Goal: Task Accomplishment & Management: Manage account settings

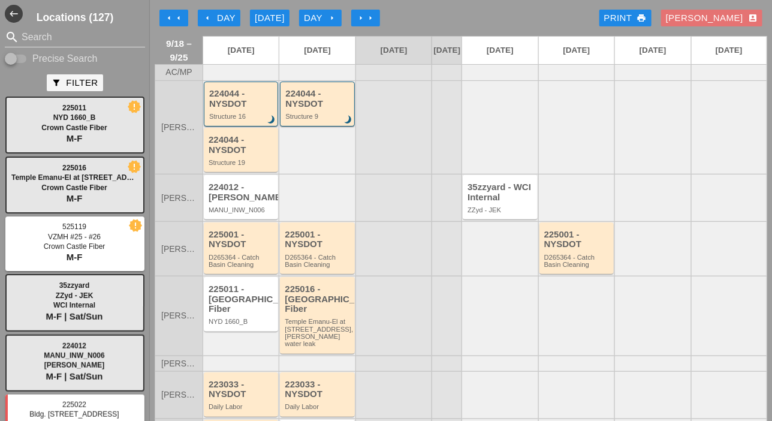
scroll to position [60, 0]
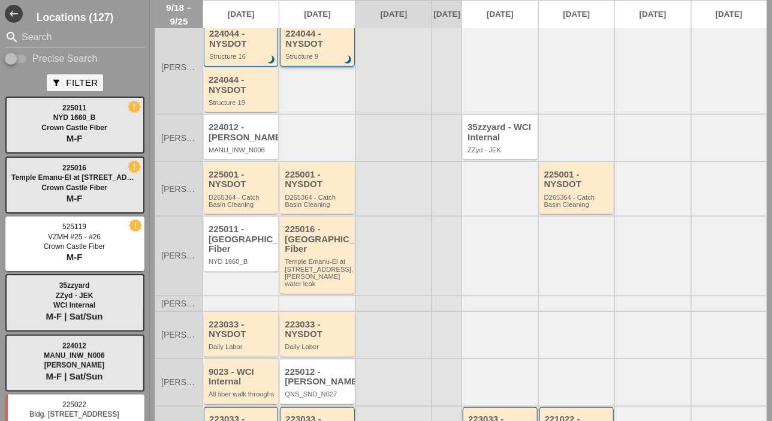
click at [312, 49] on div "224044 - NYSDOT" at bounding box center [317, 39] width 65 height 20
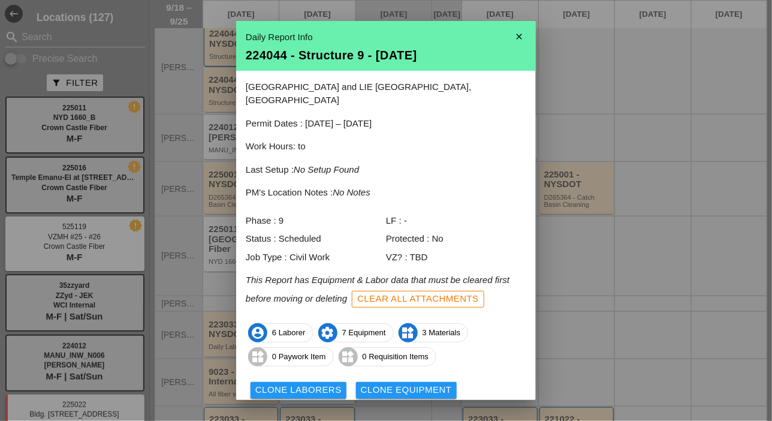
scroll to position [53, 0]
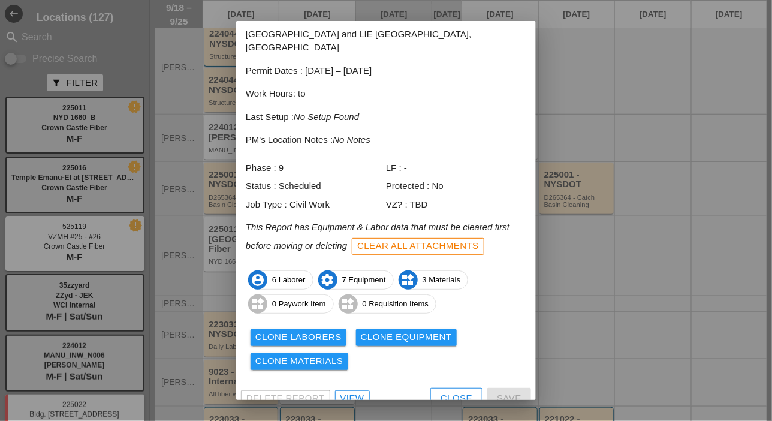
click at [356, 393] on div "Delete Report View Close Save" at bounding box center [386, 398] width 300 height 31
click at [358, 391] on div "View" at bounding box center [352, 398] width 24 height 14
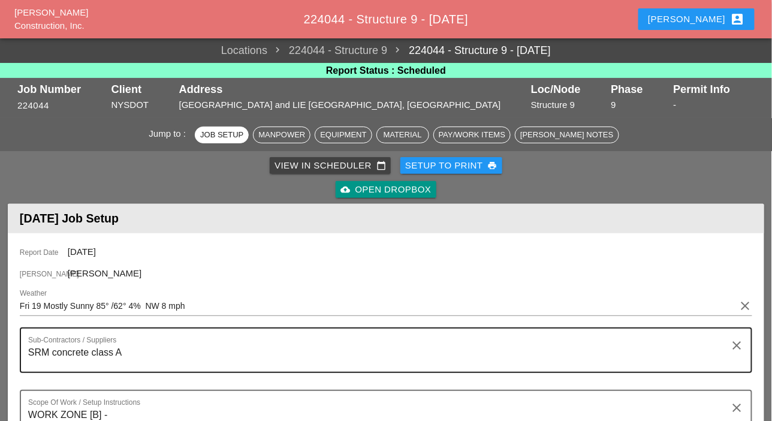
click at [144, 328] on div "Sub-Contractors / Suppliers SRM concrete class A" at bounding box center [381, 349] width 706 height 43
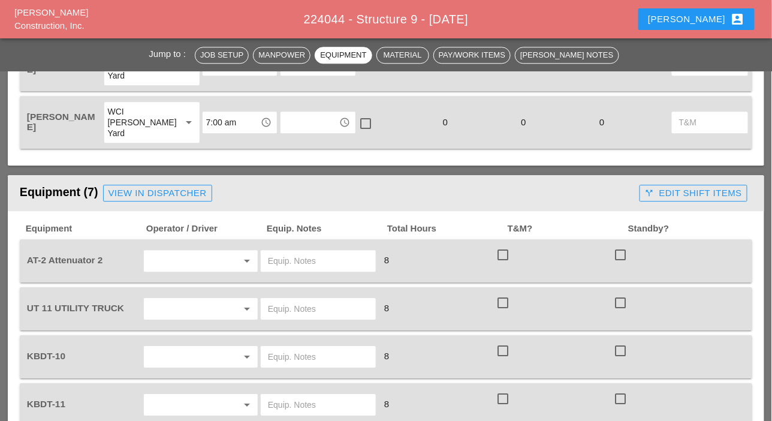
scroll to position [539, 0]
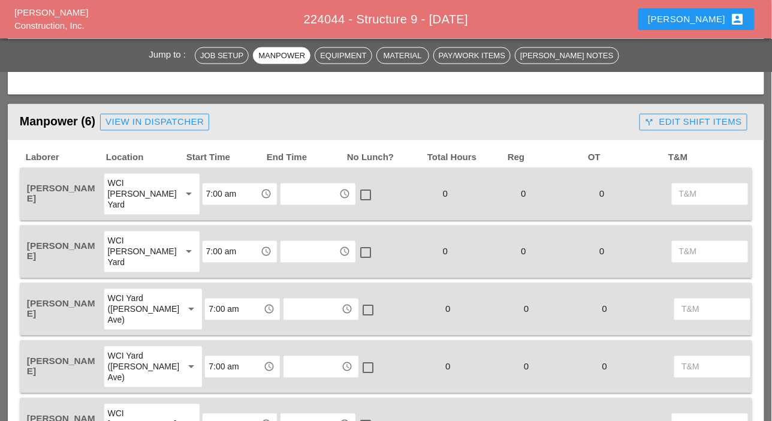
type textarea "SRM concrete class A : 1st load 10yd starting at 10:30 am 2nd load 10 yd 11:00 …"
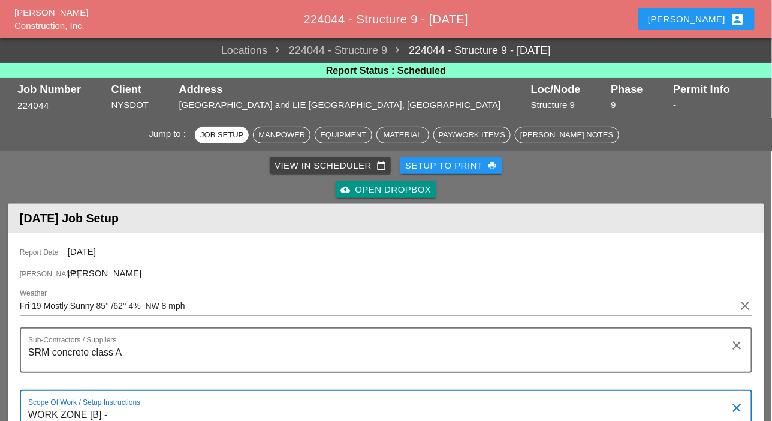
click at [285, 165] on div "View in Scheduler calendar_today" at bounding box center [329, 166] width 111 height 14
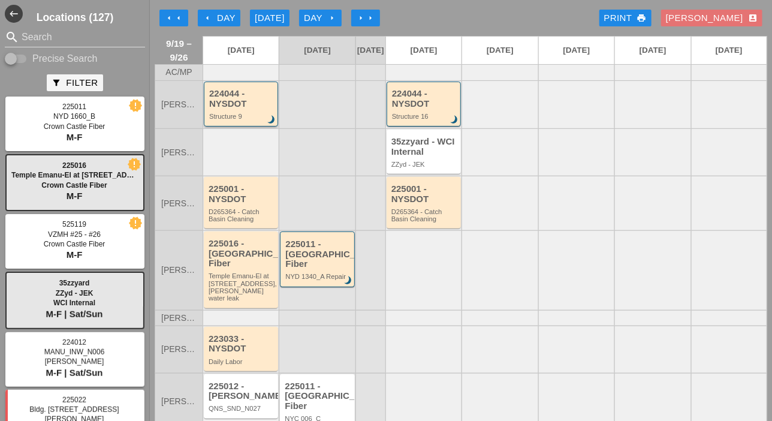
click at [254, 119] on div "224044 - NYSDOT Structure 9 brightness_3" at bounding box center [241, 104] width 65 height 31
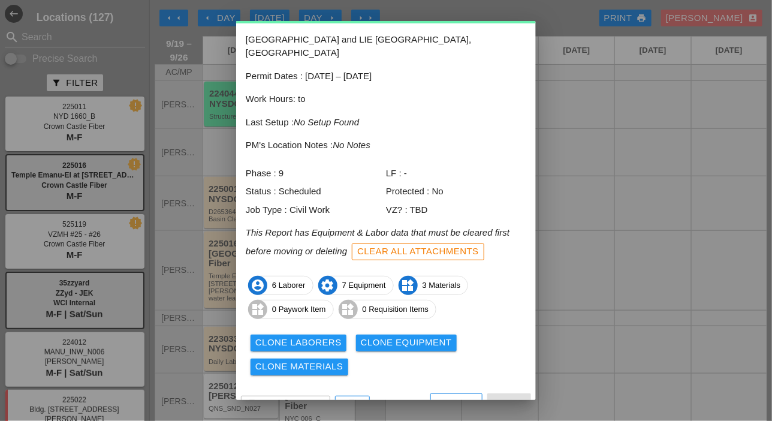
scroll to position [53, 0]
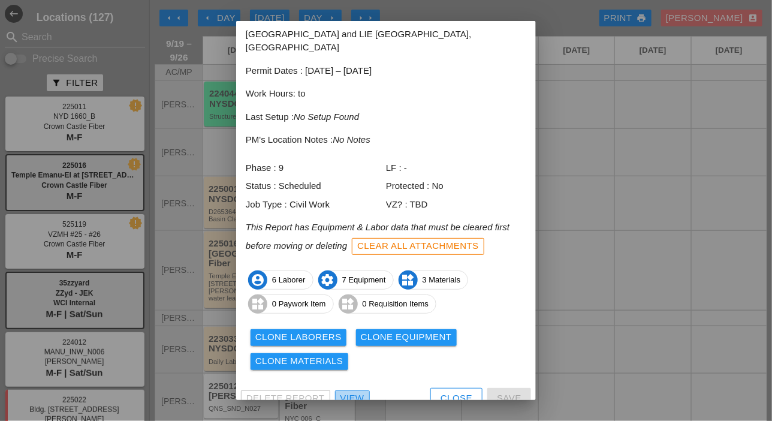
drag, startPoint x: 359, startPoint y: 382, endPoint x: 449, endPoint y: 302, distance: 120.1
click at [359, 391] on div "View" at bounding box center [352, 398] width 24 height 14
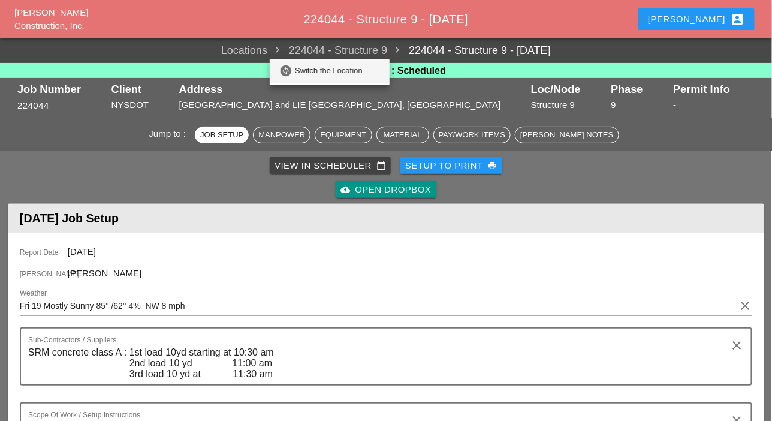
click at [357, 71] on div "Switch the Location" at bounding box center [337, 71] width 85 height 14
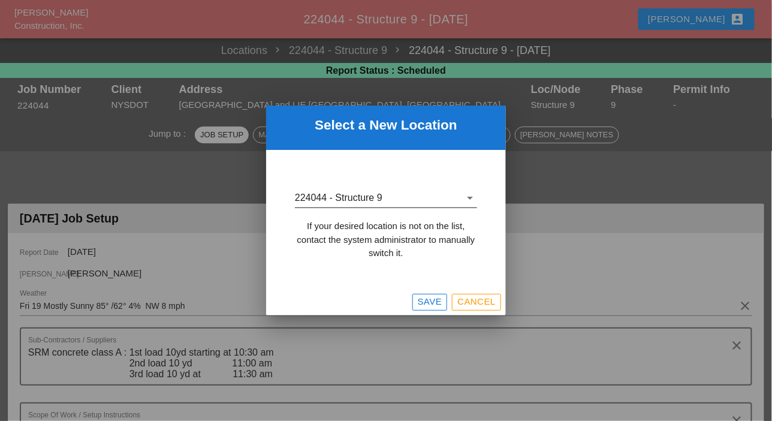
click at [469, 197] on icon "arrow_drop_down" at bounding box center [470, 198] width 14 height 14
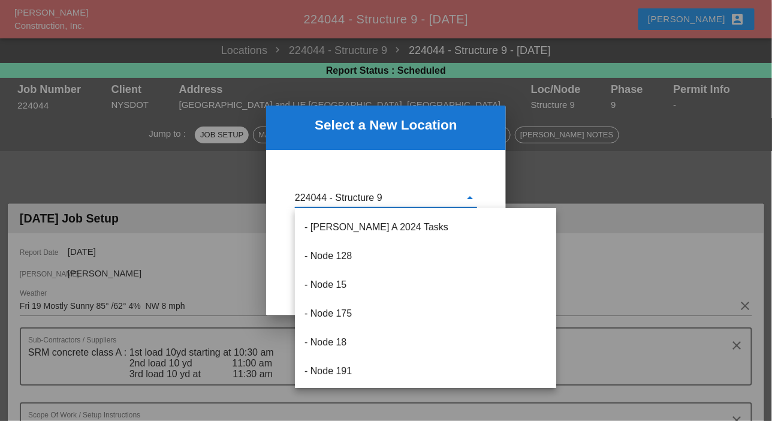
click at [397, 198] on input "224044 - Structure 9" at bounding box center [377, 197] width 165 height 19
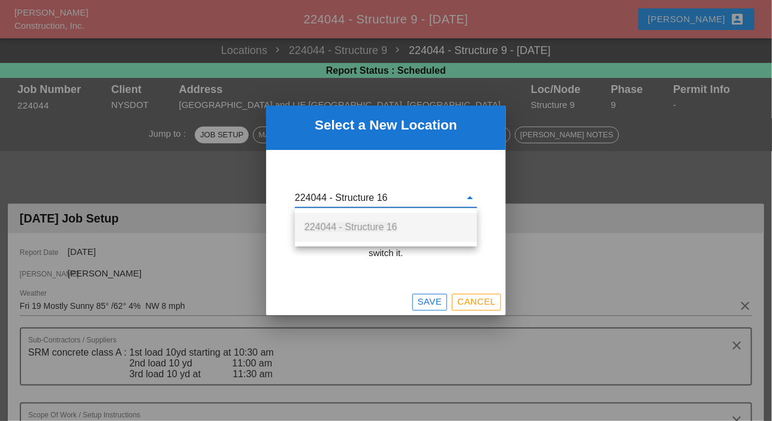
click at [388, 223] on span "224044 - Structure 16" at bounding box center [350, 227] width 93 height 10
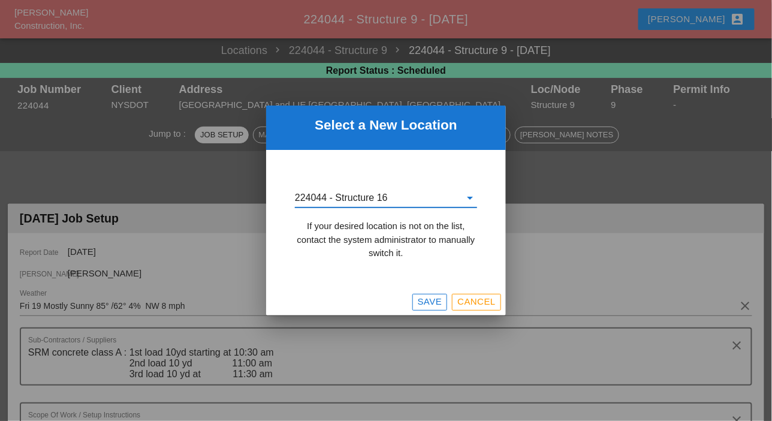
type input "224044 - Structure 16"
click at [427, 305] on div "Save" at bounding box center [430, 302] width 25 height 14
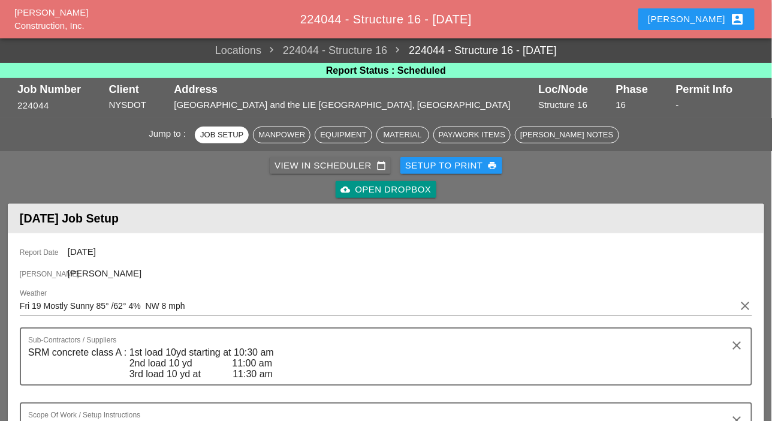
click at [316, 165] on div "View in Scheduler calendar_today" at bounding box center [329, 166] width 111 height 14
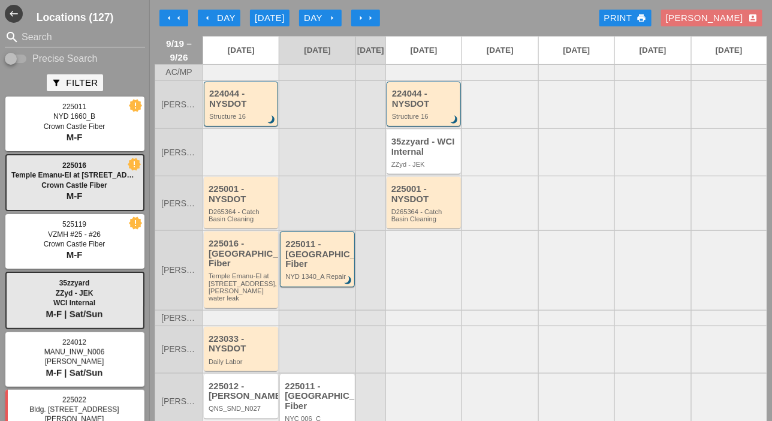
click at [228, 19] on div "arrow_left Day" at bounding box center [219, 18] width 33 height 14
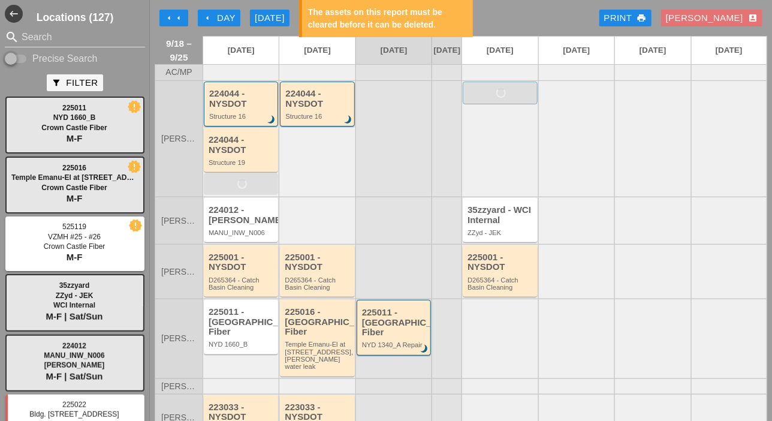
click at [25, 56] on input "Precise Search" at bounding box center [16, 59] width 23 height 14
checkbox input "true"
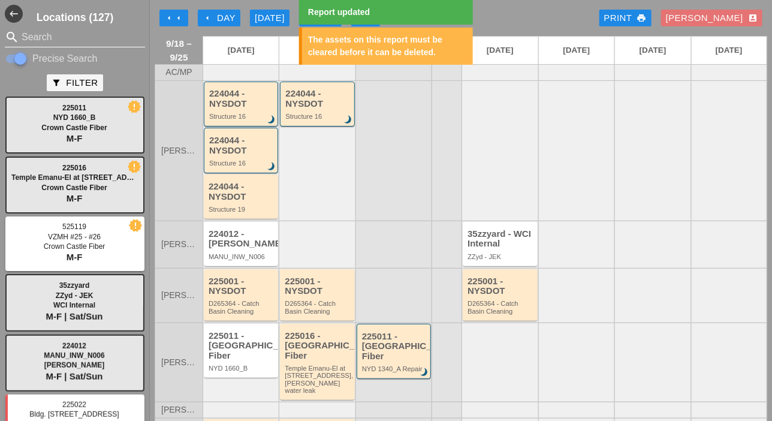
click at [30, 41] on input "Search" at bounding box center [75, 37] width 107 height 19
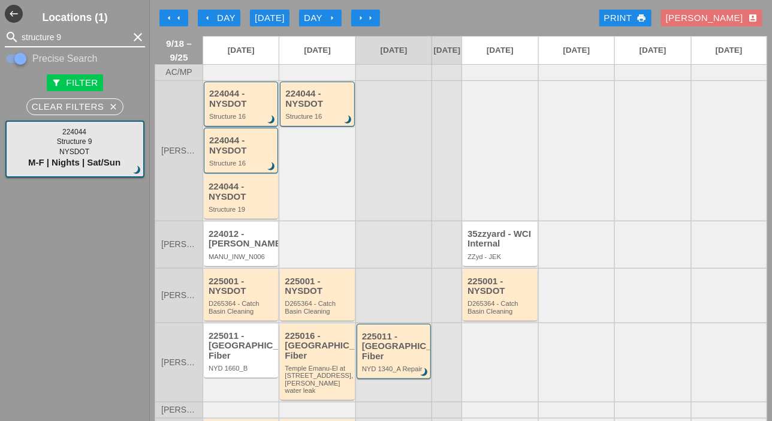
type input "structure 9"
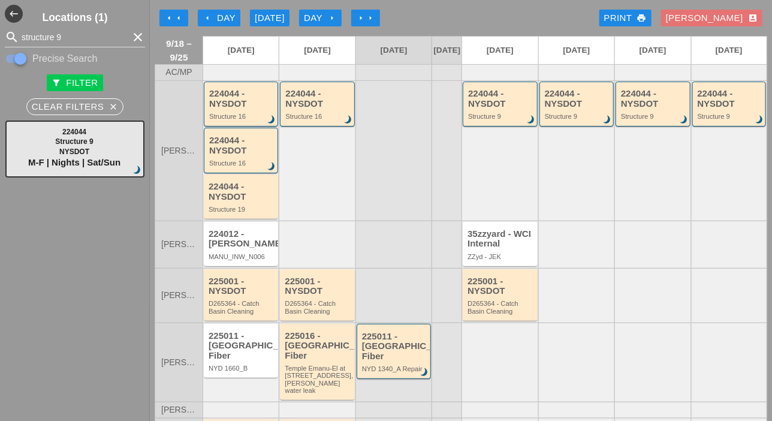
click at [321, 17] on div "Day arrow_right" at bounding box center [320, 18] width 33 height 14
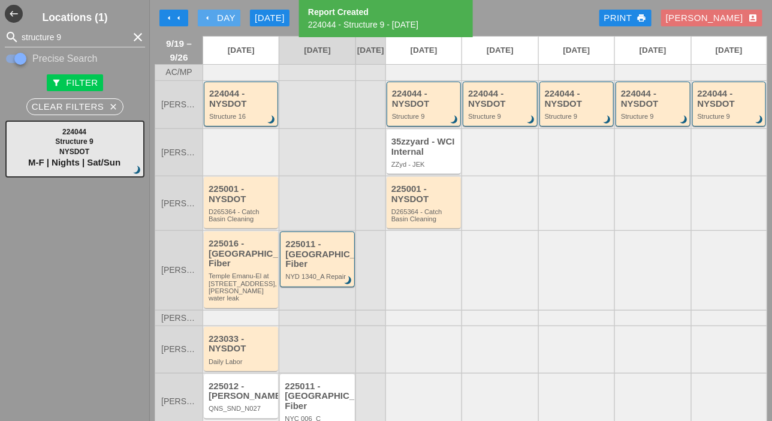
click at [216, 20] on div "arrow_left Day" at bounding box center [219, 18] width 33 height 14
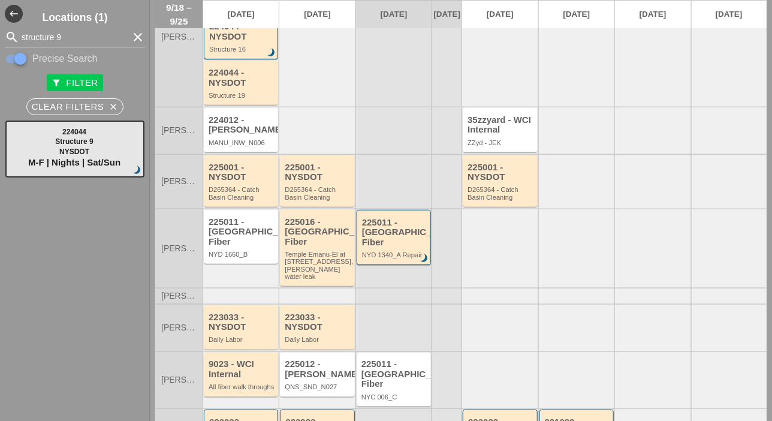
scroll to position [120, 0]
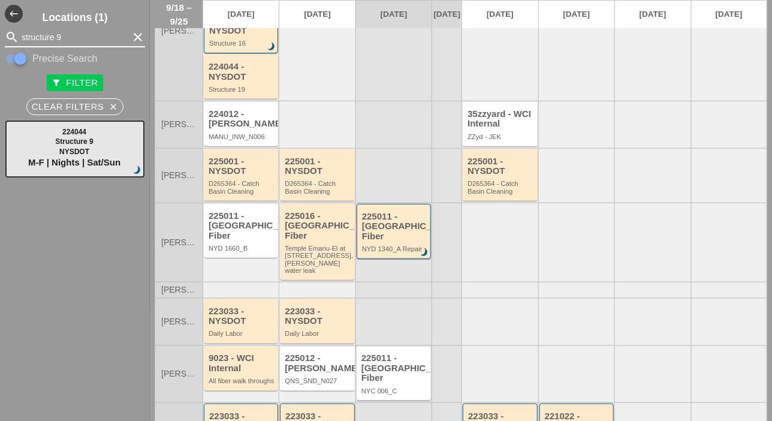
drag, startPoint x: 77, startPoint y: 42, endPoint x: 14, endPoint y: 37, distance: 63.8
click at [14, 37] on div "search structure 9 clear" at bounding box center [75, 37] width 140 height 19
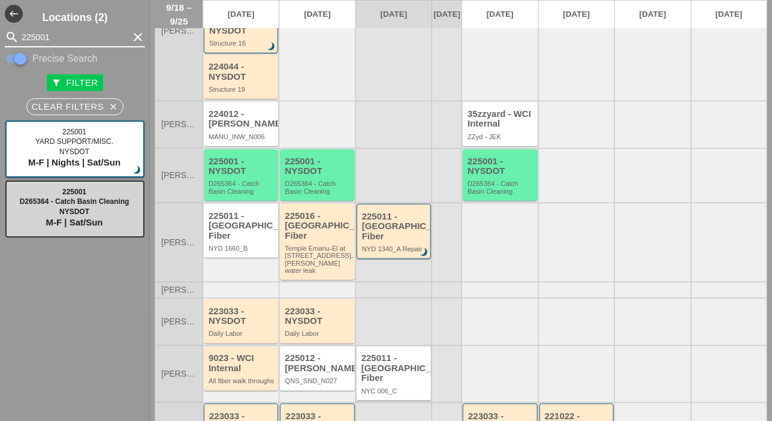
type input "225001"
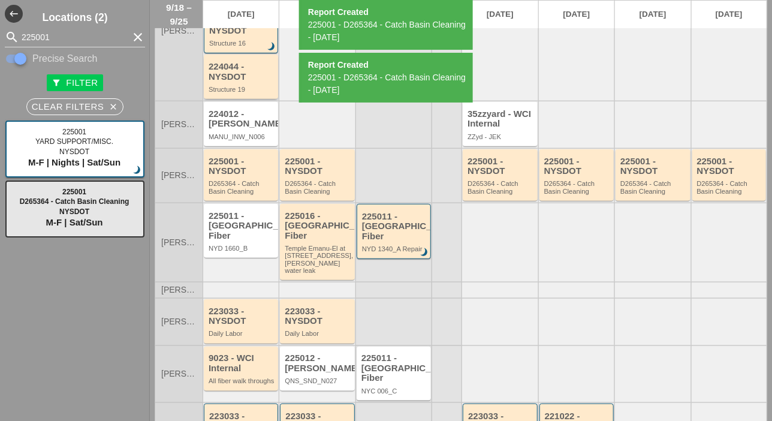
scroll to position [0, 0]
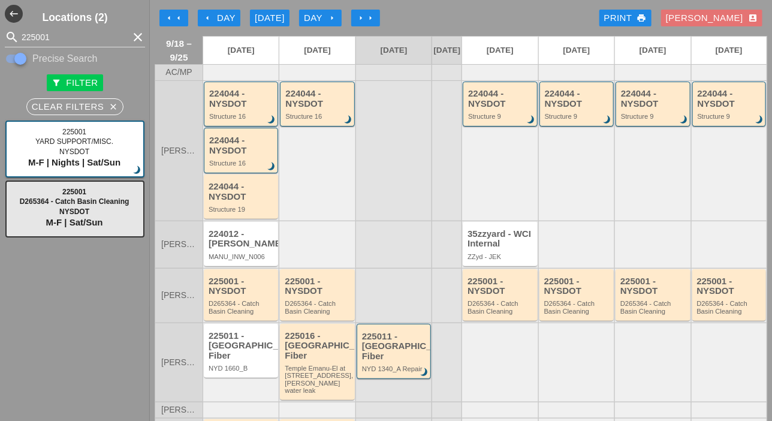
click at [328, 17] on icon "arrow_right" at bounding box center [332, 18] width 10 height 10
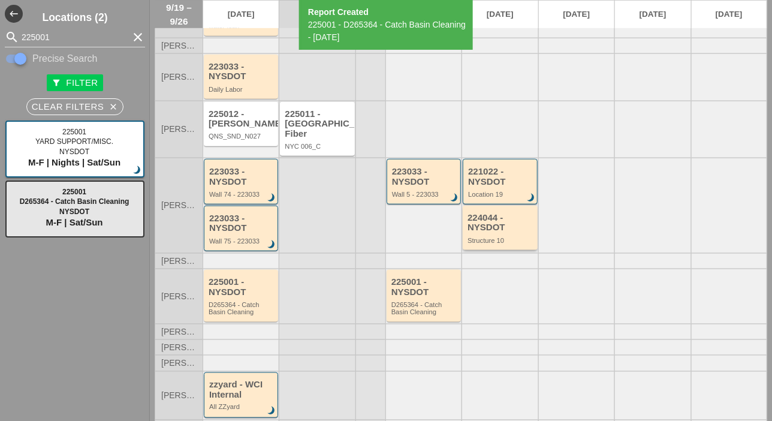
scroll to position [276, 0]
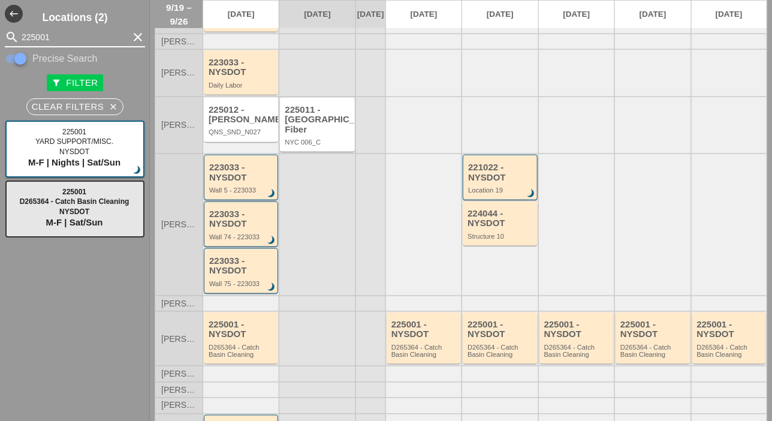
drag, startPoint x: 76, startPoint y: 38, endPoint x: 3, endPoint y: 33, distance: 73.3
click at [5, 30] on div "search 225001 clear" at bounding box center [75, 37] width 140 height 19
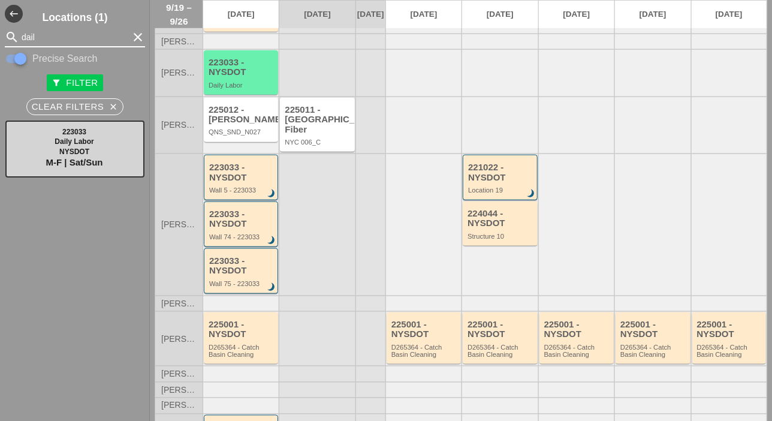
type input "dail"
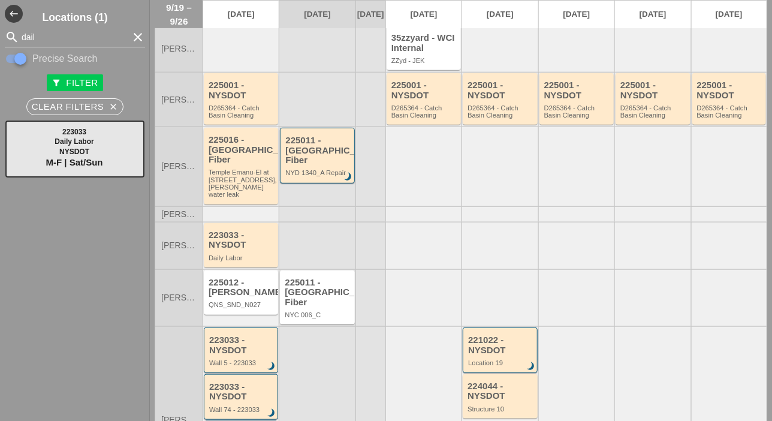
scroll to position [300, 0]
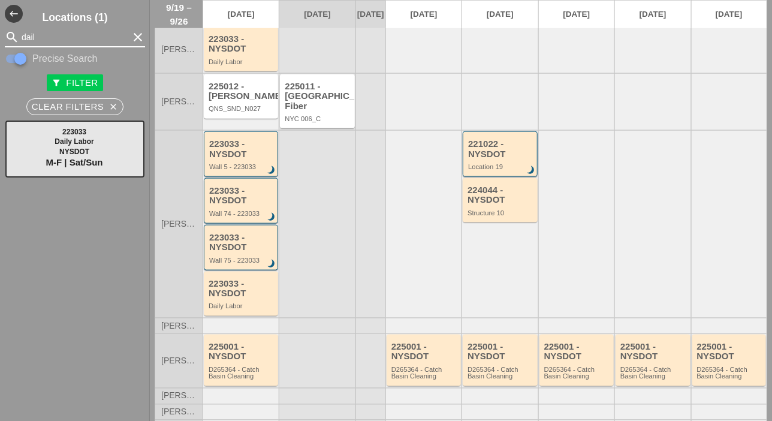
drag, startPoint x: 31, startPoint y: 37, endPoint x: 10, endPoint y: 37, distance: 21.0
click at [11, 37] on div "search dail clear" at bounding box center [75, 37] width 140 height 19
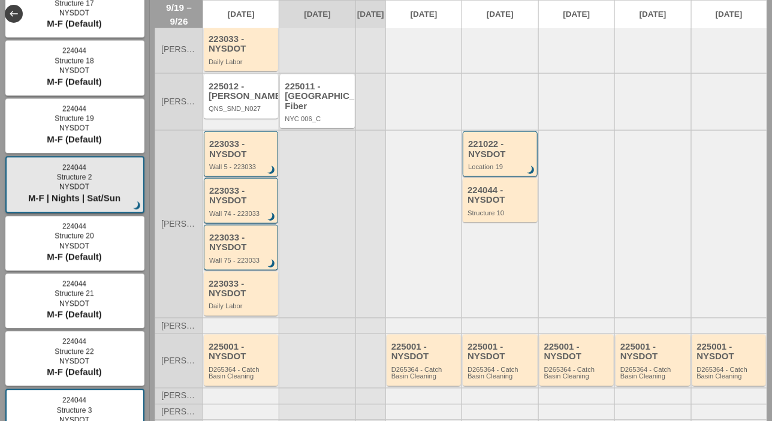
scroll to position [659, 0]
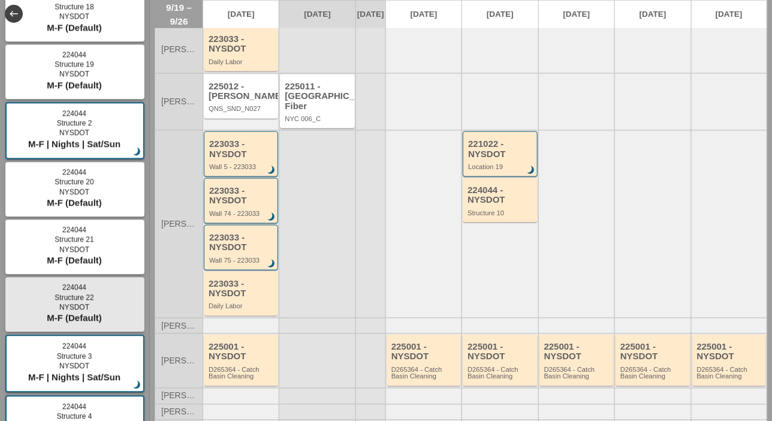
type input "structu"
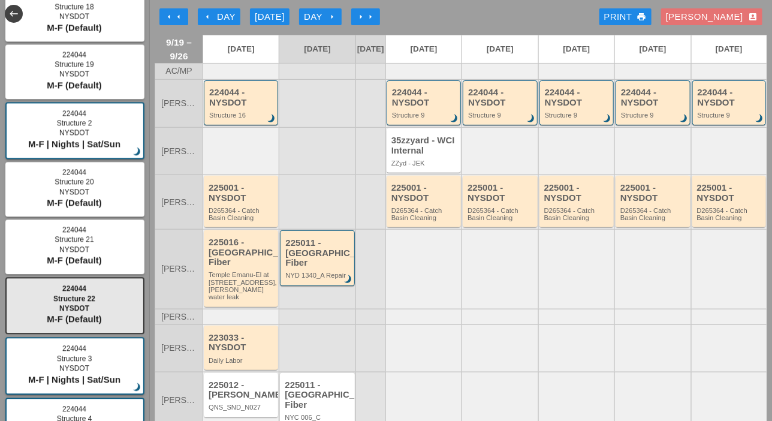
scroll to position [0, 0]
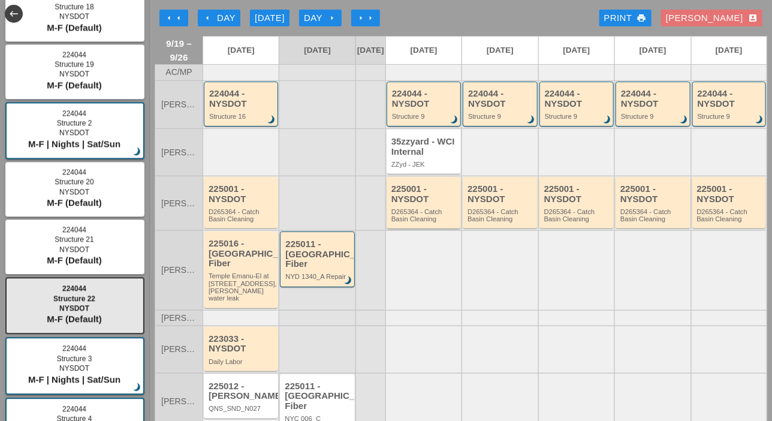
click at [424, 223] on div "D265364 - Catch Basin Cleaning" at bounding box center [424, 215] width 67 height 15
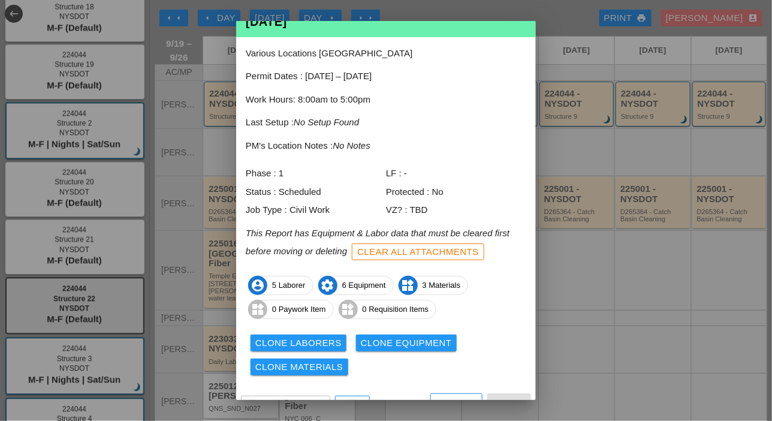
scroll to position [65, 0]
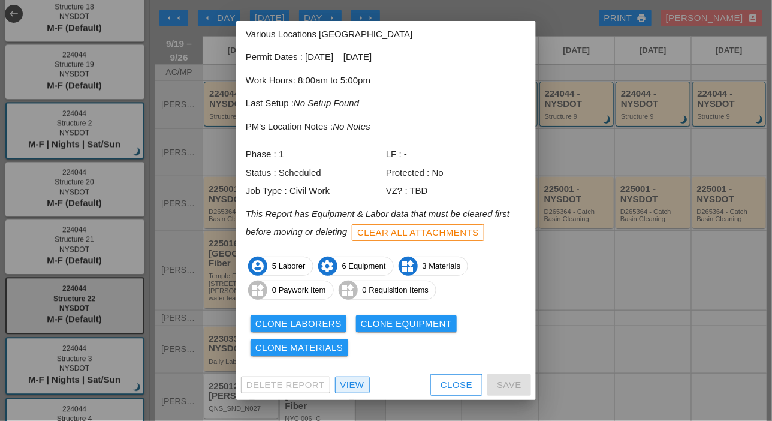
drag, startPoint x: 364, startPoint y: 383, endPoint x: 399, endPoint y: 360, distance: 41.1
click at [364, 383] on link "View" at bounding box center [352, 384] width 35 height 17
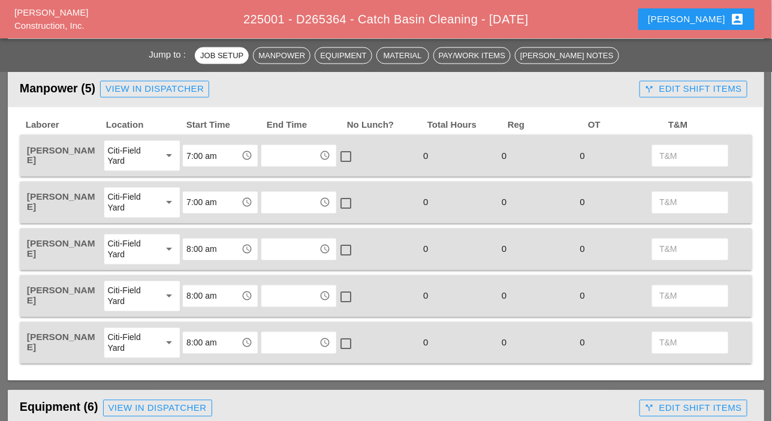
scroll to position [539, 0]
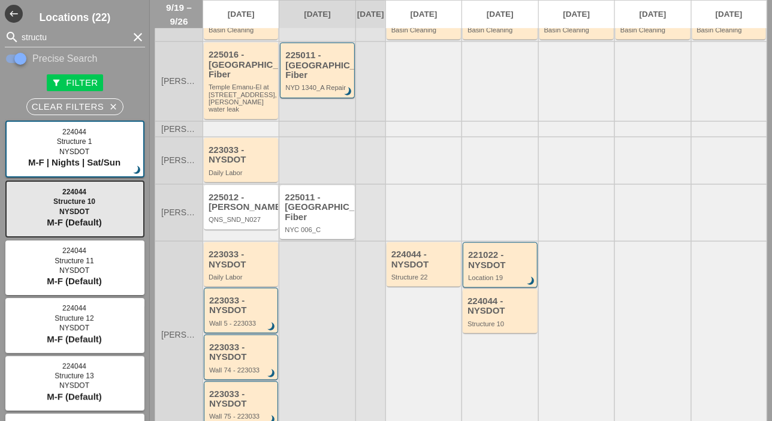
scroll to position [249, 0]
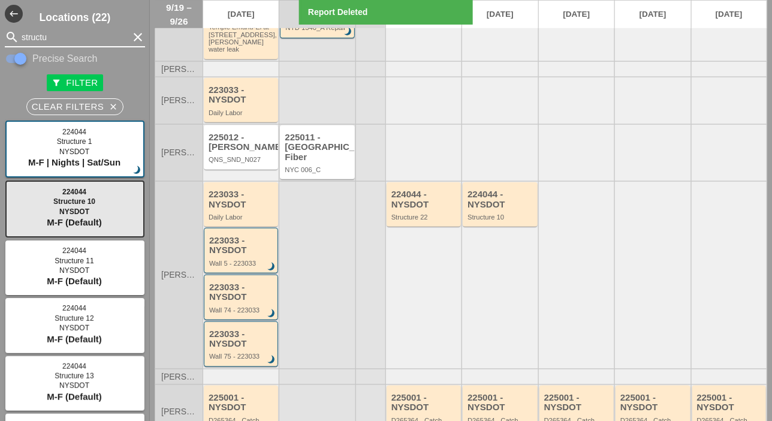
drag, startPoint x: 52, startPoint y: 38, endPoint x: 8, endPoint y: 40, distance: 44.4
click at [8, 40] on div "search structu clear" at bounding box center [75, 37] width 140 height 19
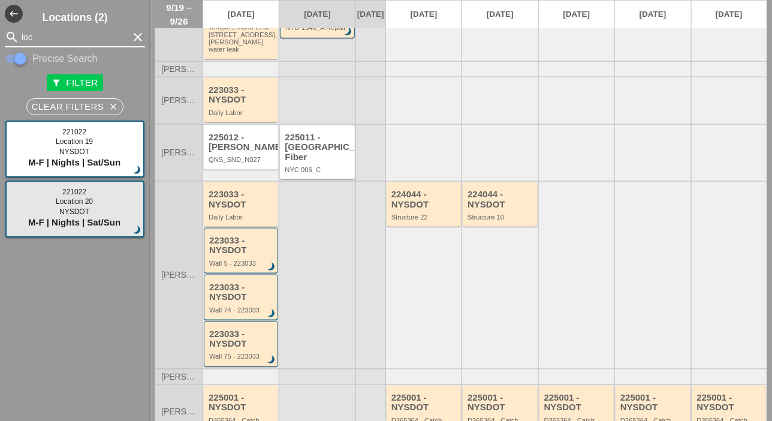
type input "loc"
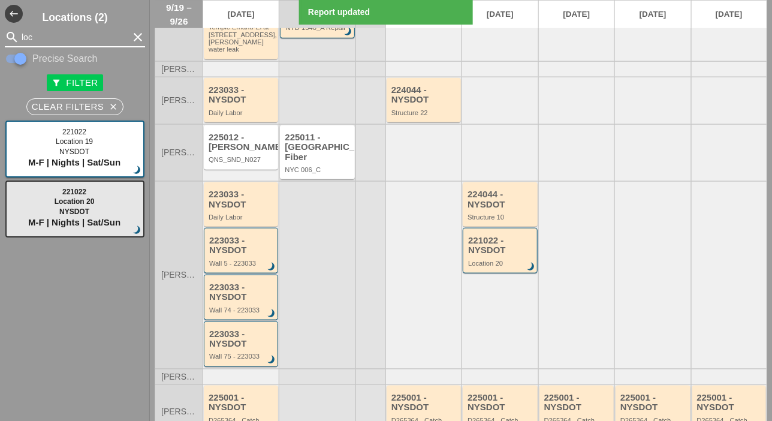
drag, startPoint x: 43, startPoint y: 40, endPoint x: 4, endPoint y: 36, distance: 39.2
click at [4, 36] on div "search loc clear" at bounding box center [75, 37] width 150 height 19
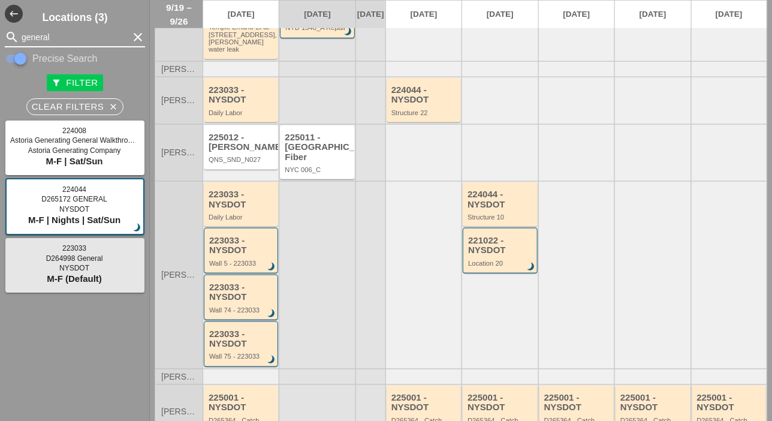
type input "general"
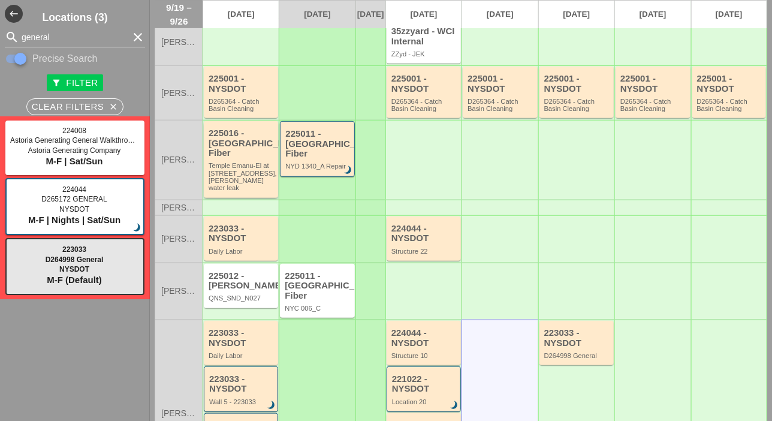
scroll to position [0, 0]
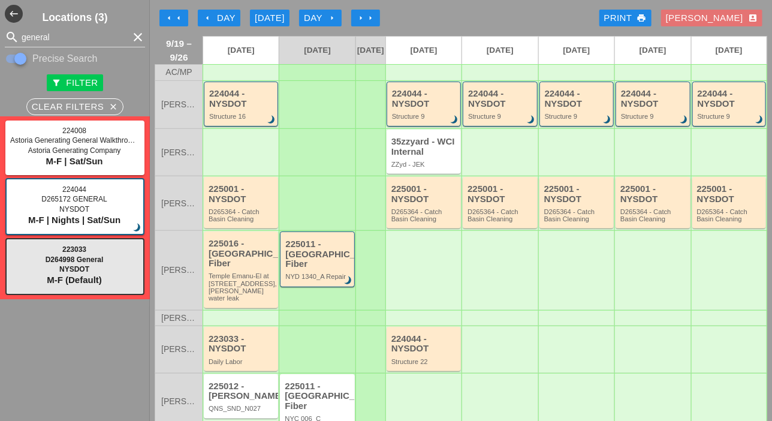
click at [228, 19] on div "arrow_left Day" at bounding box center [219, 18] width 33 height 14
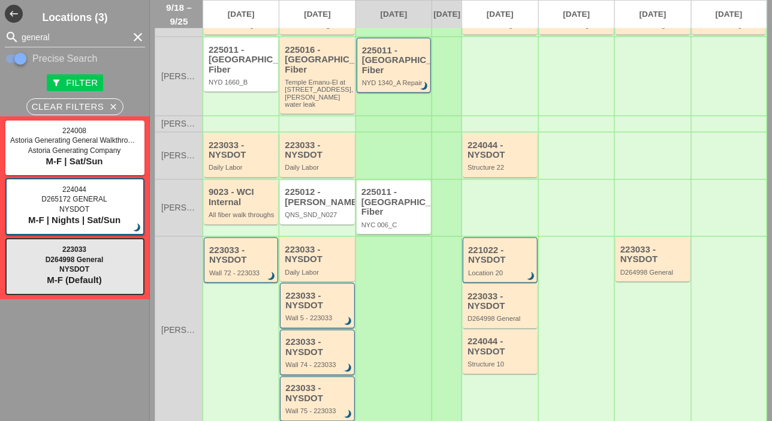
scroll to position [300, 0]
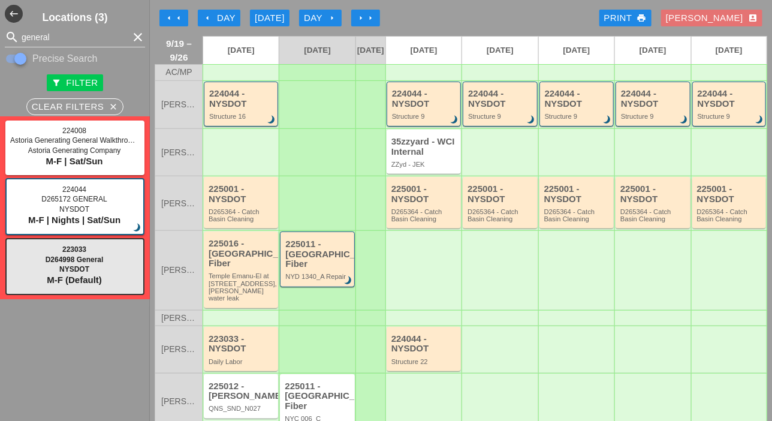
click at [131, 40] on icon "clear" at bounding box center [138, 37] width 14 height 14
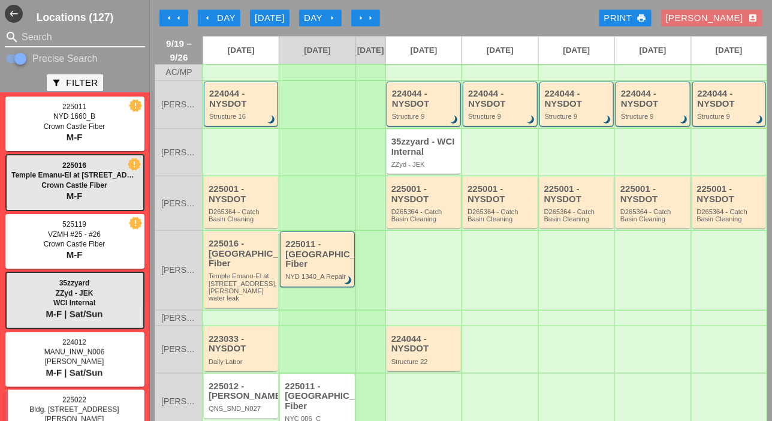
click at [210, 17] on icon "arrow_left" at bounding box center [208, 18] width 10 height 10
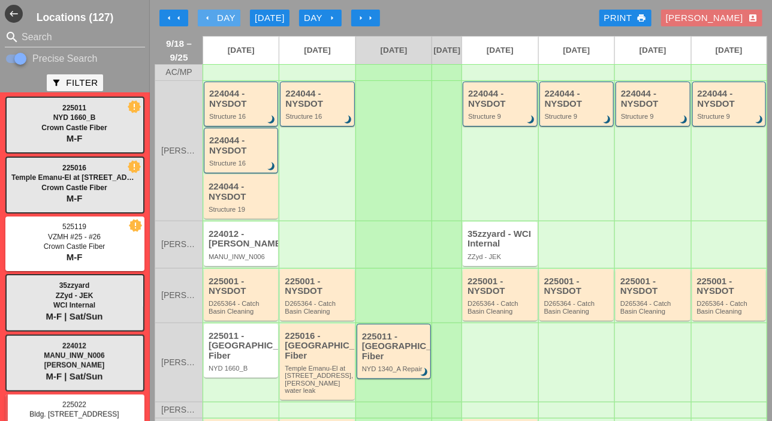
click at [214, 18] on div "arrow_left Day" at bounding box center [219, 18] width 33 height 14
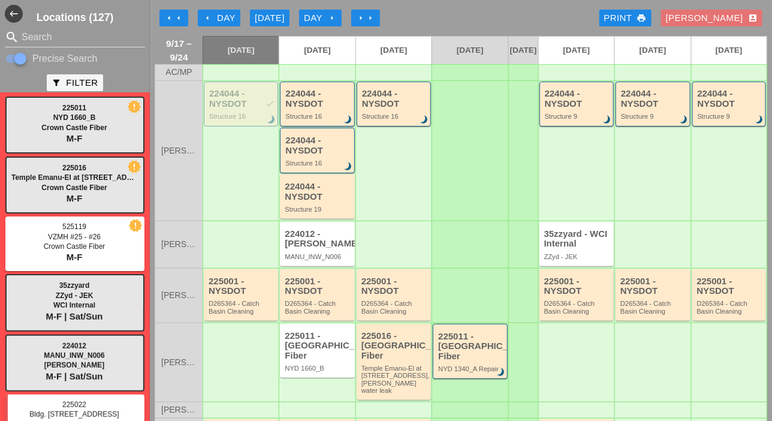
click at [227, 20] on div "arrow_left Day" at bounding box center [219, 18] width 33 height 14
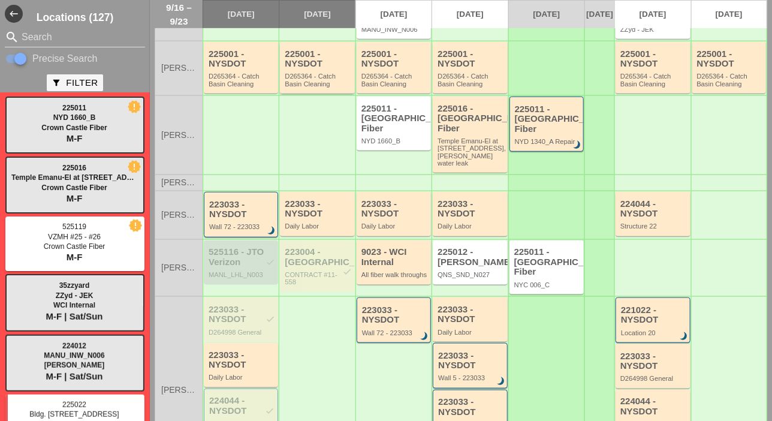
scroll to position [240, 0]
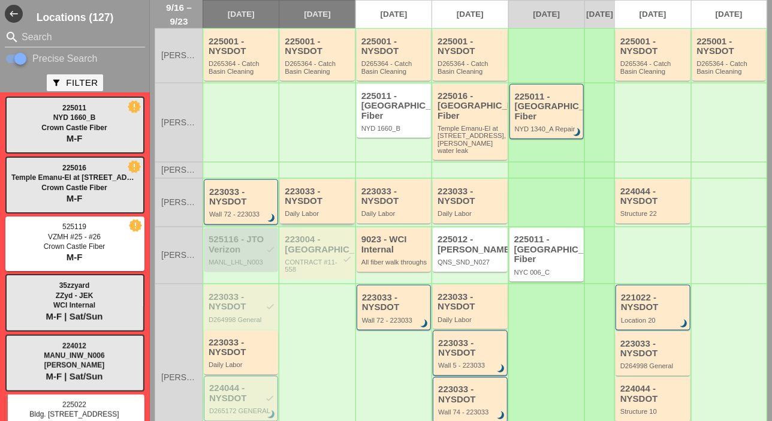
click at [307, 202] on div "223033 - NYSDOT" at bounding box center [318, 196] width 67 height 20
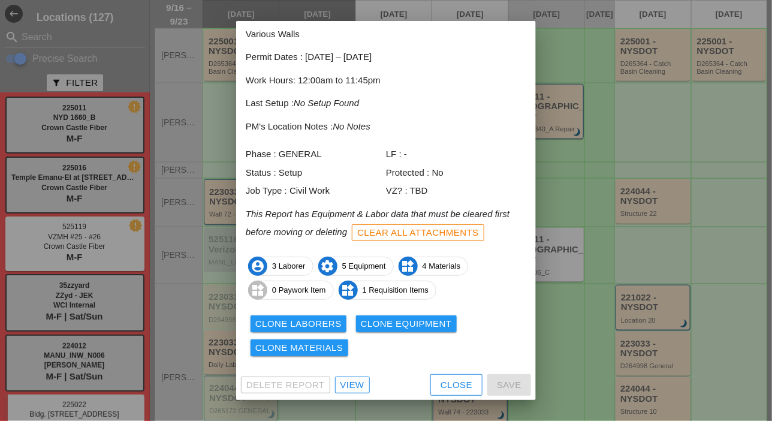
scroll to position [0, 0]
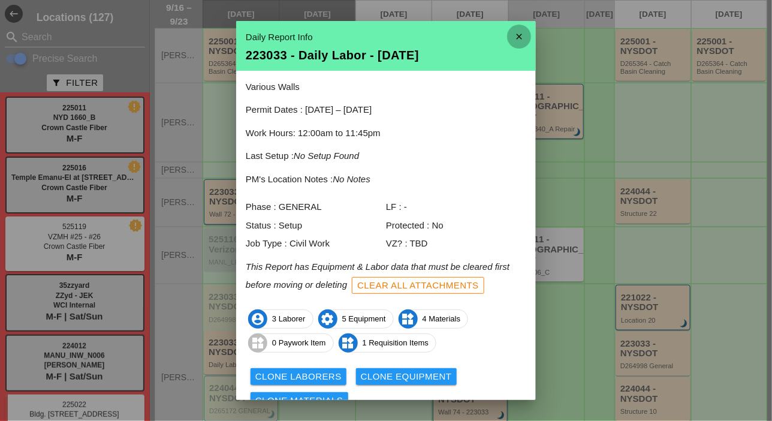
click at [507, 37] on icon "close" at bounding box center [519, 37] width 24 height 24
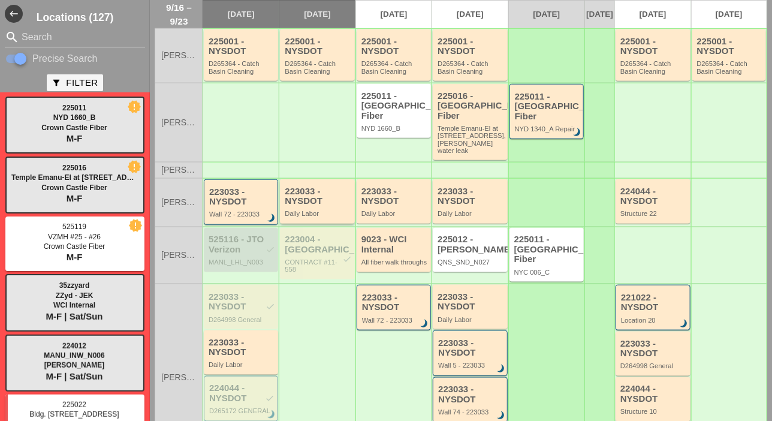
click at [307, 208] on div "223033 - NYSDOT Daily Labor" at bounding box center [318, 201] width 67 height 31
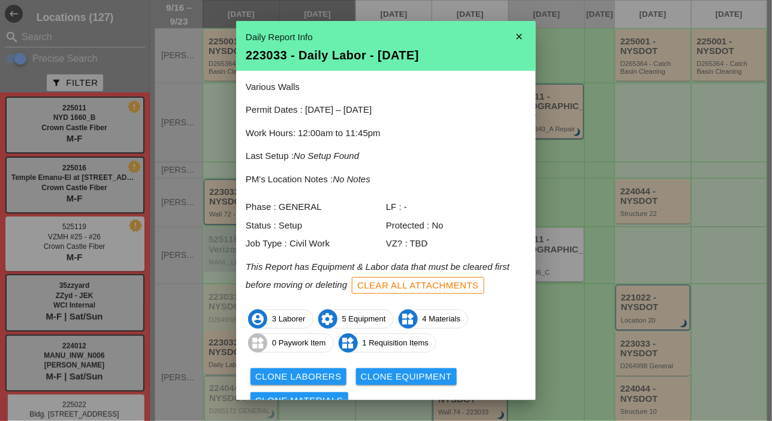
scroll to position [53, 0]
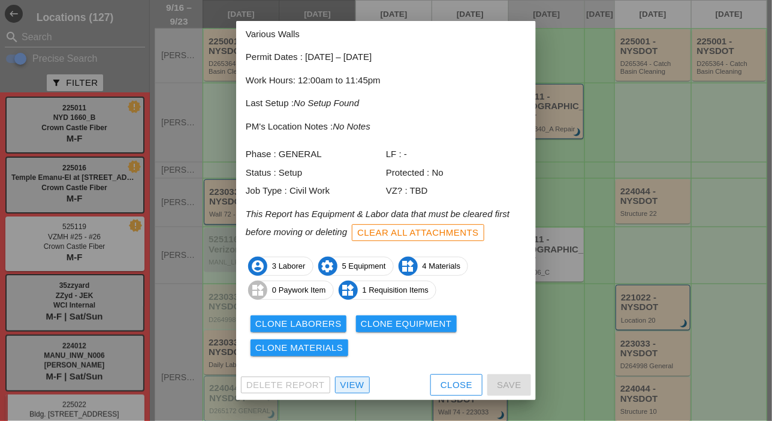
click at [363, 385] on div "View" at bounding box center [352, 385] width 24 height 14
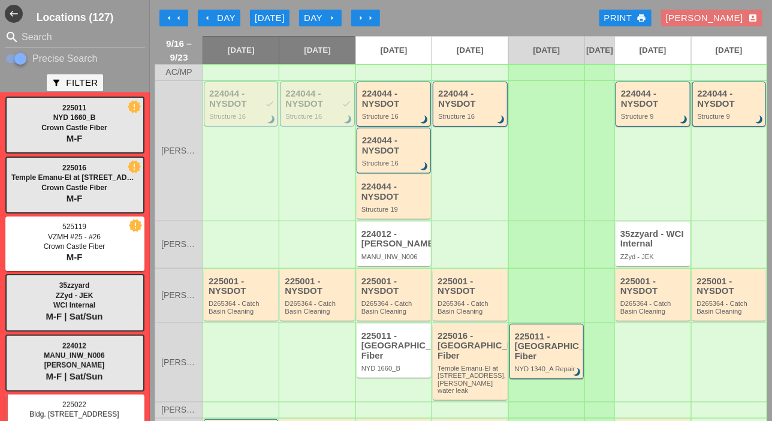
click at [273, 17] on div "Today" at bounding box center [270, 18] width 30 height 14
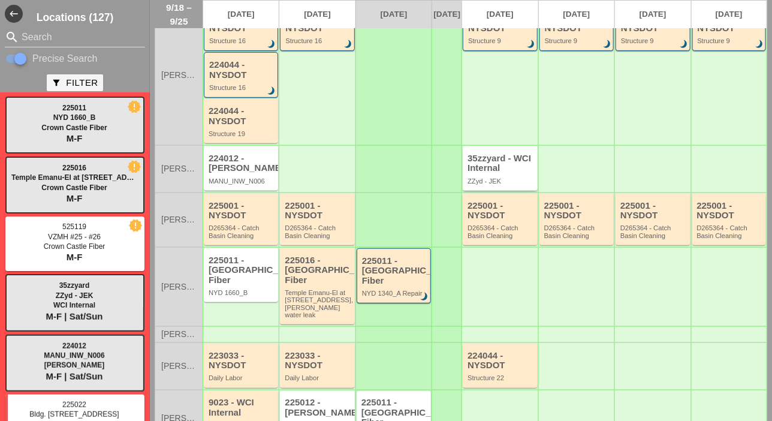
scroll to position [180, 0]
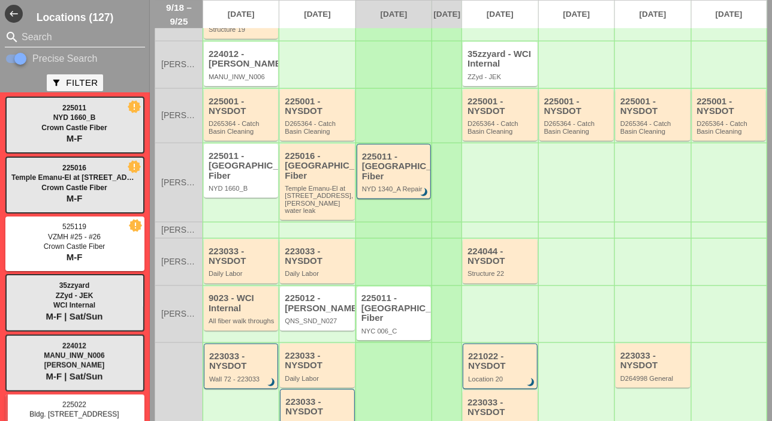
click at [25, 38] on input "Search" at bounding box center [75, 37] width 107 height 19
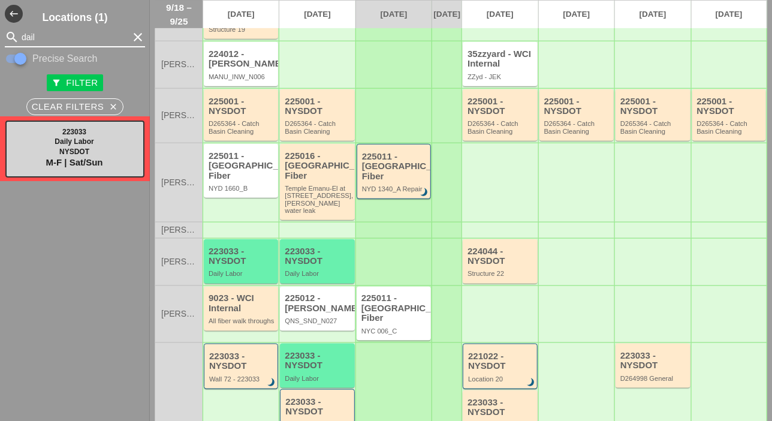
type input "dail"
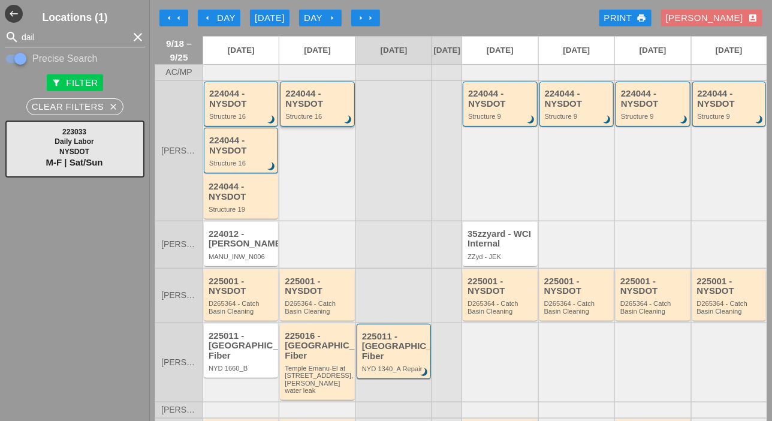
scroll to position [0, 0]
click at [302, 104] on div "224044 - NYSDOT" at bounding box center [317, 99] width 65 height 20
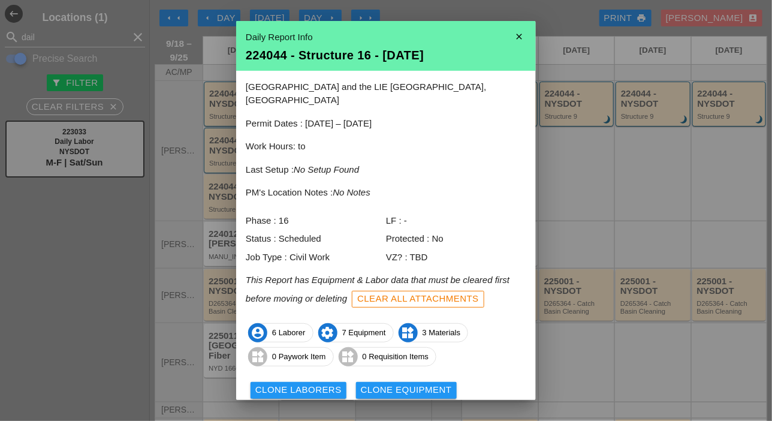
click at [510, 35] on icon "close" at bounding box center [519, 37] width 24 height 24
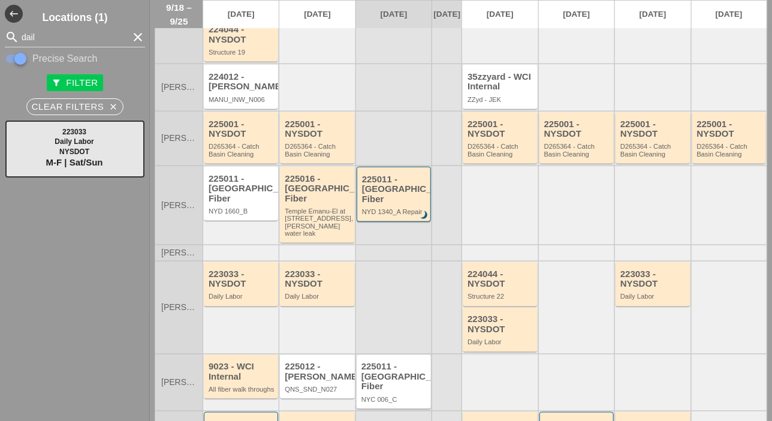
scroll to position [180, 0]
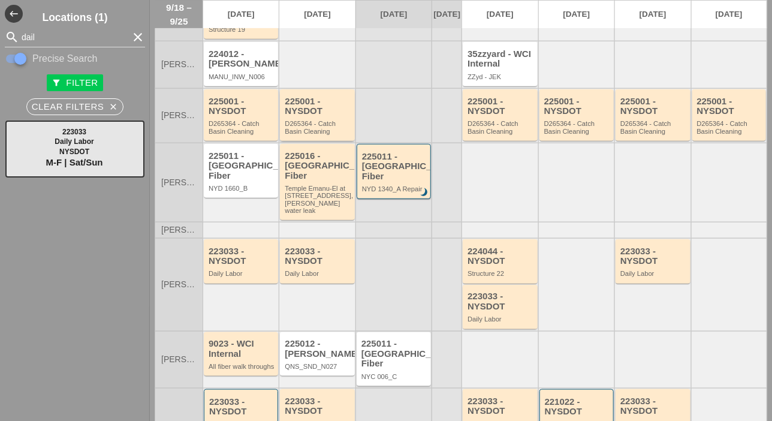
click at [300, 116] on div "225001 - NYSDOT" at bounding box center [318, 106] width 67 height 20
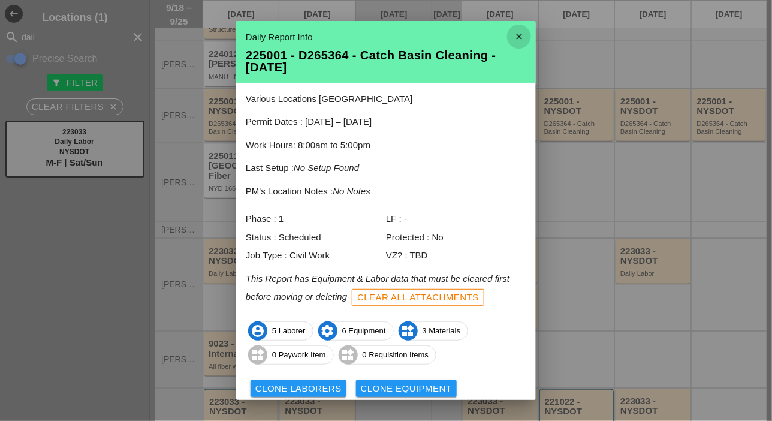
click at [508, 37] on icon "close" at bounding box center [519, 37] width 24 height 24
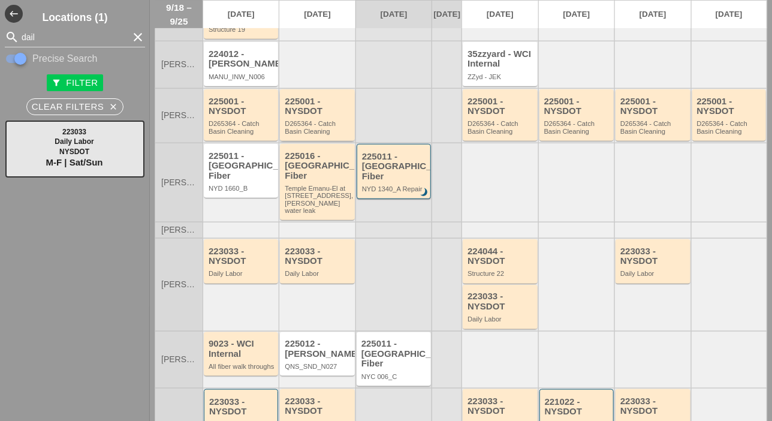
click at [322, 116] on div "225001 - NYSDOT" at bounding box center [318, 106] width 67 height 20
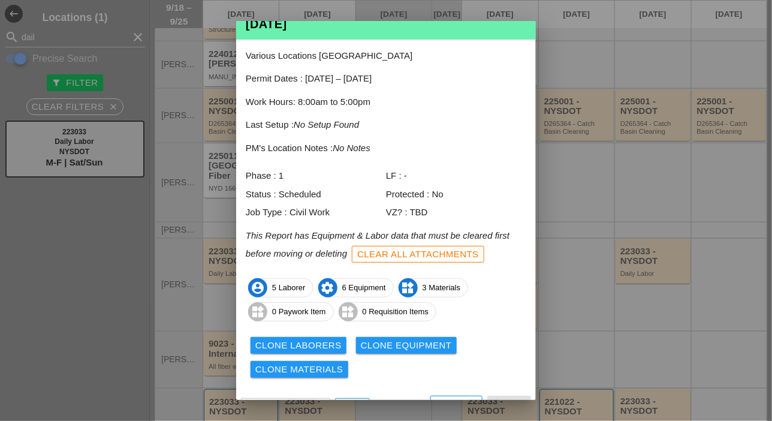
scroll to position [65, 0]
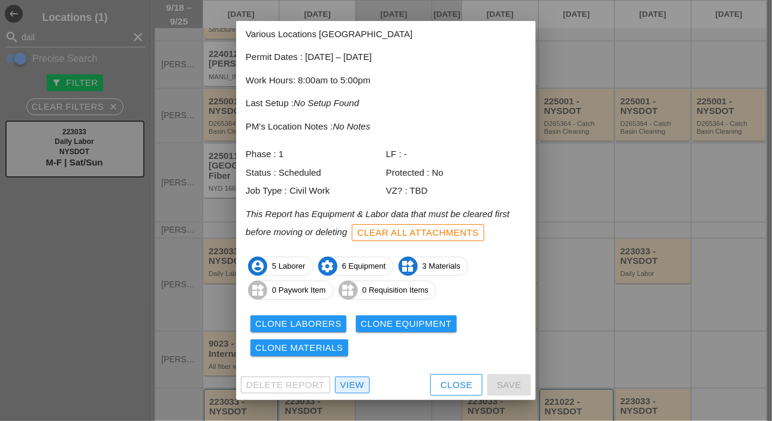
click at [353, 384] on div "View" at bounding box center [352, 385] width 24 height 14
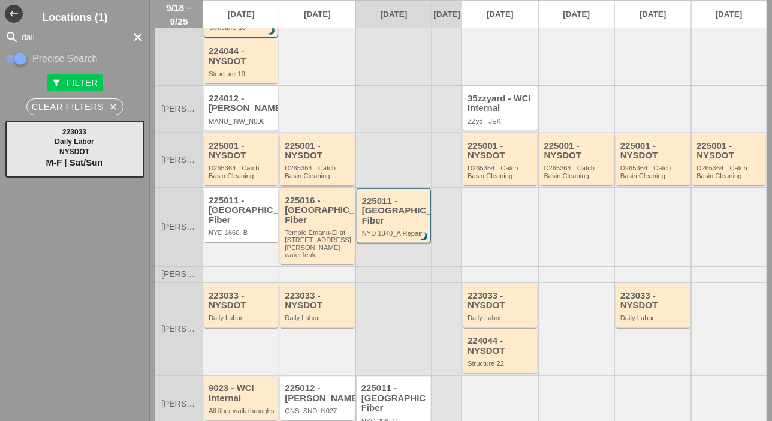
scroll to position [180, 0]
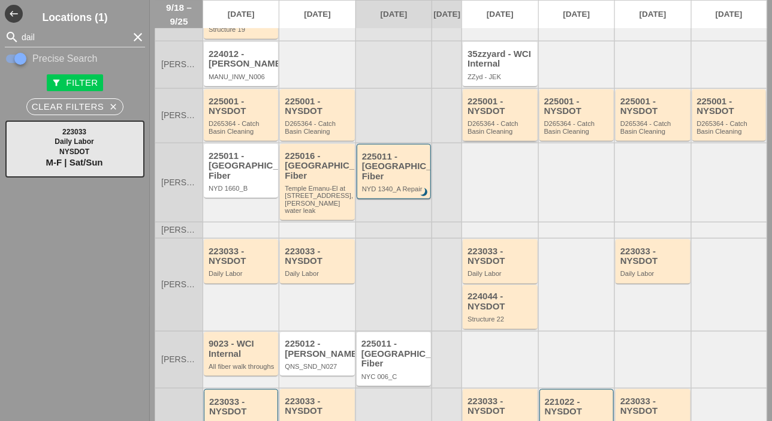
click at [474, 135] on div "D265364 - Catch Basin Cleaning" at bounding box center [500, 127] width 67 height 15
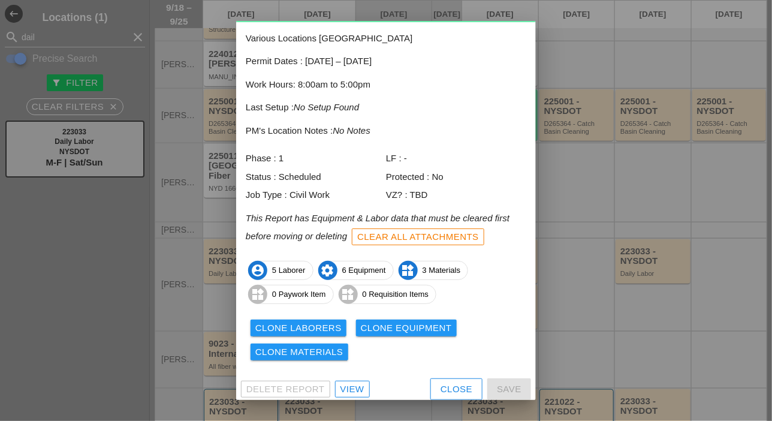
scroll to position [65, 0]
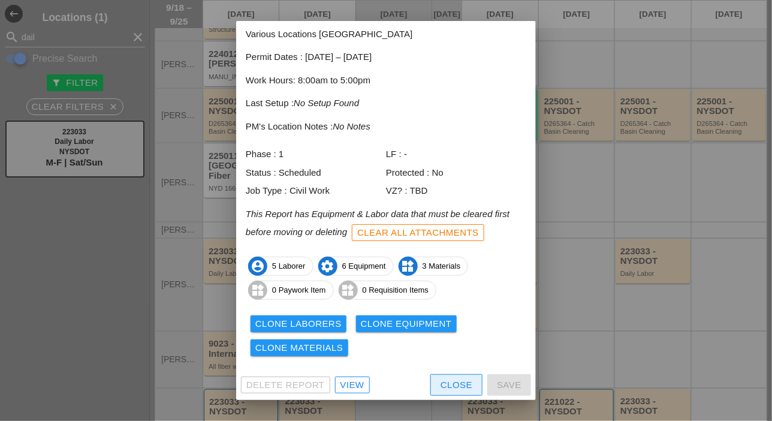
click at [441, 381] on div "Close" at bounding box center [457, 385] width 32 height 14
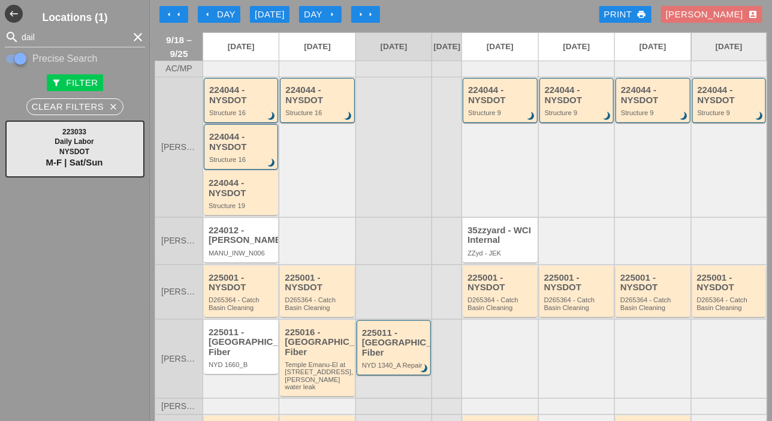
scroll to position [0, 0]
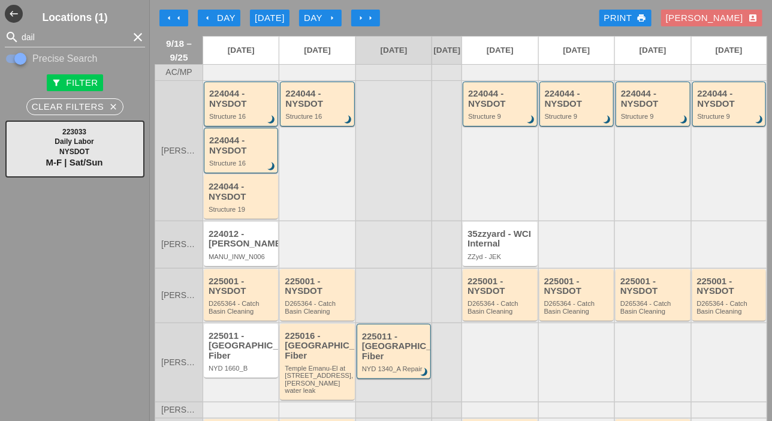
click at [735, 17] on div "Luca account_box" at bounding box center [712, 18] width 92 height 14
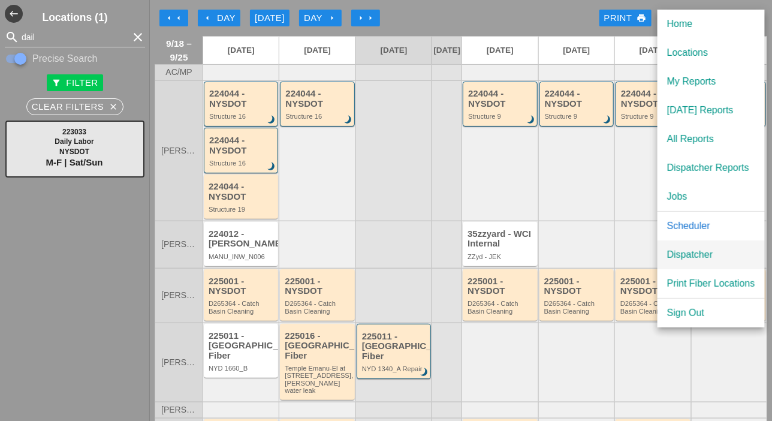
click at [692, 260] on div "Dispatcher" at bounding box center [711, 255] width 88 height 14
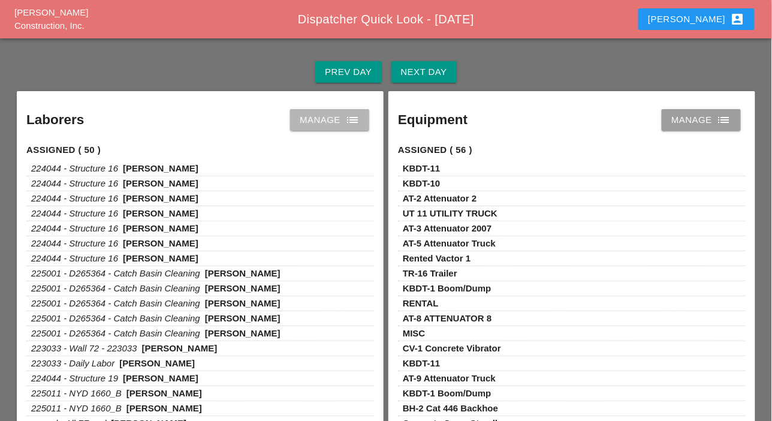
click at [334, 121] on div "Manage list" at bounding box center [330, 120] width 60 height 14
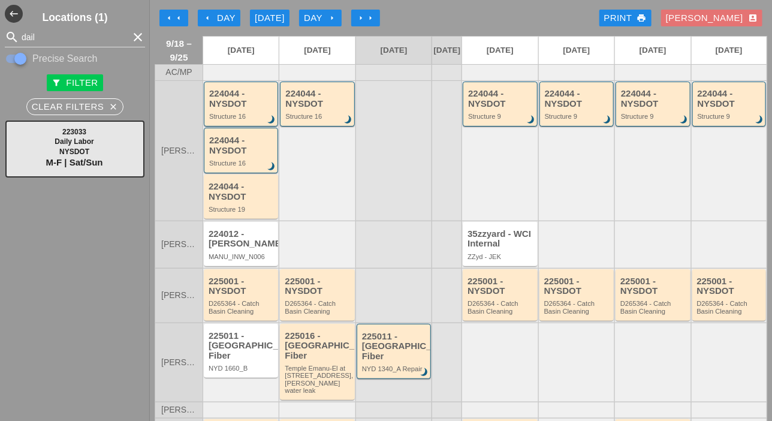
scroll to position [120, 0]
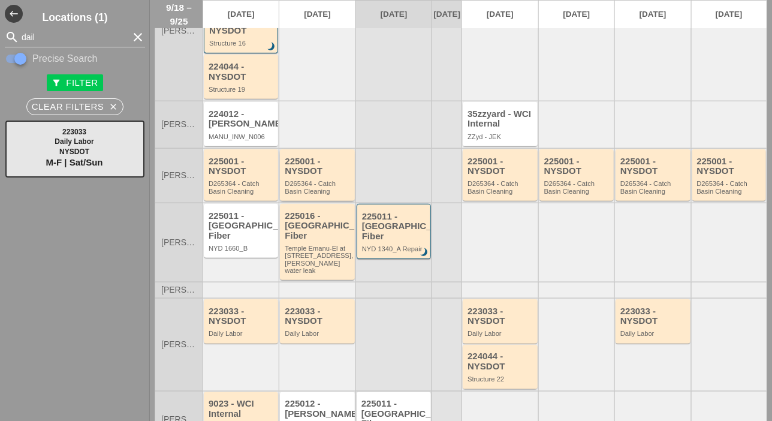
click at [312, 191] on div "D265364 - Catch Basin Cleaning" at bounding box center [318, 187] width 67 height 15
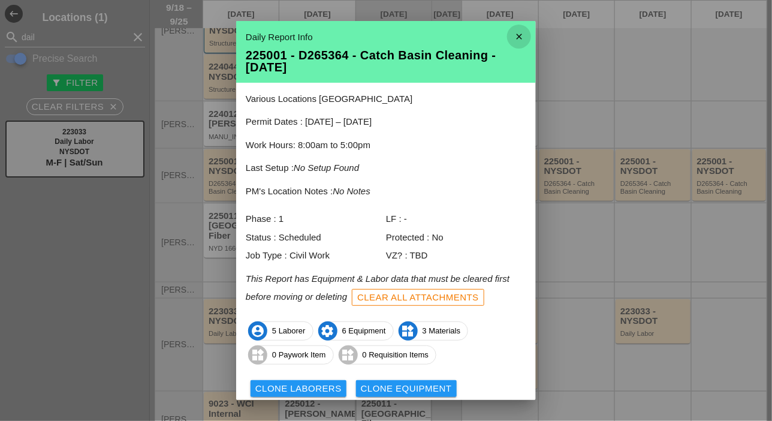
click at [509, 31] on icon "close" at bounding box center [519, 37] width 24 height 24
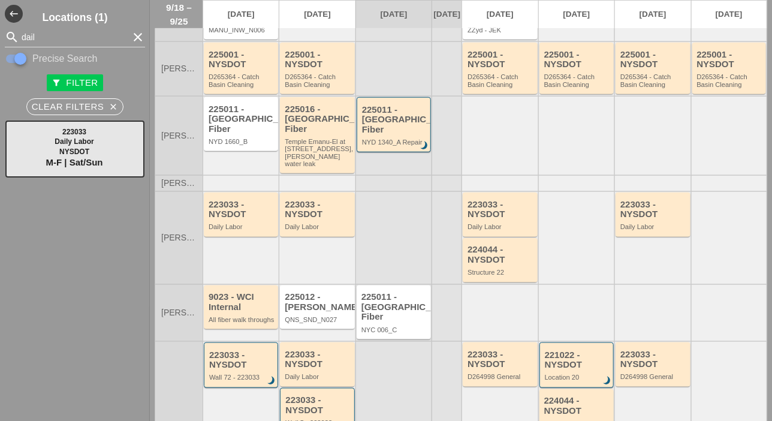
scroll to position [240, 0]
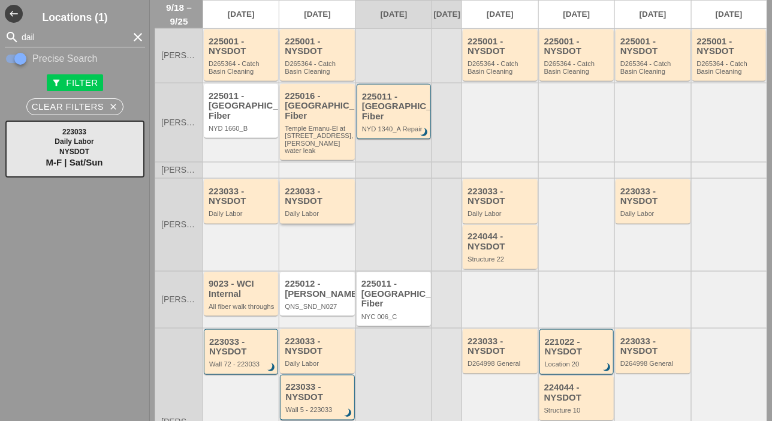
click at [313, 207] on div "223033 - NYSDOT Daily Labor" at bounding box center [318, 201] width 67 height 31
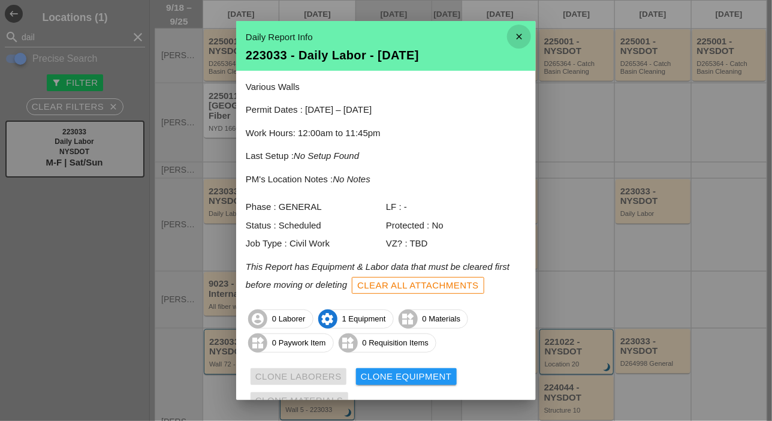
click at [510, 35] on icon "close" at bounding box center [519, 37] width 24 height 24
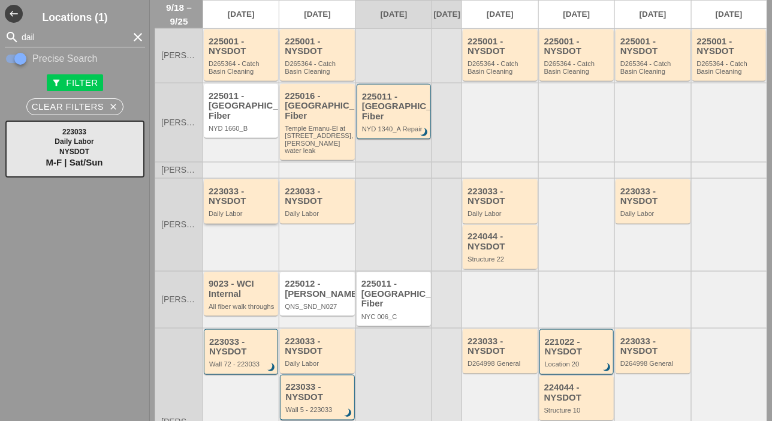
click at [240, 205] on div "223033 - NYSDOT" at bounding box center [242, 196] width 67 height 20
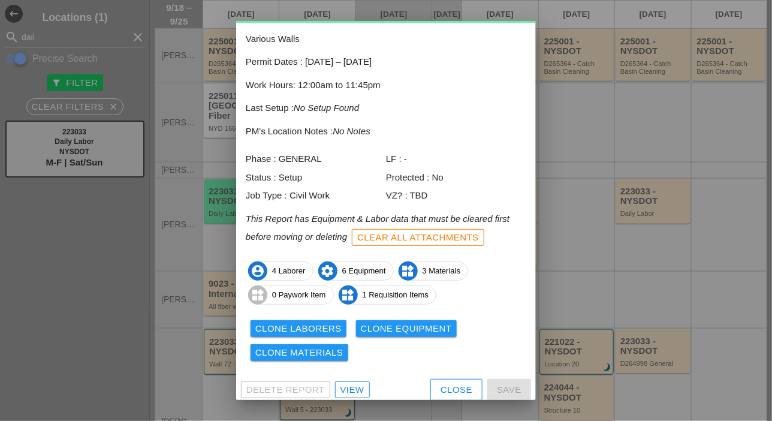
scroll to position [53, 0]
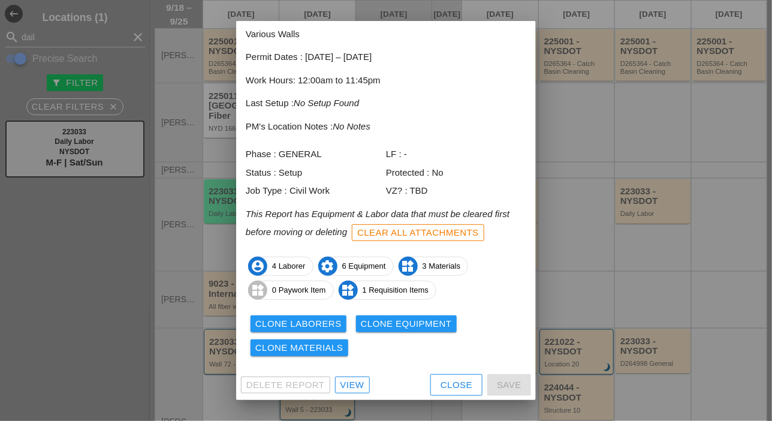
click at [295, 316] on div "Clone Laborers Clone Equipment Clone Materials" at bounding box center [386, 336] width 280 height 48
click at [295, 317] on button "Clone Laborers" at bounding box center [299, 323] width 96 height 17
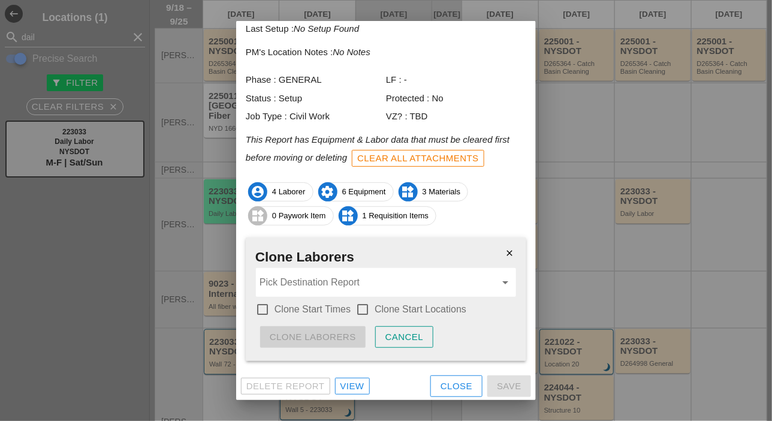
scroll to position [128, 0]
drag, startPoint x: 261, startPoint y: 307, endPoint x: 318, endPoint y: 306, distance: 56.3
click at [262, 307] on div at bounding box center [262, 308] width 20 height 20
checkbox input "true"
click at [362, 306] on div at bounding box center [362, 308] width 20 height 20
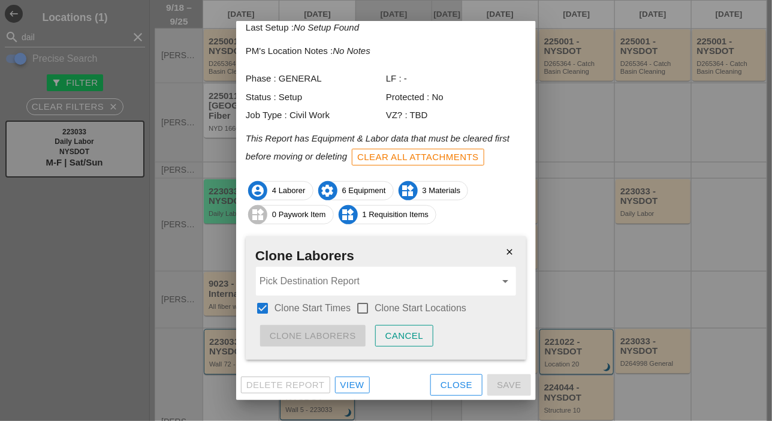
checkbox input "true"
click at [355, 283] on input "Pick Destination Report" at bounding box center [378, 280] width 236 height 19
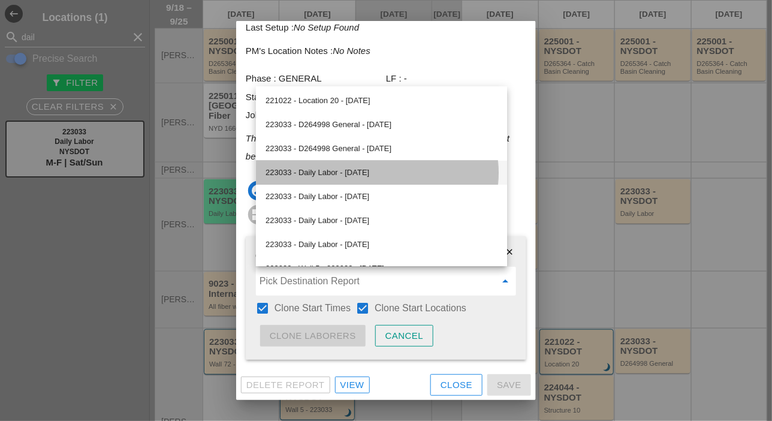
click at [355, 172] on div "223033 - Daily Labor - [DATE]" at bounding box center [381, 172] width 232 height 14
type input "223033 - Daily Labor - [DATE]"
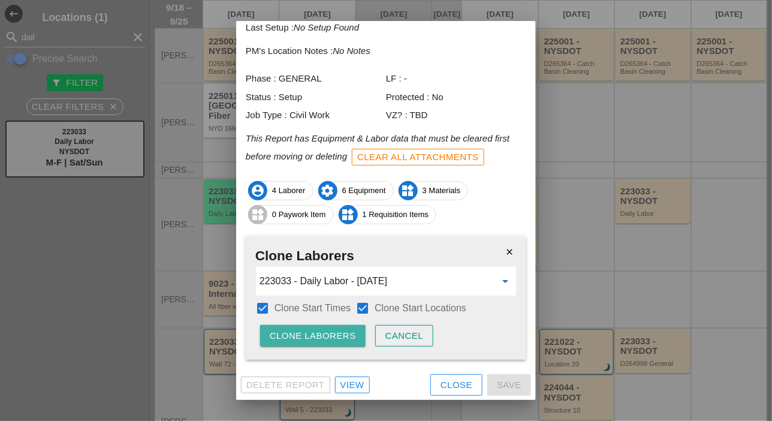
click at [327, 330] on div "Clone Laborers" at bounding box center [313, 336] width 86 height 14
click at [325, 334] on div "Are you sure?" at bounding box center [308, 336] width 76 height 14
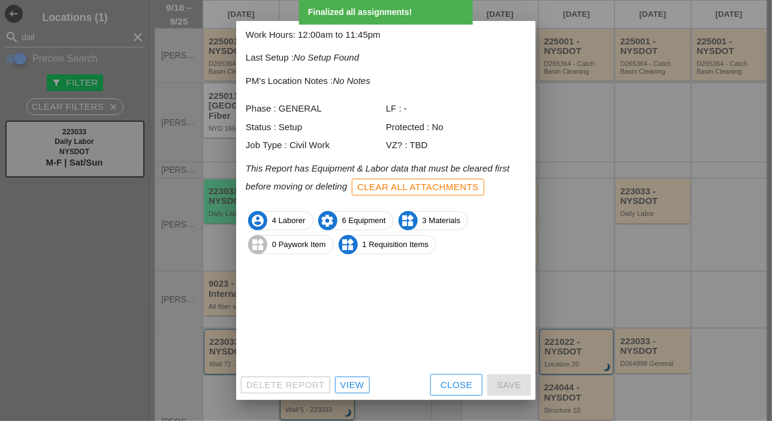
scroll to position [53, 0]
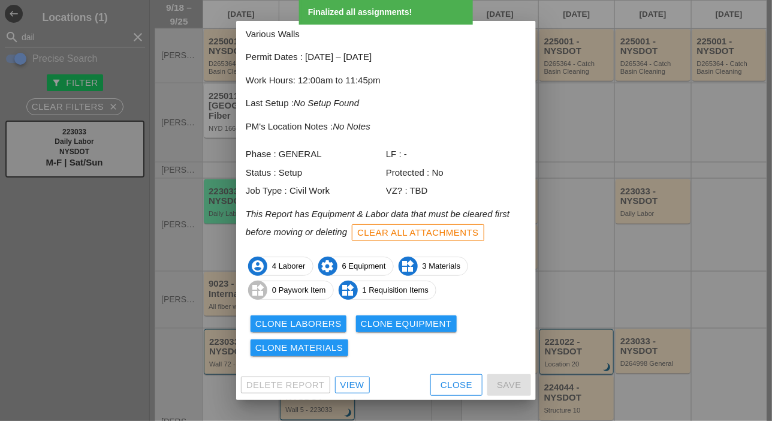
click at [337, 331] on button "Clone Laborers" at bounding box center [299, 323] width 96 height 17
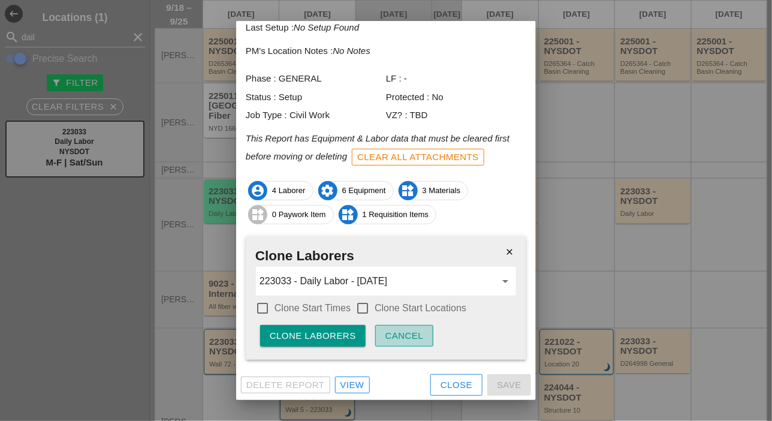
drag, startPoint x: 412, startPoint y: 336, endPoint x: 397, endPoint y: 337, distance: 15.0
click at [409, 337] on div "Cancel" at bounding box center [404, 336] width 38 height 14
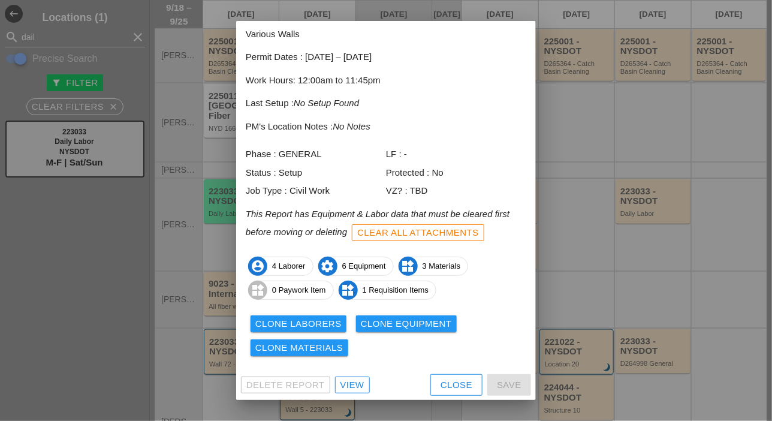
click at [399, 321] on div "Clone Equipment" at bounding box center [406, 324] width 91 height 14
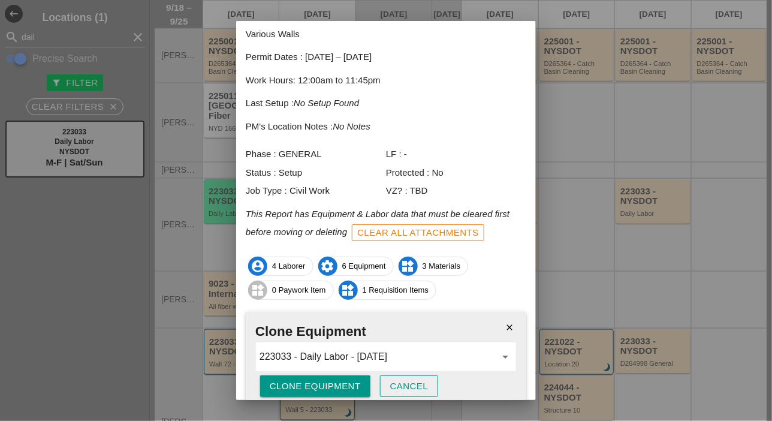
click at [330, 387] on div "Clone Equipment" at bounding box center [315, 386] width 91 height 14
click at [330, 383] on div "Are you sure?" at bounding box center [308, 386] width 76 height 14
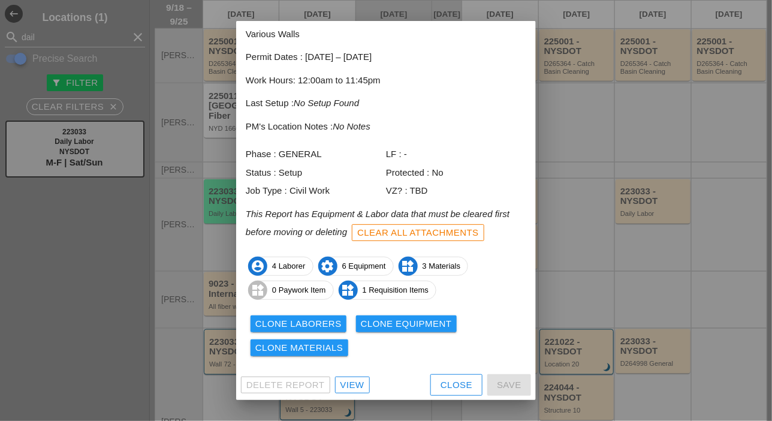
click at [318, 349] on div "Clone Materials" at bounding box center [299, 348] width 88 height 14
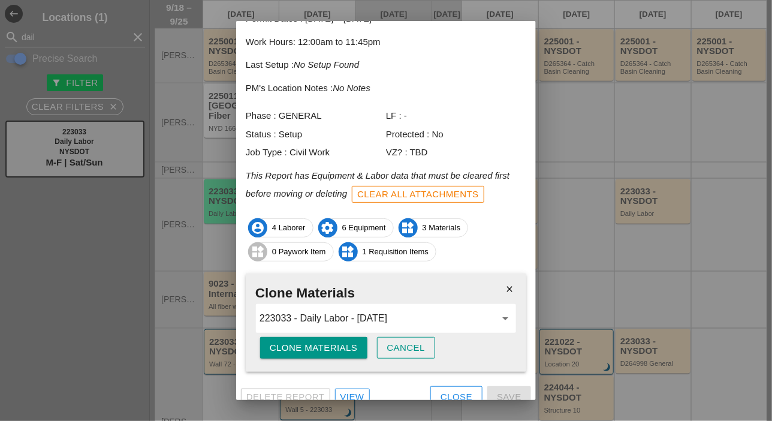
scroll to position [103, 0]
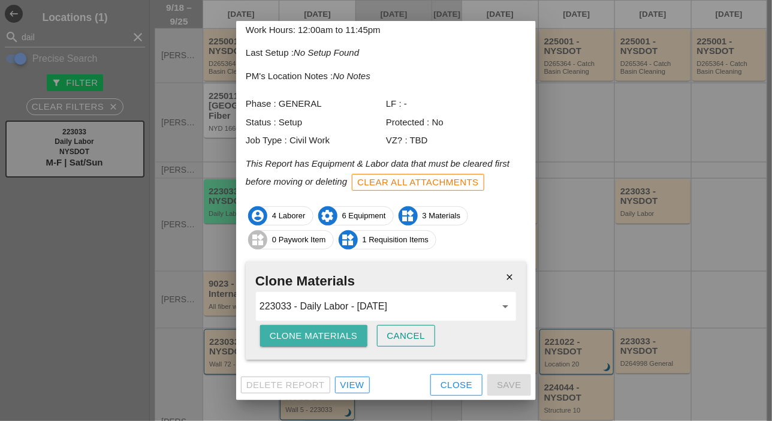
click at [324, 338] on div "Clone Materials" at bounding box center [314, 336] width 88 height 14
click at [324, 338] on div "Are you sure?" at bounding box center [308, 336] width 76 height 14
click at [441, 387] on div "Close" at bounding box center [457, 385] width 32 height 14
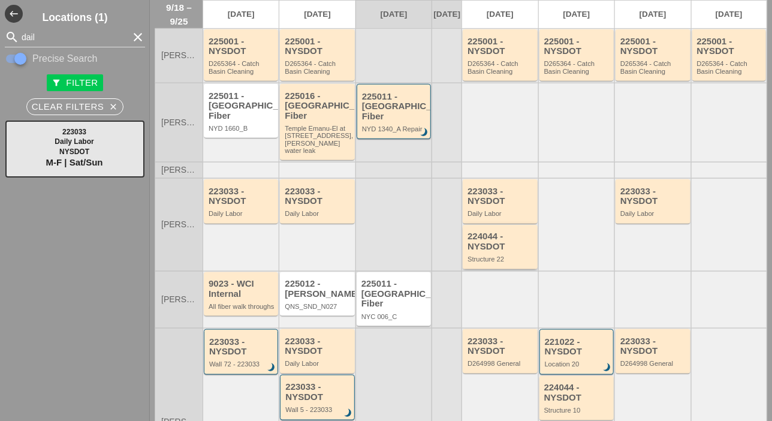
click at [474, 241] on div "224044 - NYSDOT" at bounding box center [500, 241] width 67 height 20
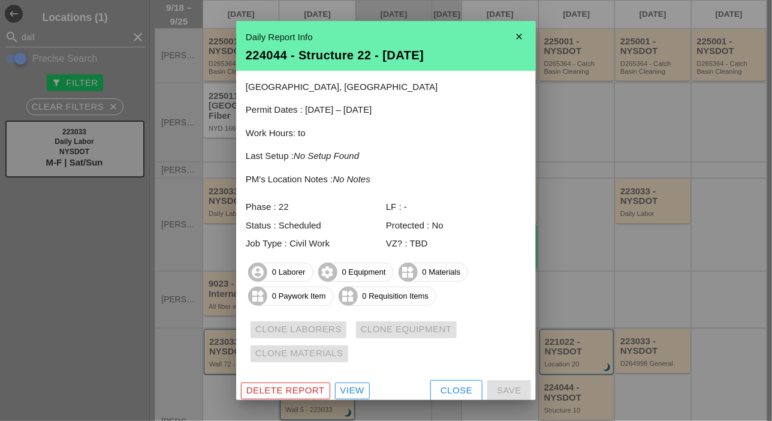
click at [515, 28] on icon "close" at bounding box center [519, 37] width 24 height 24
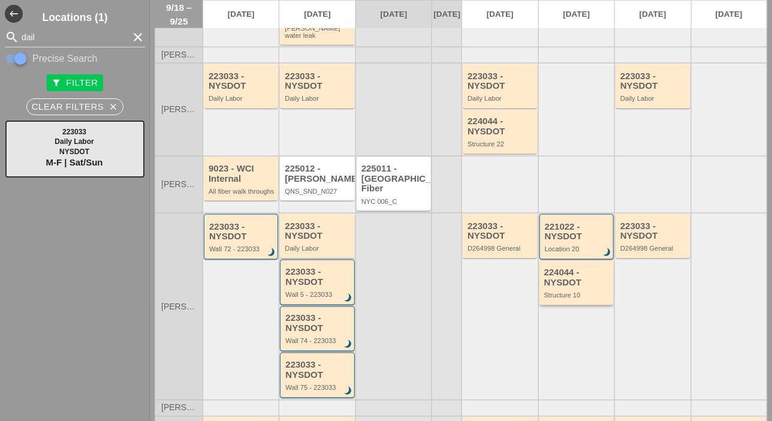
scroll to position [360, 0]
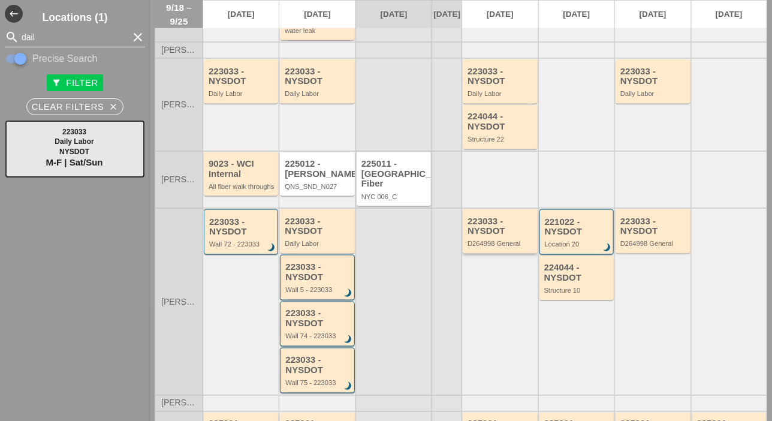
click at [497, 243] on div "D264998 General" at bounding box center [500, 243] width 67 height 7
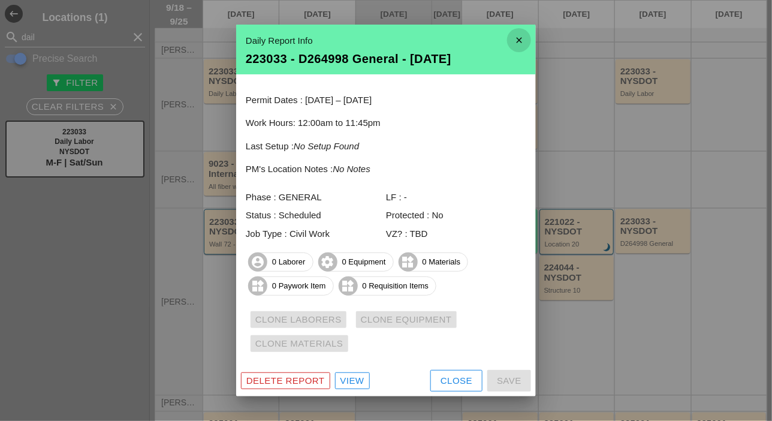
click at [521, 44] on icon "close" at bounding box center [519, 40] width 24 height 24
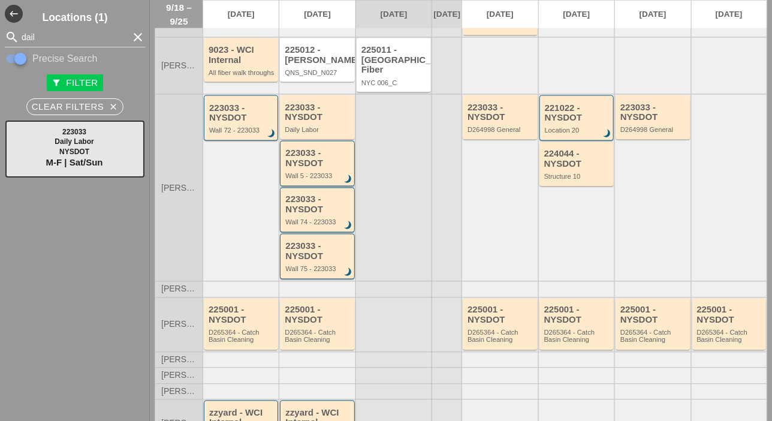
scroll to position [479, 0]
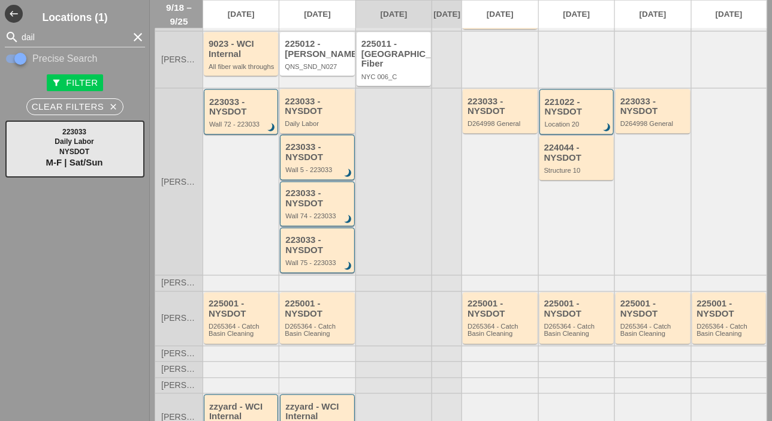
click at [303, 103] on div "223033 - NYSDOT" at bounding box center [318, 106] width 67 height 20
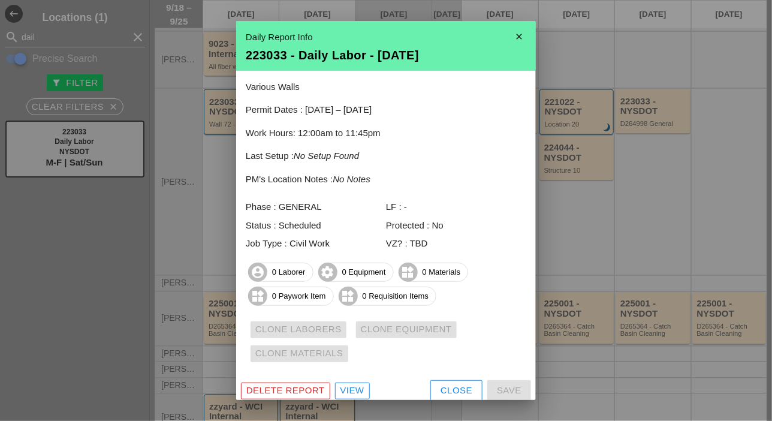
click at [509, 34] on icon "close" at bounding box center [519, 37] width 24 height 24
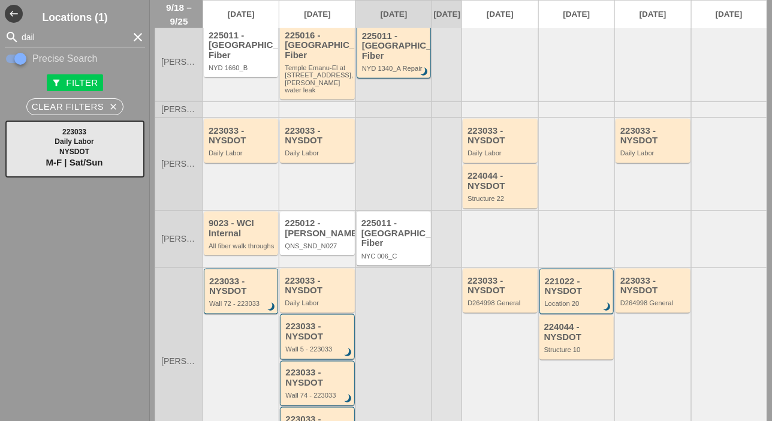
scroll to position [240, 0]
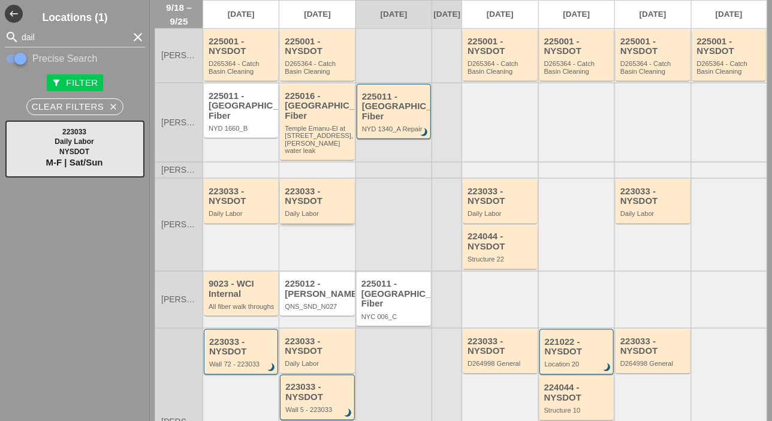
click at [317, 204] on div "223033 - NYSDOT" at bounding box center [318, 196] width 67 height 20
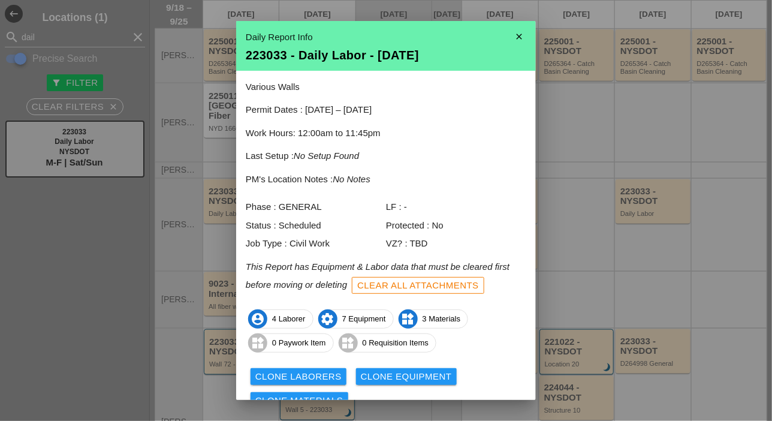
click at [511, 37] on icon "close" at bounding box center [519, 37] width 24 height 24
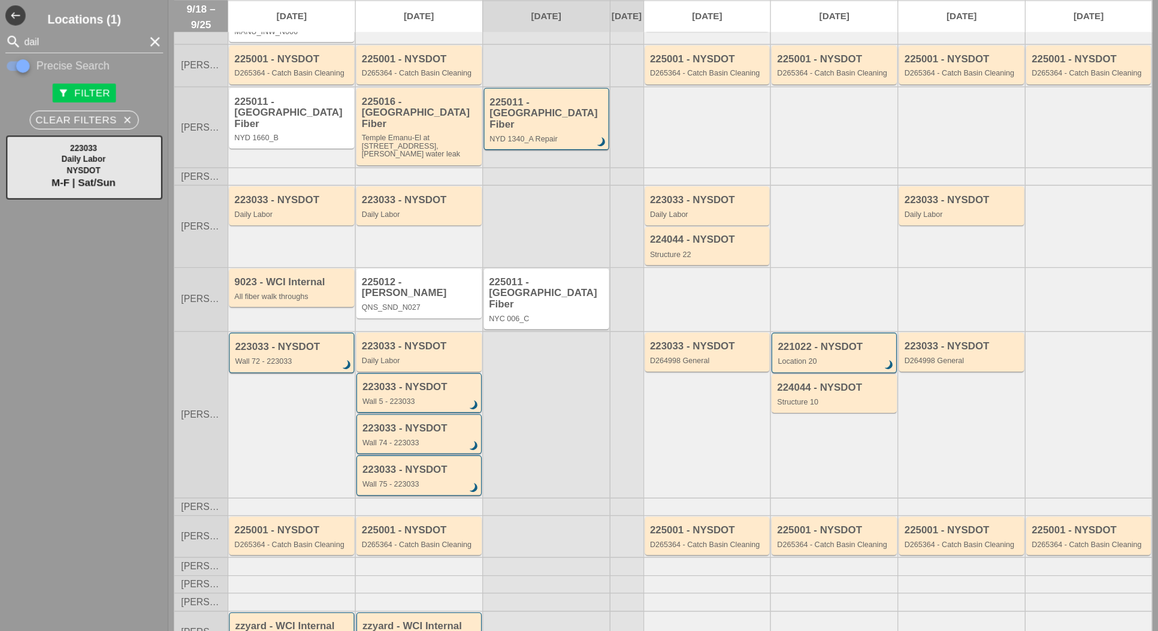
scroll to position [0, 0]
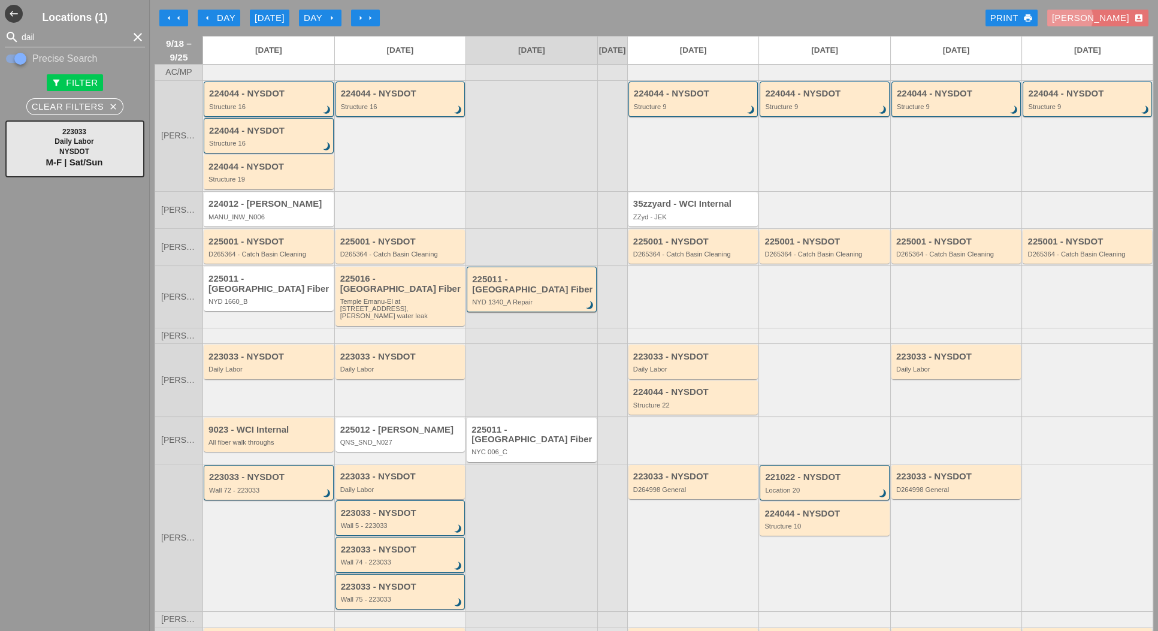
click at [771, 19] on div "Luca account_box" at bounding box center [1098, 18] width 92 height 14
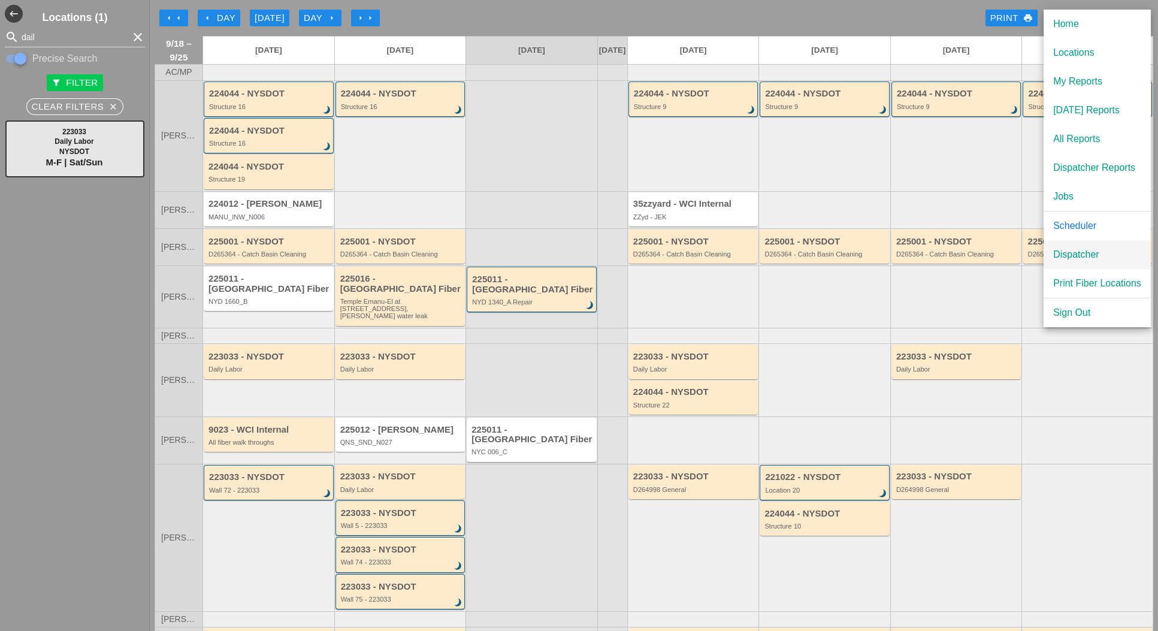
click at [771, 251] on div "Dispatcher" at bounding box center [1098, 255] width 88 height 14
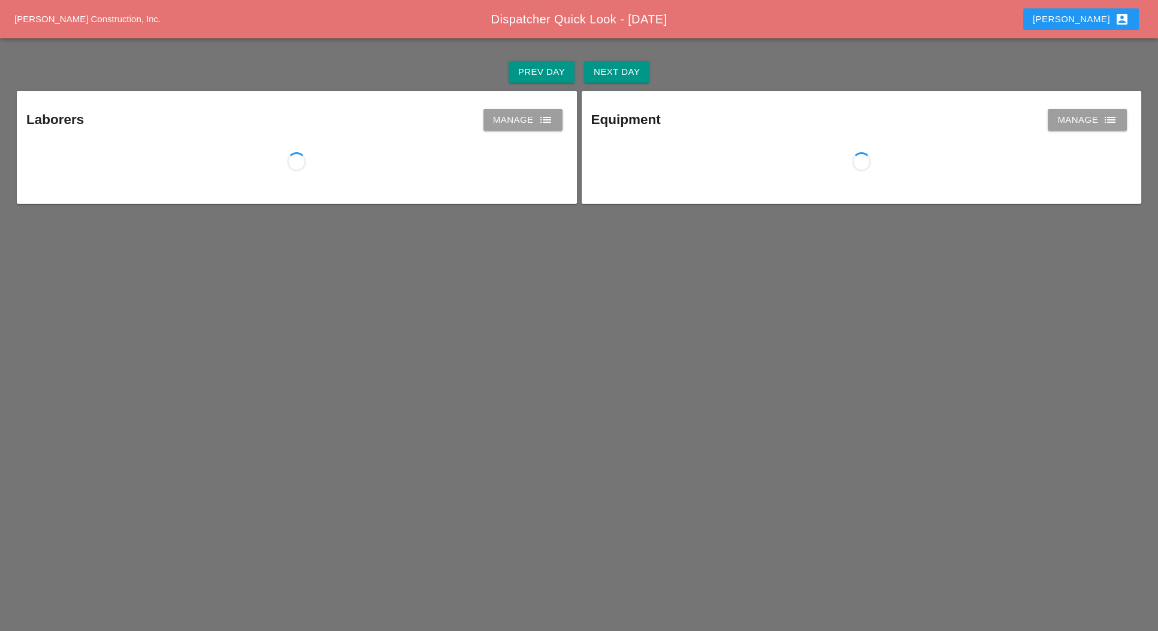
click at [507, 119] on div "Manage list" at bounding box center [523, 120] width 60 height 14
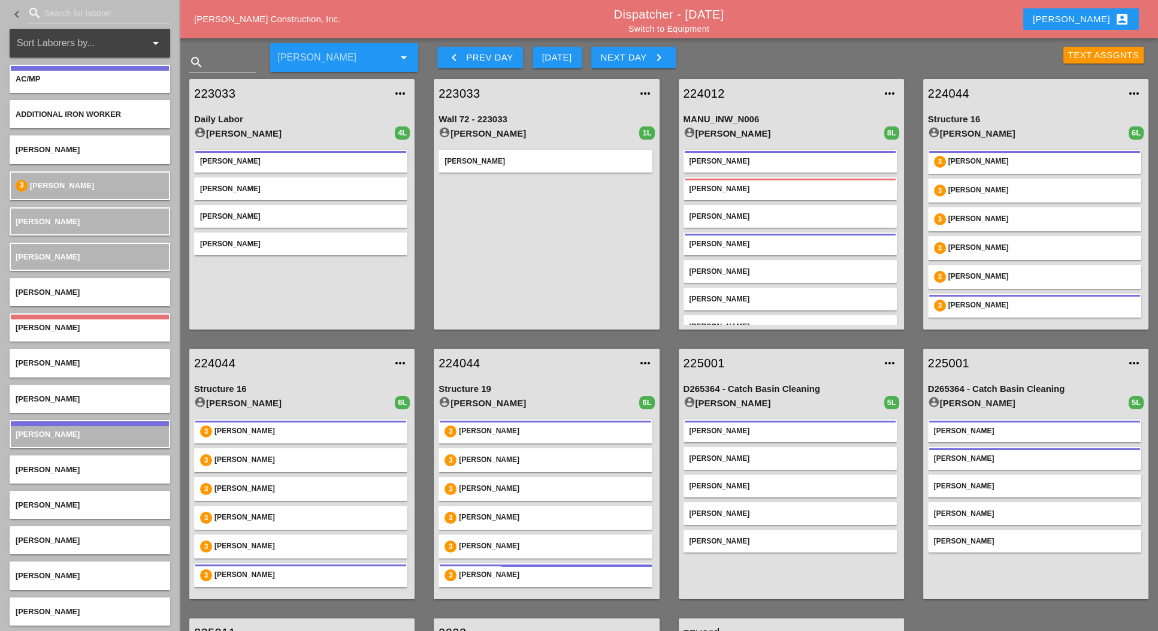
drag, startPoint x: 689, startPoint y: 32, endPoint x: 607, endPoint y: 206, distance: 193.0
click at [689, 31] on link "Switch to Equipment" at bounding box center [669, 29] width 81 height 10
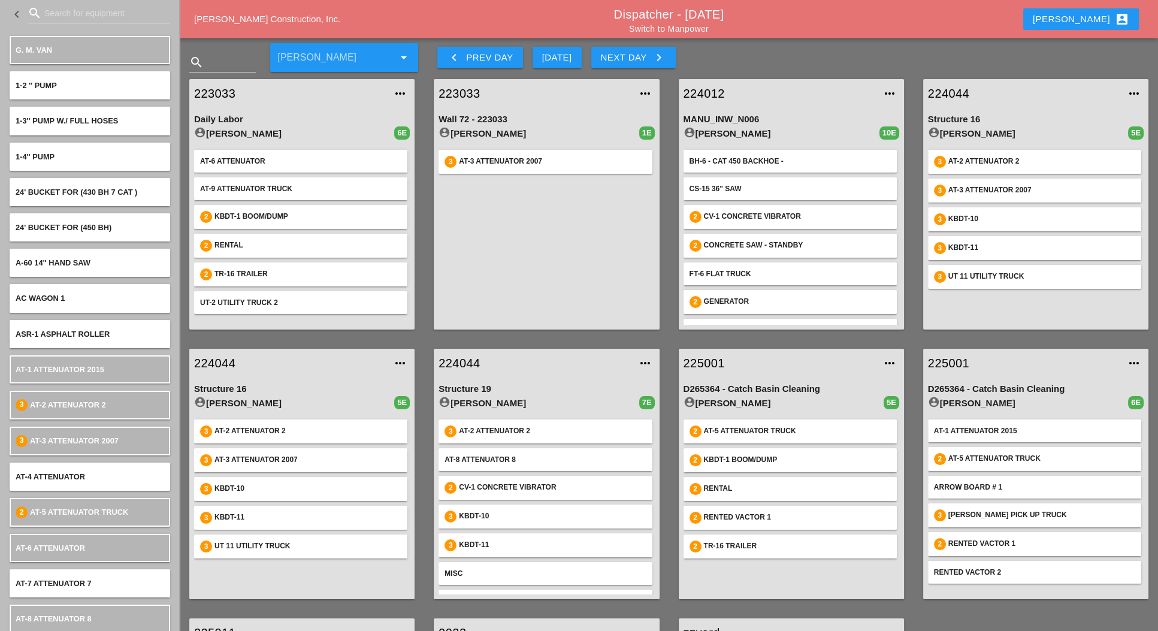
click at [482, 62] on div "keyboard_arrow_left Prev Day" at bounding box center [480, 57] width 66 height 14
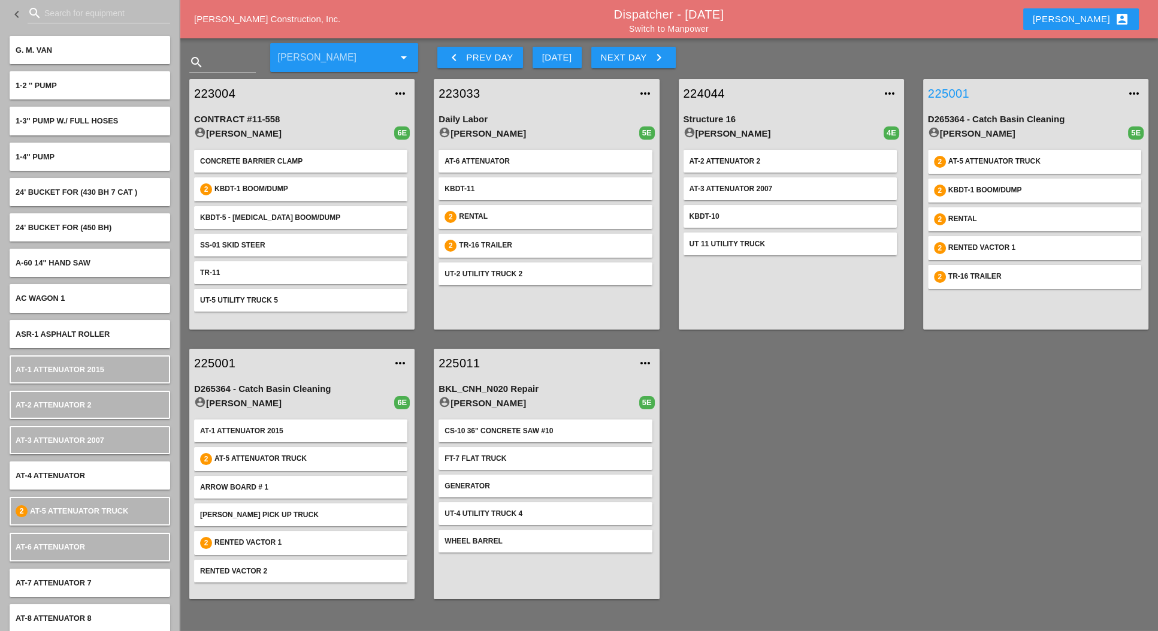
click at [771, 90] on link "225001" at bounding box center [1024, 94] width 192 height 18
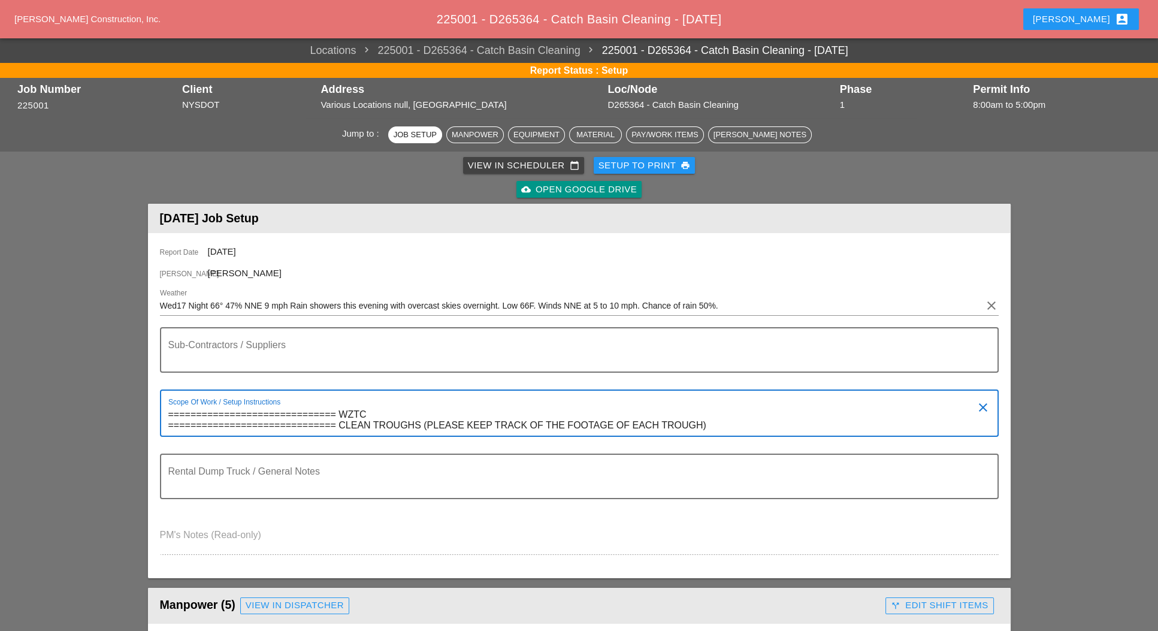
scroll to position [90, 0]
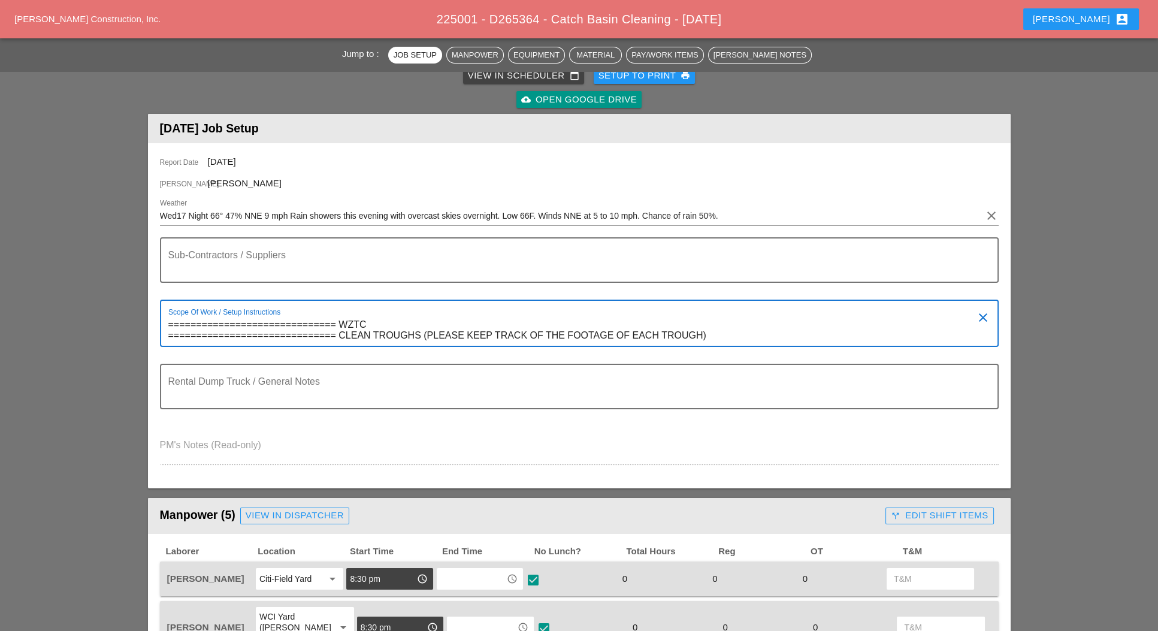
drag, startPoint x: 345, startPoint y: 334, endPoint x: 708, endPoint y: 333, distance: 363.2
click at [708, 333] on textarea "============================== WZTC ============================== CLEAN TROUGH…" at bounding box center [574, 330] width 813 height 31
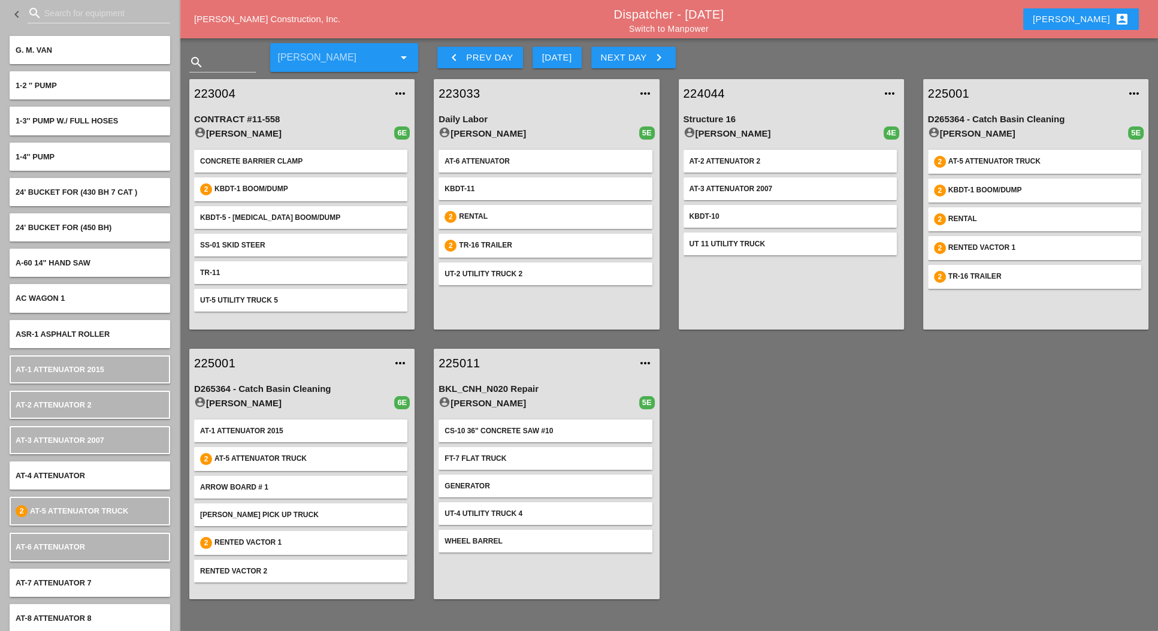
click at [771, 120] on div "D265364 - Catch Basin Cleaning" at bounding box center [1036, 120] width 216 height 14
click at [771, 93] on link "225001" at bounding box center [1024, 94] width 192 height 18
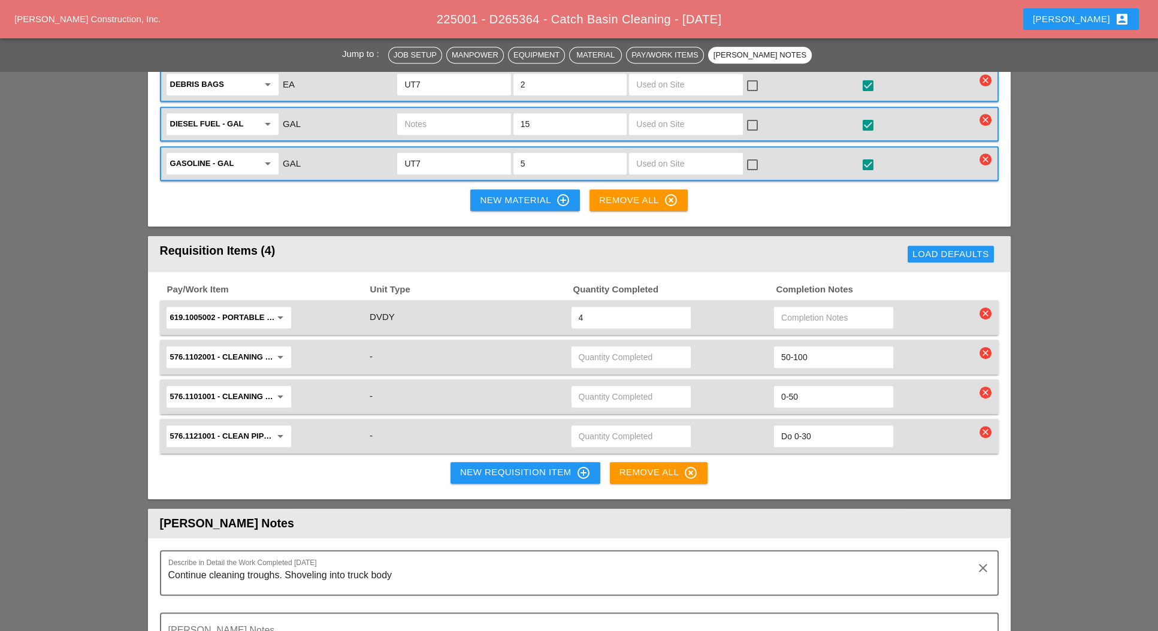
scroll to position [1247, 0]
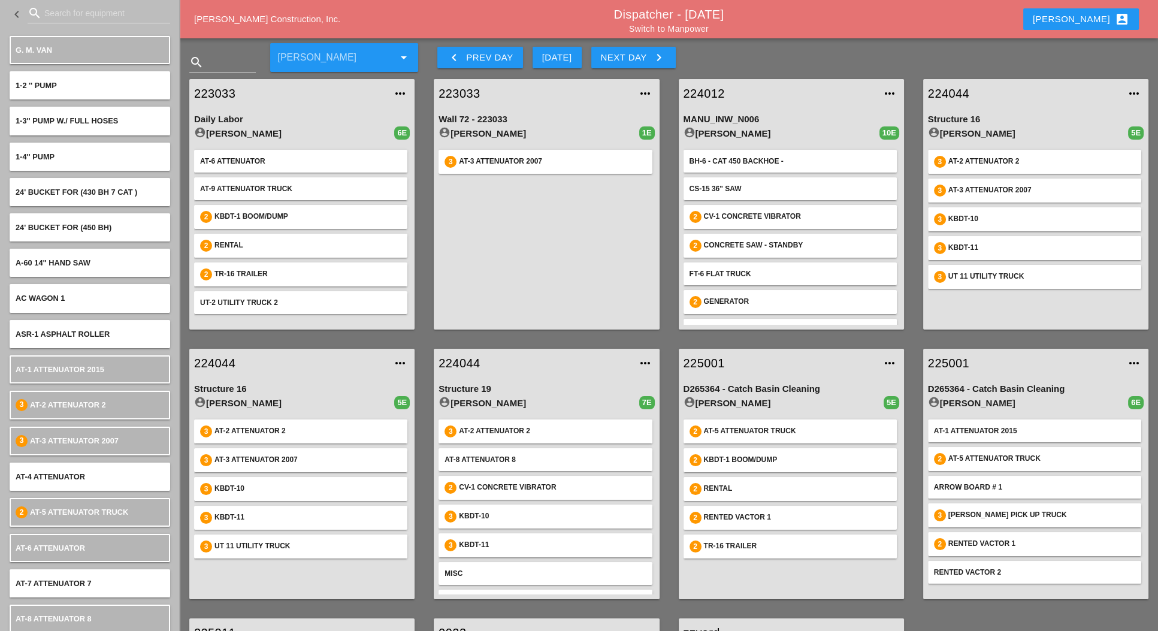
click at [642, 55] on div "Next Day keyboard_arrow_right" at bounding box center [633, 57] width 65 height 14
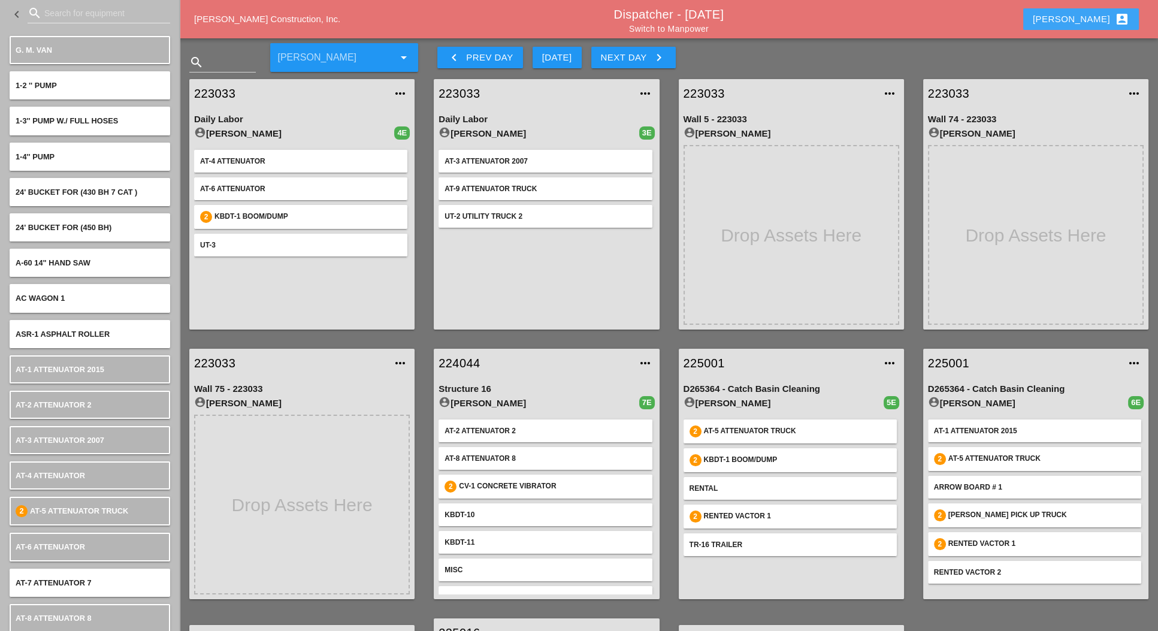
drag, startPoint x: 1097, startPoint y: 13, endPoint x: 1094, endPoint y: 19, distance: 7.2
click at [771, 13] on div "Luca account_box" at bounding box center [1081, 19] width 96 height 14
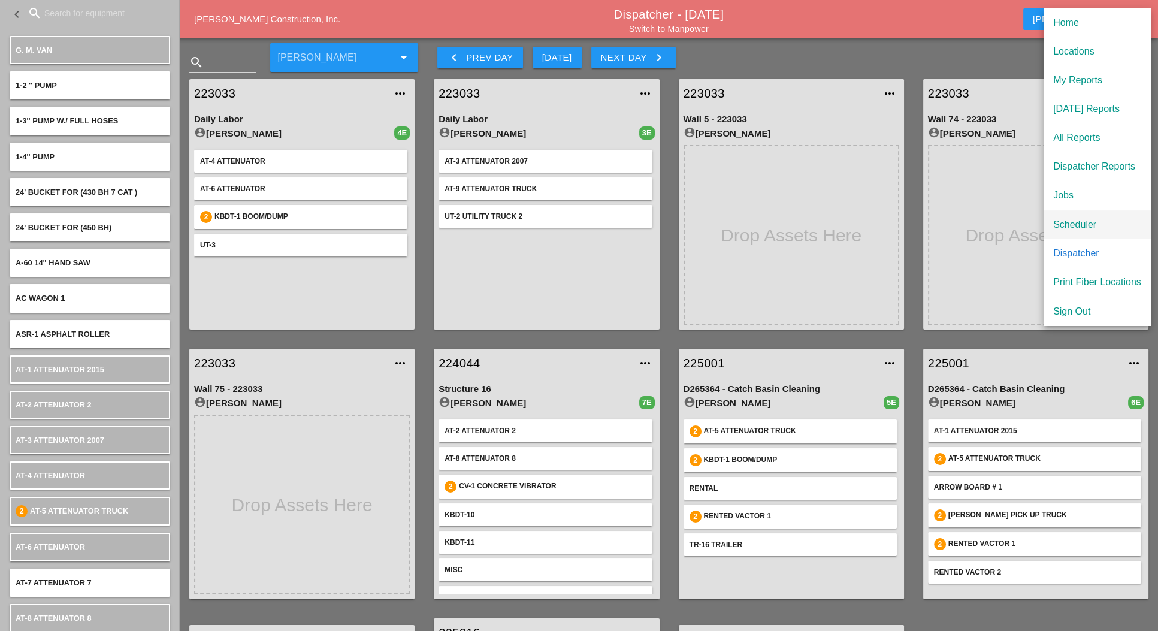
click at [771, 229] on div "Scheduler" at bounding box center [1098, 225] width 88 height 14
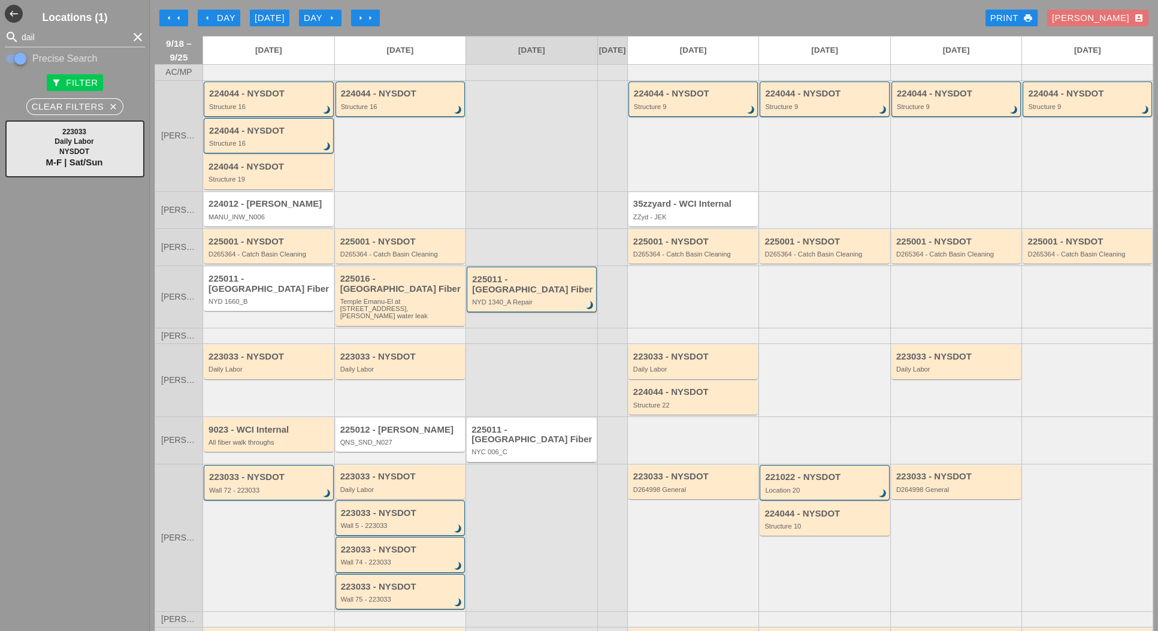
click at [771, 23] on div "Luca account_box" at bounding box center [1098, 18] width 92 height 14
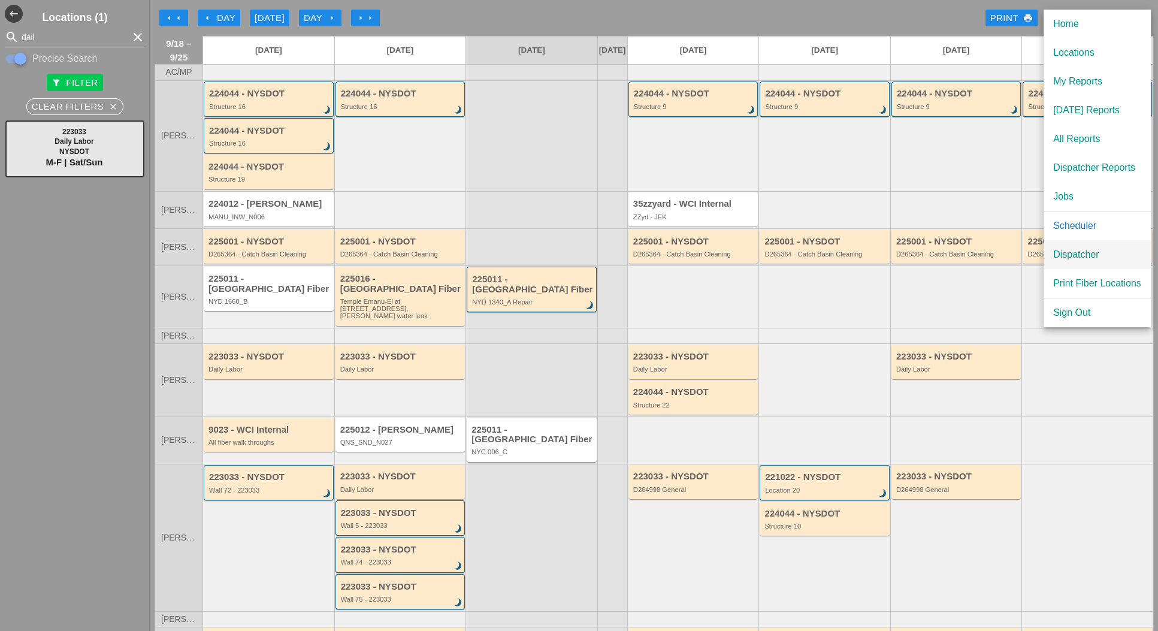
click at [771, 254] on div "Dispatcher" at bounding box center [1098, 255] width 88 height 14
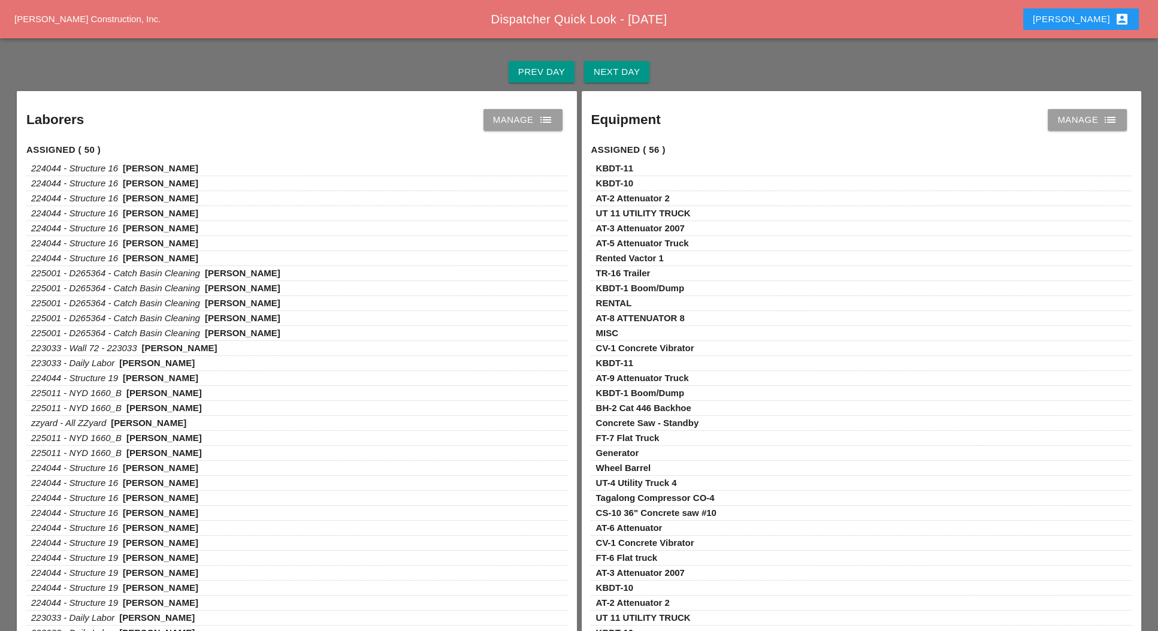
click at [629, 76] on div "Next Day" at bounding box center [617, 72] width 46 height 14
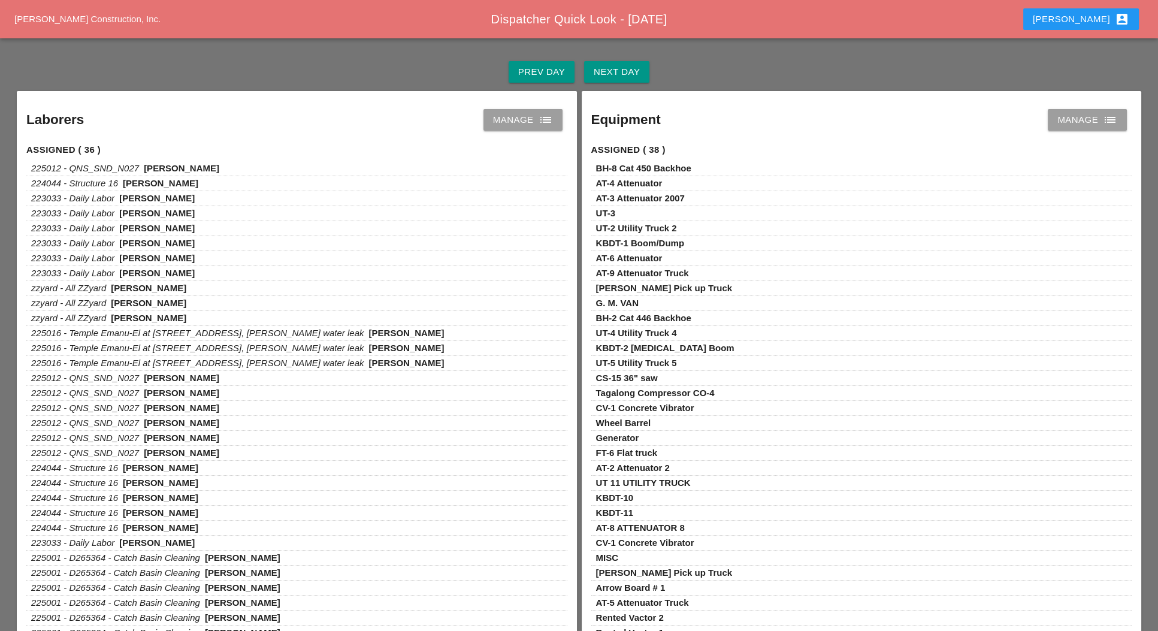
click at [500, 125] on div "Manage list" at bounding box center [523, 120] width 60 height 14
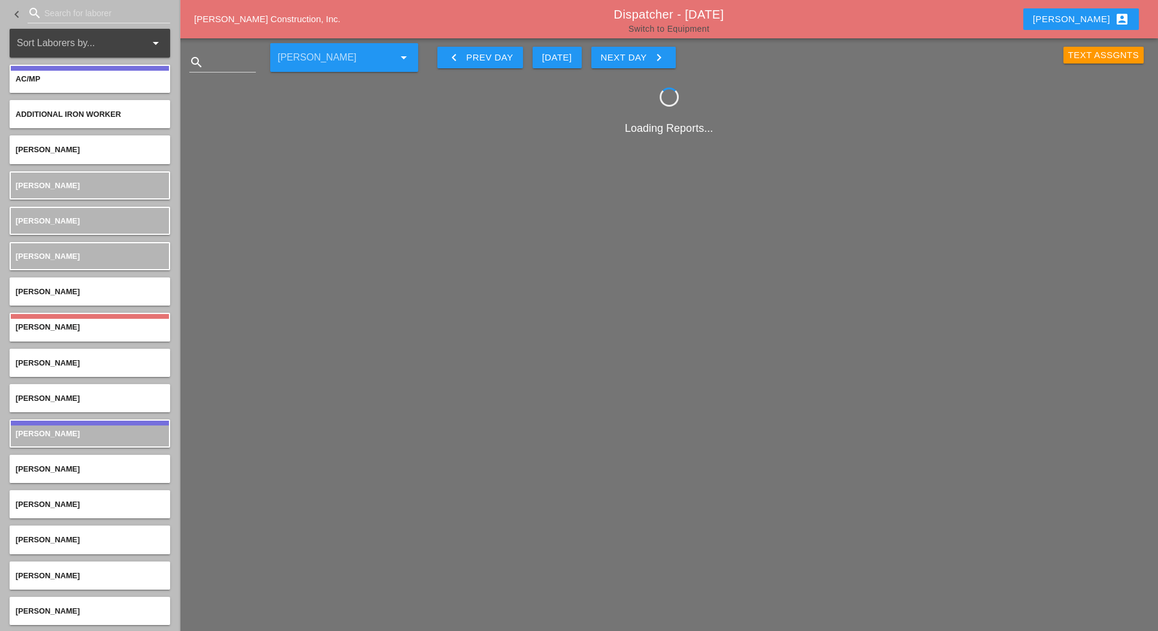
click at [683, 31] on link "Switch to Equipment" at bounding box center [669, 29] width 81 height 10
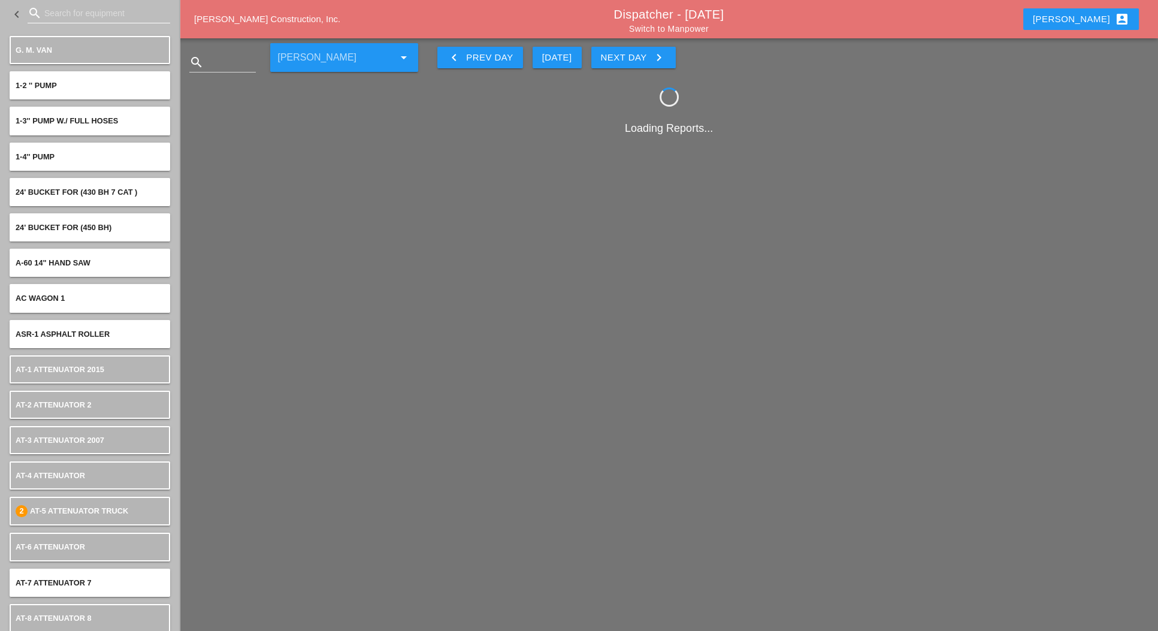
click at [67, 19] on input "Search for equipment" at bounding box center [98, 13] width 109 height 19
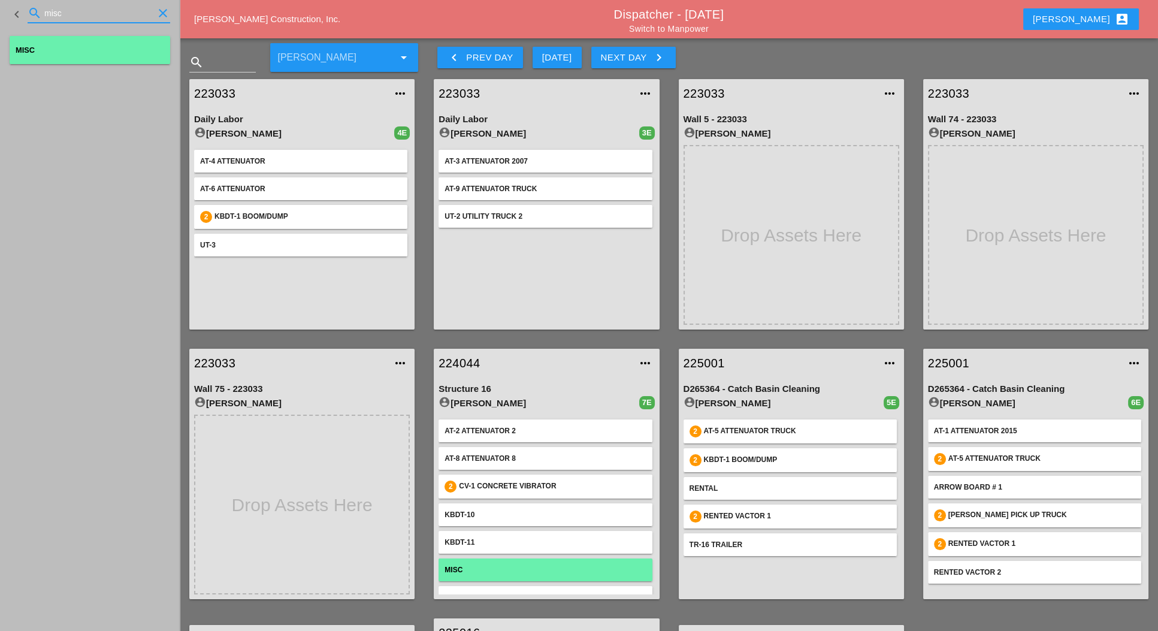
type input "misc"
click at [69, 55] on div "MISC" at bounding box center [90, 49] width 149 height 11
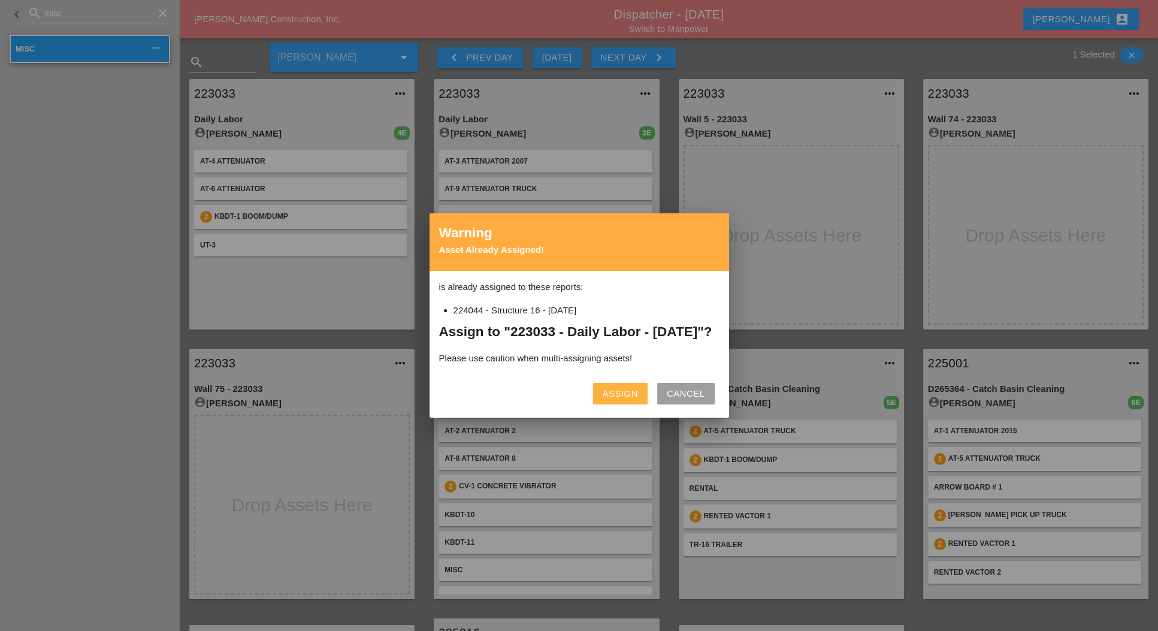
click at [604, 400] on div "Assign" at bounding box center [620, 394] width 35 height 14
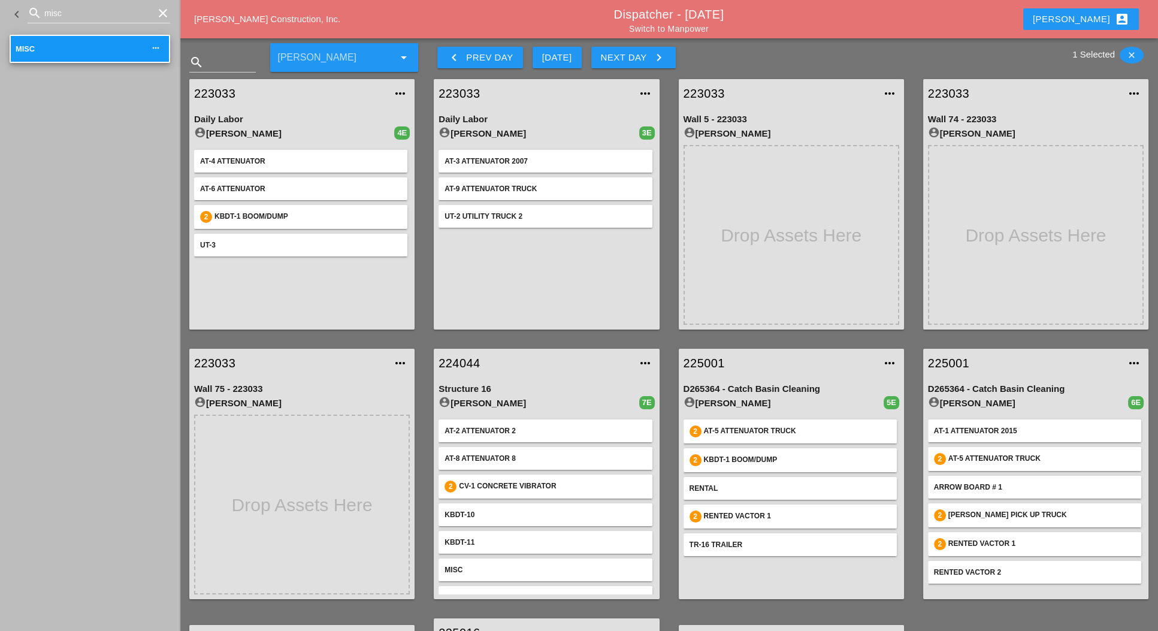
click at [431, 341] on div "224044 more_horiz Structure 16 account_circle Filipe Silva 7E AT-2 Attenuator 2…" at bounding box center [546, 474] width 245 height 270
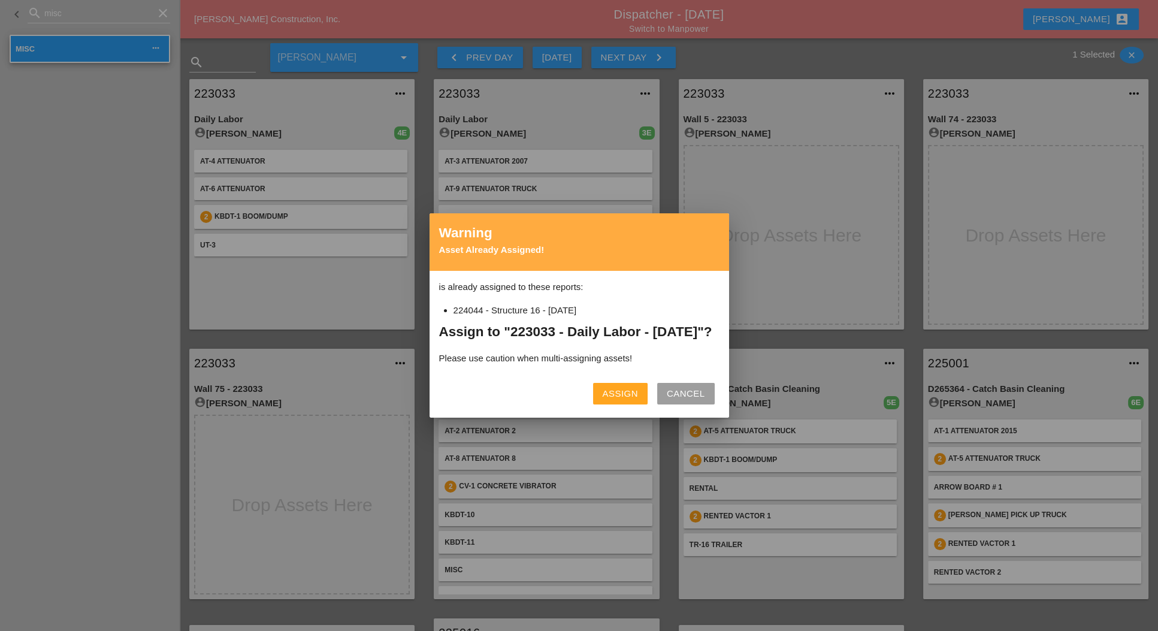
click at [608, 401] on div "Assign" at bounding box center [620, 394] width 35 height 14
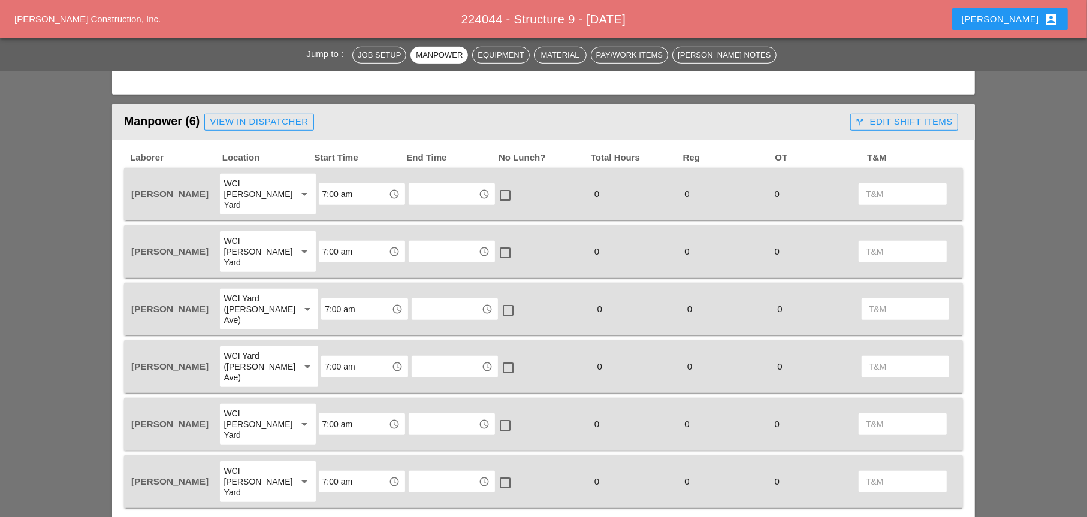
scroll to position [539, 0]
drag, startPoint x: 1019, startPoint y: 18, endPoint x: 1008, endPoint y: 123, distance: 106.1
click at [771, 18] on div "Luca account_box" at bounding box center [1010, 19] width 96 height 14
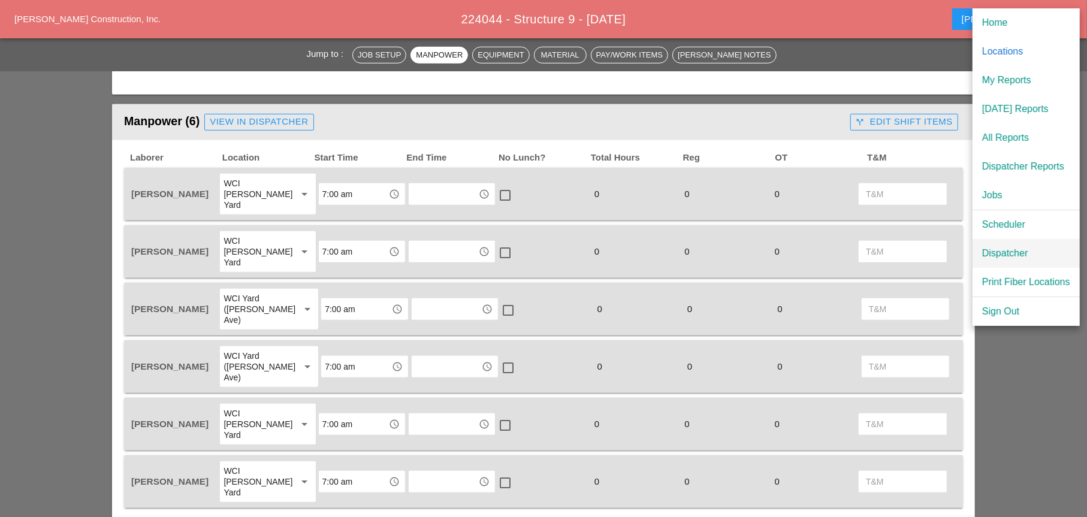
click at [771, 249] on div "Dispatcher" at bounding box center [1026, 253] width 88 height 14
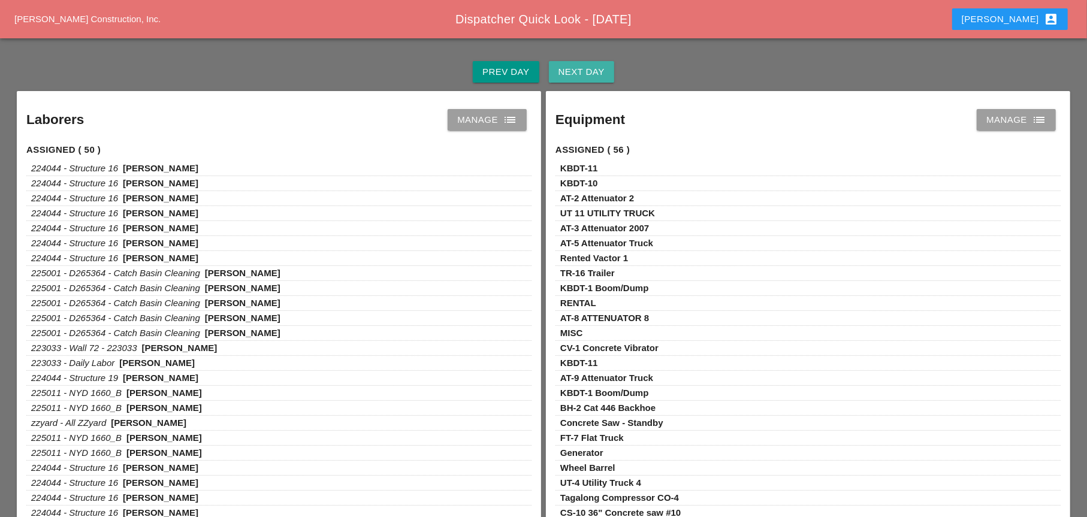
click at [584, 68] on div "Next Day" at bounding box center [582, 72] width 46 height 14
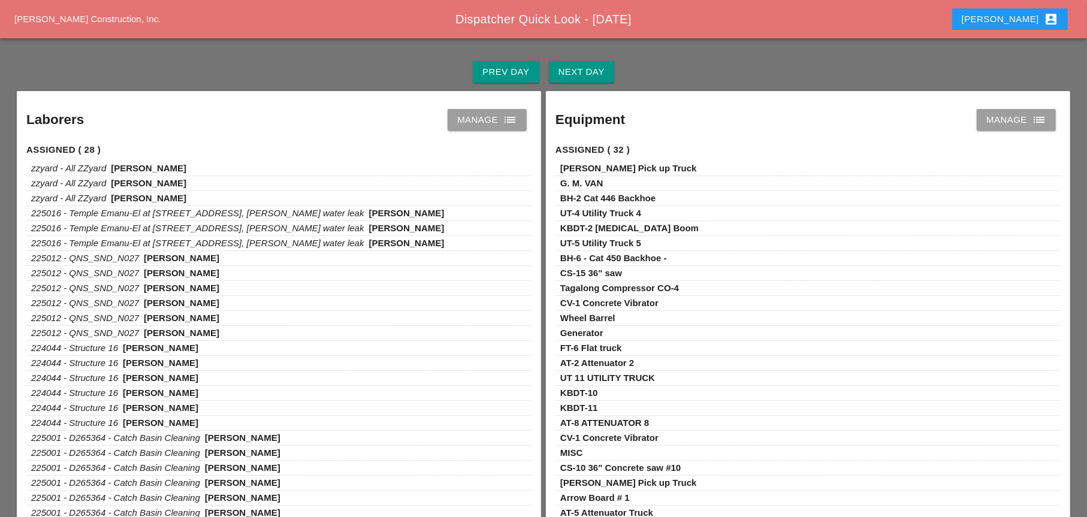
click at [480, 113] on div "Manage list" at bounding box center [487, 120] width 60 height 14
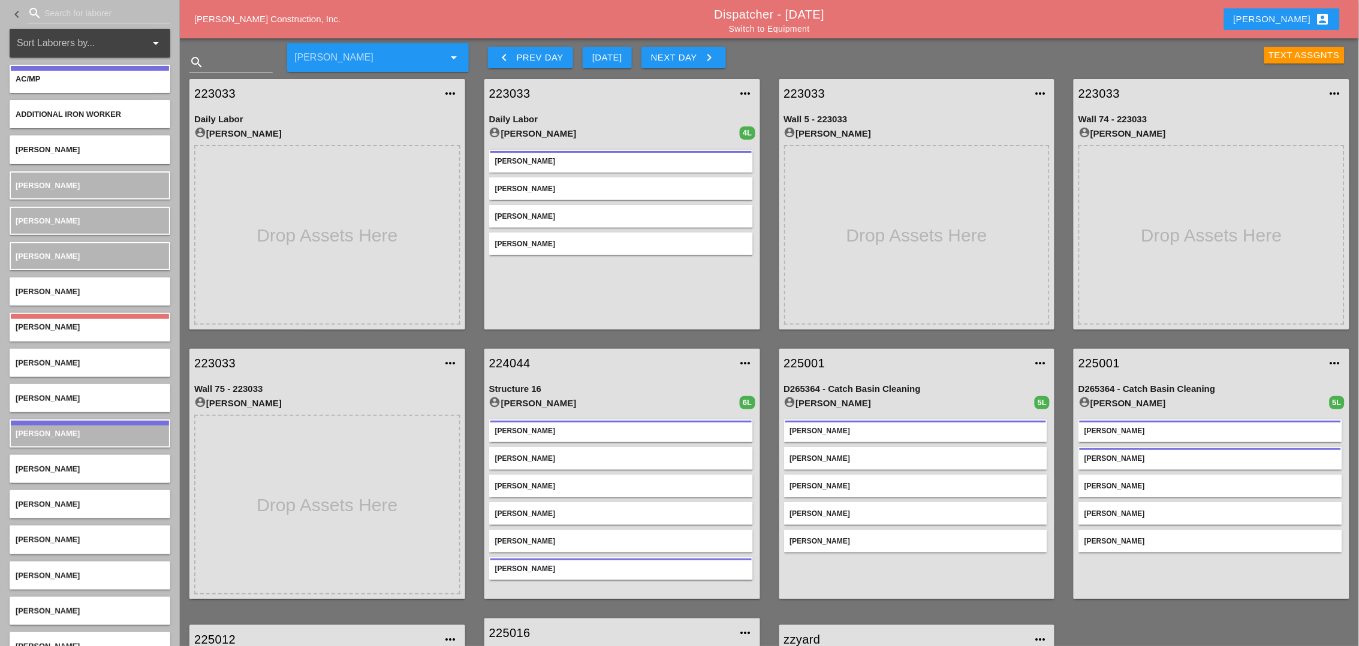
click at [768, 283] on div "223033 more_horiz Daily Labor account_circle Ricardo Capao 4L Ricardo Capao Hug…" at bounding box center [622, 205] width 295 height 270
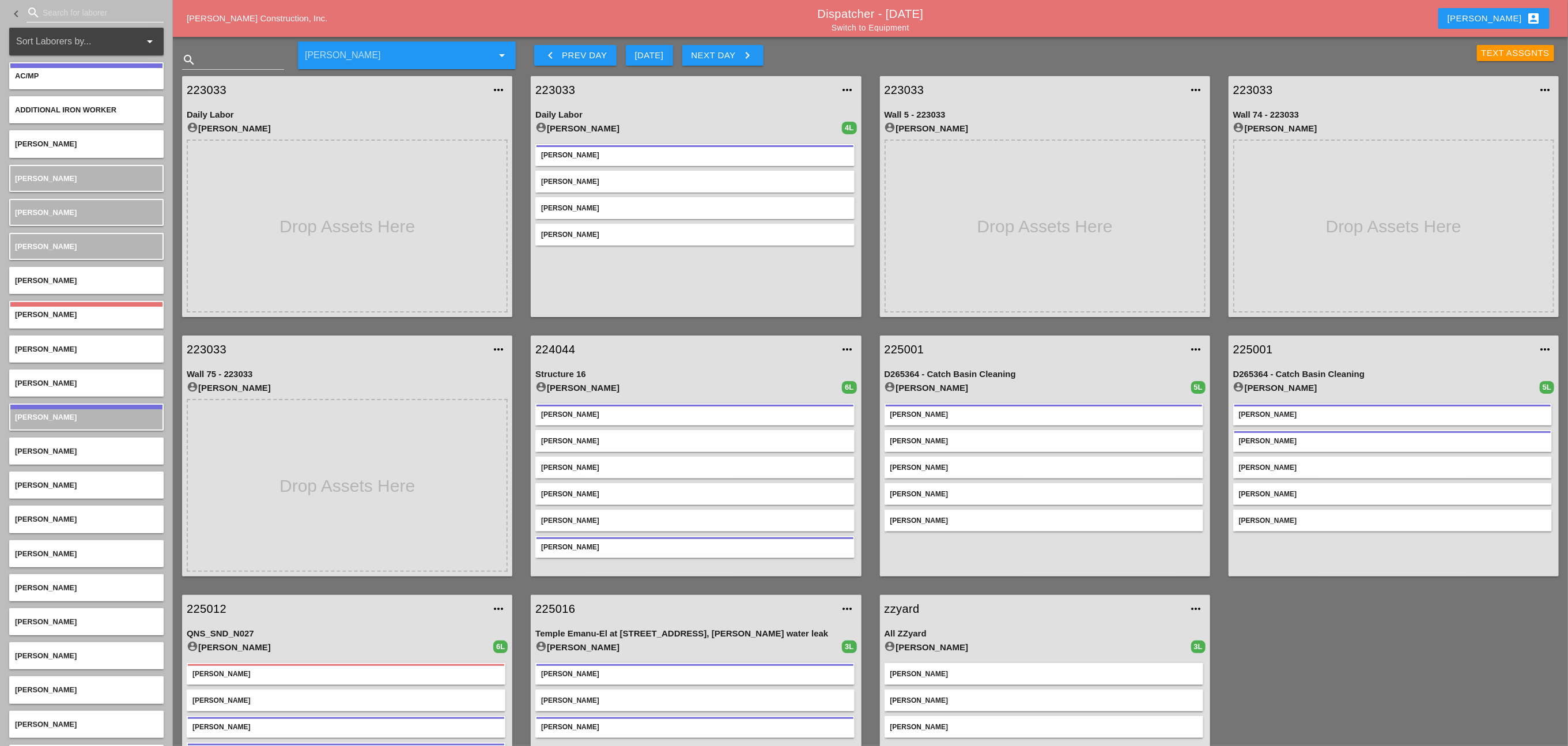
click at [68, 10] on input "Search for laborer" at bounding box center [94, 12] width 105 height 18
click at [65, 9] on input "Search for laborer" at bounding box center [94, 12] width 105 height 18
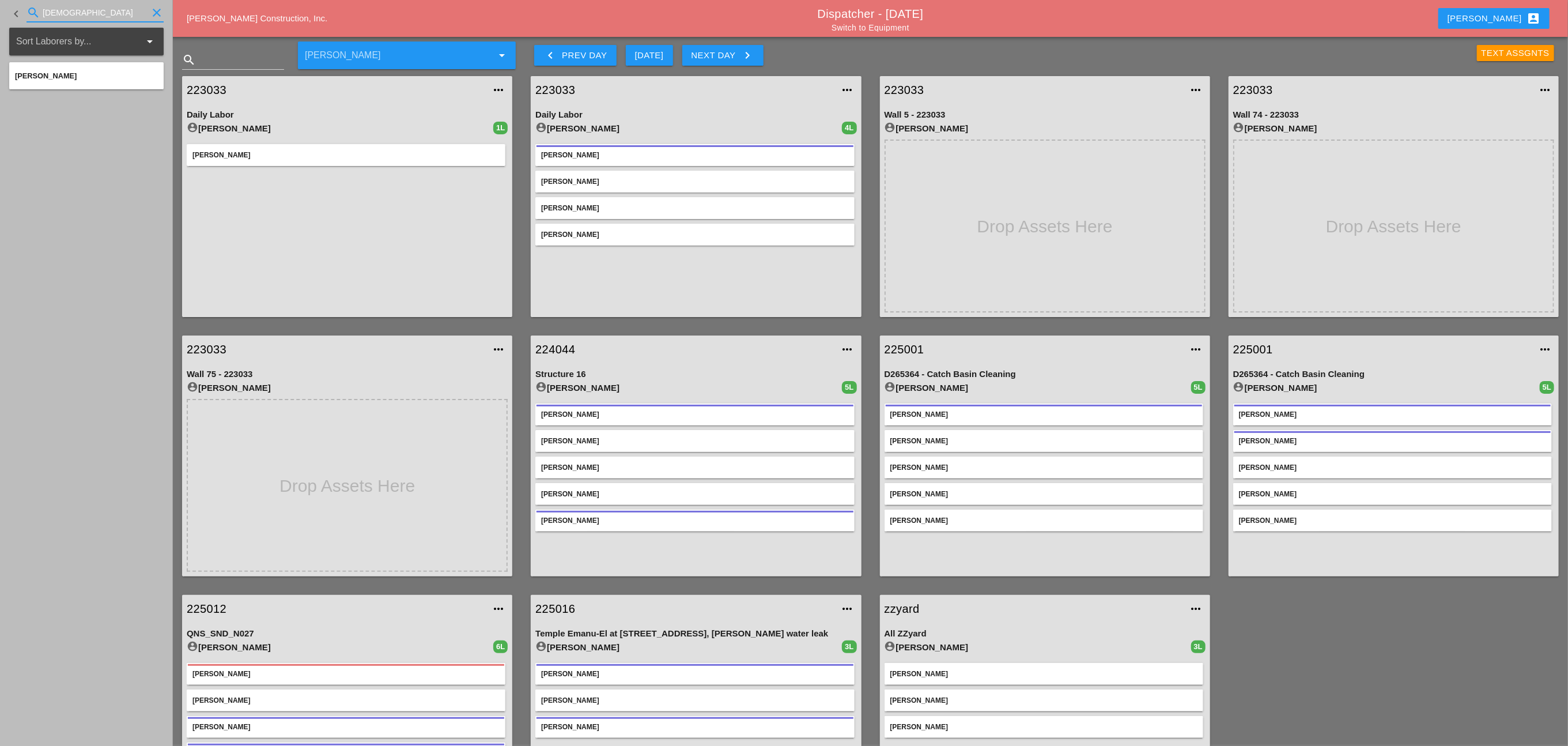
type input "crist"
drag, startPoint x: 62, startPoint y: 12, endPoint x: 39, endPoint y: 7, distance: 23.5
click at [39, 7] on div "search crist clear" at bounding box center [95, 12] width 137 height 18
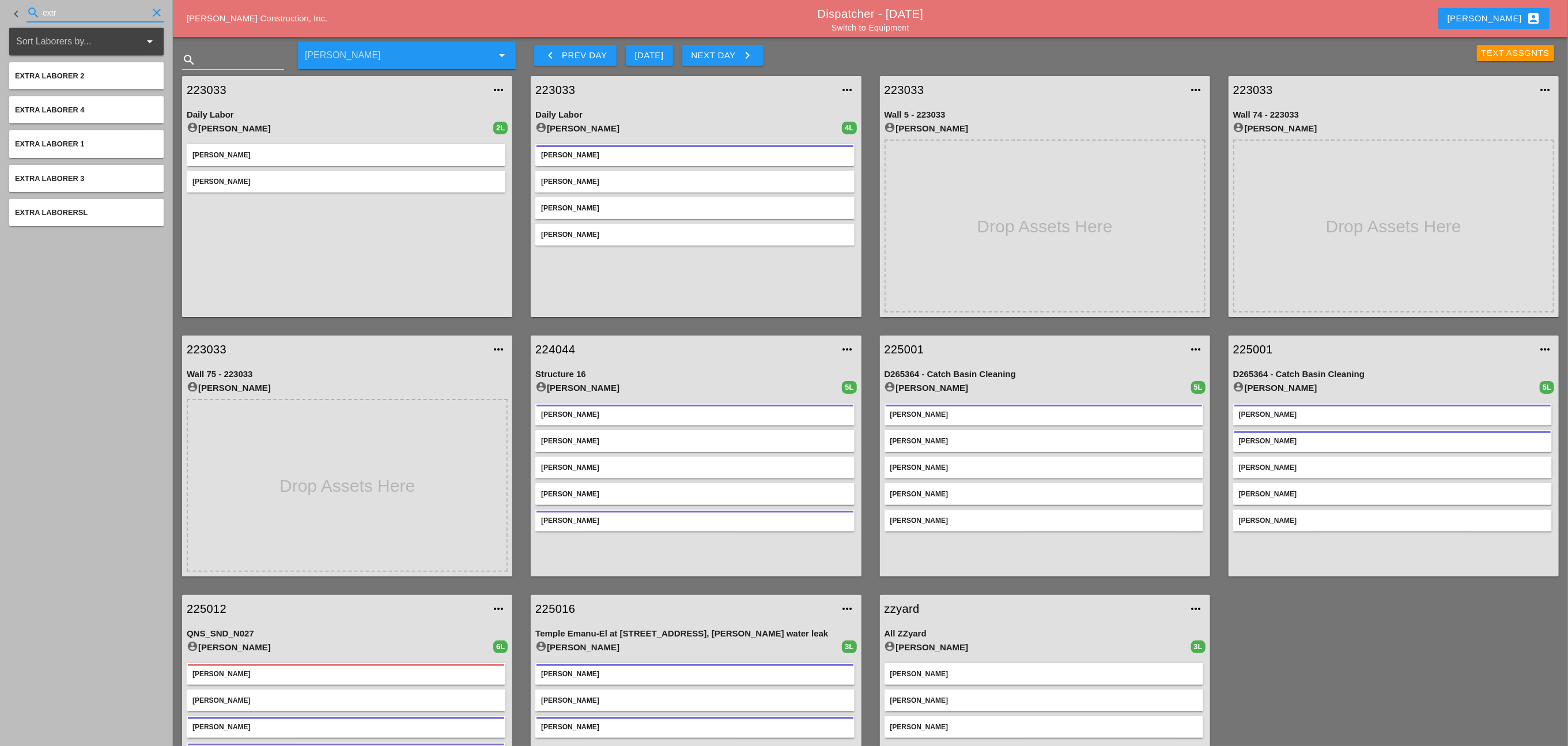
type input "extr"
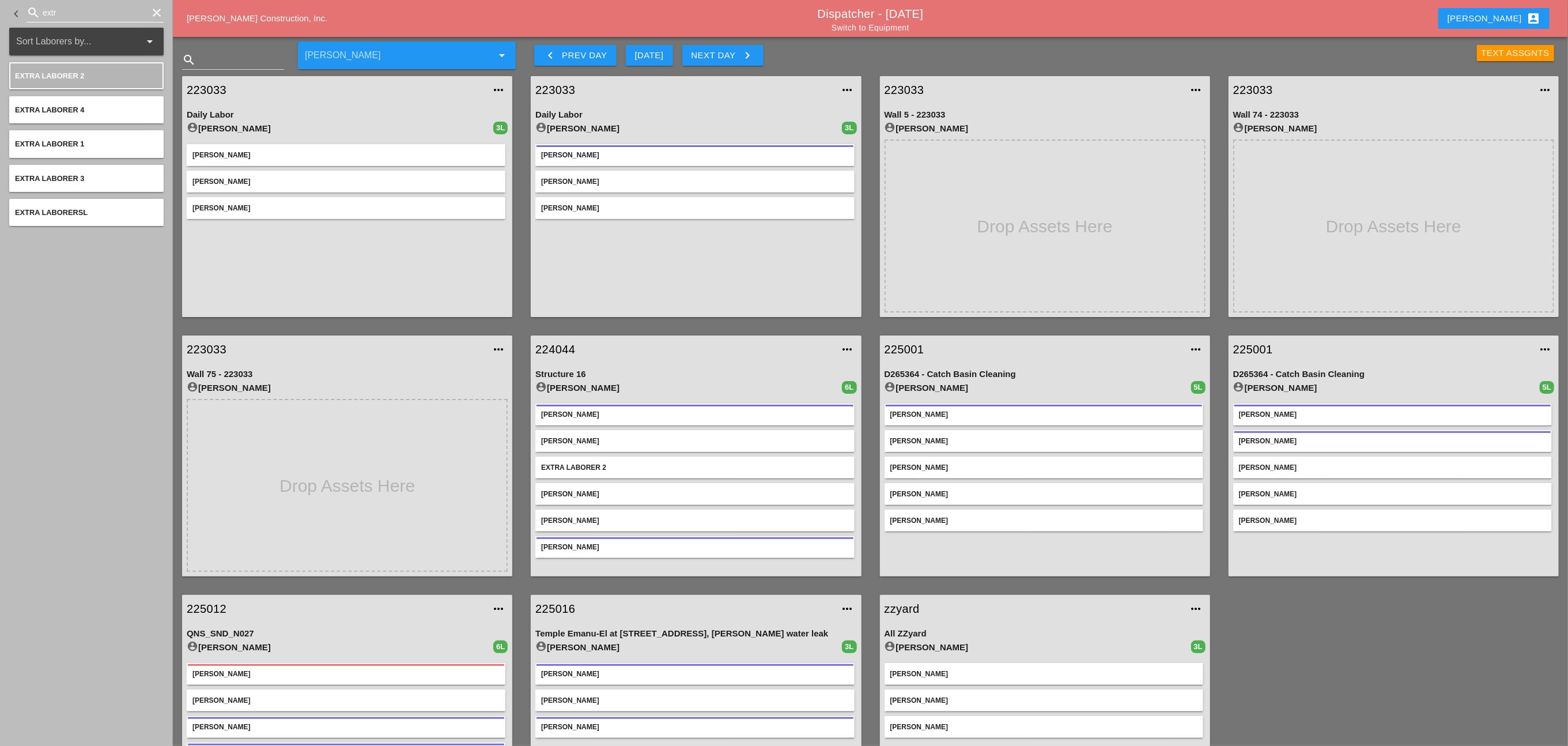
click at [87, 12] on input "extr" at bounding box center [94, 12] width 105 height 18
click at [156, 11] on icon "clear" at bounding box center [157, 12] width 13 height 13
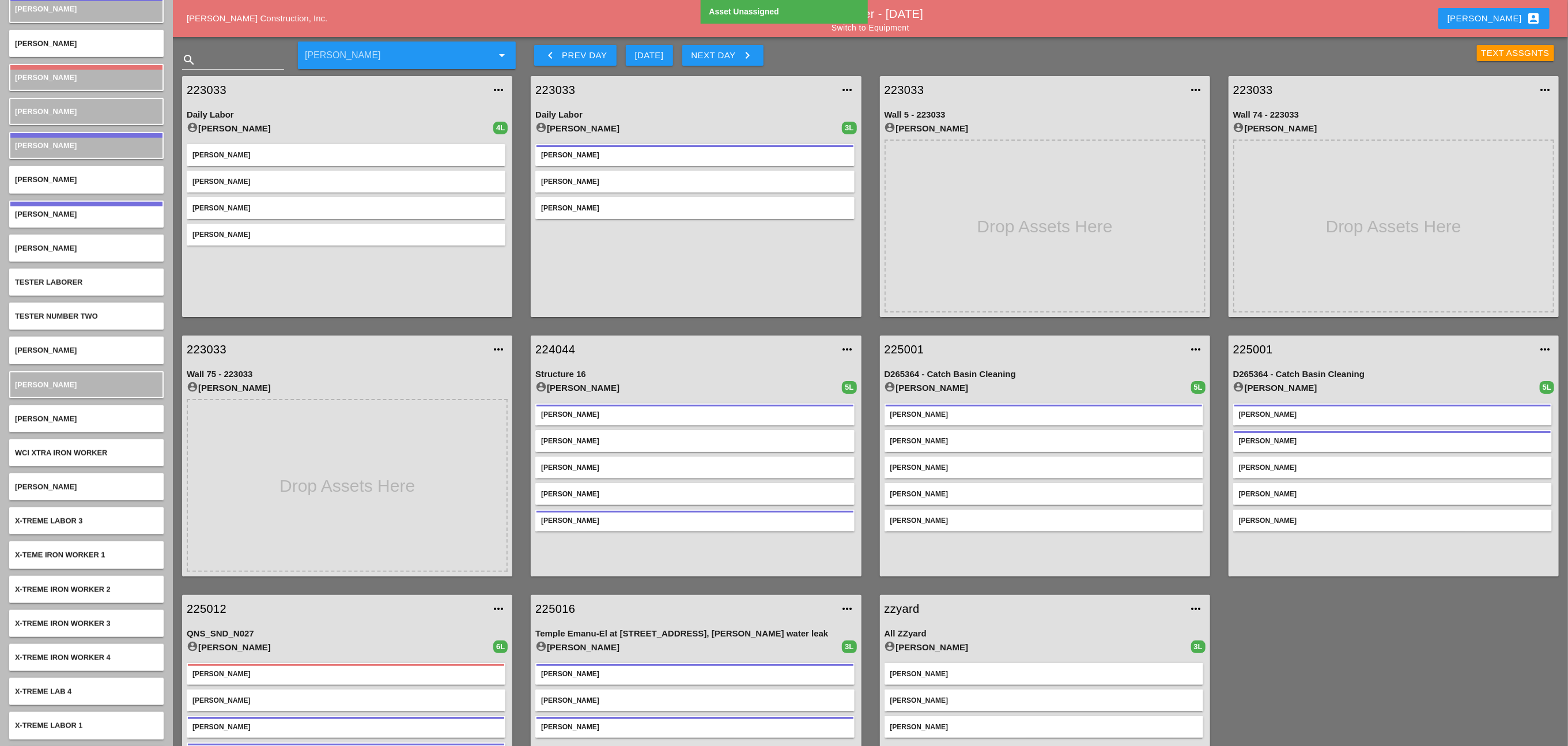
scroll to position [4283, 0]
click at [867, 24] on link "Switch to Equipment" at bounding box center [870, 28] width 78 height 10
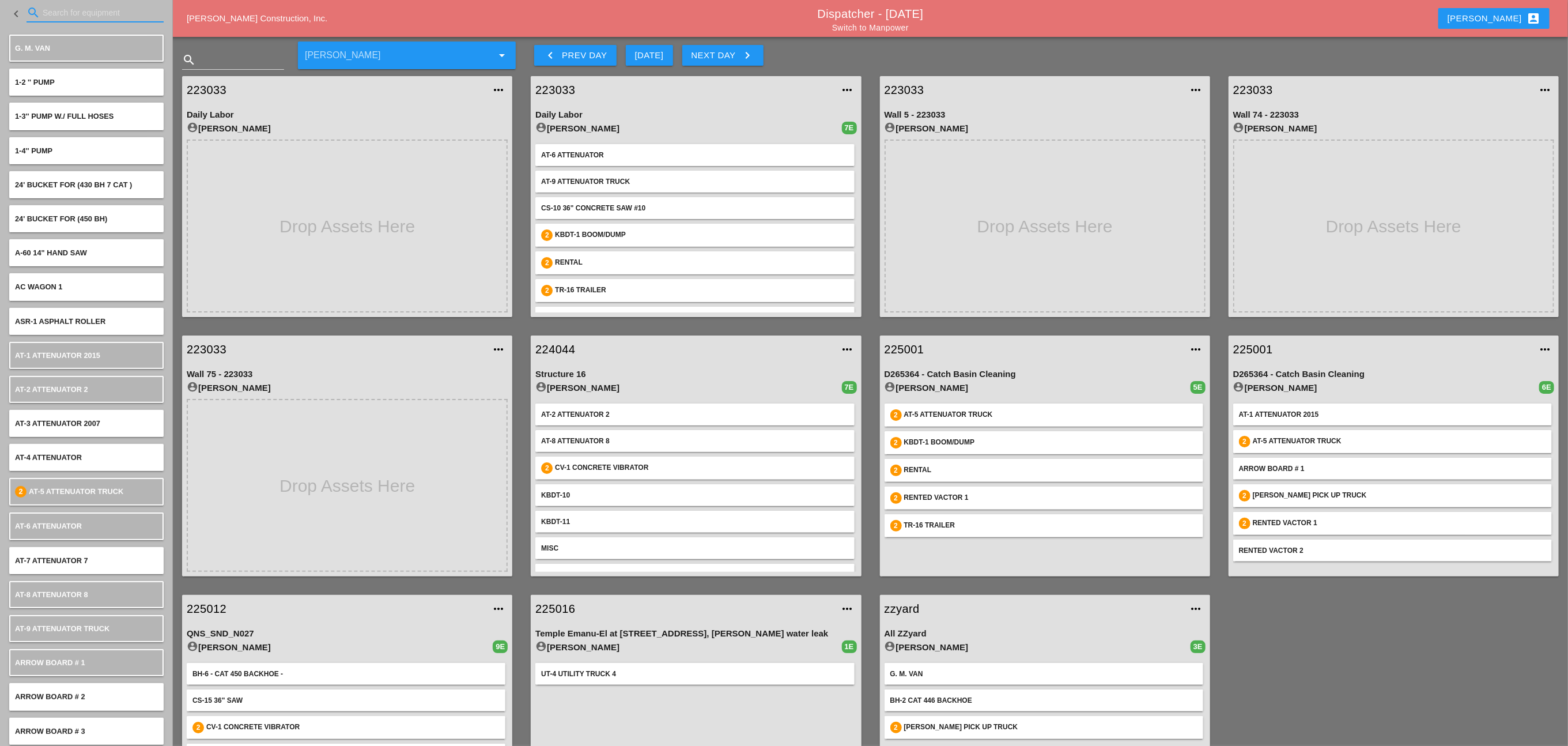
click at [73, 13] on input "Search for equipment" at bounding box center [94, 12] width 105 height 18
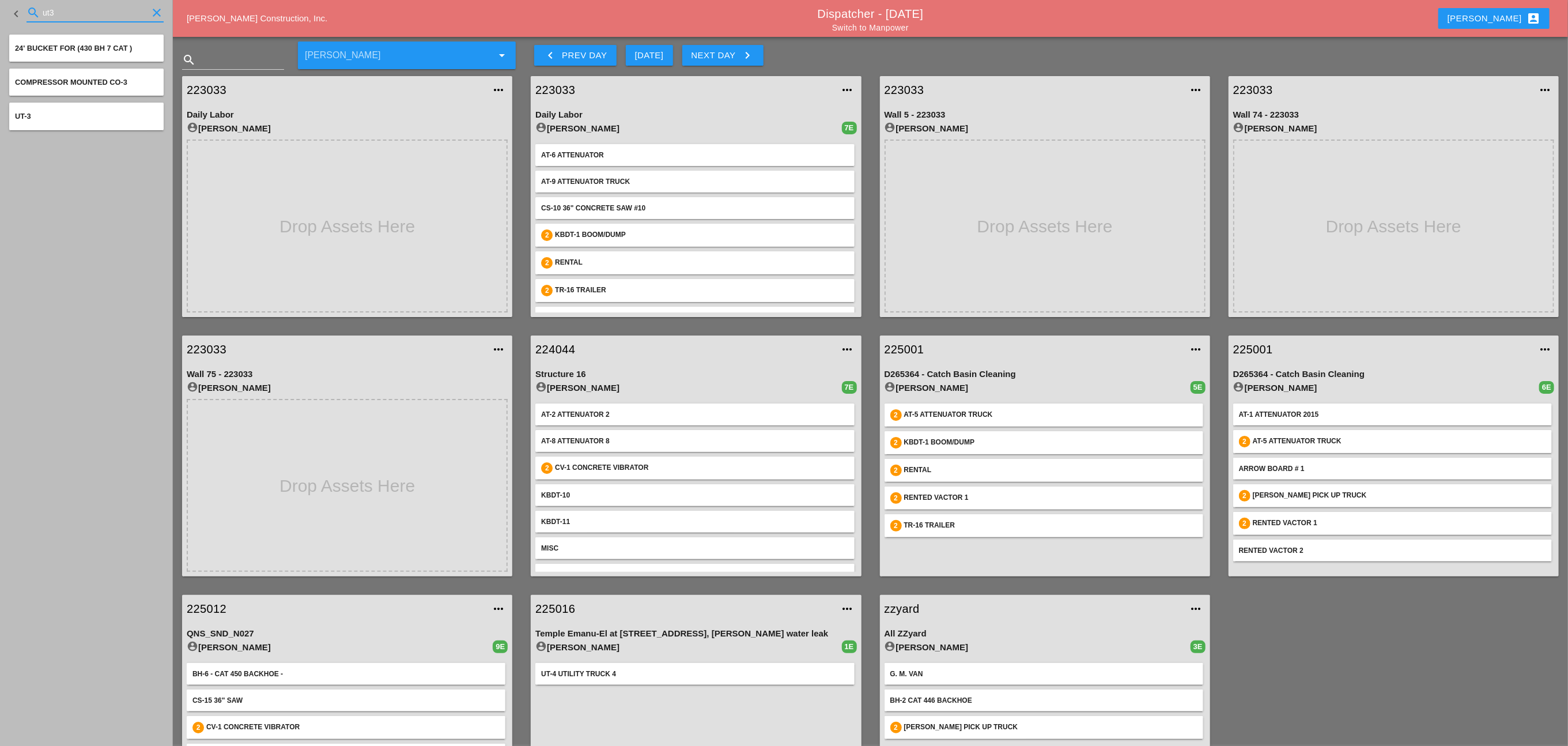
type input "ut3"
click at [63, 16] on input "ut3" at bounding box center [94, 12] width 105 height 18
drag, startPoint x: 65, startPoint y: 12, endPoint x: 37, endPoint y: 12, distance: 28.0
click at [37, 12] on div "search ut3 clear" at bounding box center [95, 12] width 137 height 18
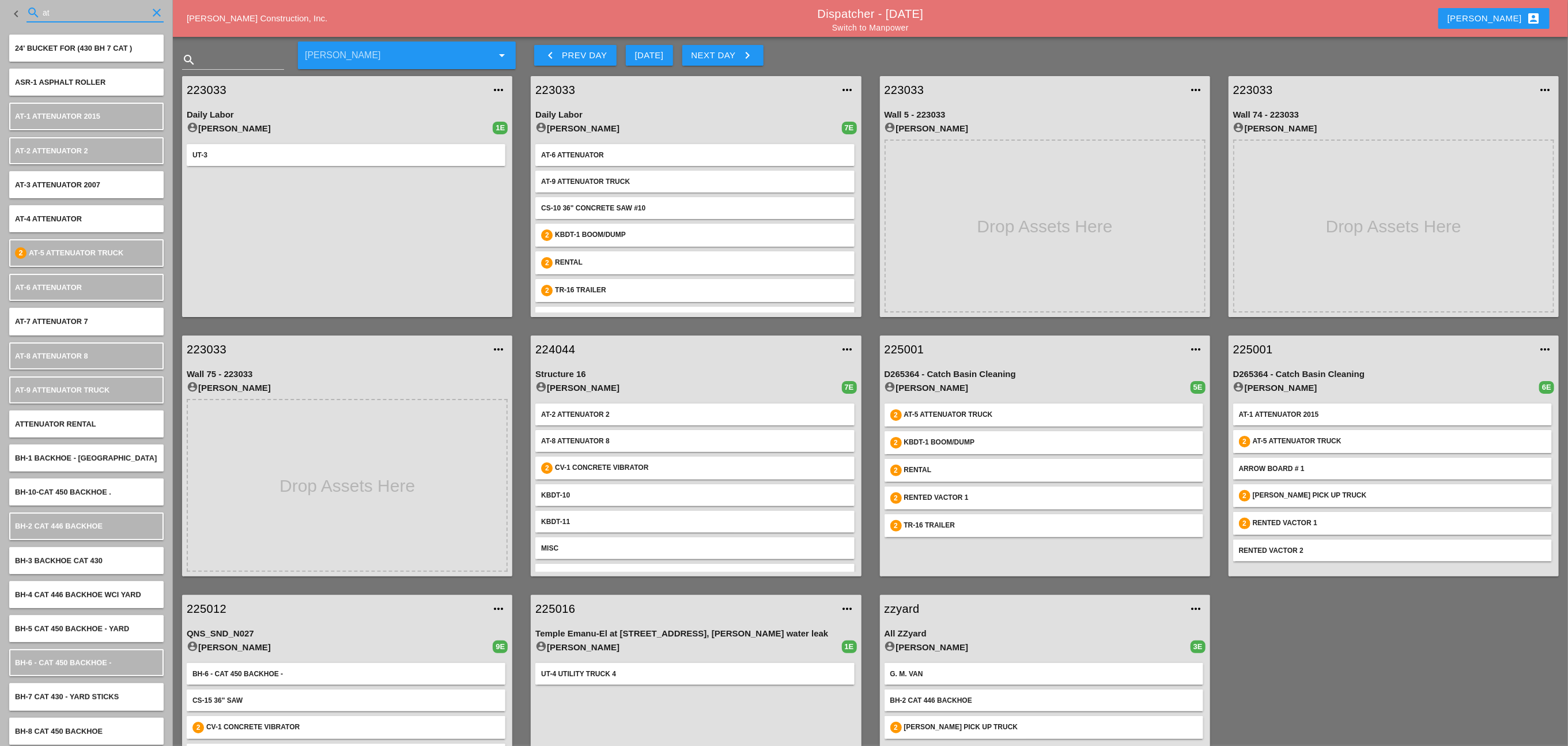
type input "at"
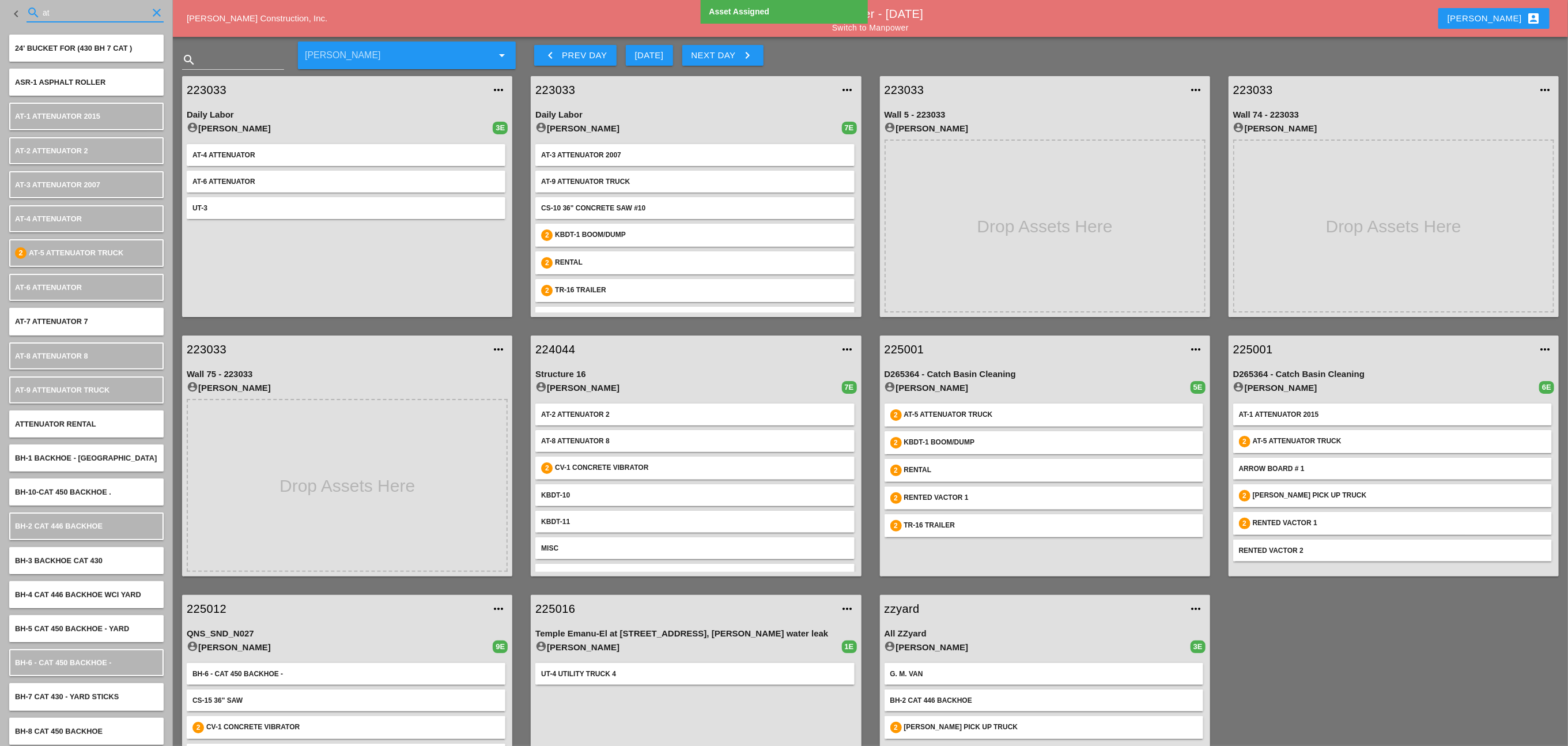
drag, startPoint x: 61, startPoint y: 12, endPoint x: 37, endPoint y: 10, distance: 24.1
click at [37, 10] on div "search at clear" at bounding box center [95, 12] width 137 height 18
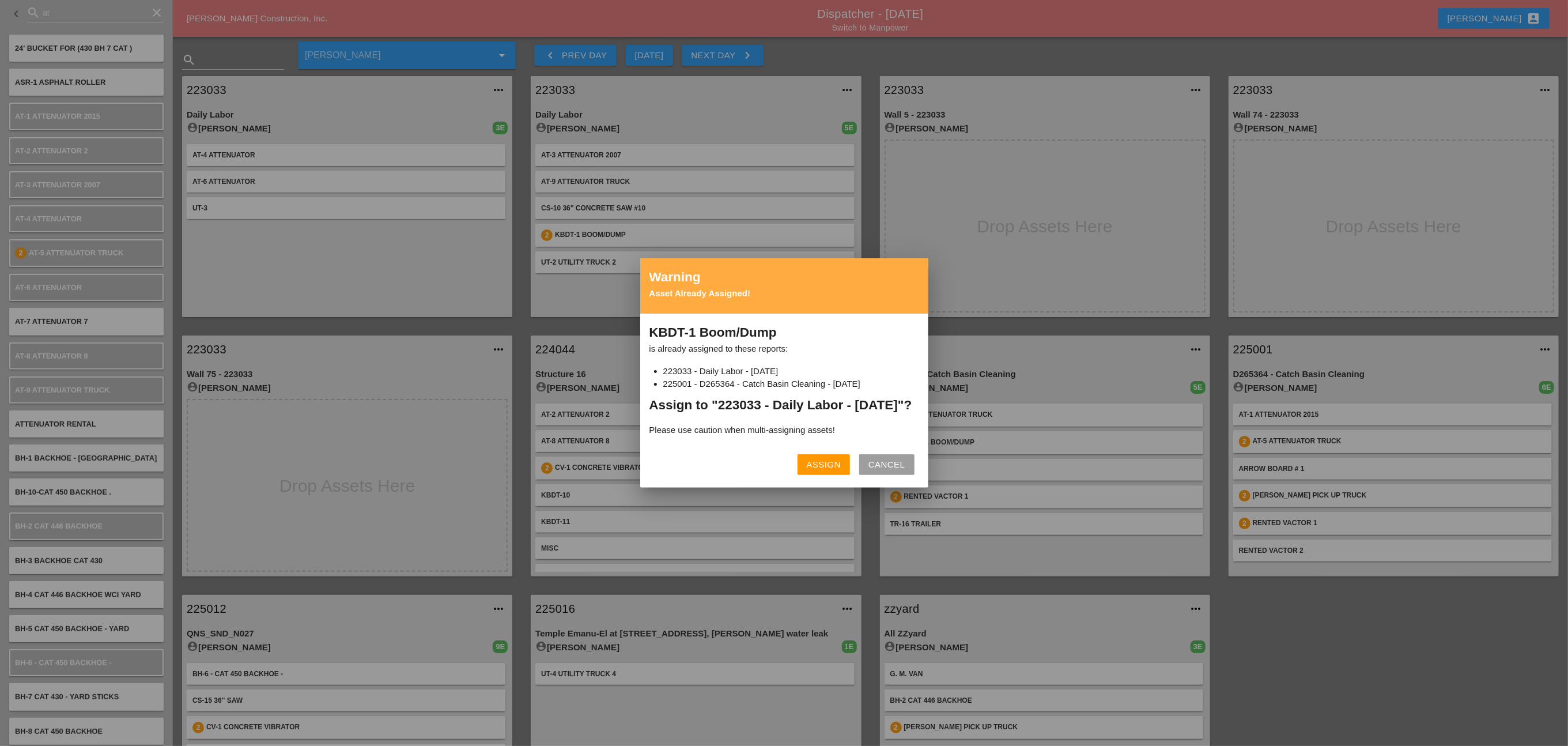
click at [878, 471] on div "Cancel" at bounding box center [886, 464] width 37 height 13
click at [815, 471] on div "Assign" at bounding box center [823, 464] width 34 height 13
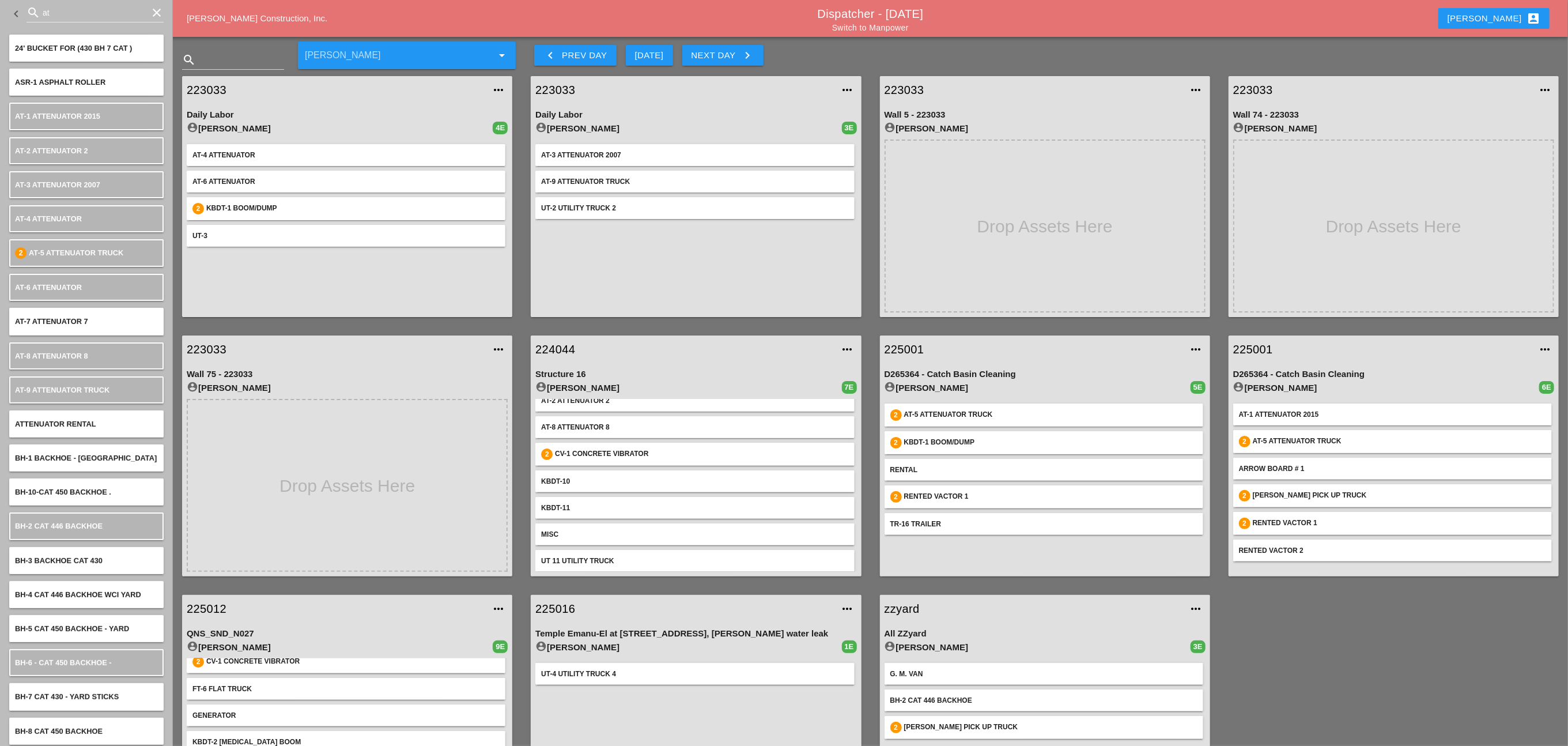
scroll to position [65, 0]
drag, startPoint x: 523, startPoint y: 261, endPoint x: 523, endPoint y: 308, distance: 47.0
click at [523, 308] on div "223033 more_horiz Daily Labor account_circle Ricardo Capao 3E AT-3 Attenuator 2…" at bounding box center [695, 197] width 349 height 260
drag, startPoint x: 523, startPoint y: 308, endPoint x: 523, endPoint y: 339, distance: 31.0
click at [523, 339] on div "223033 more_horiz Daily Labor account_circle Luca Gambardella 4E AT-4 Attenuato…" at bounding box center [870, 456] width 1395 height 778
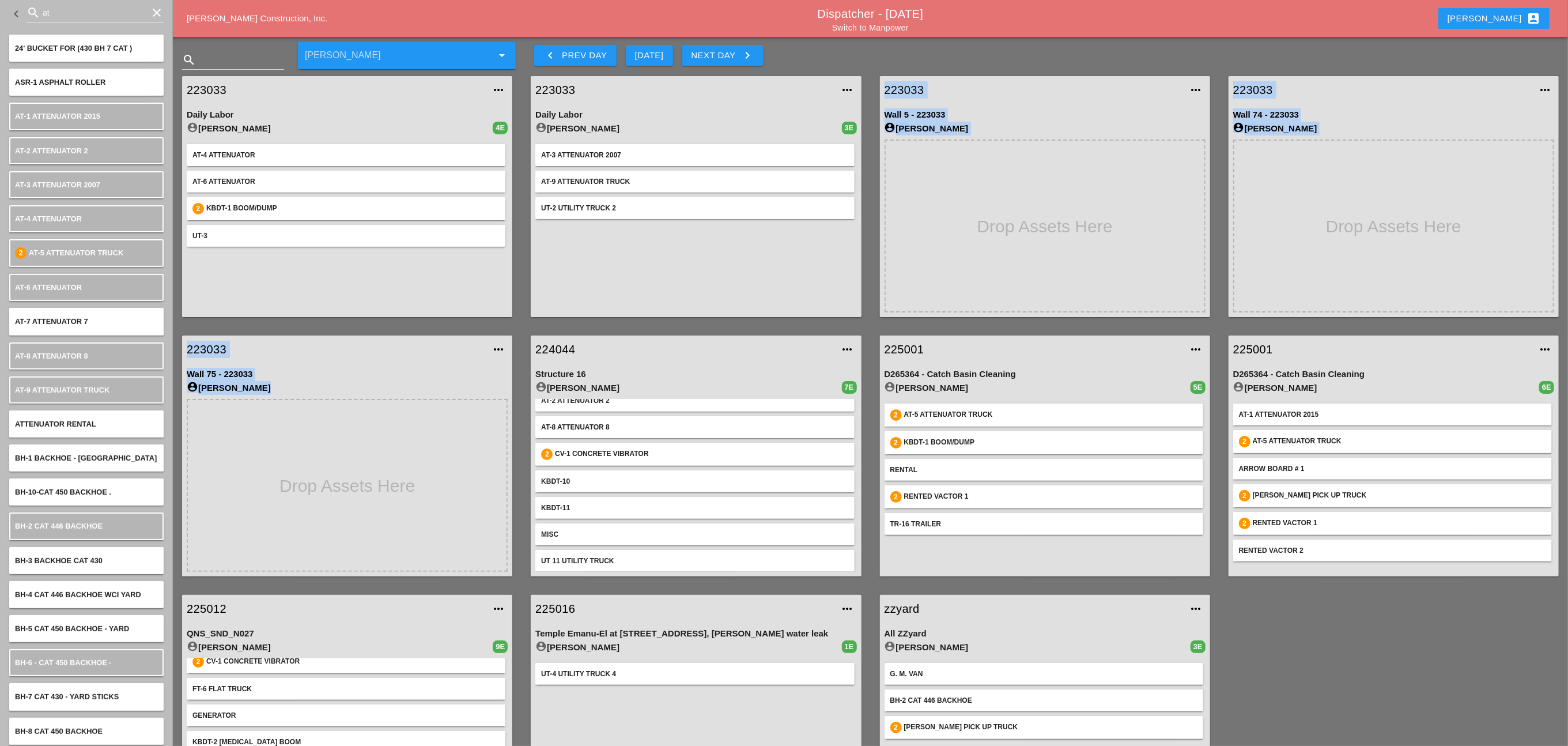
click at [874, 289] on div "223033 more_horiz Wall 5 - 223033 account_circle Luca Gambardella" at bounding box center [1045, 197] width 349 height 260
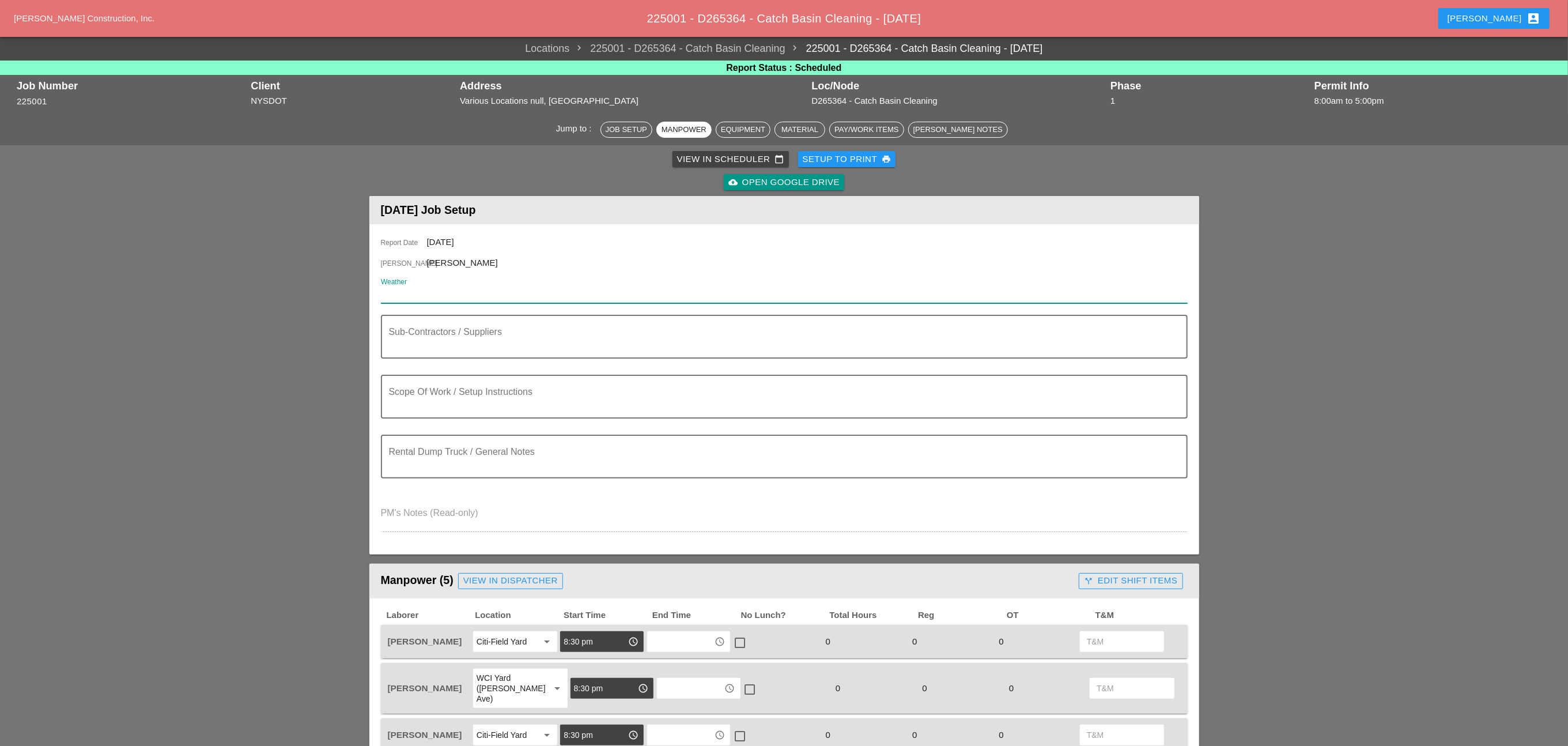
paste input "Tonight Night 68° 3% WNW 6 mph Clear skies. Low 68F. Winds WNW at 5 to 10 mph."
type input "Tonight Night 68° 3% WNW 6 mph Clear skies. Low 68F. Winds WNW at 5 to 10 mph."
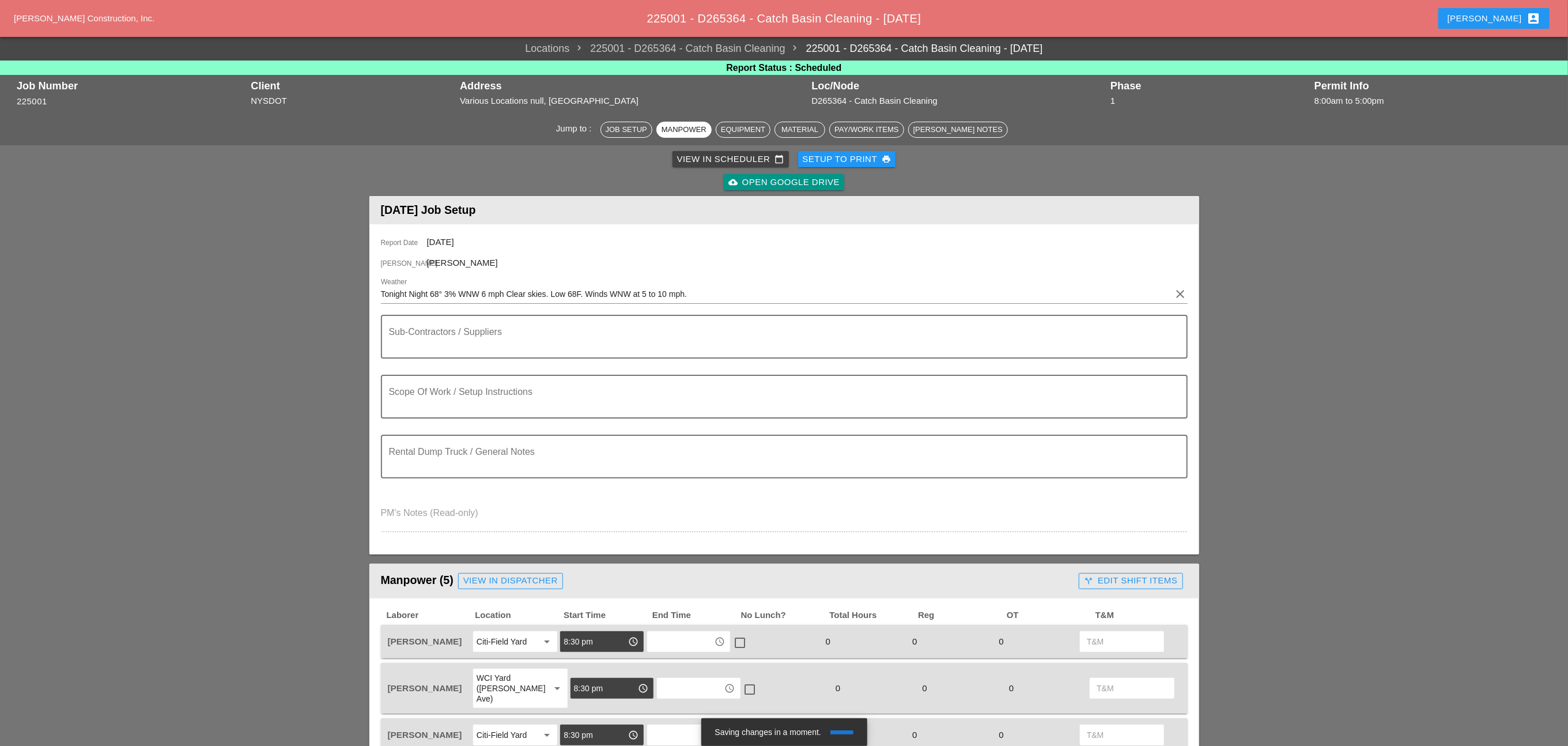
click at [442, 365] on div at bounding box center [784, 366] width 793 height 7
click at [445, 340] on textarea "Sub-Contractors / Suppliers" at bounding box center [780, 343] width 782 height 28
click at [421, 351] on textarea "To enrich screen reader interactions, please activate Accessibility in Grammarl…" at bounding box center [780, 343] width 782 height 28
paste textarea "WZTC ============================== CLEAN TROUGHS (PLEASE KEEP TRACK OF THE FOO…"
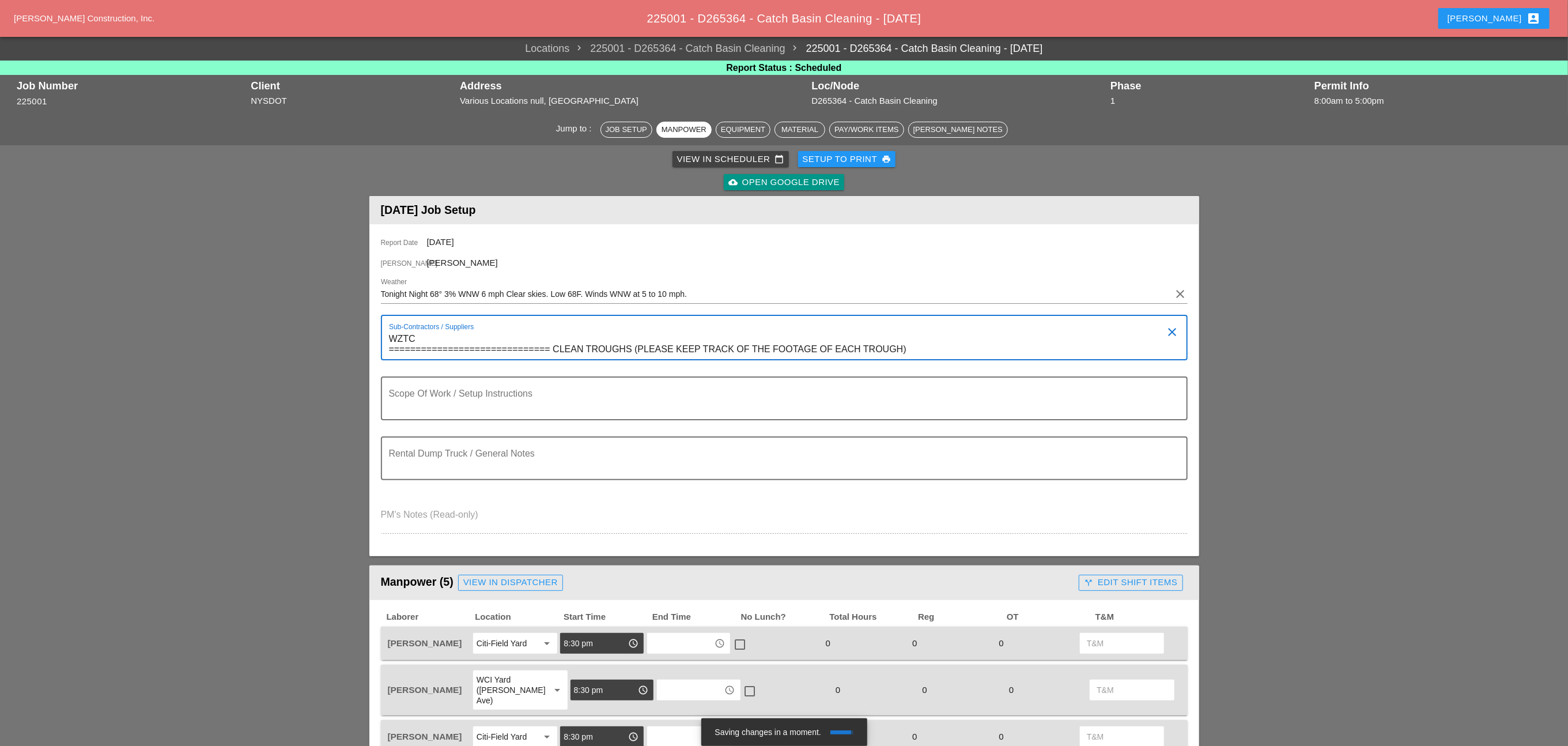
click at [552, 344] on textarea "WZTC ============================== CLEAN TROUGHS (PLEASE KEEP TRACK OF THE FOO…" at bounding box center [780, 344] width 782 height 30
type textarea "WZTC CLEAN TROUGHS (PLEASE KEEP TRACK OF THE FOOTAGE OF EACH TROUGH)"
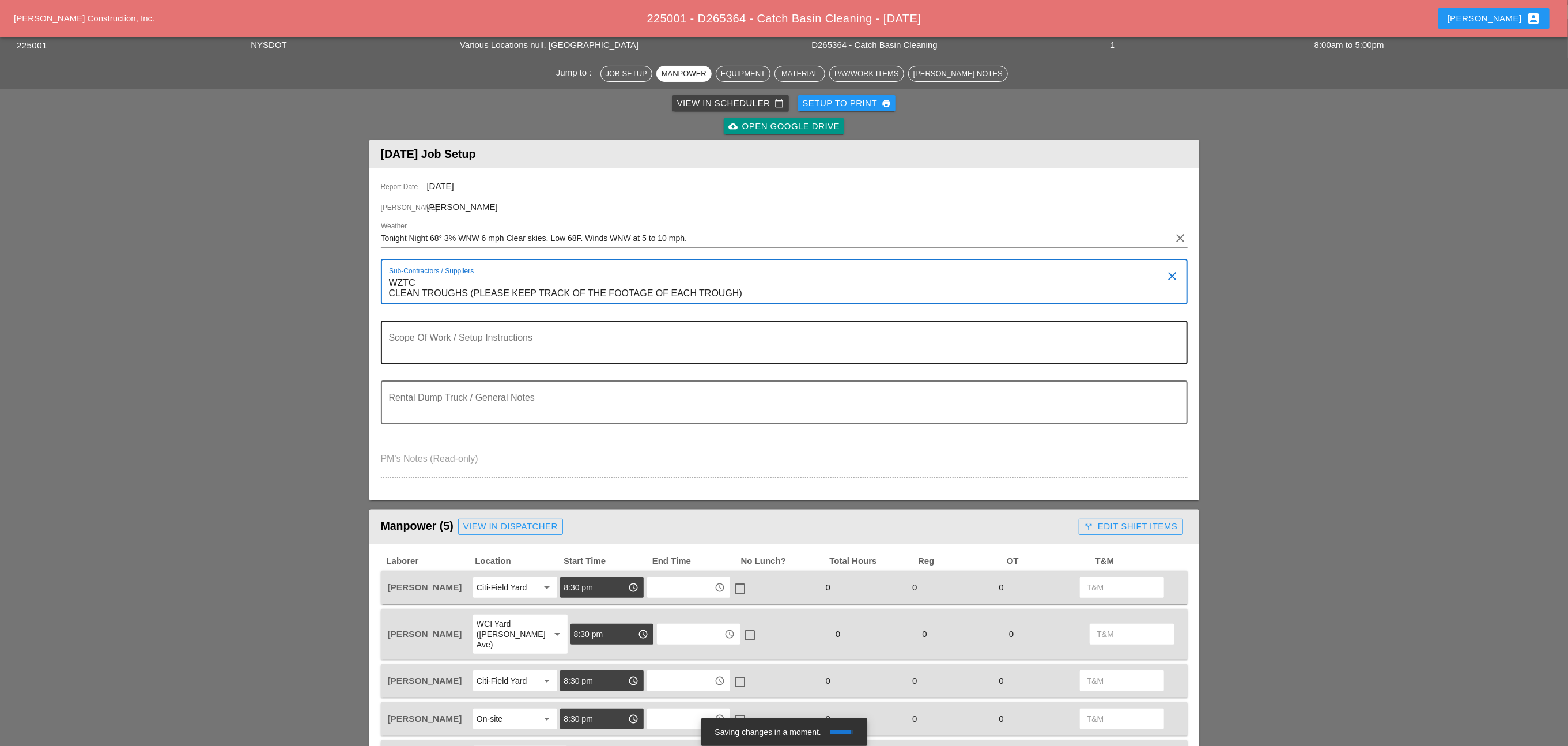
scroll to position [87, 0]
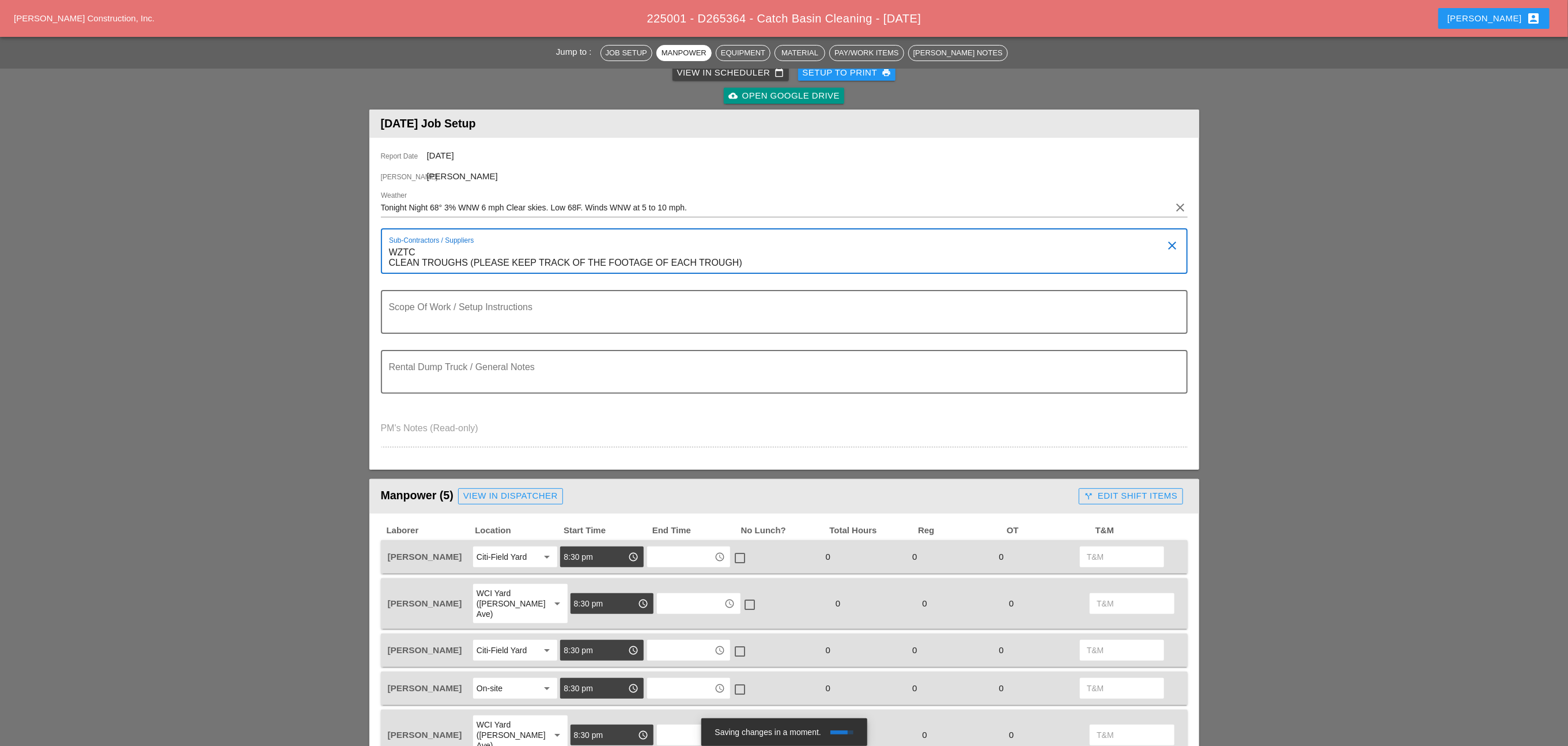
drag, startPoint x: 388, startPoint y: 250, endPoint x: 401, endPoint y: 265, distance: 19.8
click at [401, 265] on textarea "WZTC CLEAN TROUGHS (PLEASE KEEP TRACK OF THE FOOTAGE OF EACH TROUGH)" at bounding box center [780, 258] width 782 height 30
drag, startPoint x: 390, startPoint y: 250, endPoint x: 784, endPoint y: 275, distance: 394.8
click at [784, 275] on div "Sub-Contractors / Suppliers WZTC CLEAN TROUGHS (PLEASE KEEP TRACK OF THE FOOTAG…" at bounding box center [784, 259] width 807 height 62
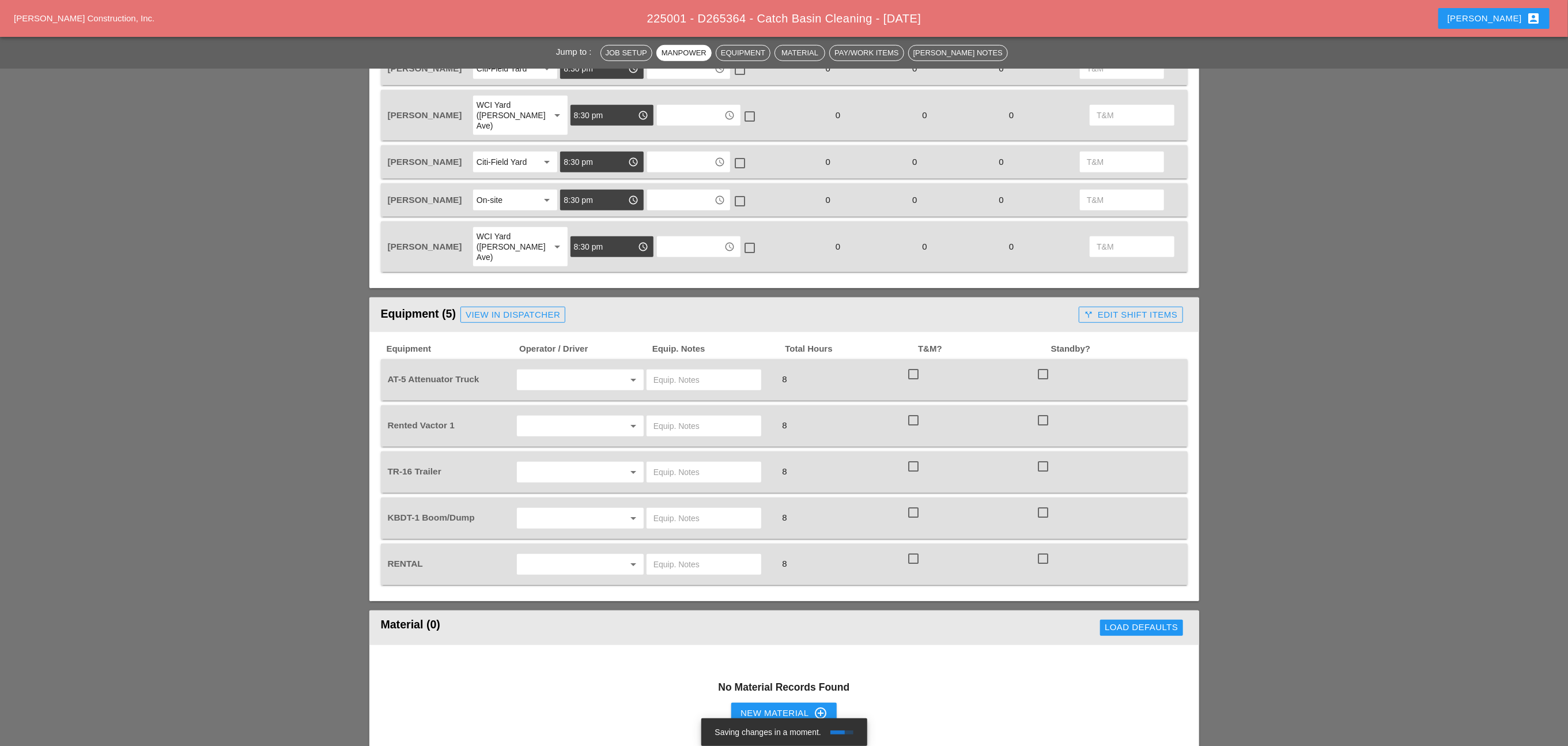
scroll to position [605, 0]
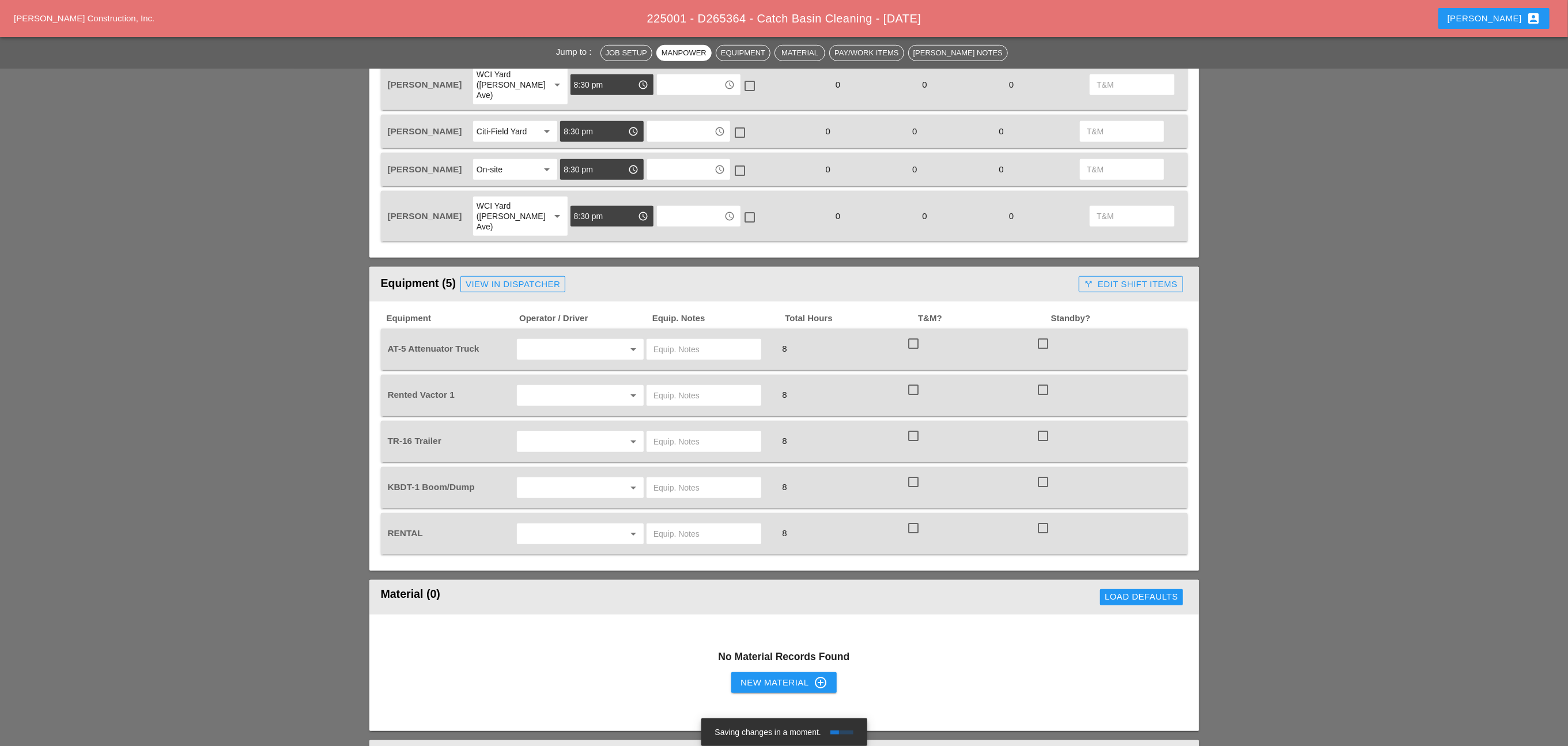
type textarea "WZTC CLEAN TROUGHS (PLEASE KEEP TRACK OF THE FOOTAGE OF EACH TROUGH)"
click at [550, 340] on input "text" at bounding box center [563, 349] width 87 height 18
click at [546, 367] on div "[PERSON_NAME]" at bounding box center [580, 371] width 108 height 13
type input "[PERSON_NAME]"
click at [540, 386] on input "text" at bounding box center [563, 395] width 87 height 18
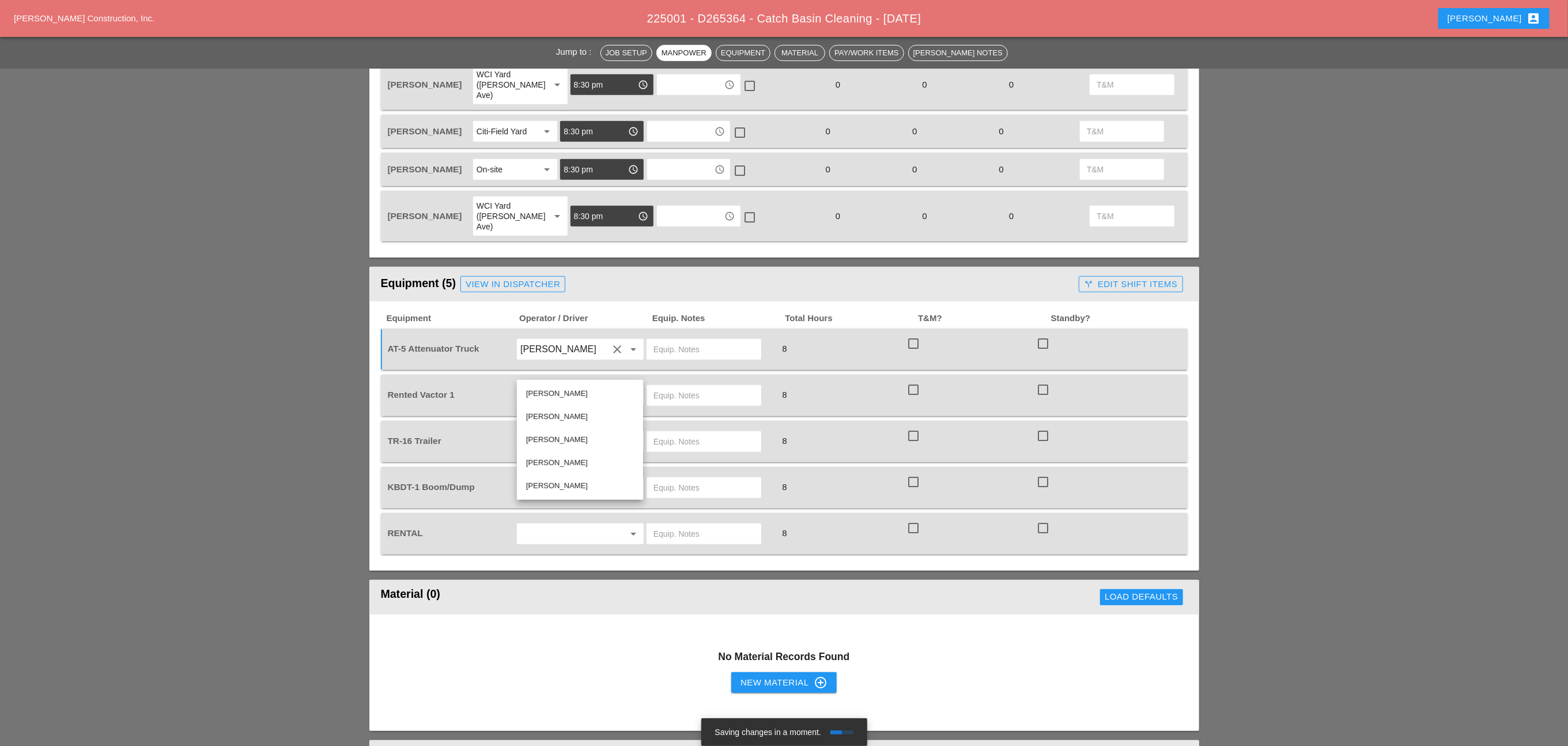
drag, startPoint x: 540, startPoint y: 458, endPoint x: 540, endPoint y: 448, distance: 10.0
click at [540, 458] on div "[PERSON_NAME]" at bounding box center [580, 462] width 108 height 13
type input "[PERSON_NAME]"
click at [554, 432] on input "text" at bounding box center [563, 440] width 87 height 18
click at [540, 435] on div "[PERSON_NAME]" at bounding box center [580, 438] width 108 height 13
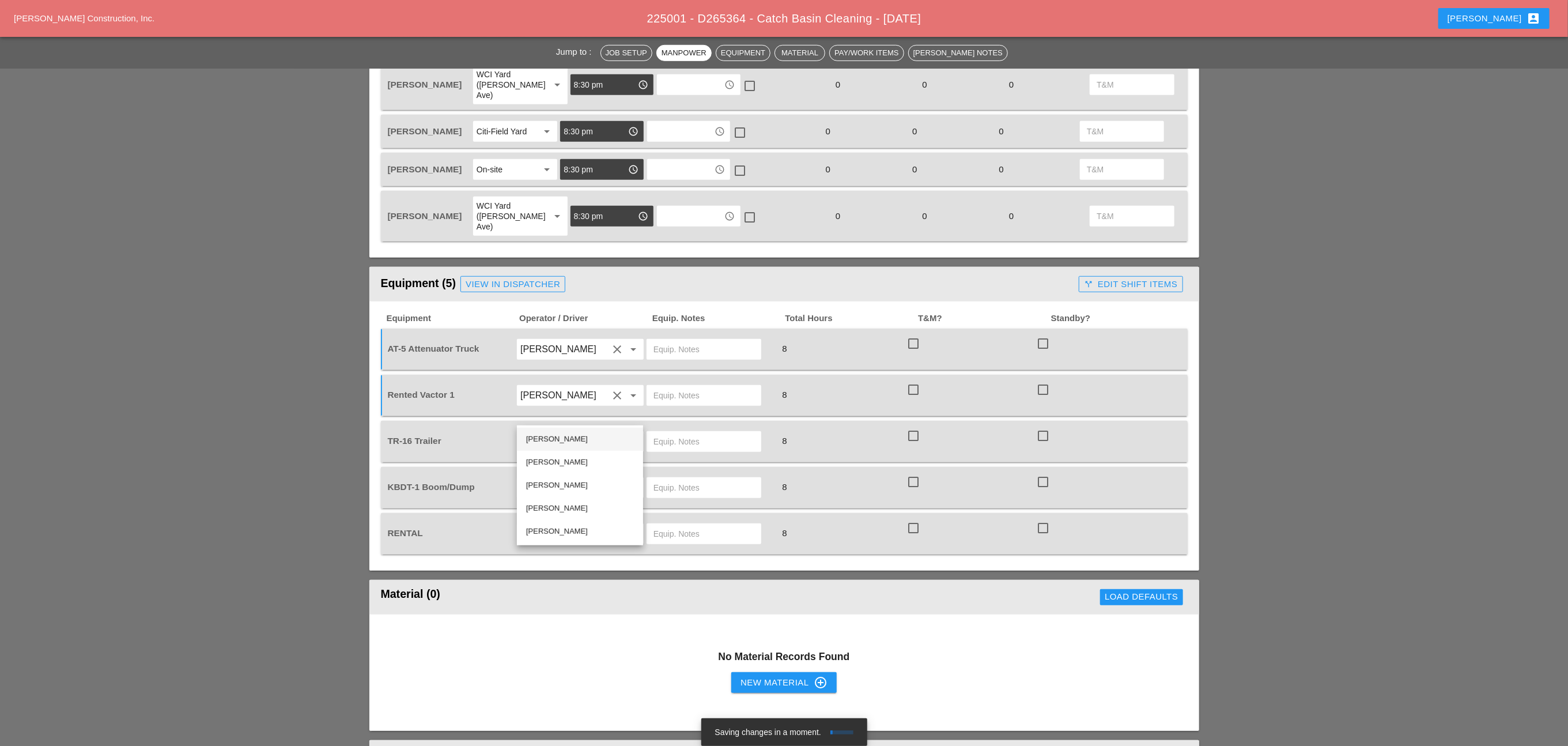
type input "[PERSON_NAME]"
drag, startPoint x: 544, startPoint y: 460, endPoint x: 541, endPoint y: 471, distance: 11.4
click at [544, 478] on input "text" at bounding box center [563, 486] width 87 height 18
click at [538, 485] on div "[PERSON_NAME]" at bounding box center [580, 485] width 108 height 13
type input "[PERSON_NAME]"
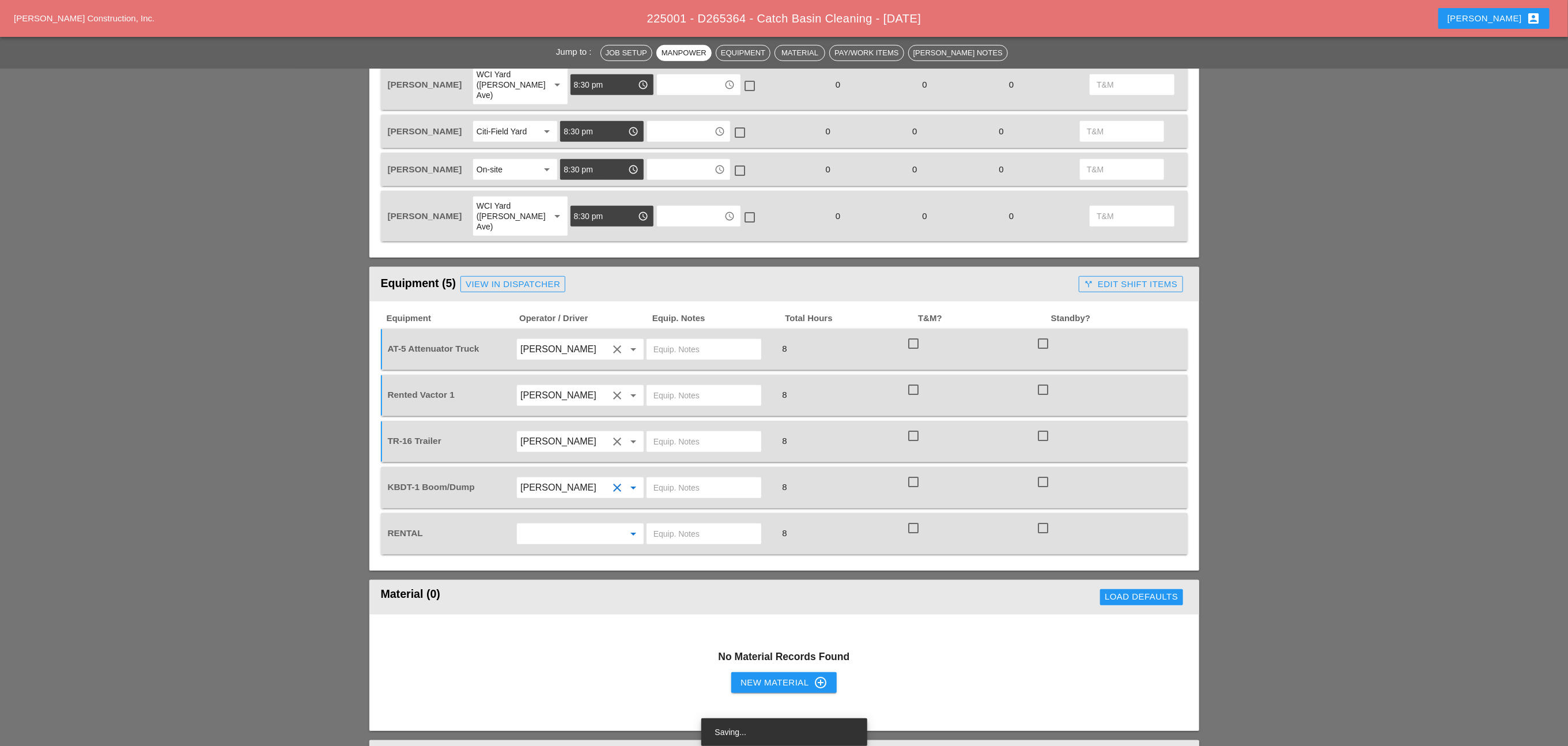
click at [546, 524] on input "text" at bounding box center [563, 533] width 87 height 18
click at [677, 524] on input "text" at bounding box center [704, 533] width 101 height 18
drag, startPoint x: 734, startPoint y: 498, endPoint x: 677, endPoint y: 498, distance: 57.0
click at [677, 524] on input "45 lift Bruckner Yard" at bounding box center [704, 533] width 101 height 18
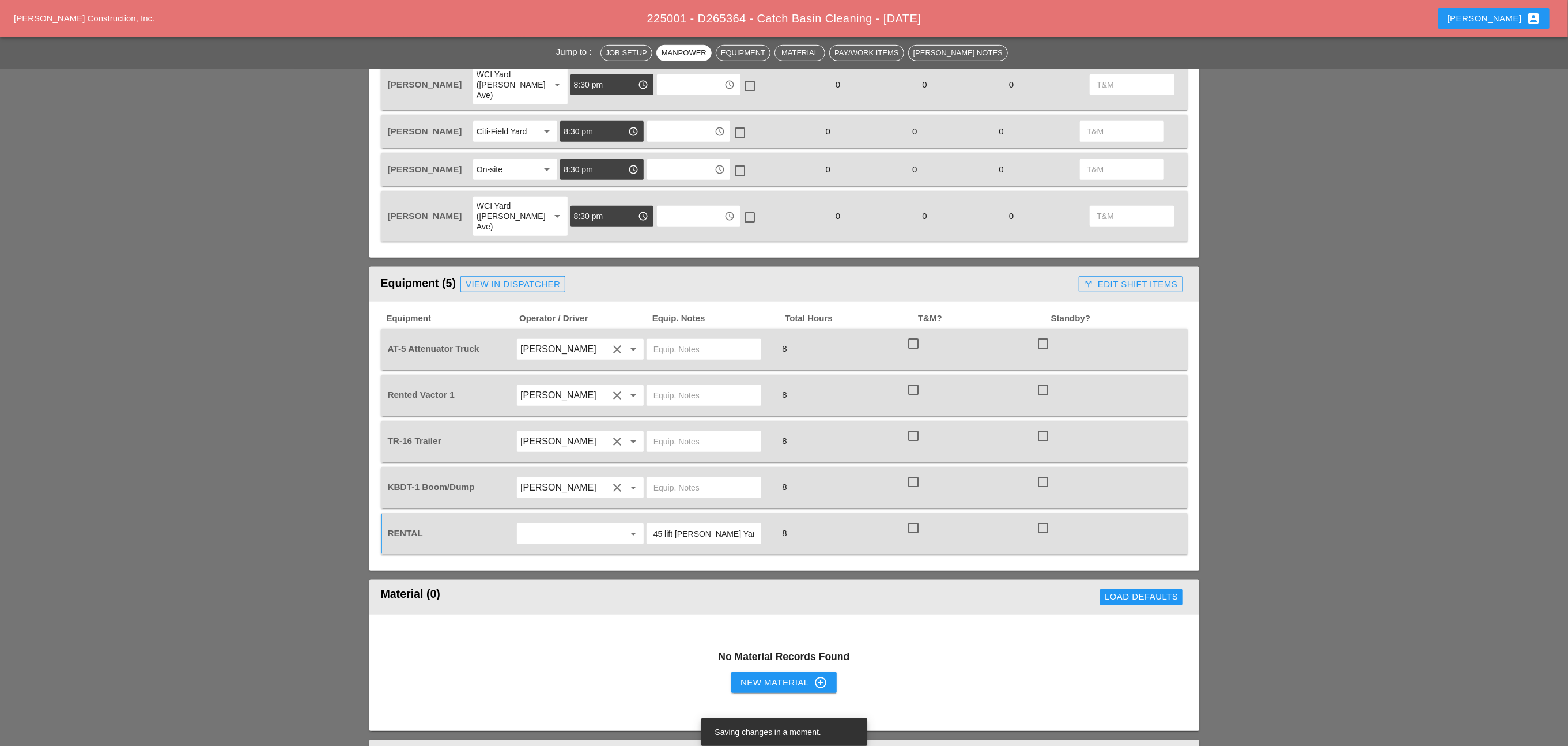
type input "45 lift Bruckner Yard"
click at [665, 340] on input "text" at bounding box center [704, 349] width 101 height 18
drag, startPoint x: 694, startPoint y: 323, endPoint x: 639, endPoint y: 315, distance: 55.6
click at [639, 333] on div "AT-5 Attenuator Truck Jessica Godoy clear arrow_drop_down City Field 8 check_bo…" at bounding box center [775, 349] width 780 height 33
type input "City Field"
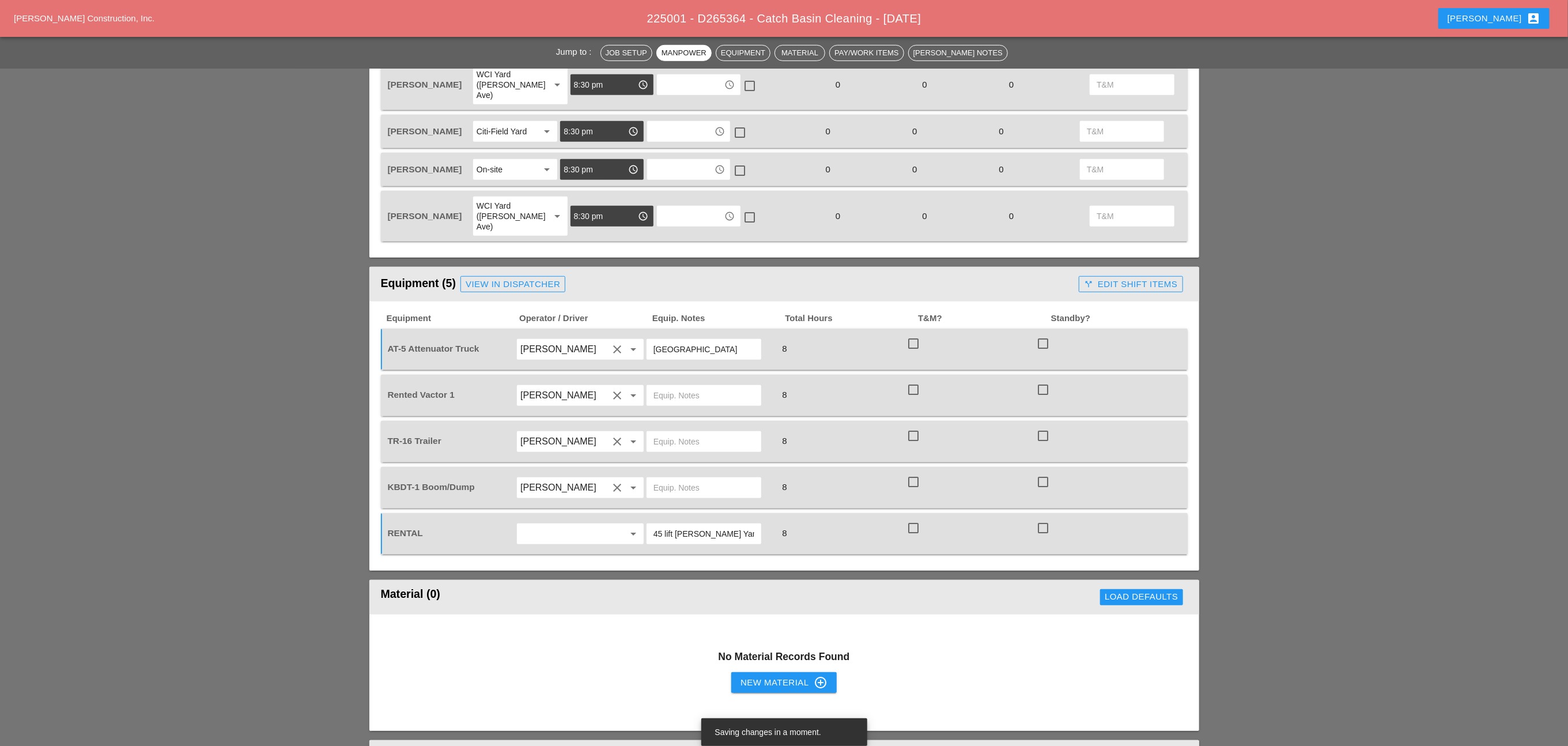
click at [660, 386] on input "text" at bounding box center [704, 395] width 101 height 18
paste input "City Field"
type input "City Field"
click at [669, 432] on input "text" at bounding box center [704, 440] width 101 height 18
paste input "City Field"
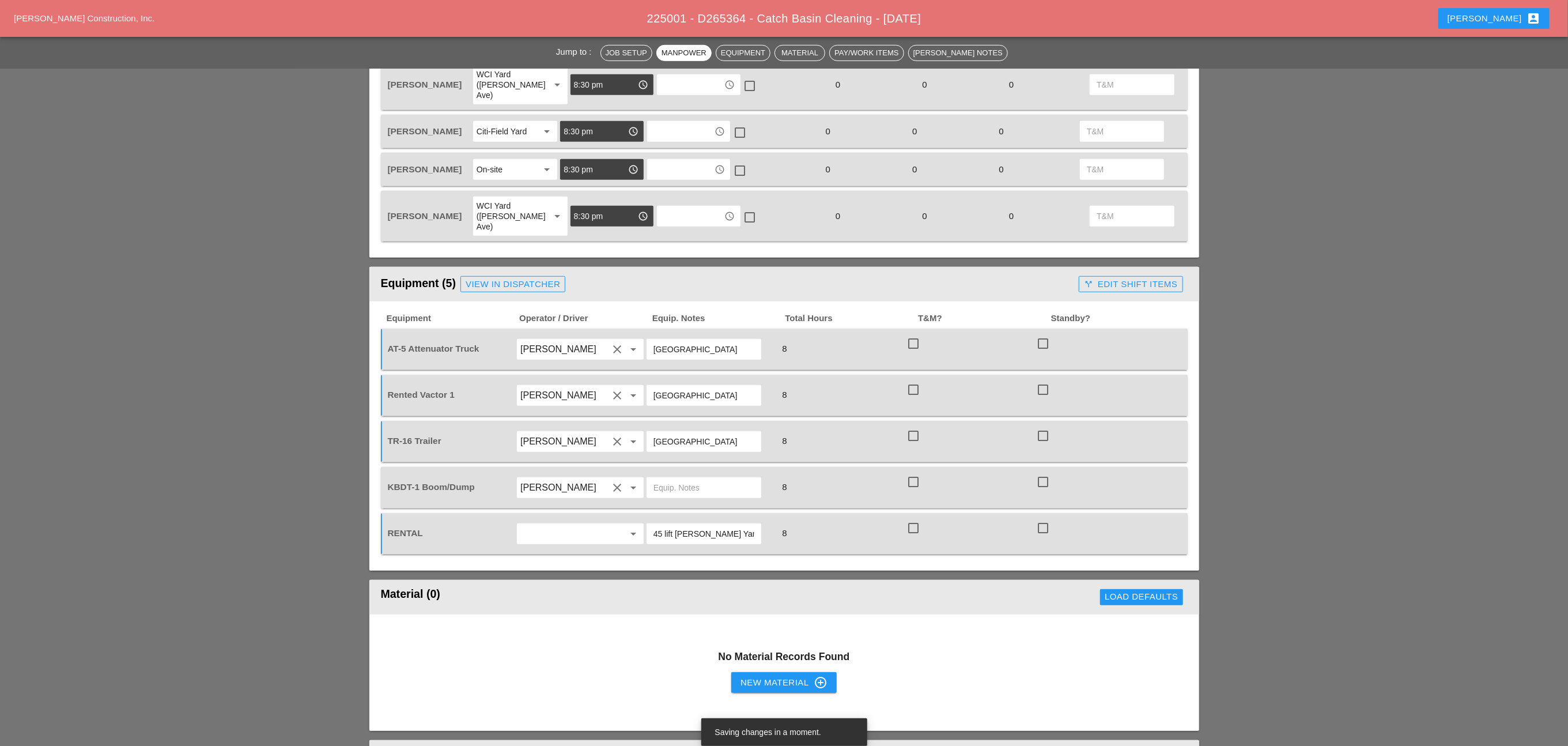
type input "City Field"
click at [679, 478] on input "text" at bounding box center [704, 486] width 101 height 18
paste input "City Field"
type input "City Field"
drag, startPoint x: 695, startPoint y: 412, endPoint x: 646, endPoint y: 410, distance: 49.0
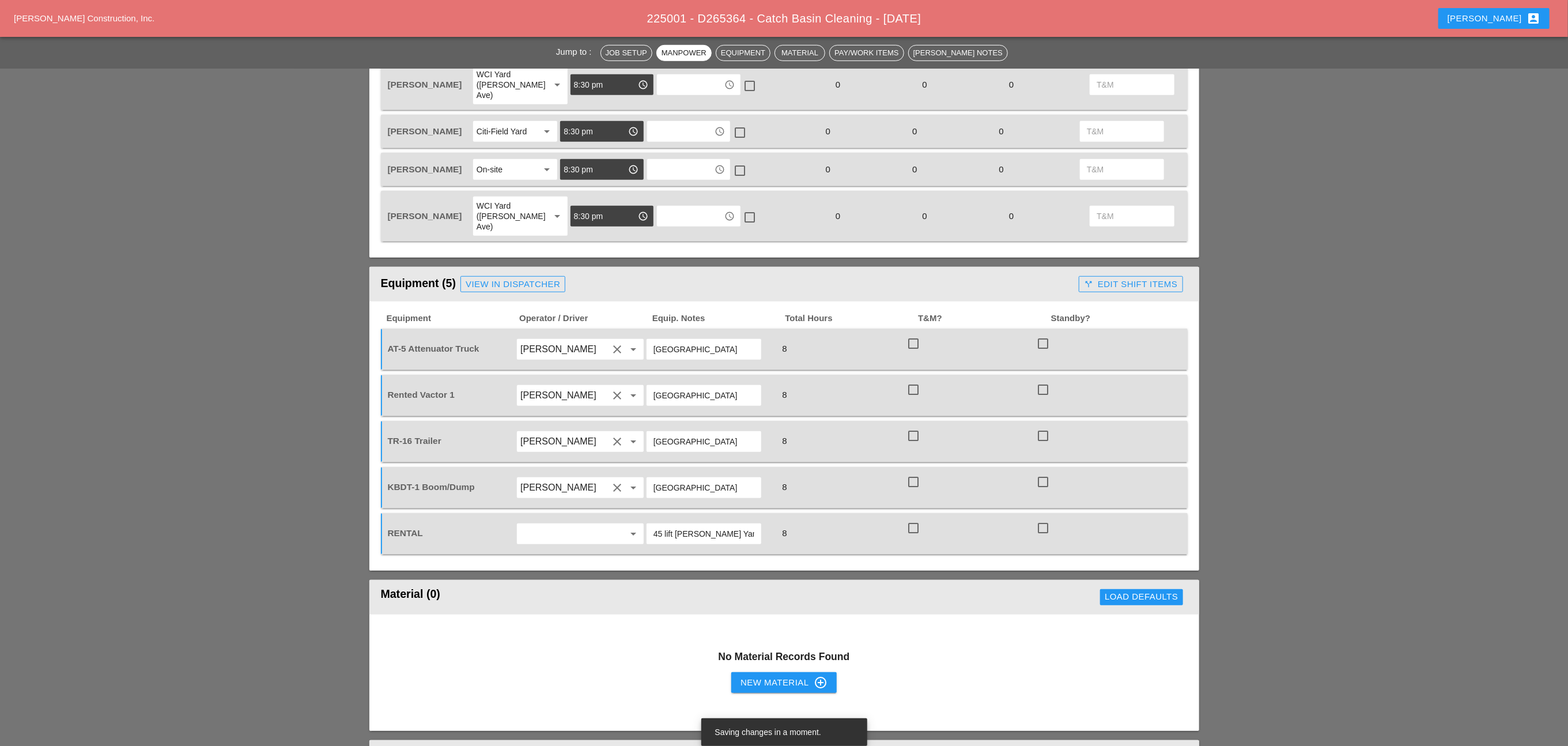
click at [646, 431] on div "City Field" at bounding box center [703, 441] width 114 height 21
drag, startPoint x: 726, startPoint y: 503, endPoint x: 675, endPoint y: 501, distance: 51.0
click at [675, 524] on input "45 lift Bruckner Yard" at bounding box center [704, 533] width 101 height 18
drag, startPoint x: 696, startPoint y: 411, endPoint x: 650, endPoint y: 408, distance: 46.1
click at [650, 431] on div "City Field" at bounding box center [703, 441] width 114 height 21
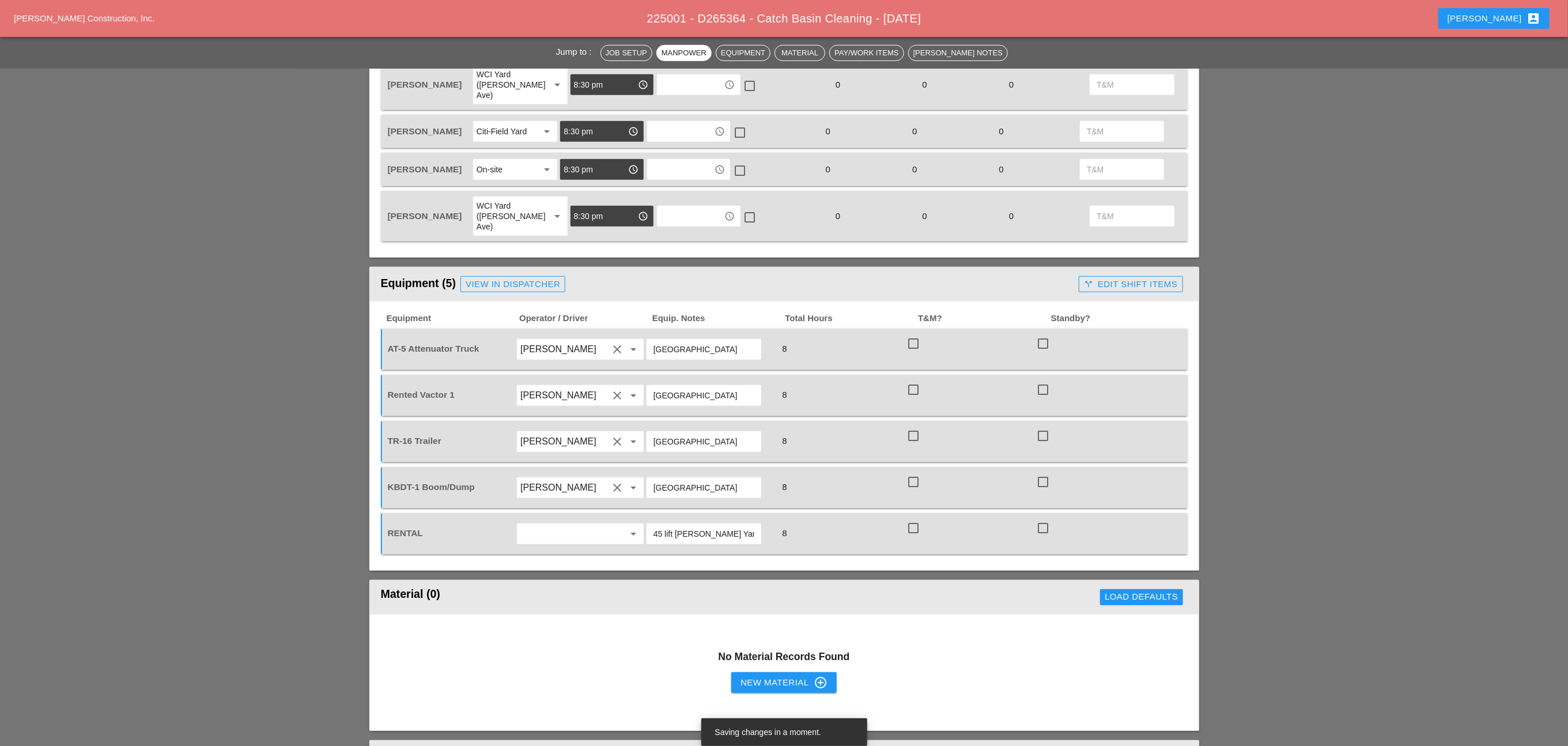
paste input "Bruckner Yar"
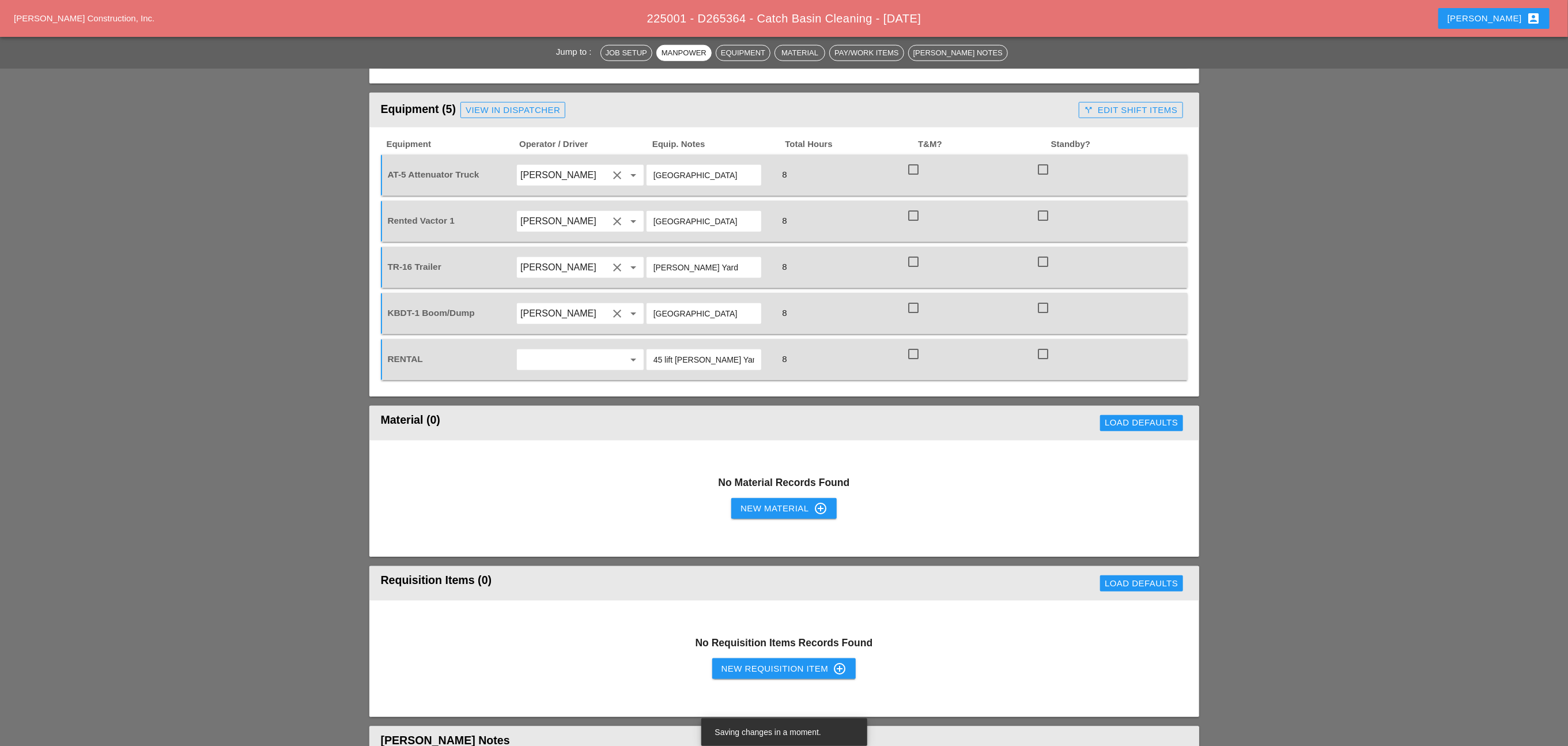
scroll to position [864, 0]
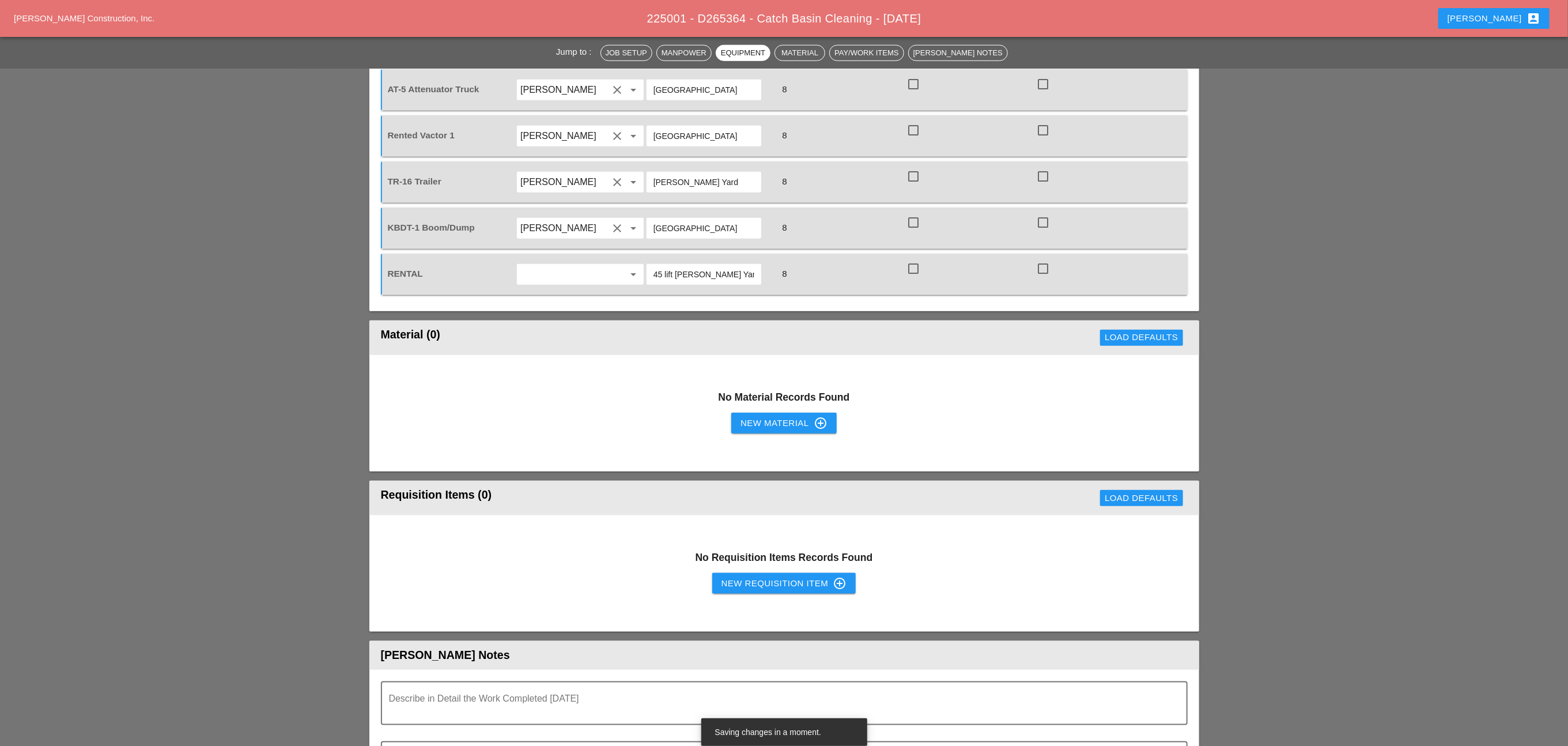
type input "Bruckner Yard"
click at [774, 416] on div "New Material control_point" at bounding box center [784, 423] width 87 height 13
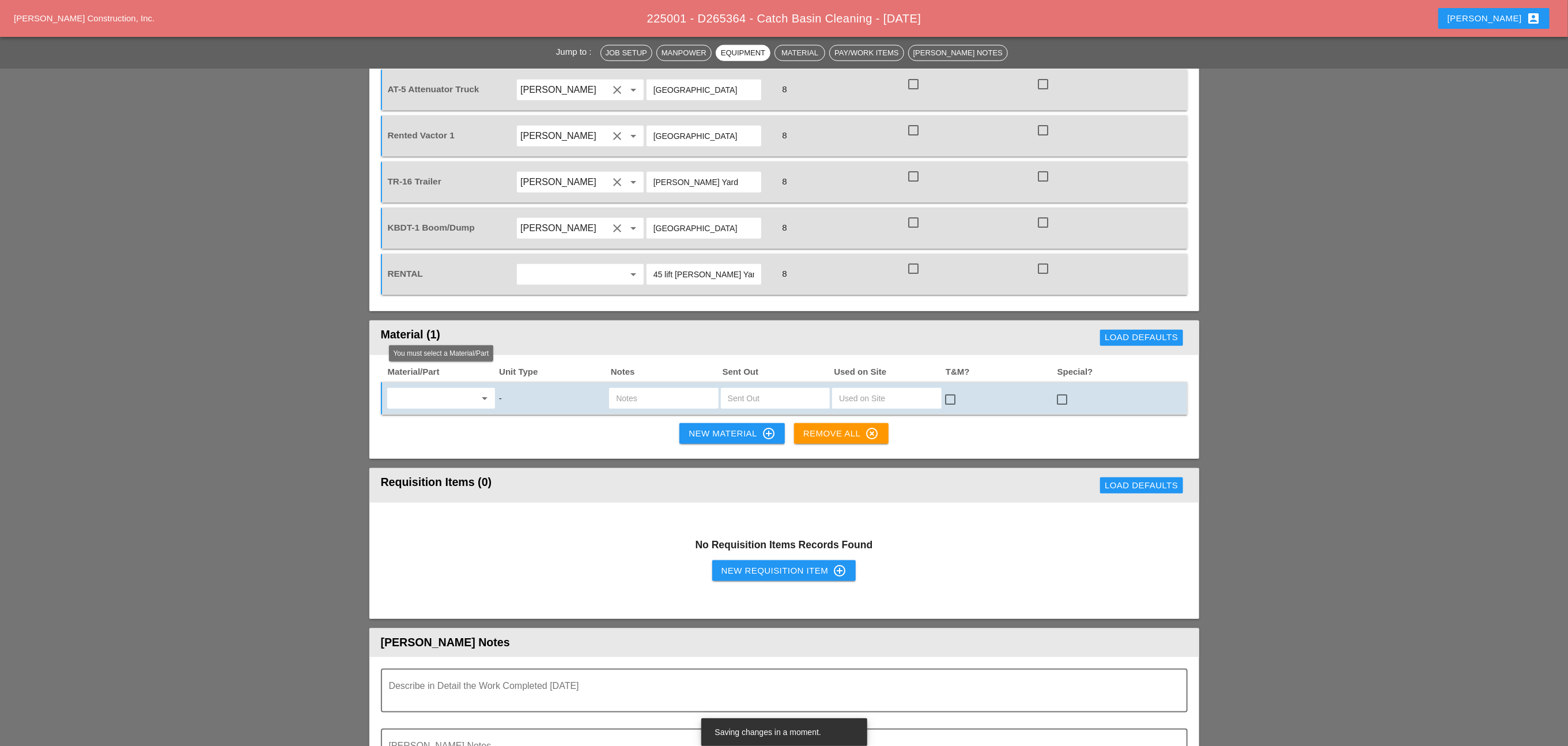
click at [460, 389] on input "text" at bounding box center [433, 398] width 85 height 18
click at [419, 389] on div "Diesel Fuel - GAL" at bounding box center [440, 394] width 89 height 13
type input "Diesel Fuel - GAL"
drag, startPoint x: 1184, startPoint y: 364, endPoint x: 1170, endPoint y: 364, distance: 14.0
click at [1113, 382] on div "Diesel Fuel - GAL arrow_drop_down GAL check_box_outline_blank check_box_outline…" at bounding box center [784, 398] width 807 height 34
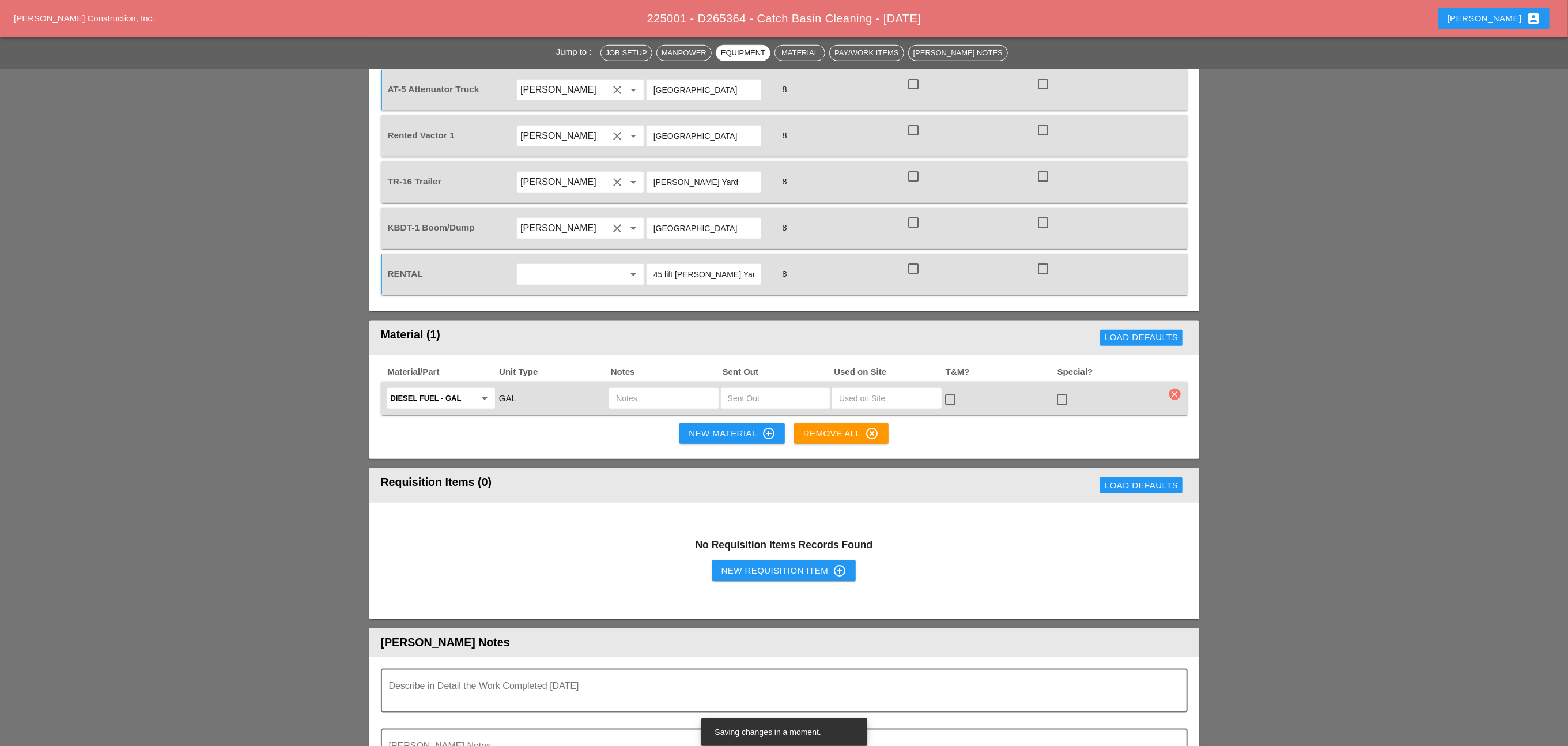
click at [1113, 388] on icon "clear" at bounding box center [1175, 394] width 12 height 12
click at [1113, 348] on div "Are you Sure?" at bounding box center [1175, 339] width 101 height 29
click at [1113, 333] on div "Are you Sure?" at bounding box center [1175, 339] width 73 height 13
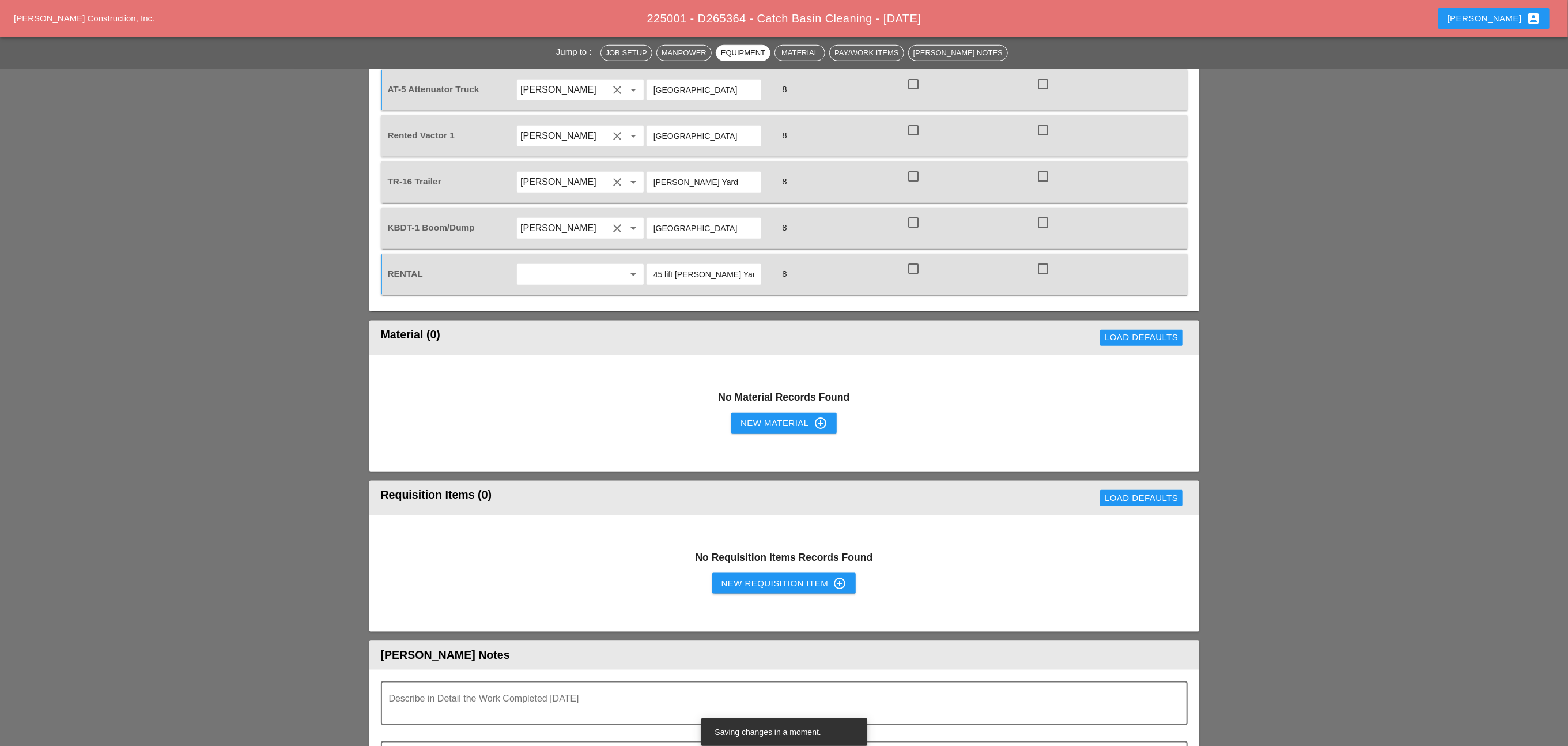
scroll to position [778, 0]
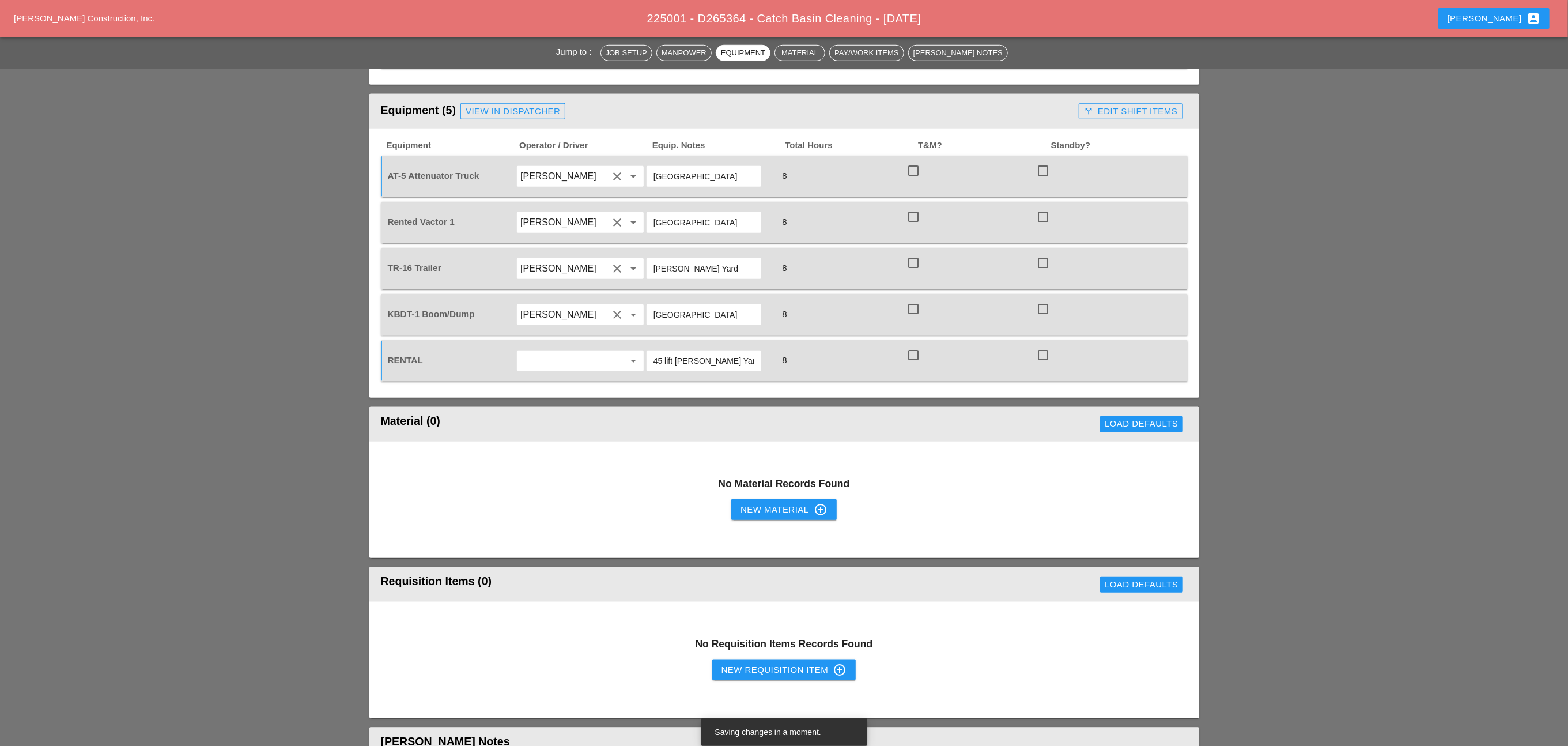
click at [774, 503] on div "New Material control_point" at bounding box center [784, 510] width 87 height 13
click at [756, 503] on div "New Material control_point" at bounding box center [784, 510] width 87 height 13
click at [761, 503] on div "New Material control_point" at bounding box center [784, 510] width 87 height 13
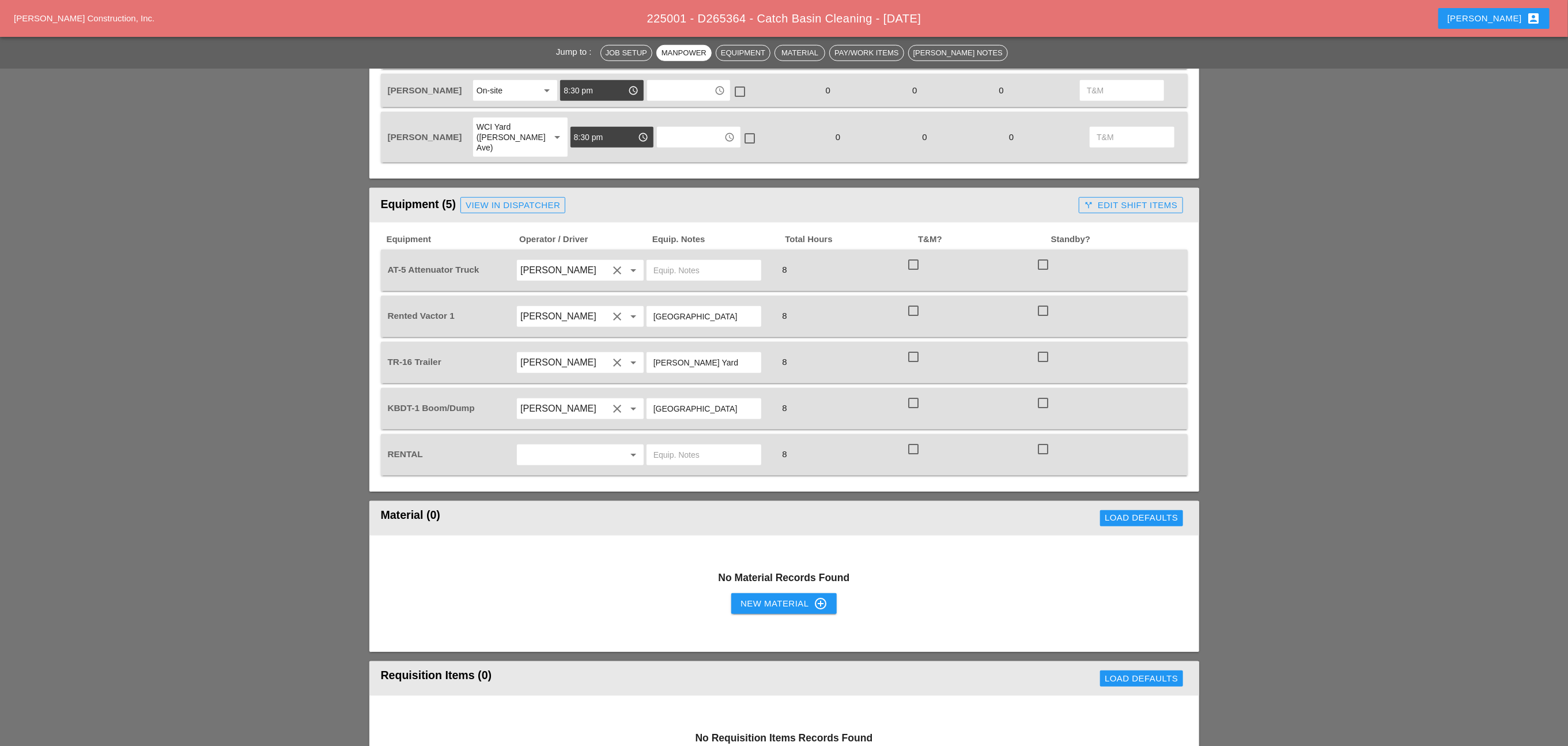
scroll to position [691, 0]
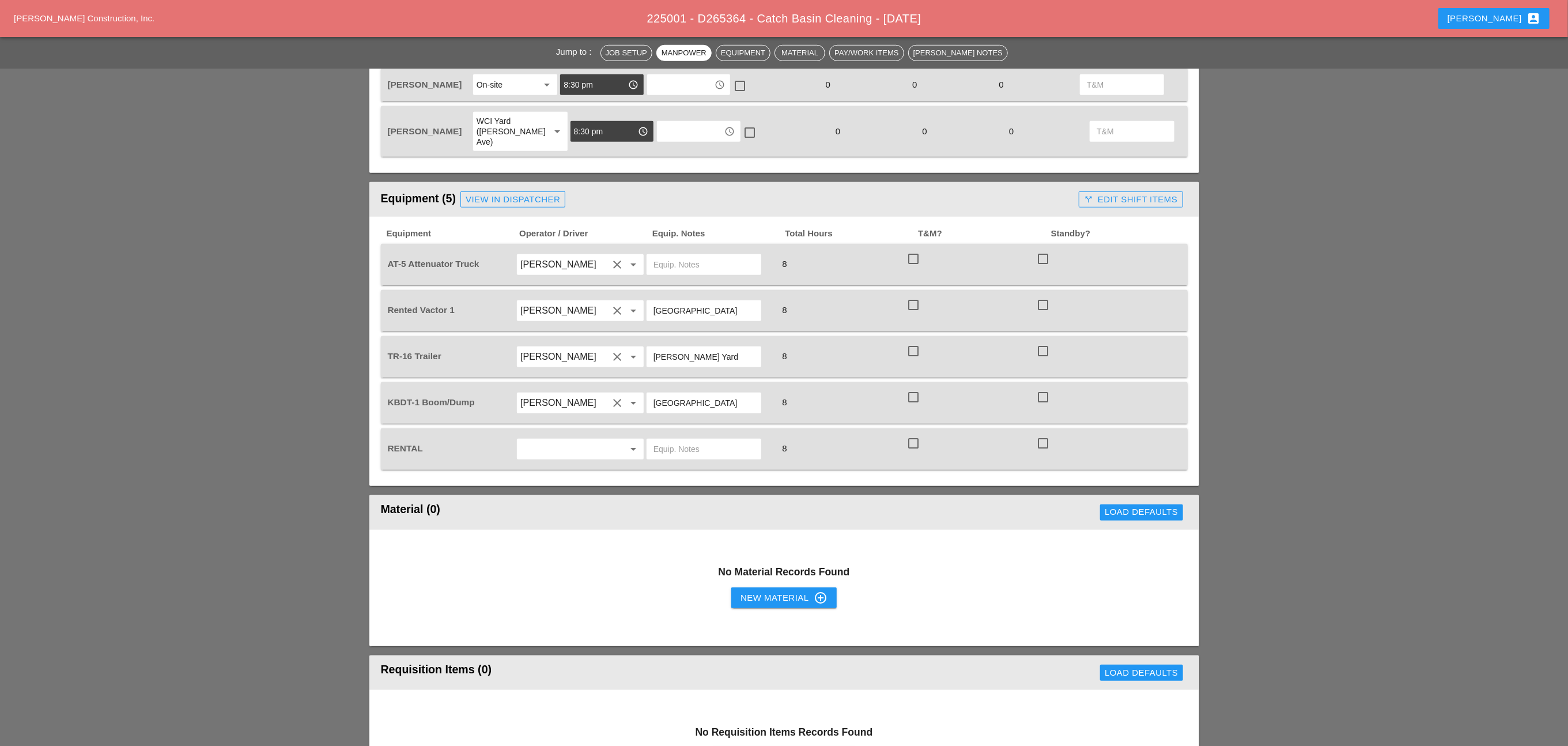
drag, startPoint x: 669, startPoint y: 374, endPoint x: 658, endPoint y: 374, distance: 11.0
click at [658, 393] on input "[GEOGRAPHIC_DATA]" at bounding box center [704, 402] width 101 height 18
click at [695, 393] on input "[GEOGRAPHIC_DATA]" at bounding box center [704, 402] width 101 height 18
drag, startPoint x: 695, startPoint y: 374, endPoint x: 652, endPoint y: 374, distance: 43.0
click at [652, 392] on div "[GEOGRAPHIC_DATA]" at bounding box center [703, 403] width 114 height 21
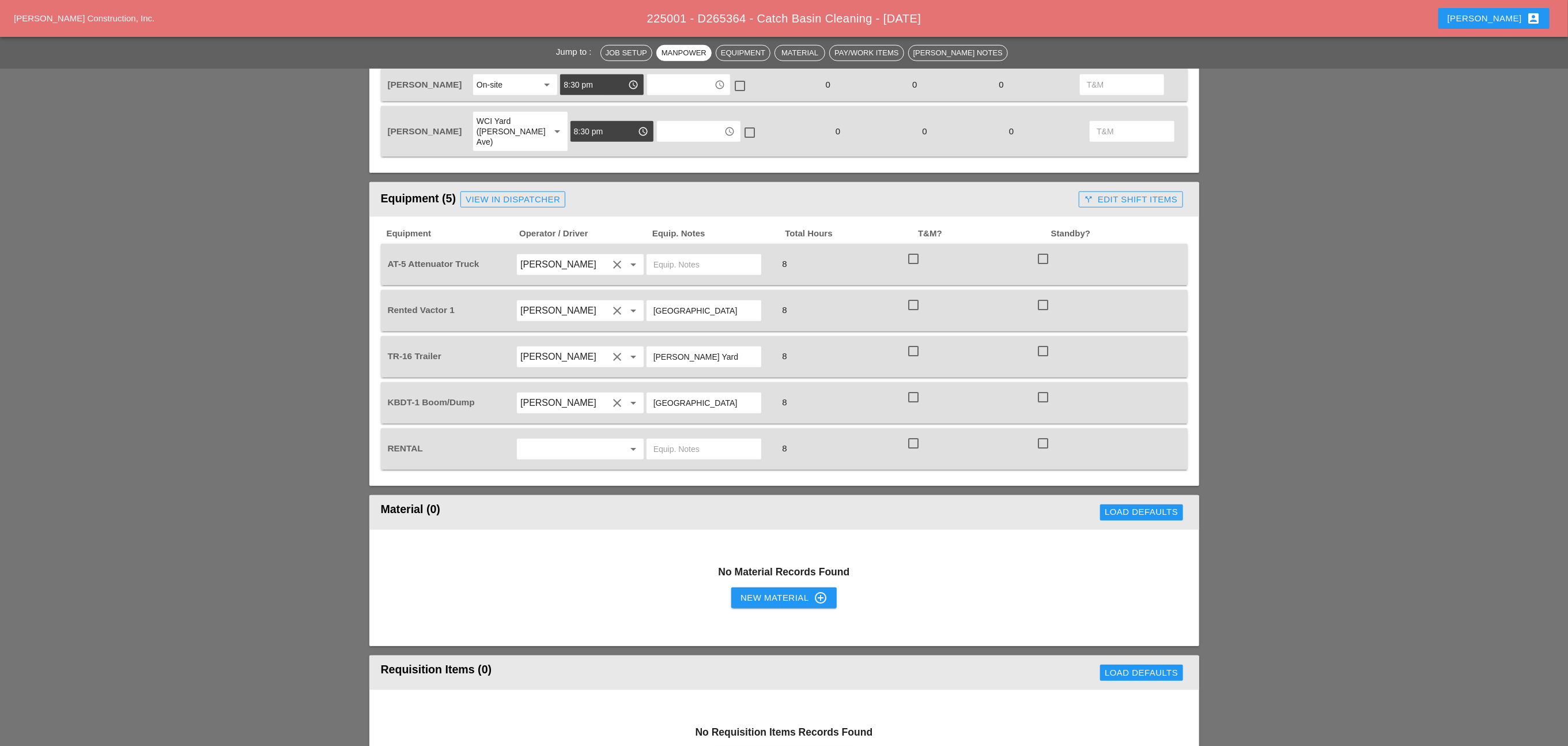
click at [683, 255] on input "text" at bounding box center [704, 263] width 101 height 18
paste input "[GEOGRAPHIC_DATA]"
type input "[GEOGRAPHIC_DATA]"
click at [656, 439] on input "text" at bounding box center [704, 448] width 101 height 18
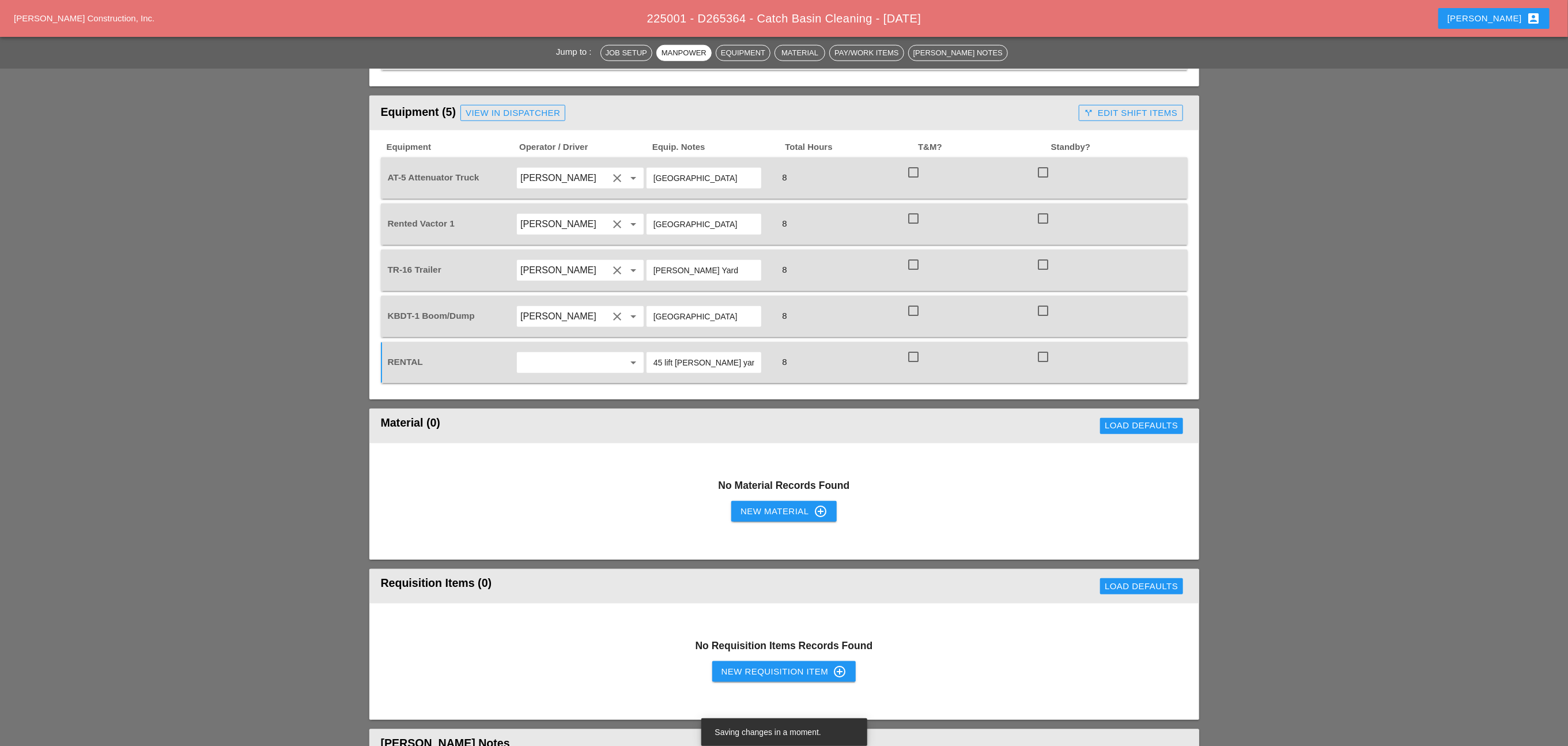
type input "45 lift [PERSON_NAME] yard"
click at [790, 504] on div "New Material control_point" at bounding box center [784, 510] width 87 height 13
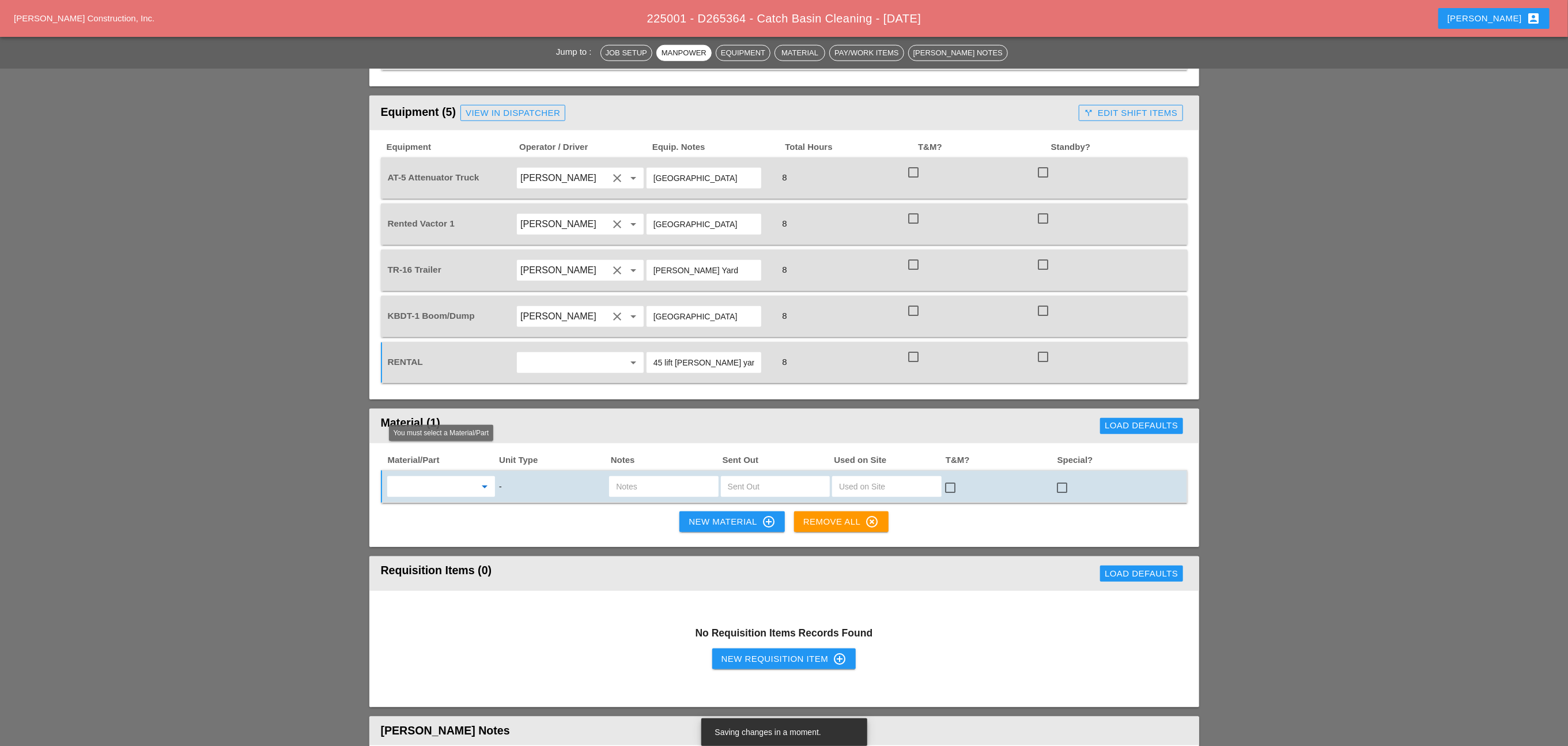
click at [450, 477] on input "text" at bounding box center [433, 485] width 85 height 18
click at [435, 483] on div "Die sel Fuel - GAL" at bounding box center [440, 483] width 89 height 13
type input "Diesel Fuel - GAL"
click at [631, 477] on input "text" at bounding box center [663, 485] width 95 height 18
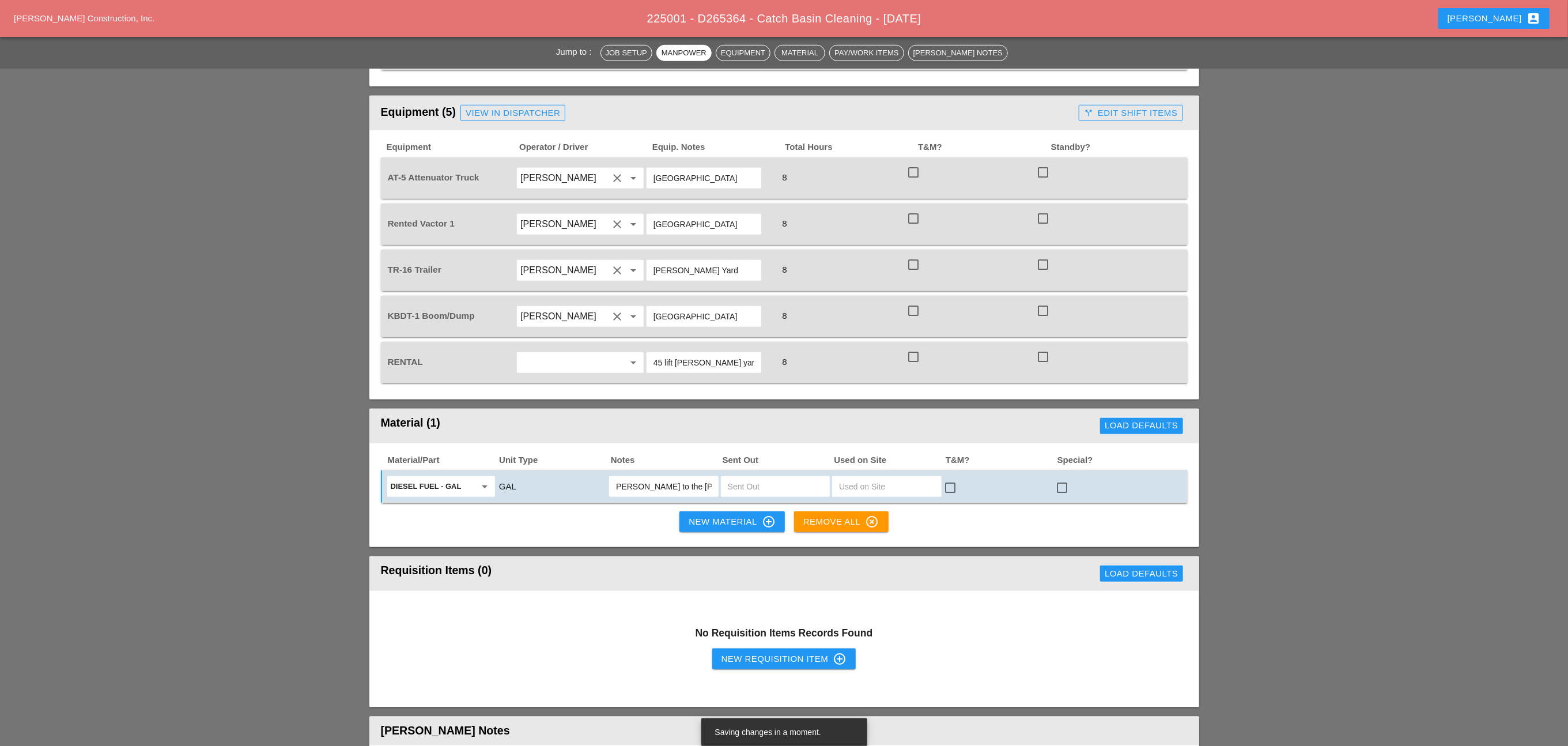
type input "[PERSON_NAME] to the [PERSON_NAME] yard"
click at [753, 477] on input "text" at bounding box center [775, 485] width 95 height 18
type input "15"
click at [709, 514] on div "New Material control_point" at bounding box center [732, 521] width 87 height 13
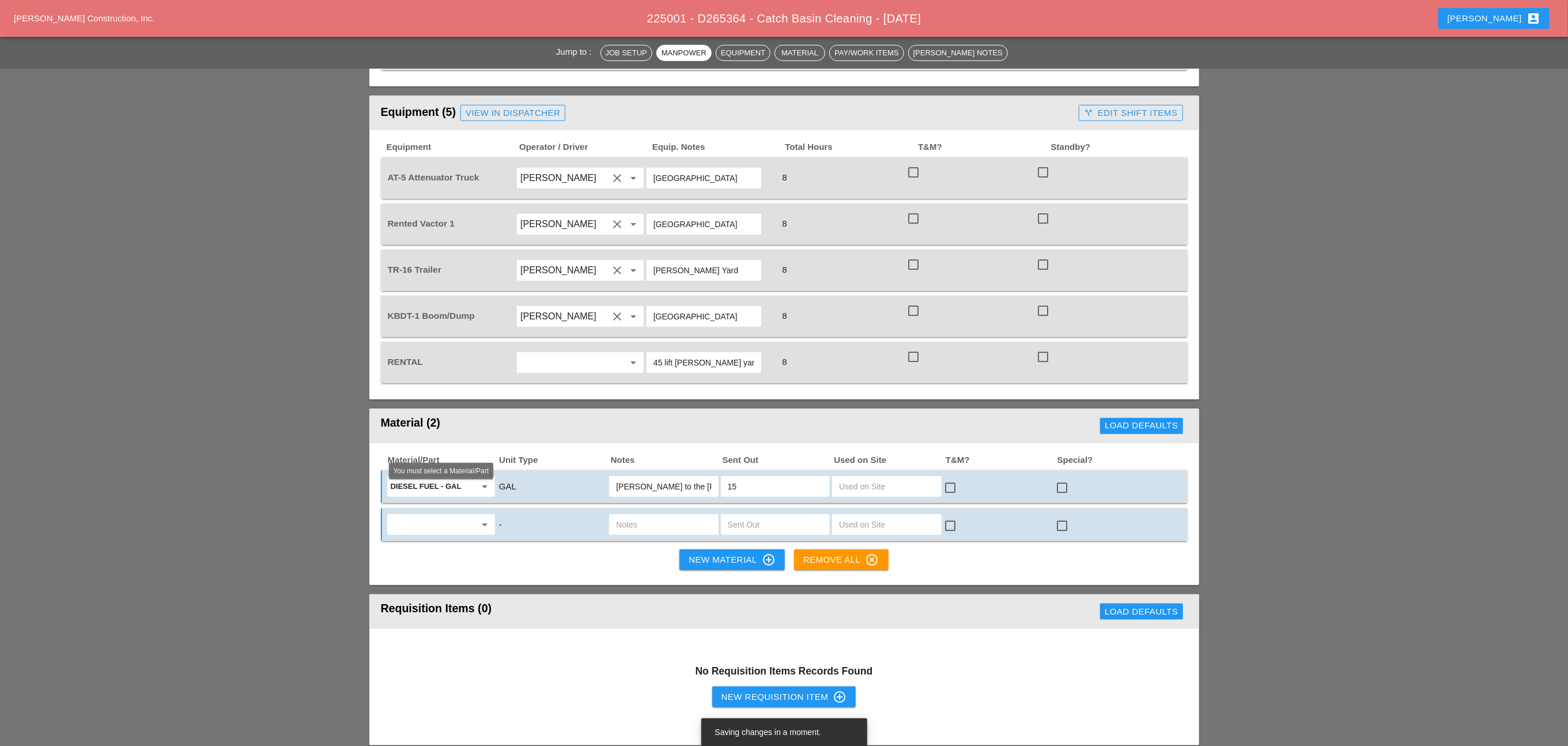
click at [425, 515] on input "text" at bounding box center [433, 524] width 85 height 18
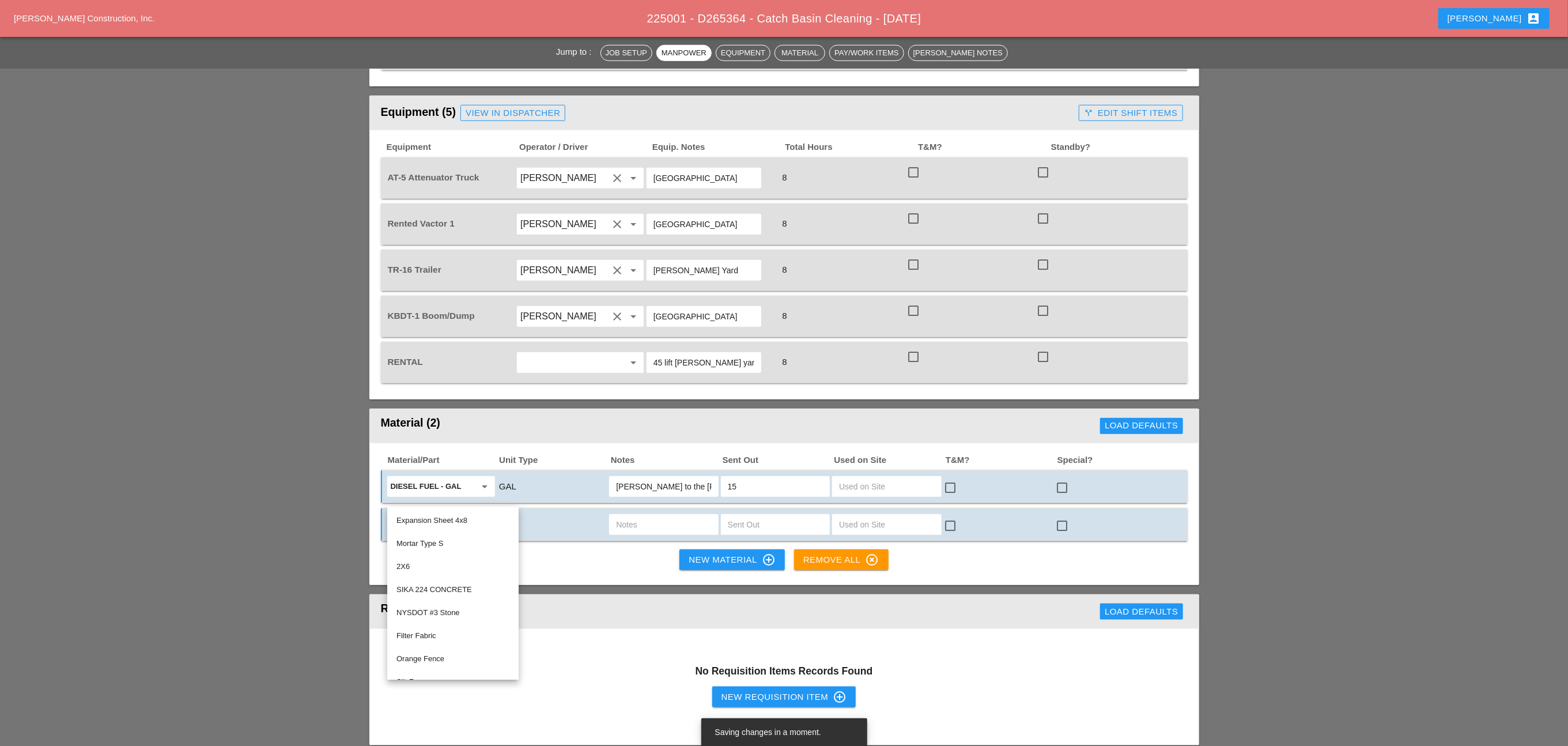
click at [571, 525] on div "Material/Part Unit Type Notes Sent Out Used on Site T&M? Special? Diesel Fuel -…" at bounding box center [784, 514] width 830 height 142
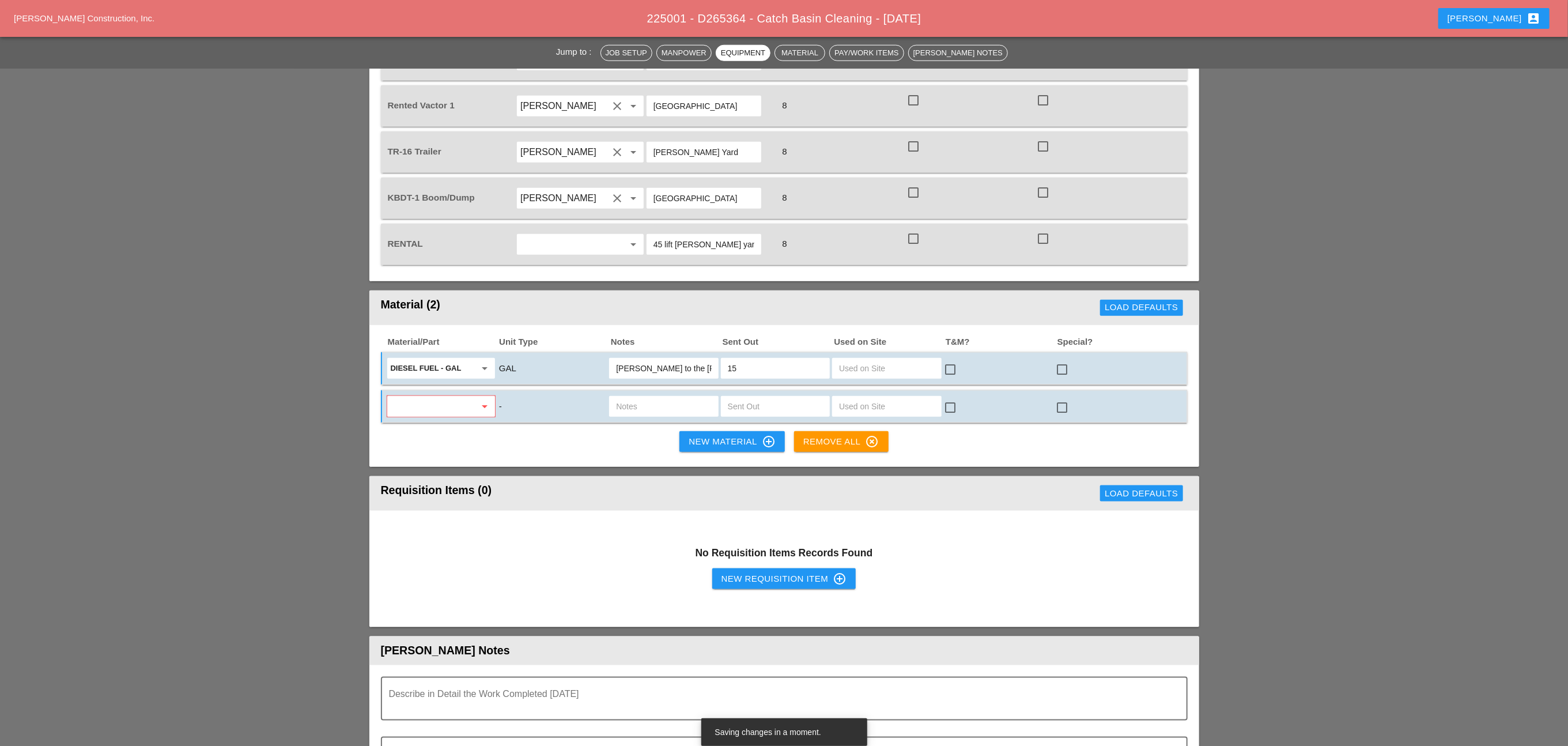
scroll to position [951, 0]
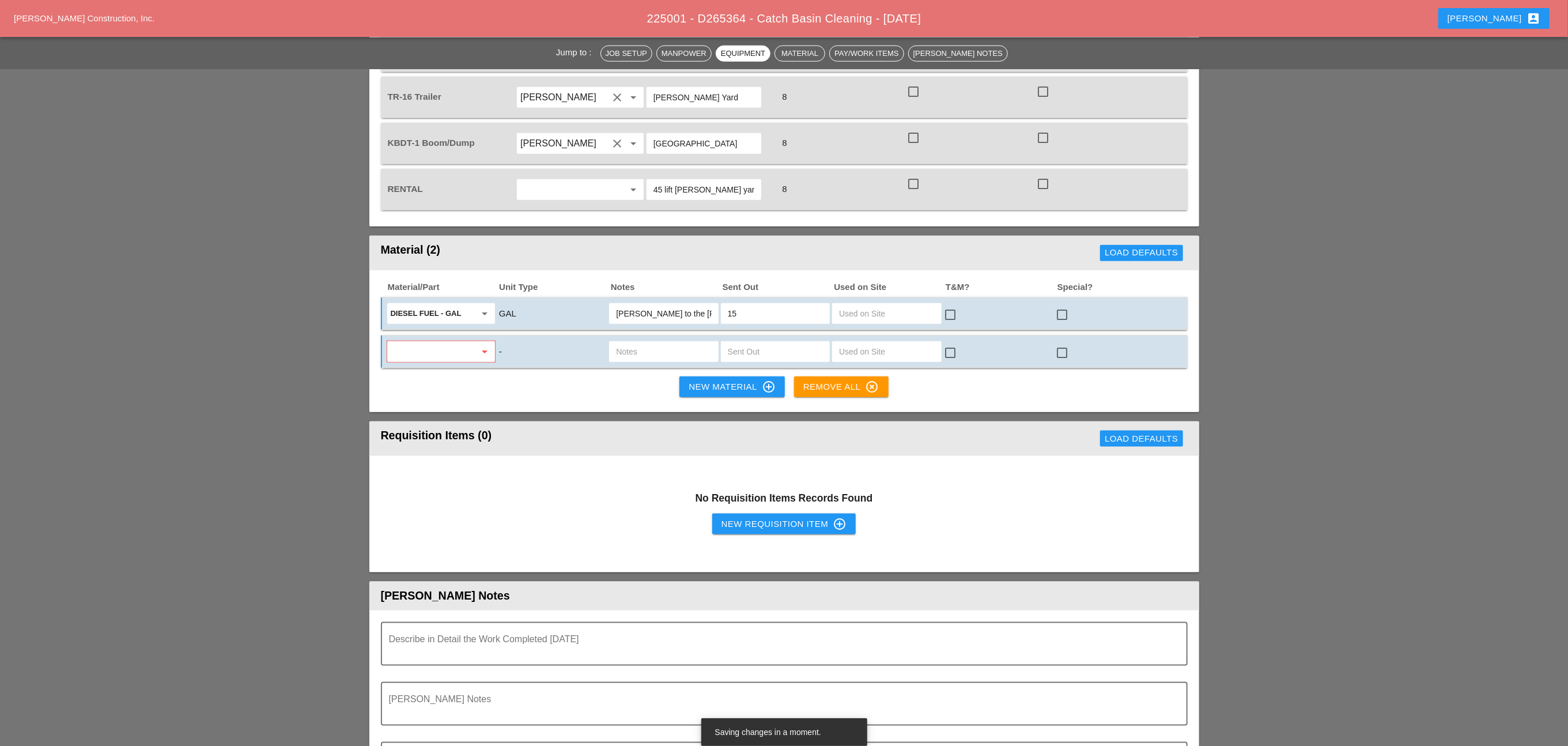
click at [761, 517] on div "New Requisition Item control_point" at bounding box center [784, 524] width 126 height 13
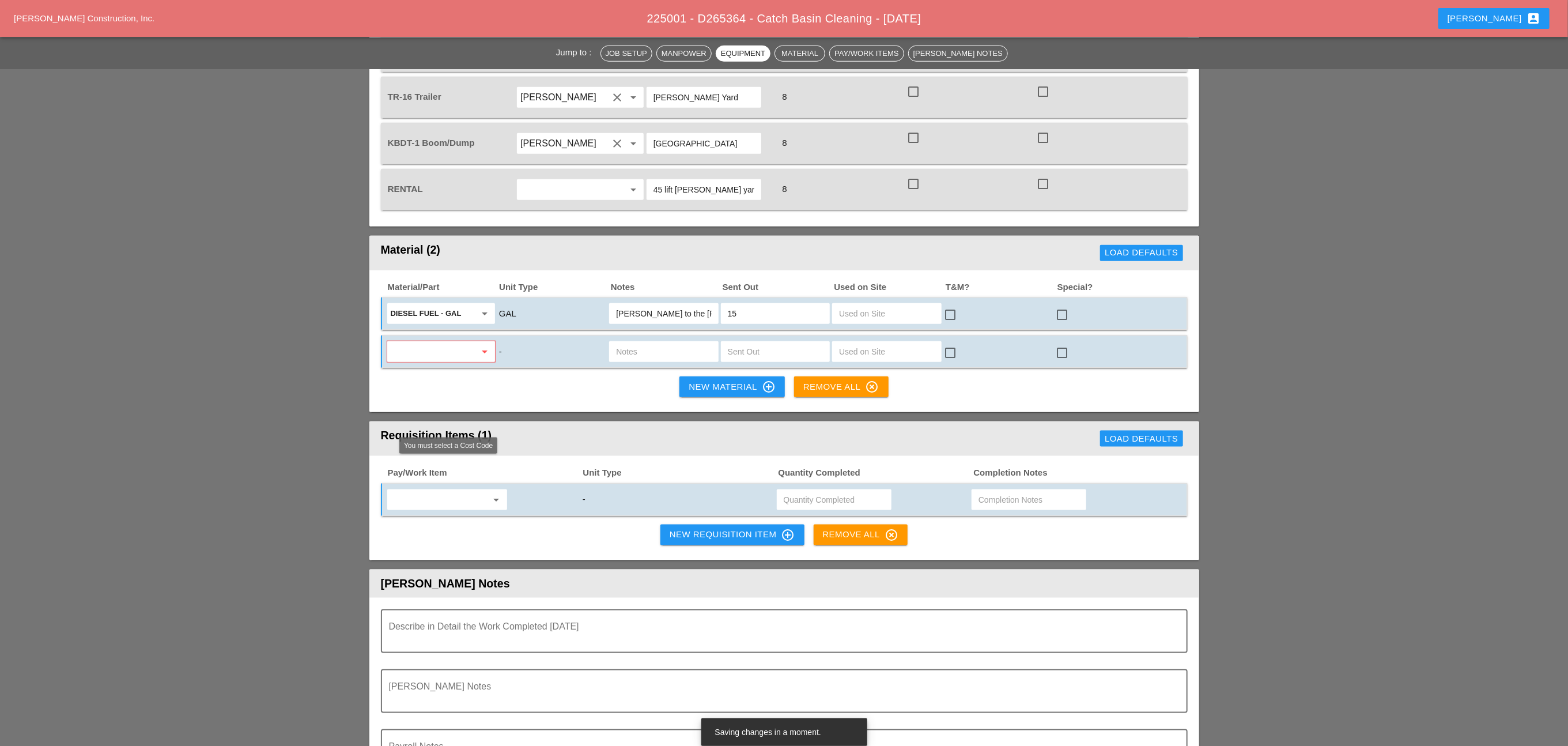
click at [460, 490] on input "text" at bounding box center [438, 499] width 97 height 18
click at [529, 490] on span "Cam" at bounding box center [521, 494] width 15 height 9
type input "619.1005002 - Portable Work Zone Camera"
click at [808, 490] on input "text" at bounding box center [834, 499] width 101 height 18
type input "2"
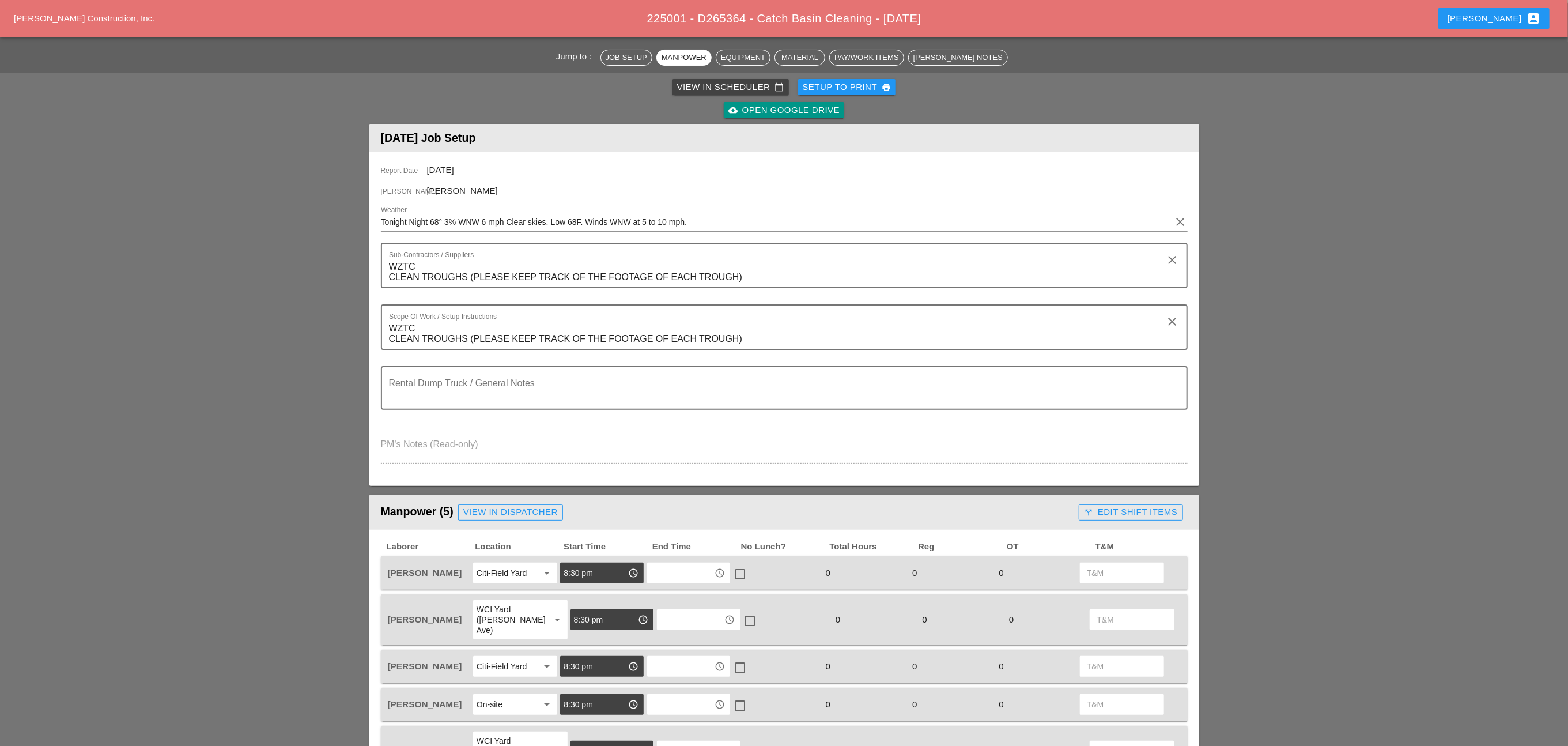
scroll to position [0, 0]
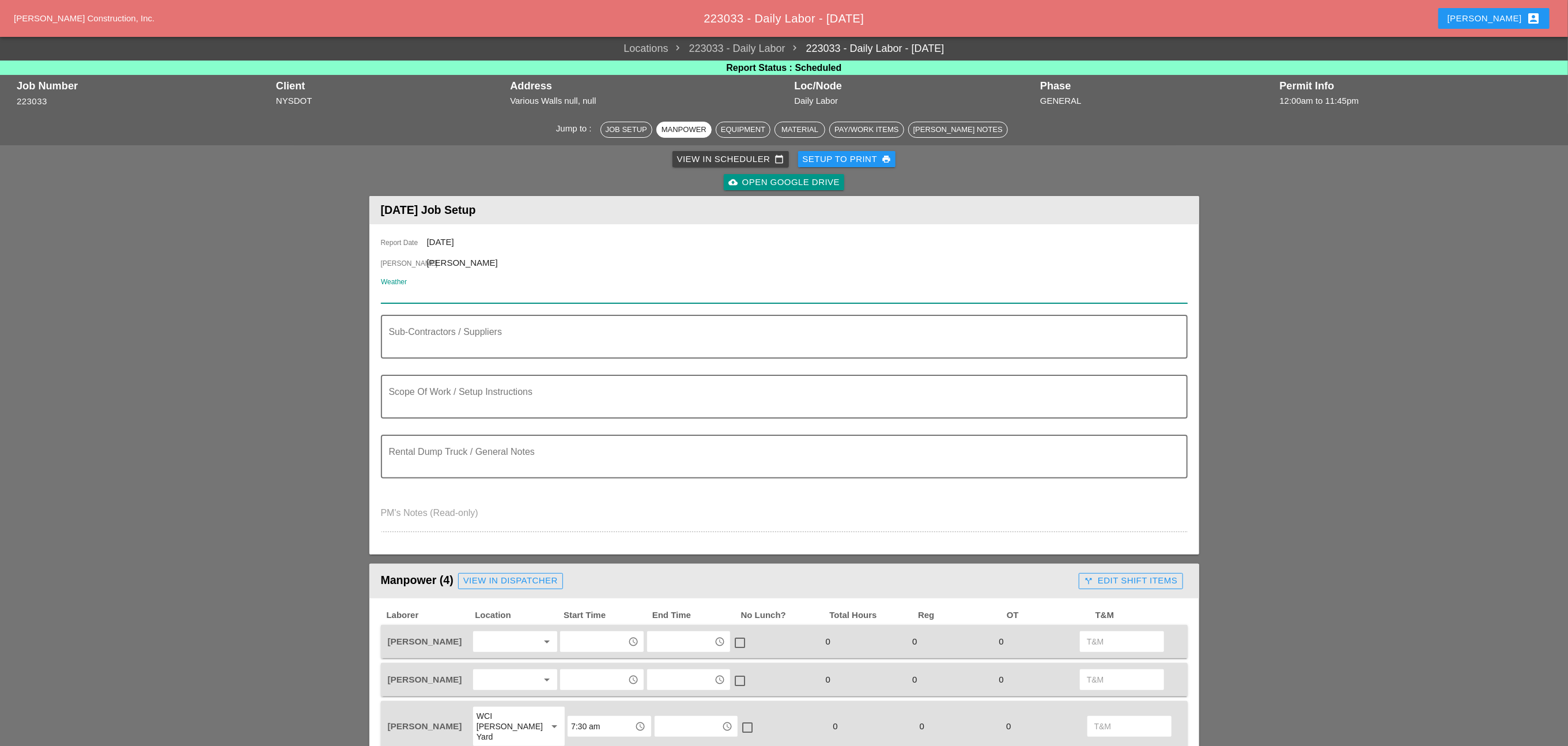
paste input "Fri 19 Day 85° 3% NW 8 mph Sunny. Very warm. High near 85F. Winds NW at 5 to 10…"
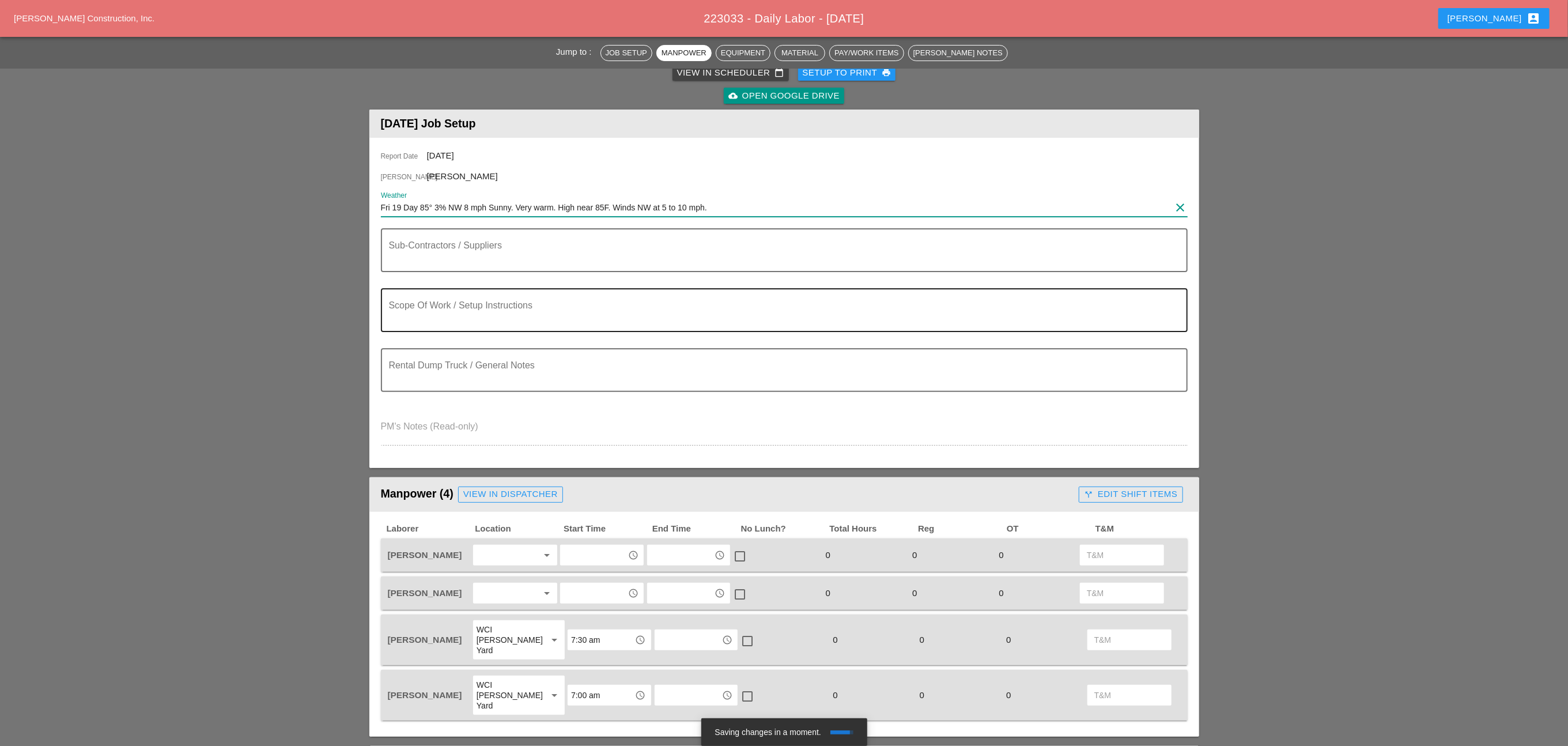
type input "Fri 19 Day 85° 3% NW 8 mph Sunny. Very warm. High near 85F. Winds NW at 5 to 10…"
click at [437, 317] on textarea "Scope Of Work / Setup Instructions" at bounding box center [780, 316] width 782 height 28
paste textarea "[REAR FACE] LEFT LANE CLOSURE ON [PERSON_NAME] EXPRESSWAY FROM [GEOGRAPHIC_DATA…"
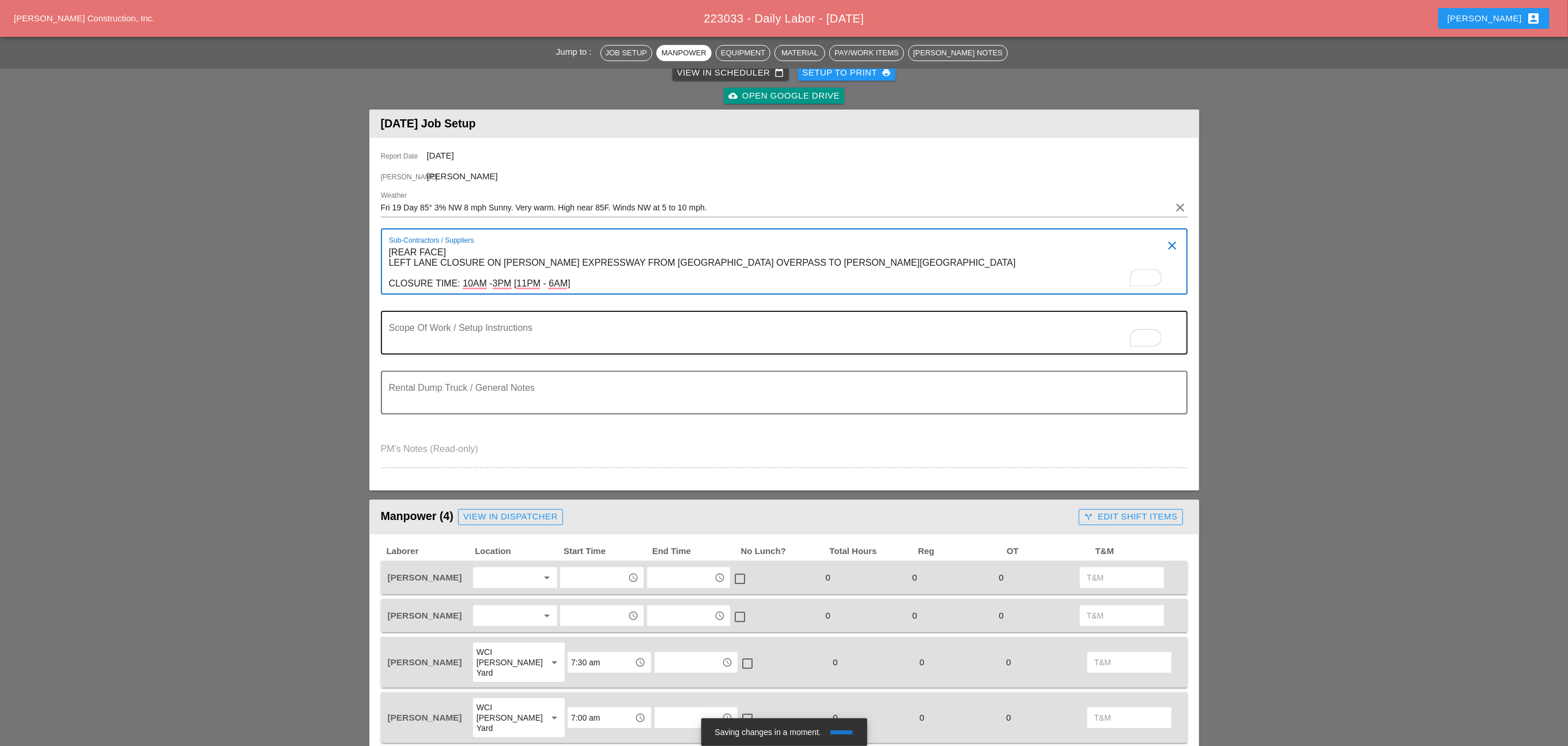
click at [424, 345] on textarea "To enrich screen reader interactions, please activate Accessibility in Grammarl…" at bounding box center [780, 339] width 782 height 28
drag, startPoint x: 390, startPoint y: 247, endPoint x: 565, endPoint y: 280, distance: 178.1
click at [565, 280] on textarea "[REAR FACE] LEFT LANE CLOSURE ON [PERSON_NAME] EXPRESSWAY FROM [GEOGRAPHIC_DATA…" at bounding box center [780, 268] width 782 height 50
type textarea "[]"
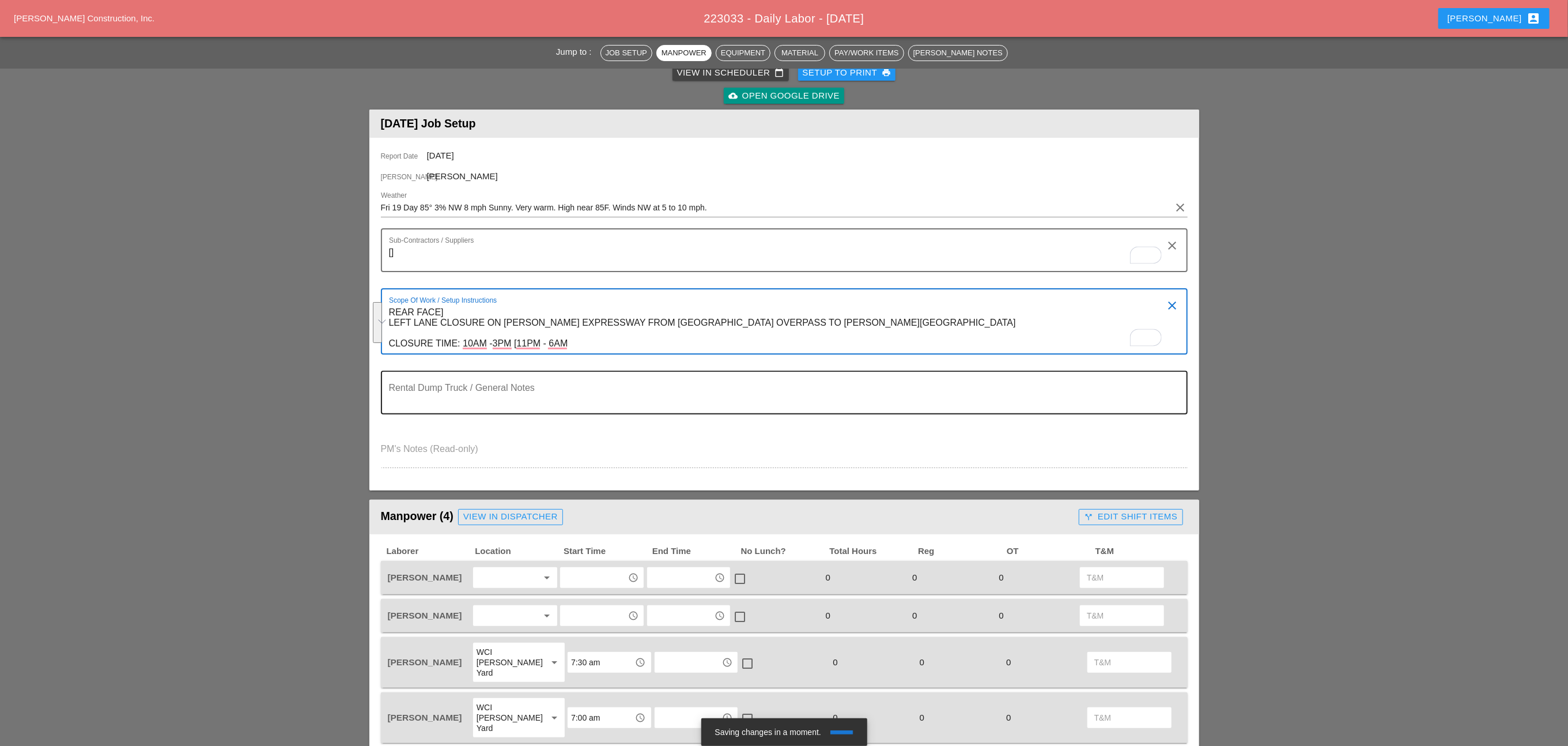
click at [436, 402] on textarea "Rental Dump Truck / General Notes" at bounding box center [780, 399] width 782 height 28
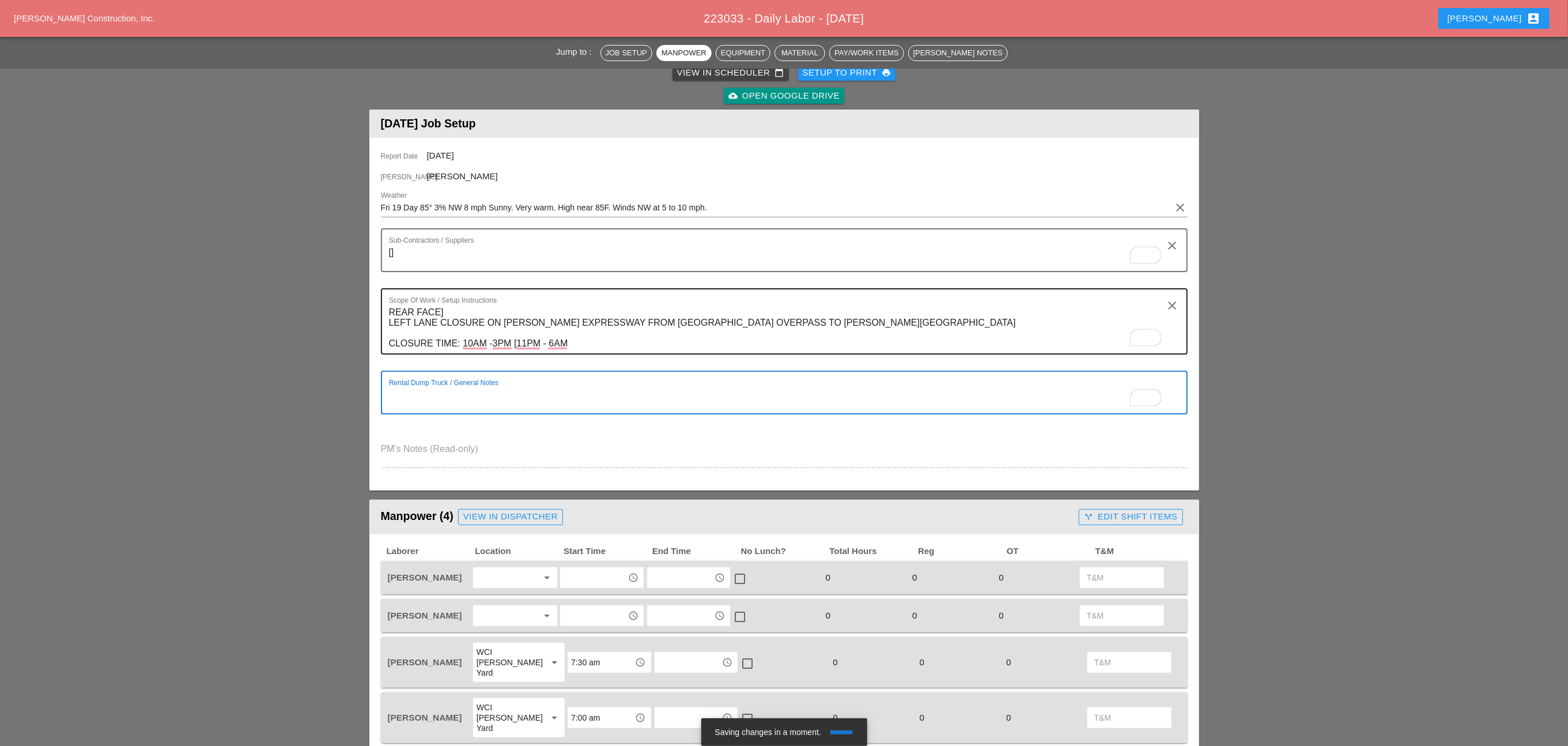
click at [592, 341] on textarea "REAR FACE] LEFT LANE CLOSURE ON [PERSON_NAME] EXPRESSWAY FROM [GEOGRAPHIC_DATA]…" at bounding box center [780, 328] width 782 height 50
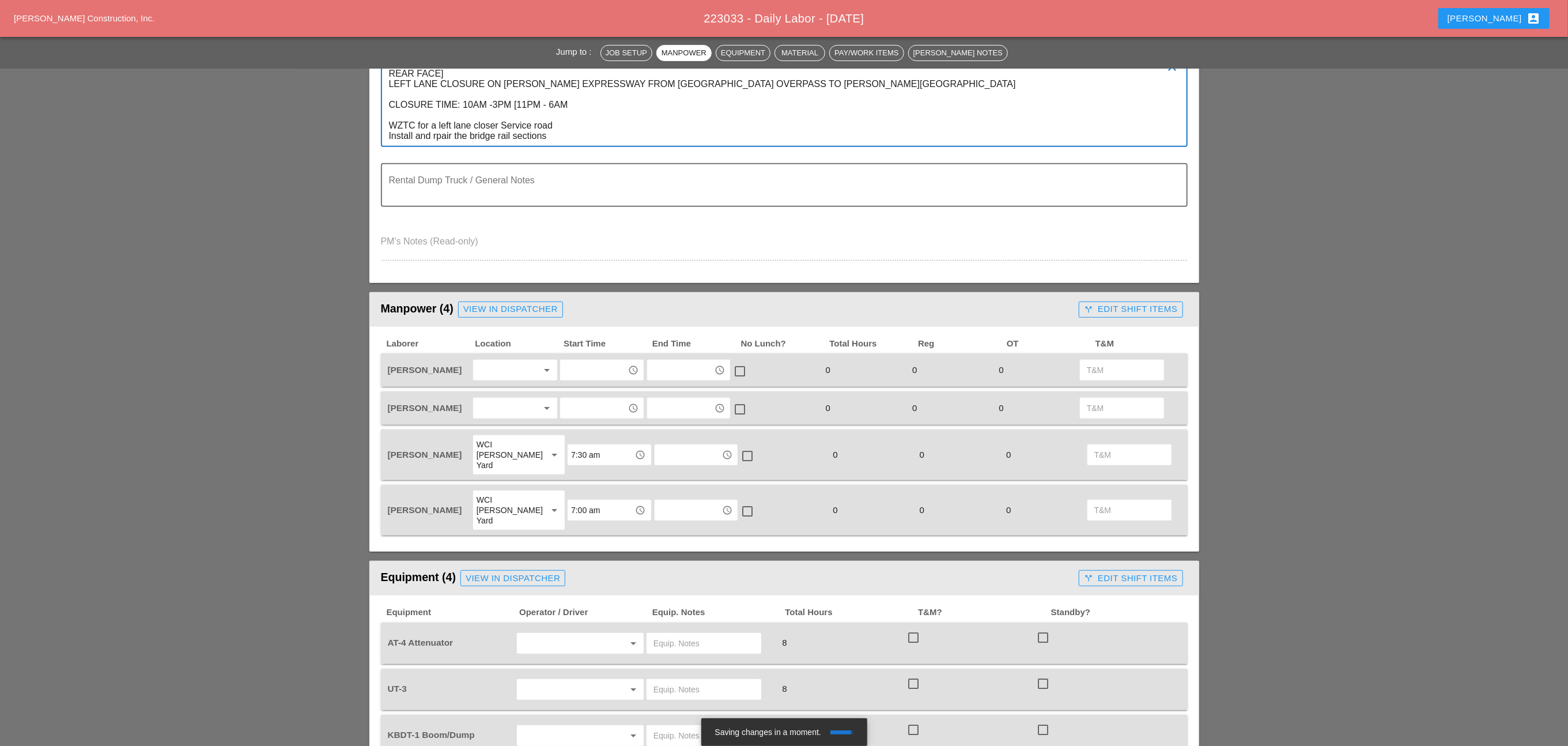
scroll to position [346, 0]
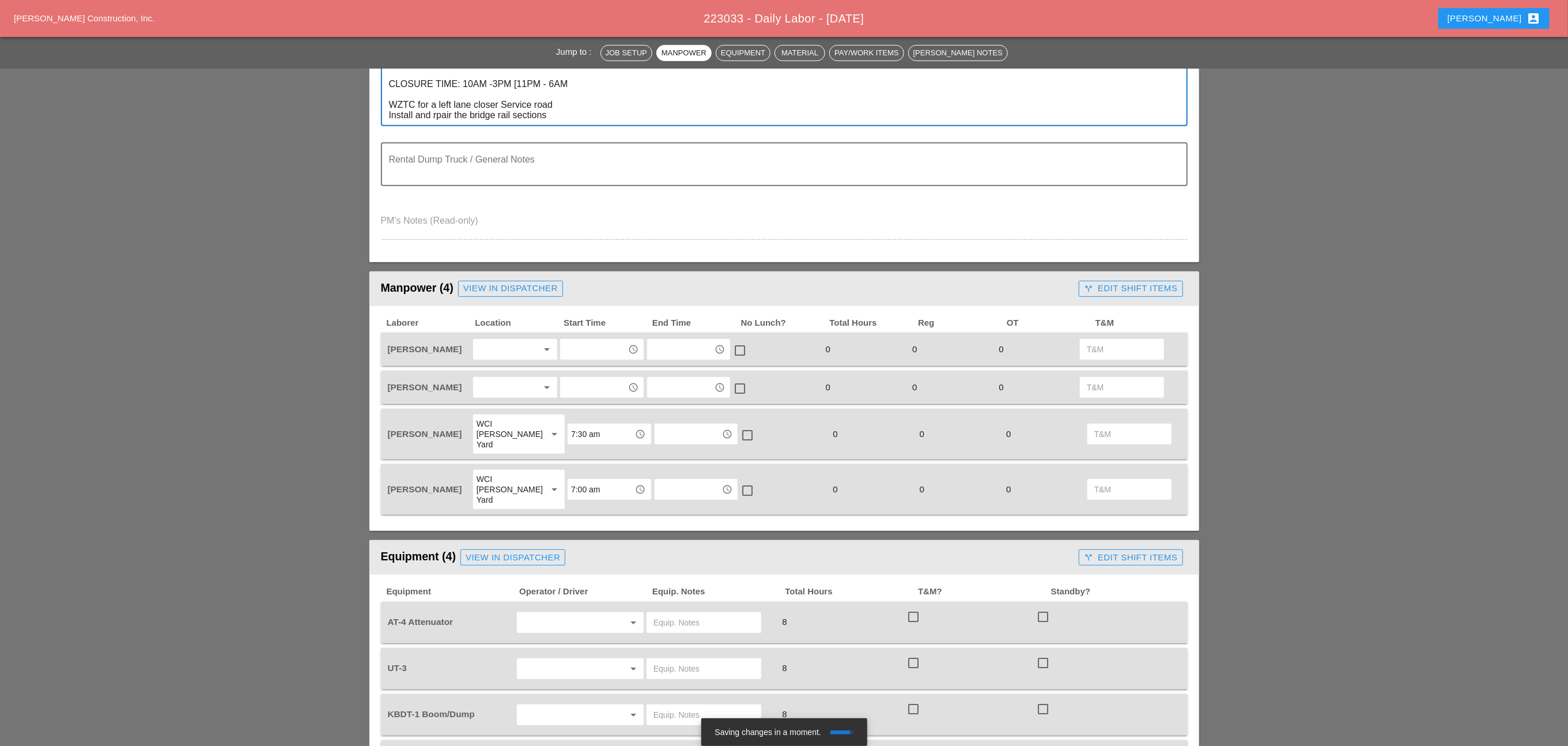
drag, startPoint x: 500, startPoint y: 347, endPoint x: 510, endPoint y: 347, distance: 10.0
type textarea "REAR FACE] LEFT LANE CLOSURE ON [PERSON_NAME] EXPRESSWAY FROM [GEOGRAPHIC_DATA]…"
click at [504, 347] on div at bounding box center [508, 349] width 62 height 18
click at [521, 491] on div "Mamaroneck Yard" at bounding box center [558, 488] width 150 height 13
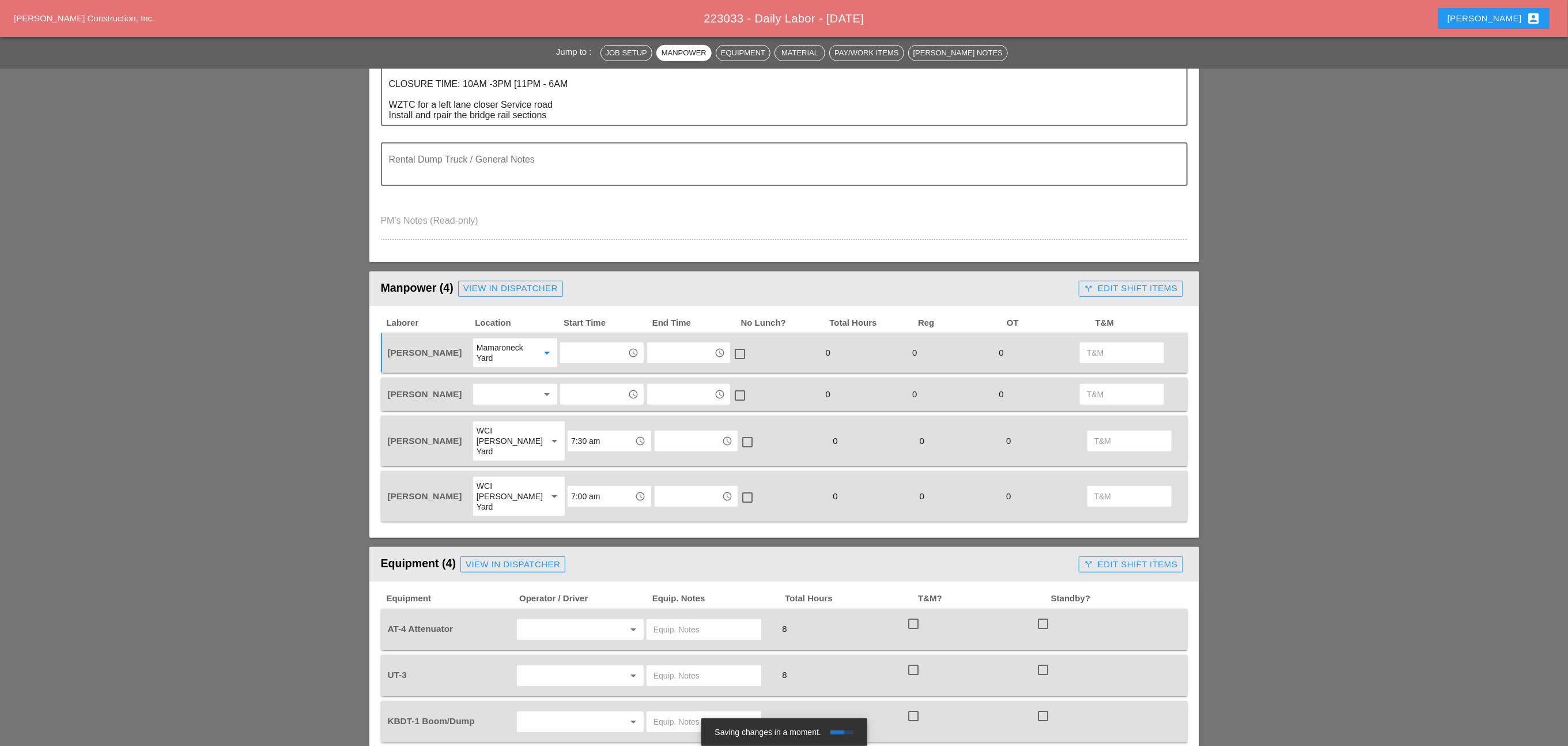
click at [517, 344] on div "Mamaroneck Yard" at bounding box center [505, 353] width 56 height 21
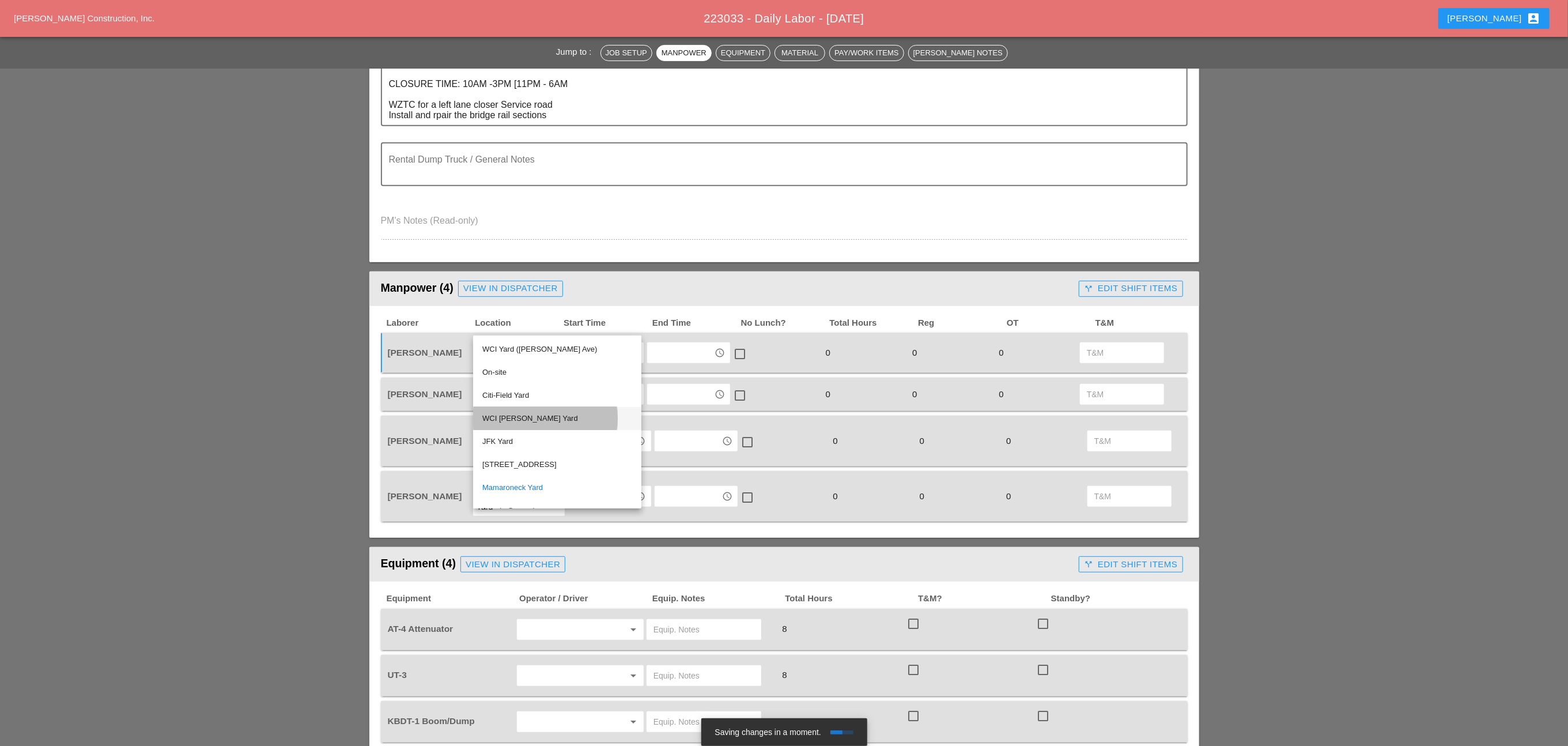
click at [513, 413] on div "WCI [PERSON_NAME] Yard" at bounding box center [558, 418] width 150 height 13
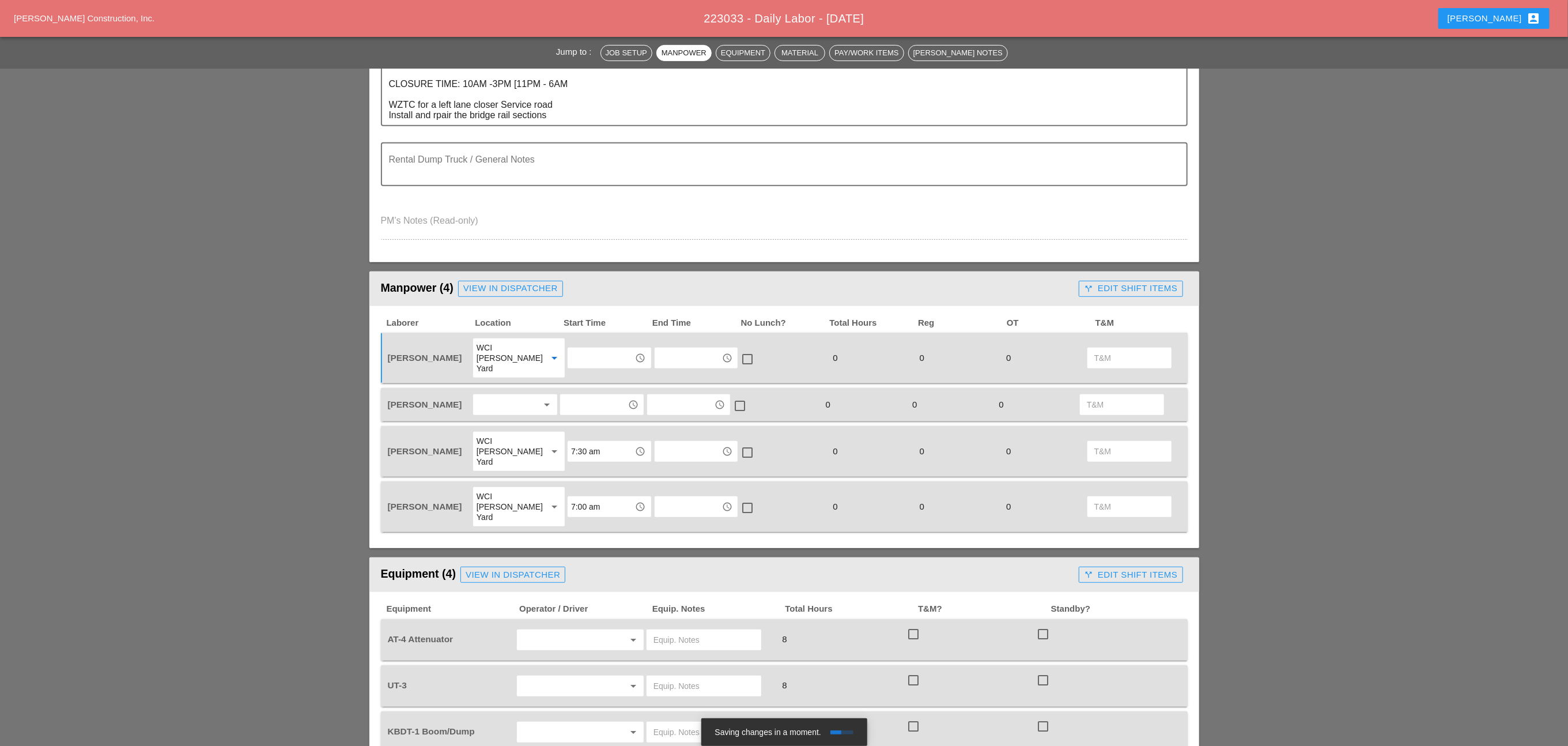
click at [503, 394] on div "arrow_drop_down" at bounding box center [515, 405] width 85 height 21
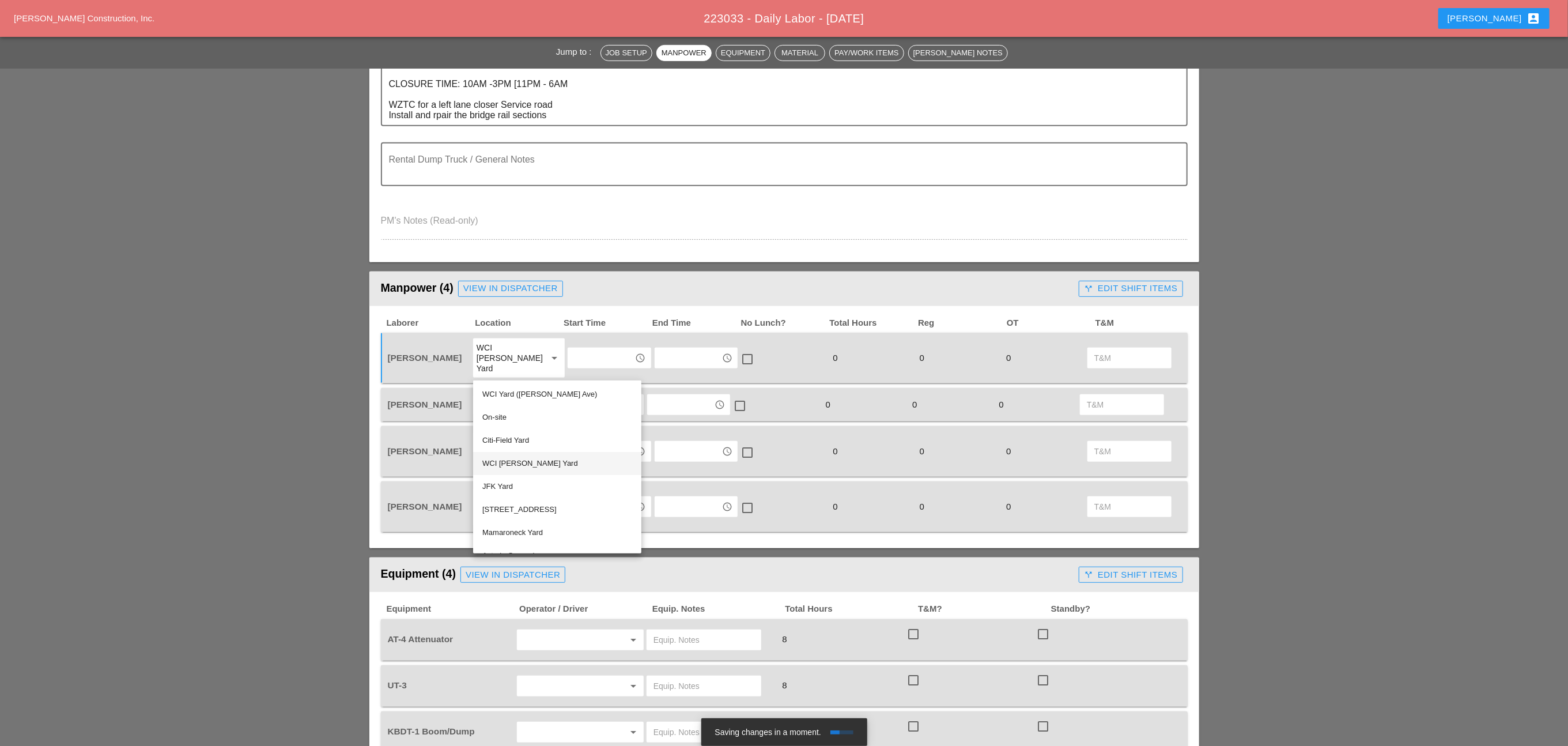
click at [508, 460] on div "WCI [PERSON_NAME] Yard" at bounding box center [558, 463] width 150 height 13
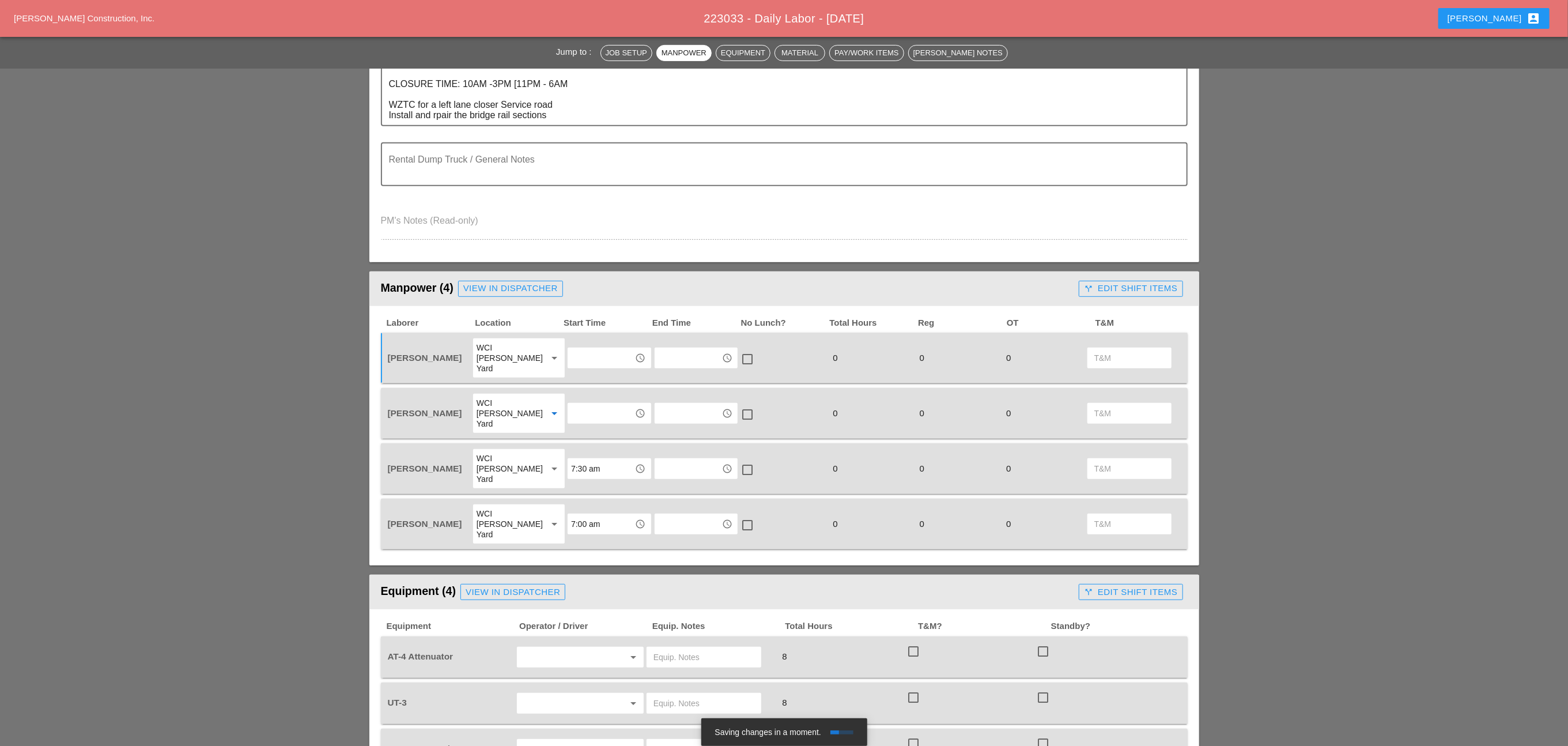
click at [504, 453] on div "WCI [PERSON_NAME] Yard" at bounding box center [508, 468] width 62 height 31
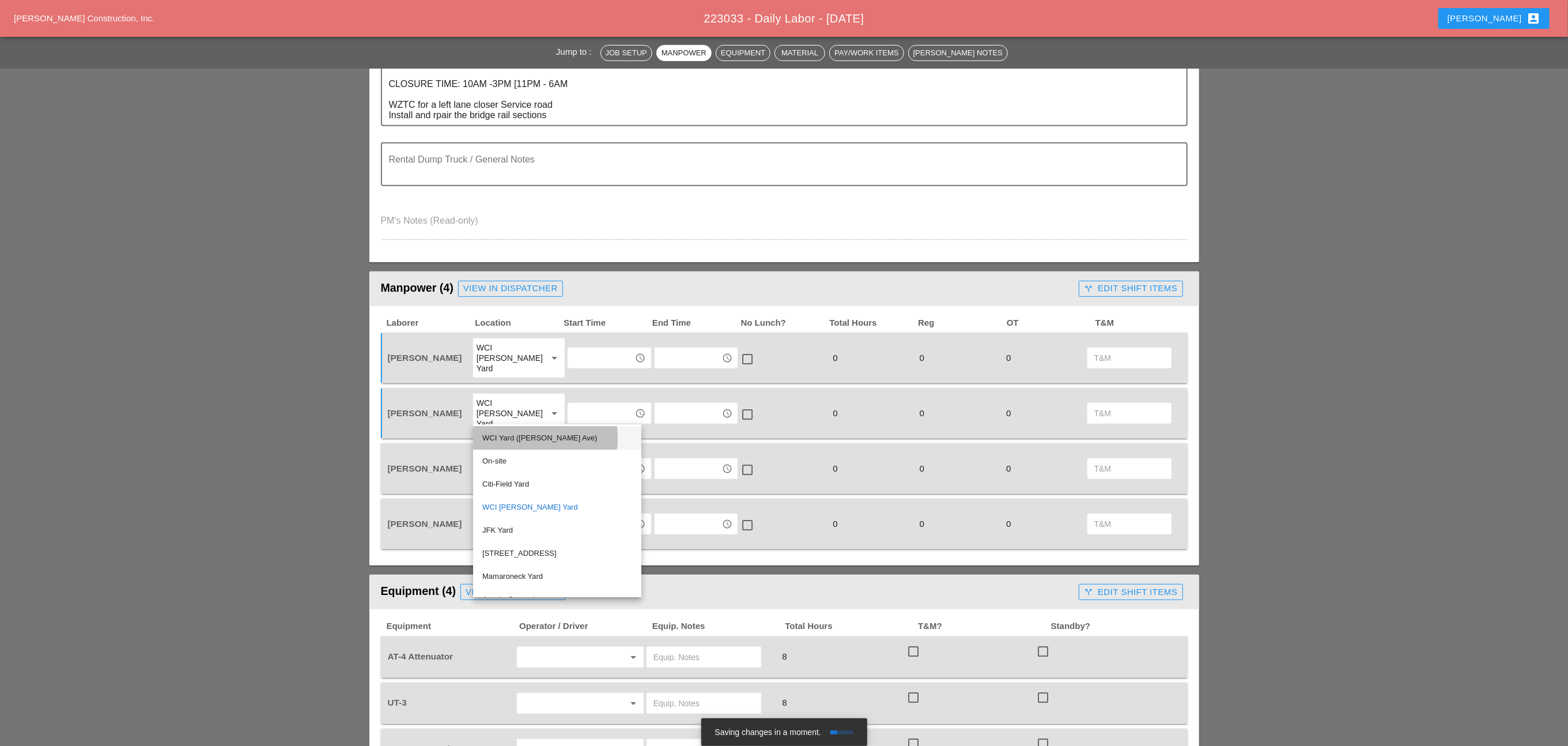
click at [511, 435] on div "WCI Yard ([PERSON_NAME] Ave)" at bounding box center [558, 437] width 150 height 13
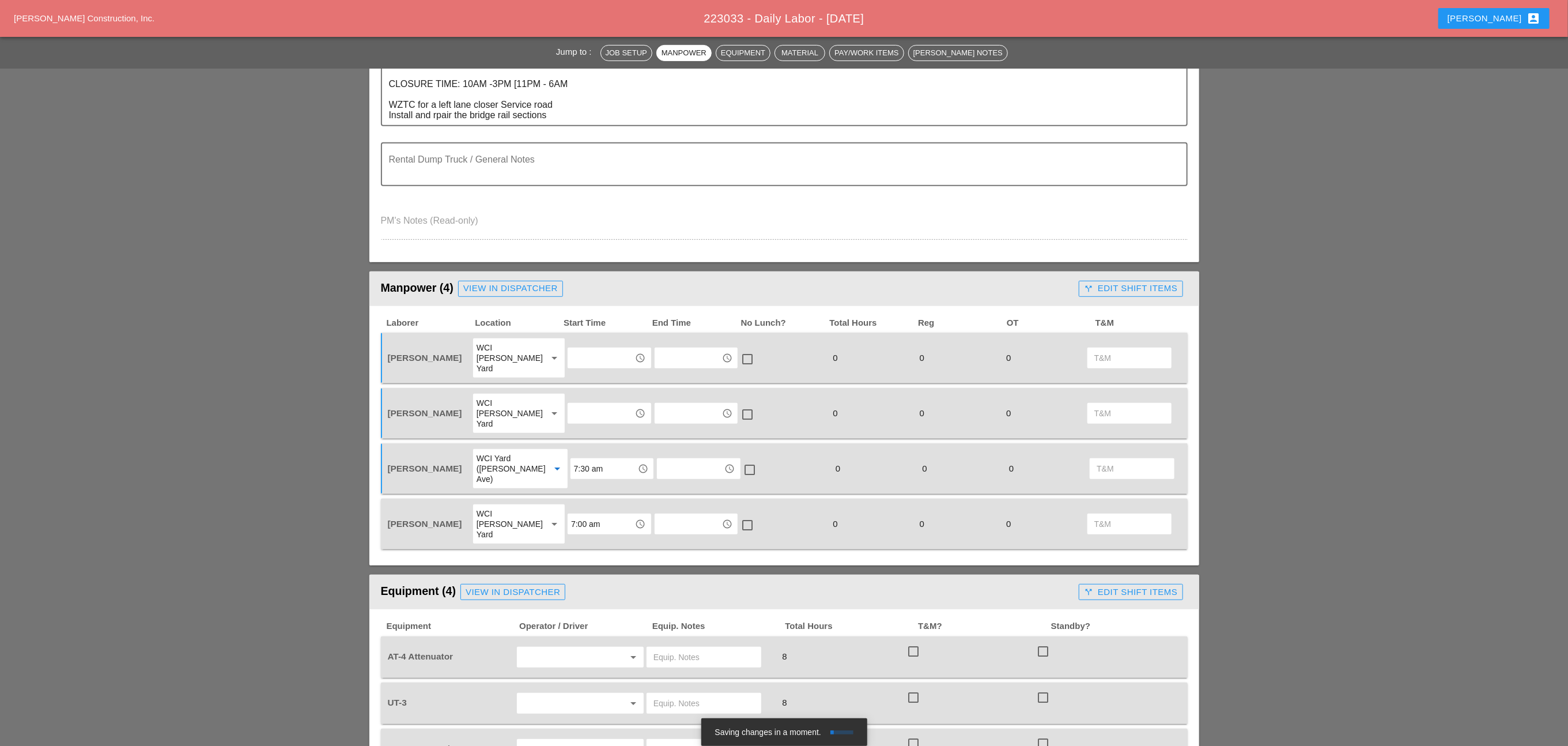
click at [571, 350] on input "text" at bounding box center [601, 358] width 60 height 18
drag, startPoint x: 590, startPoint y: 390, endPoint x: 576, endPoint y: 395, distance: 14.9
click at [590, 394] on div "7 :30 am" at bounding box center [602, 397] width 64 height 13
type input "7:30 am"
click at [575, 404] on input "text" at bounding box center [601, 412] width 60 height 18
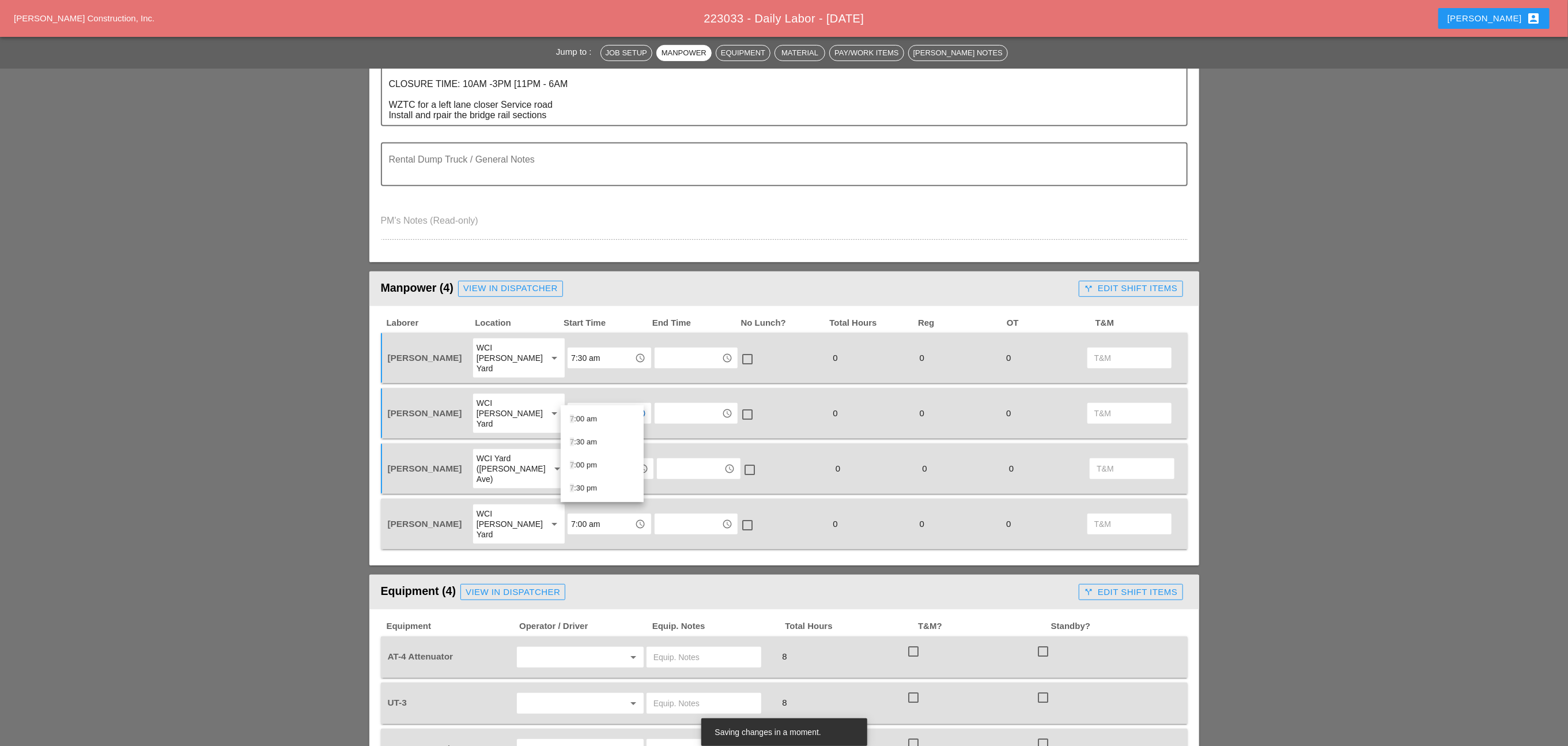
click at [590, 443] on div "7 :30 am" at bounding box center [602, 441] width 64 height 13
type input "7:30 am"
click at [583, 349] on input "7:30 am" at bounding box center [601, 358] width 60 height 18
drag, startPoint x: 582, startPoint y: 346, endPoint x: 550, endPoint y: 348, distance: 32.1
click at [550, 348] on div "Octavio Grosso WCI Bruckner Yard arrow_drop_down 97 access_time access_time che…" at bounding box center [775, 358] width 780 height 41
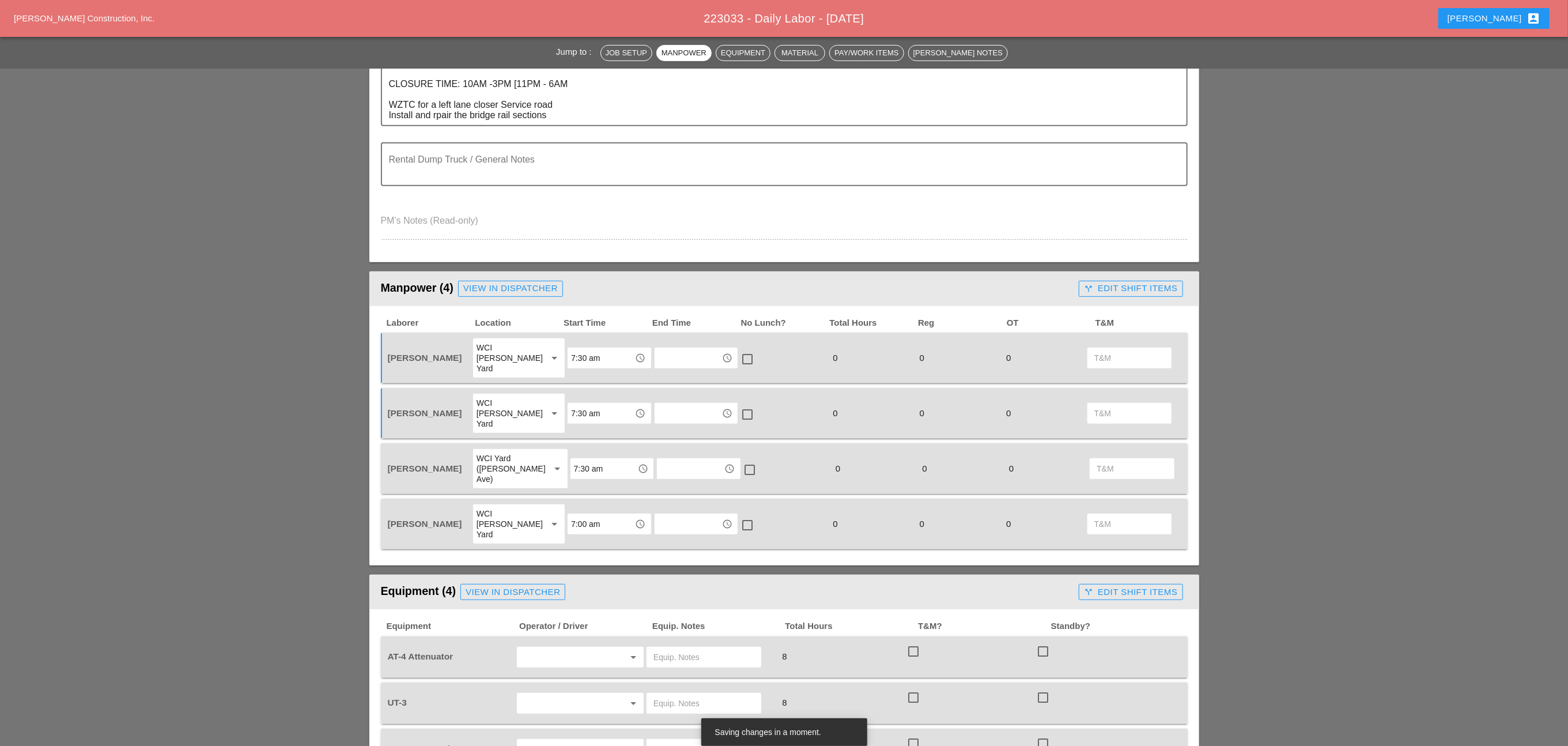
click at [597, 349] on input "7:30 am" at bounding box center [601, 358] width 60 height 18
click at [596, 373] on div "7 :00 am" at bounding box center [602, 374] width 64 height 13
type input "7:00 am"
click at [585, 404] on input "7:30 am" at bounding box center [601, 412] width 60 height 18
click at [596, 419] on div "7 :00 am" at bounding box center [602, 419] width 64 height 13
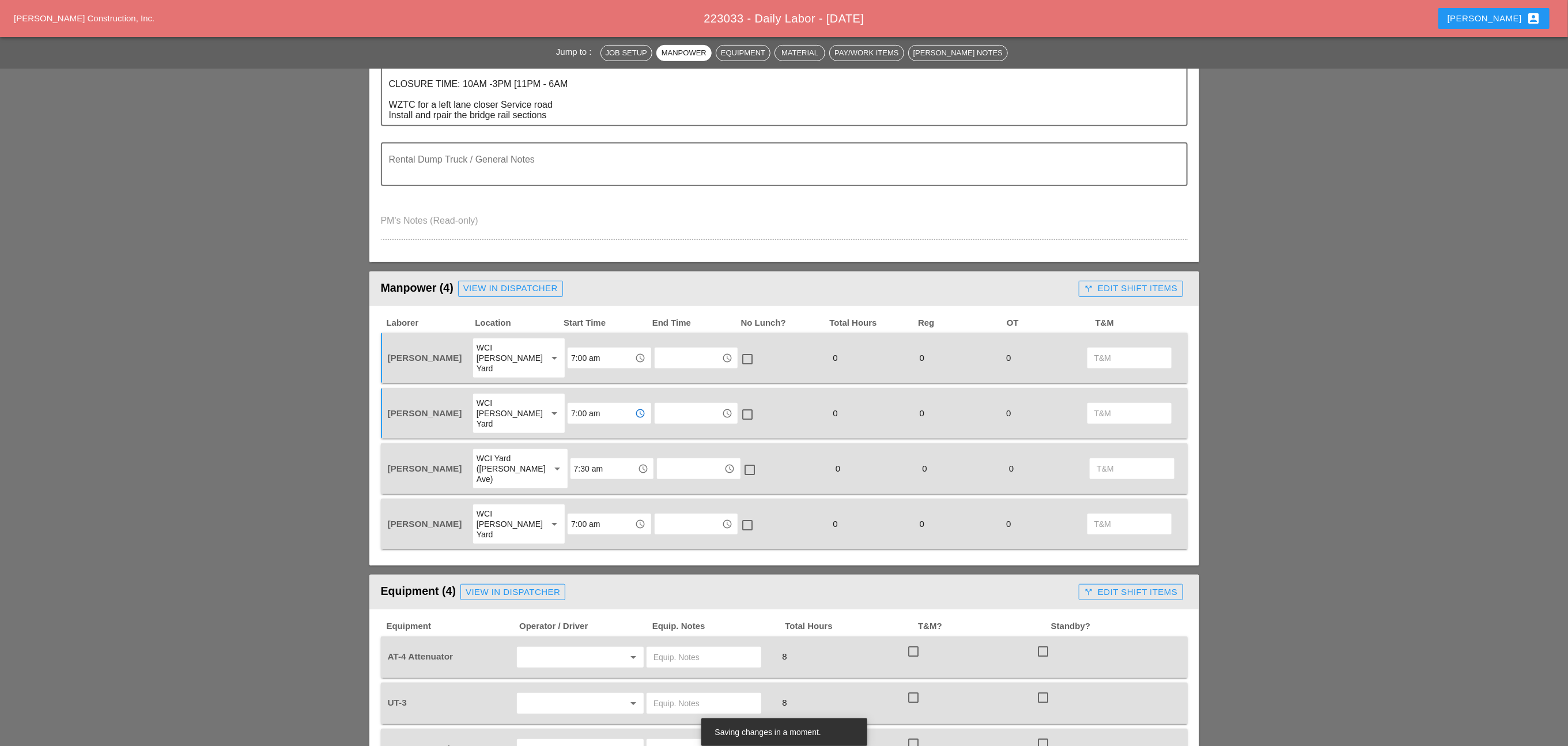
type input "7:00 am"
click at [589, 452] on div "7:30 am access_time" at bounding box center [612, 468] width 87 height 41
click at [592, 460] on input "7:30 am" at bounding box center [604, 468] width 60 height 18
click at [587, 463] on div "7 :00 am" at bounding box center [602, 463] width 64 height 13
type input "7:00 am"
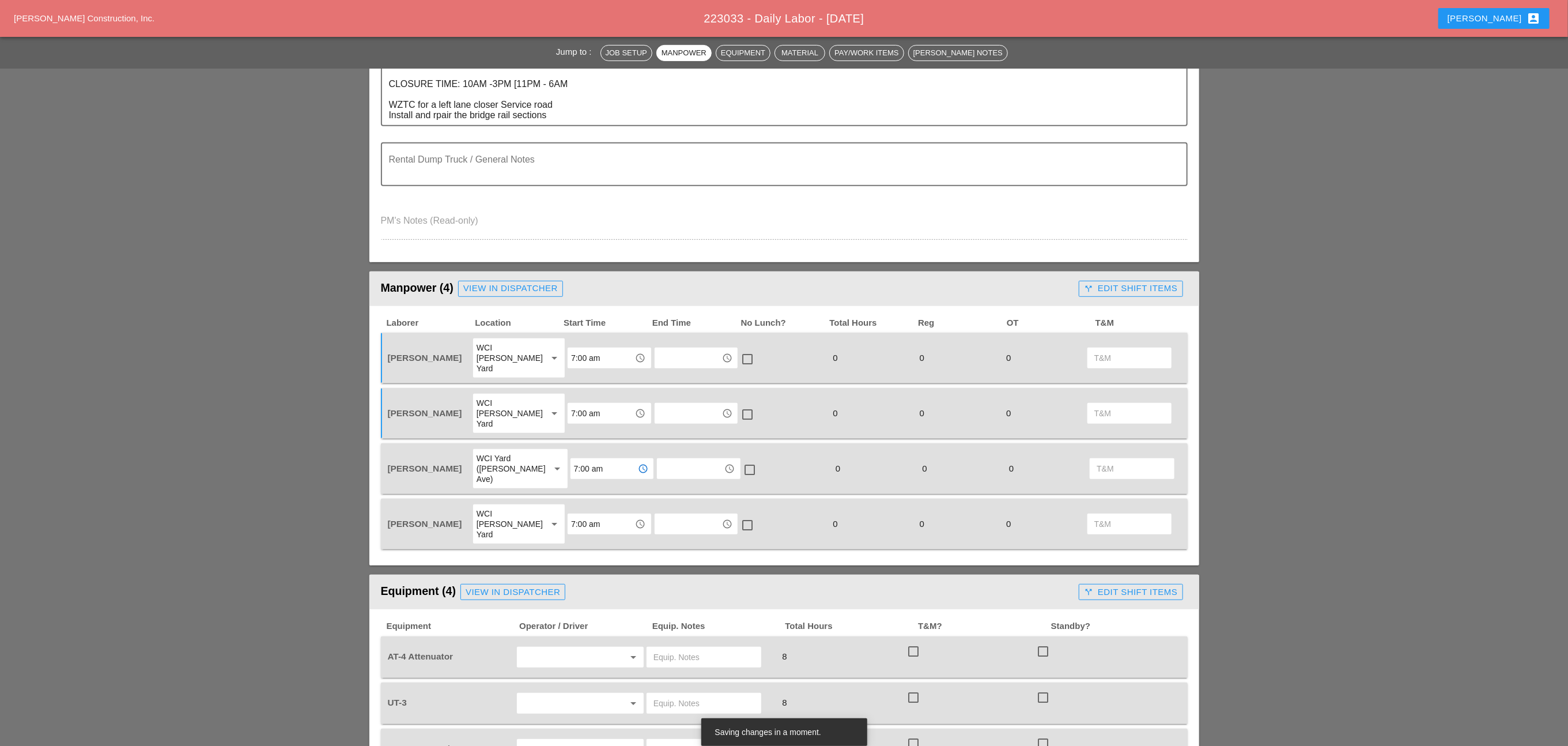
click at [585, 514] on input "7:00 am" at bounding box center [601, 523] width 60 height 18
click at [593, 508] on div "7 :00 am" at bounding box center [602, 508] width 64 height 13
type input "7:00 am"
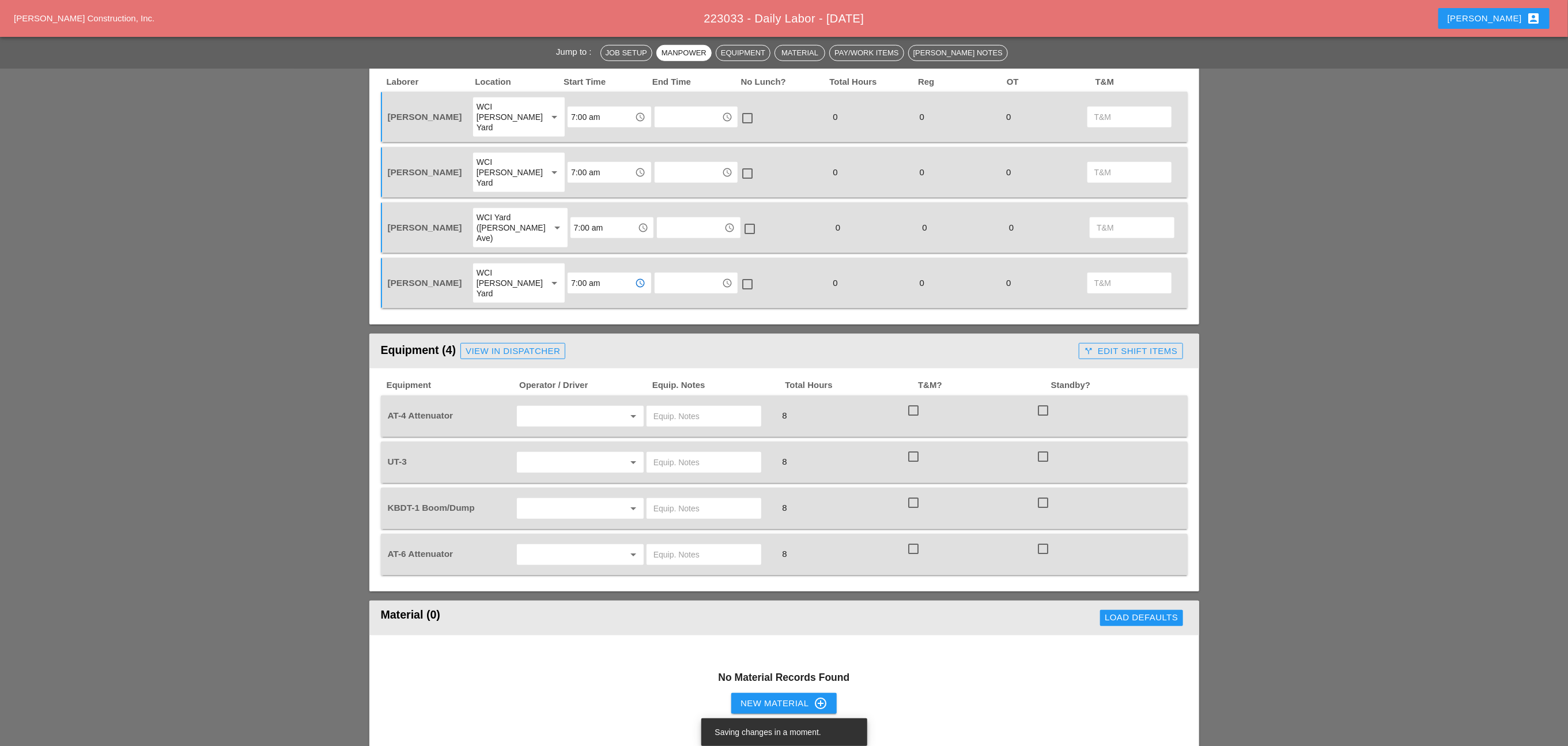
scroll to position [605, 0]
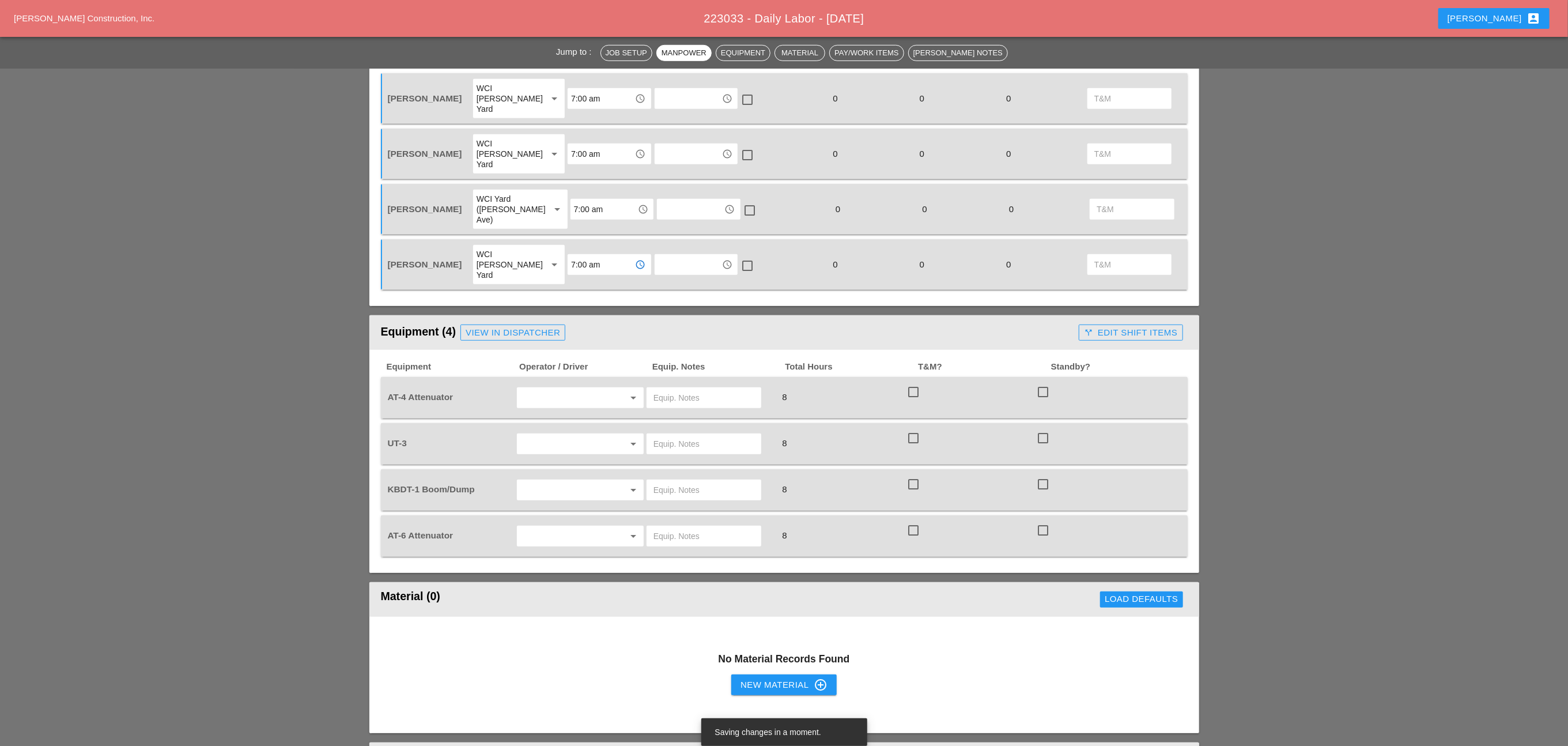
click at [560, 388] on input "text" at bounding box center [563, 397] width 87 height 18
click at [561, 375] on div "[PERSON_NAME]" at bounding box center [580, 375] width 108 height 13
type input "[PERSON_NAME]"
click at [555, 435] on input "text" at bounding box center [563, 443] width 87 height 18
drag, startPoint x: 550, startPoint y: 486, endPoint x: 531, endPoint y: 465, distance: 28.3
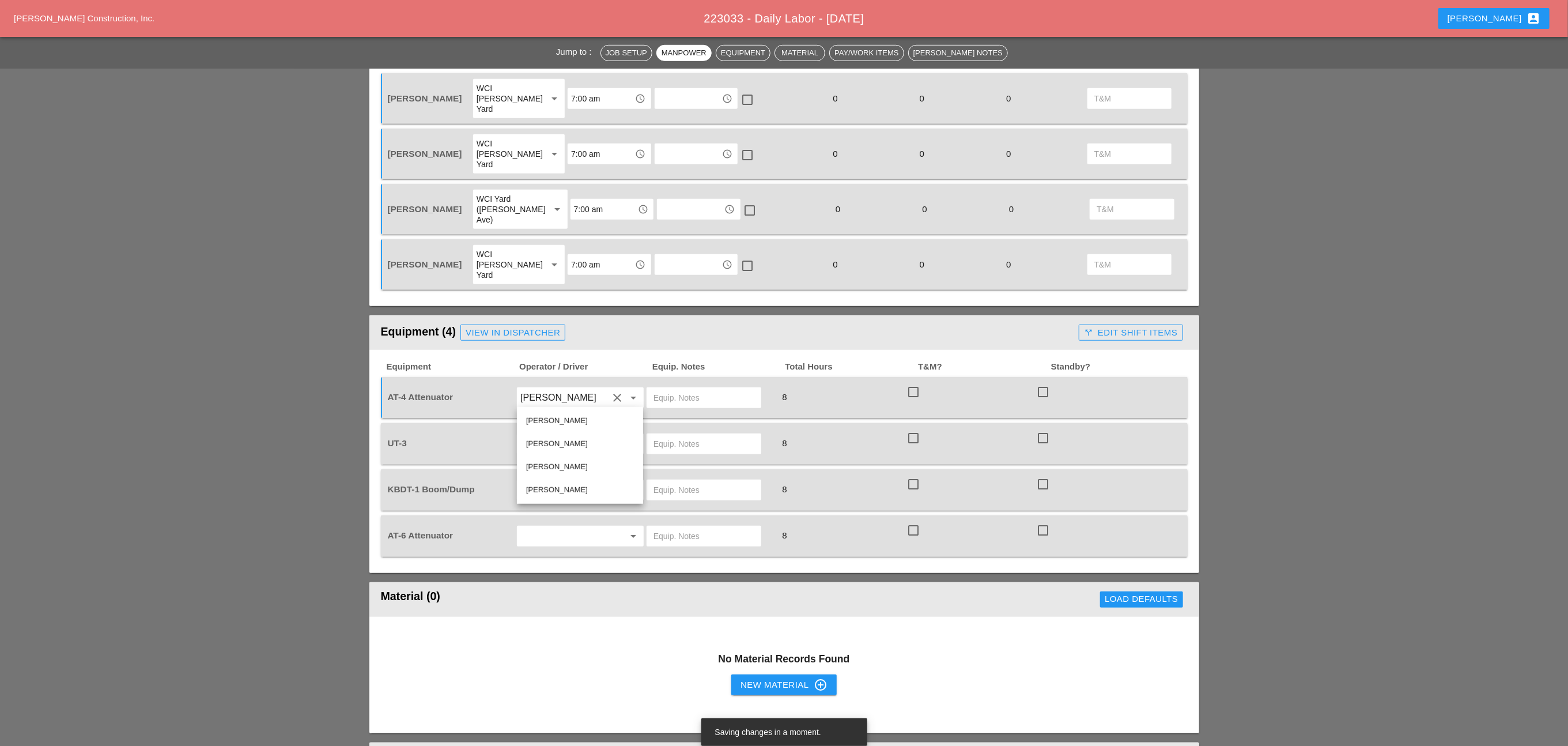
click at [549, 486] on div "[PERSON_NAME]" at bounding box center [580, 489] width 108 height 13
type input "[PERSON_NAME]"
click at [543, 481] on input "text" at bounding box center [563, 489] width 87 height 18
click at [549, 511] on div "[PERSON_NAME]" at bounding box center [580, 512] width 108 height 13
type input "[PERSON_NAME]"
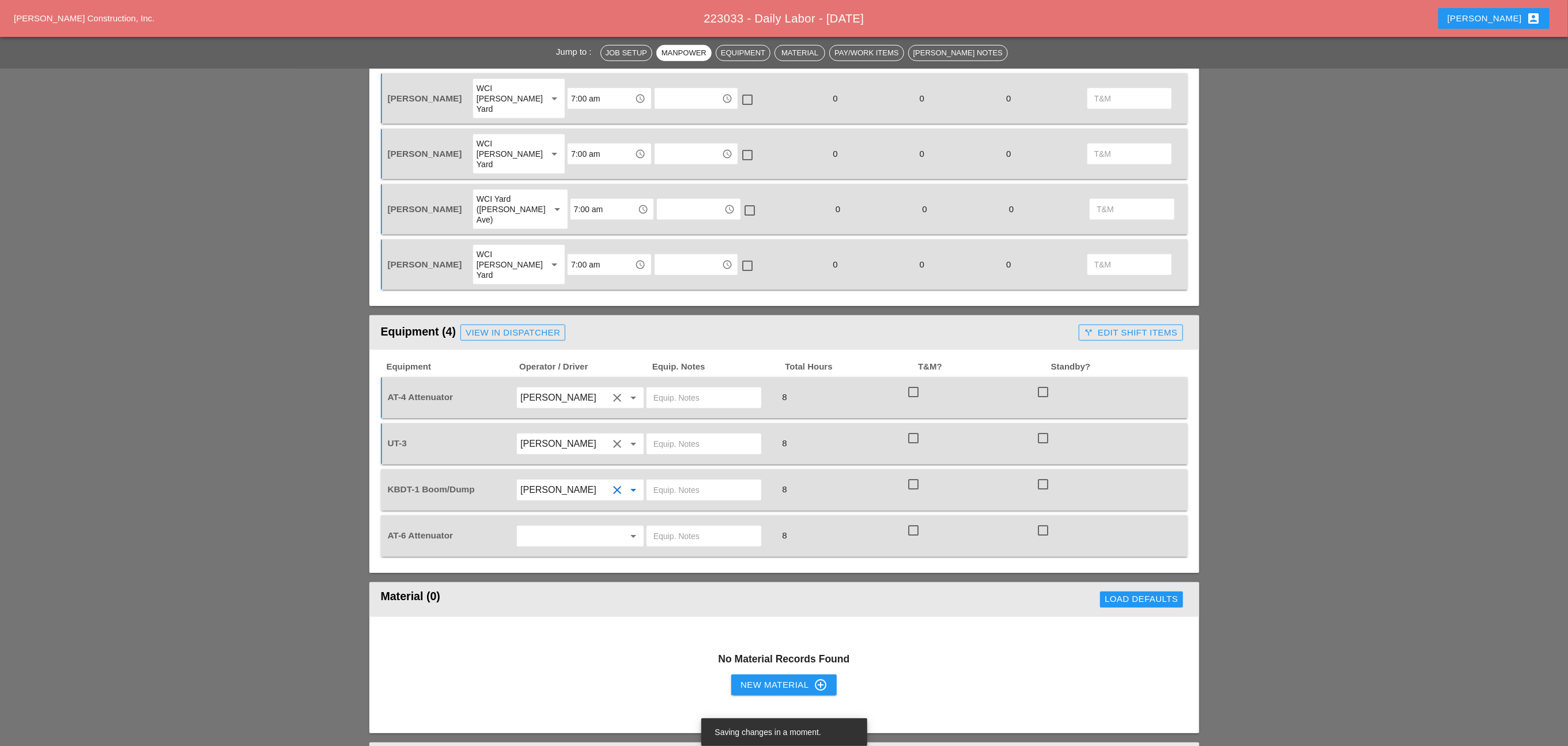
click at [548, 527] on input "text" at bounding box center [563, 535] width 87 height 18
click at [553, 533] on div "[PERSON_NAME]" at bounding box center [580, 534] width 108 height 13
type input "[PERSON_NAME]"
click at [668, 527] on input "text" at bounding box center [704, 535] width 101 height 18
drag, startPoint x: 712, startPoint y: 484, endPoint x: 645, endPoint y: 485, distance: 67.0
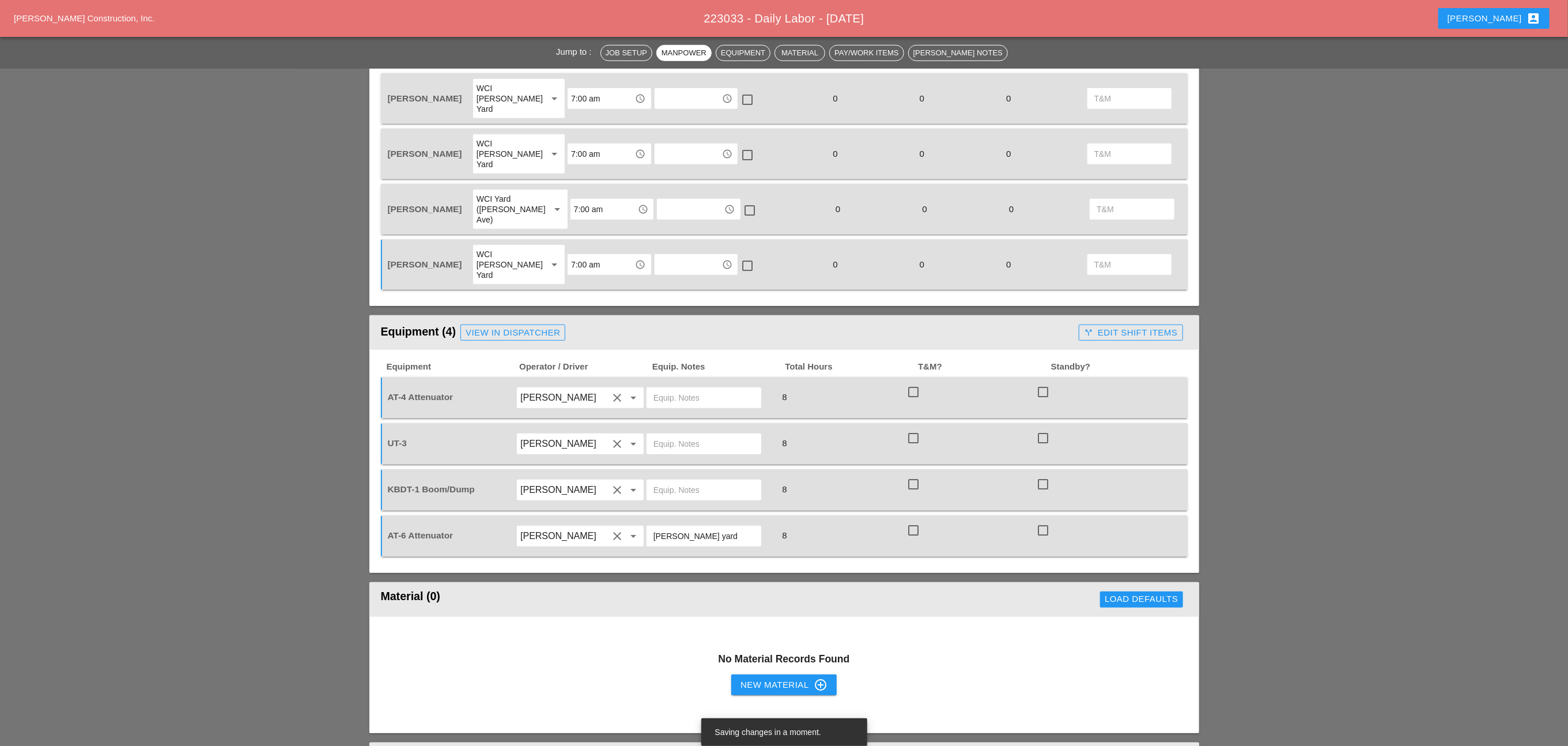
click at [646, 526] on div "[PERSON_NAME] yard" at bounding box center [703, 536] width 114 height 21
type input "[PERSON_NAME] yard"
drag, startPoint x: 671, startPoint y: 436, endPoint x: 669, endPoint y: 450, distance: 14.1
click at [671, 481] on input "text" at bounding box center [704, 489] width 101 height 18
click at [677, 388] on input "text" at bounding box center [704, 397] width 101 height 18
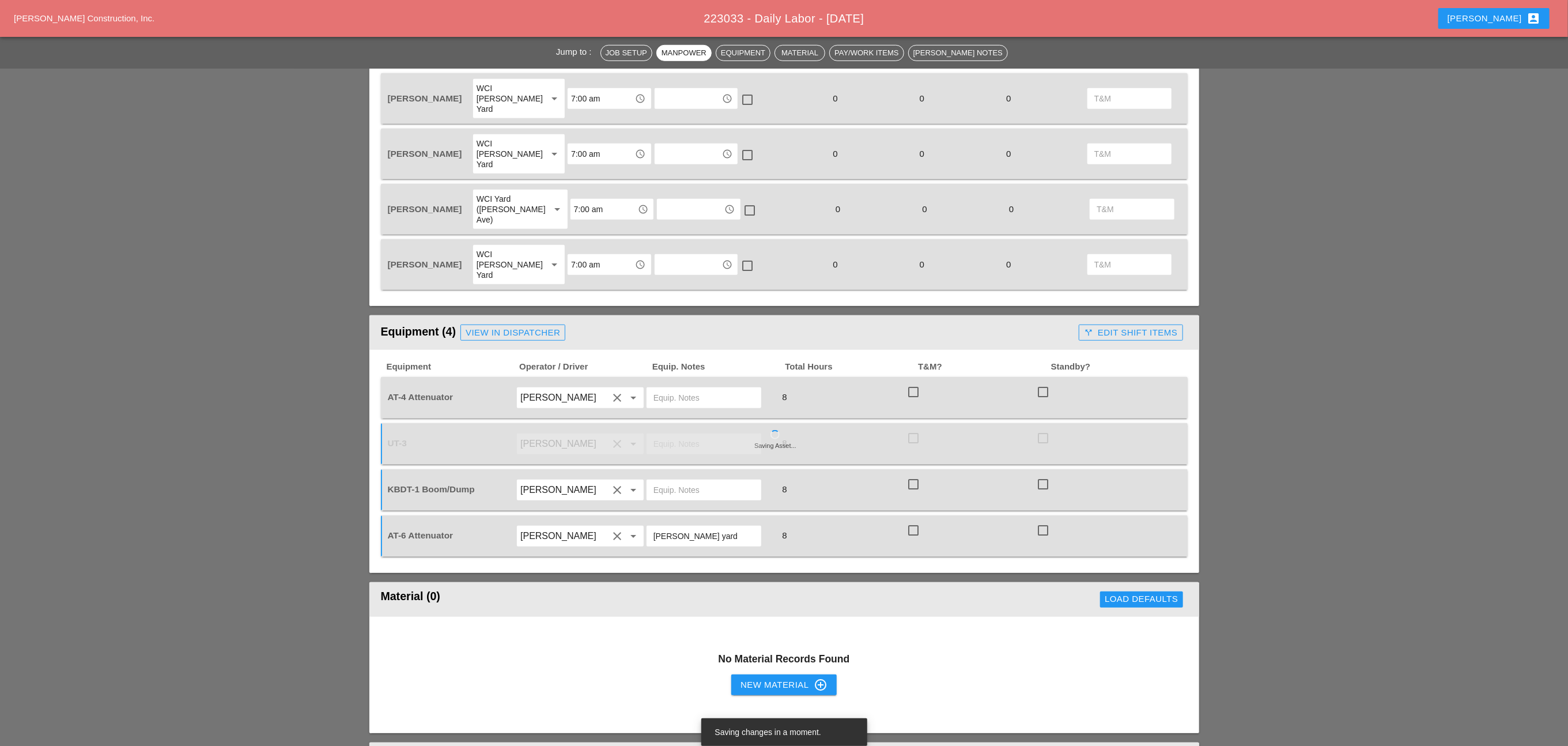
paste input "[PERSON_NAME] yard"
type input "[PERSON_NAME] yard"
click at [674, 435] on input "text" at bounding box center [704, 443] width 101 height 18
type input "main yard"
click at [679, 481] on input "text" at bounding box center [704, 489] width 101 height 18
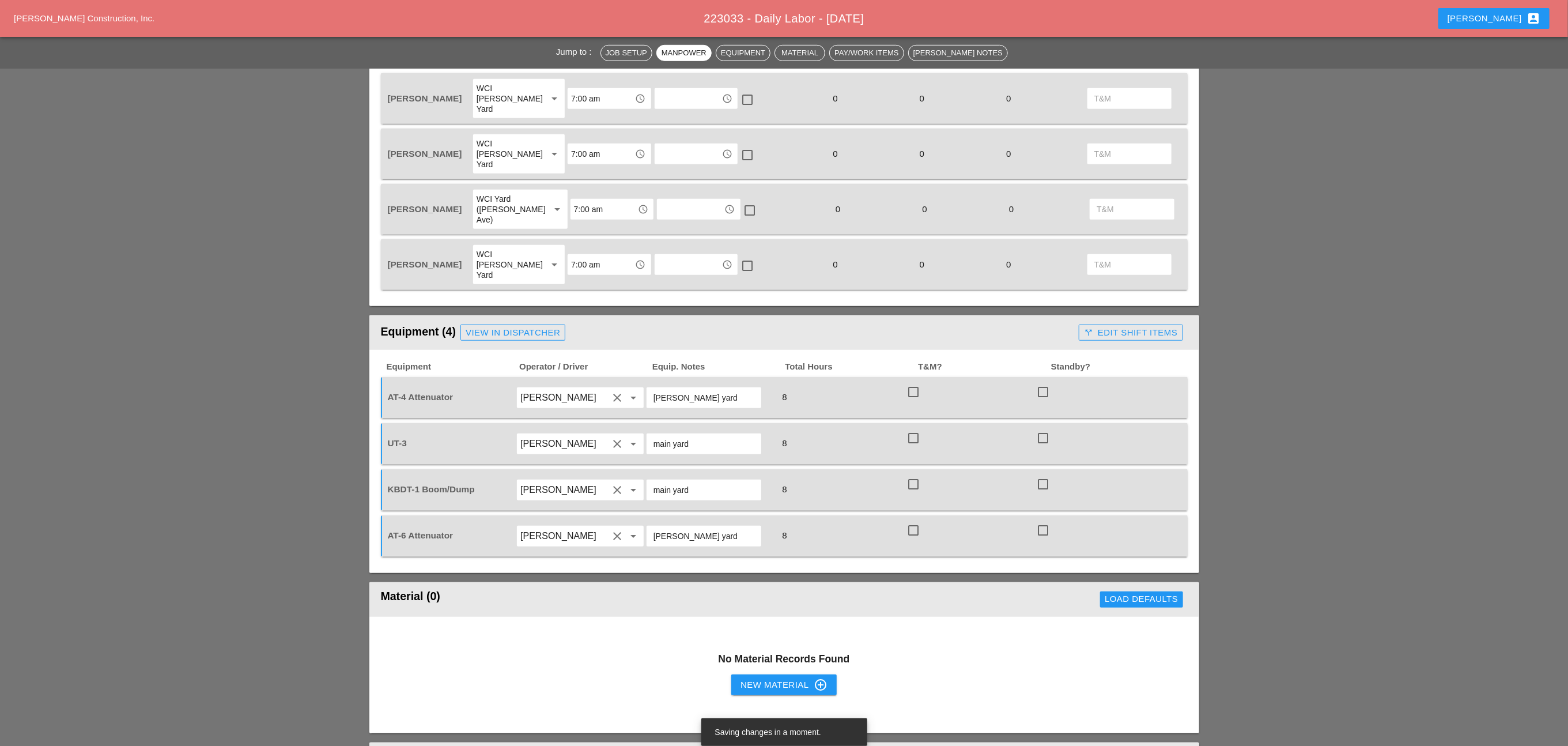
scroll to position [778, 0]
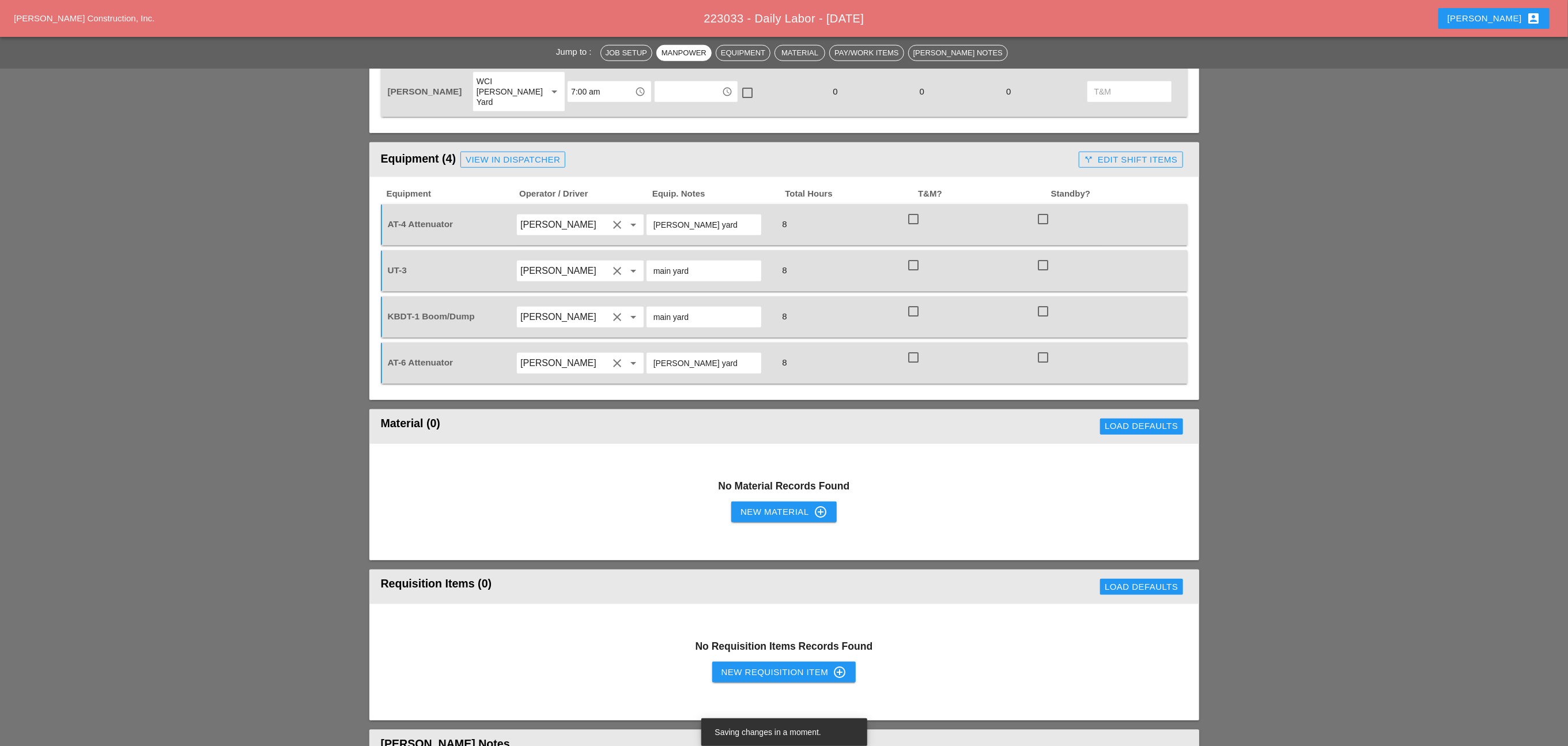
type input "main yard"
click at [773, 505] on div "New Material control_point" at bounding box center [784, 511] width 87 height 13
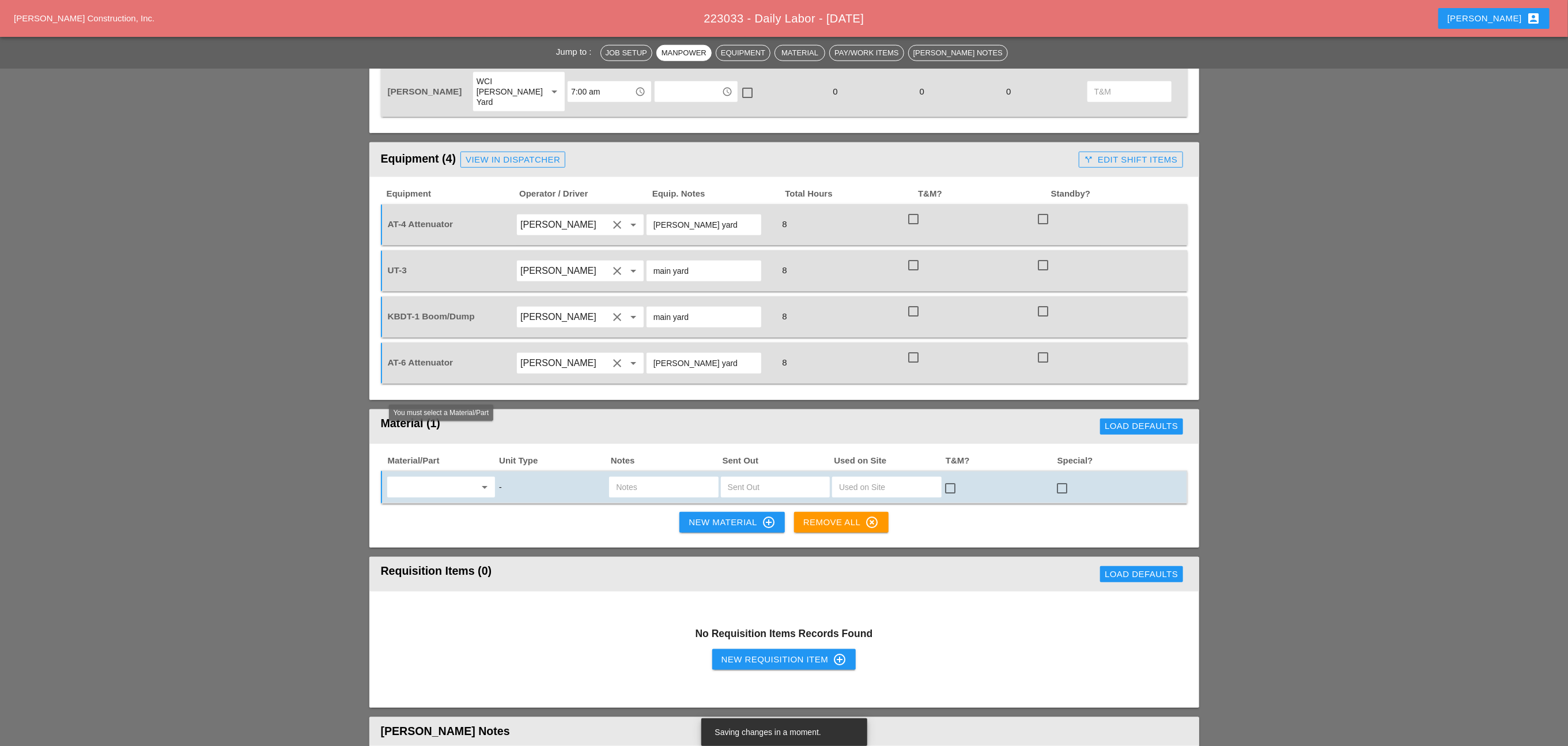
click at [460, 478] on input "text" at bounding box center [433, 486] width 85 height 18
click at [442, 458] on div "Die sel Fuel - GAL" at bounding box center [440, 461] width 89 height 13
type input "Diesel Fuel - GAL"
drag, startPoint x: 753, startPoint y: 438, endPoint x: 734, endPoint y: 438, distance: 19.0
click at [750, 478] on input "text" at bounding box center [775, 486] width 95 height 18
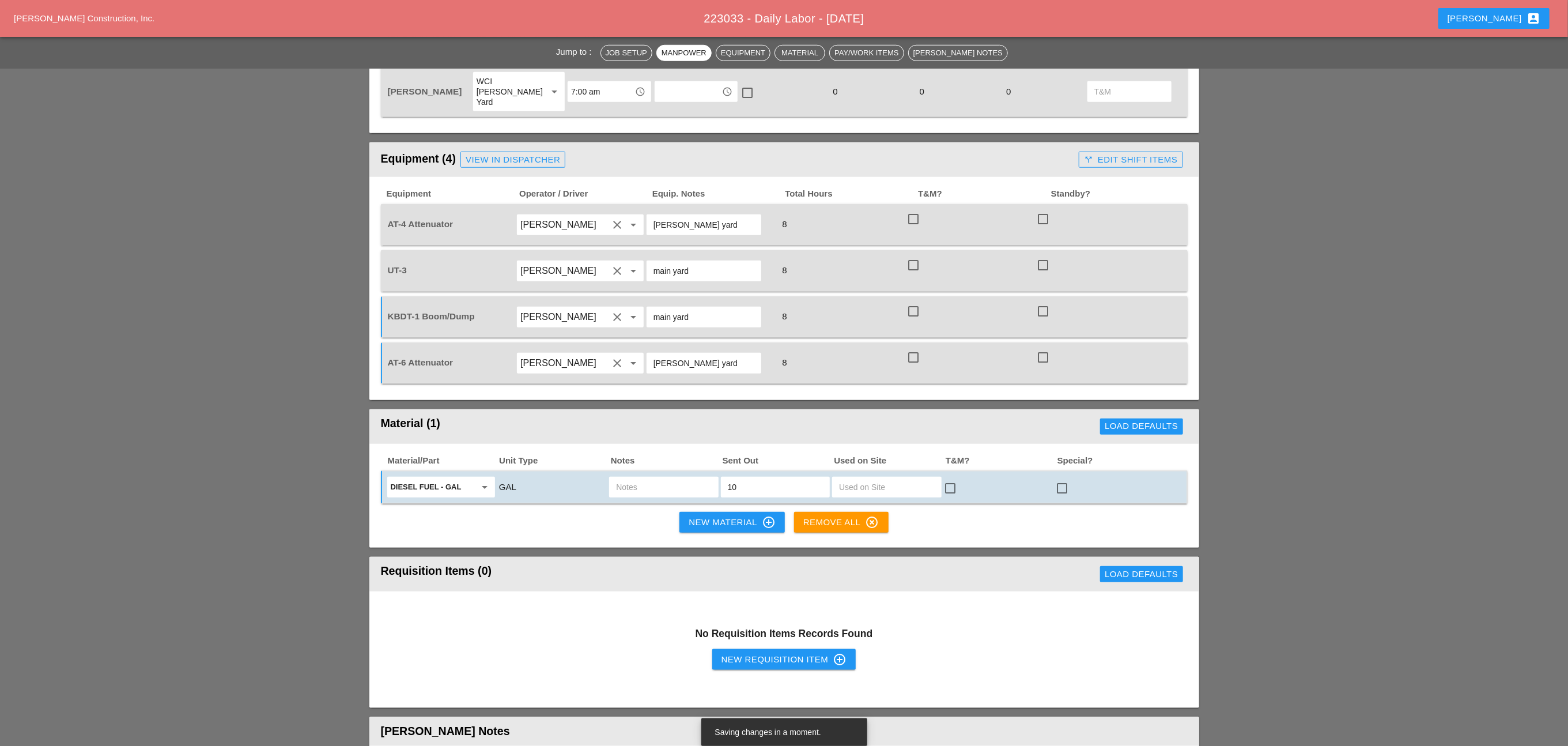
type input "10"
click at [646, 478] on input "text" at bounding box center [663, 486] width 95 height 18
type input "ut3"
click at [696, 515] on div "New Material control_point" at bounding box center [732, 522] width 87 height 13
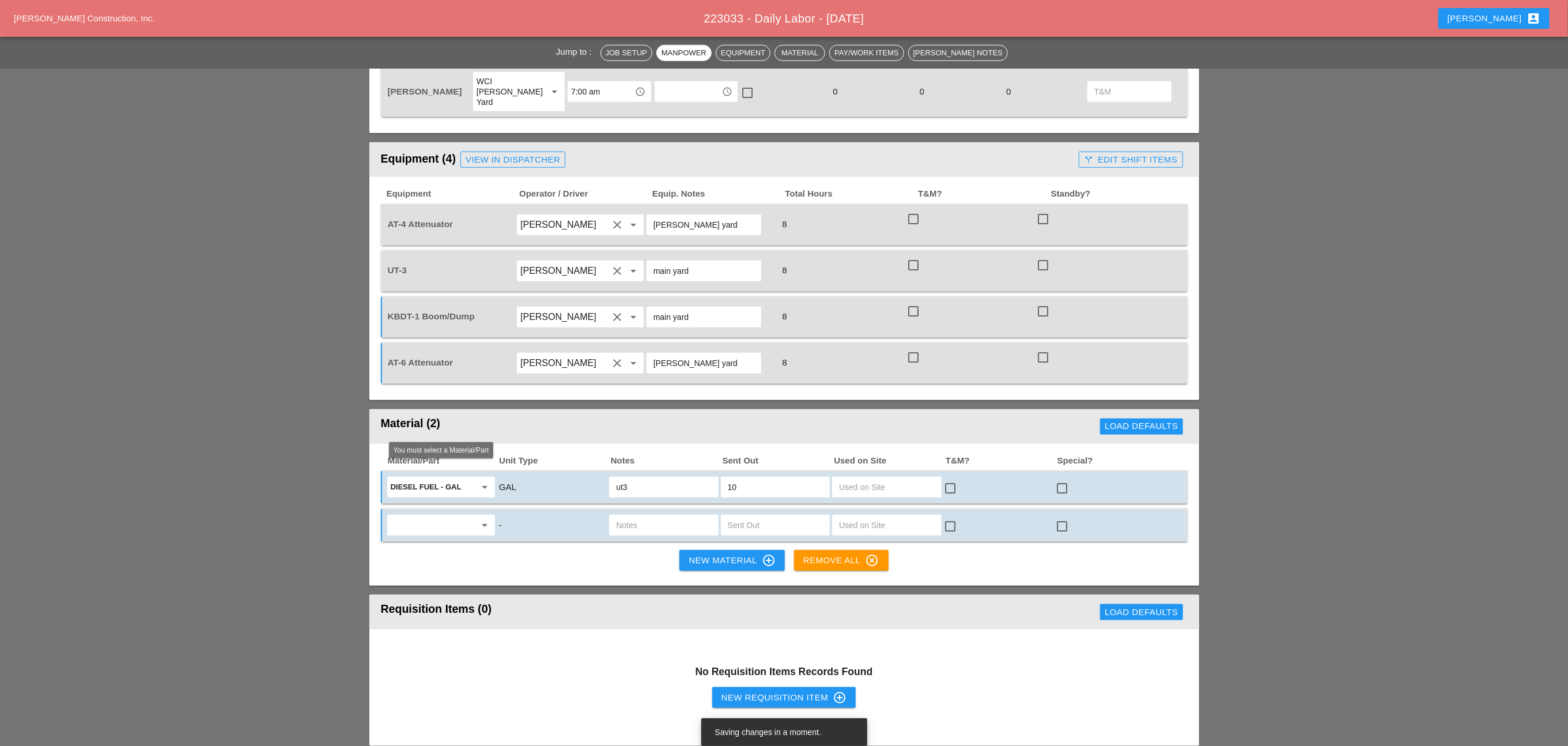
click at [450, 515] on input "text" at bounding box center [433, 524] width 85 height 18
drag, startPoint x: 436, startPoint y: 498, endPoint x: 581, endPoint y: 485, distance: 145.6
click at [436, 498] on div "Gas oline - GAL" at bounding box center [440, 500] width 89 height 13
type input "Gasoline - GAL"
click at [749, 515] on input "text" at bounding box center [775, 524] width 95 height 18
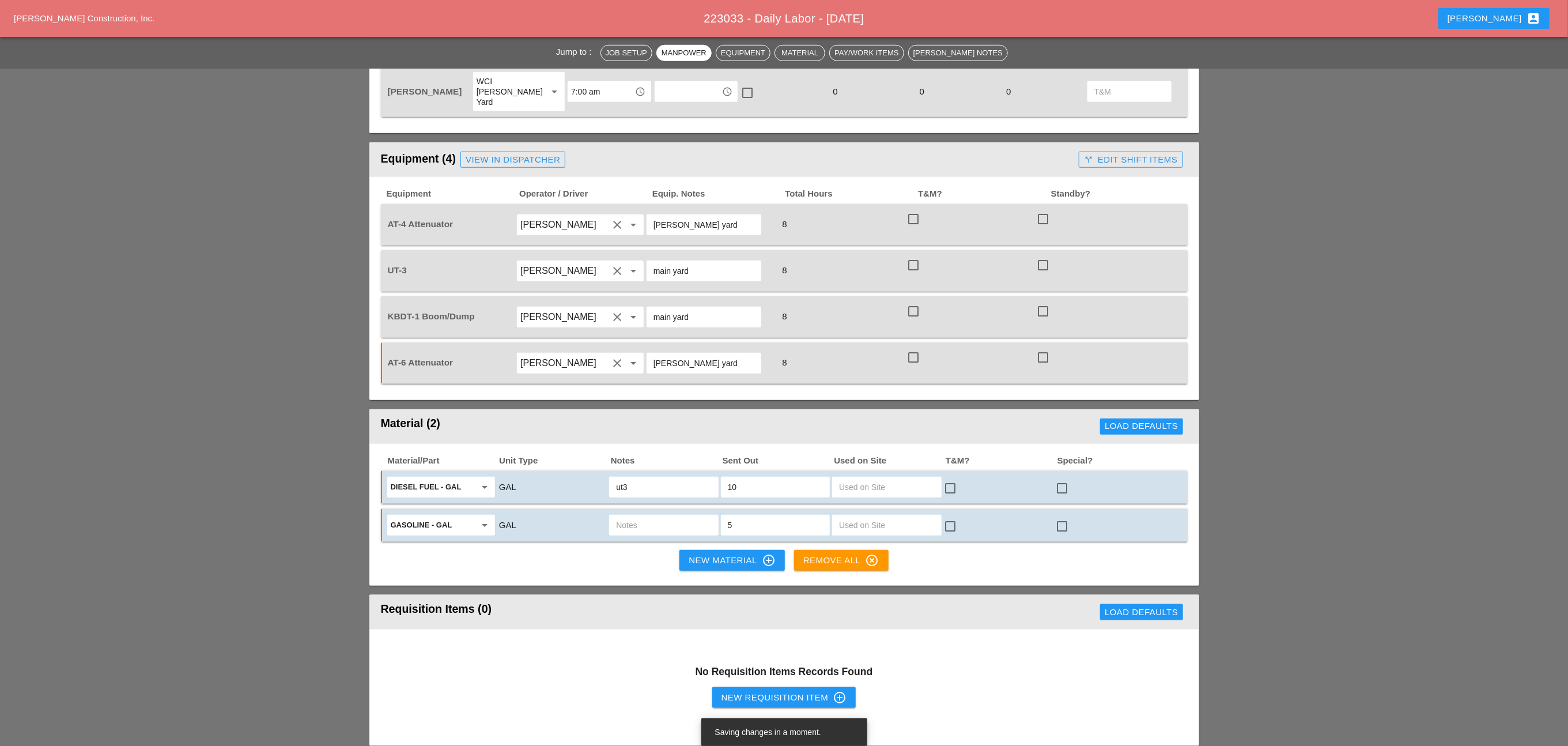
type input "5"
click at [717, 553] on div "New Material control_point" at bounding box center [732, 560] width 87 height 13
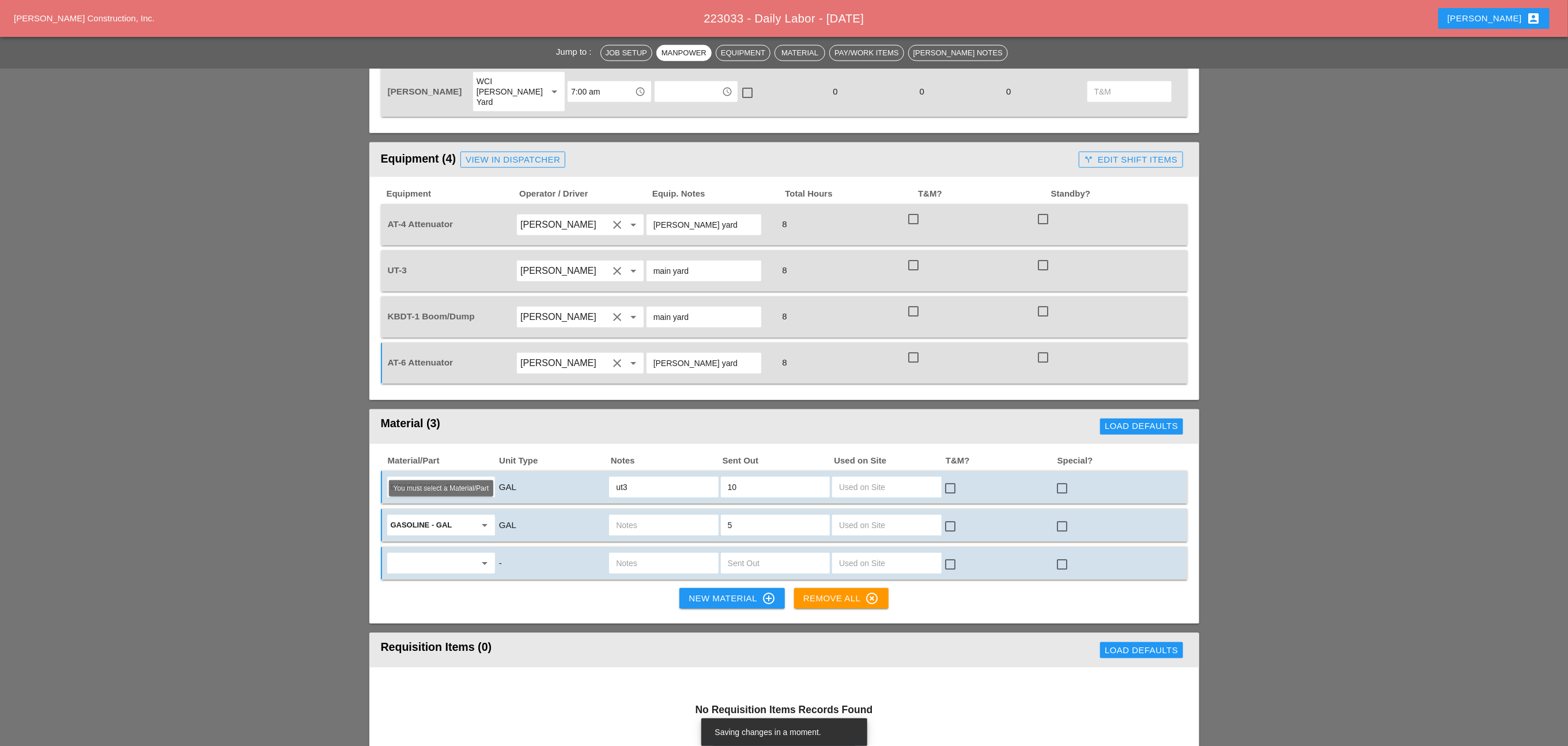
click at [446, 554] on input "text" at bounding box center [433, 562] width 85 height 18
click at [438, 535] on div "Mis c. Materials" at bounding box center [440, 538] width 89 height 13
type input "Misc. Materials"
click at [634, 554] on input "text" at bounding box center [663, 562] width 95 height 18
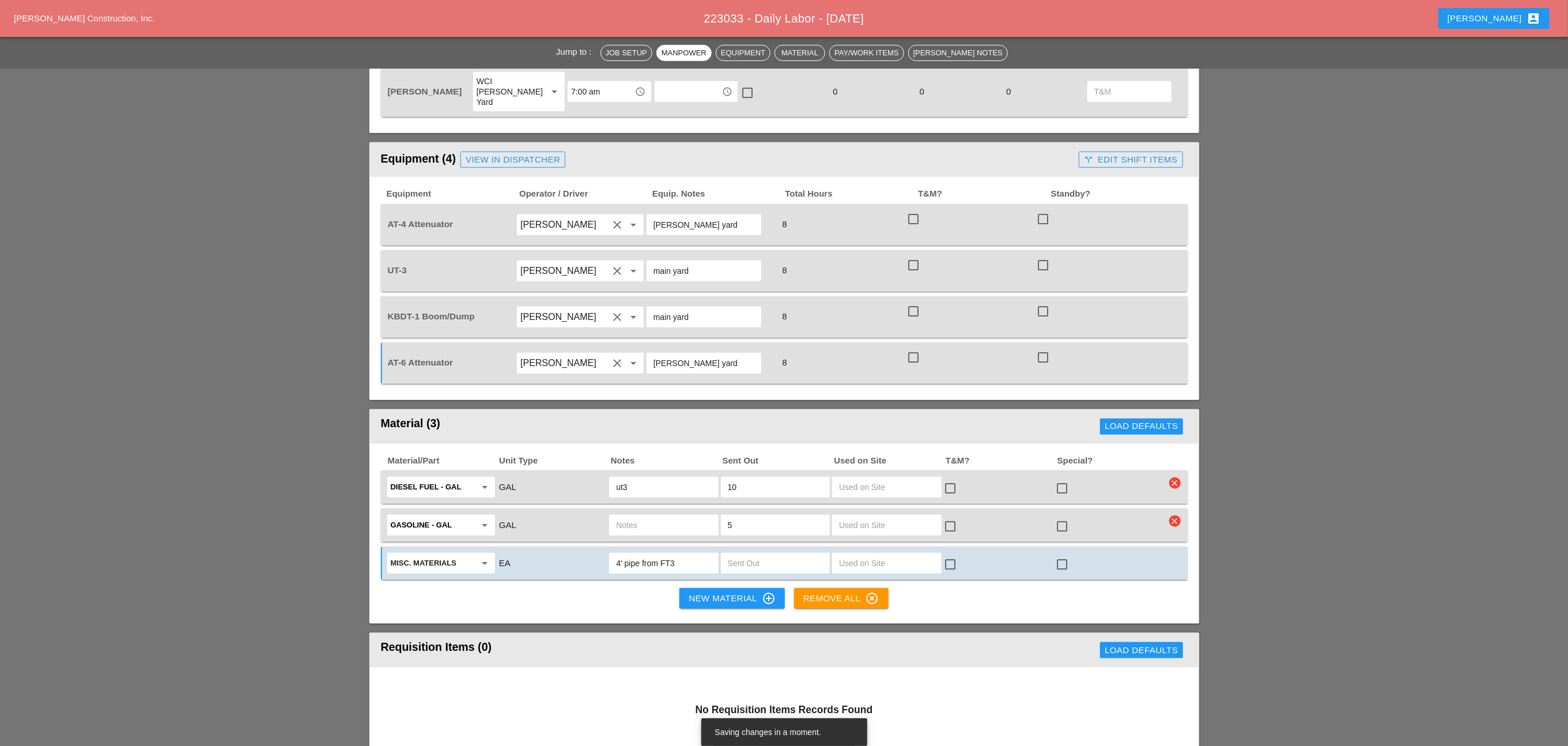
type input "4' pipe from FT3"
click at [738, 554] on input "text" at bounding box center [775, 562] width 95 height 18
type input "6"
click at [740, 591] on div "New Material control_point" at bounding box center [732, 598] width 87 height 13
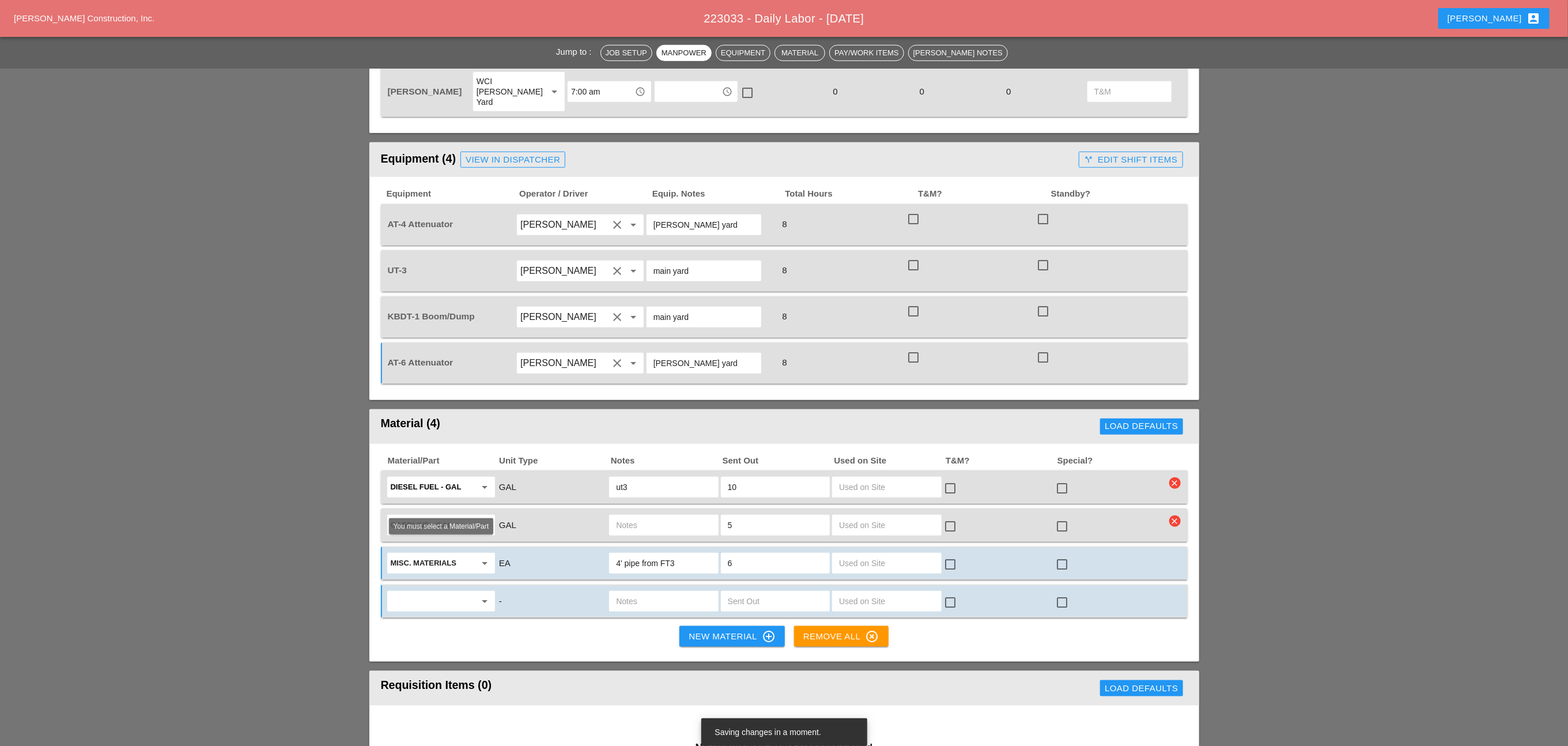
click at [465, 592] on input "text" at bounding box center [433, 601] width 85 height 18
click at [431, 575] on div "Misc . Materials" at bounding box center [440, 576] width 89 height 13
type input "Misc. Materials"
click at [648, 592] on input "text" at bounding box center [663, 601] width 95 height 18
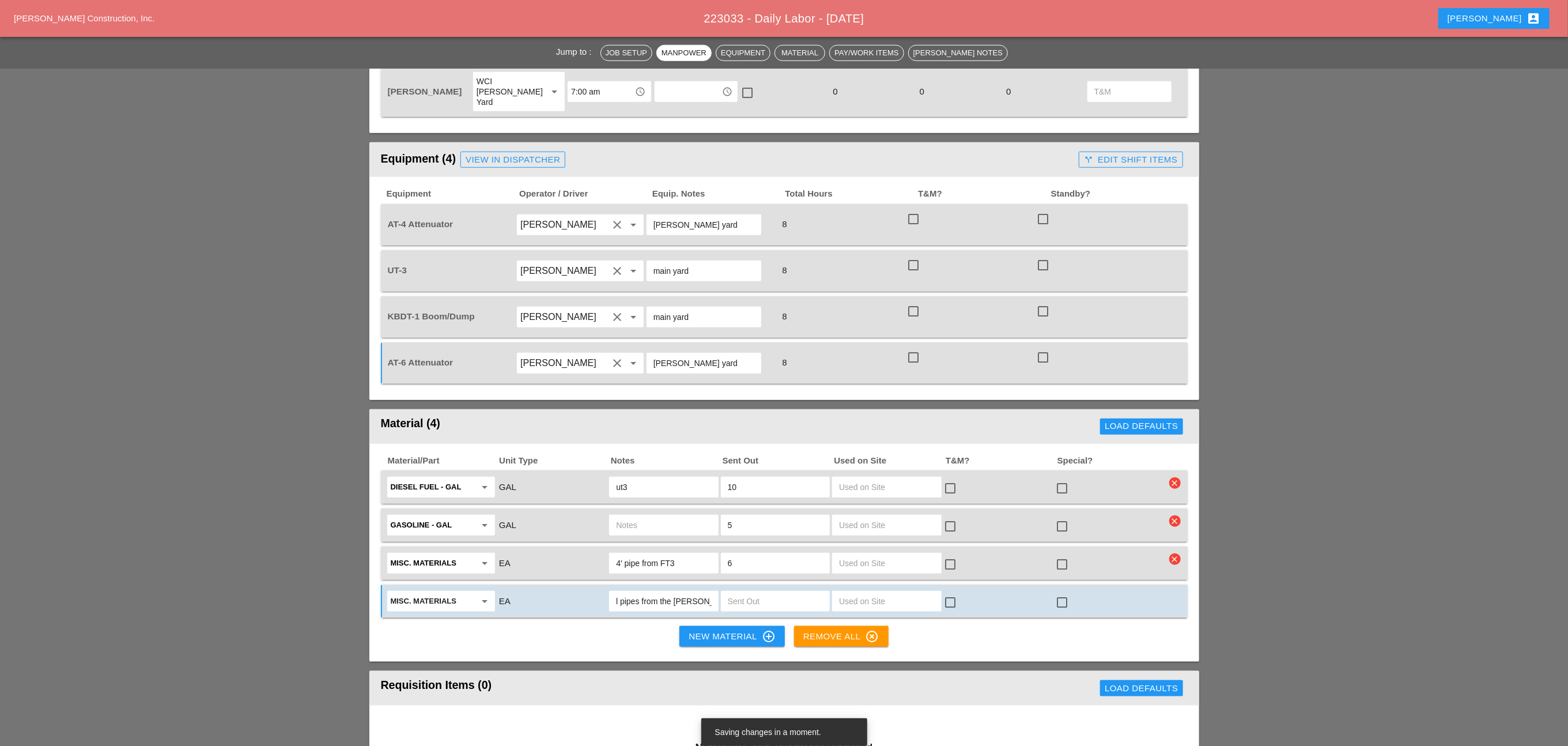
scroll to position [0, 30]
type input "4" metal pipes from the [PERSON_NAME][GEOGRAPHIC_DATA]"
click at [748, 592] on input "text" at bounding box center [775, 601] width 95 height 18
click at [715, 590] on div "4" metal pipes from the [PERSON_NAME][GEOGRAPHIC_DATA]" at bounding box center [662, 601] width 109 height 21
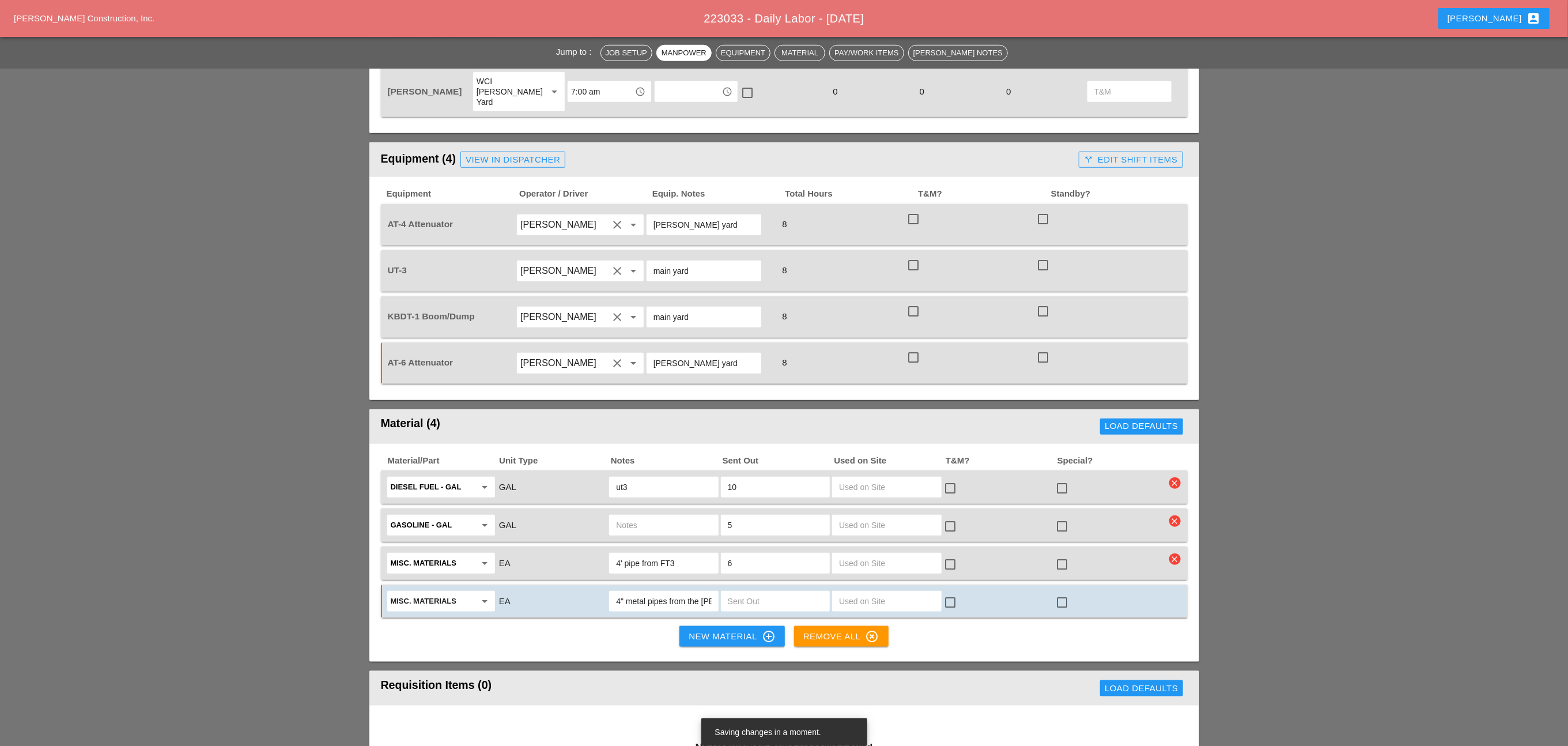
scroll to position [0, 30]
click at [727, 629] on div "New Material control_point" at bounding box center [732, 635] width 87 height 13
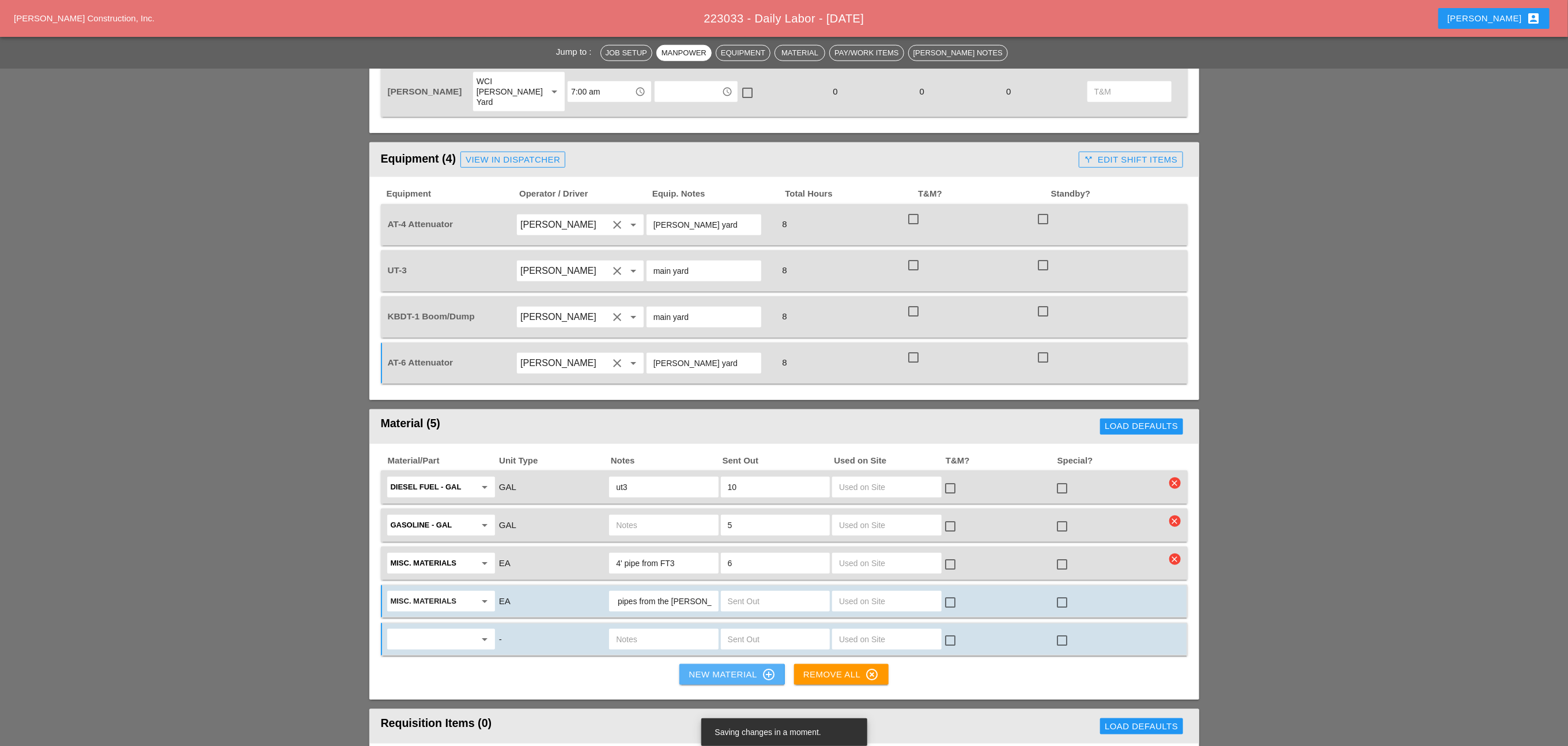
scroll to position [0, 0]
click at [709, 592] on input "4" metal pipes from the [PERSON_NAME][GEOGRAPHIC_DATA]" at bounding box center [663, 601] width 95 height 18
click at [613, 477] on div "ut3" at bounding box center [662, 487] width 109 height 21
click at [635, 515] on input "text" at bounding box center [663, 524] width 95 height 18
paste input "ut3"
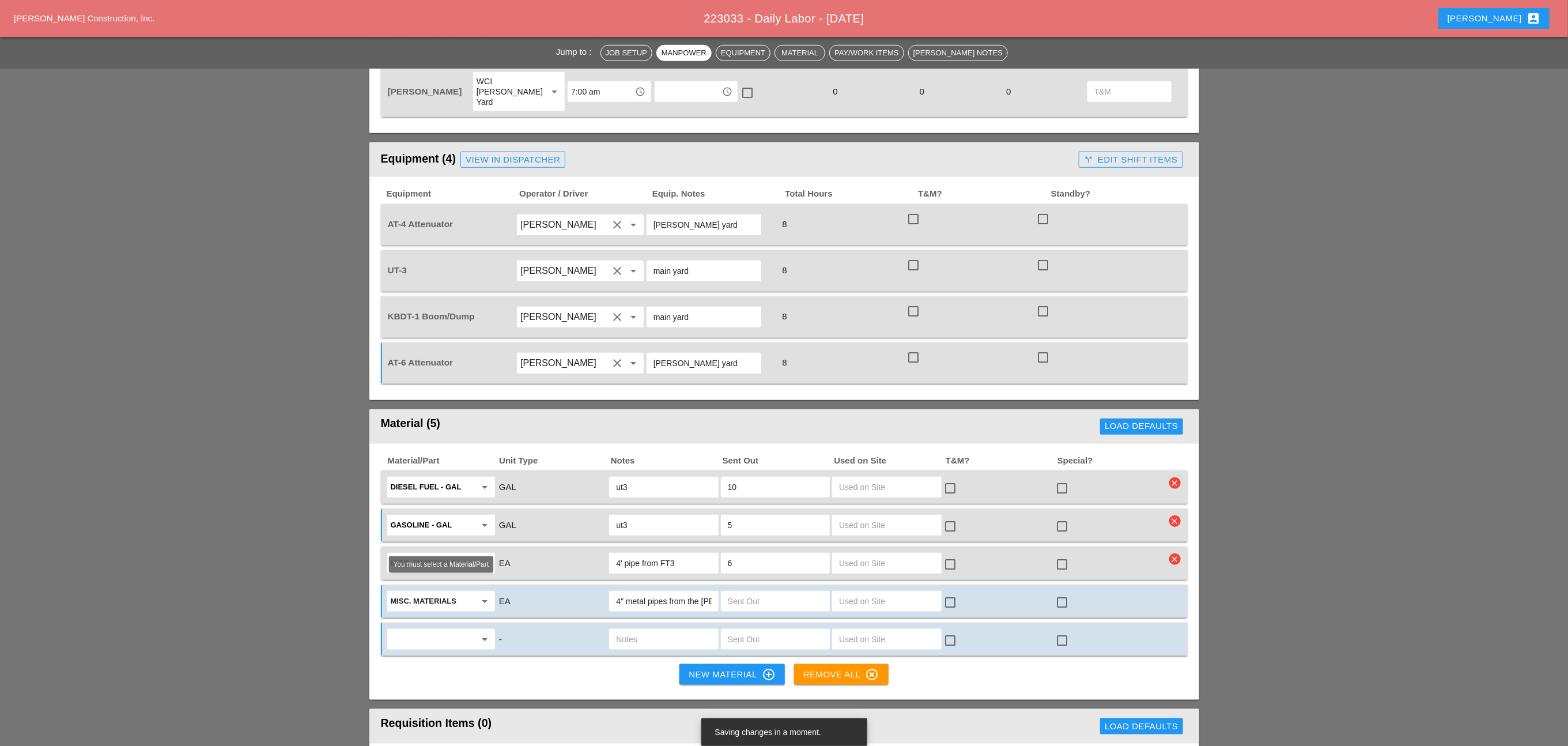
type input "ut3"
click at [433, 630] on input "text" at bounding box center [433, 638] width 85 height 18
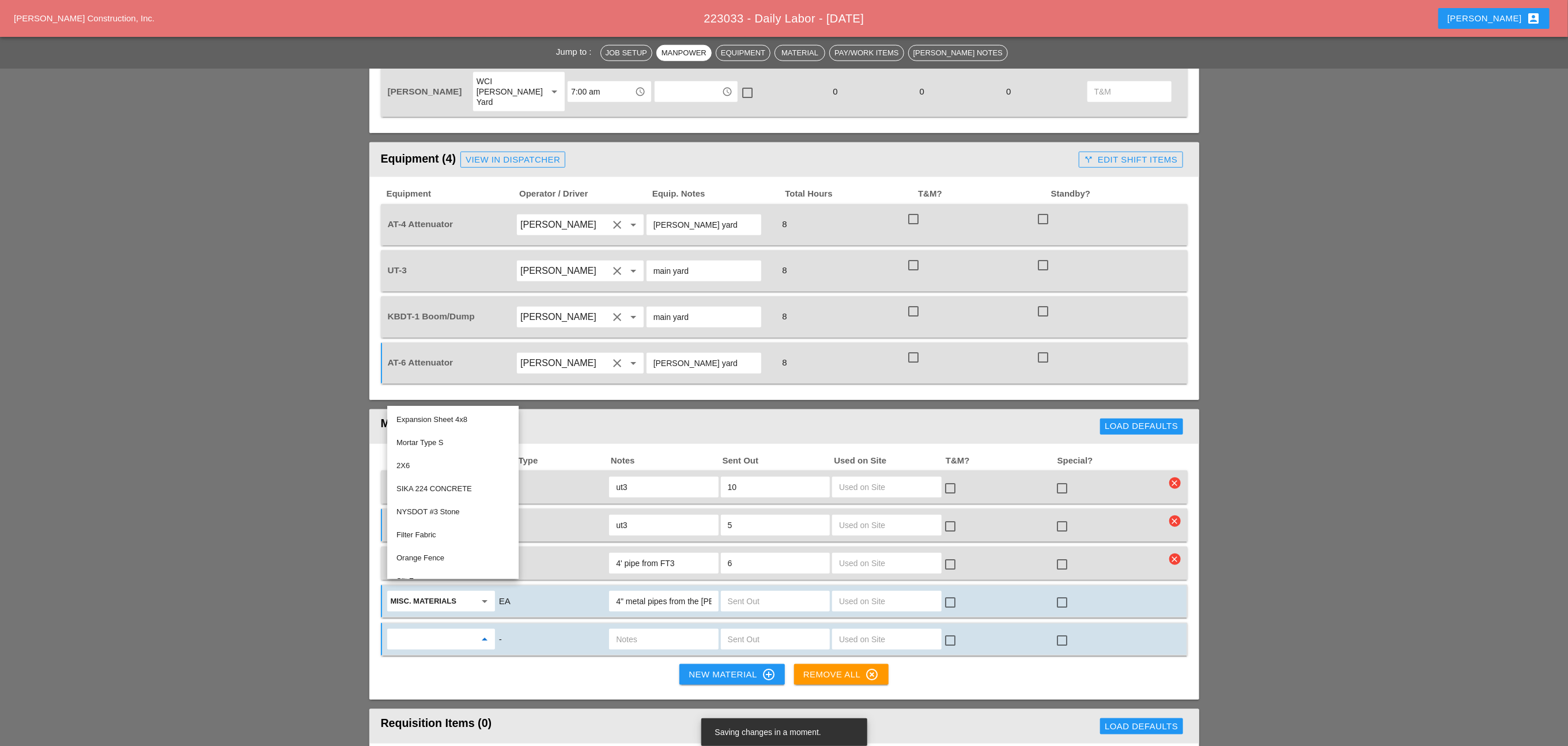
click at [427, 630] on input "text" at bounding box center [433, 638] width 85 height 18
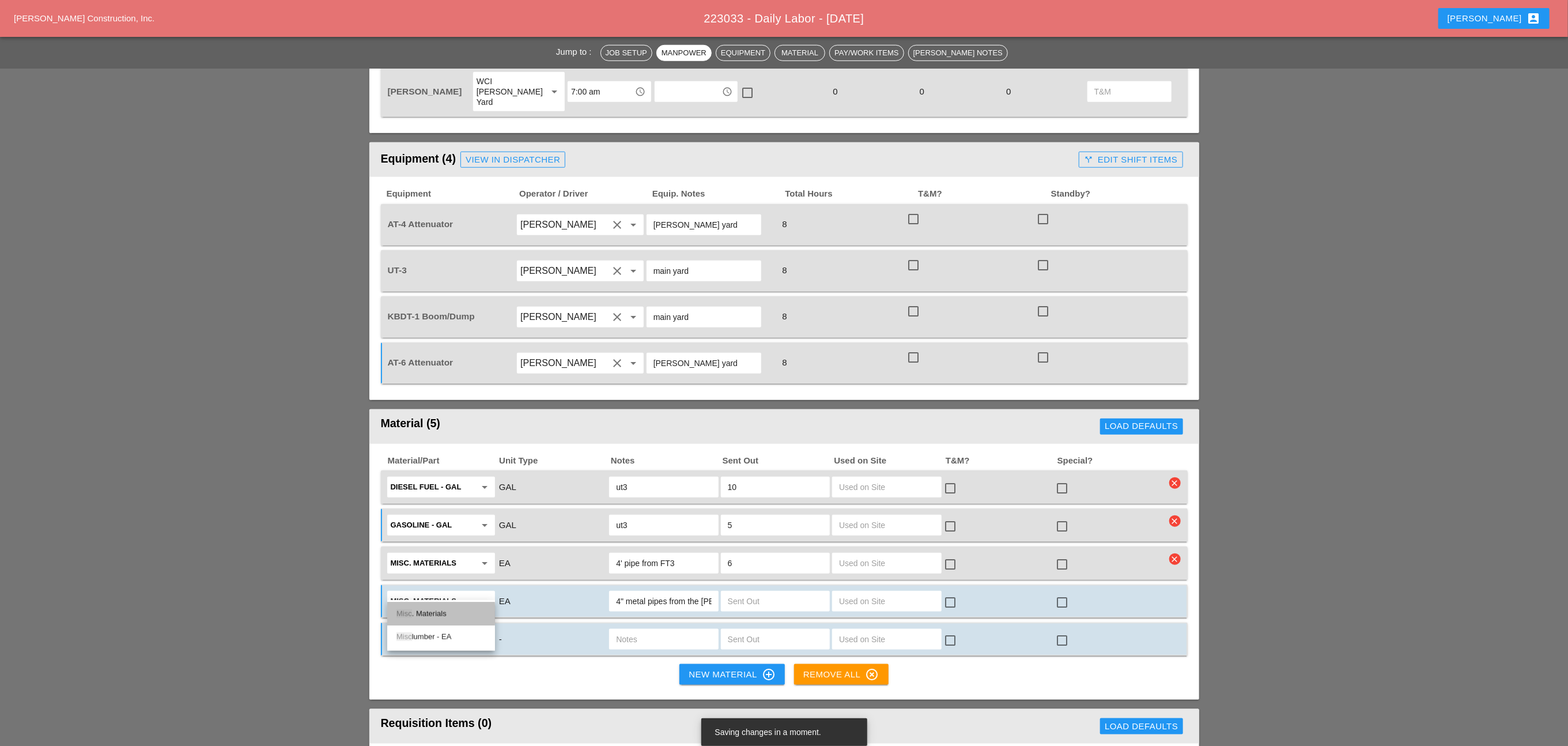
click at [435, 611] on div "Misc . Materials" at bounding box center [440, 613] width 89 height 13
type input "Misc. Materials"
click at [648, 630] on input "text" at bounding box center [663, 638] width 95 height 18
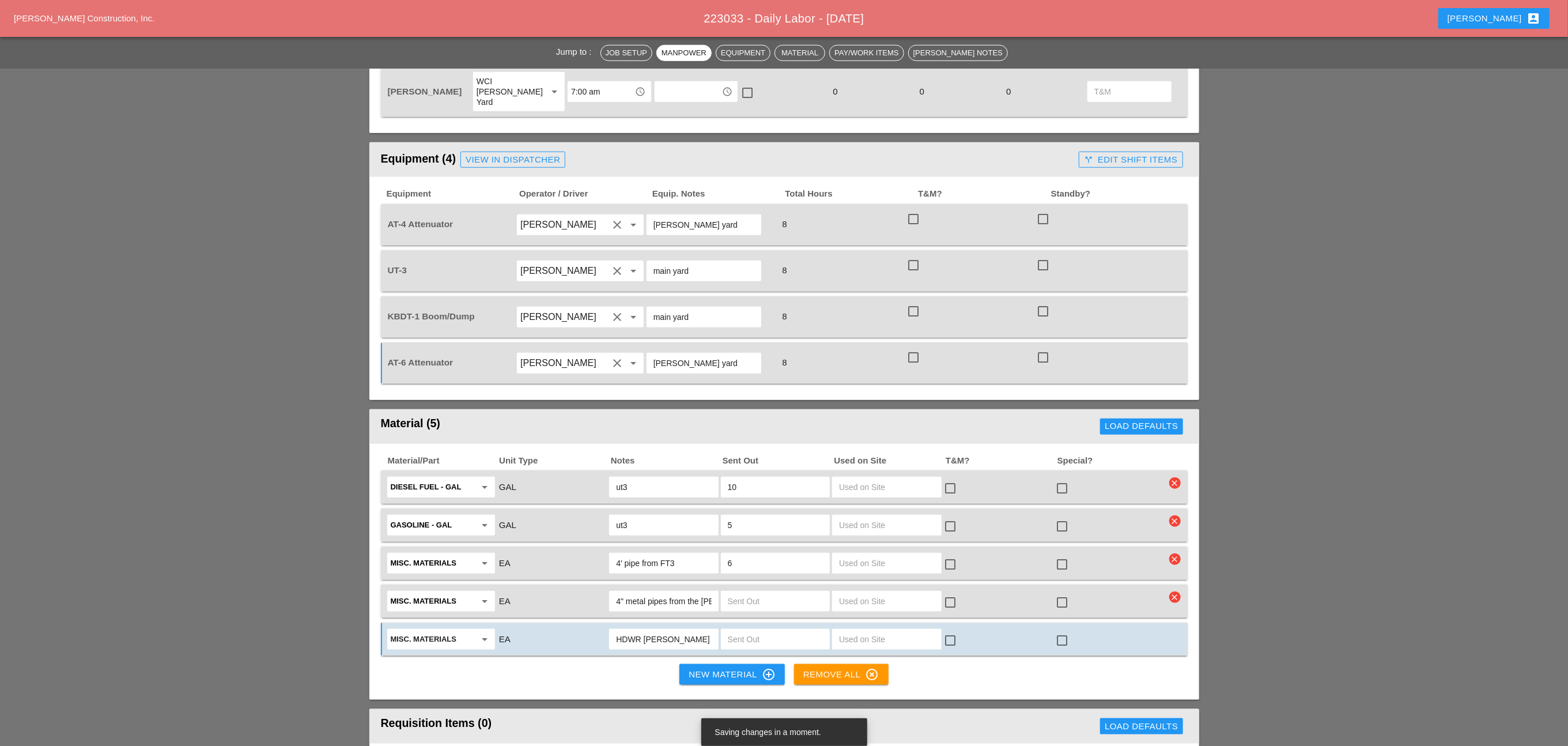
type input "HDWR luca G."
click at [726, 667] on div "New Material control_point" at bounding box center [732, 674] width 87 height 13
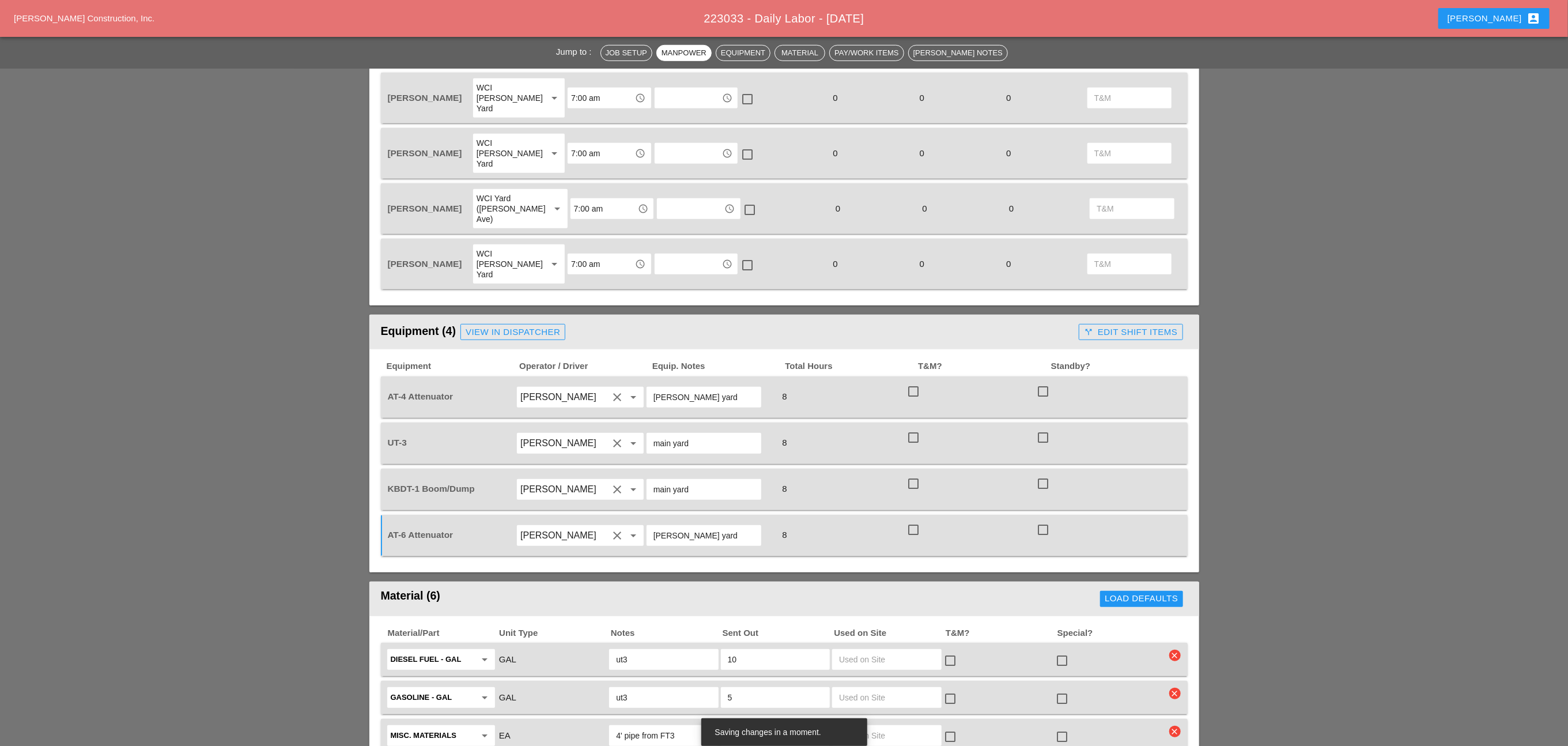
scroll to position [605, 0]
drag, startPoint x: 512, startPoint y: 286, endPoint x: 943, endPoint y: 62, distance: 485.7
click at [512, 326] on div "View in Dispatcher" at bounding box center [512, 333] width 94 height 13
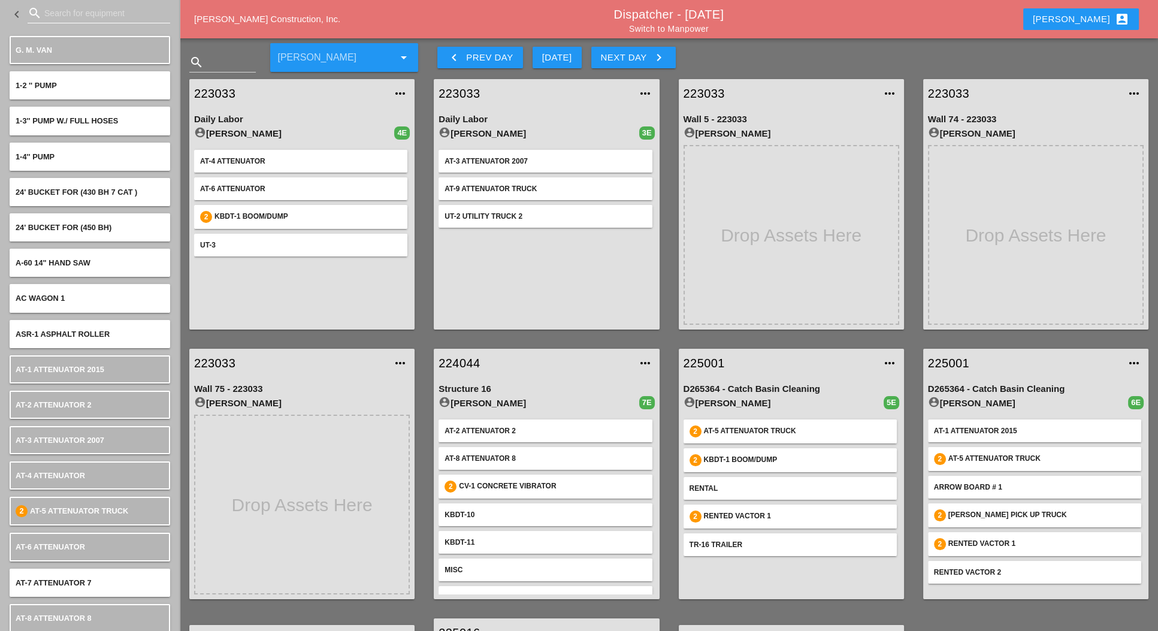
click at [55, 14] on input "Search for equipment" at bounding box center [98, 13] width 109 height 19
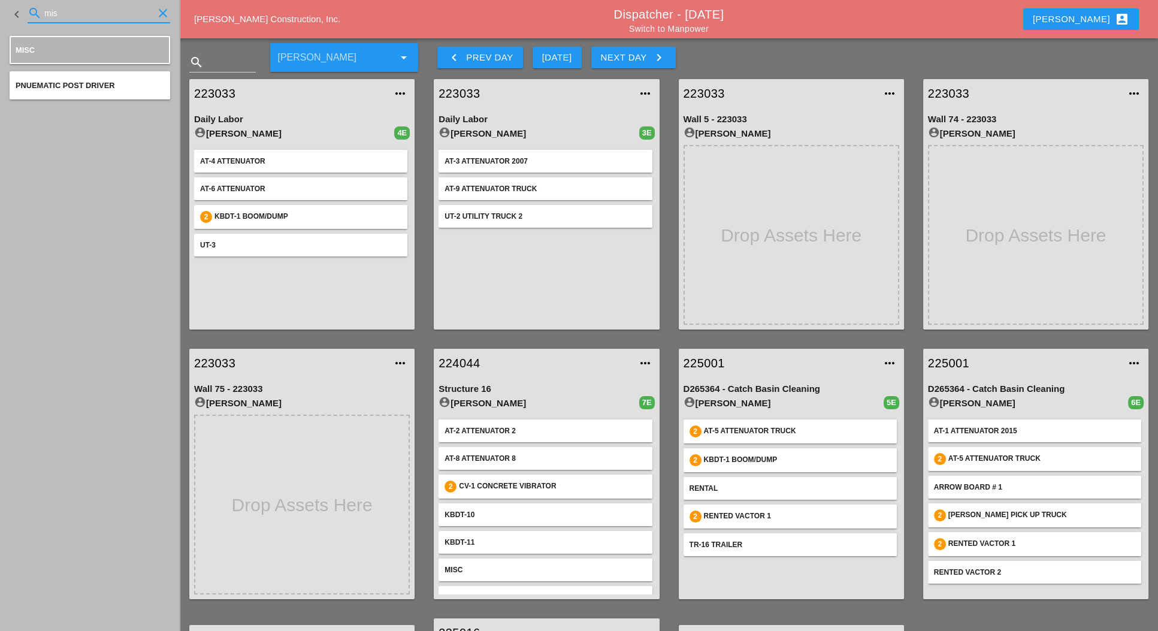
type input "mis"
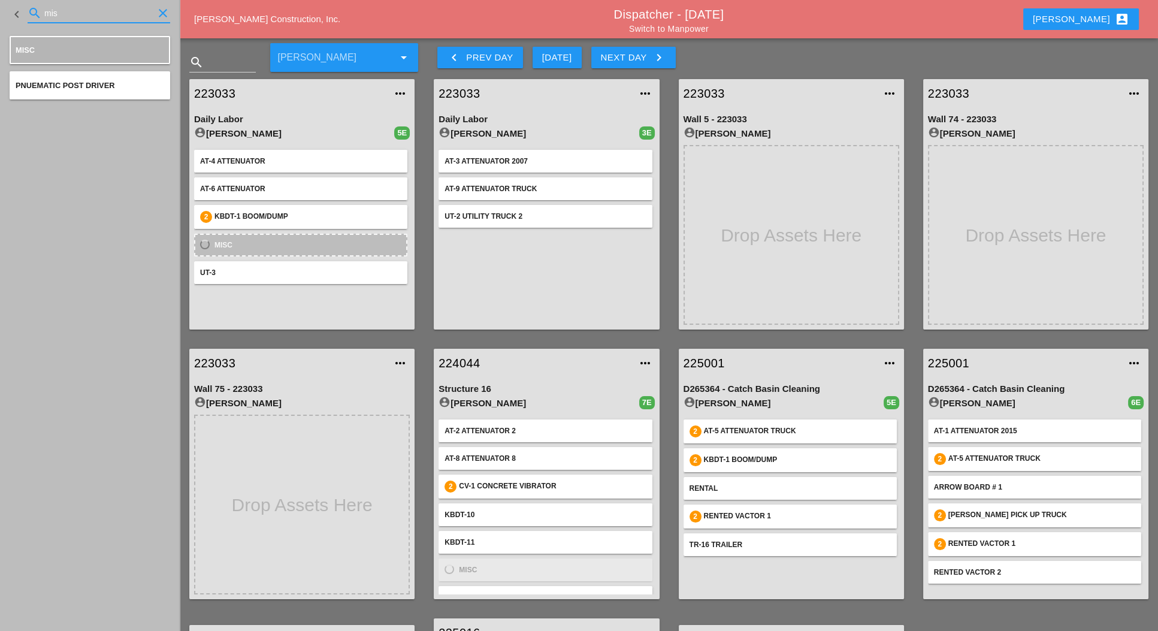
drag, startPoint x: 66, startPoint y: 13, endPoint x: 36, endPoint y: 11, distance: 30.0
click at [36, 11] on div "search mis clear" at bounding box center [99, 13] width 143 height 19
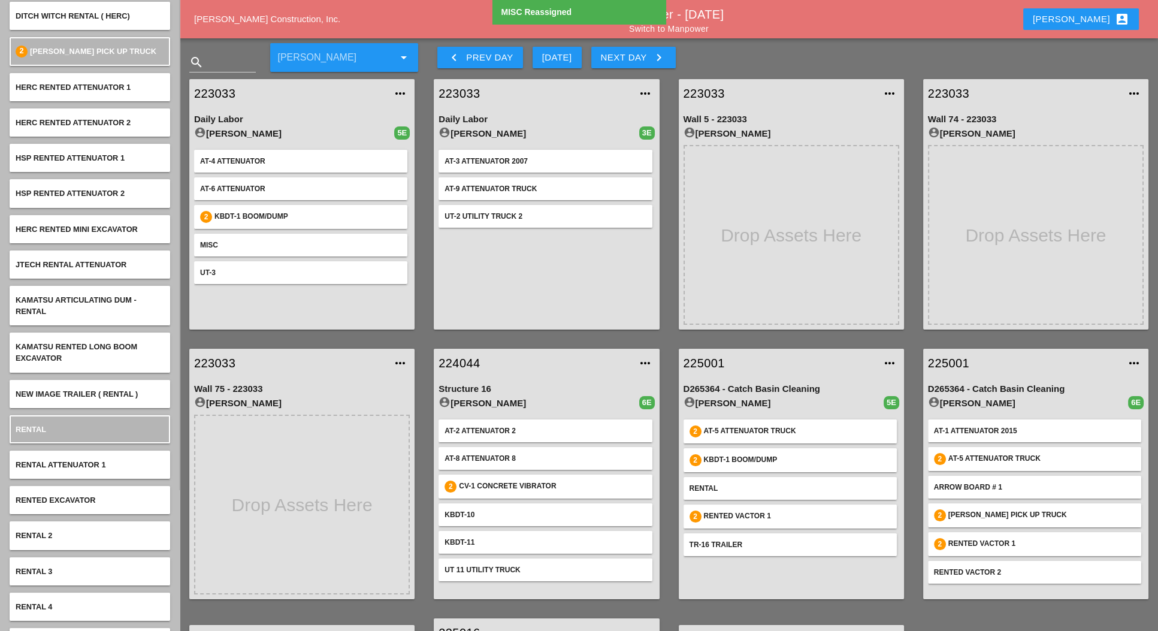
scroll to position [180, 0]
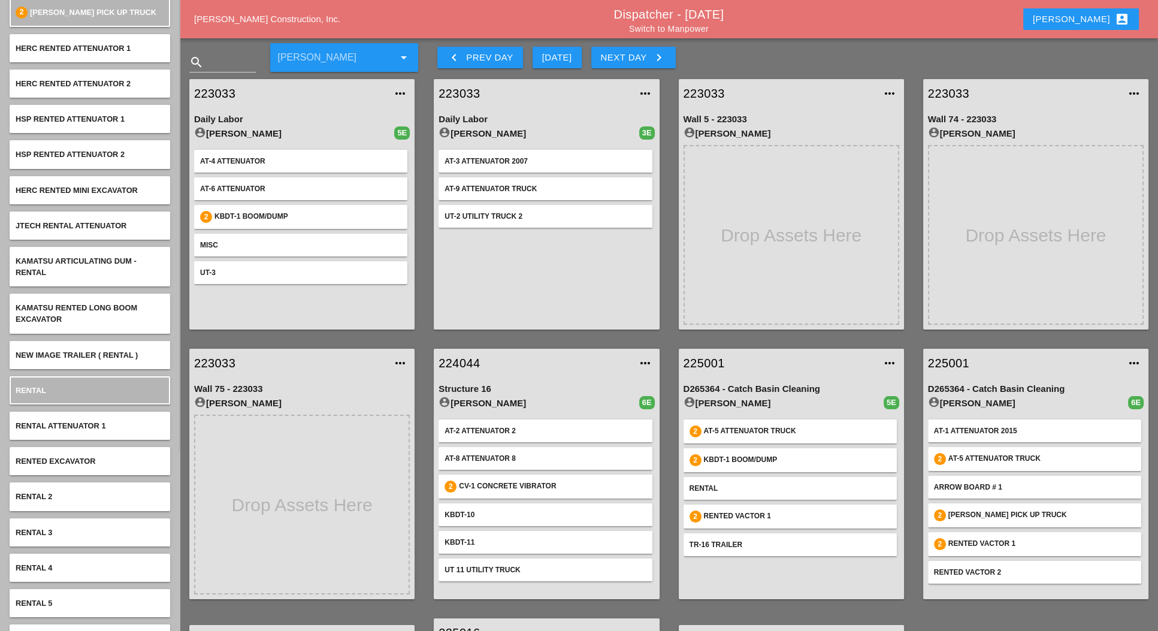
type input "rent"
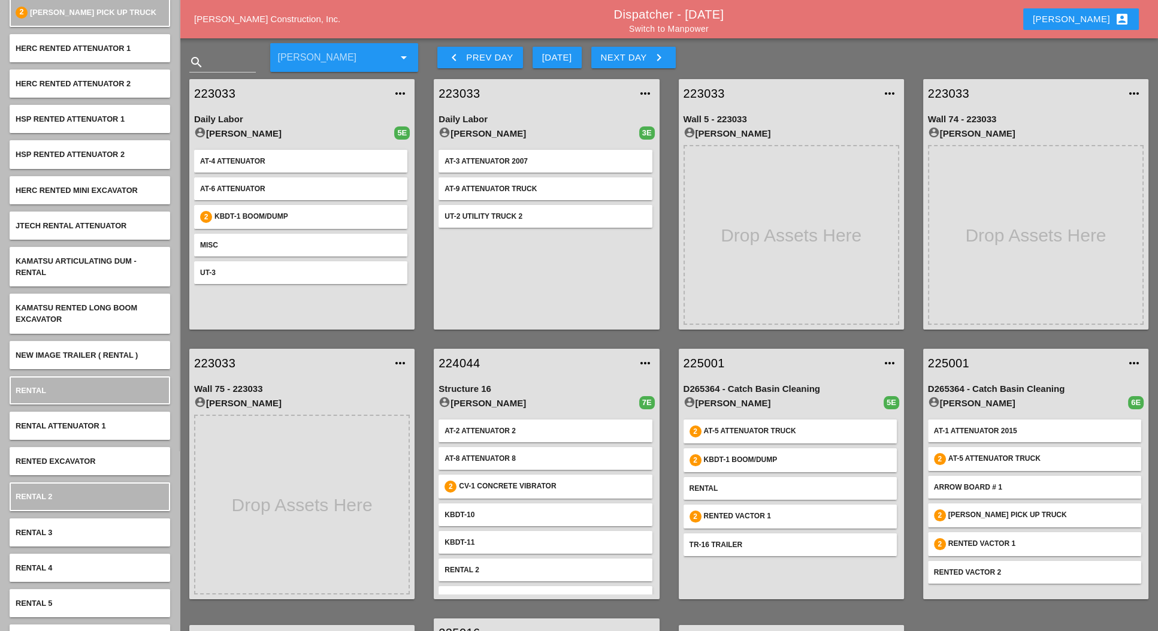
click at [1094, 19] on div "Luca account_box" at bounding box center [1081, 19] width 96 height 14
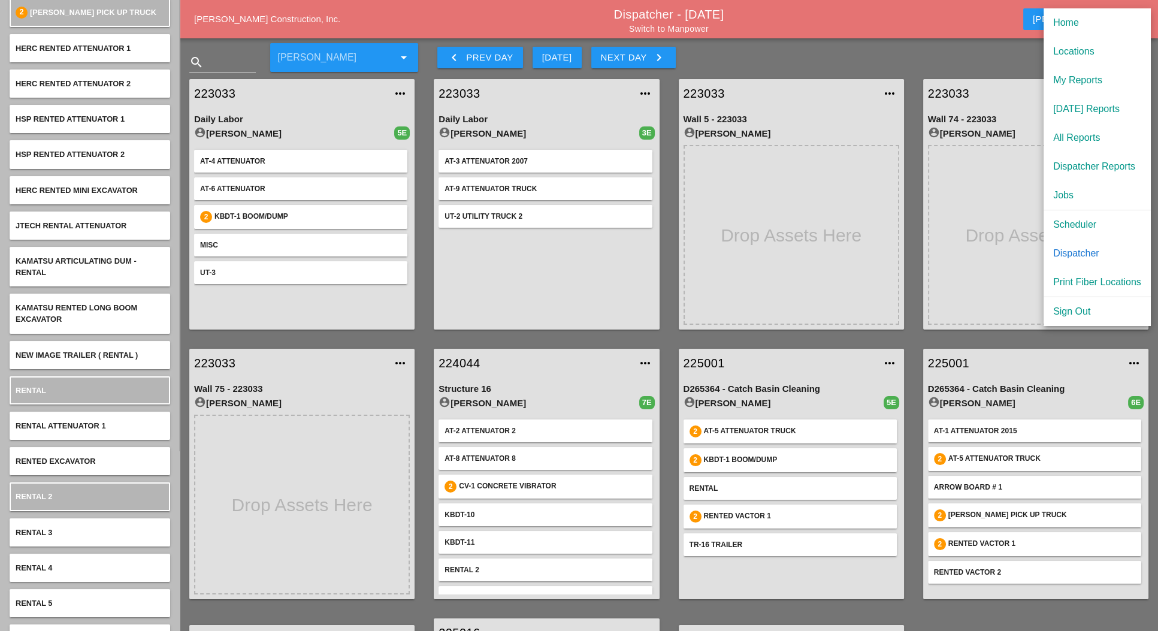
drag, startPoint x: 1067, startPoint y: 255, endPoint x: 1043, endPoint y: 255, distance: 24.0
click at [1067, 254] on div "Dispatcher" at bounding box center [1098, 253] width 88 height 14
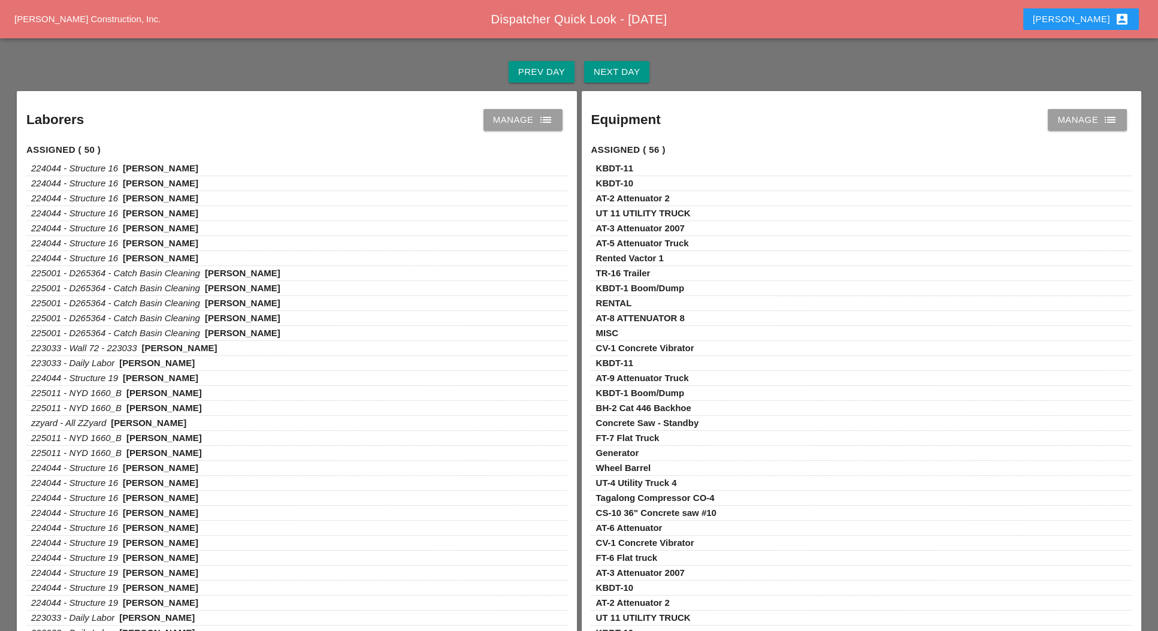
click at [621, 76] on div "Next Day" at bounding box center [617, 72] width 46 height 14
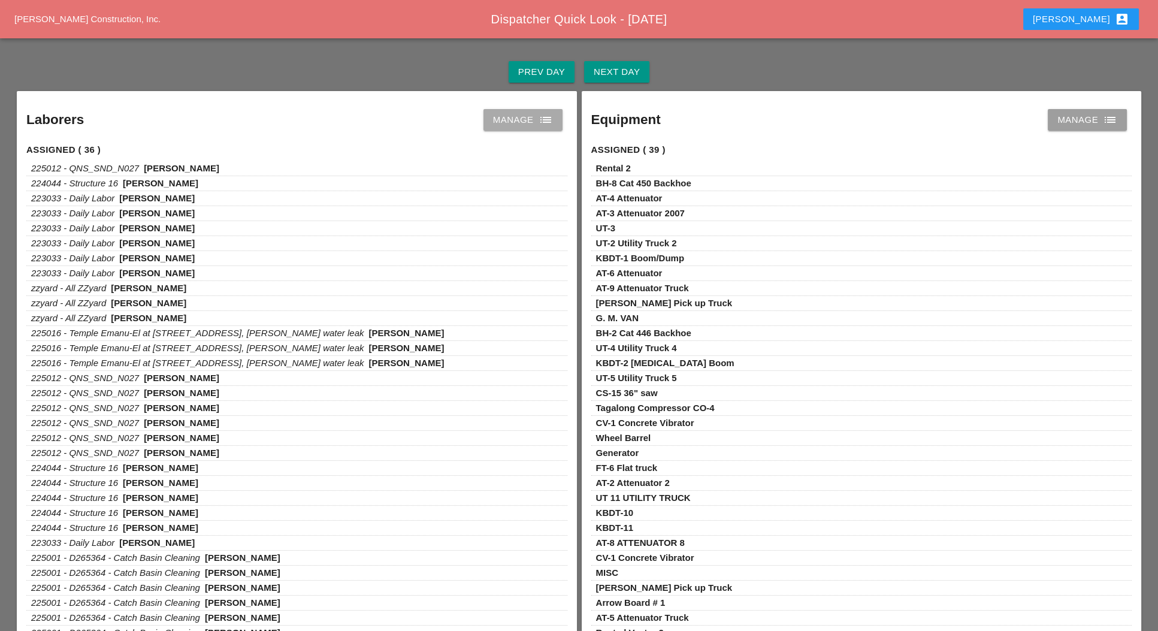
click at [518, 111] on link "Manage list" at bounding box center [523, 120] width 79 height 22
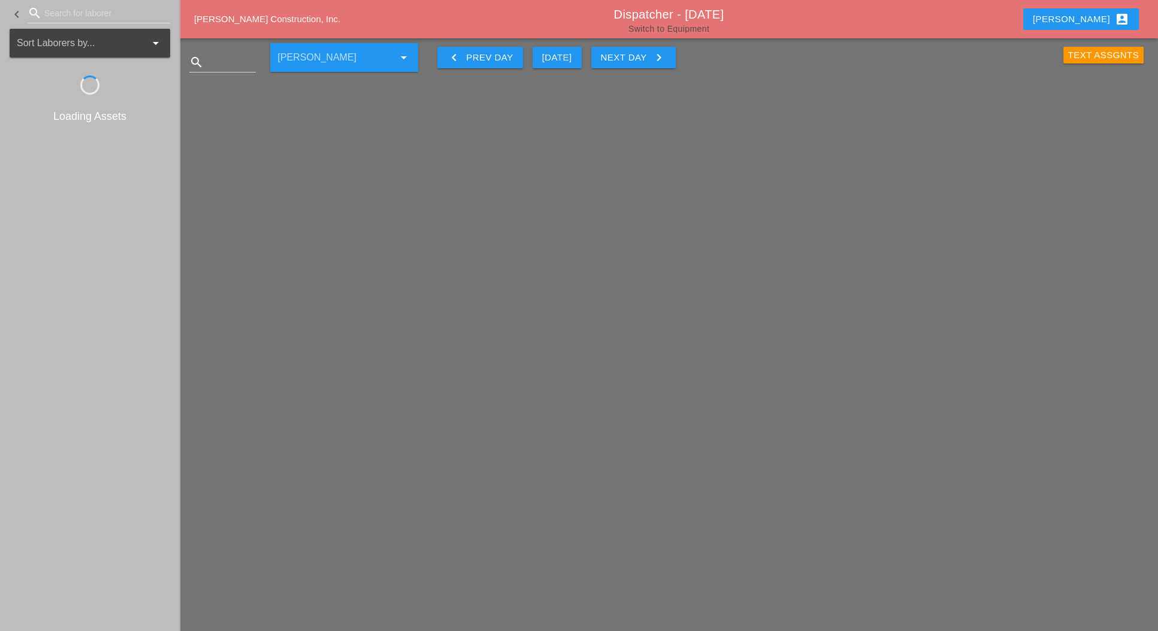
click at [675, 29] on link "Switch to Equipment" at bounding box center [669, 29] width 81 height 10
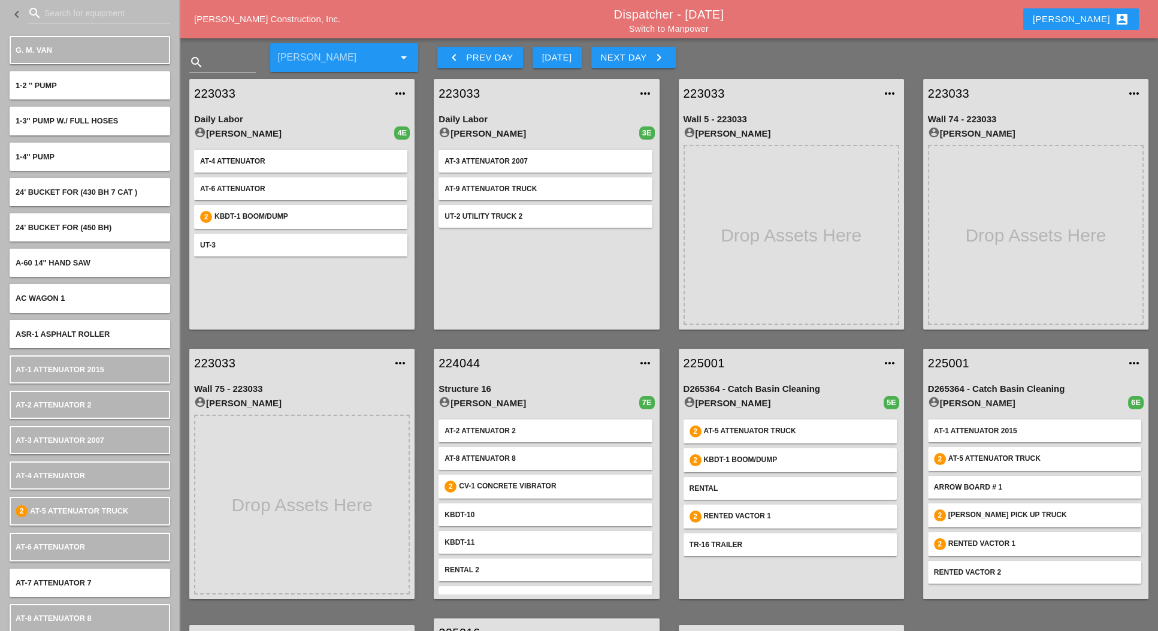
click at [696, 34] on div "Westmoreland Construction, Inc. Dispatcher - 09/19/2025 Switch to Manpower Luca…" at bounding box center [669, 19] width 979 height 38
click at [698, 31] on link "Switch to Manpower" at bounding box center [669, 29] width 80 height 10
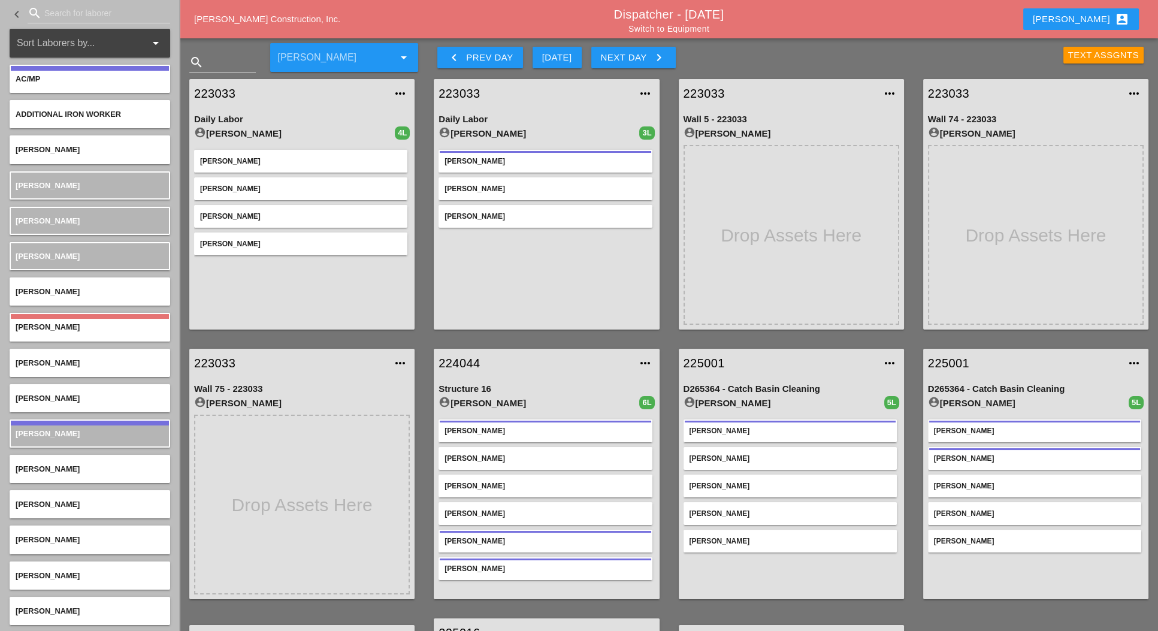
click at [485, 64] on div "keyboard_arrow_left Prev Day" at bounding box center [480, 57] width 66 height 14
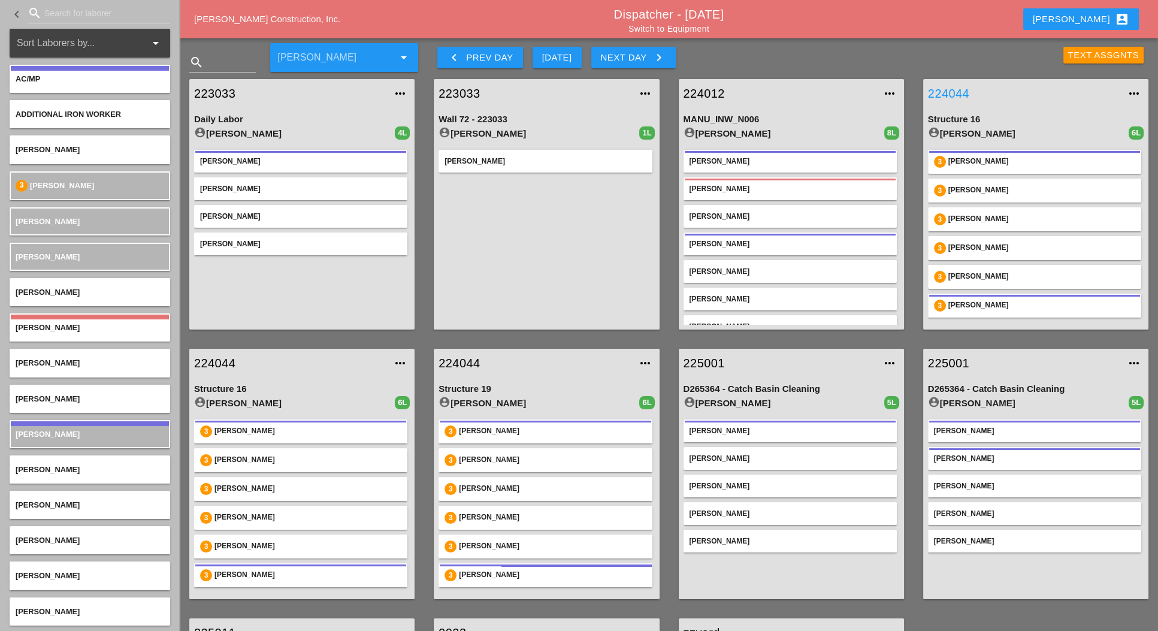
click at [957, 94] on link "224044" at bounding box center [1024, 94] width 192 height 18
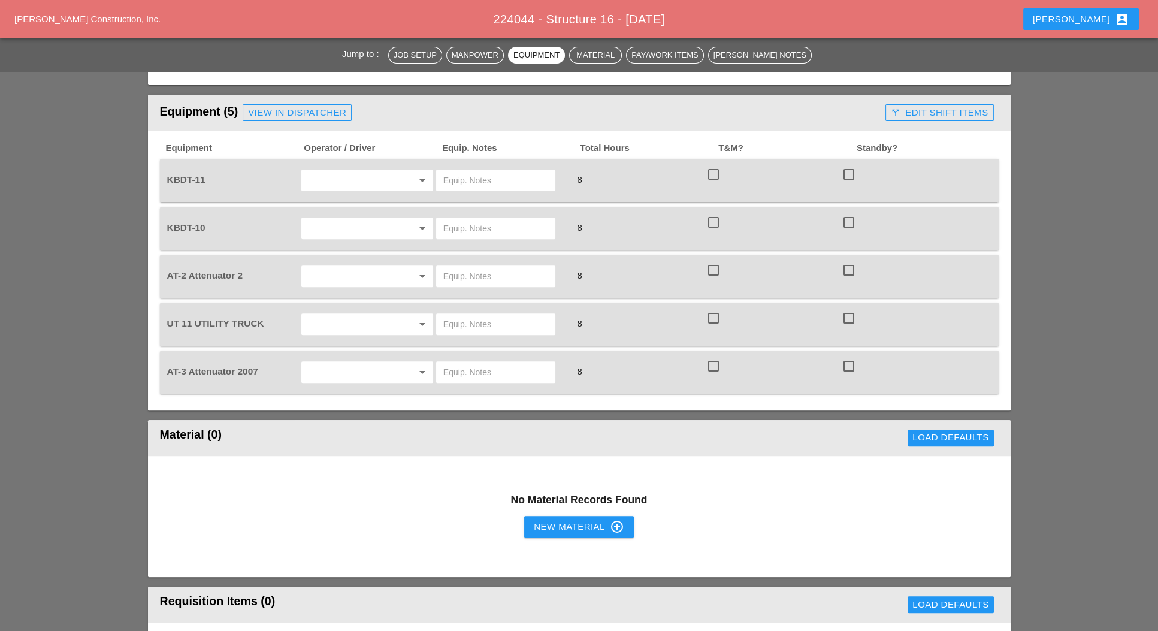
scroll to position [904, 0]
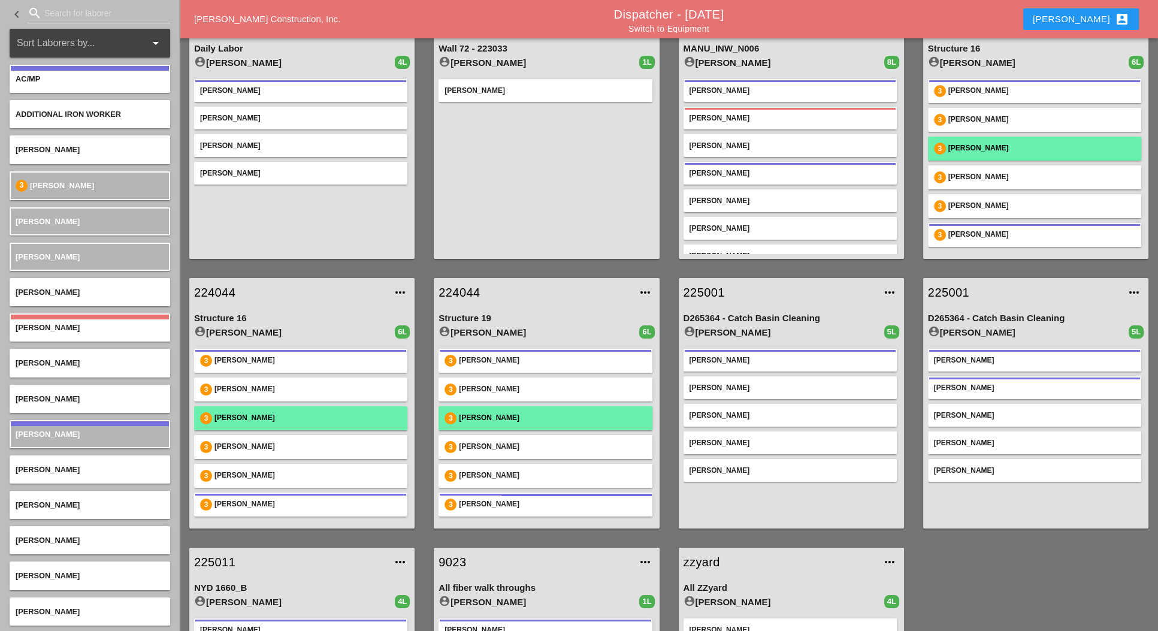
scroll to position [180, 0]
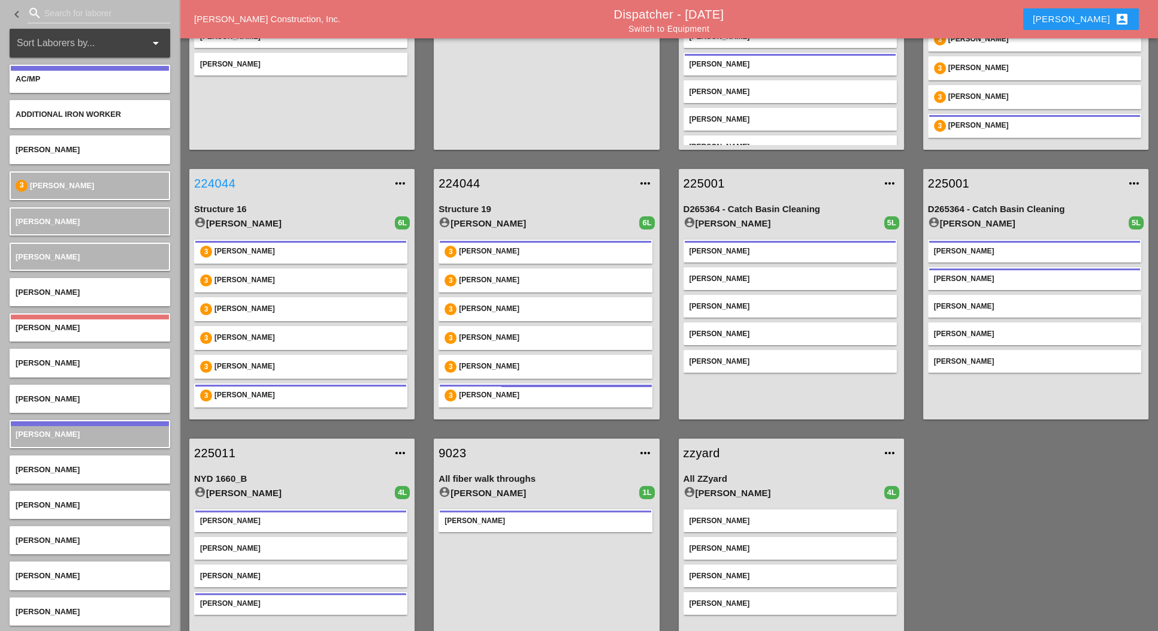
click at [228, 180] on link "224044" at bounding box center [290, 183] width 192 height 18
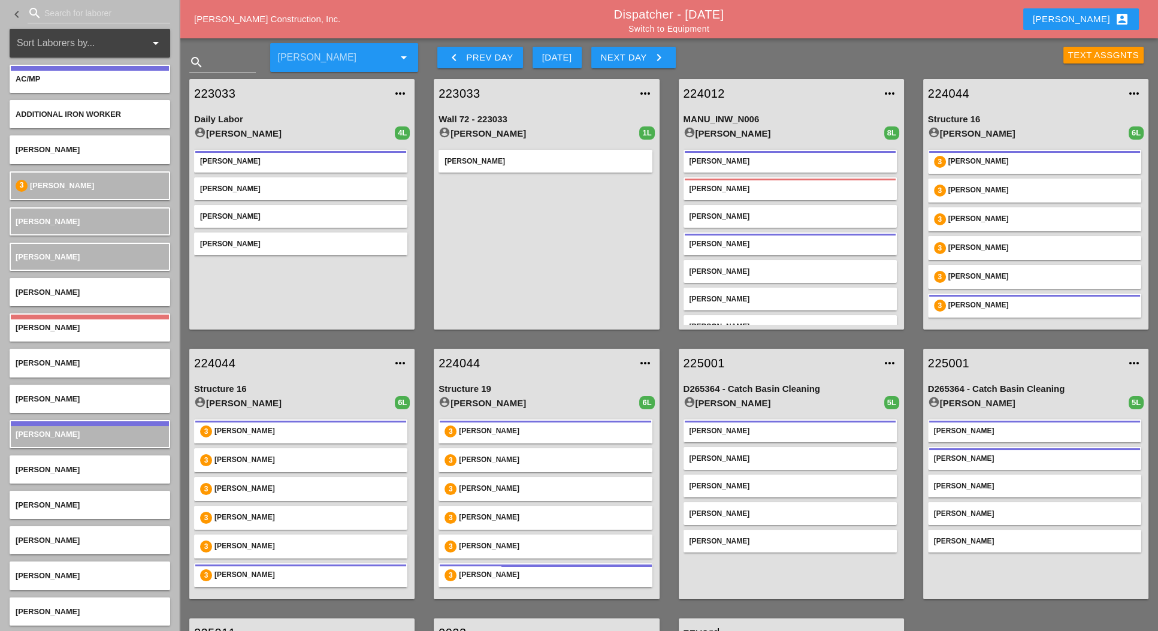
click at [464, 360] on link "224044" at bounding box center [535, 363] width 192 height 18
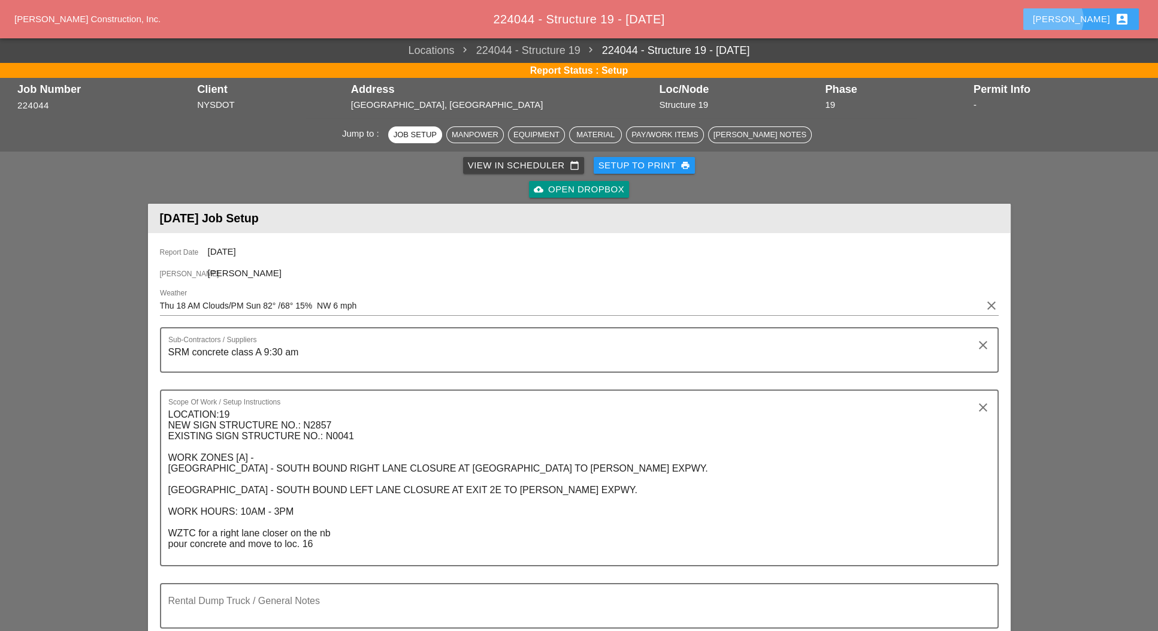
drag, startPoint x: 1103, startPoint y: 23, endPoint x: 1067, endPoint y: 185, distance: 165.8
click at [1103, 25] on div "Luca account_box" at bounding box center [1081, 19] width 96 height 14
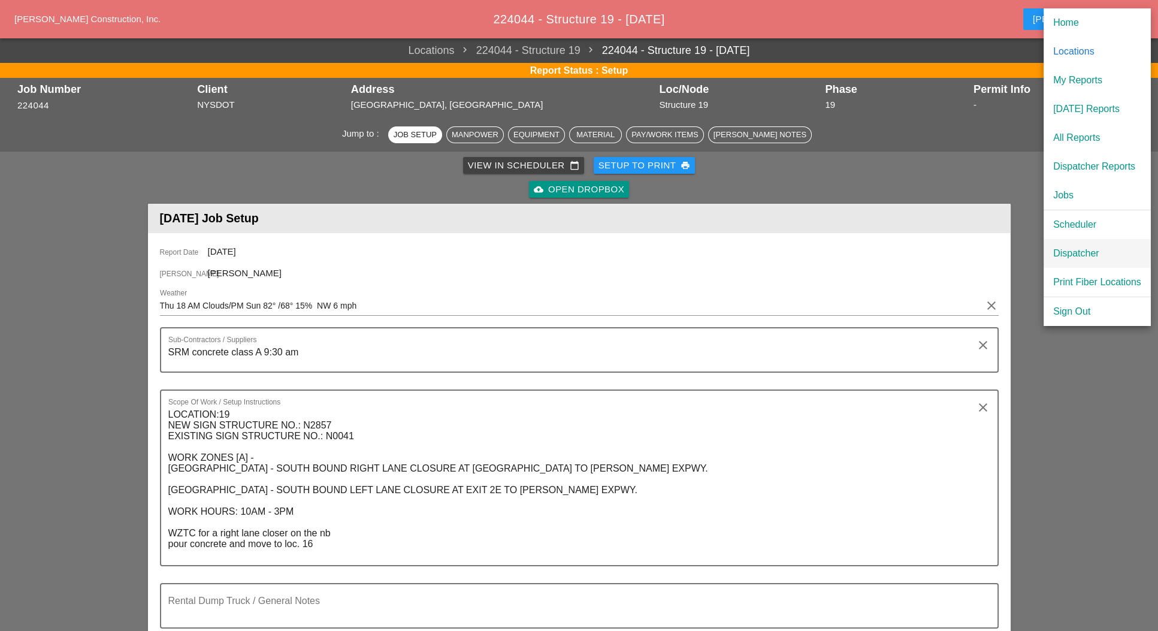
click at [1079, 256] on div "Dispatcher" at bounding box center [1098, 253] width 88 height 14
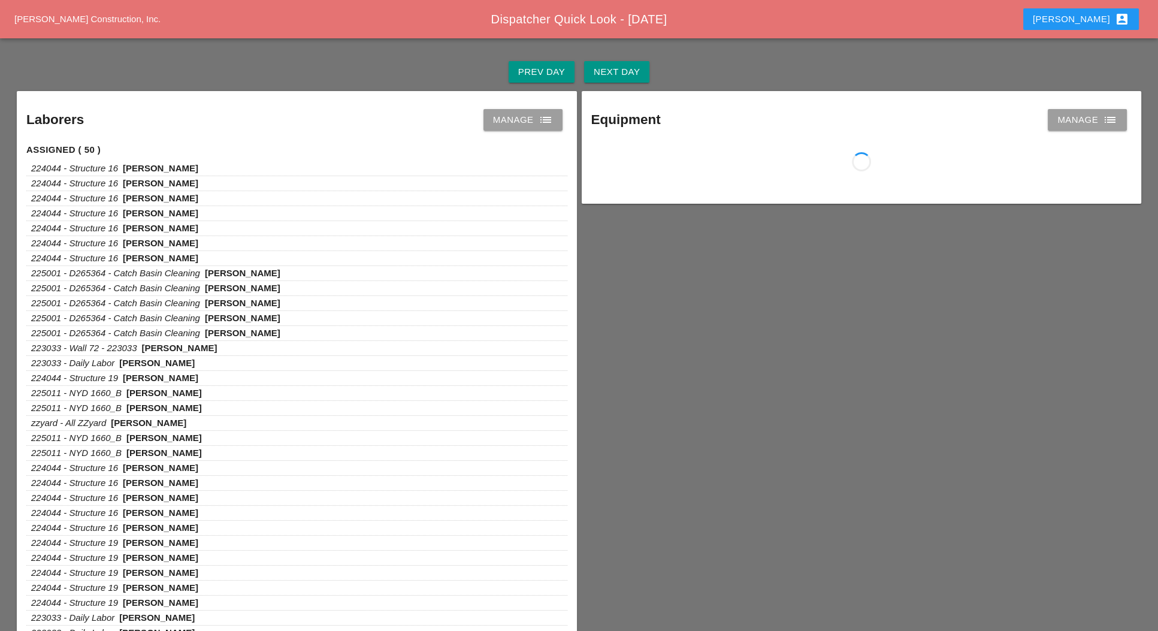
click at [620, 74] on div "Next Day" at bounding box center [617, 72] width 46 height 14
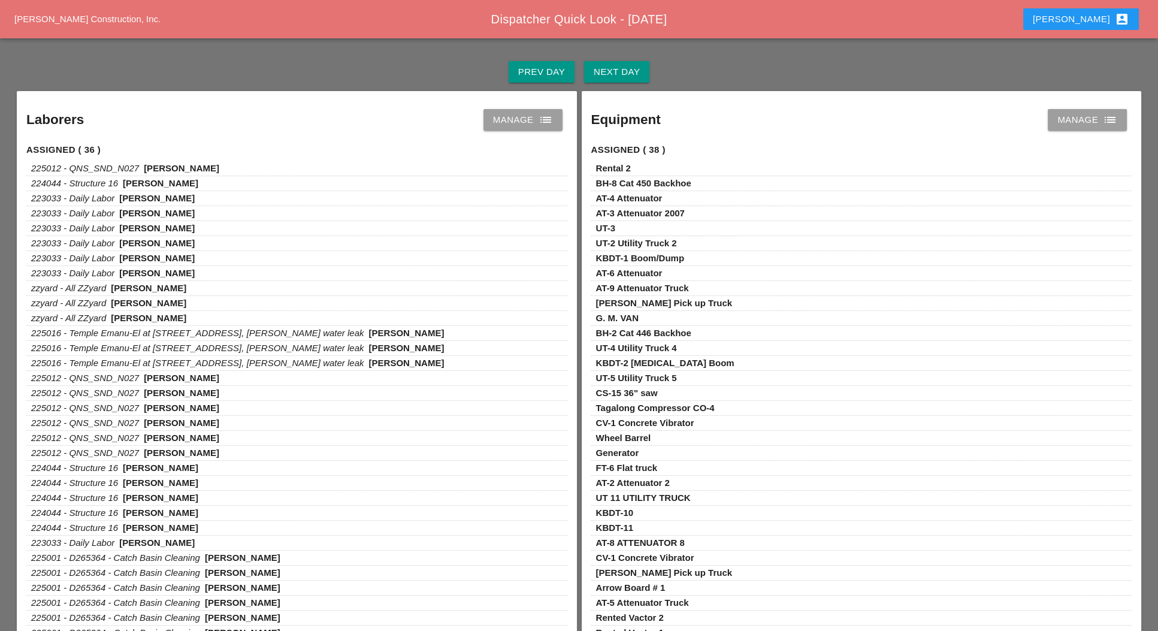
click at [521, 131] on div "Laborers Manage list" at bounding box center [297, 112] width 560 height 43
click at [523, 123] on div "Manage list" at bounding box center [523, 120] width 60 height 14
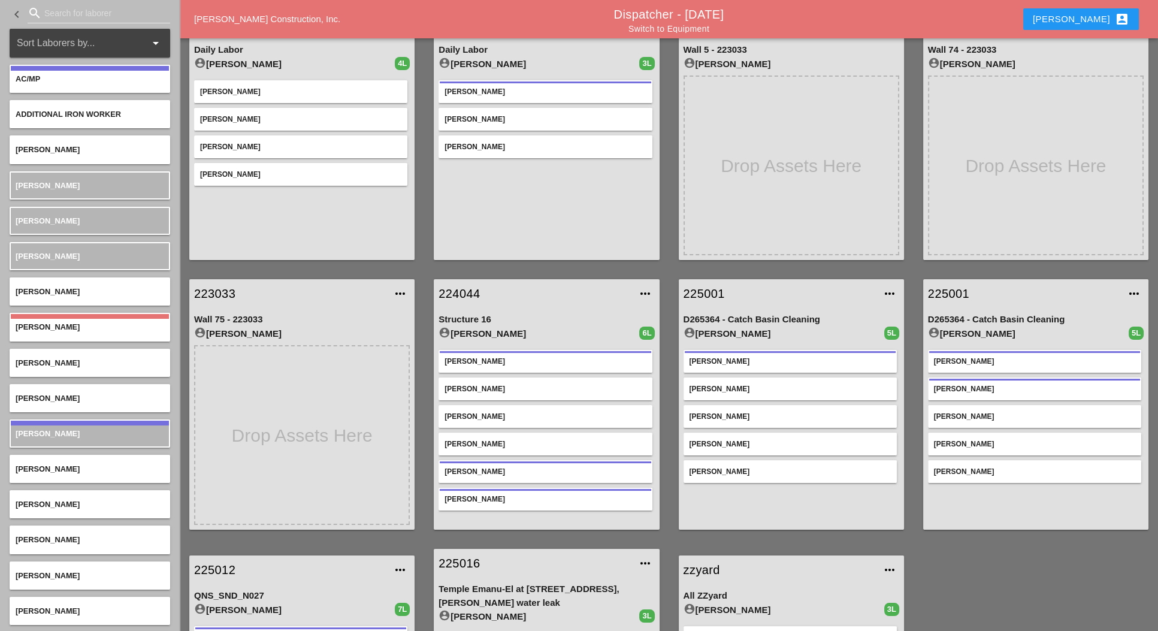
scroll to position [90, 0]
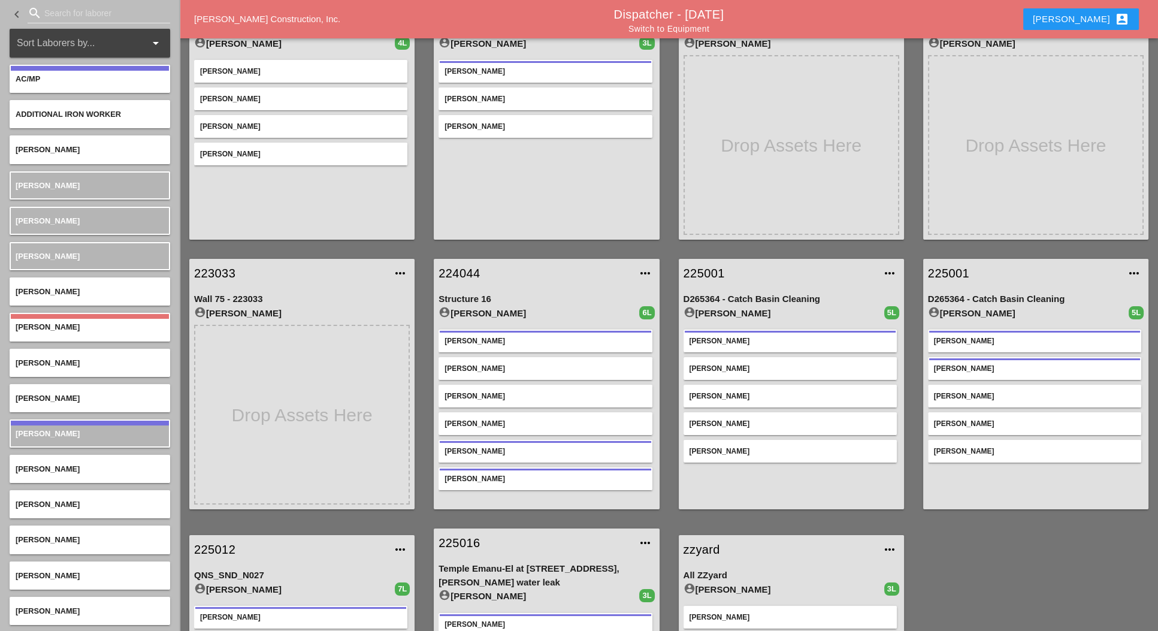
click at [667, 254] on div "224044 more_horiz Structure 16 account_circle Filipe Silva 6L Filipe Silva Albe…" at bounding box center [546, 384] width 245 height 270
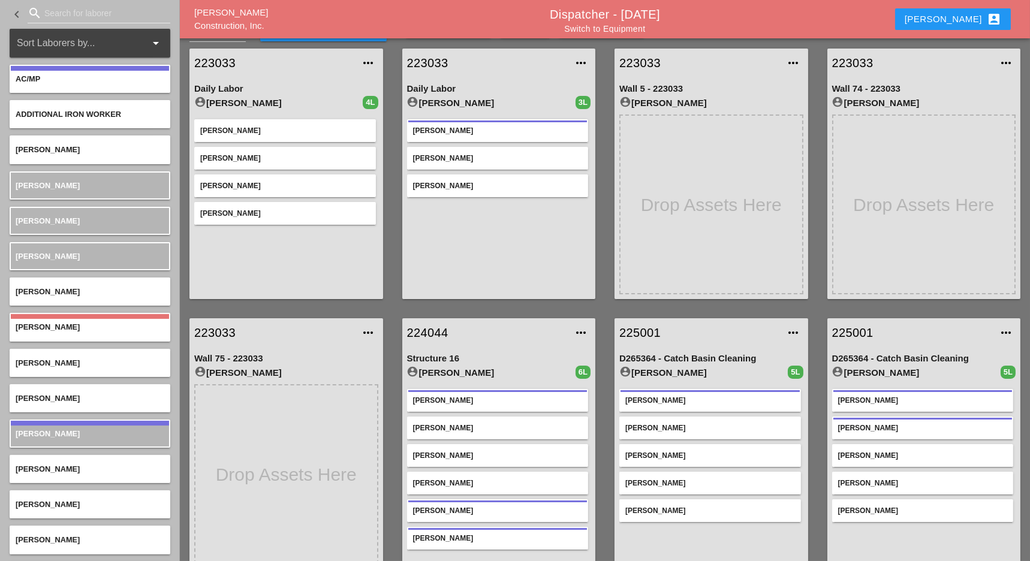
scroll to position [0, 0]
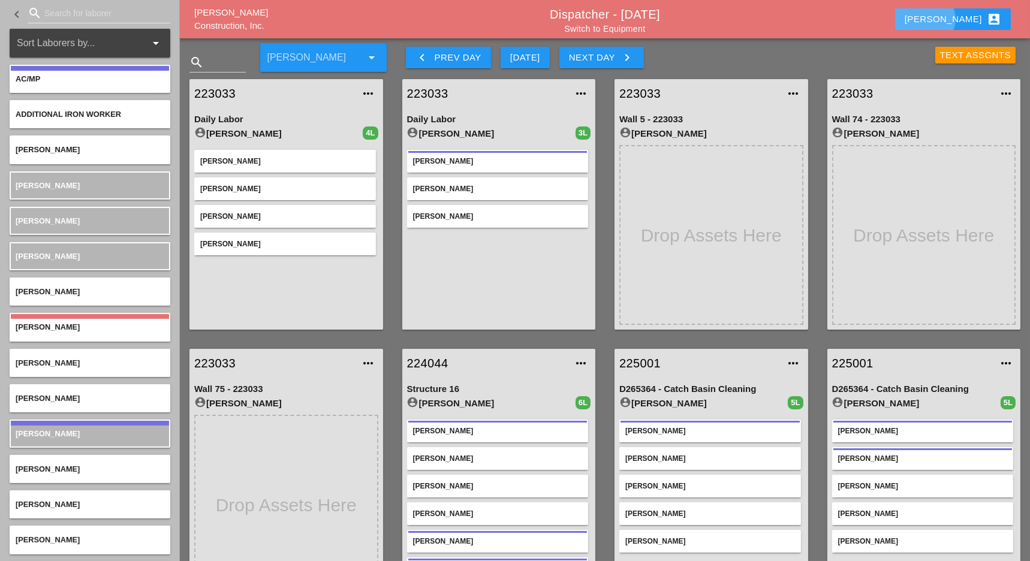
click at [979, 14] on div "Luca account_box" at bounding box center [952, 19] width 96 height 14
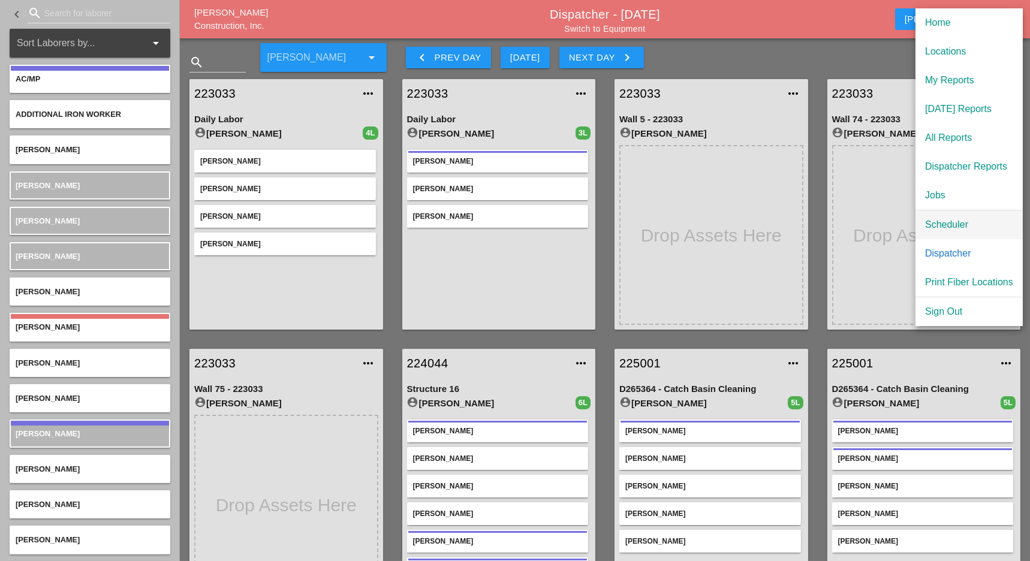
drag, startPoint x: 939, startPoint y: 222, endPoint x: 910, endPoint y: 218, distance: 29.2
click at [939, 222] on div "Scheduler" at bounding box center [969, 225] width 88 height 14
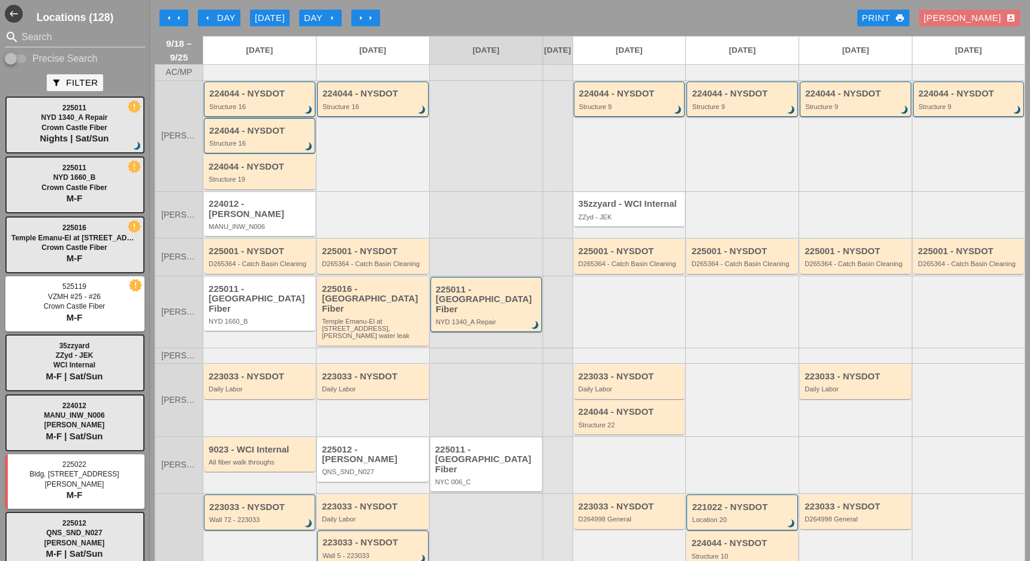
click at [271, 108] on div "224044 - NYSDOT Structure 16 brightness_3" at bounding box center [260, 100] width 102 height 22
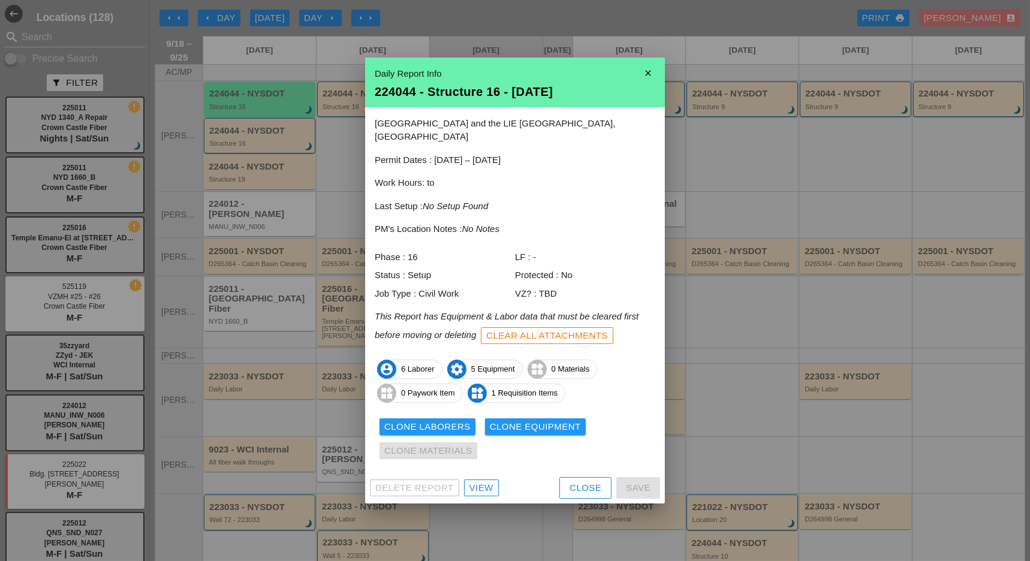
click at [650, 79] on icon "close" at bounding box center [648, 73] width 24 height 24
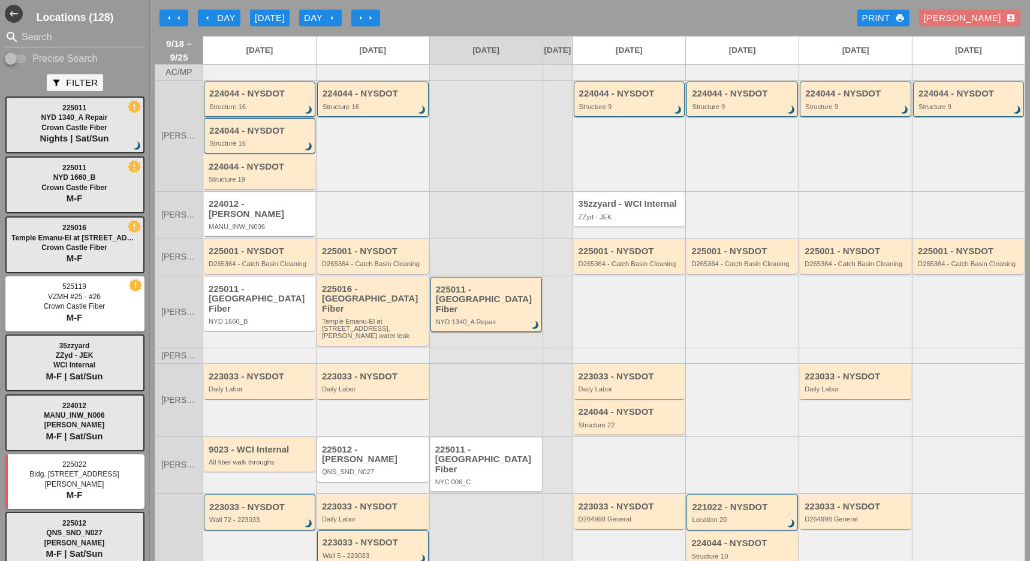
click at [266, 110] on div "Structure 16" at bounding box center [260, 106] width 102 height 7
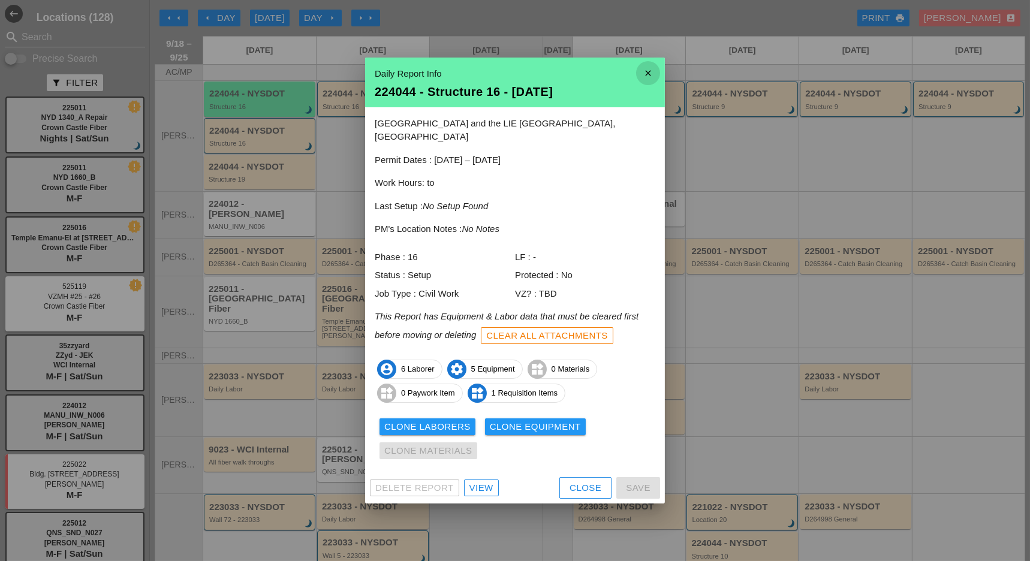
drag, startPoint x: 650, startPoint y: 78, endPoint x: 553, endPoint y: 95, distance: 99.2
click at [648, 79] on icon "close" at bounding box center [648, 73] width 24 height 24
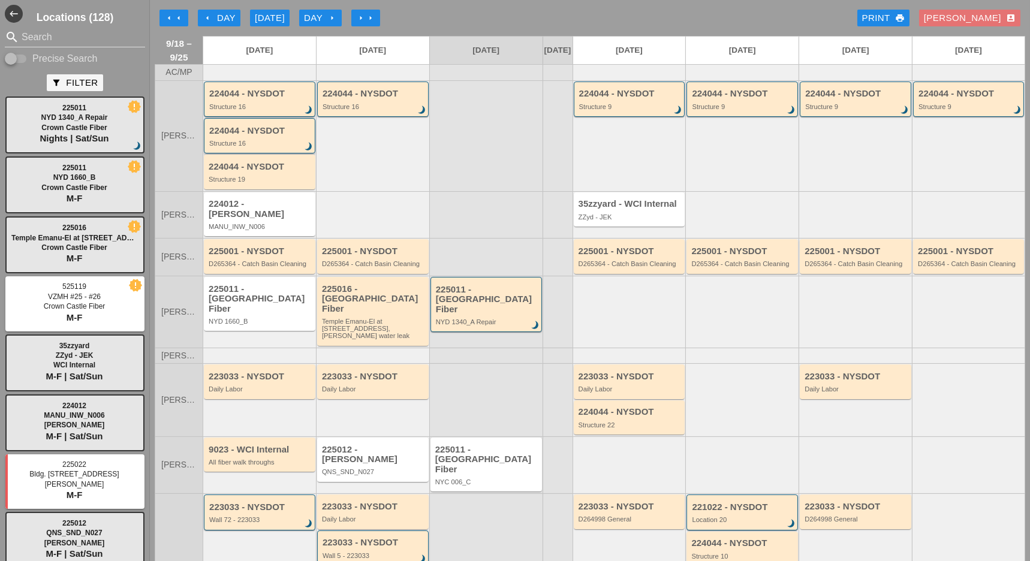
click at [248, 147] on div "Structure 16" at bounding box center [260, 143] width 102 height 7
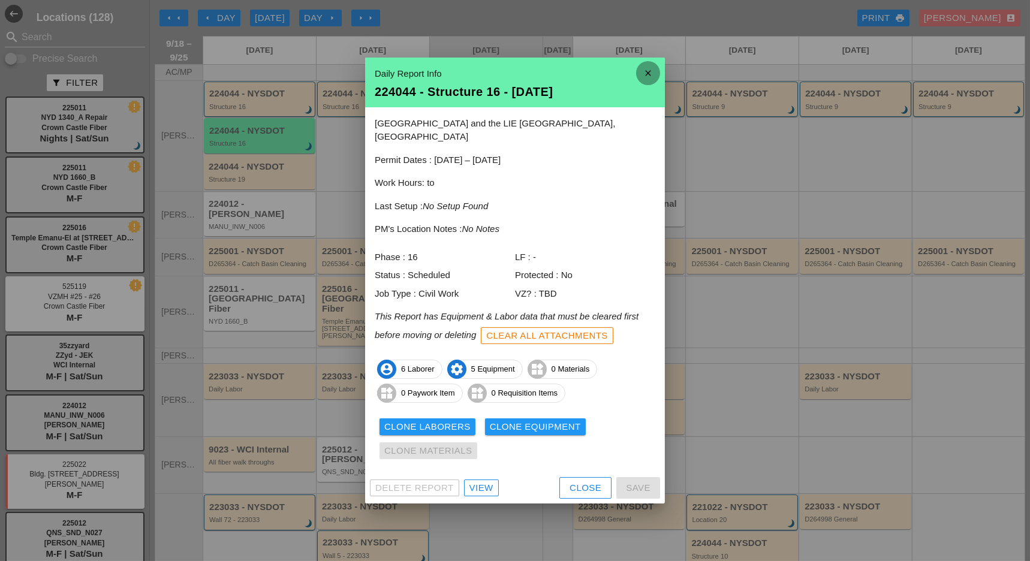
drag, startPoint x: 644, startPoint y: 73, endPoint x: 497, endPoint y: 81, distance: 147.1
click at [635, 76] on div "close Daily Report Info 224044 - Structure 16 - 09/18/2025 81st street and the …" at bounding box center [515, 281] width 300 height 446
click at [260, 102] on div at bounding box center [515, 280] width 1030 height 561
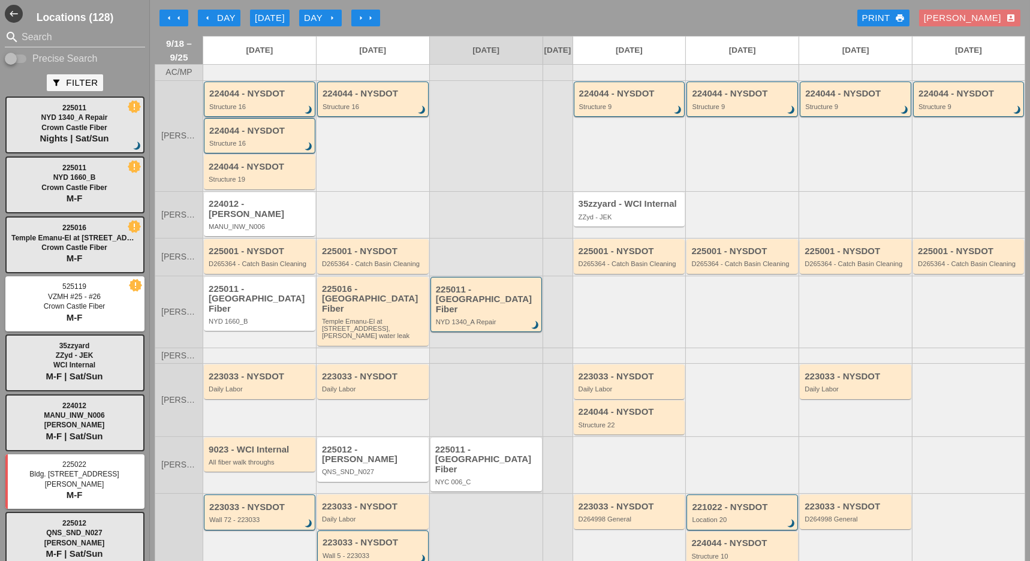
click at [267, 110] on div "Structure 16" at bounding box center [260, 106] width 102 height 7
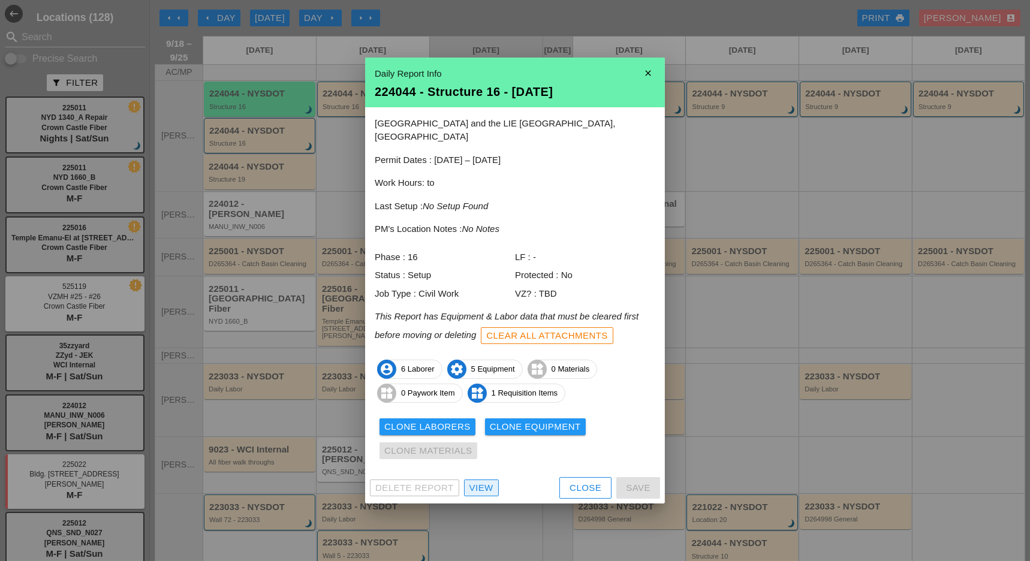
click at [488, 486] on div "View" at bounding box center [481, 488] width 24 height 14
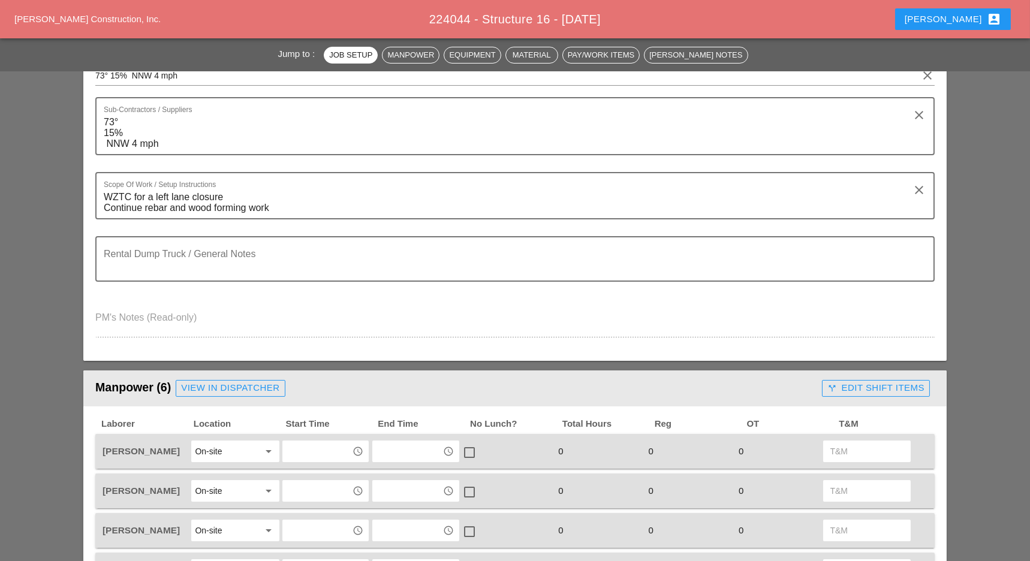
scroll to position [80, 0]
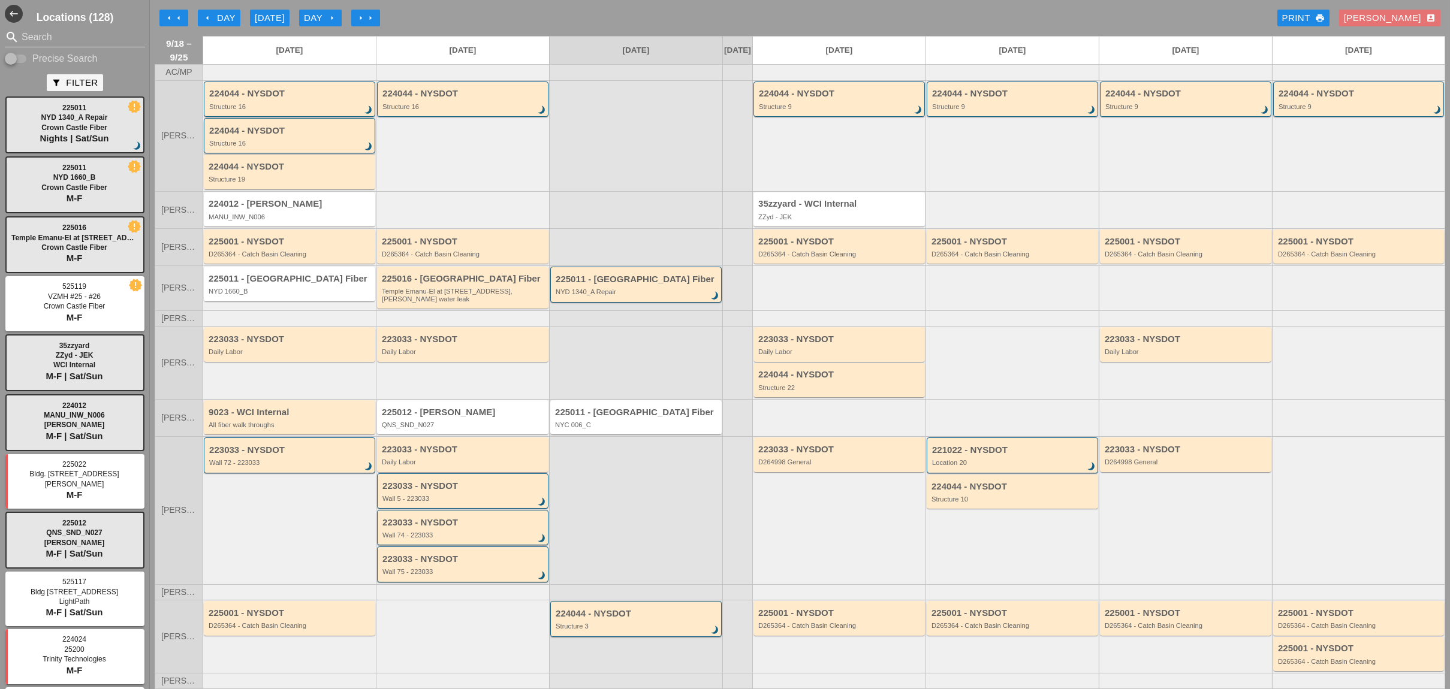
click at [277, 147] on div "224044 - NYSDOT Structure 16 brightness_3" at bounding box center [290, 137] width 162 height 22
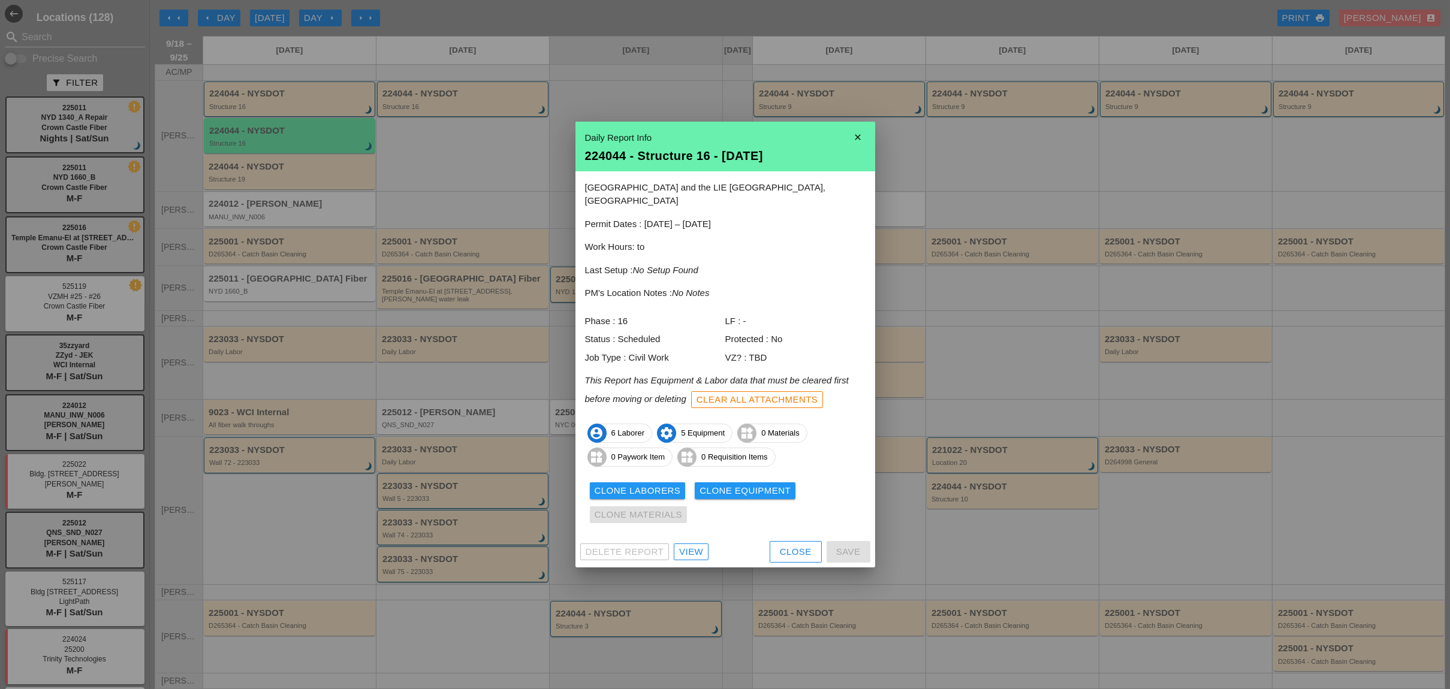
click at [694, 545] on div "View" at bounding box center [691, 552] width 24 height 14
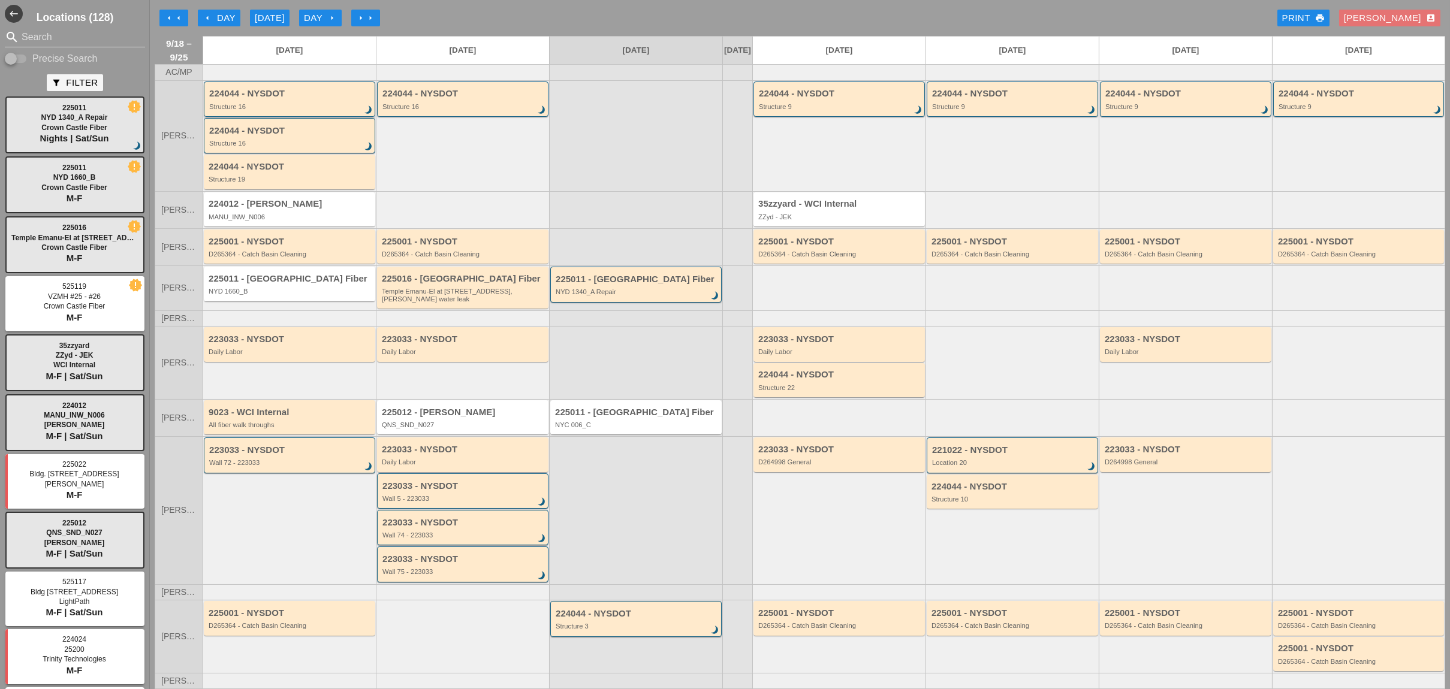
click at [282, 109] on div "224044 - NYSDOT Structure 16 brightness_3" at bounding box center [290, 100] width 162 height 22
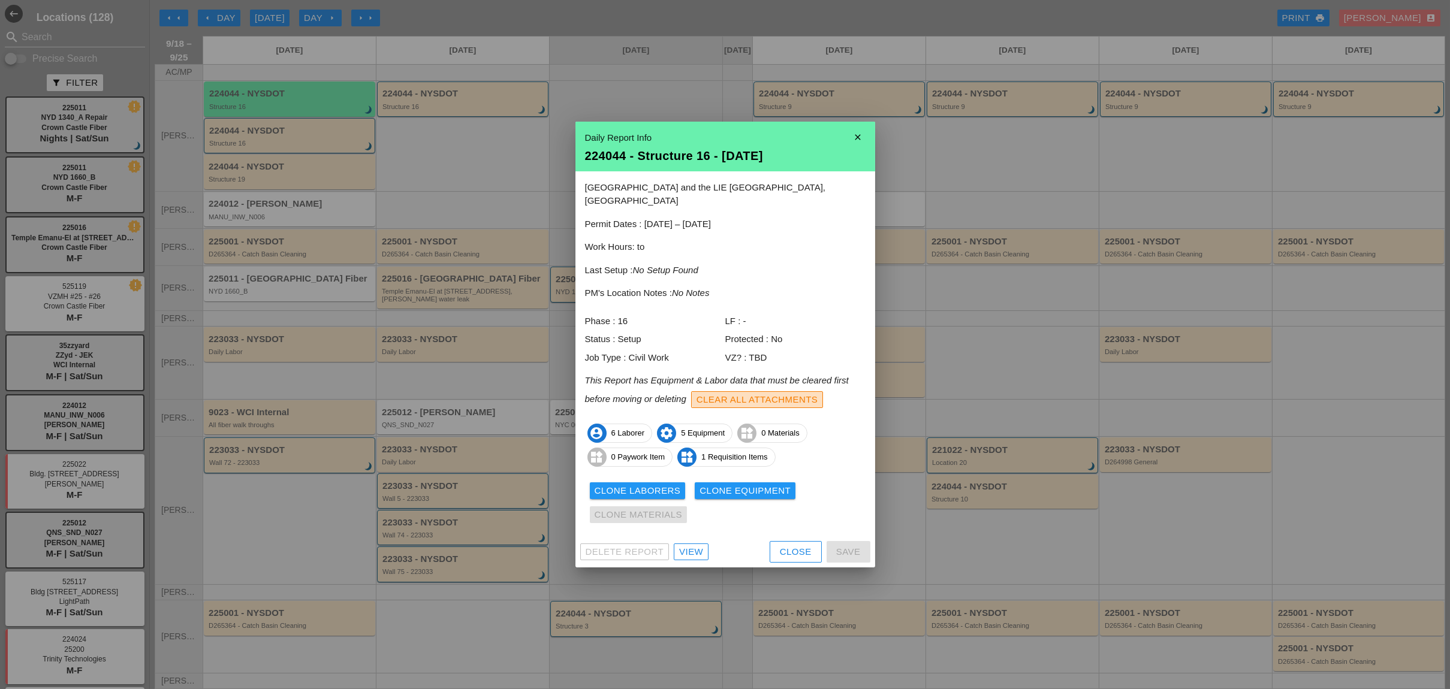
click at [752, 393] on div "Clear All Attachments" at bounding box center [757, 400] width 122 height 14
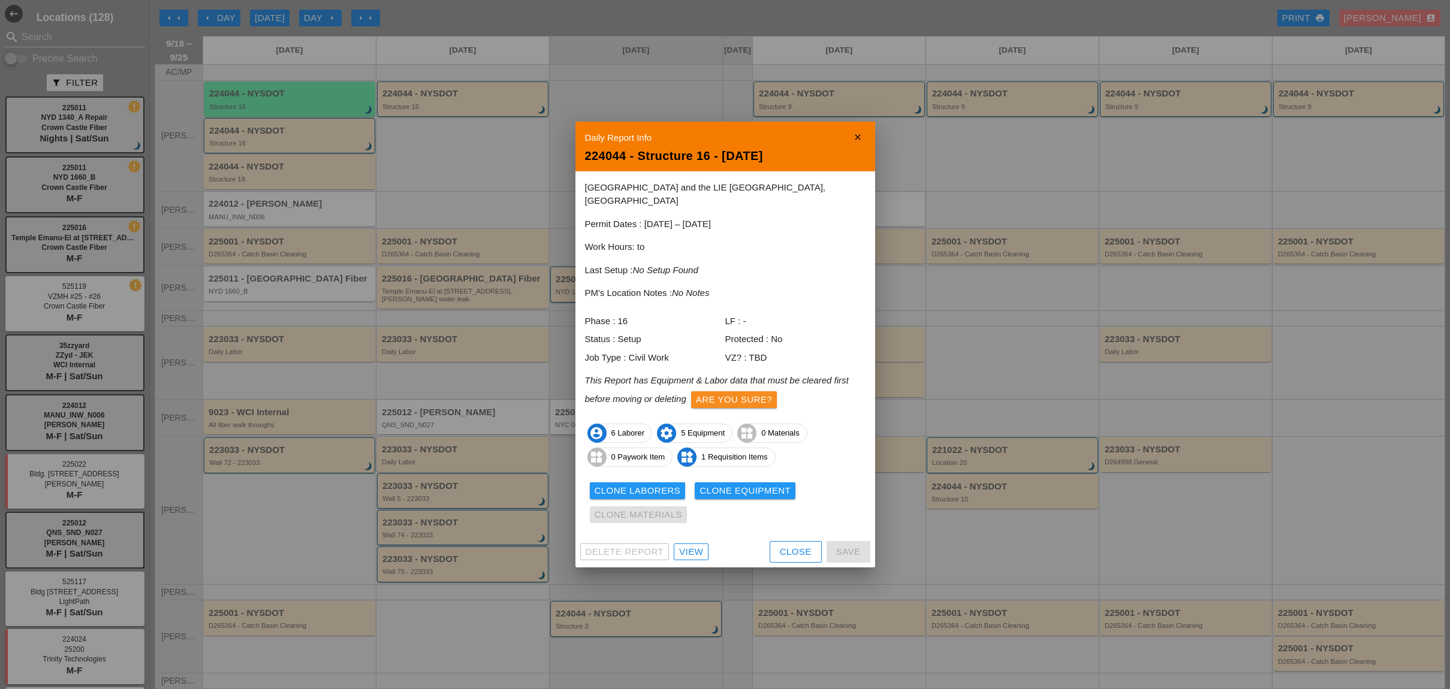
click at [743, 394] on div "Are you sure?" at bounding box center [734, 400] width 76 height 14
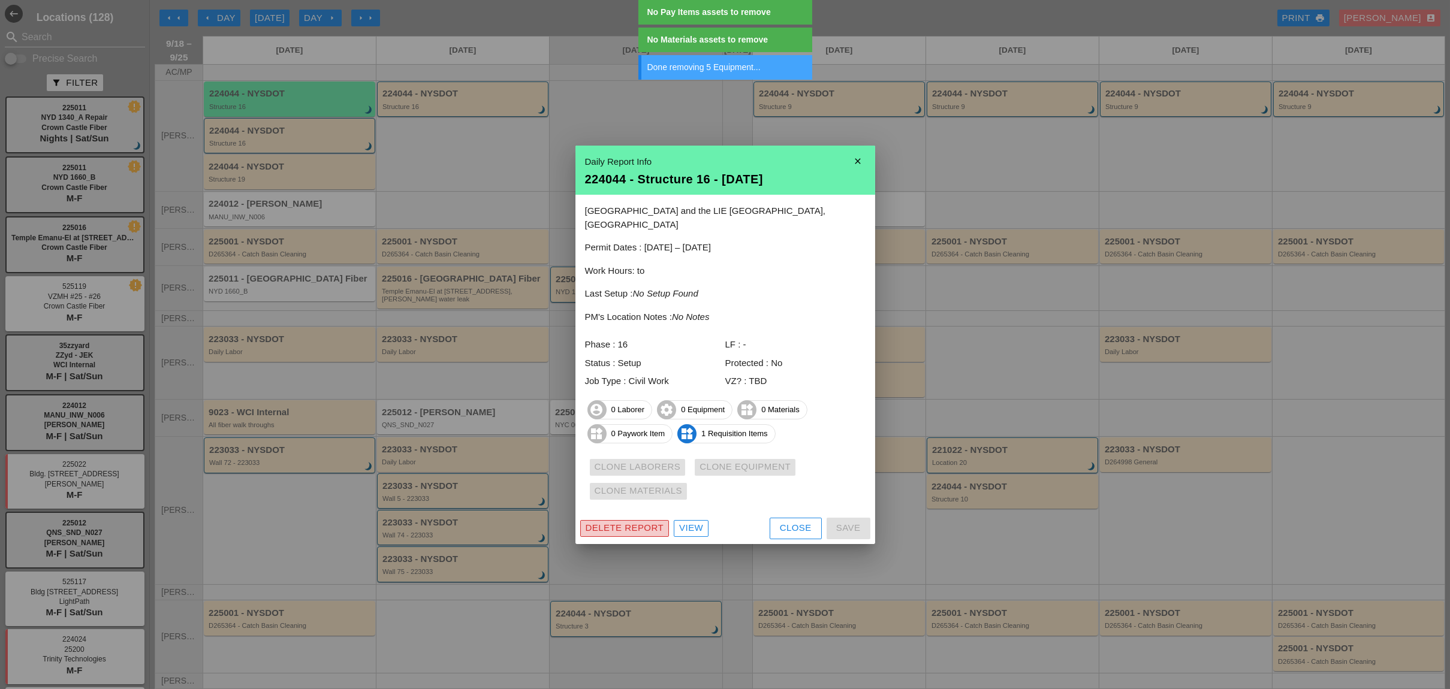
click at [638, 524] on div "Delete Report" at bounding box center [625, 528] width 79 height 14
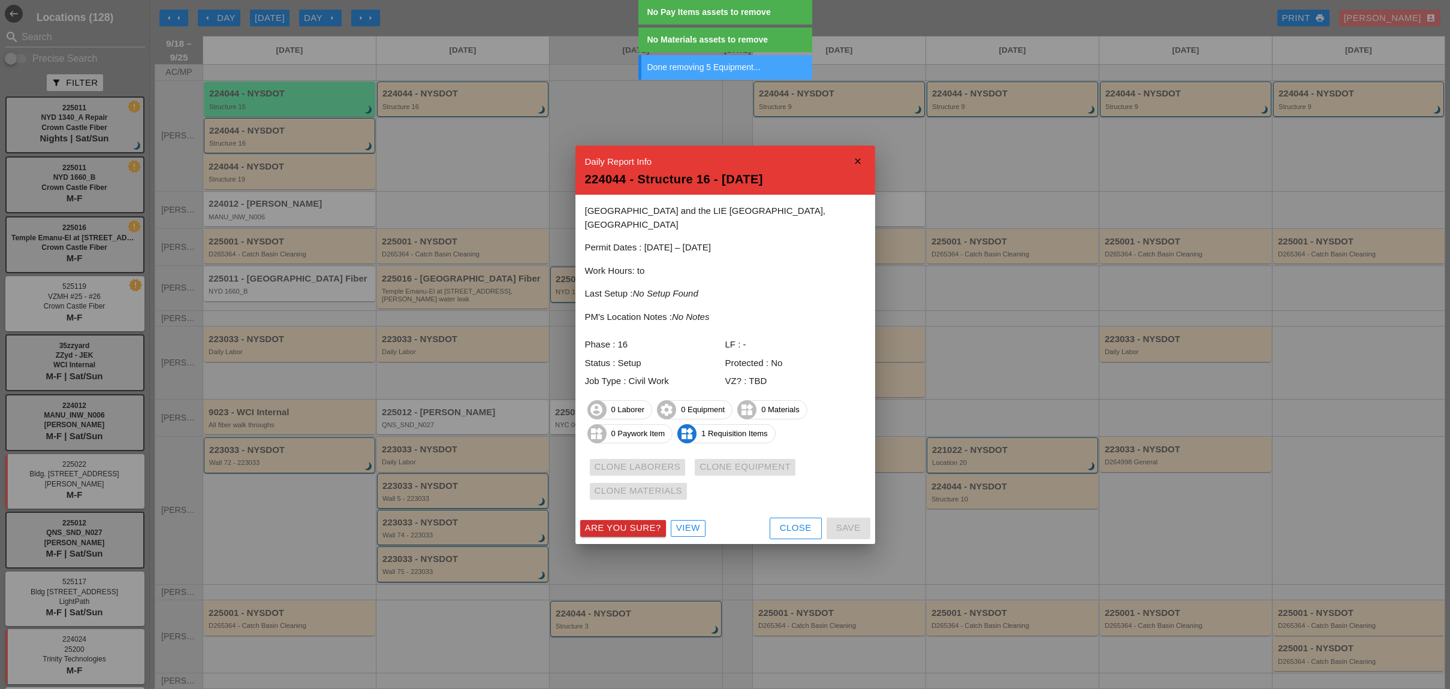
click at [647, 523] on div "Are you sure?" at bounding box center [623, 528] width 76 height 14
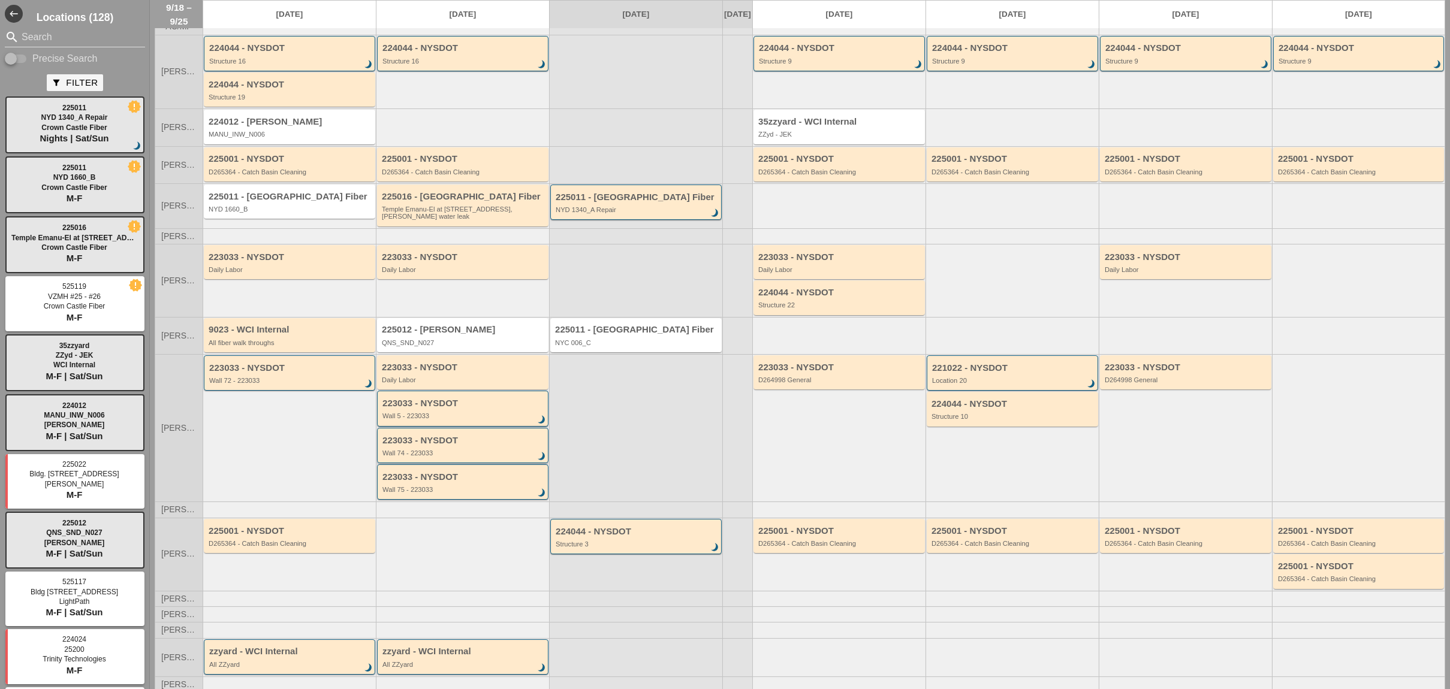
scroll to position [70, 0]
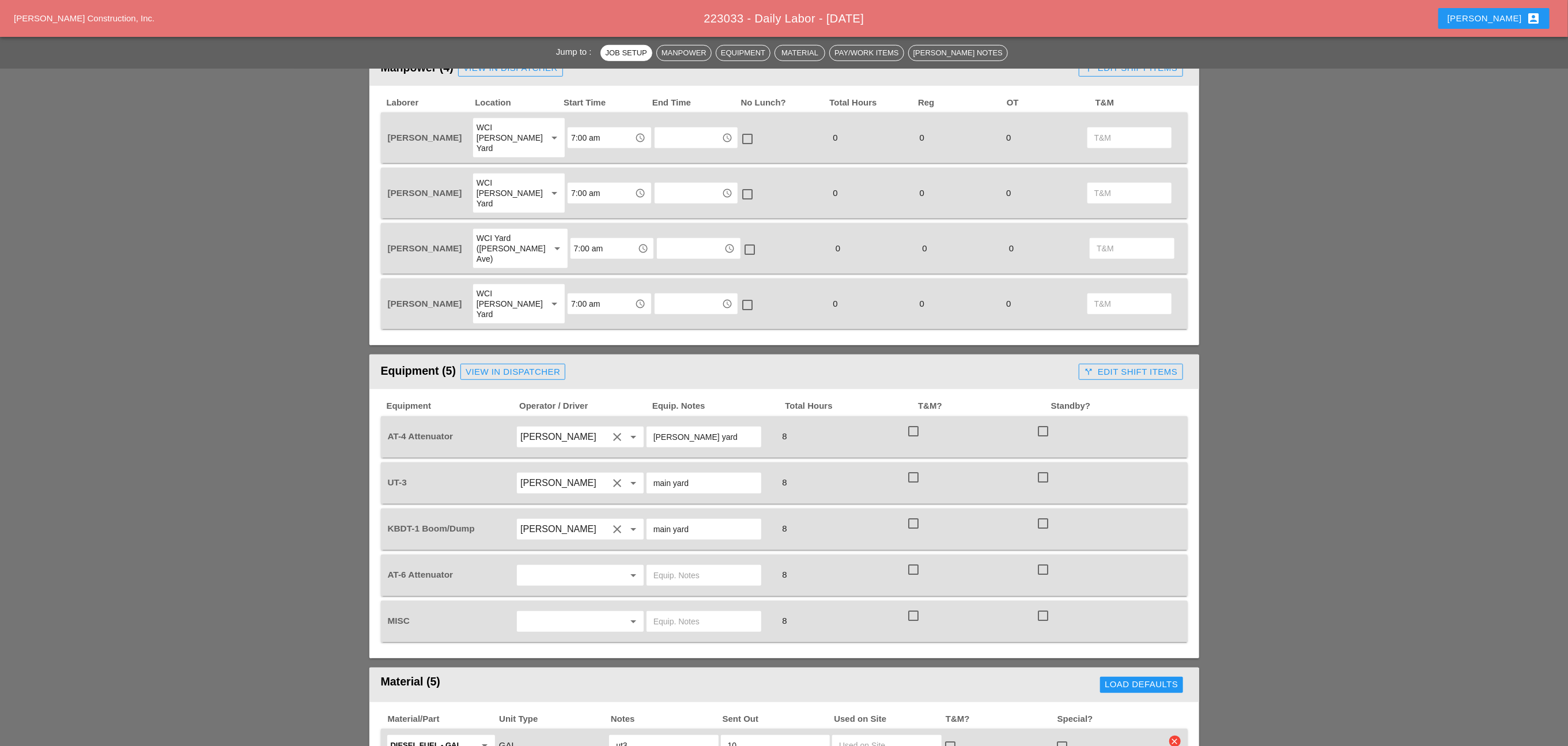
scroll to position [605, 0]
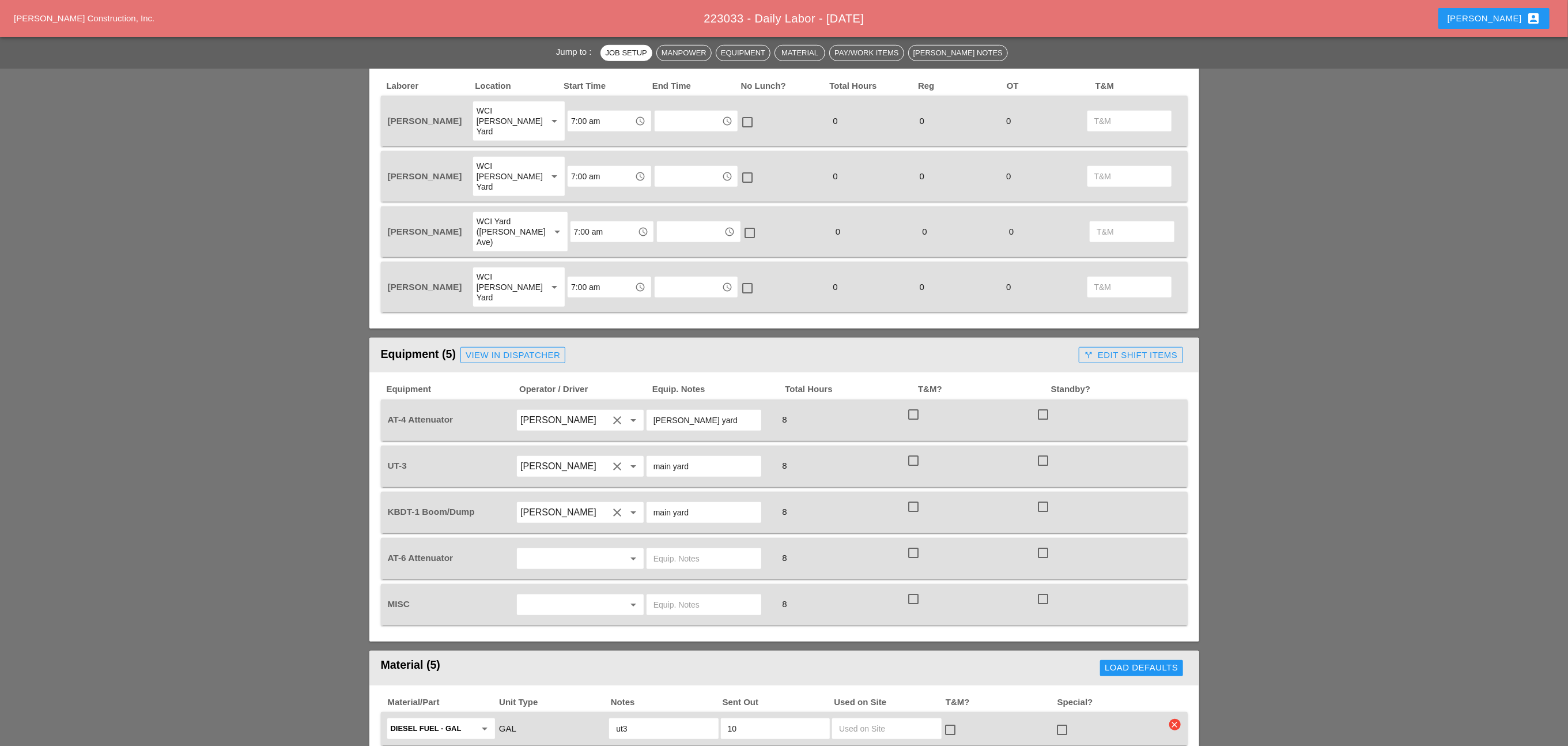
drag, startPoint x: 554, startPoint y: 506, endPoint x: 554, endPoint y: 512, distance: 6.0
click at [554, 549] on input "text" at bounding box center [563, 558] width 87 height 18
click at [546, 555] on div "[PERSON_NAME]" at bounding box center [580, 557] width 108 height 13
type input "[PERSON_NAME]"
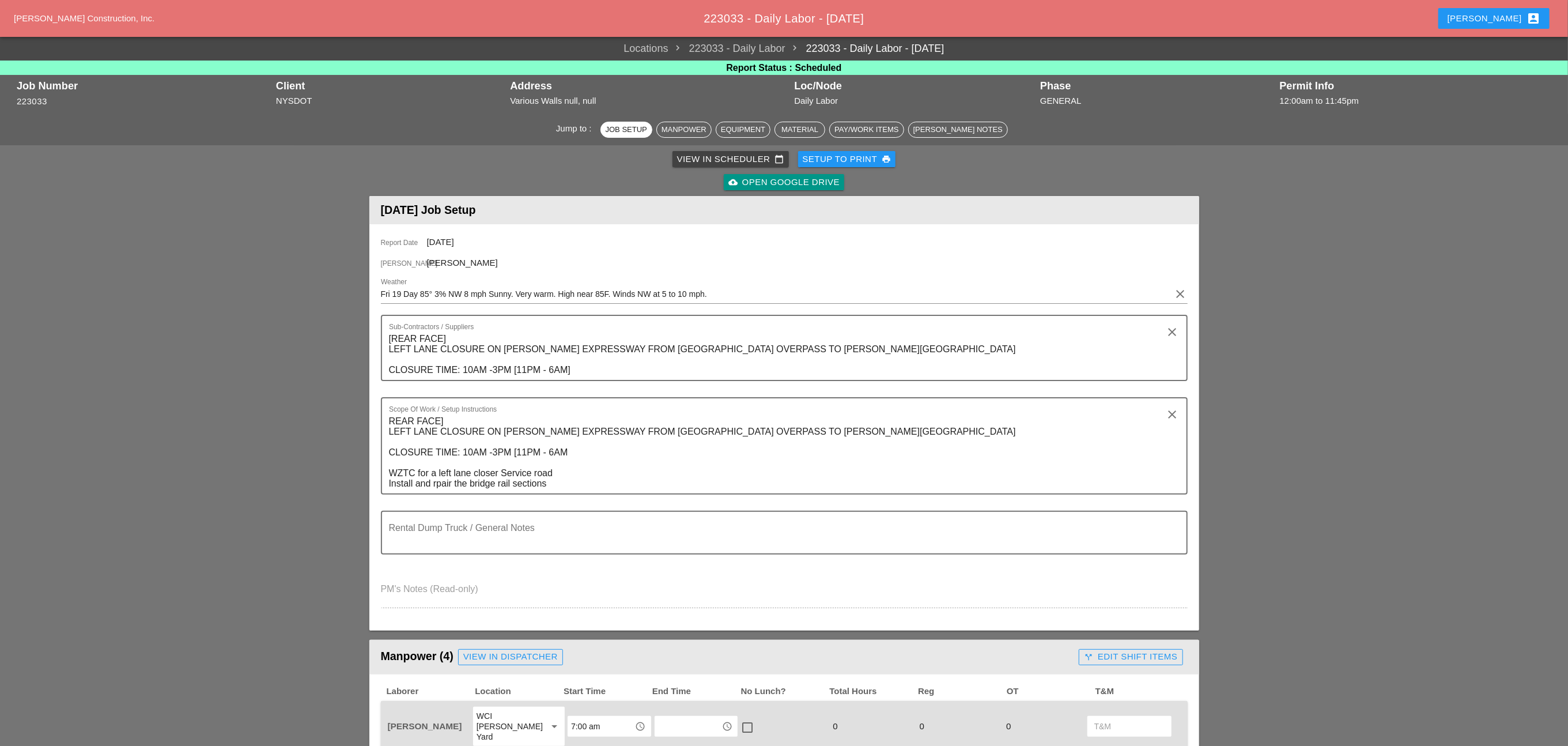
scroll to position [346, 0]
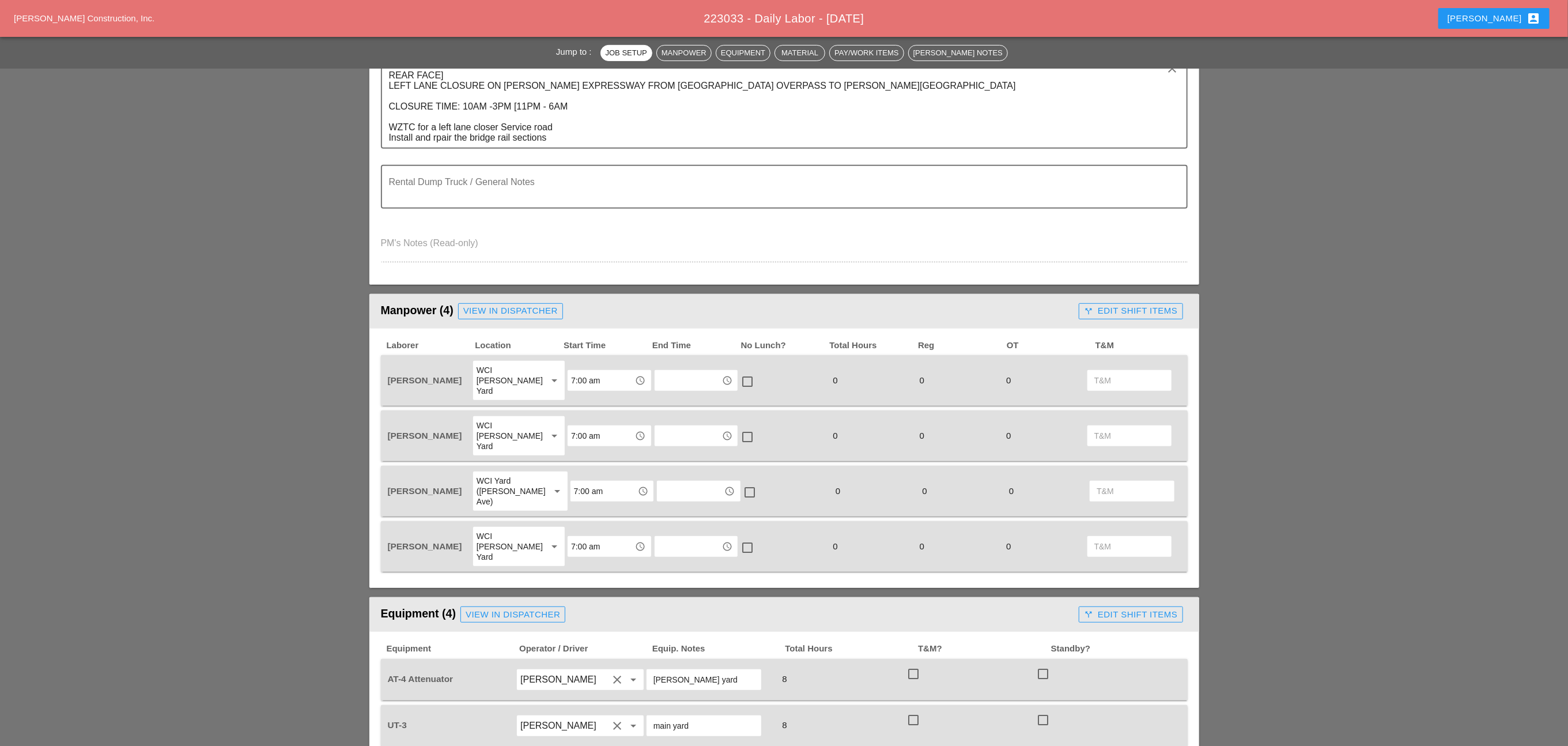
drag, startPoint x: 435, startPoint y: 136, endPoint x: 517, endPoint y: 155, distance: 84.2
click at [435, 137] on textarea "REAR FACE] LEFT LANE CLOSURE ON [PERSON_NAME] EXPRESSWAY FROM [GEOGRAPHIC_DATA]…" at bounding box center [780, 107] width 782 height 82
type textarea "REAR FACE] LEFT LANE CLOSURE ON [PERSON_NAME] EXPRESSWAY FROM [GEOGRAPHIC_DATA]…"
click at [616, 186] on textarea "Rental Dump Truck / General Notes" at bounding box center [780, 193] width 782 height 28
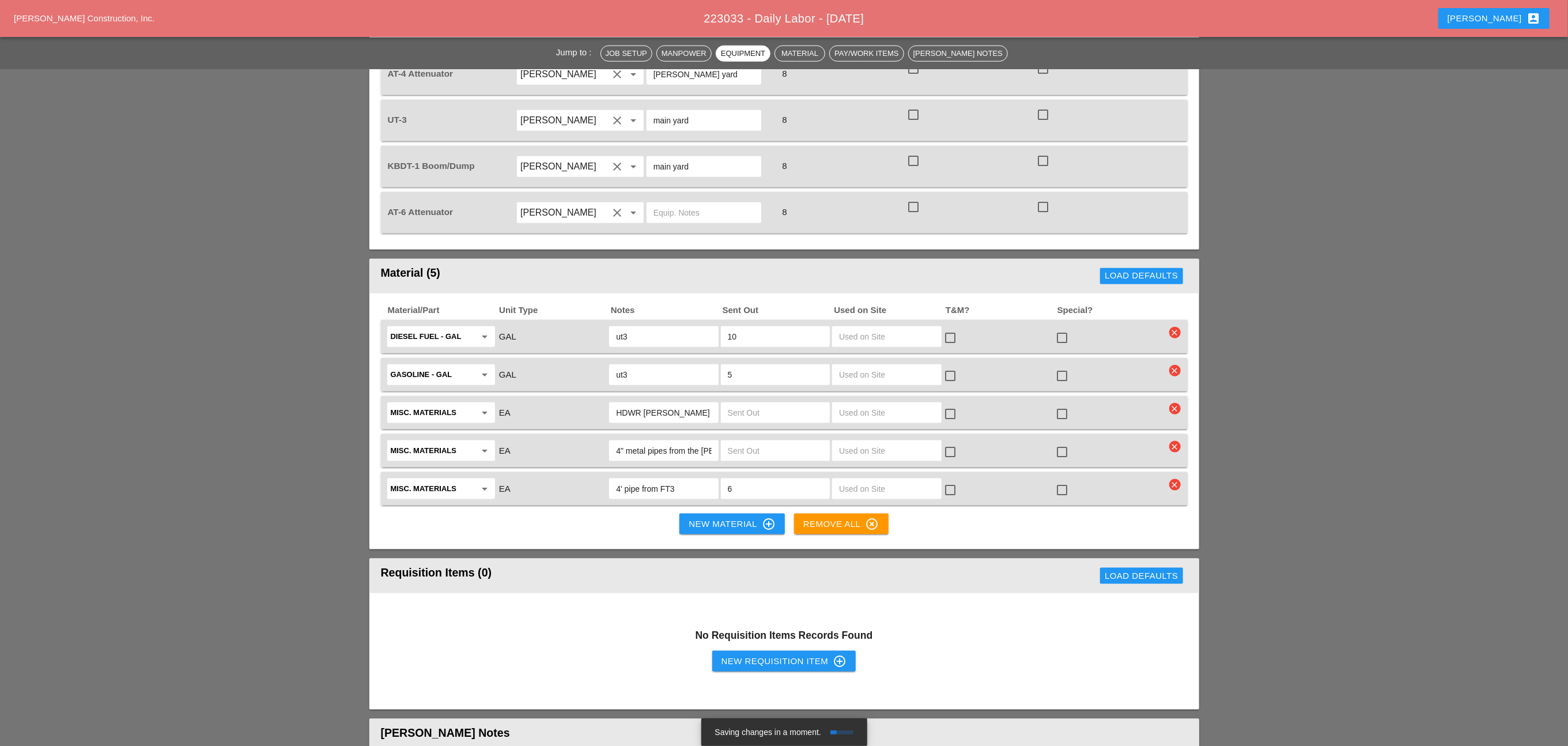
scroll to position [1037, 0]
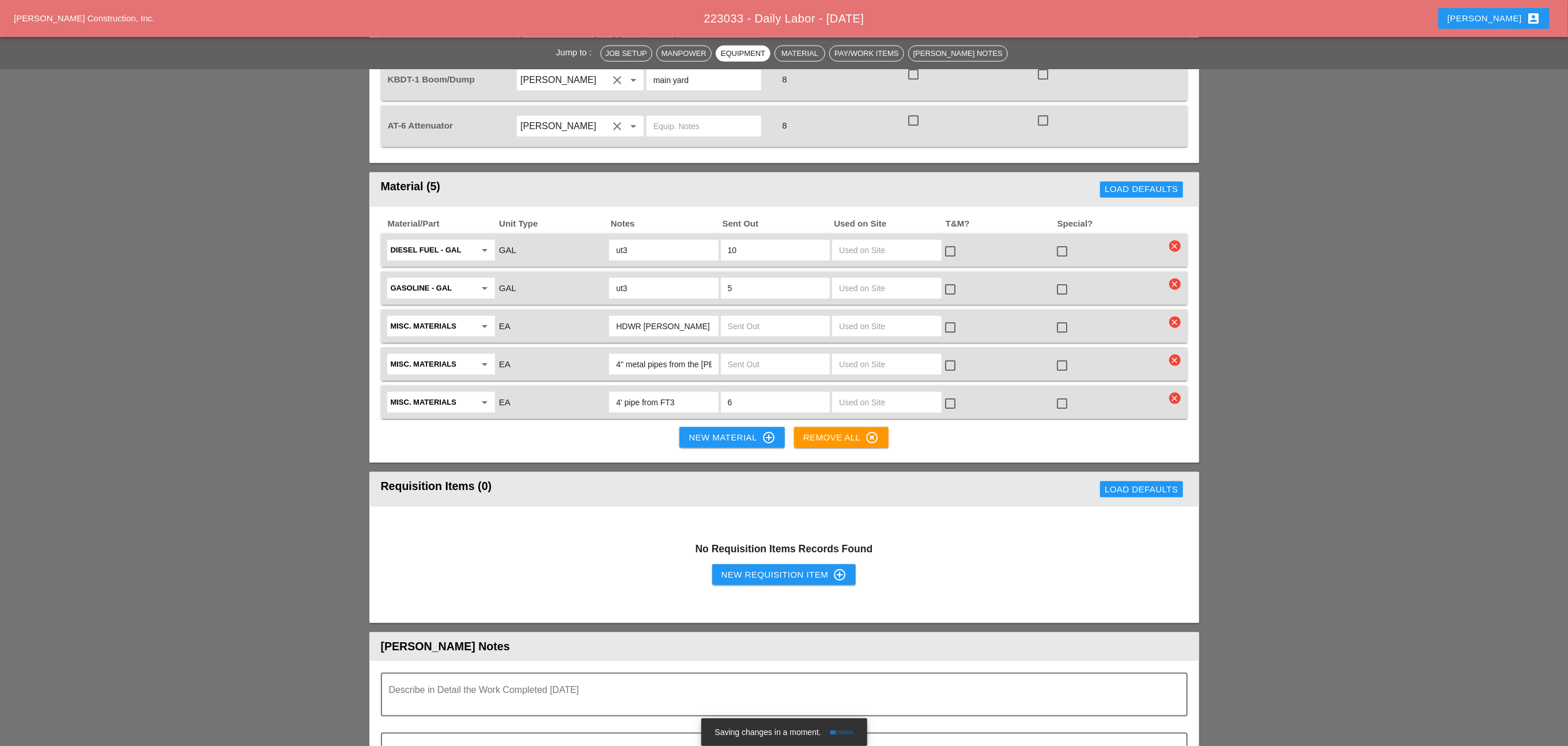
click at [744, 431] on div "New Material control_point" at bounding box center [732, 437] width 87 height 13
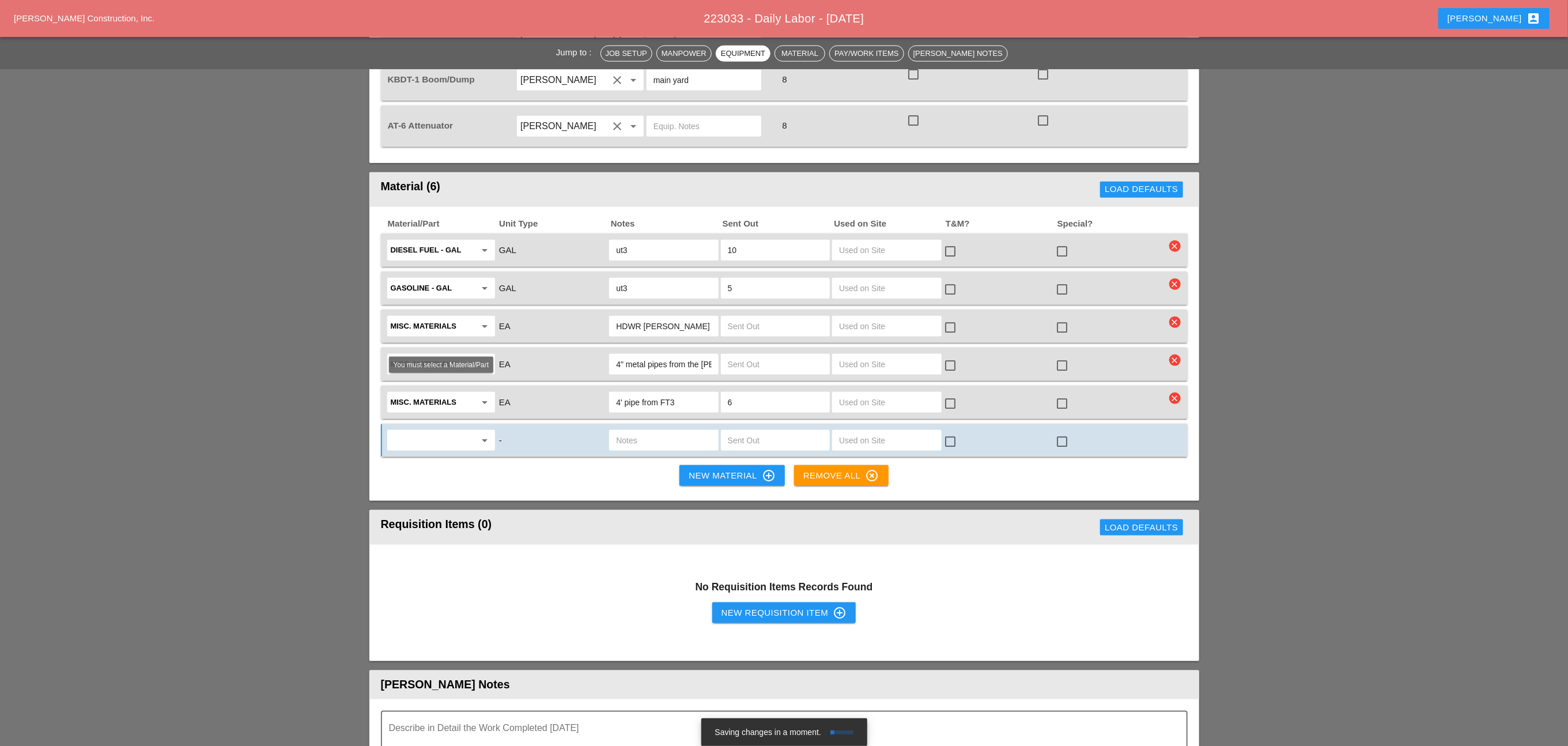
click at [429, 431] on input "text" at bounding box center [433, 439] width 85 height 18
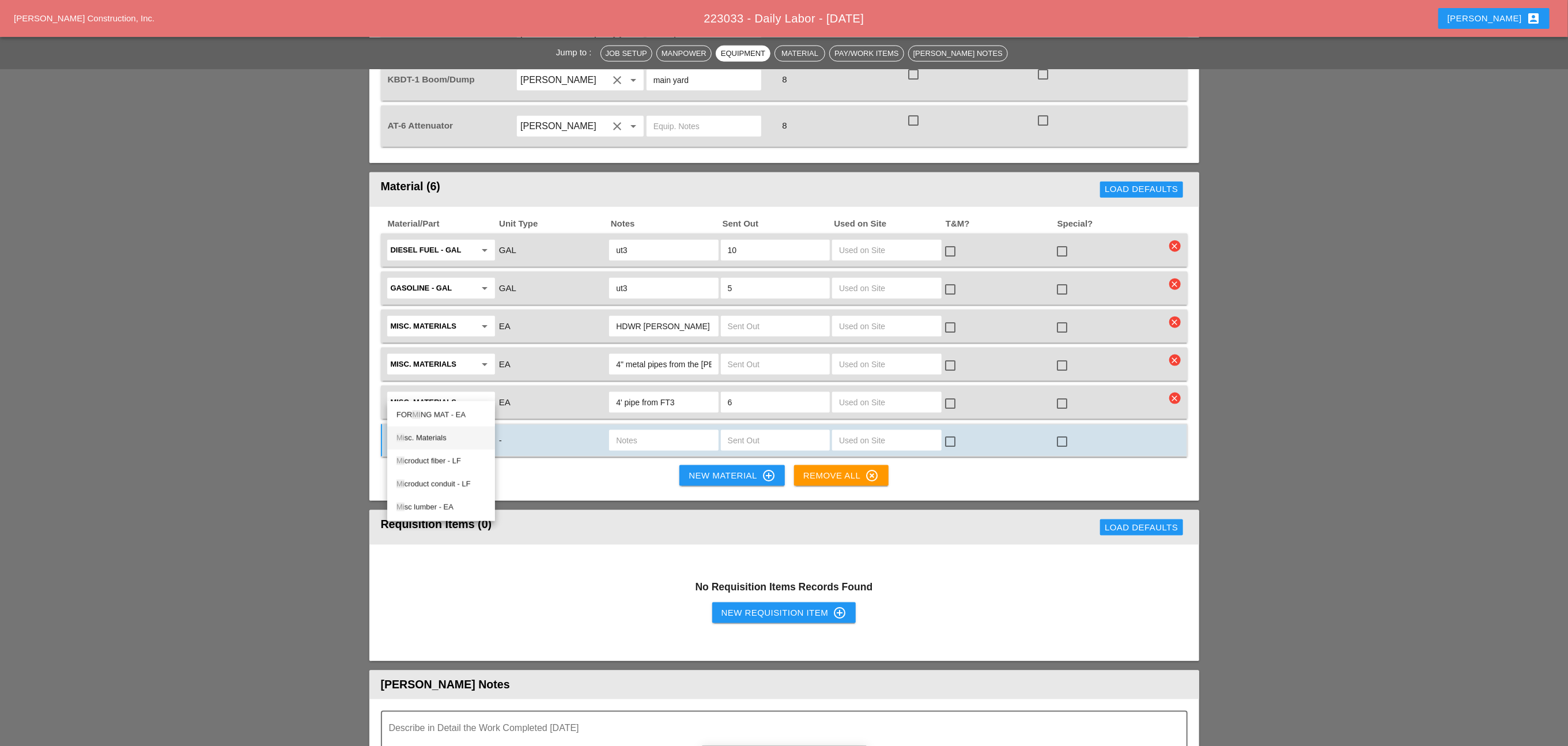
click at [433, 434] on div "Mi sc. Materials" at bounding box center [440, 437] width 89 height 13
type input "Misc. Materials"
click at [635, 428] on div at bounding box center [663, 439] width 112 height 24
click at [637, 431] on input "text" at bounding box center [663, 439] width 95 height 18
type input "Oxygen torch set up ut3"
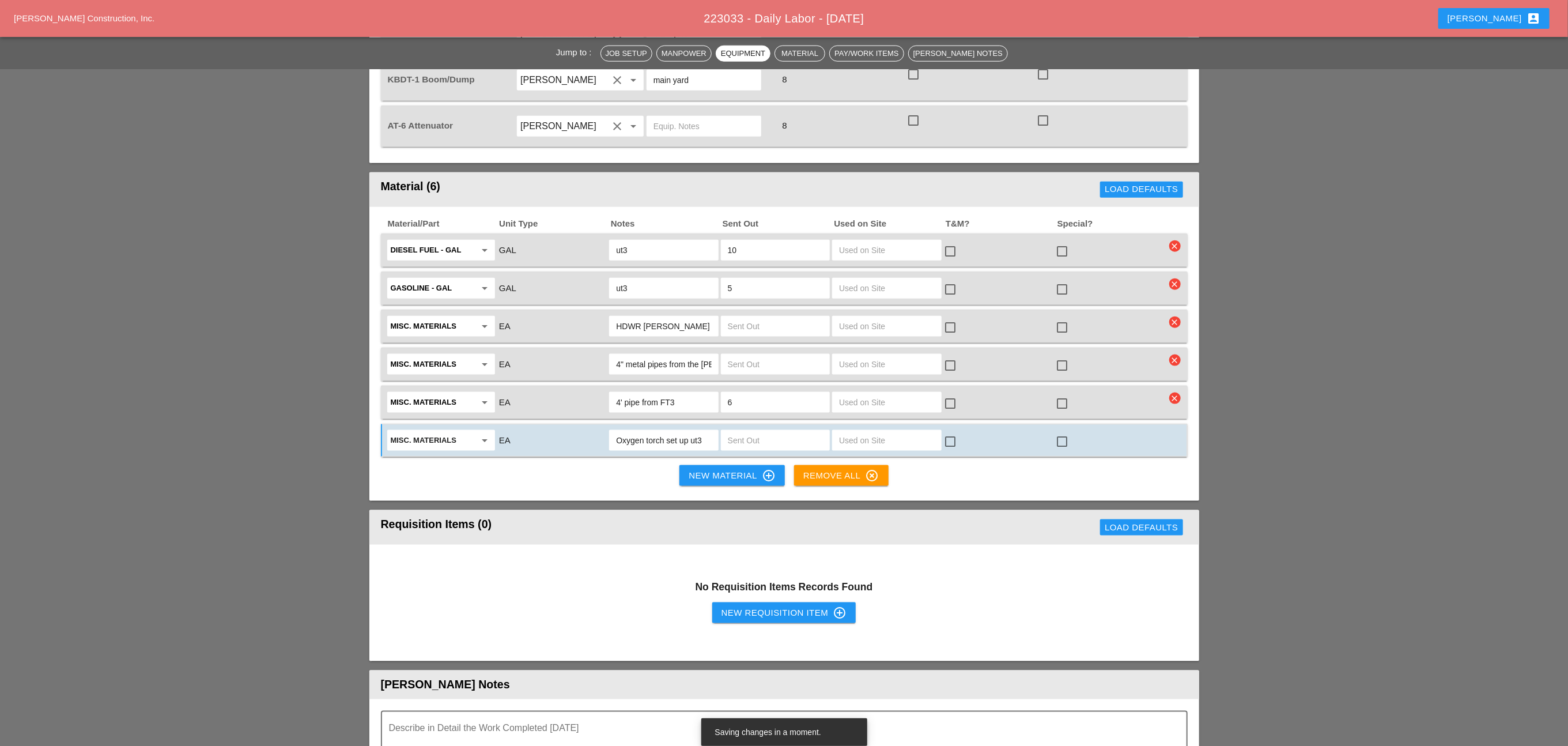
click at [752, 431] on input "text" at bounding box center [775, 439] width 95 height 18
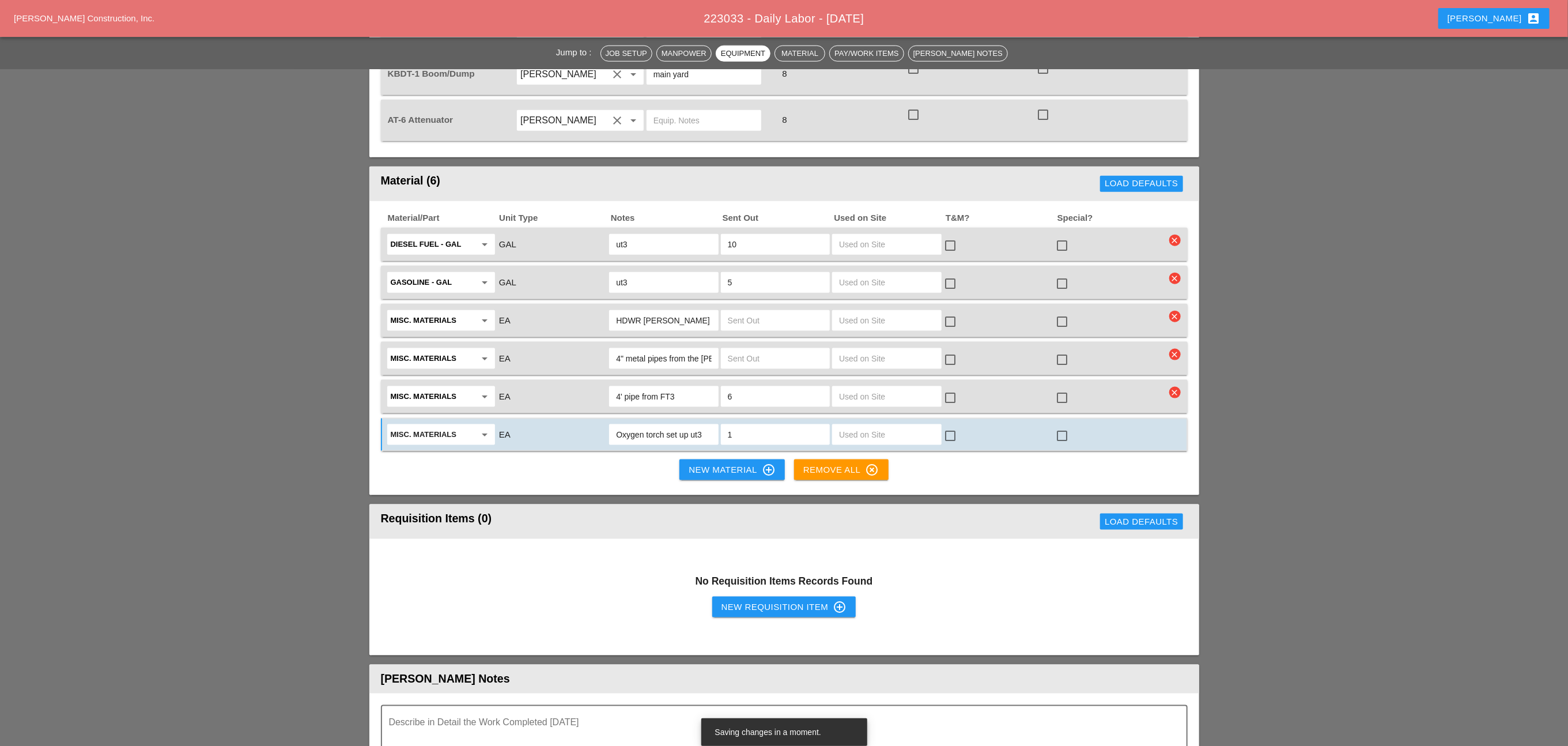
scroll to position [1124, 0]
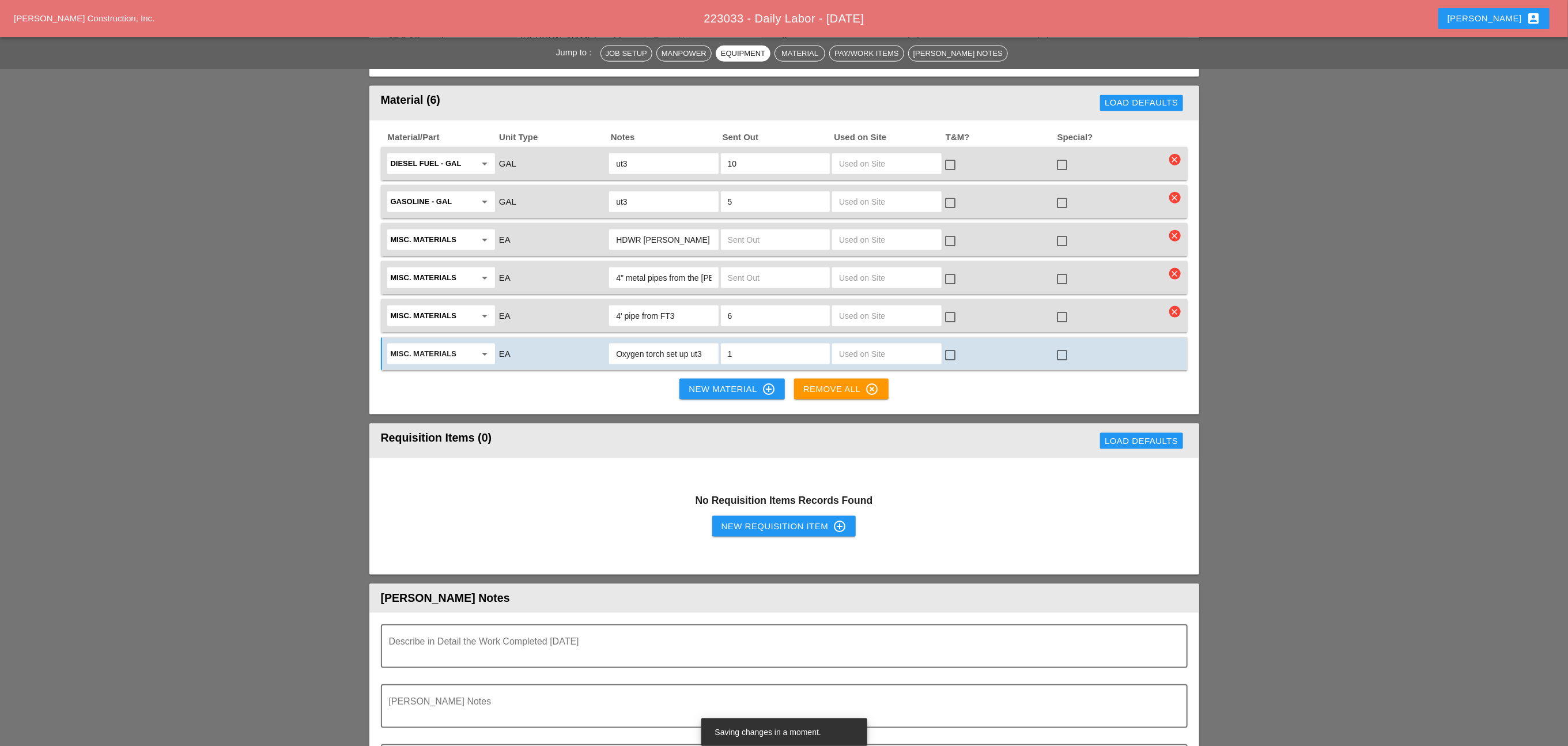
type input "1"
click at [752, 519] on div "New Requisition Item control_point" at bounding box center [784, 526] width 126 height 13
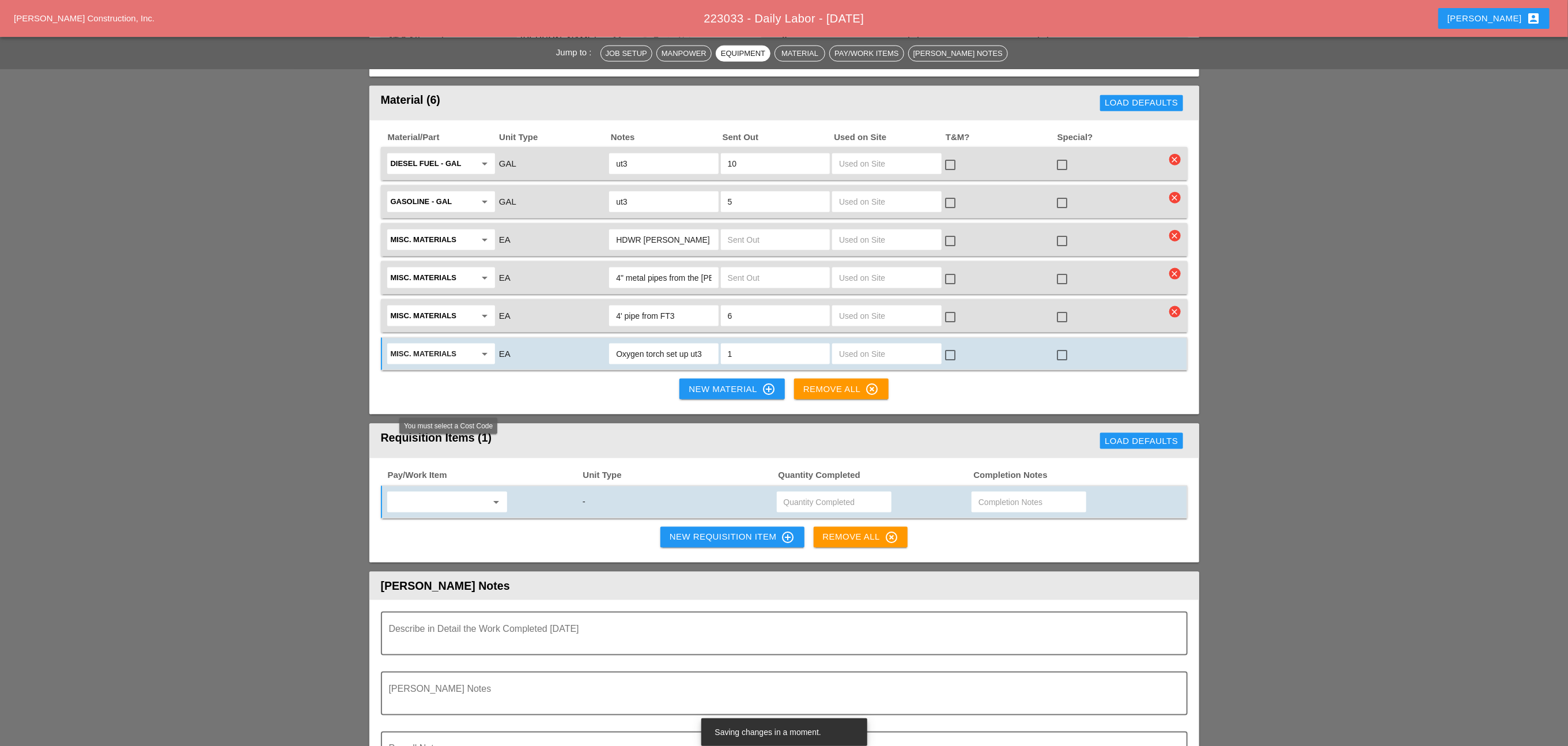
click at [454, 492] on input "text" at bounding box center [438, 501] width 97 height 18
click at [494, 473] on div "619.1004002 - PORTABLE WORK ZONE CAMER A" at bounding box center [481, 476] width 170 height 13
type input "619.1004002 - PORTABLE WORK ZONE CAMERA"
click at [809, 492] on input "text" at bounding box center [834, 501] width 101 height 18
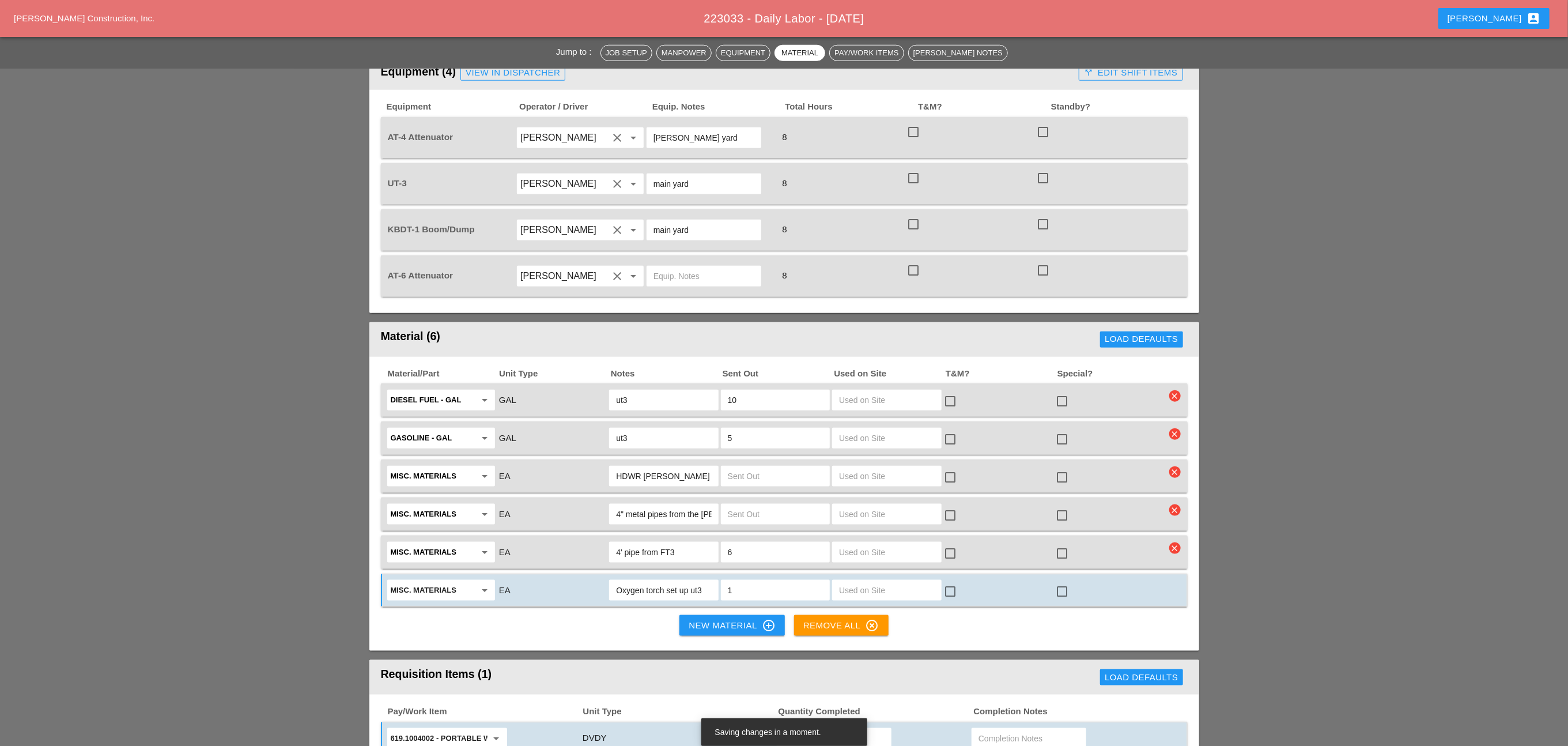
scroll to position [864, 0]
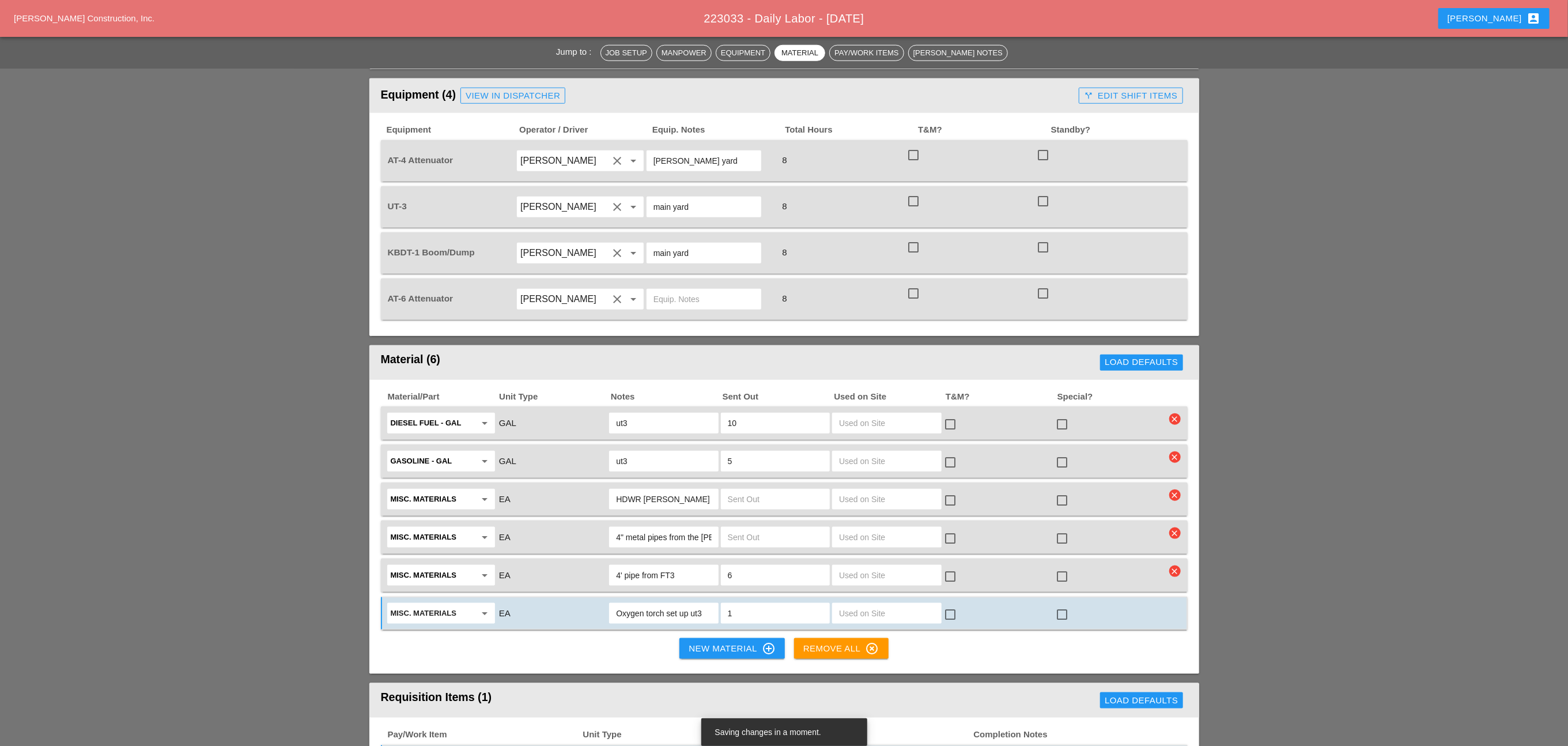
type input "4"
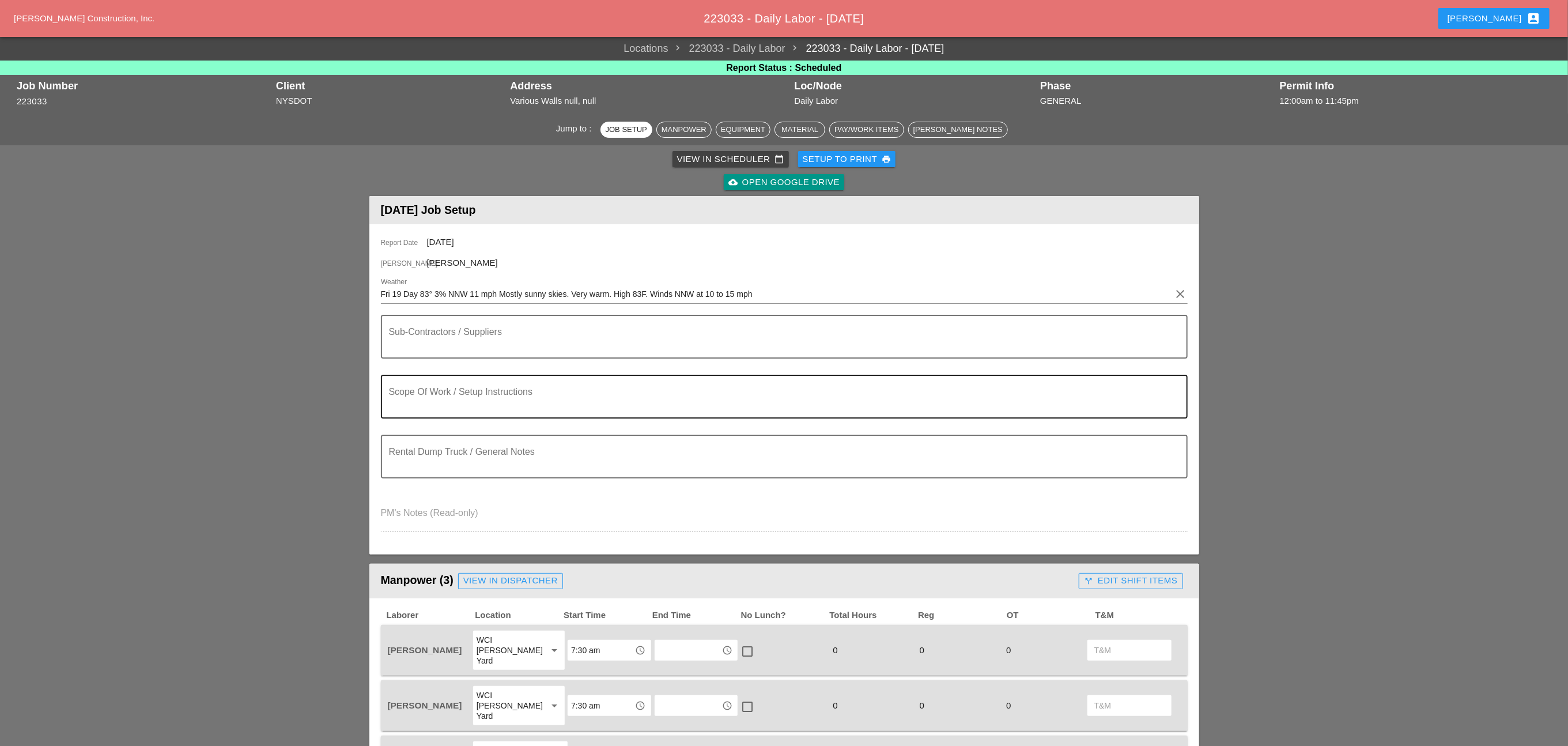
scroll to position [87, 0]
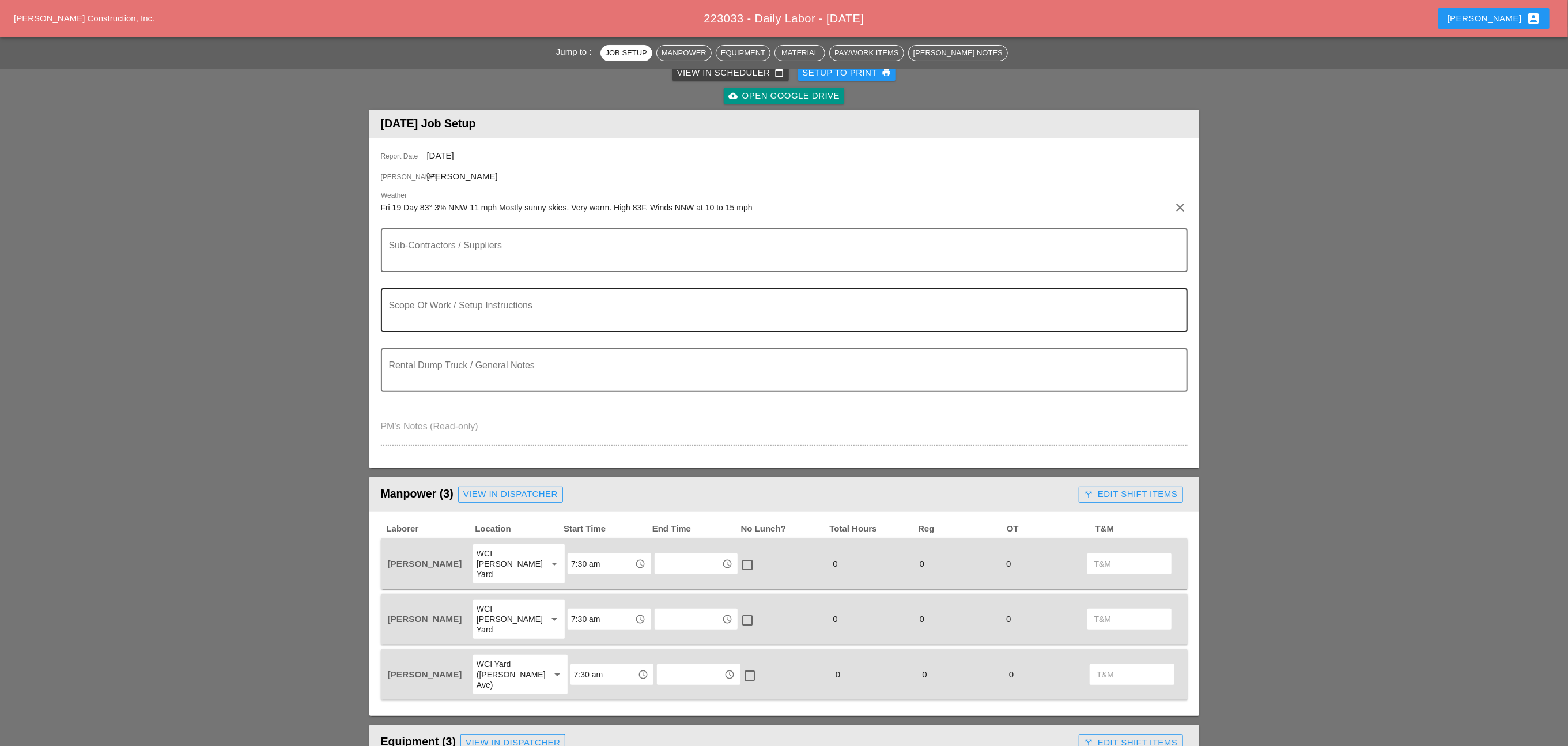
click at [417, 321] on textarea "Scope Of Work / Setup Instructions" at bounding box center [780, 316] width 782 height 28
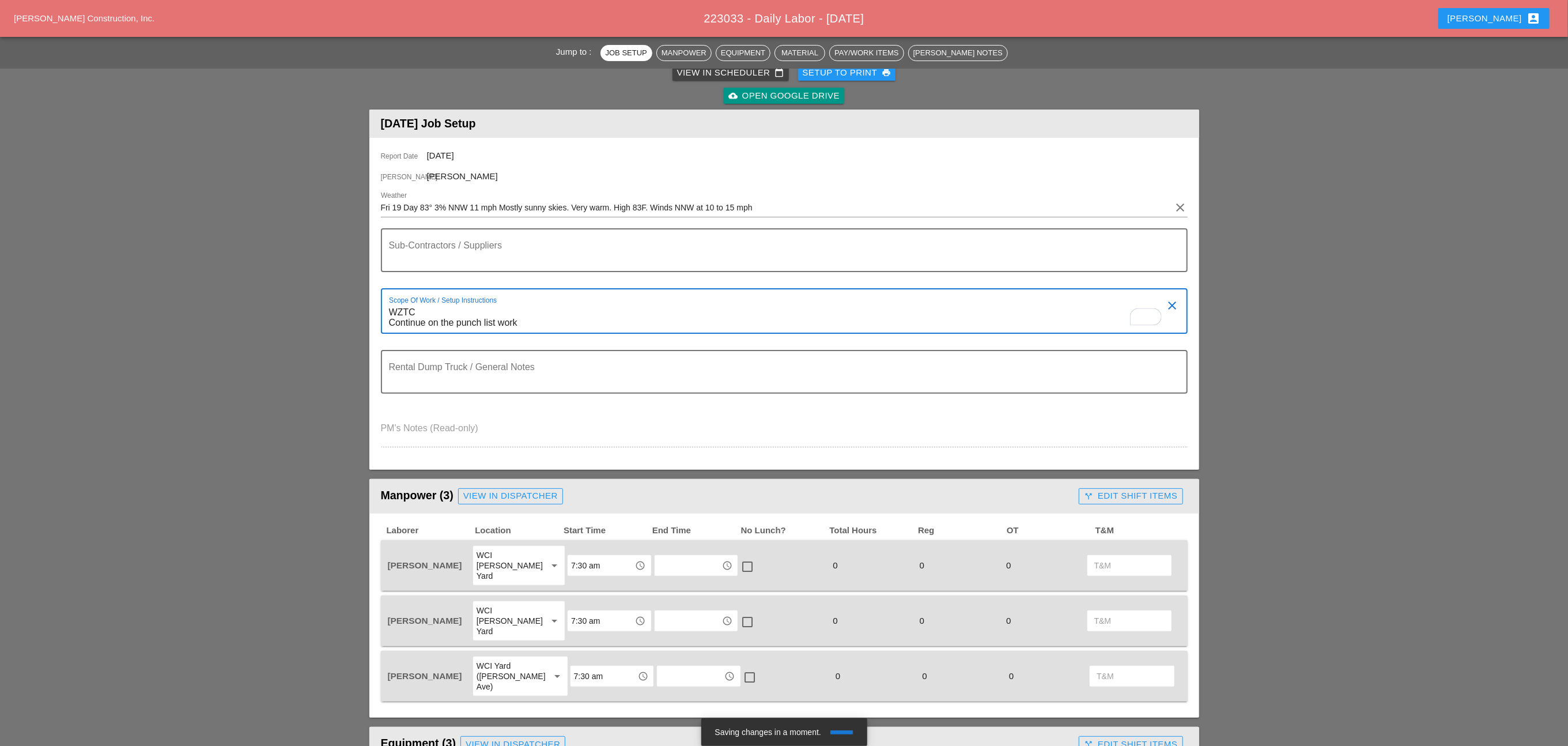
click at [535, 311] on textarea "WZTC Continue on the punch list work" at bounding box center [780, 317] width 782 height 30
click at [531, 316] on textarea "WZTC Continue on the punch list work" at bounding box center [780, 317] width 782 height 30
click at [674, 319] on textarea "WZTC Continue on the punch list work on HHR drive locations" at bounding box center [780, 317] width 782 height 30
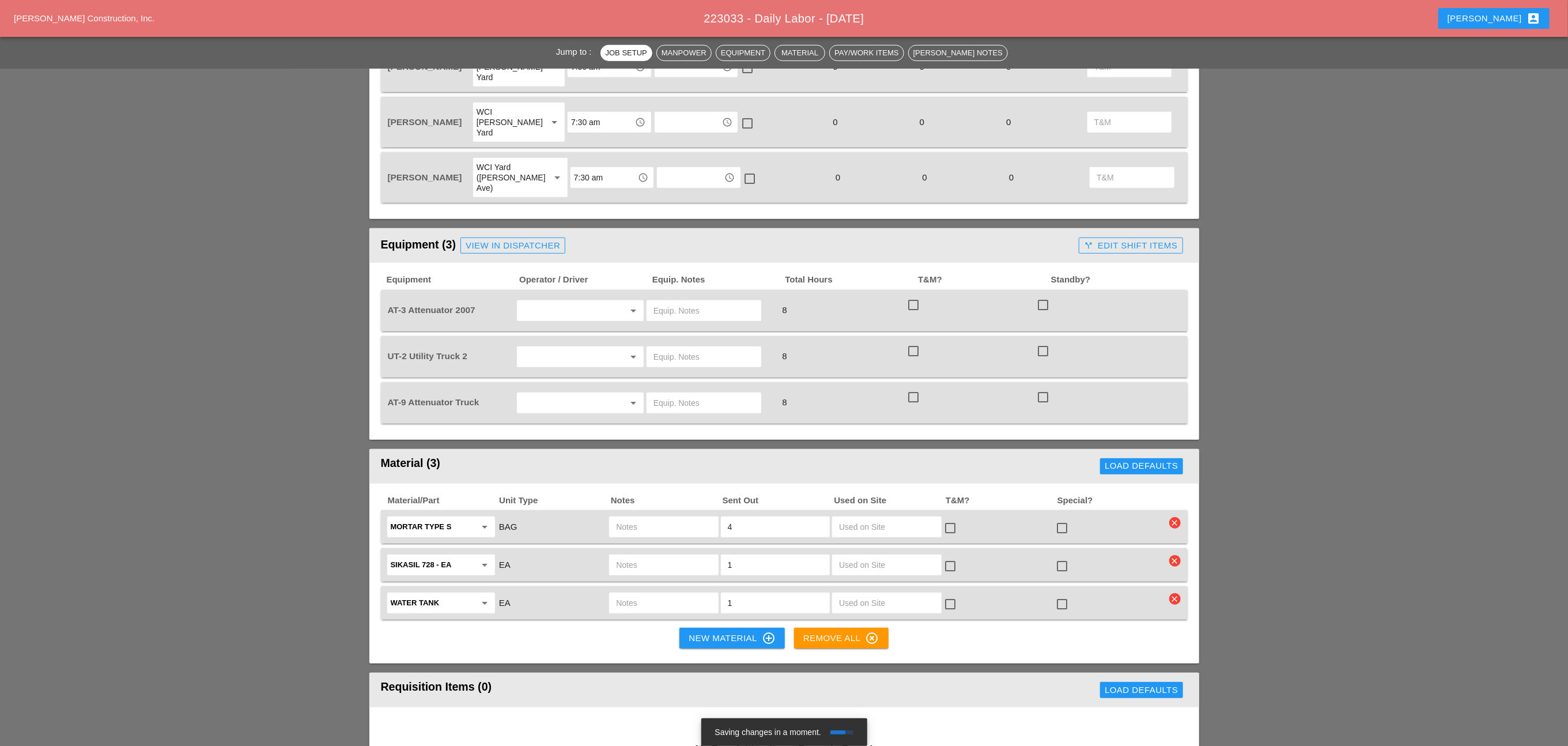
scroll to position [605, 0]
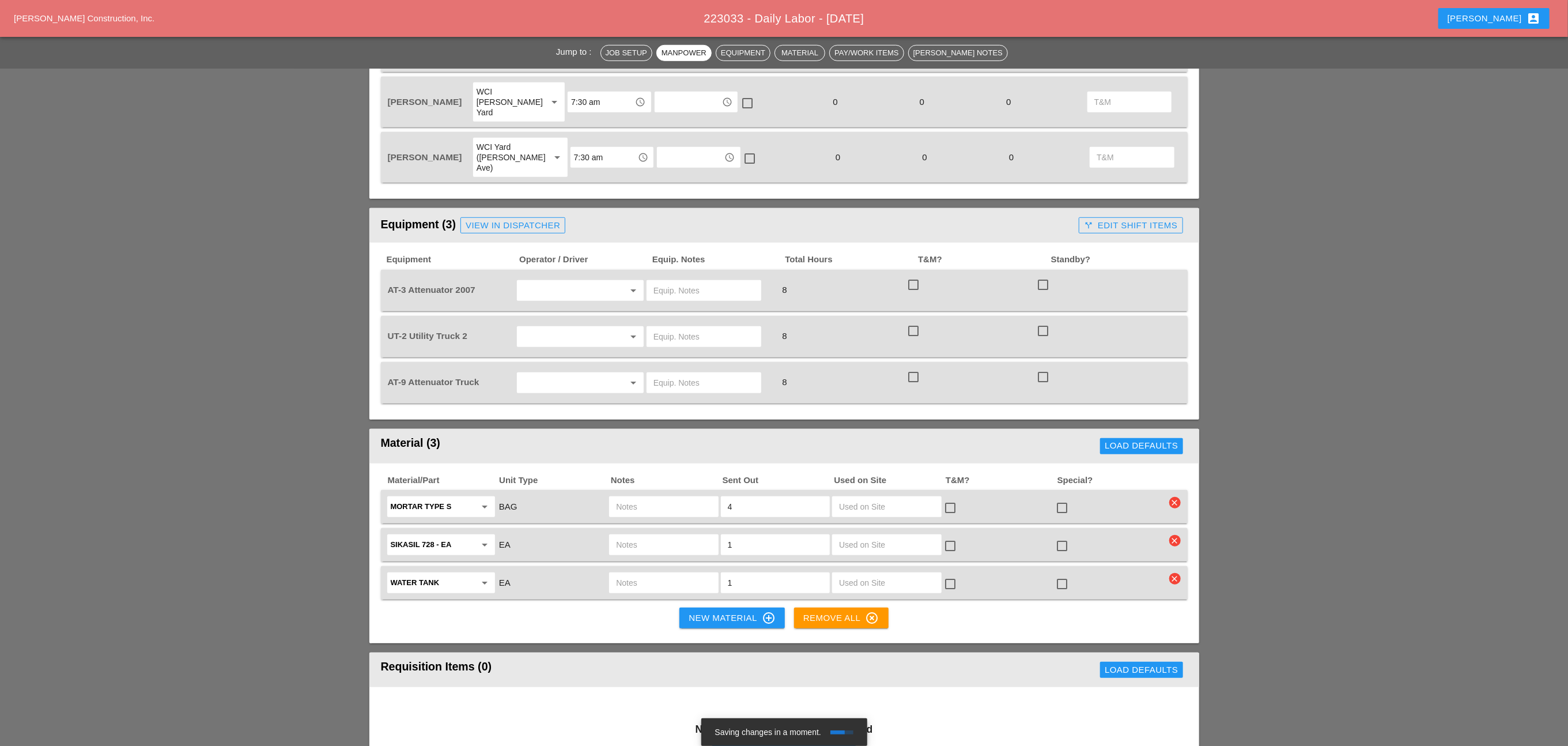
type textarea "WZTC Continue on the punch list work on HHR drive locations"
click at [561, 281] on input "text" at bounding box center [563, 289] width 87 height 18
click at [550, 301] on div "Luis Ocasio" at bounding box center [580, 302] width 108 height 13
type input "Luis Ocasio"
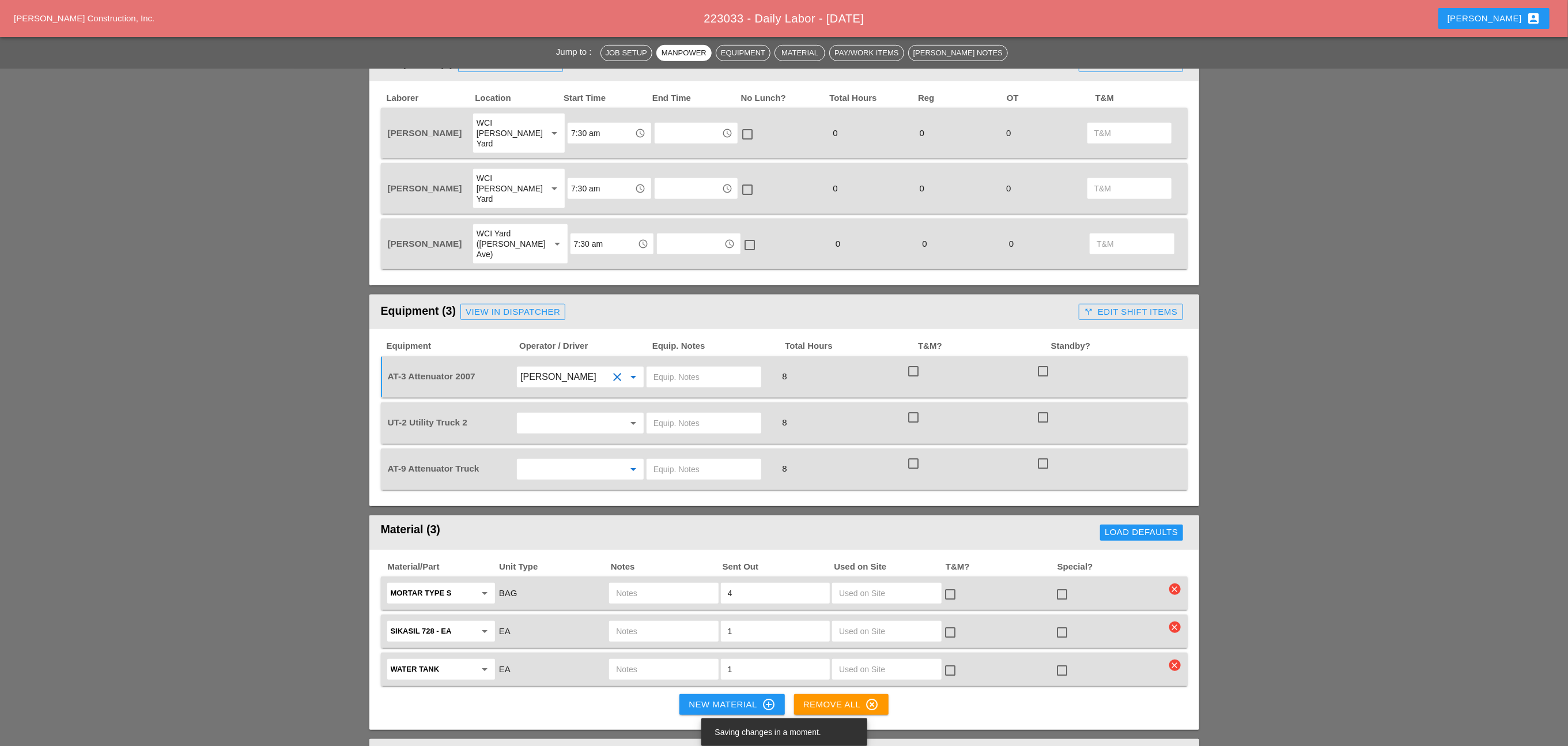
click at [541, 460] on input "text" at bounding box center [563, 468] width 87 height 18
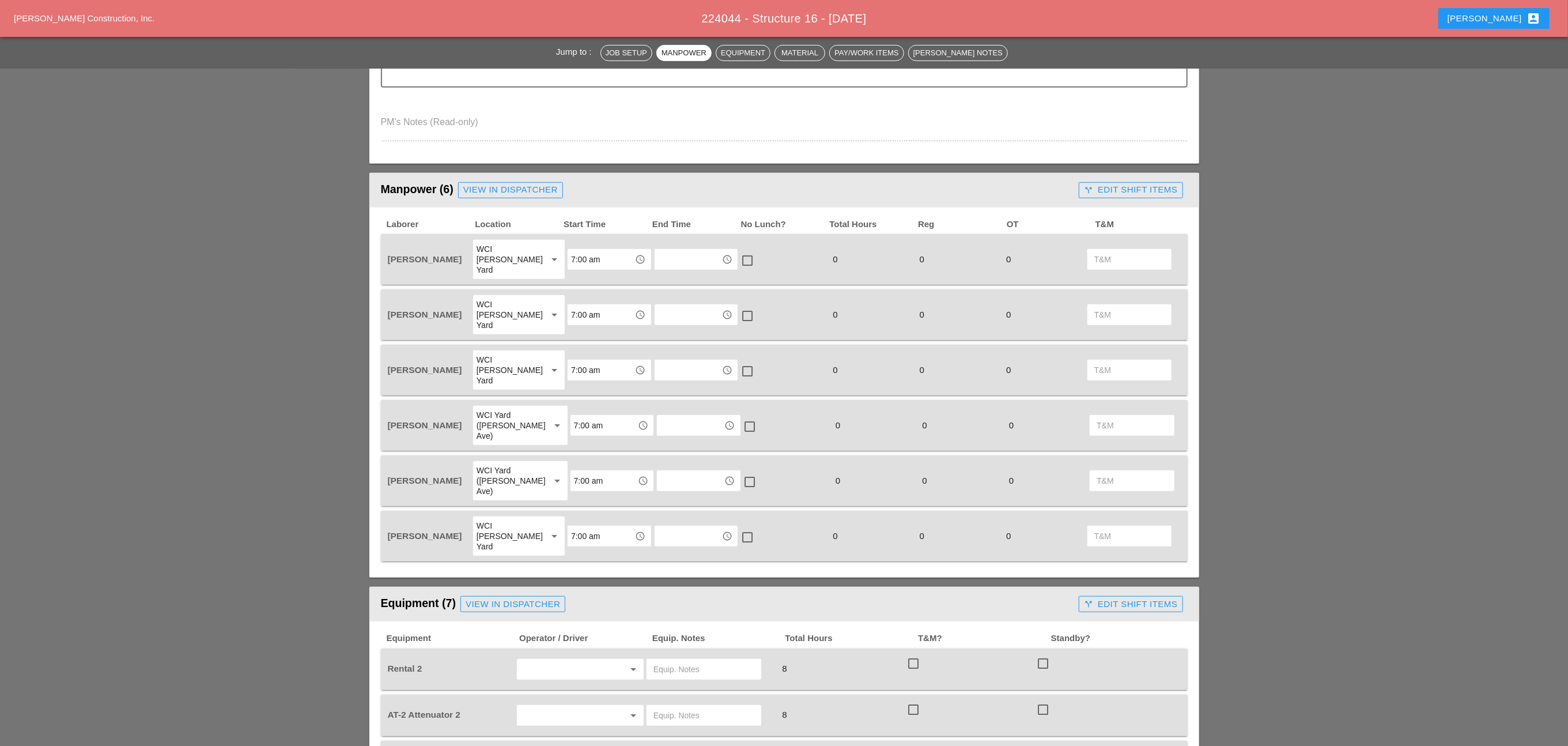
scroll to position [432, 0]
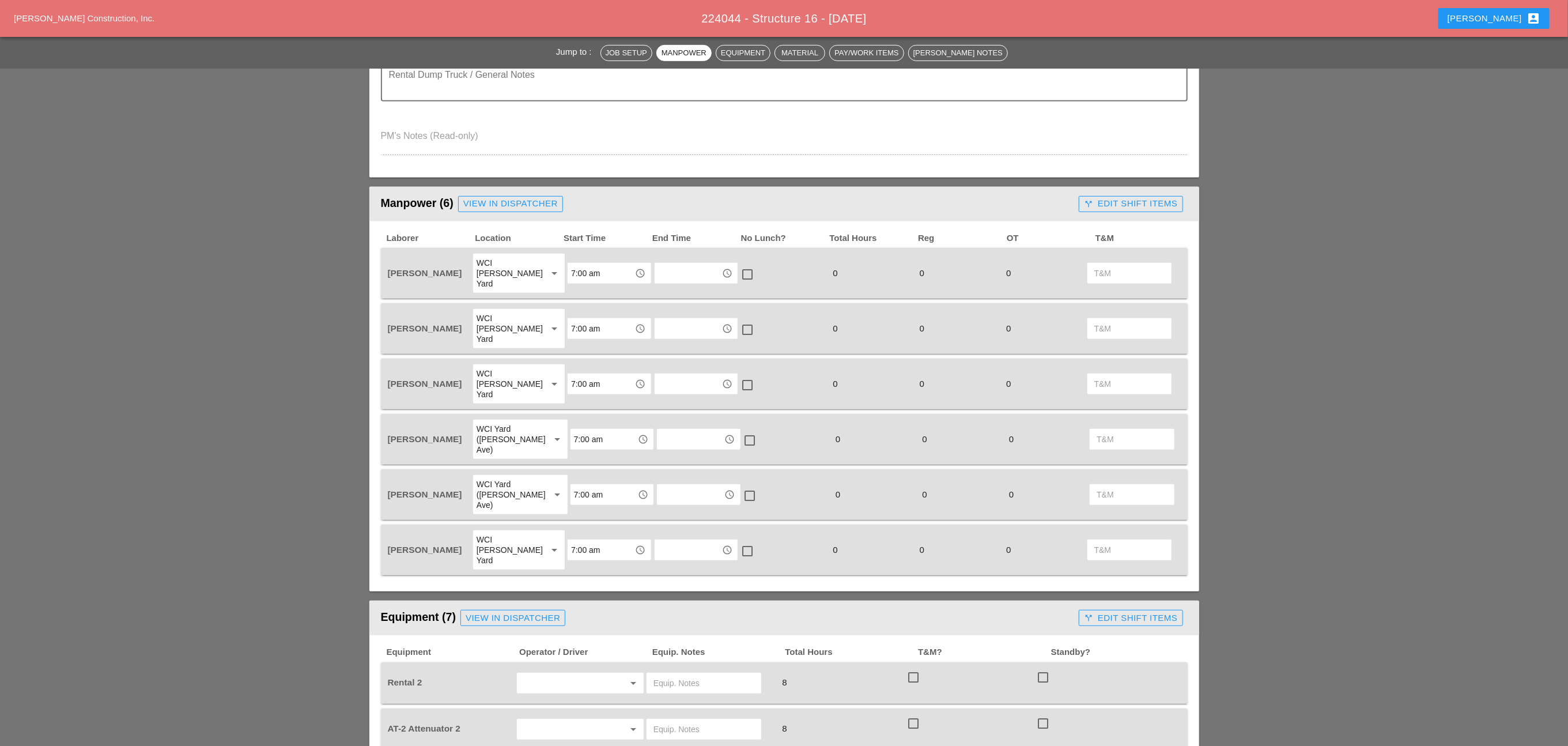
click at [583, 263] on input "7:00 am" at bounding box center [601, 272] width 60 height 18
click at [583, 306] on div "6 :30 am" at bounding box center [602, 312] width 64 height 13
type input "6:30 am"
click at [586, 319] on input "7:00 am" at bounding box center [601, 328] width 60 height 18
drag, startPoint x: 585, startPoint y: 304, endPoint x: 558, endPoint y: 304, distance: 27.0
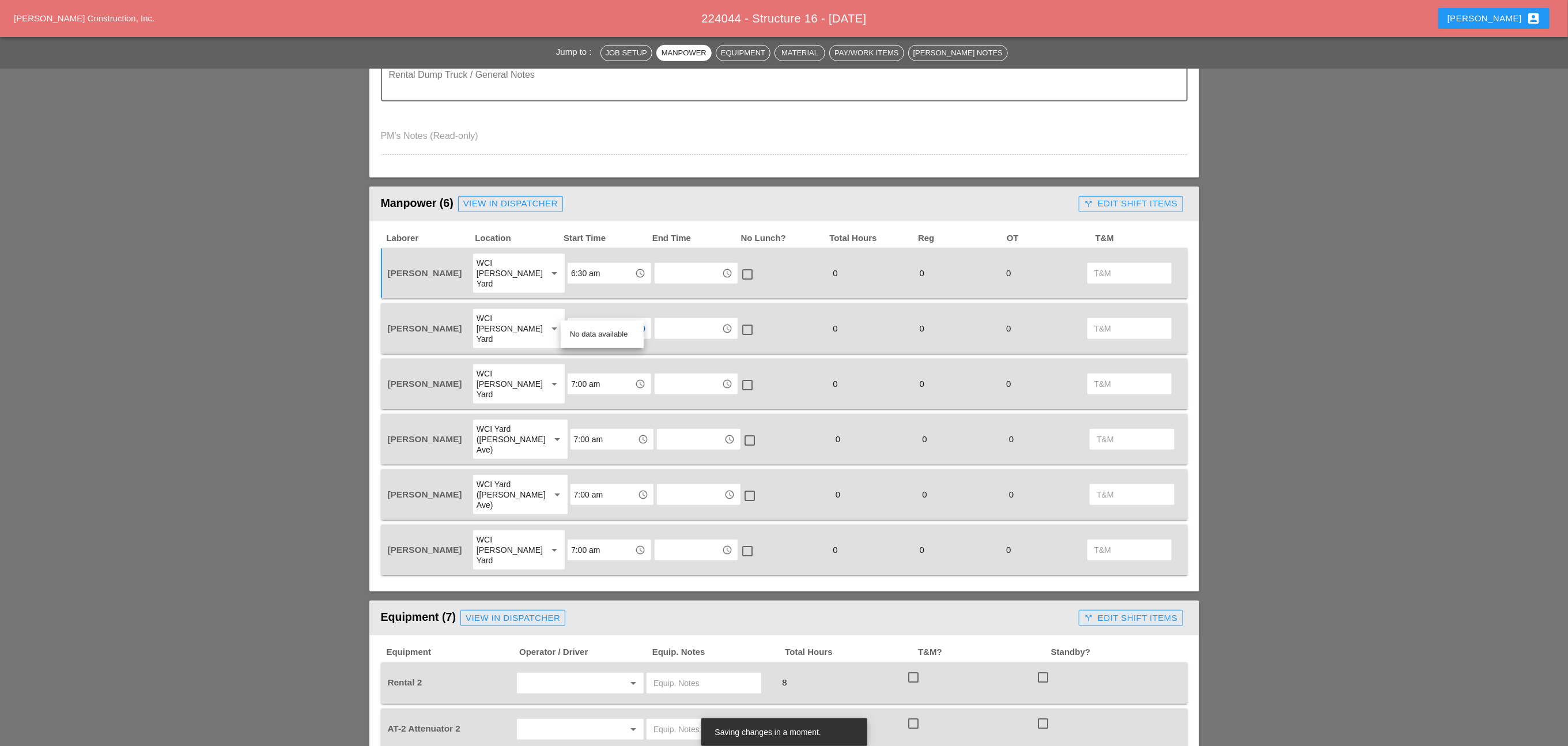
click at [567, 317] on div "6m access_time" at bounding box center [610, 328] width 85 height 22
click at [588, 355] on div "6 :30 am" at bounding box center [602, 357] width 64 height 13
type input "6:30 am"
click at [587, 375] on input "7:00 am" at bounding box center [601, 384] width 60 height 18
click at [587, 402] on div "6 :30 am" at bounding box center [602, 402] width 64 height 13
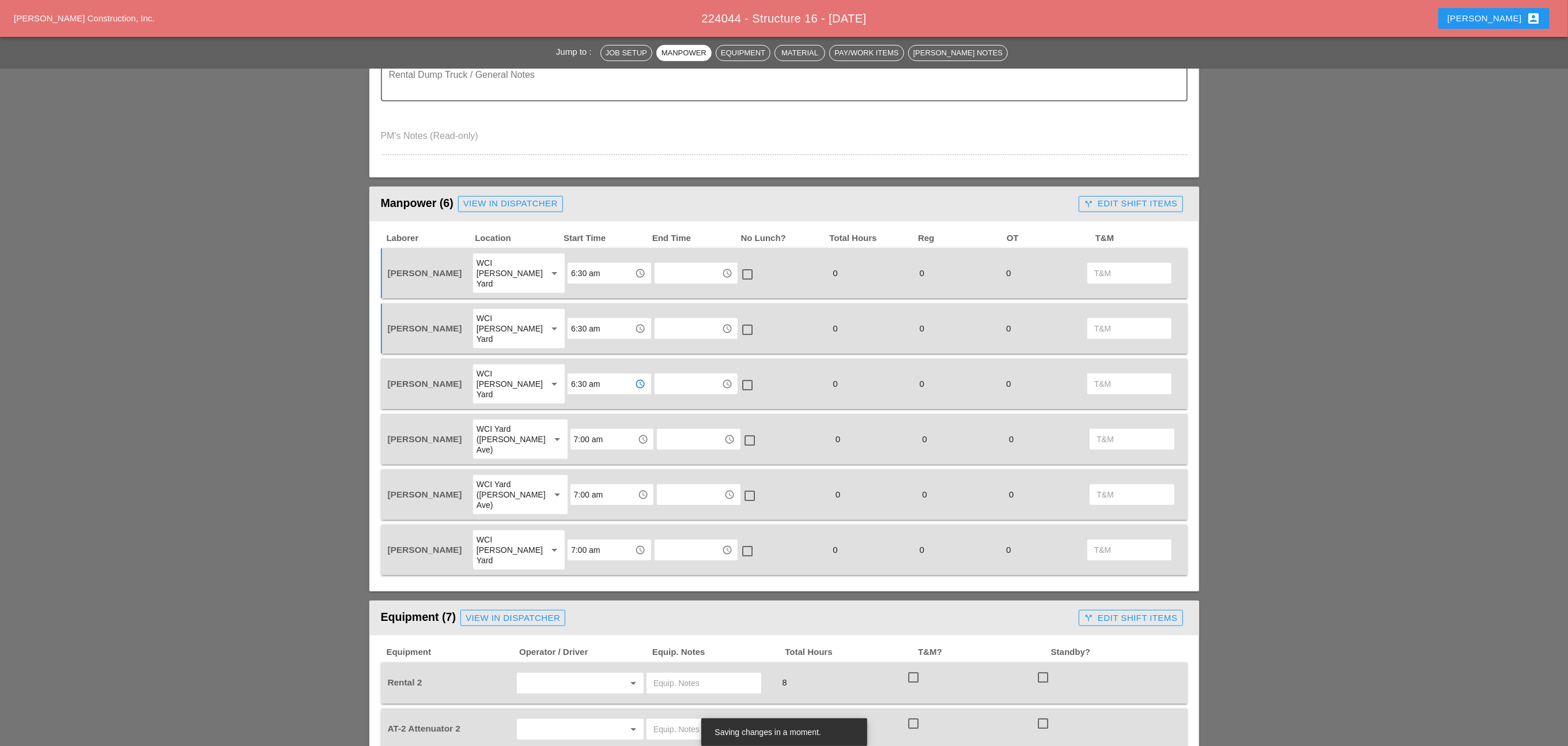
type input "6:30 am"
click at [587, 430] on input "7:00 am" at bounding box center [604, 438] width 60 height 18
click at [577, 445] on div "6 :30 am" at bounding box center [602, 446] width 64 height 13
type input "6:30 am"
click at [582, 485] on input "7:00 am" at bounding box center [604, 494] width 60 height 18
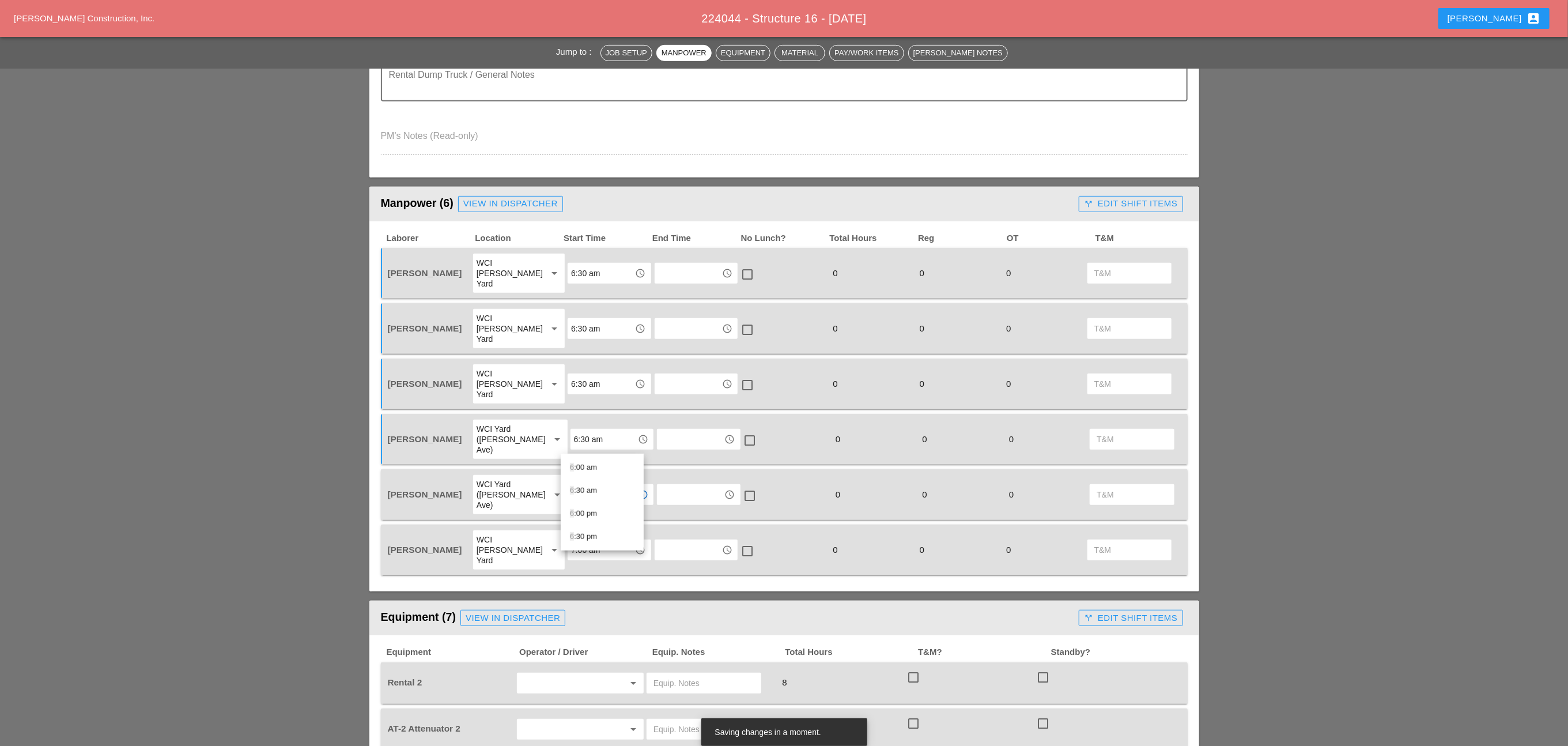
click at [581, 488] on div "6 :30 am" at bounding box center [602, 490] width 64 height 13
type input "6:30 am"
click at [585, 540] on input "7:00 am" at bounding box center [601, 549] width 60 height 18
click at [588, 535] on div "6 :30 am" at bounding box center [602, 534] width 64 height 13
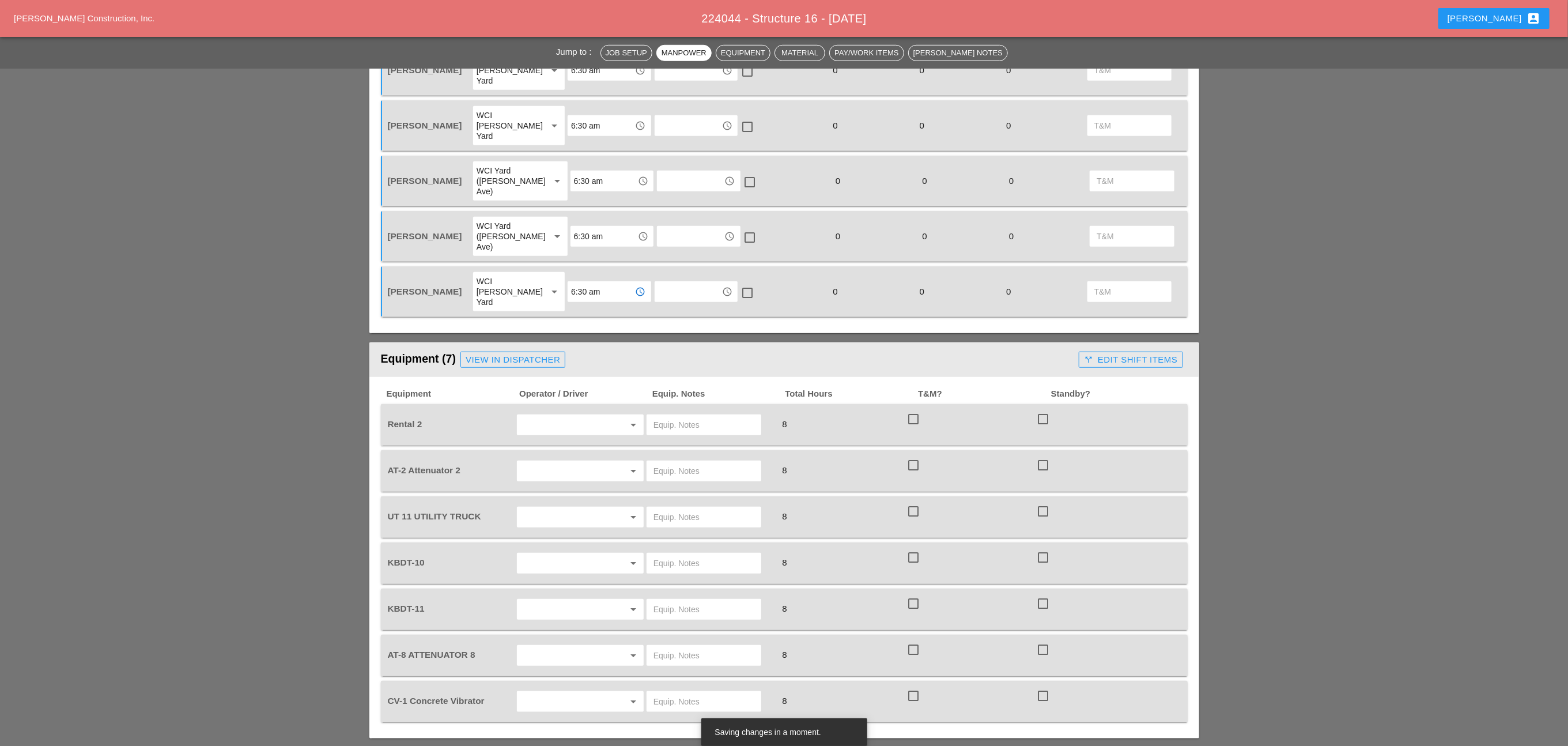
scroll to position [691, 0]
type input "6:30 am"
click at [556, 414] on input "text" at bounding box center [563, 423] width 87 height 18
click at [544, 448] on div "[PERSON_NAME]" at bounding box center [580, 448] width 108 height 13
type input "[PERSON_NAME]"
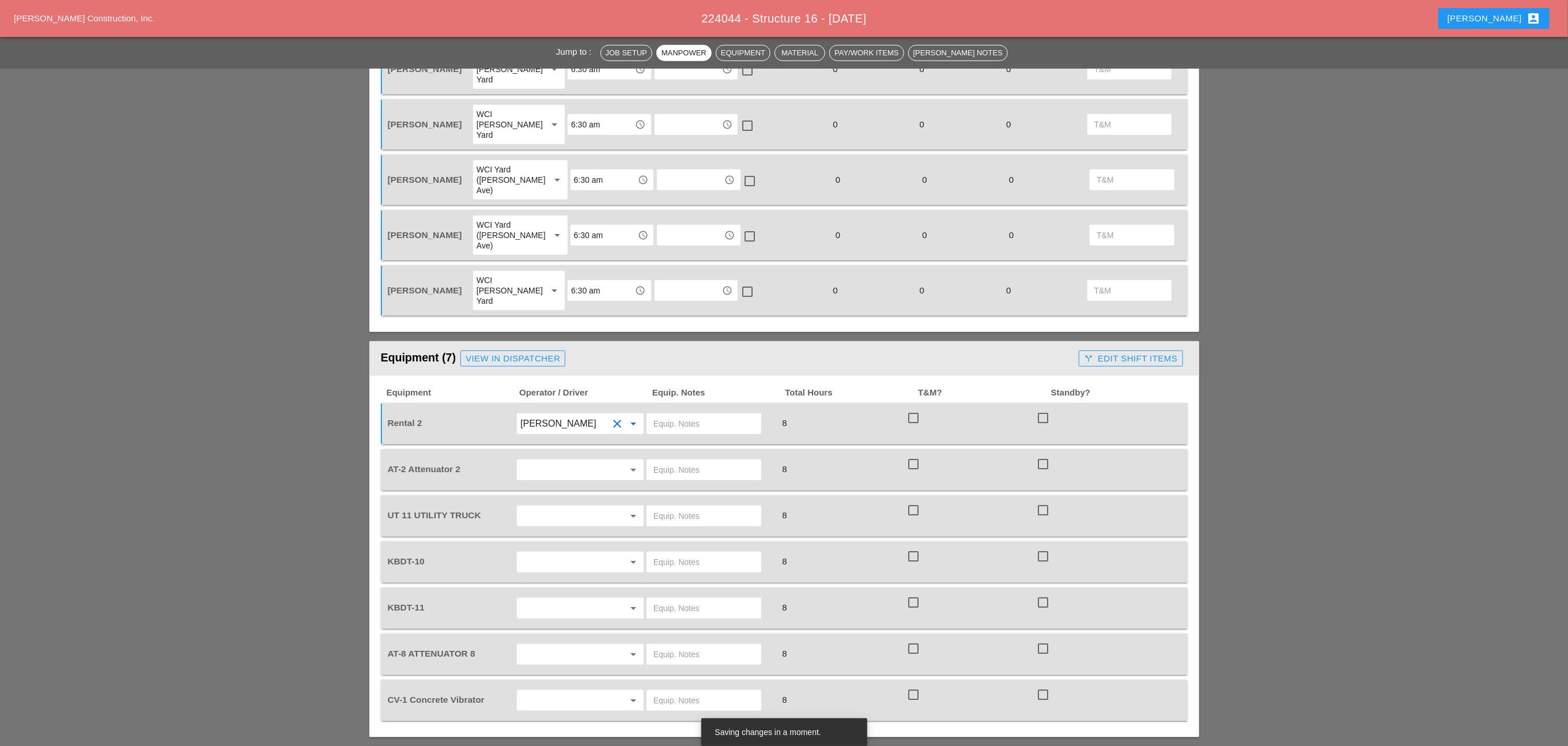
click at [666, 414] on input "text" at bounding box center [704, 423] width 101 height 18
type input "Herc Hopper KBDT11"
click at [582, 460] on input "text" at bounding box center [563, 469] width 87 height 18
click at [552, 442] on div "[PERSON_NAME]" at bounding box center [580, 447] width 108 height 13
type input "[PERSON_NAME]"
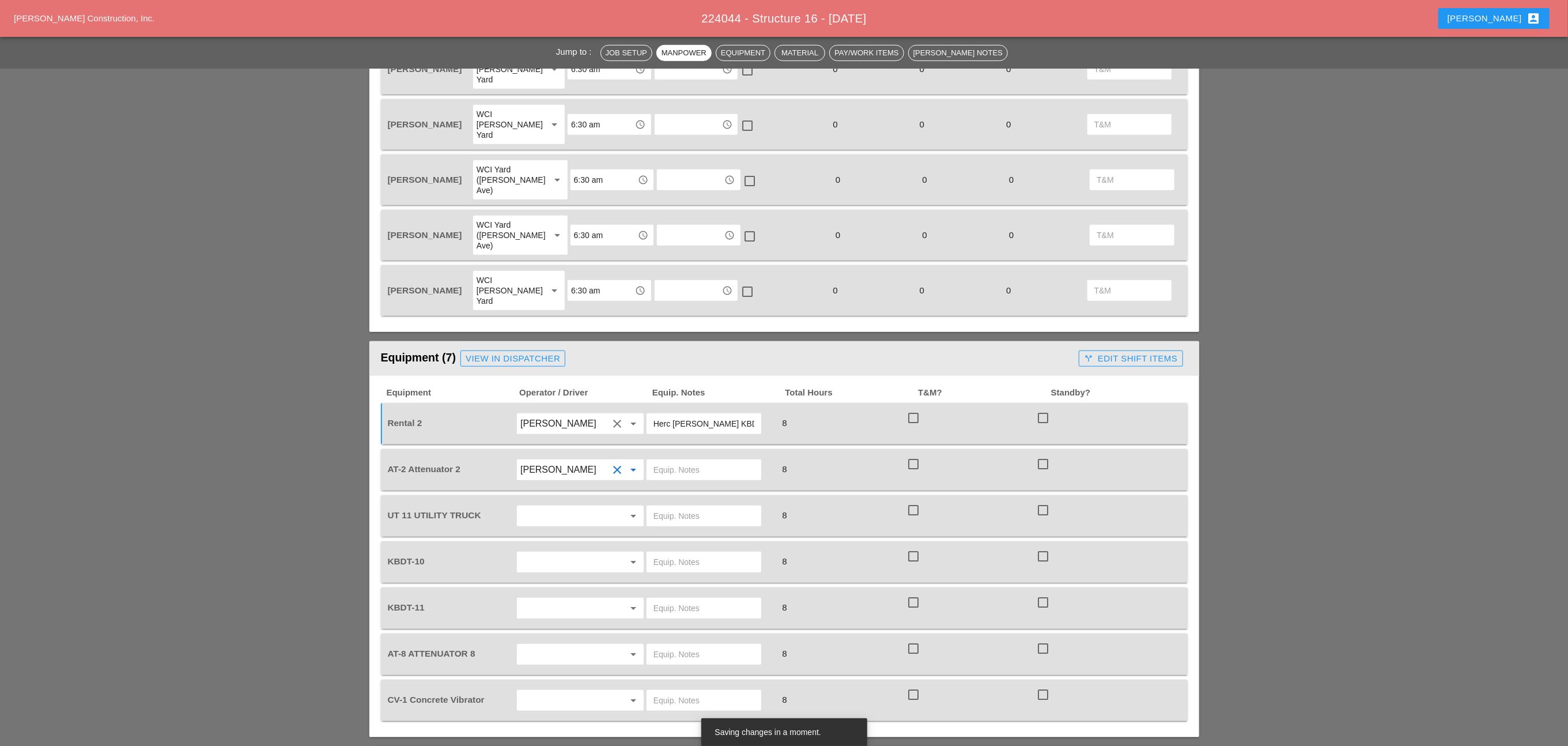
click at [542, 507] on input "text" at bounding box center [563, 515] width 87 height 18
click at [544, 514] on div "Guido Padilla" at bounding box center [580, 515] width 108 height 13
type input "Guido Padilla"
click at [535, 553] on input "text" at bounding box center [563, 561] width 87 height 18
click at [553, 514] on div "Alberto Barajas Flores" at bounding box center [580, 515] width 108 height 13
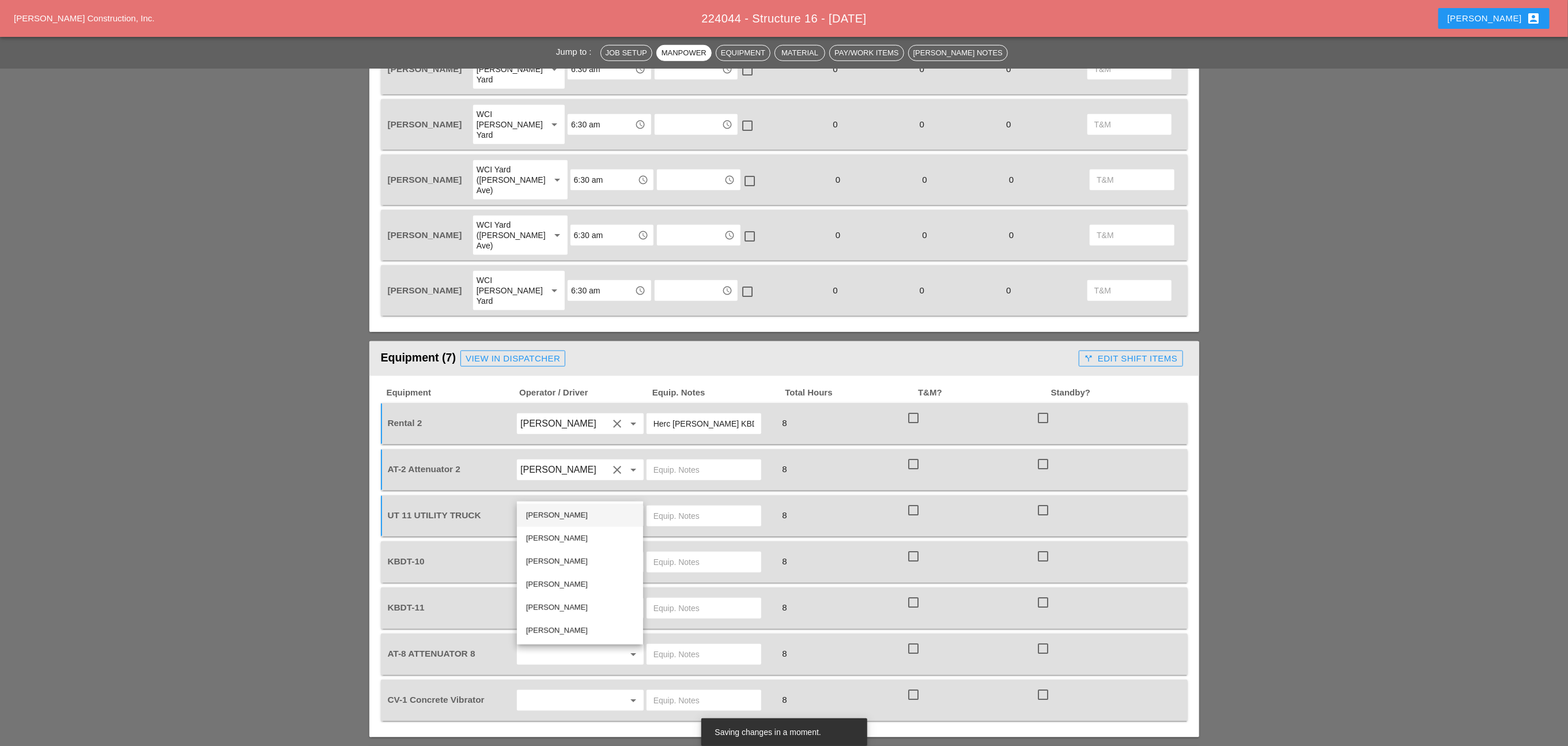
type input "Alberto Barajas Flores"
click at [538, 599] on input "text" at bounding box center [563, 608] width 87 height 18
click at [546, 623] on div "[PERSON_NAME]" at bounding box center [580, 630] width 108 height 13
type input "[PERSON_NAME]"
click at [555, 645] on input "text" at bounding box center [563, 654] width 87 height 18
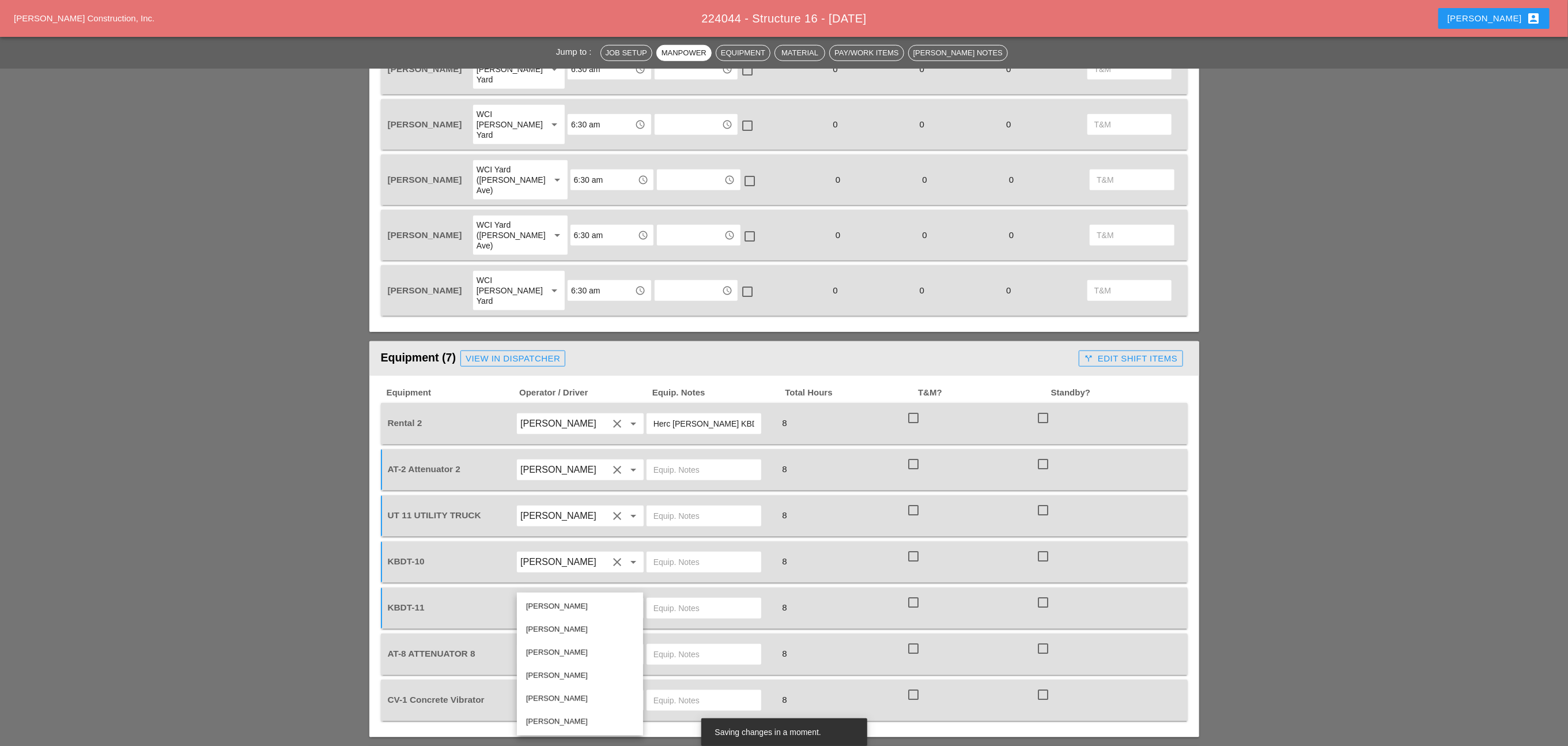
click at [546, 720] on div "Fernando De Souza" at bounding box center [580, 721] width 108 height 13
type input "Fernando De Souza"
click at [552, 691] on input "text" at bounding box center [563, 700] width 87 height 18
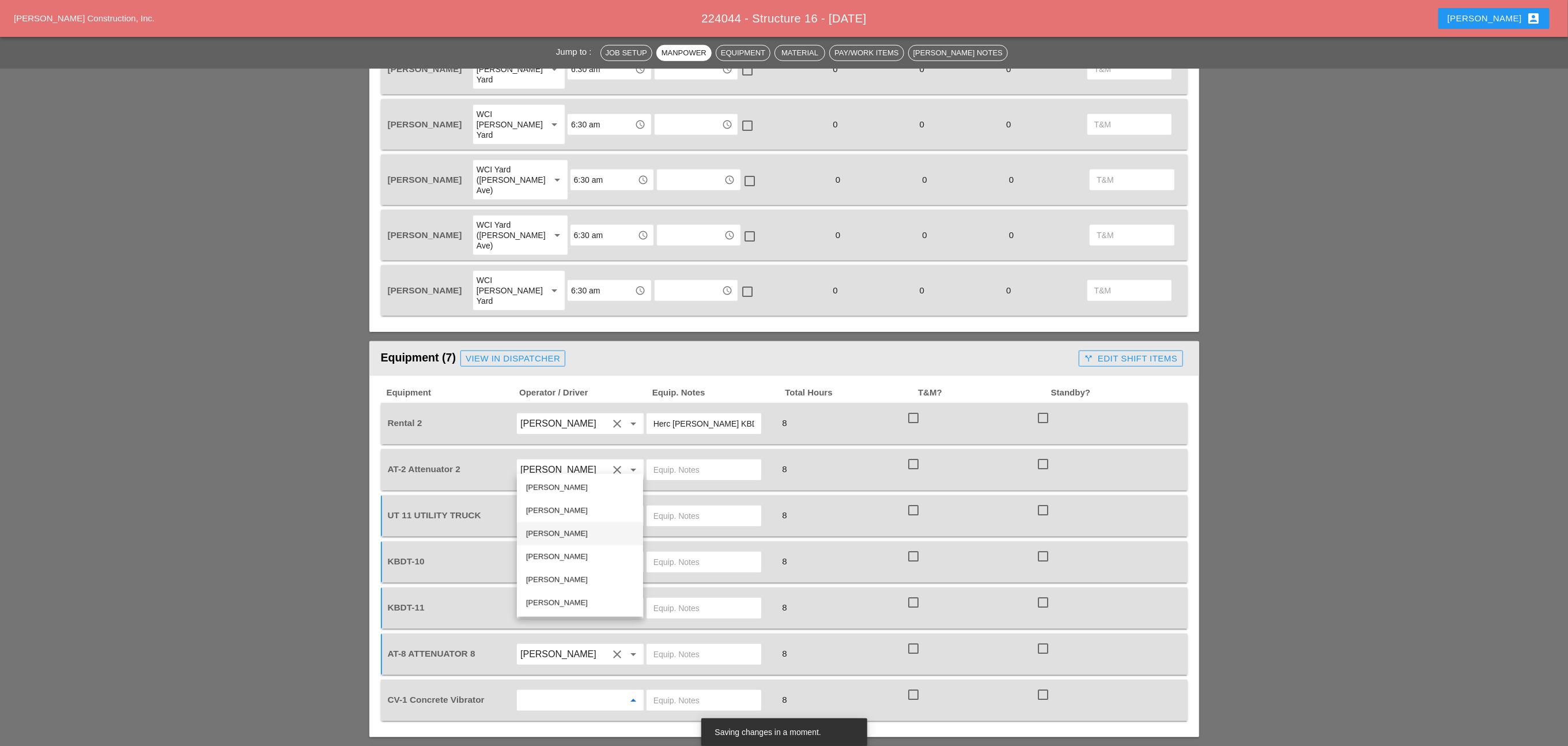
click at [536, 535] on div "Guido Padilla" at bounding box center [580, 534] width 108 height 13
type input "Guido Padilla"
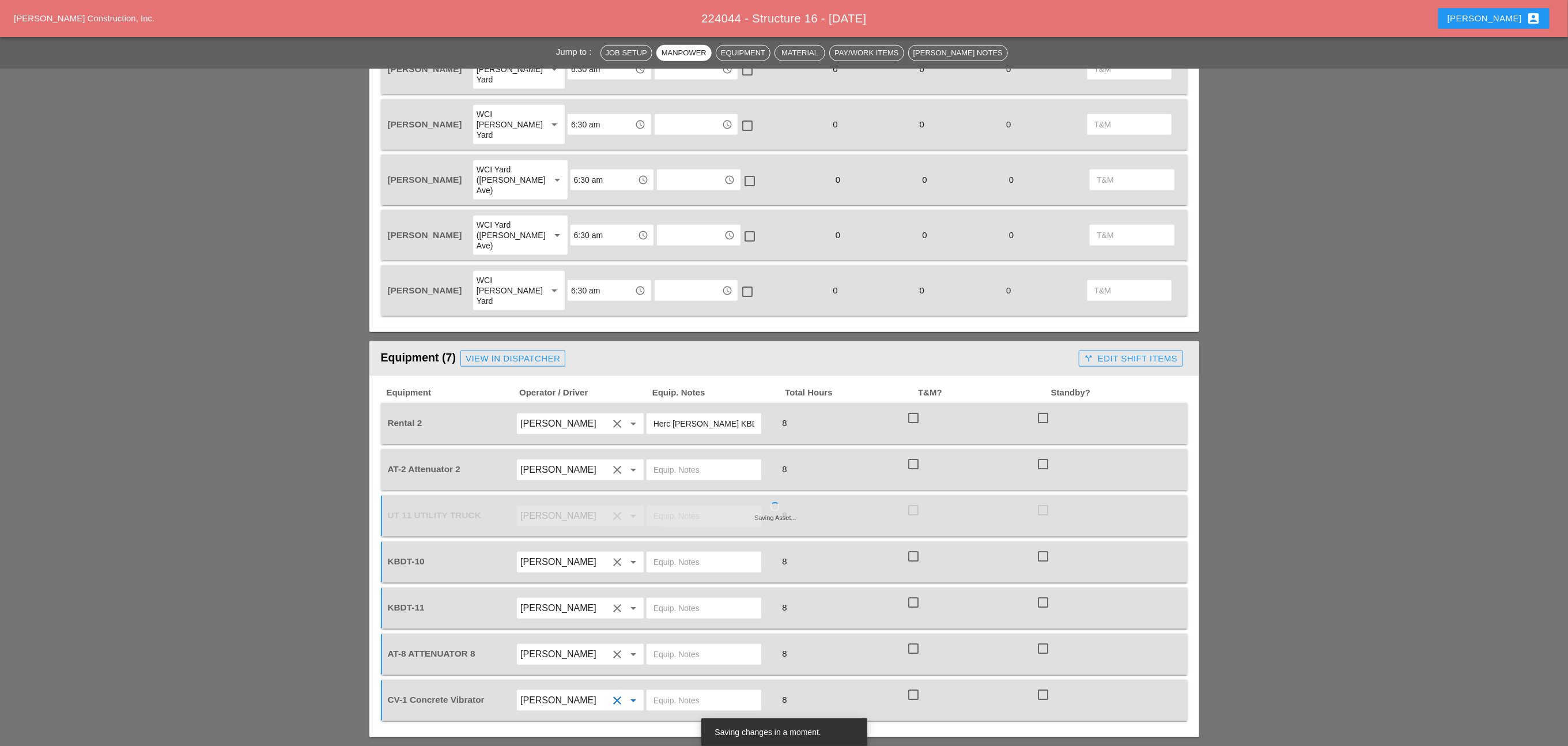
click at [657, 691] on input "text" at bounding box center [704, 700] width 101 height 18
click at [668, 691] on input "mai yard" at bounding box center [704, 700] width 101 height 18
drag, startPoint x: 729, startPoint y: 617, endPoint x: 696, endPoint y: 620, distance: 33.1
click at [729, 691] on input "mai n yard" at bounding box center [704, 700] width 101 height 18
drag, startPoint x: 700, startPoint y: 627, endPoint x: 640, endPoint y: 625, distance: 60.0
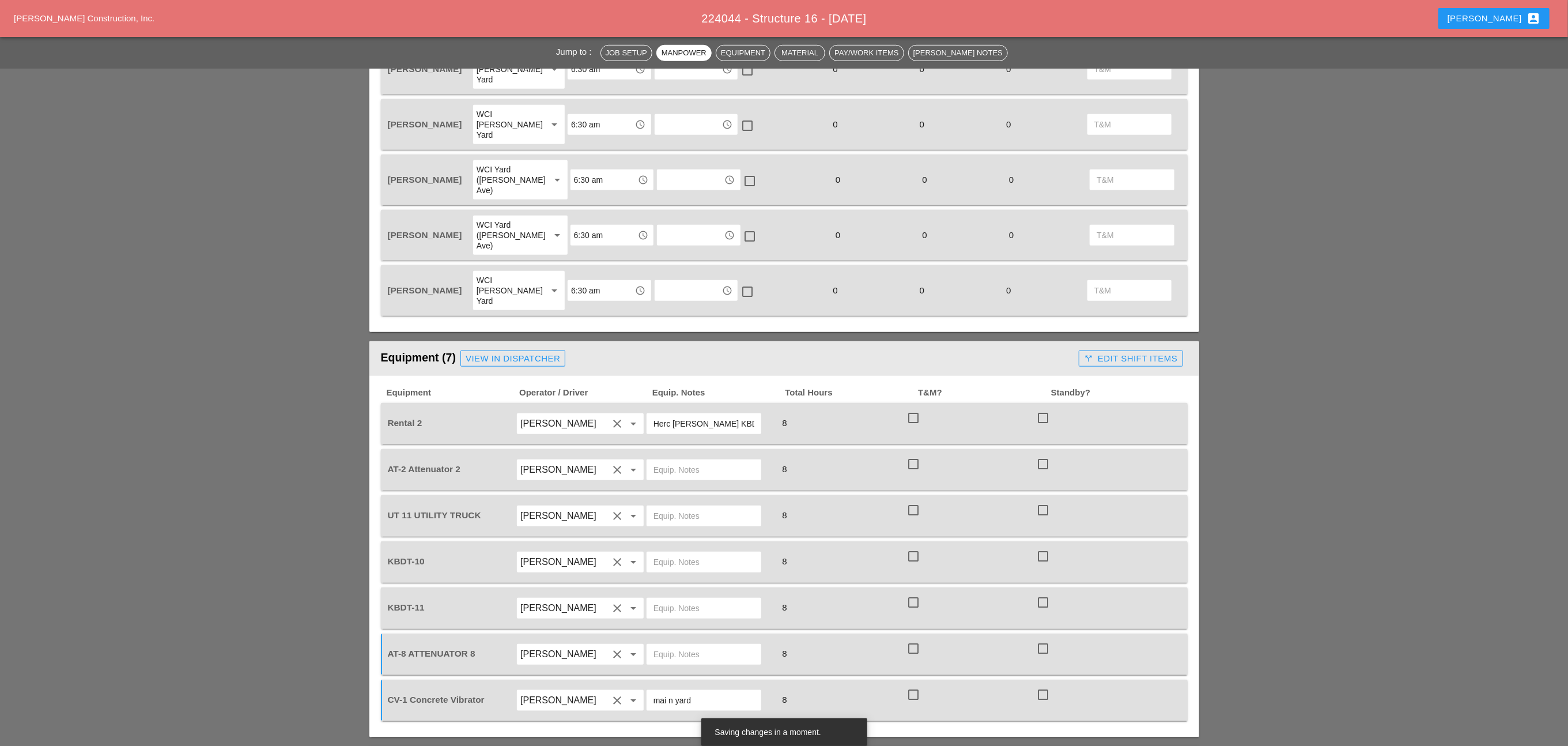
click at [640, 684] on div "CV-1 Concrete Vibrator Guido Padilla clear arrow_drop_down mai n yard 8 check_b…" at bounding box center [775, 700] width 780 height 33
drag, startPoint x: 700, startPoint y: 622, endPoint x: 642, endPoint y: 622, distance: 58.0
click at [646, 689] on div "main yard" at bounding box center [703, 700] width 114 height 21
type input "main yard"
click at [652, 597] on div at bounding box center [703, 608] width 114 height 21
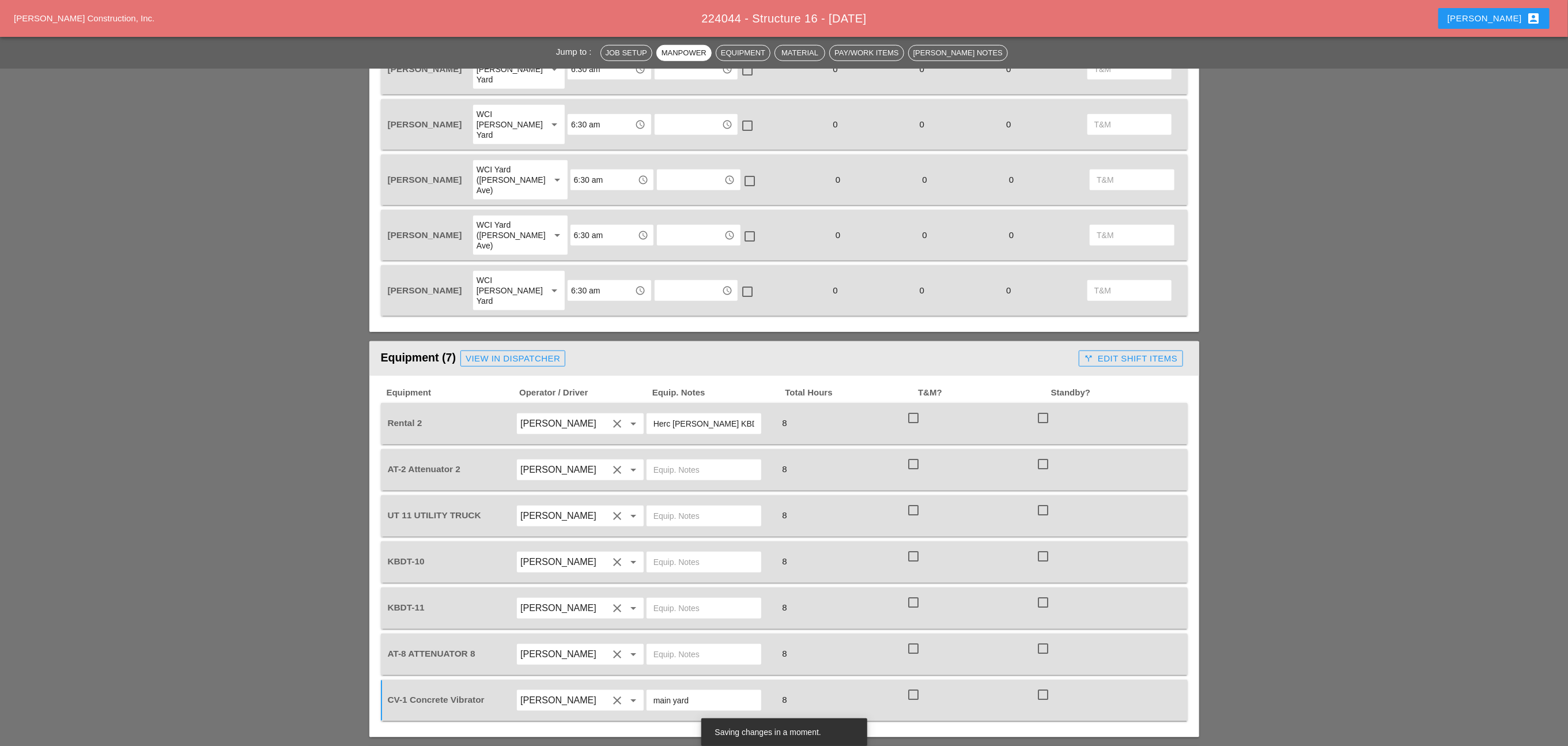
paste input "main yard"
type input "main yard"
click at [660, 553] on input "text" at bounding box center [704, 561] width 101 height 18
paste input "main yard"
type input "main yard"
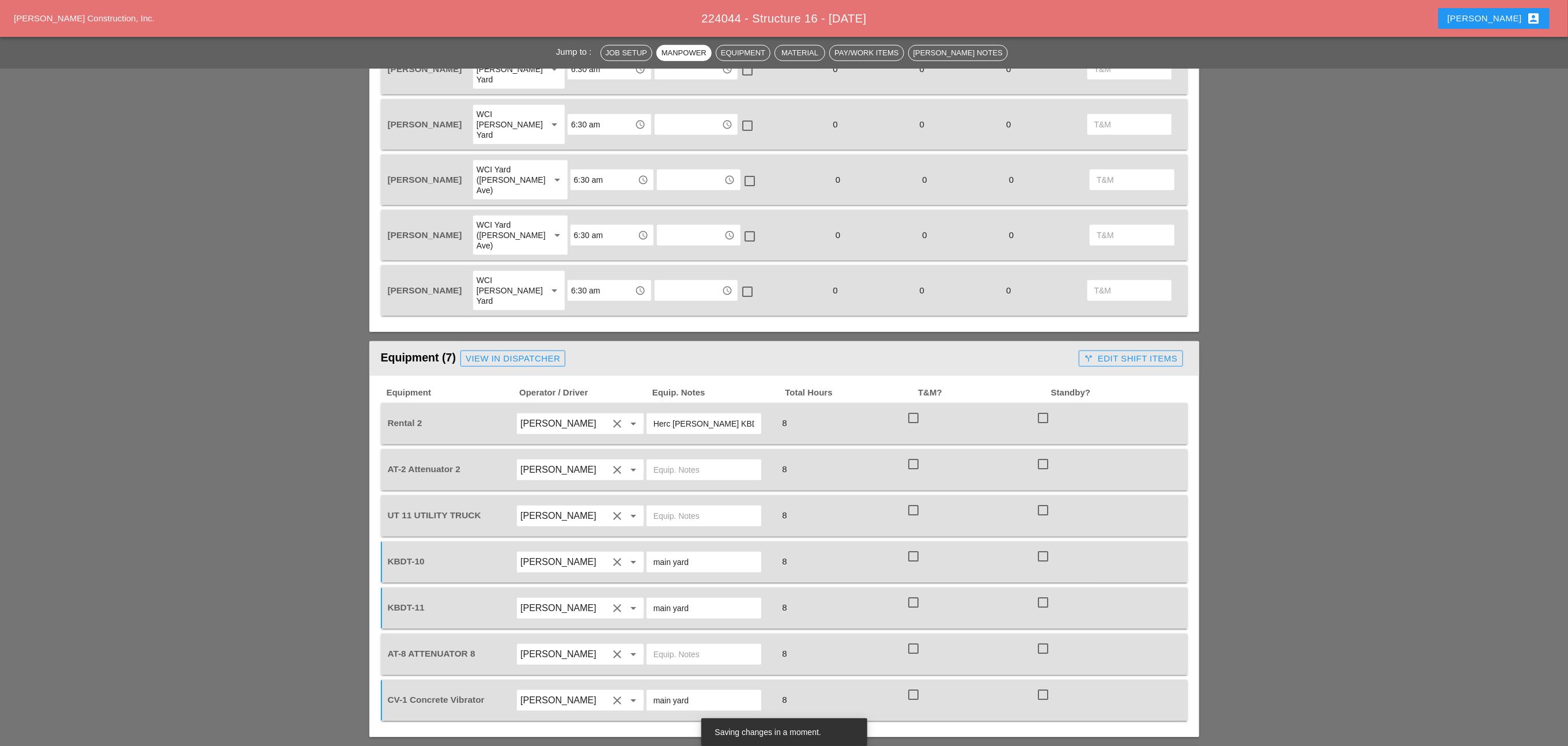
click at [672, 507] on input "text" at bounding box center [704, 515] width 101 height 18
paste input "main yard"
type input "main yard"
click at [674, 460] on input "text" at bounding box center [704, 469] width 101 height 18
drag, startPoint x: 713, startPoint y: 391, endPoint x: 642, endPoint y: 396, distance: 71.2
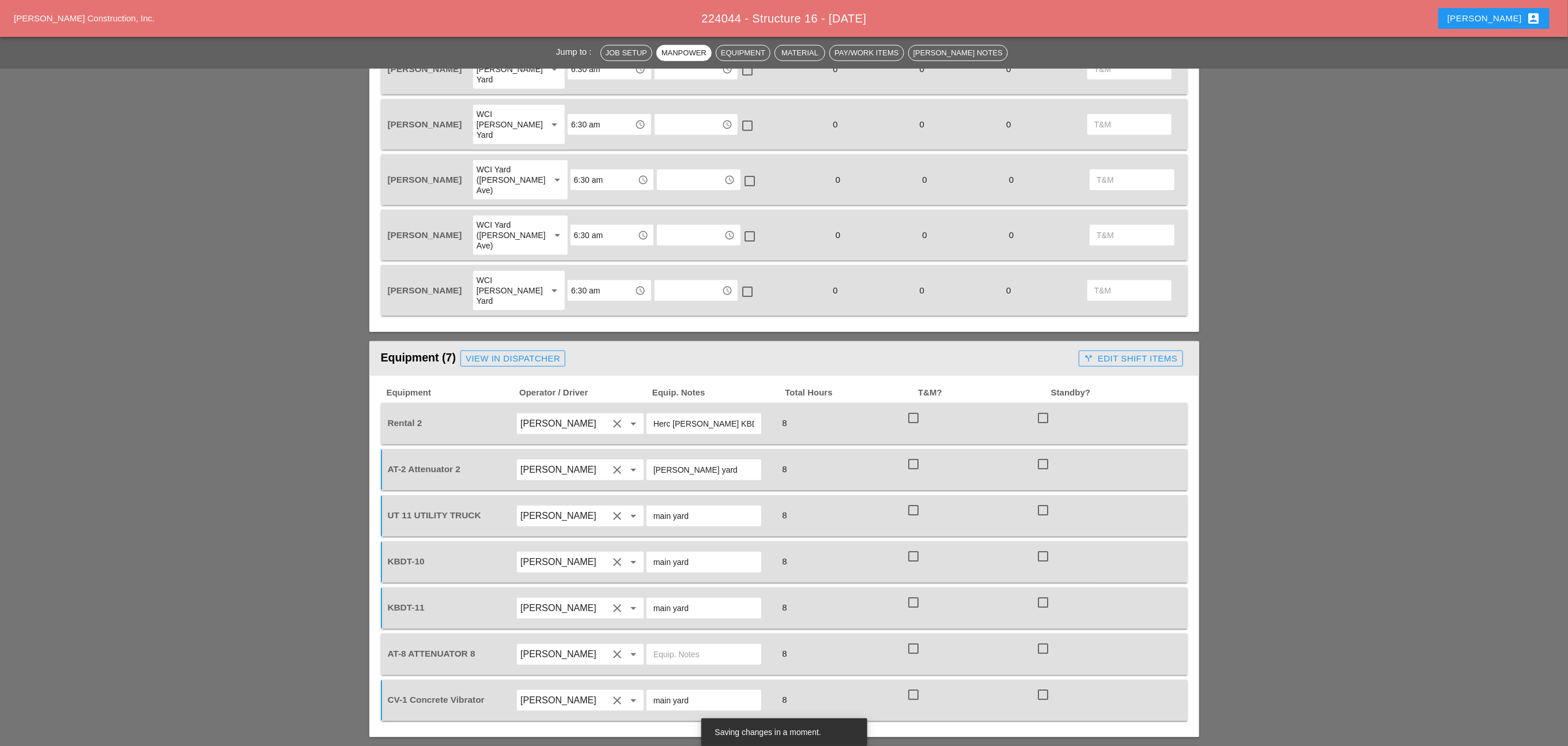
click at [645, 454] on div "Bruckner yard" at bounding box center [709, 470] width 130 height 33
type input "Bruckner yard"
click at [677, 645] on input "text" at bounding box center [704, 654] width 101 height 18
paste input "Bruckner yard"
type input "Bruckner yard"
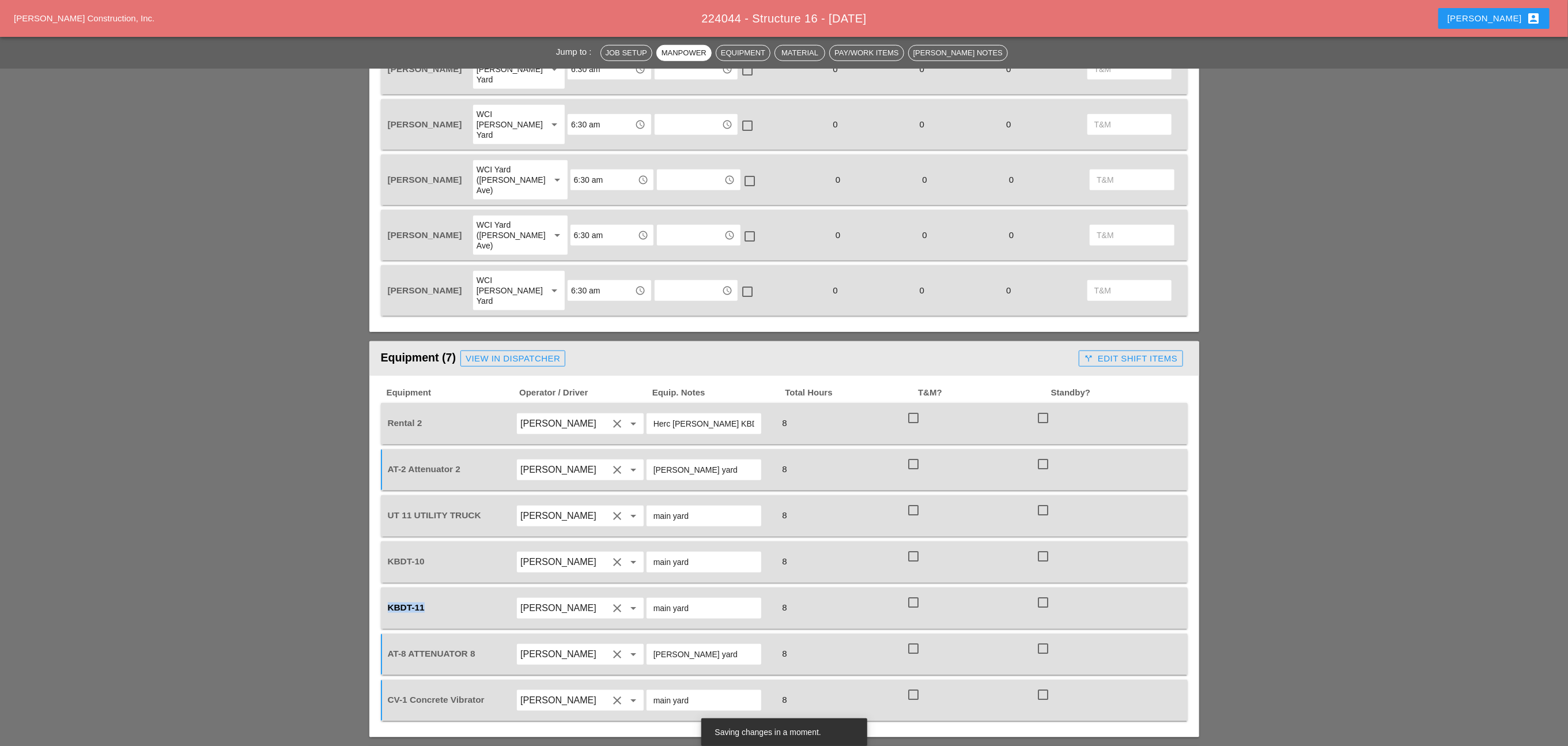
drag, startPoint x: 421, startPoint y: 532, endPoint x: 370, endPoint y: 530, distance: 51.0
click at [370, 530] on div "Equipment Operator / Driver Equip. Notes Total Hours T&M? Standby? Rental 2 Sim…" at bounding box center [784, 557] width 830 height 361
copy span "KBDT-11"
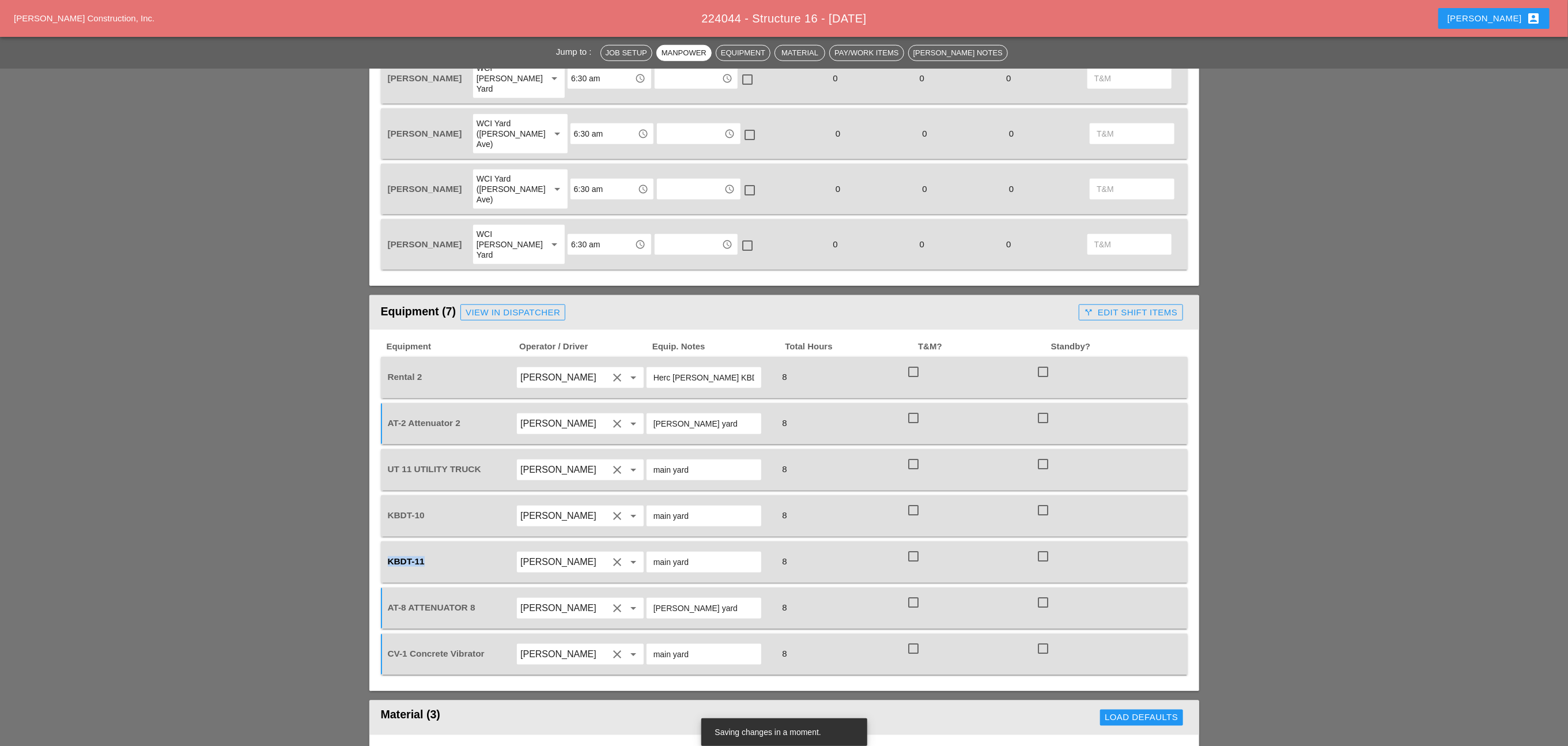
scroll to position [951, 0]
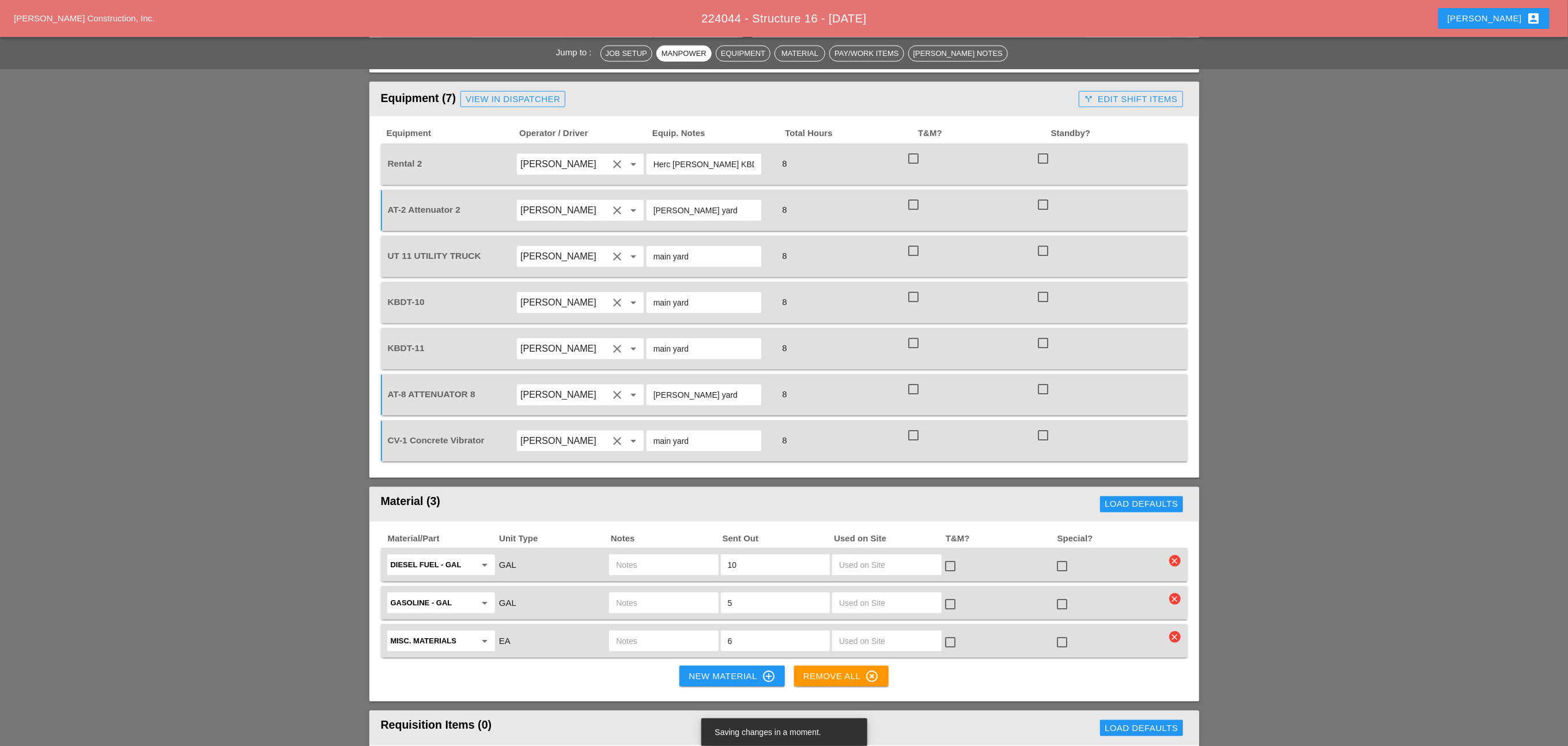
click at [644, 556] on input "text" at bounding box center [663, 564] width 95 height 18
paste input "KBDT-11"
type input "KBDT-11"
click at [629, 593] on input "text" at bounding box center [663, 602] width 95 height 18
paste input "KBDT-11"
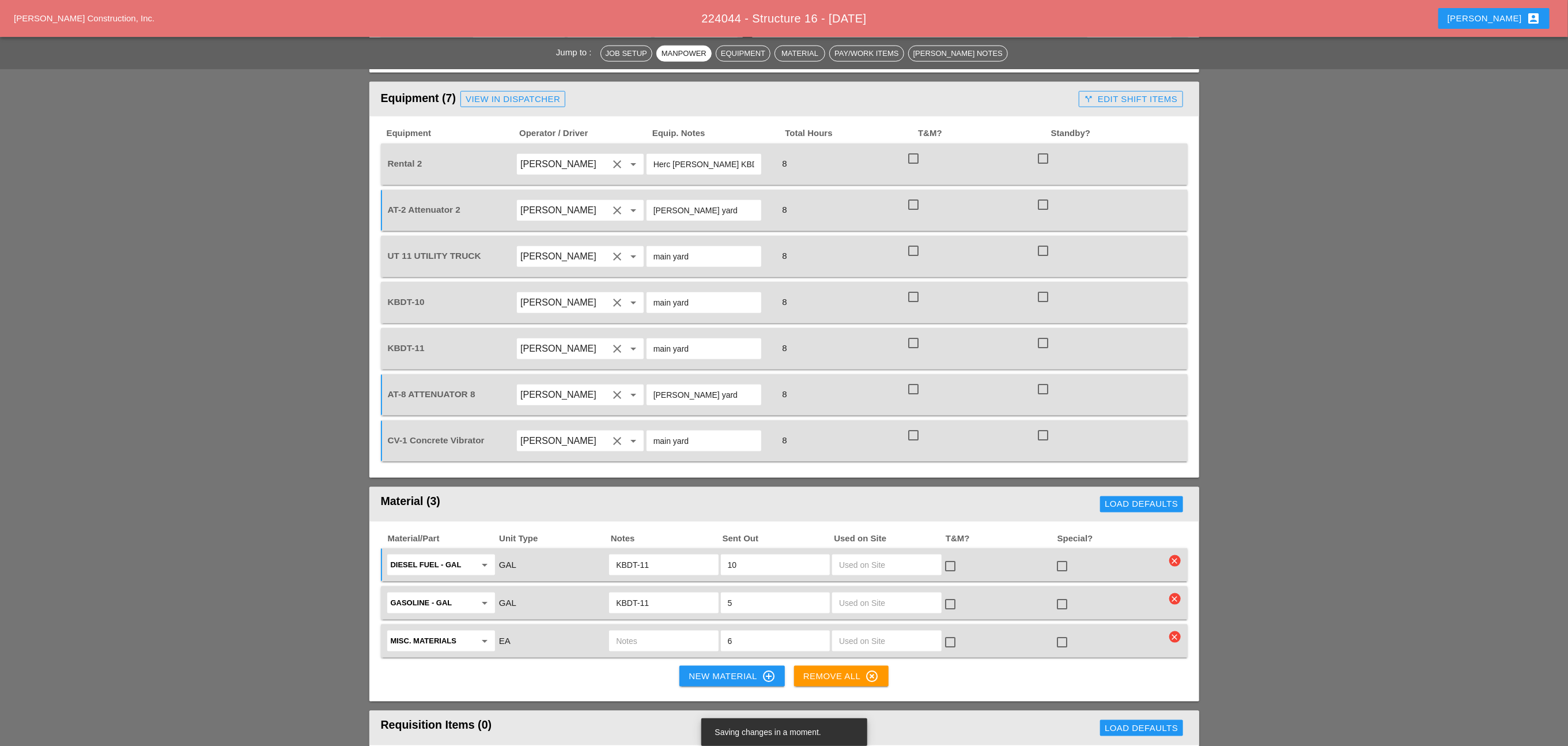
click at [623, 593] on input "KBDT-11" at bounding box center [663, 602] width 95 height 18
type input "KBDT-11"
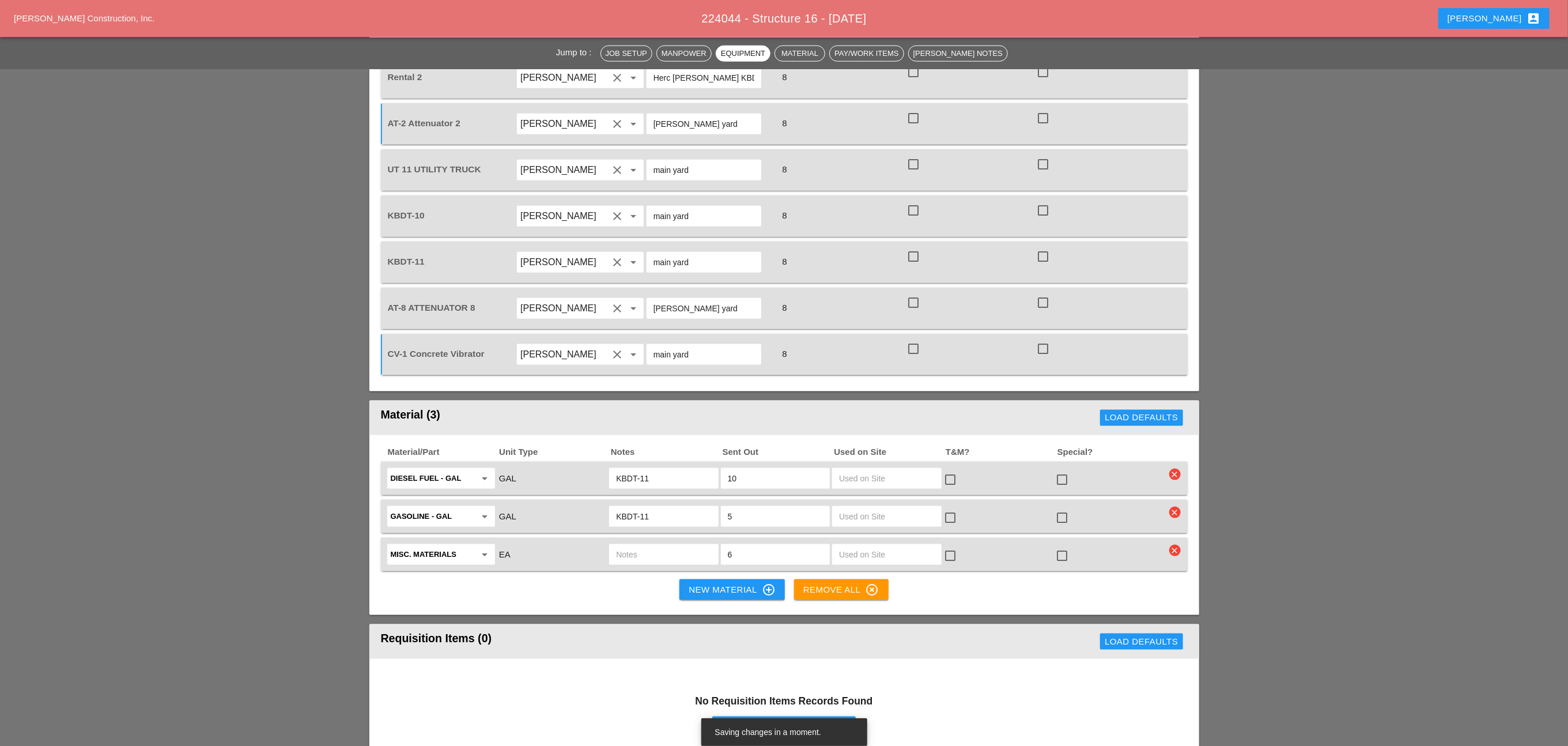
click at [1173, 544] on icon "clear" at bounding box center [1175, 550] width 12 height 12
click at [1147, 444] on div "Are you Sure?" at bounding box center [1175, 450] width 73 height 13
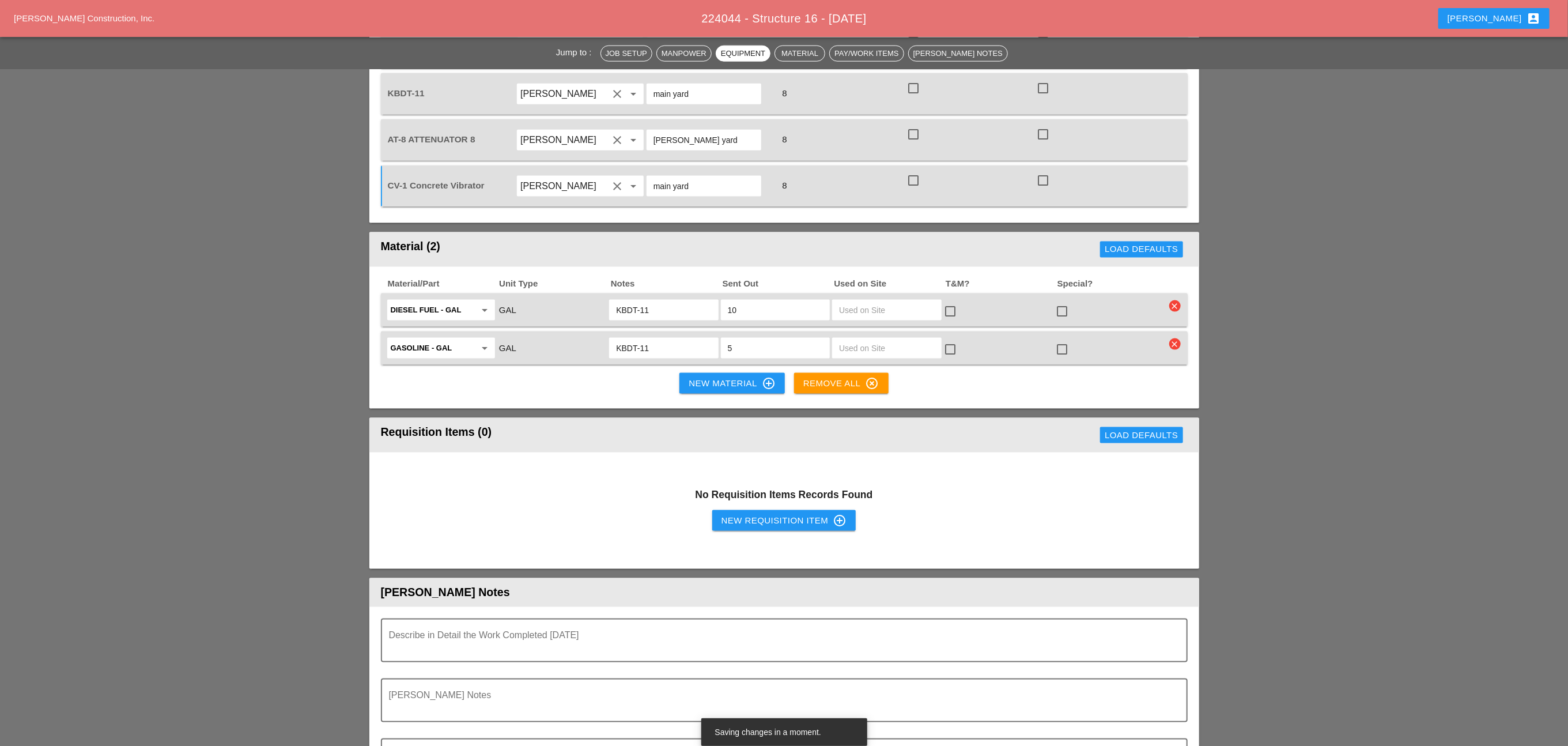
scroll to position [1210, 0]
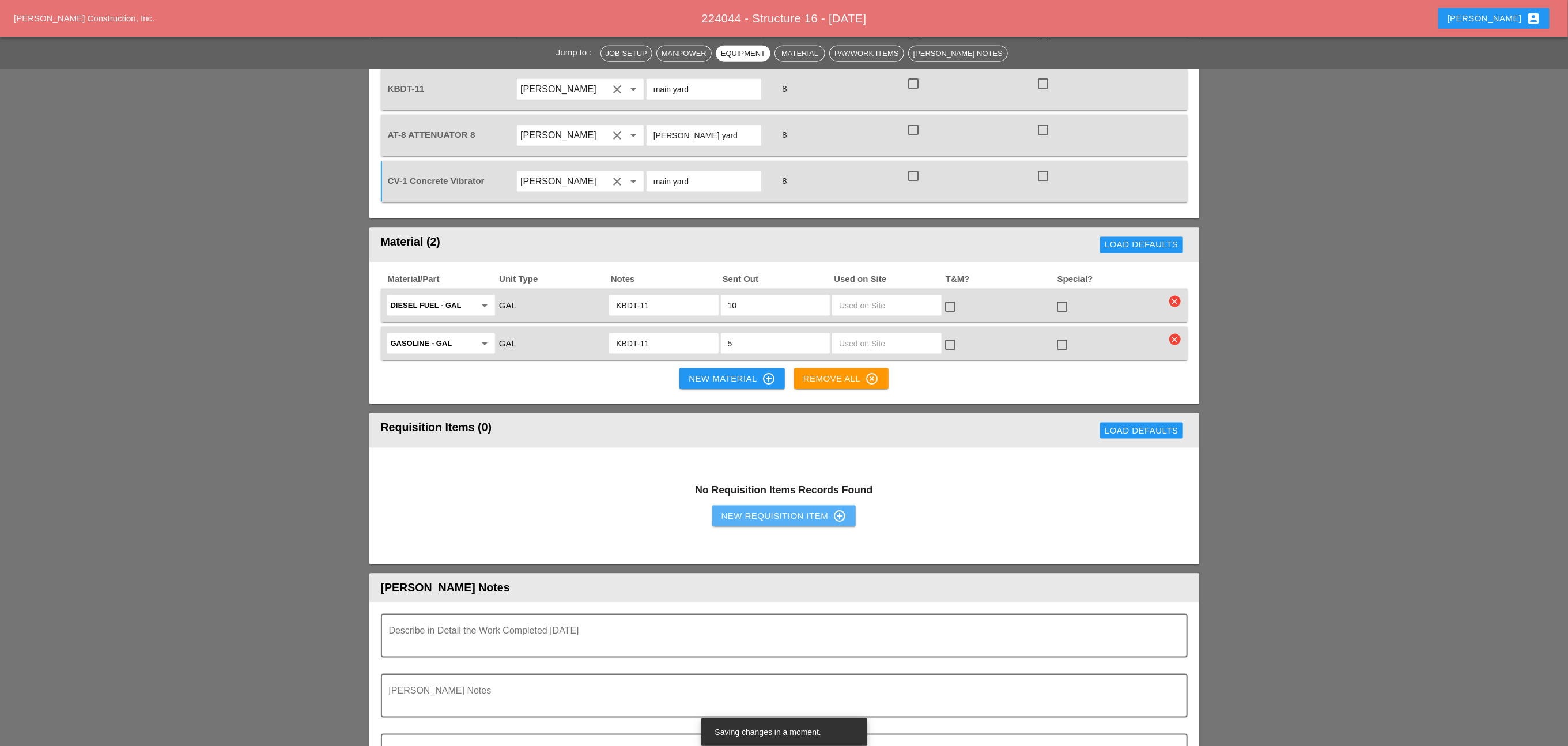
click at [775, 506] on button "New Requisition Item control_point" at bounding box center [784, 516] width 144 height 21
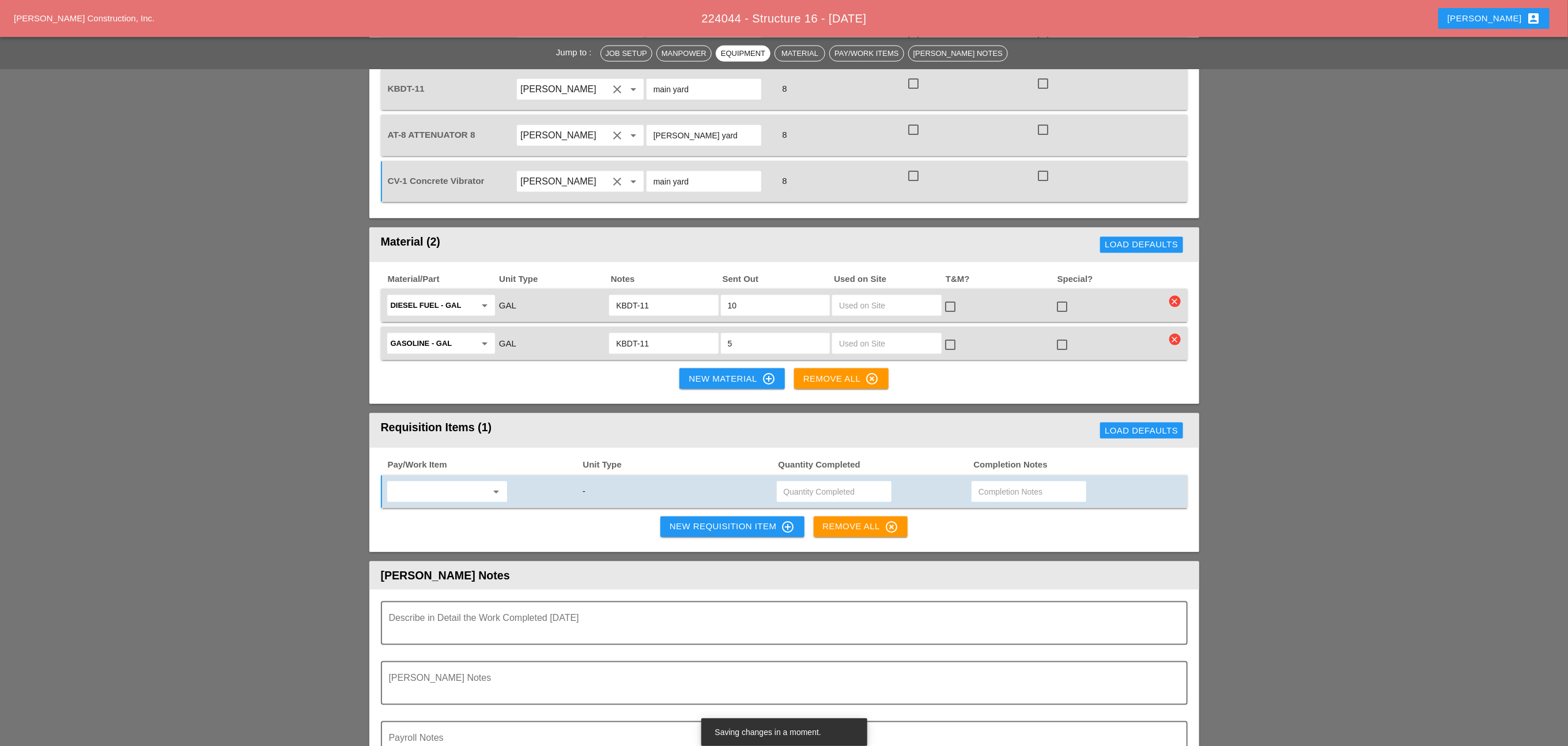
click at [457, 448] on div "Pay/Work Item Unit Type Quantity Completed Completion Notes arrow_drop_down - N…" at bounding box center [784, 500] width 830 height 104
click at [454, 483] on input "text" at bounding box center [438, 491] width 97 height 18
click at [478, 435] on div "- Portable Work Zone Camer a" at bounding box center [496, 441] width 201 height 13
type input "- Portable Work Zone Camera"
click at [806, 483] on input "text" at bounding box center [834, 491] width 101 height 18
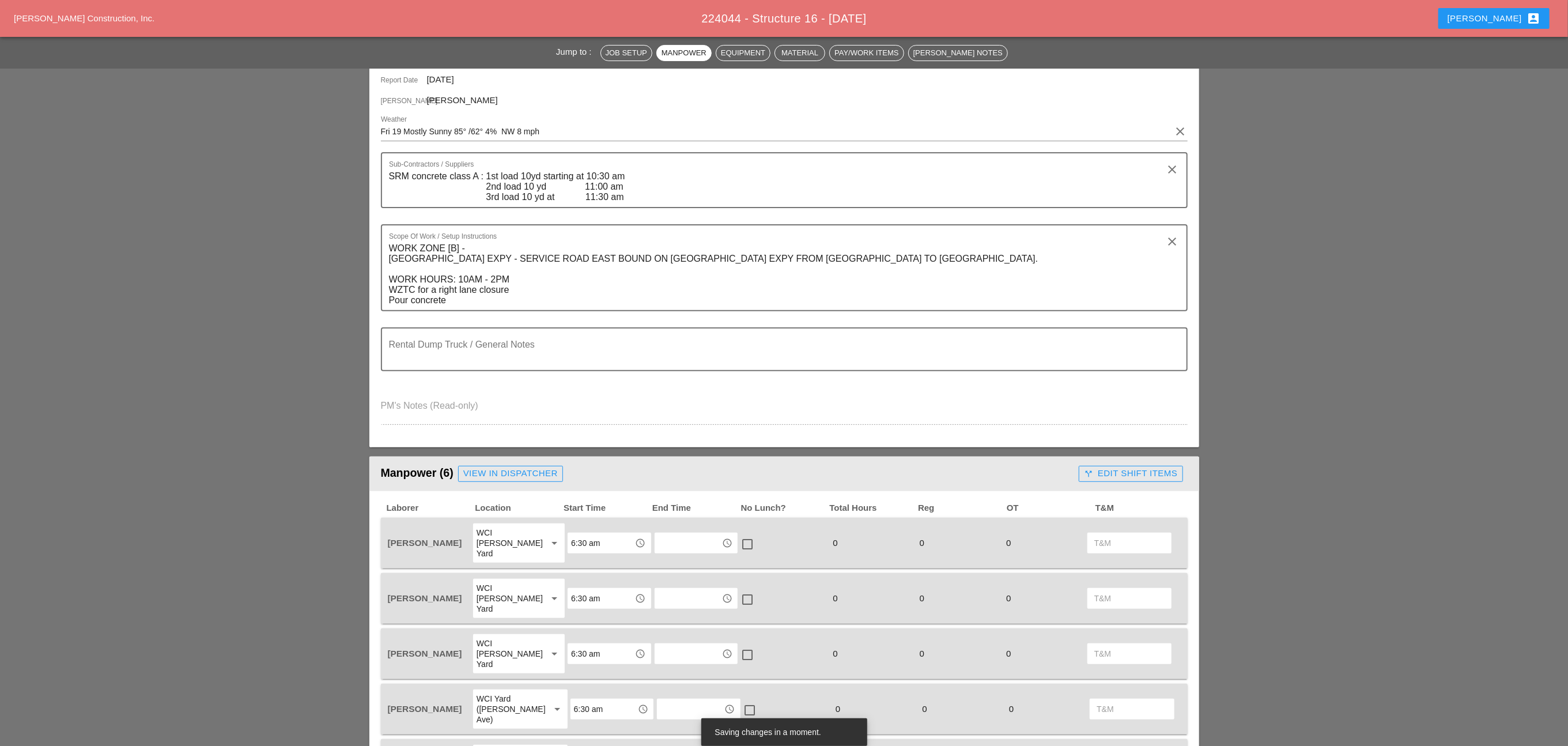
scroll to position [0, 0]
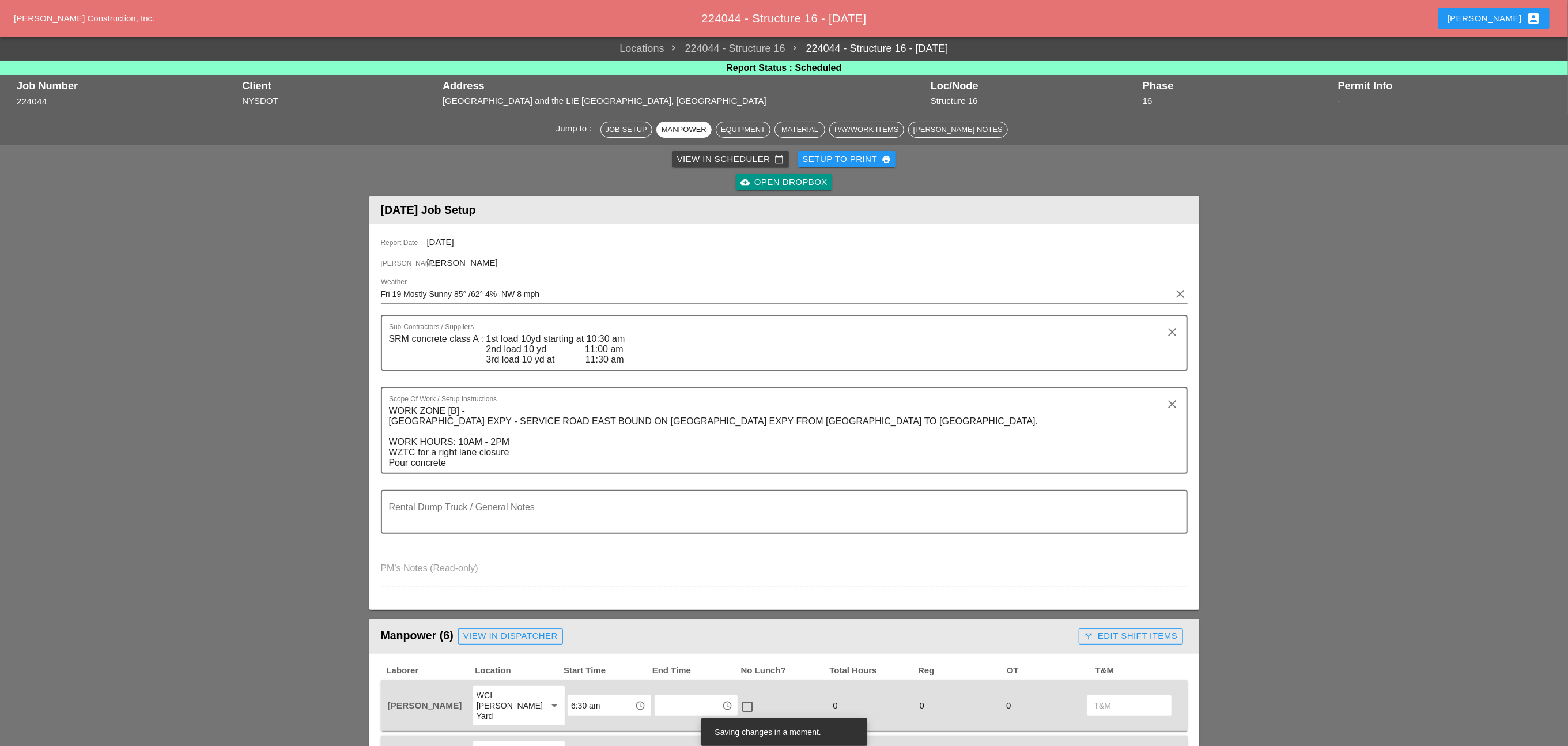
type input "4"
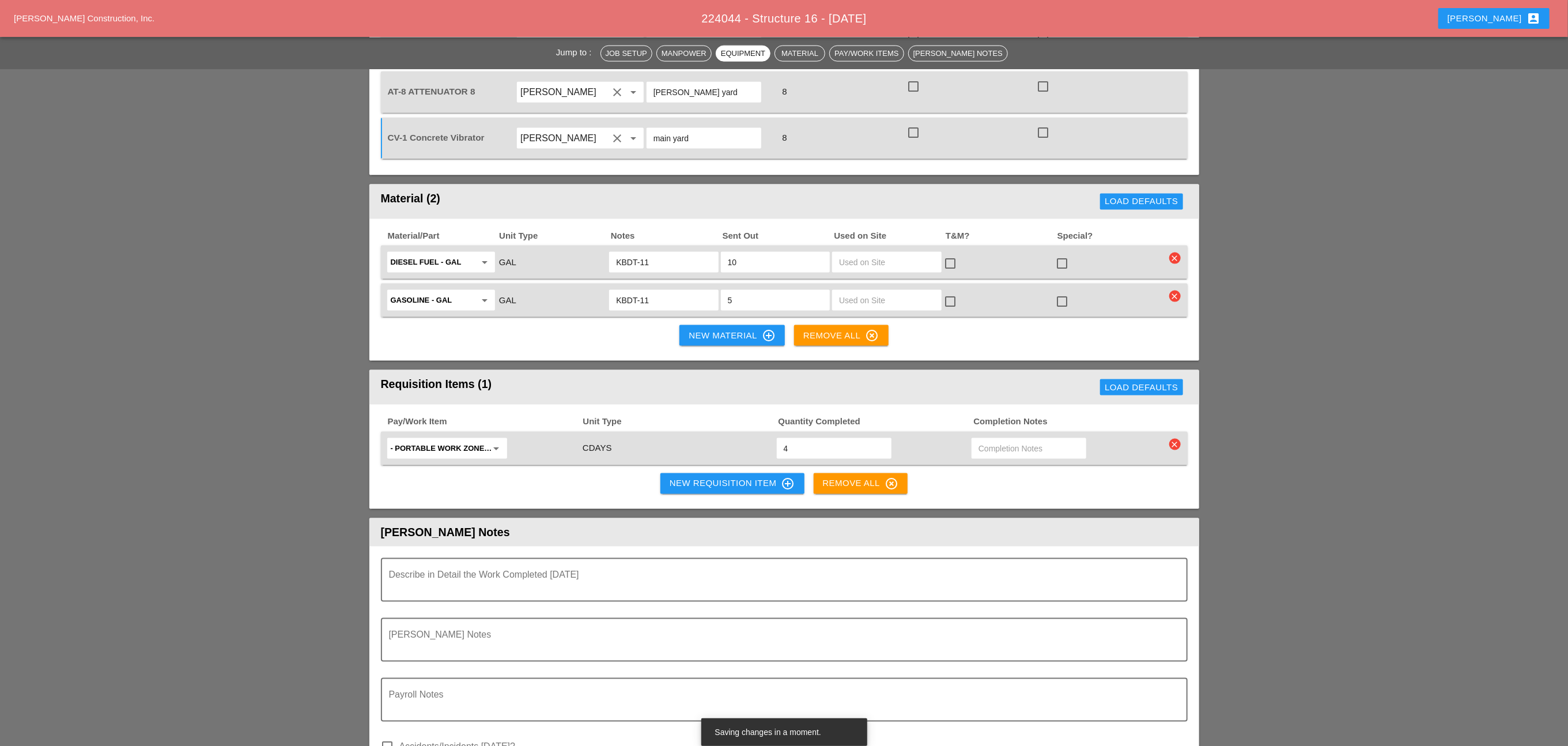
scroll to position [1296, 0]
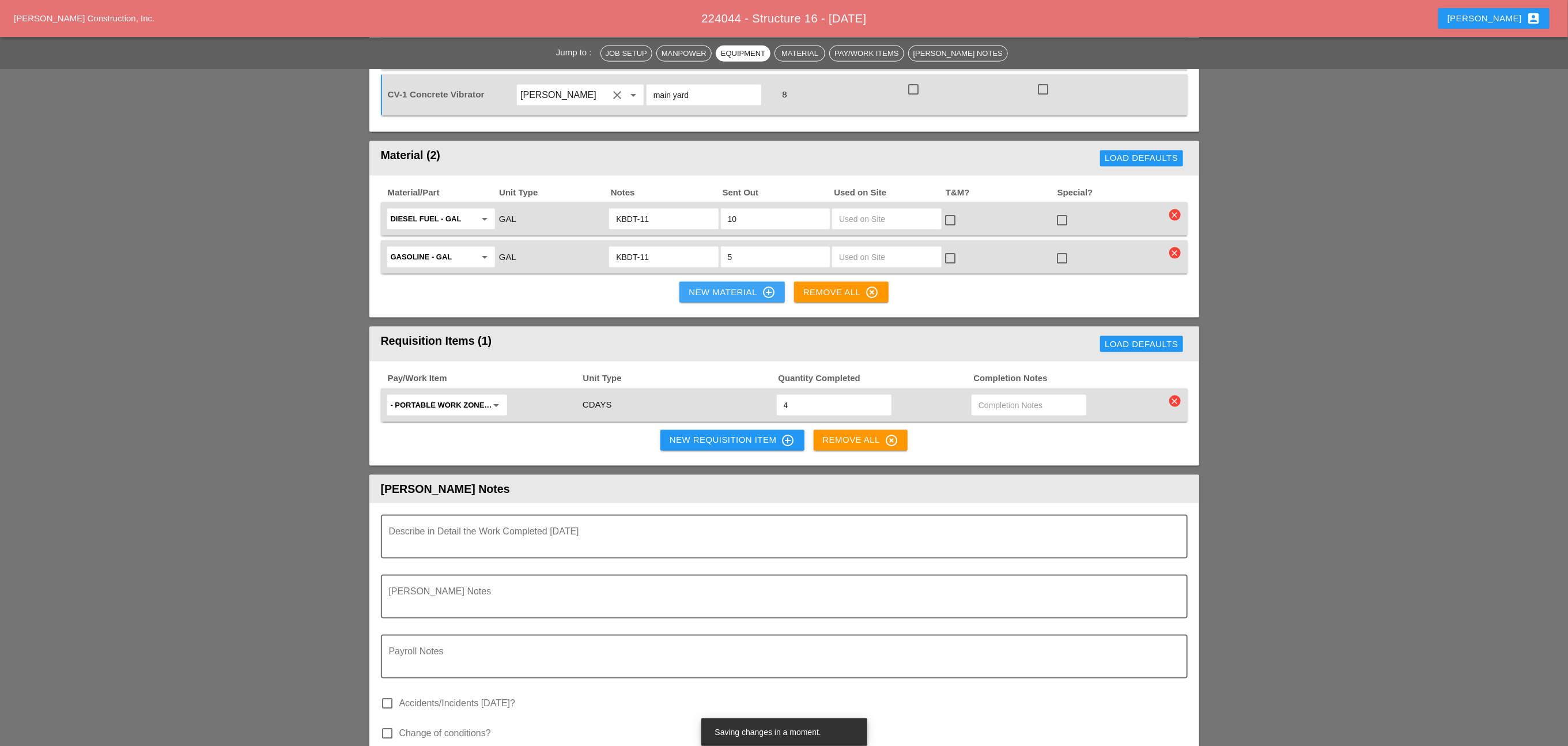
click at [706, 286] on div "New Material control_point" at bounding box center [732, 292] width 87 height 13
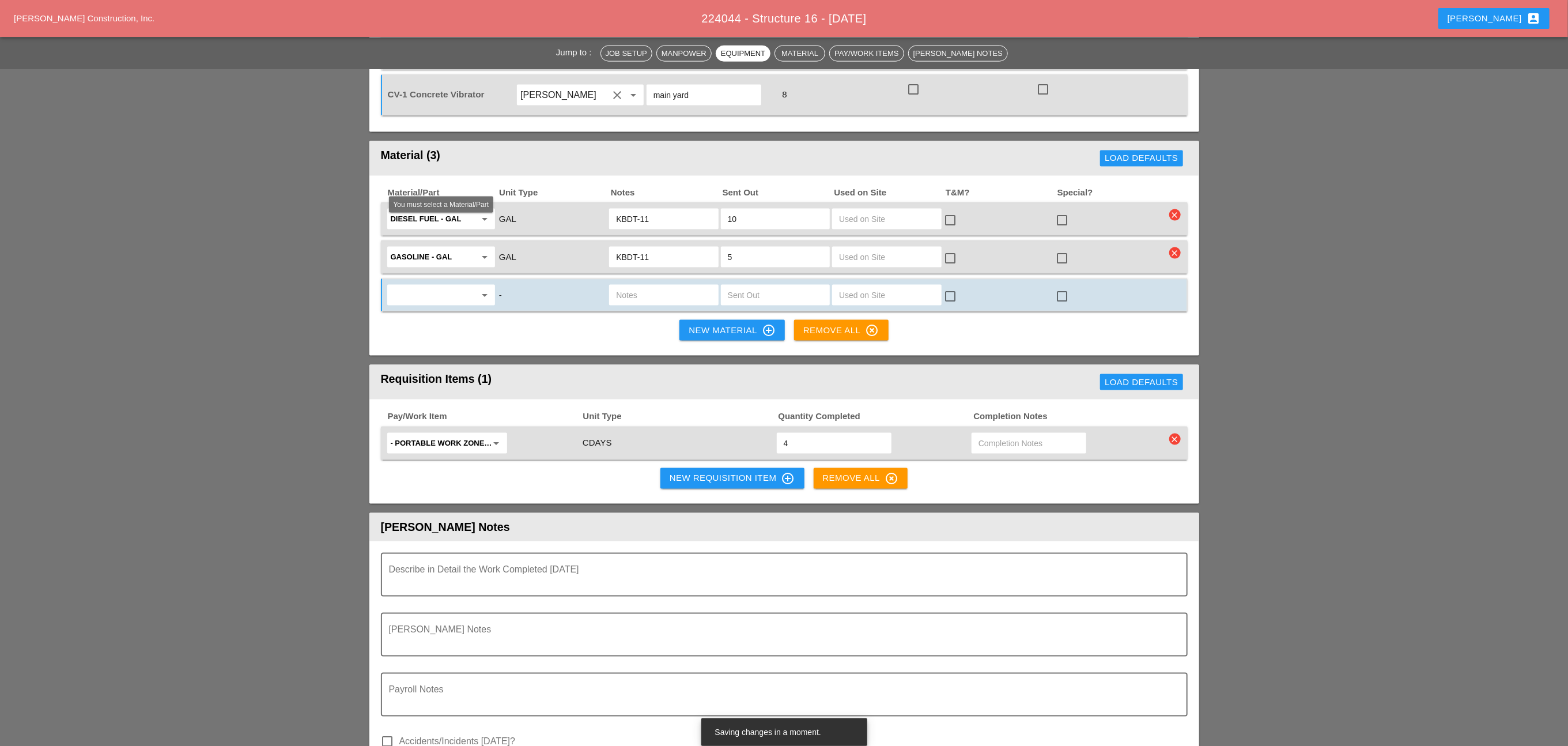
click at [425, 286] on input "text" at bounding box center [433, 294] width 85 height 18
click at [435, 241] on div "Misc . Materials" at bounding box center [440, 246] width 89 height 13
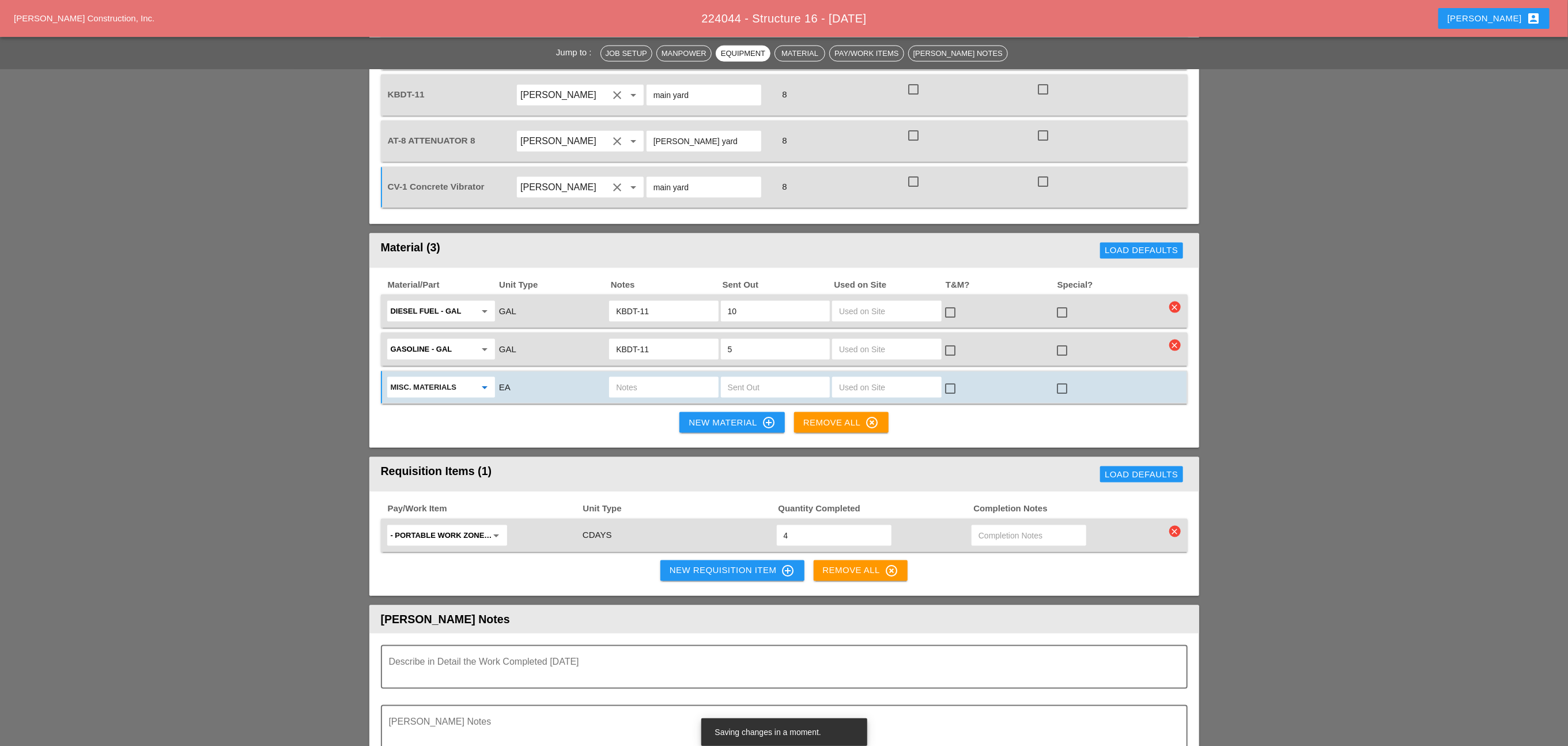
scroll to position [1210, 0]
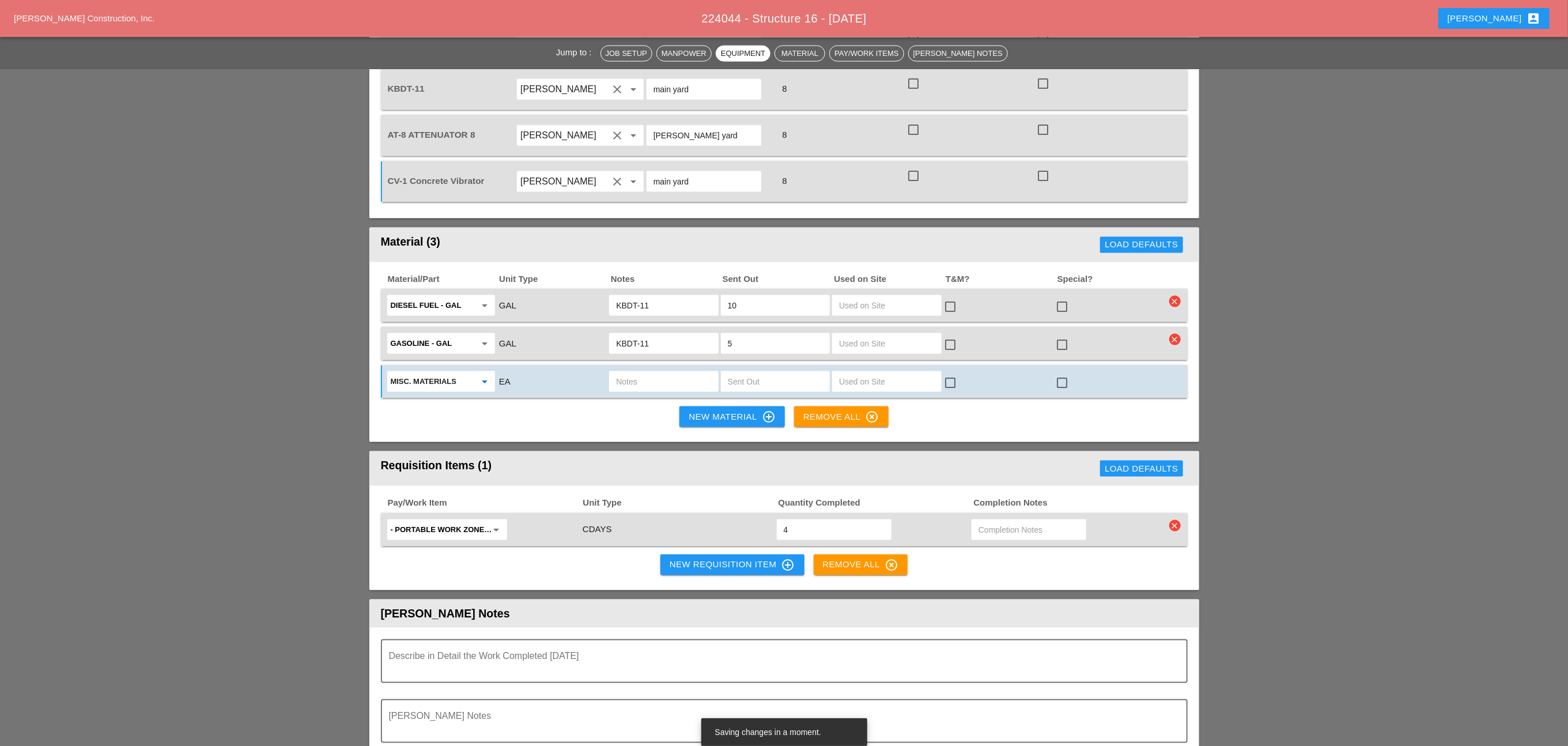
type input "Misc. Materials"
click at [642, 372] on input "text" at bounding box center [663, 381] width 95 height 18
type input "Wash out Bags ut11"
click at [752, 372] on input "text" at bounding box center [775, 381] width 95 height 18
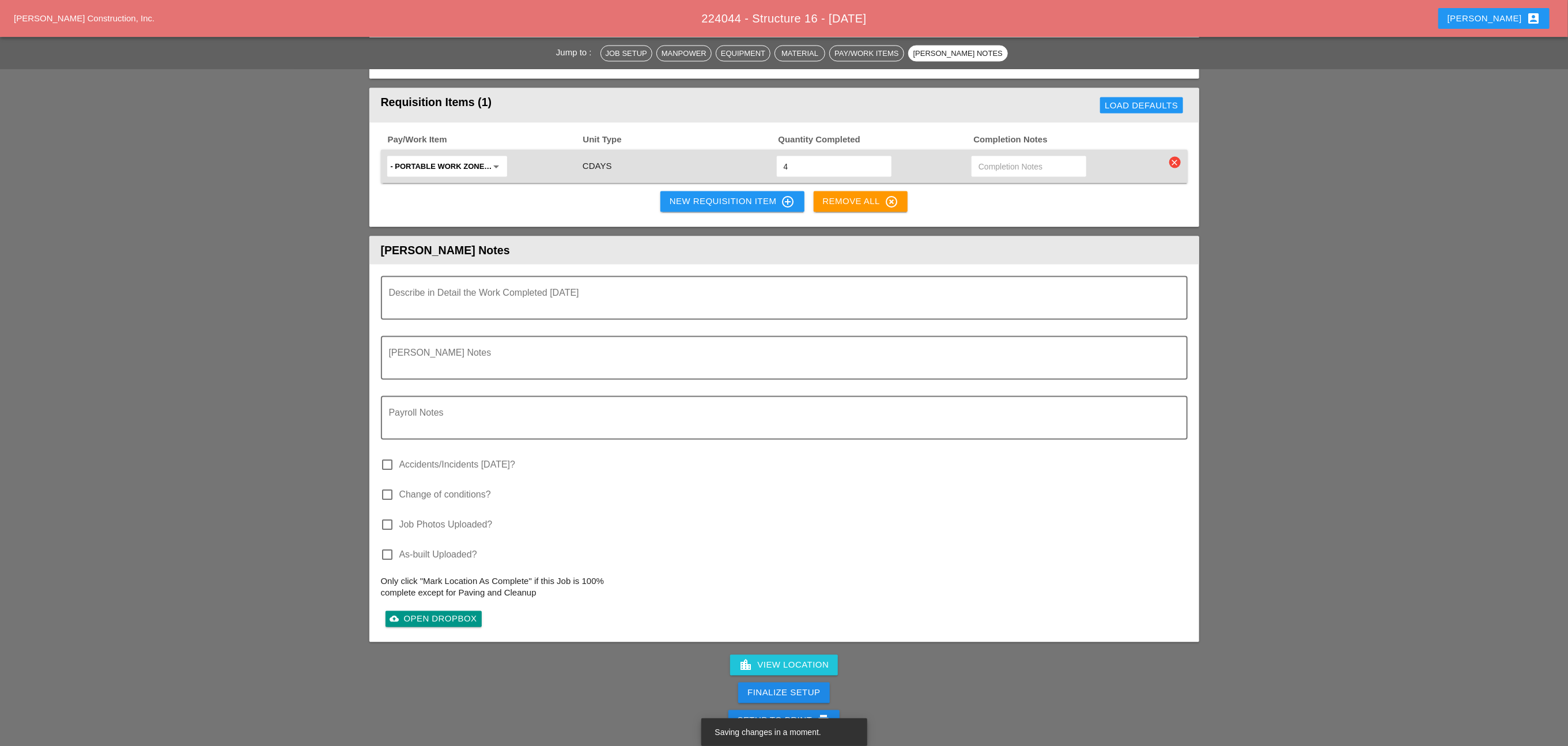
scroll to position [1296, 0]
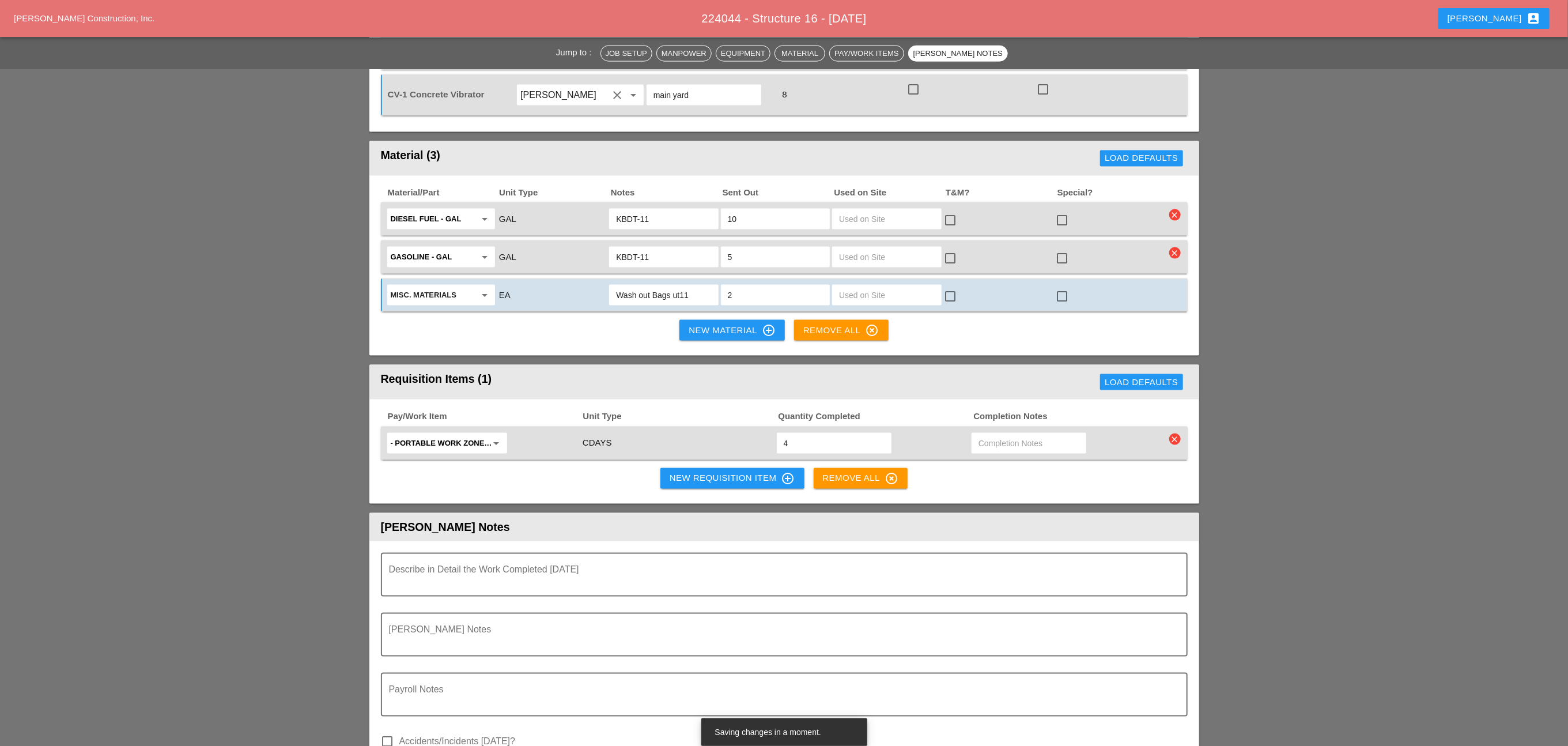
type input "2"
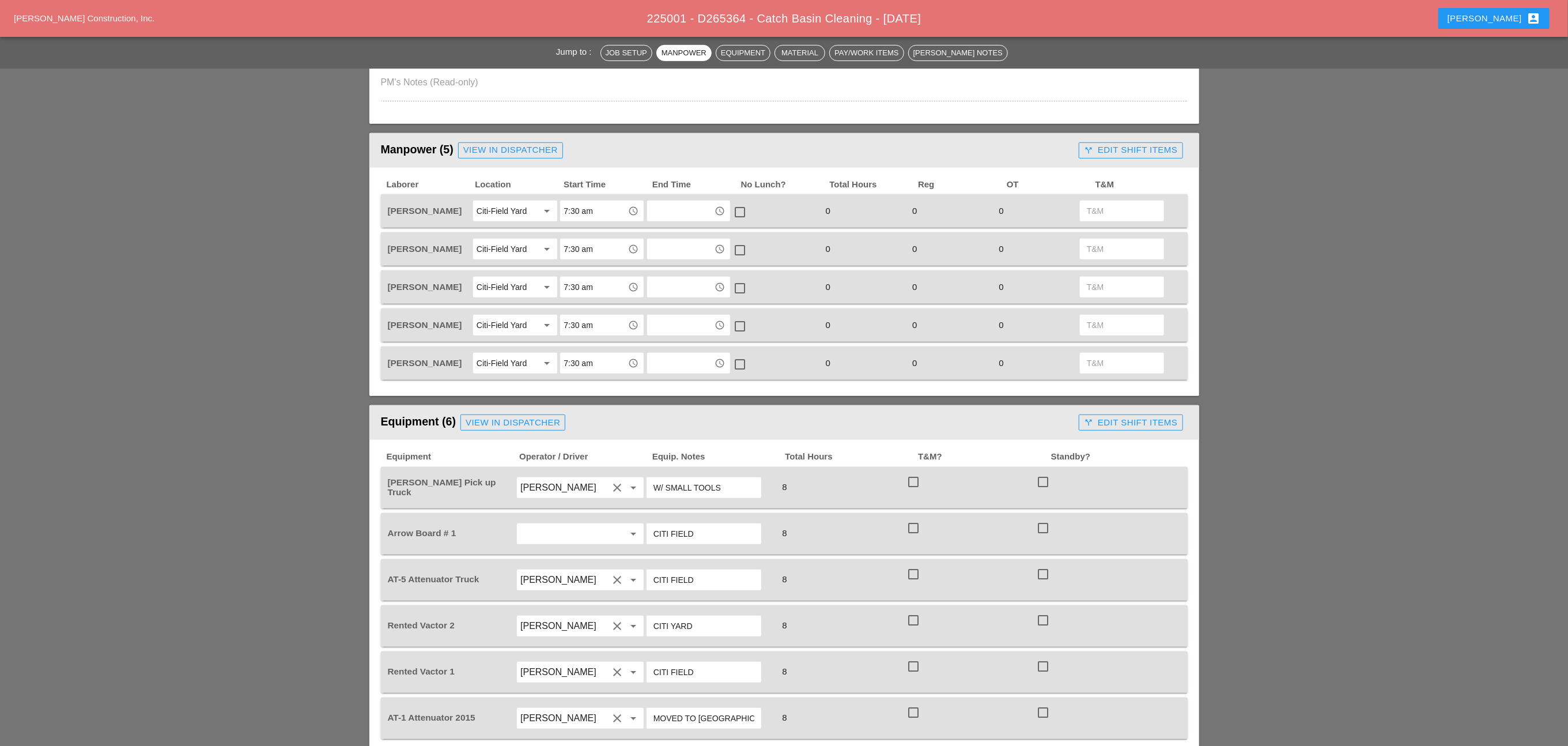
scroll to position [518, 0]
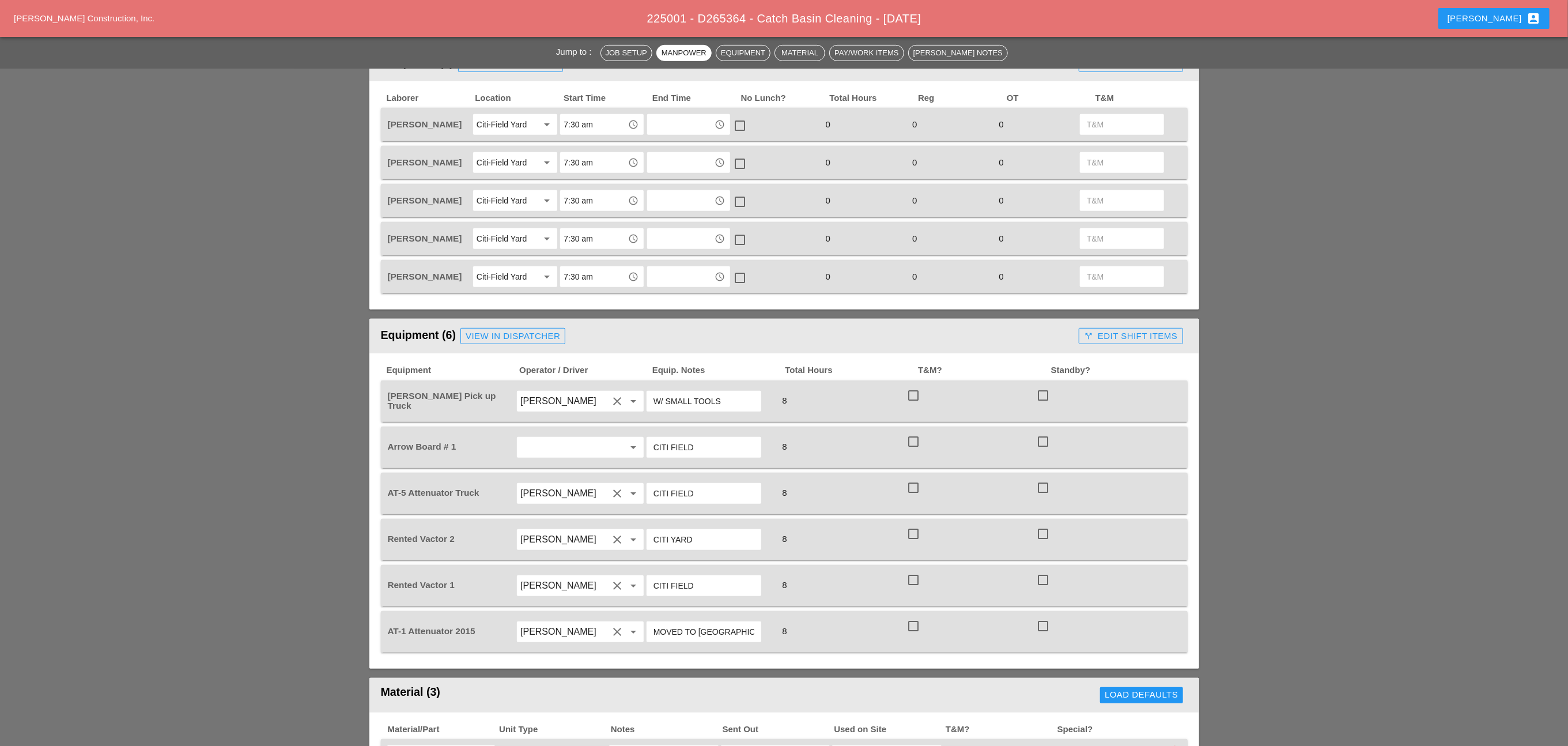
click at [558, 437] on input "text" at bounding box center [563, 446] width 87 height 18
click at [554, 479] on div "[PERSON_NAME]" at bounding box center [580, 490] width 108 height 23
type input "[PERSON_NAME]"
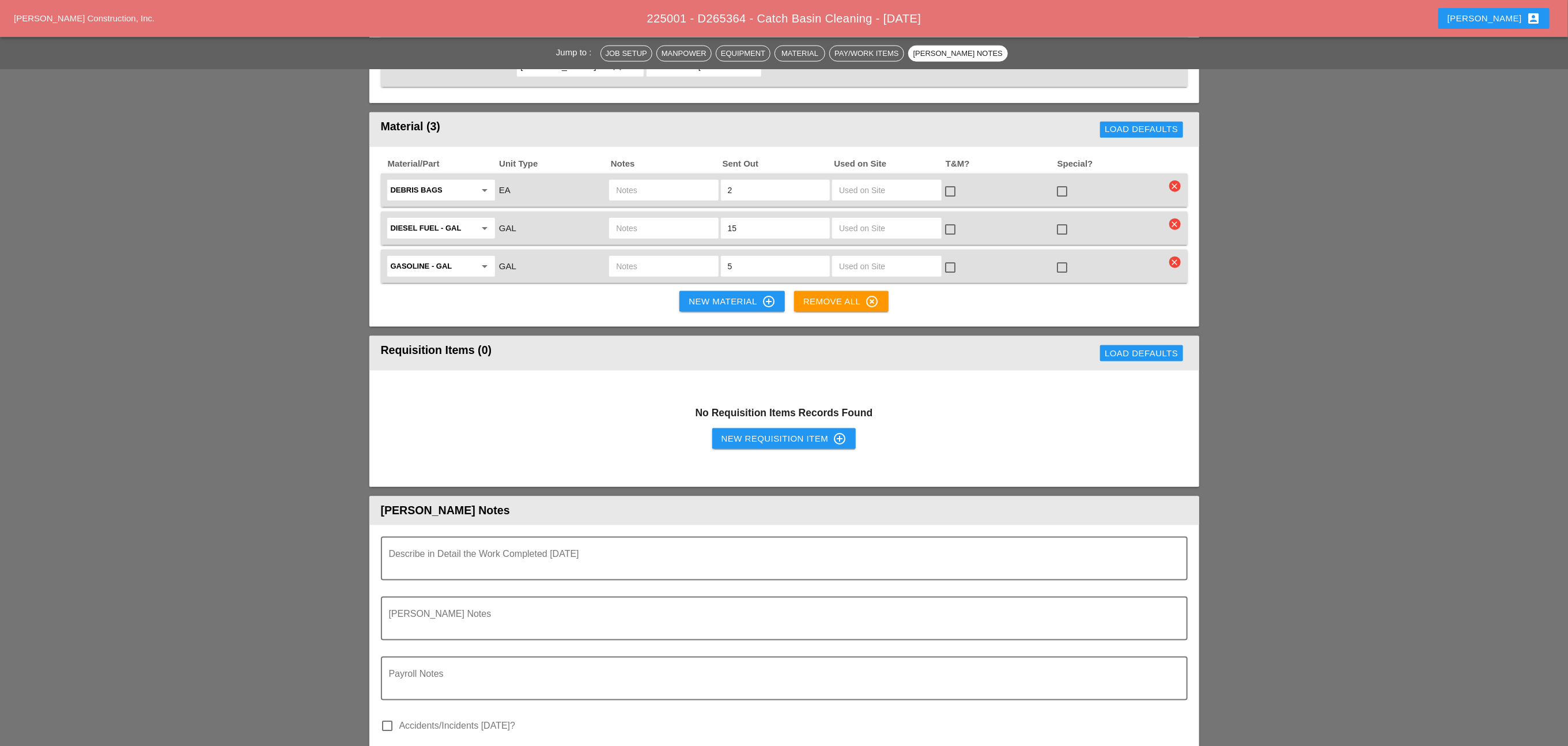
scroll to position [825, 0]
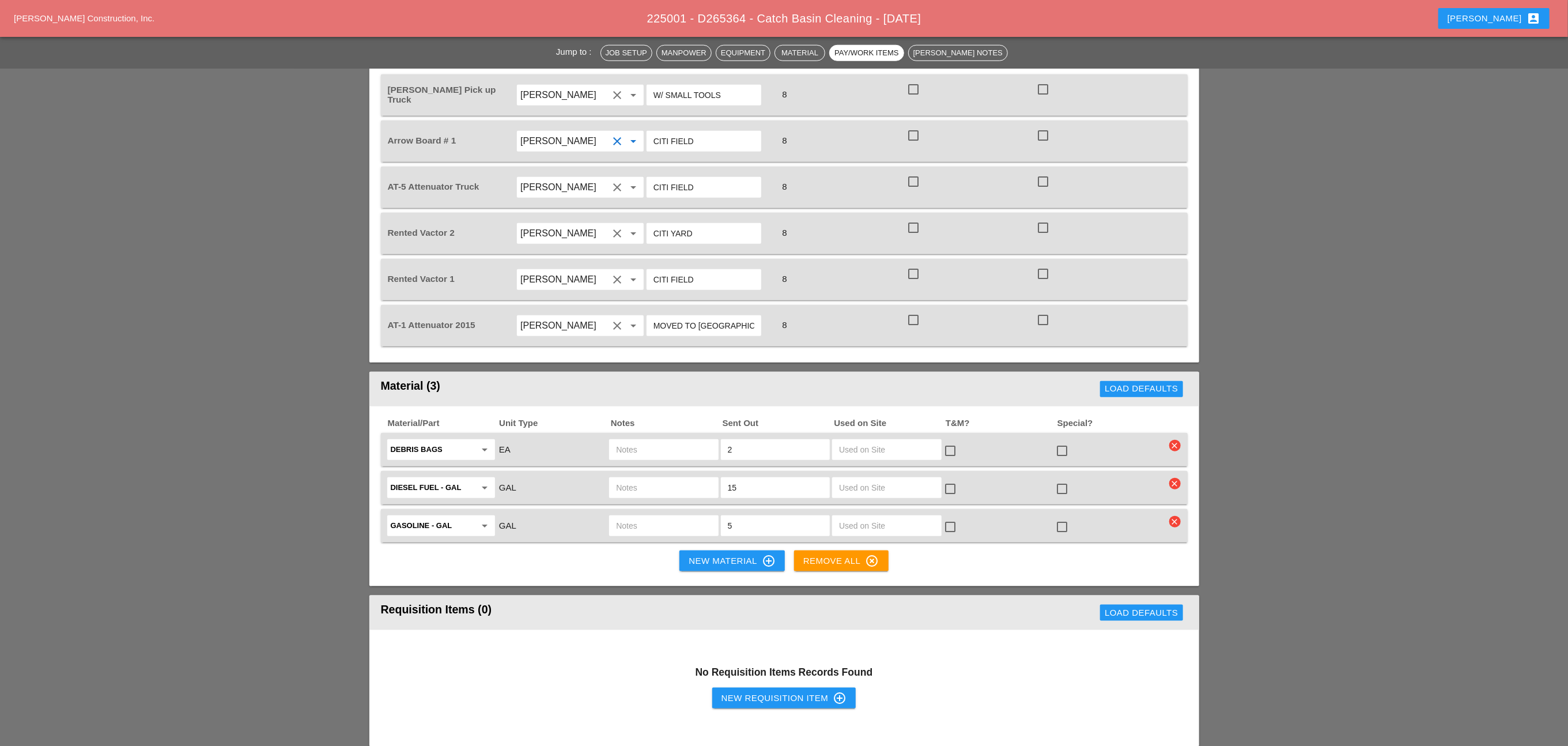
click at [1176, 515] on icon "clear" at bounding box center [1175, 521] width 12 height 12
click at [1174, 488] on div "Are you Sure?" at bounding box center [1175, 487] width 73 height 13
click at [1176, 478] on icon "clear" at bounding box center [1175, 484] width 12 height 12
click at [1176, 449] on div "Are you Sure?" at bounding box center [1175, 450] width 73 height 13
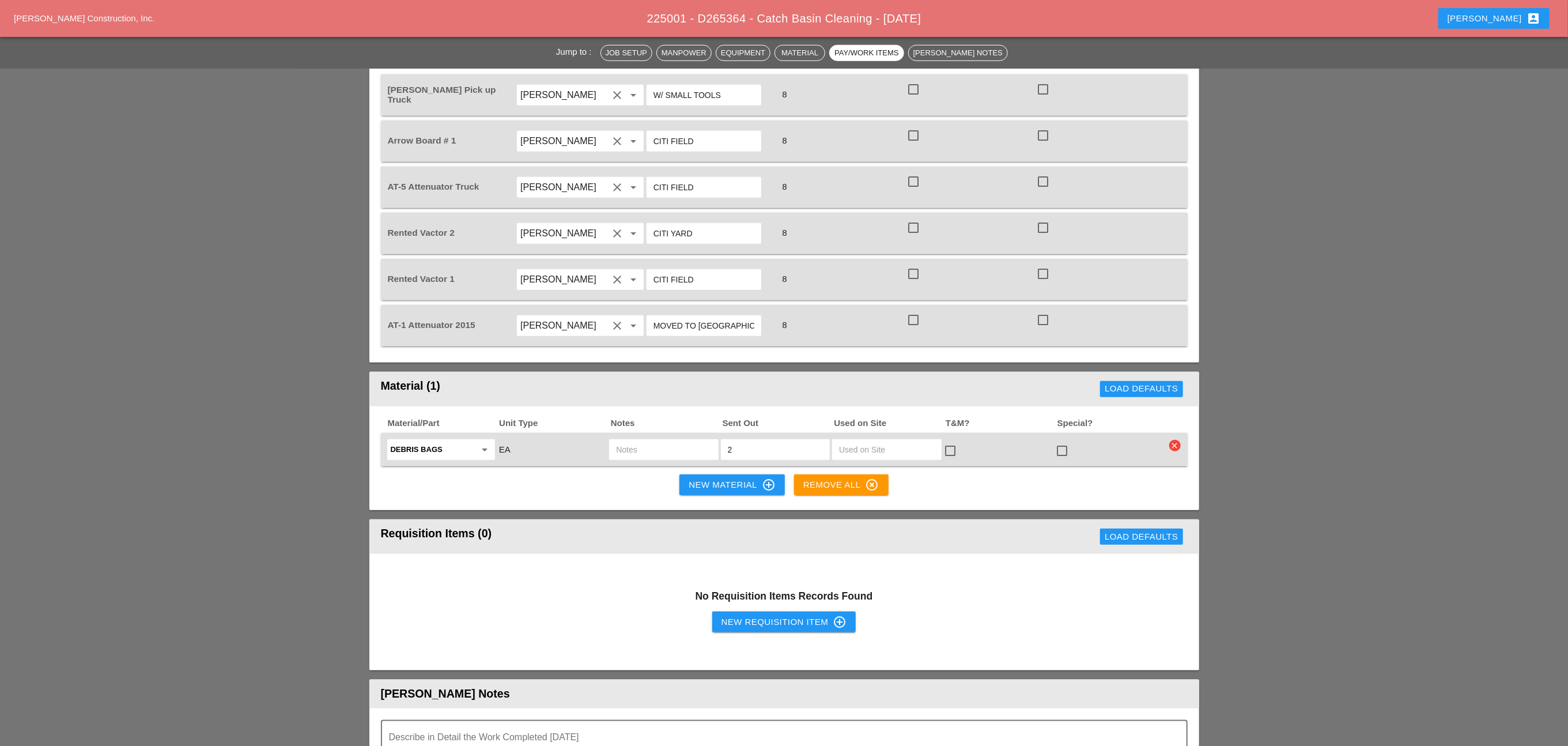
click at [1176, 439] on icon "clear" at bounding box center [1175, 445] width 12 height 12
click at [1174, 413] on div "Are you Sure?" at bounding box center [1175, 411] width 73 height 13
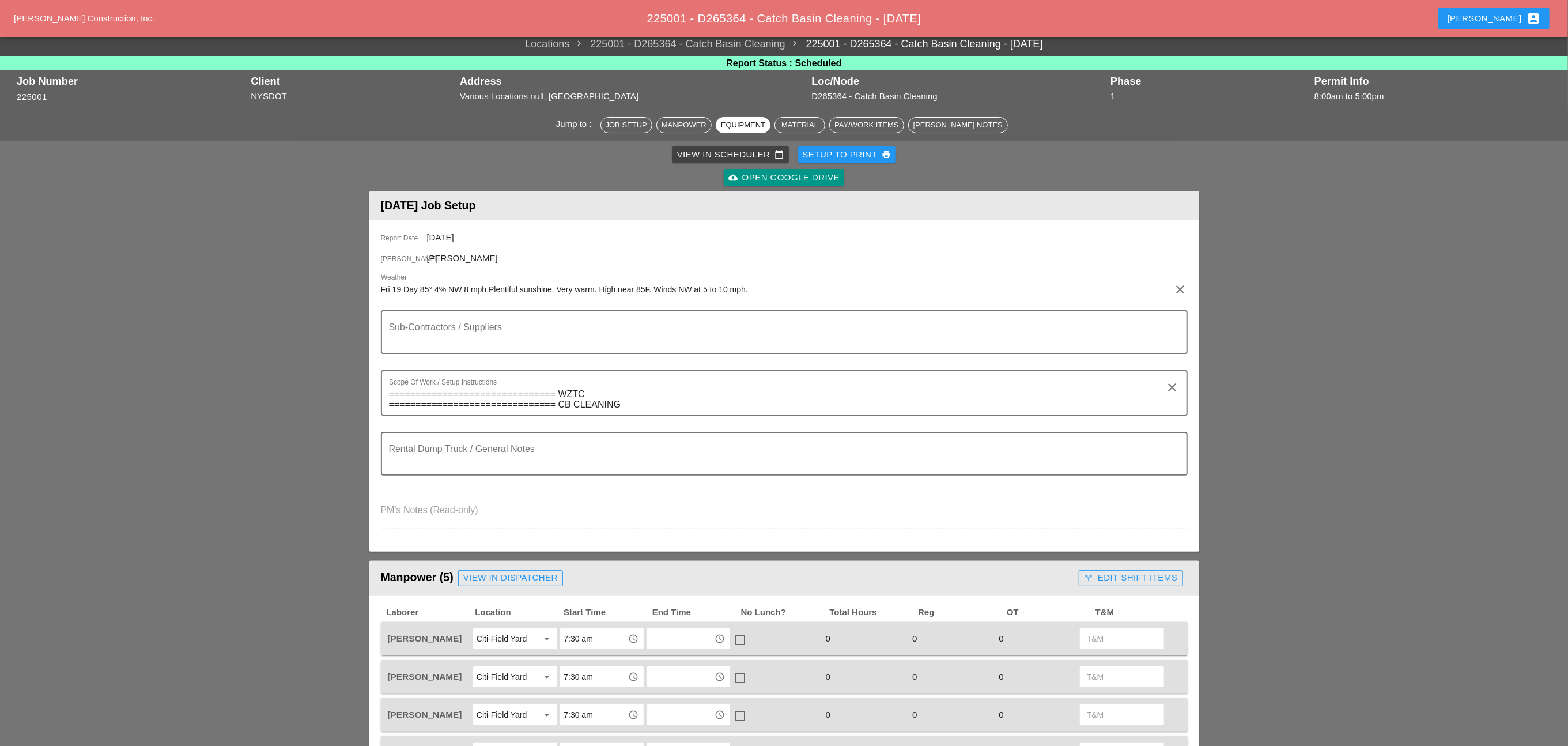
scroll to position [0, 0]
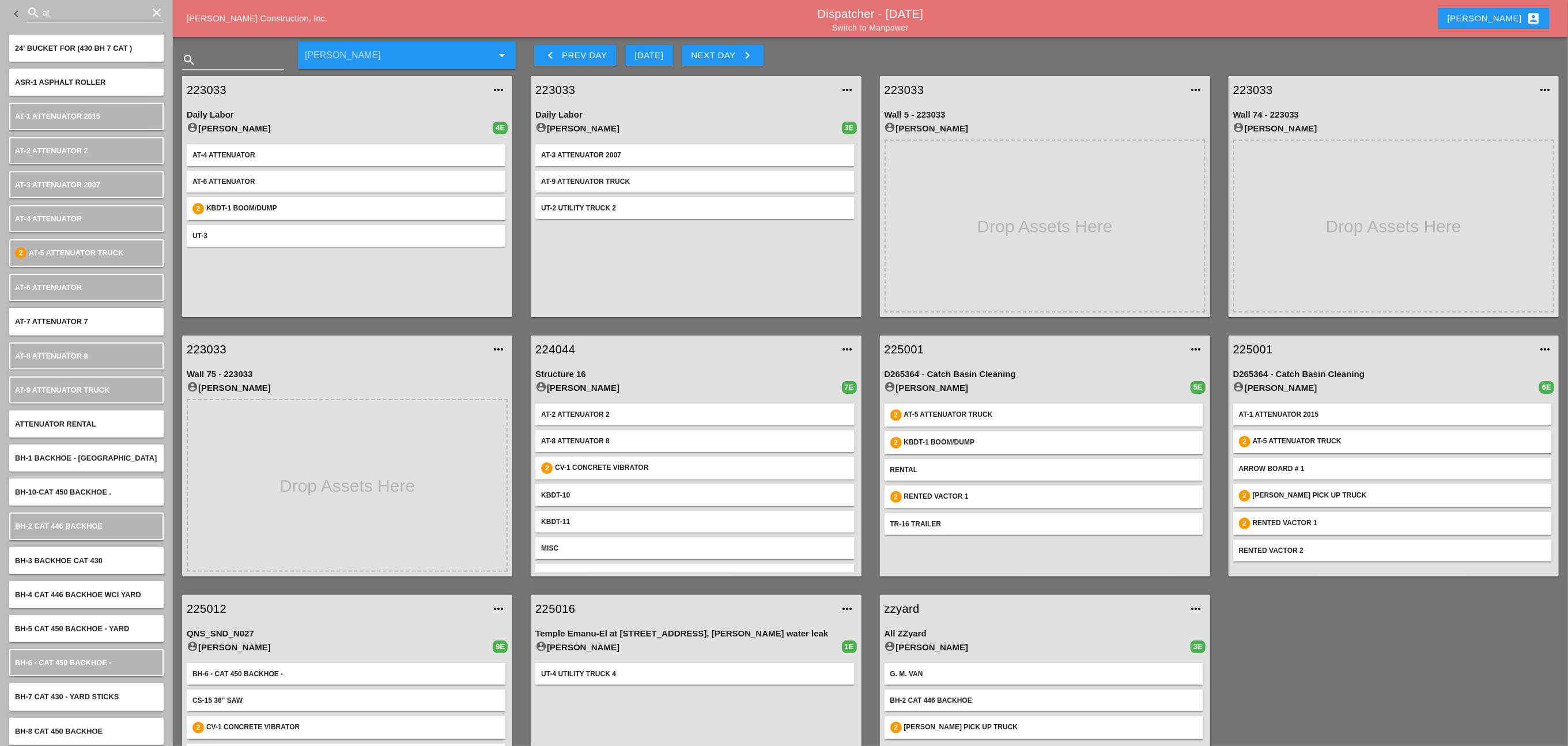
scroll to position [65, 0]
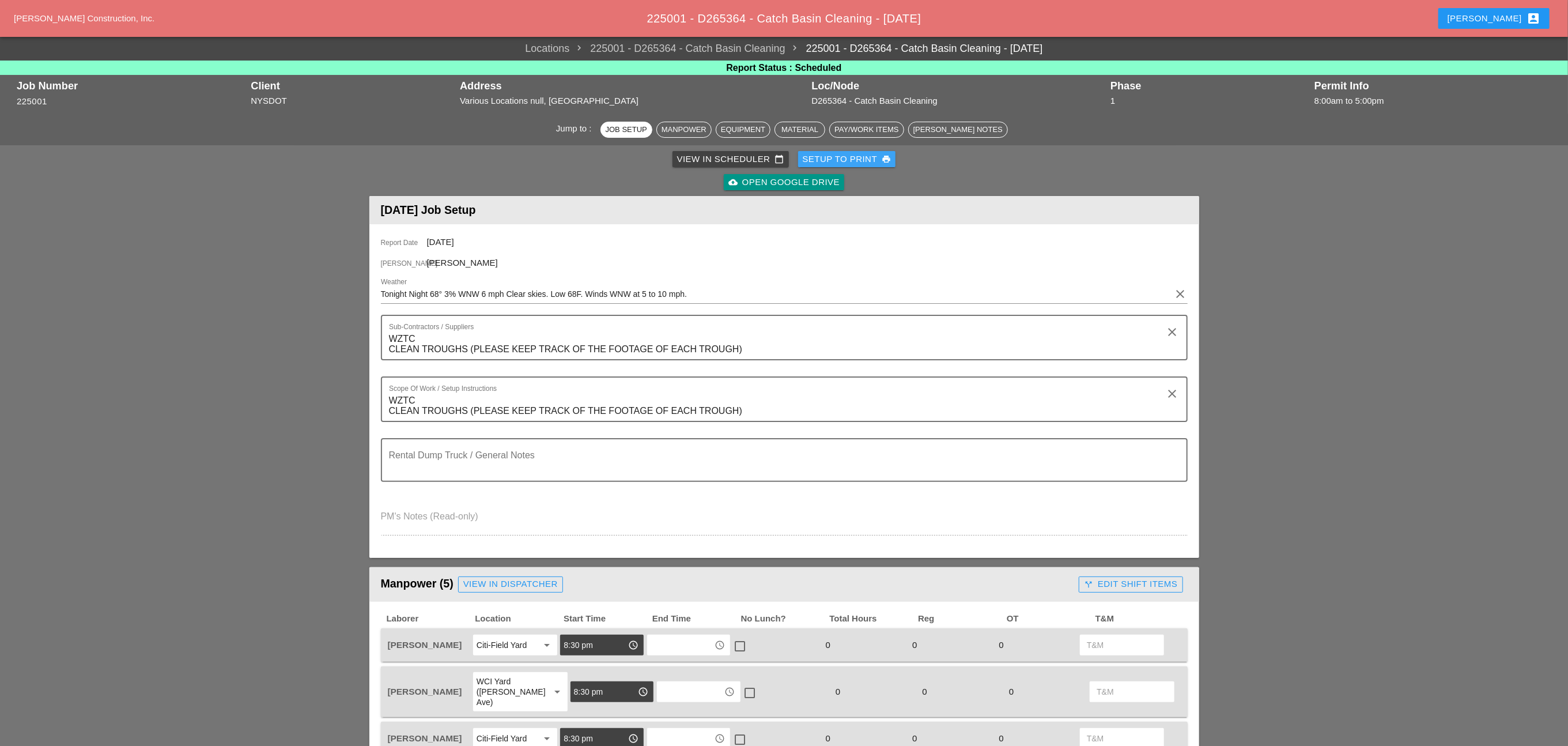
drag, startPoint x: 853, startPoint y: 161, endPoint x: 854, endPoint y: 223, distance: 62.0
click at [854, 161] on div "Setup to Print print" at bounding box center [847, 160] width 88 height 13
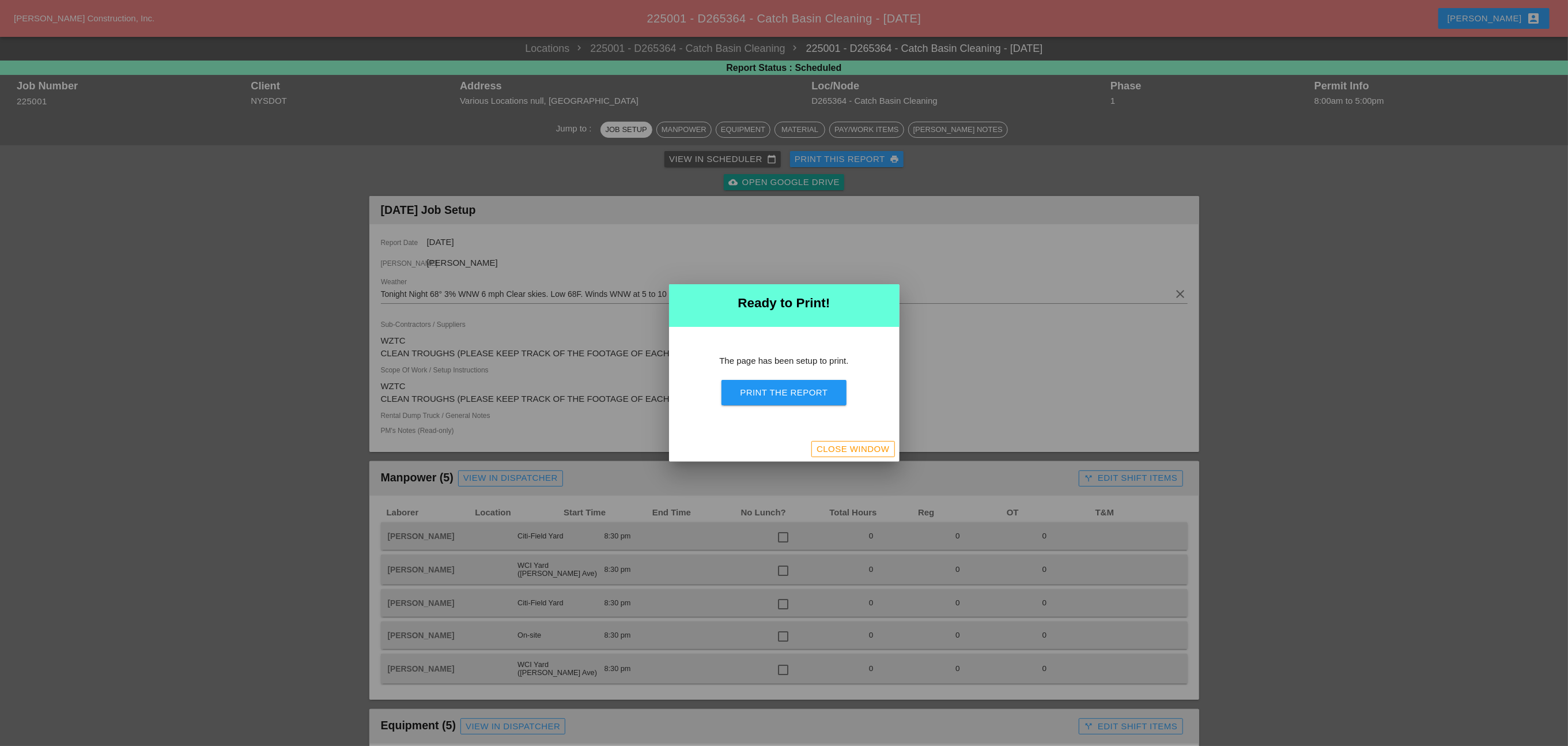
click at [778, 381] on button "Print the Report" at bounding box center [783, 392] width 124 height 25
drag, startPoint x: 790, startPoint y: 396, endPoint x: 1009, endPoint y: 102, distance: 366.6
click at [790, 396] on div "Print the Report" at bounding box center [784, 393] width 87 height 13
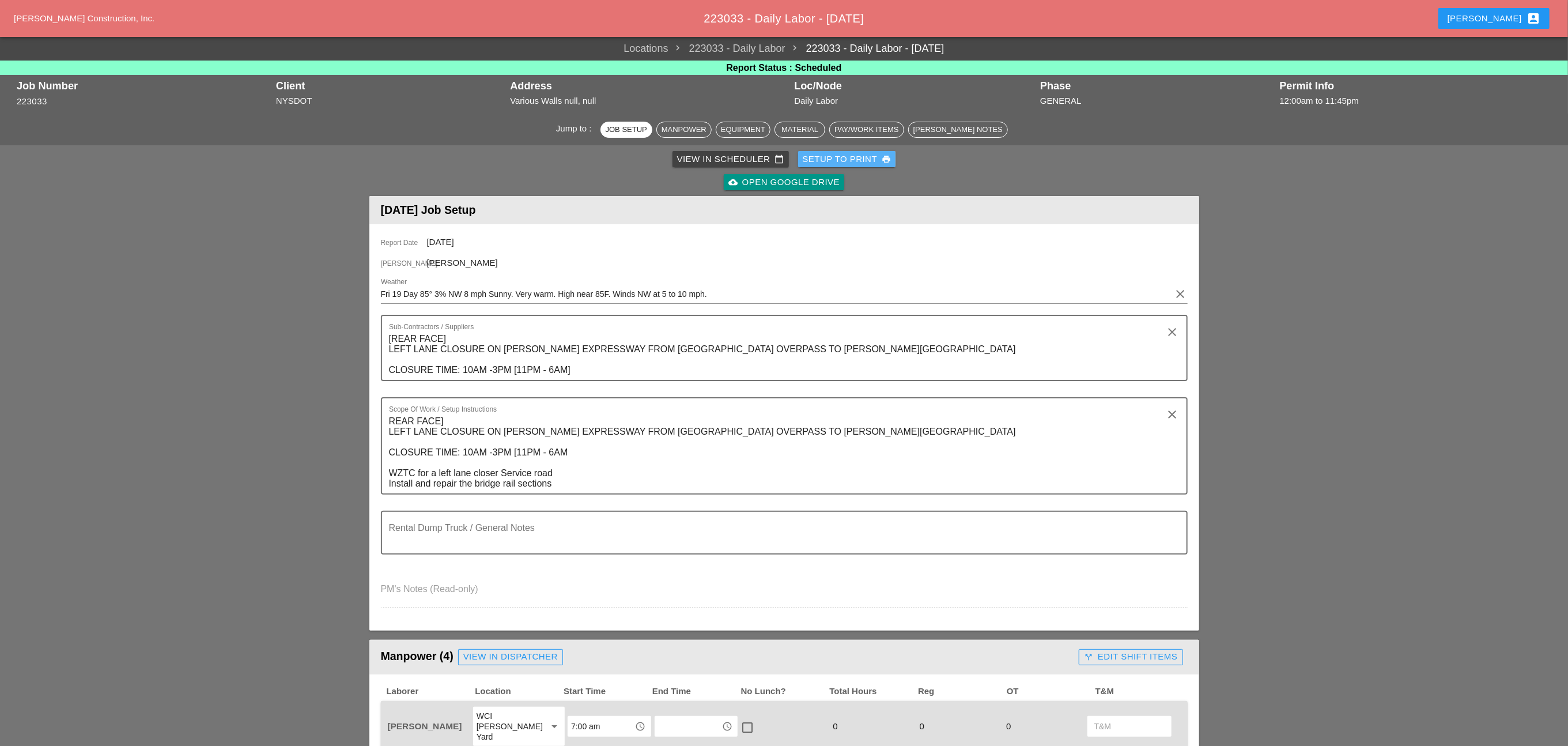
click at [838, 160] on div "Setup to Print print" at bounding box center [847, 160] width 88 height 13
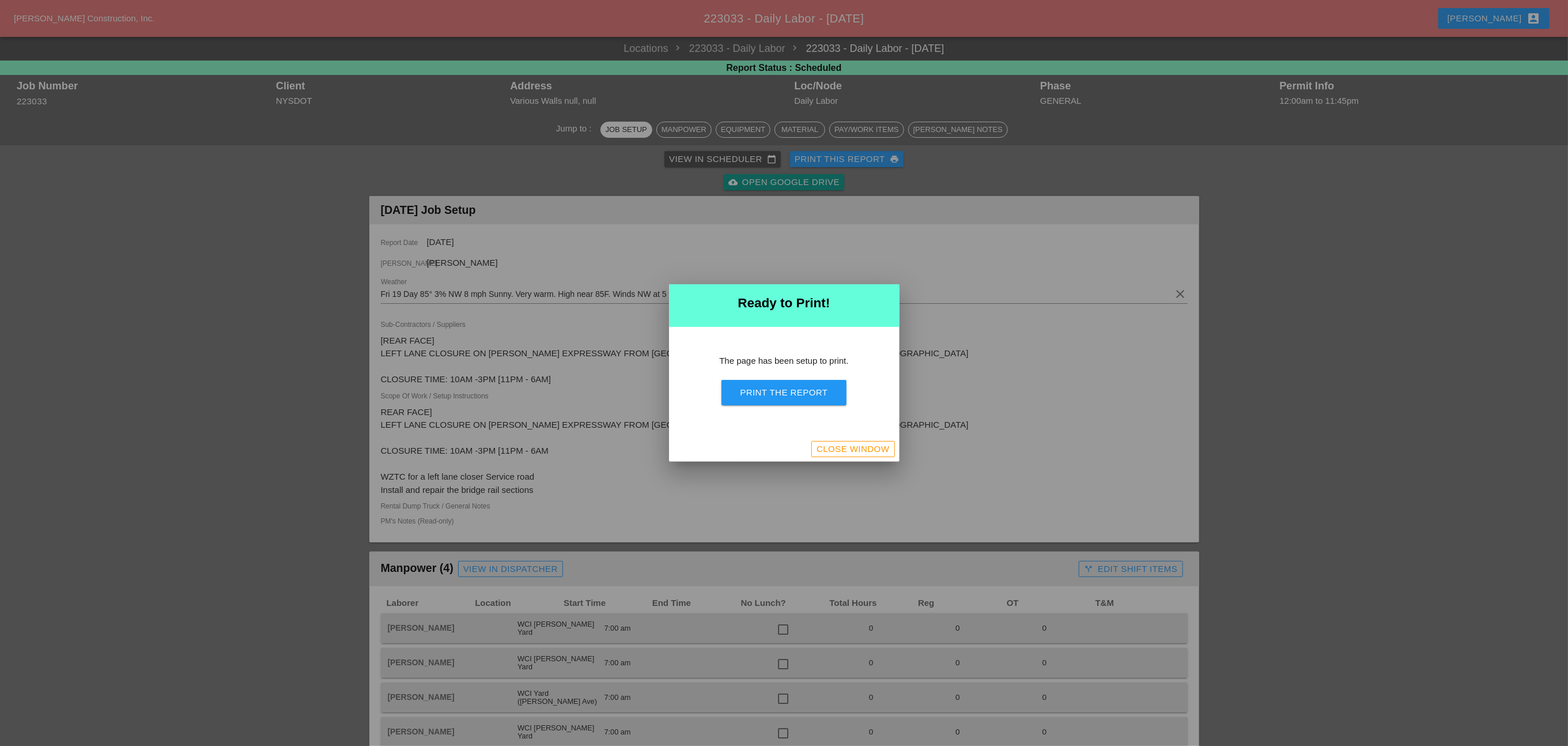
drag, startPoint x: 796, startPoint y: 388, endPoint x: 1133, endPoint y: 296, distance: 349.3
click at [796, 388] on div "Print the Report" at bounding box center [784, 393] width 87 height 13
click at [802, 389] on div "Print the Report" at bounding box center [784, 393] width 87 height 13
click at [801, 391] on div "Print the Report" at bounding box center [784, 393] width 87 height 13
click at [786, 396] on div "Print the Report" at bounding box center [784, 393] width 87 height 13
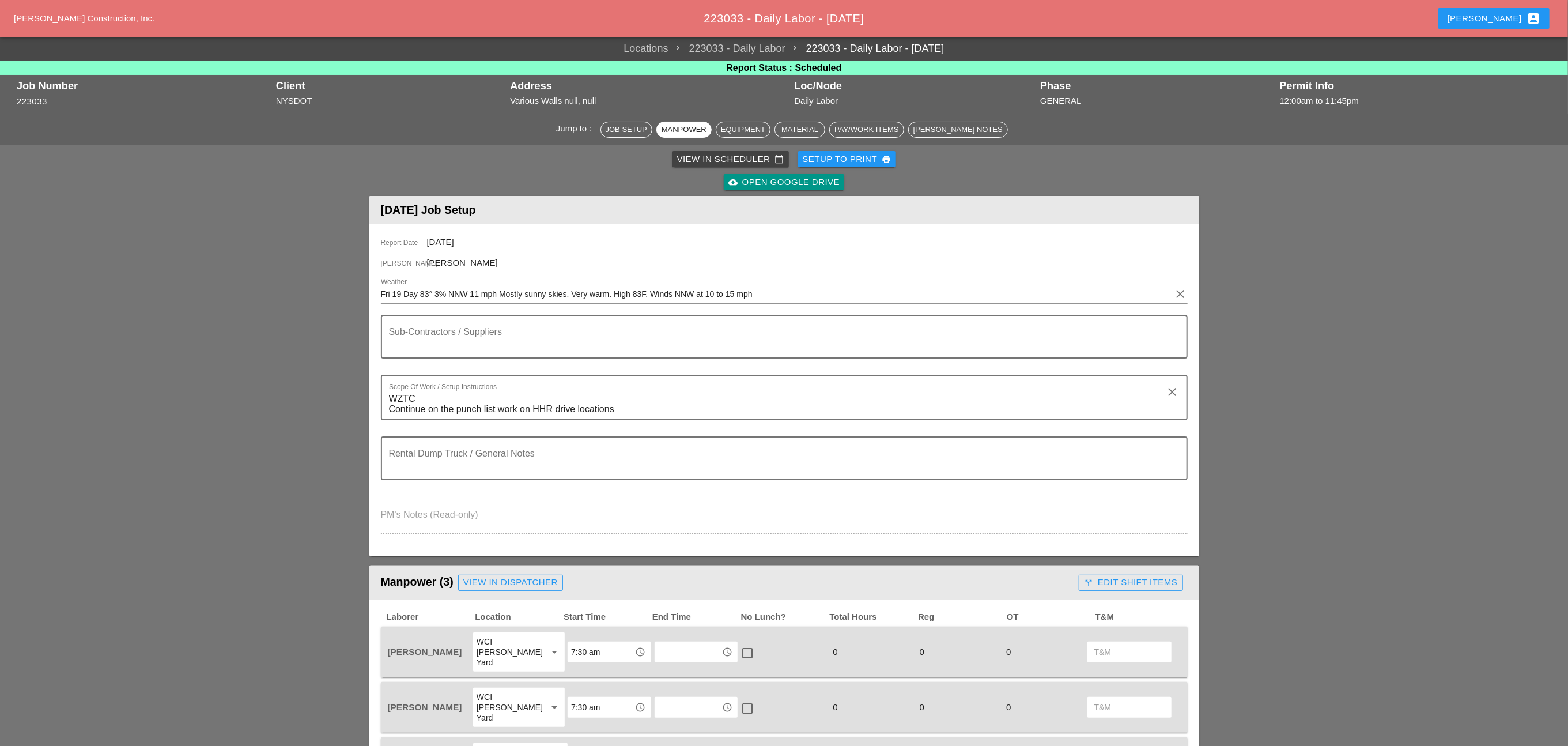
click at [835, 155] on div "Setup to Print print" at bounding box center [847, 160] width 88 height 13
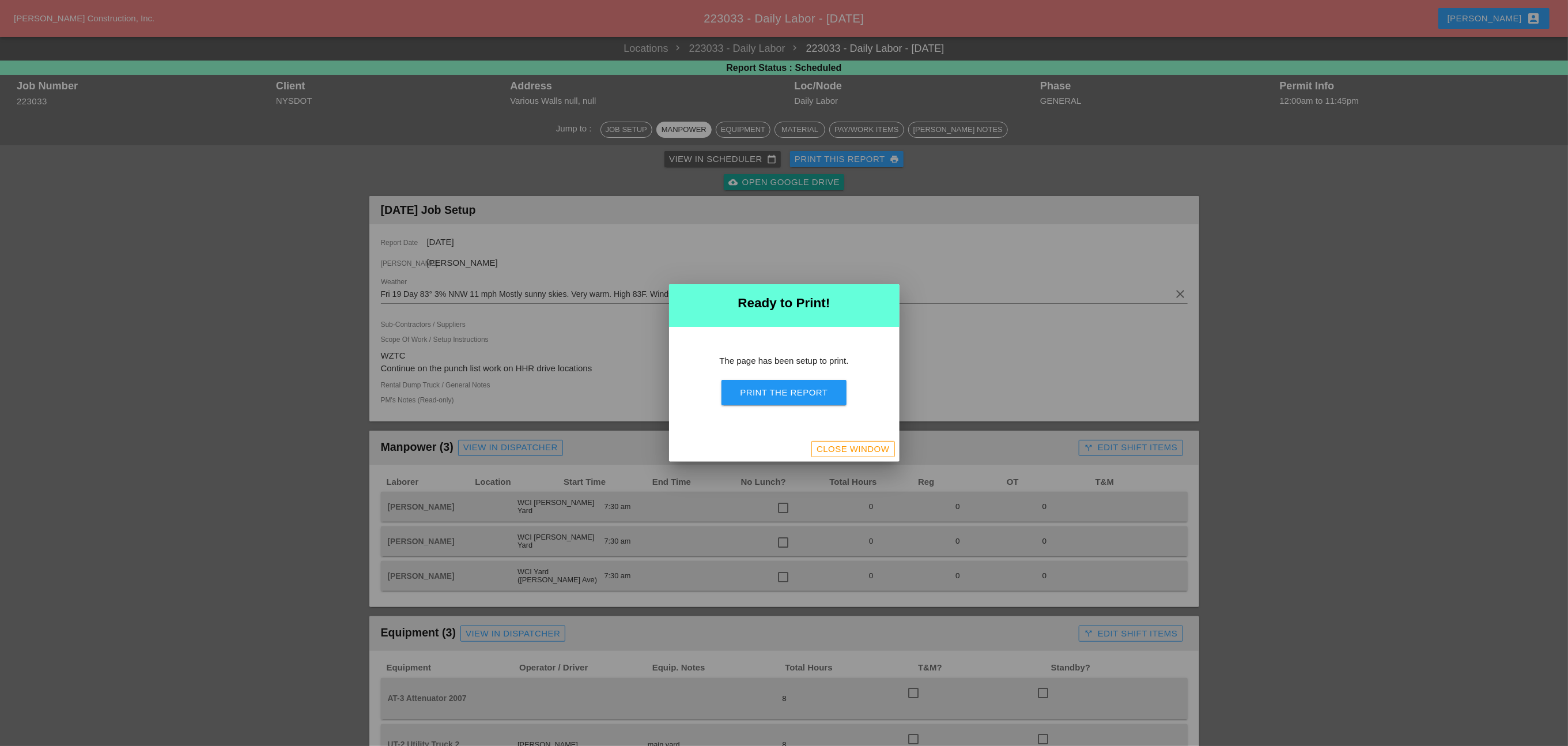
click at [798, 389] on div "Print the Report" at bounding box center [784, 393] width 87 height 13
click at [822, 388] on div "Print the Report" at bounding box center [784, 393] width 87 height 13
click at [868, 452] on div "Close Window" at bounding box center [853, 449] width 73 height 13
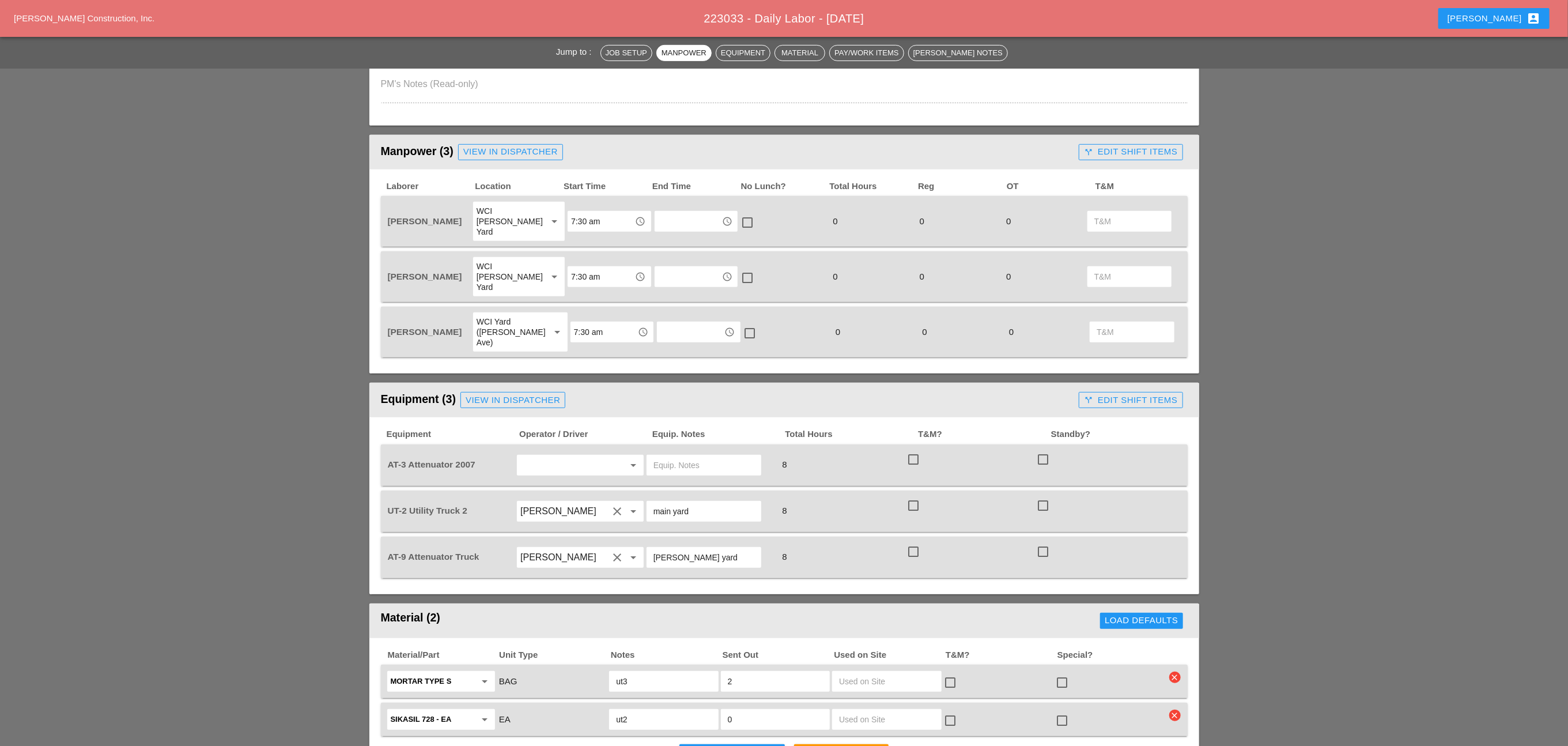
scroll to position [432, 0]
click at [546, 454] on input "text" at bounding box center [563, 462] width 87 height 18
click at [542, 454] on input "text" at bounding box center [563, 462] width 87 height 18
click at [311, 402] on div "Jump to : Job Setup Manpower Equipment Material Pay/Work Items Foreman's Notes …" at bounding box center [784, 698] width 1568 height 2032
click at [558, 454] on input "text" at bounding box center [563, 462] width 87 height 18
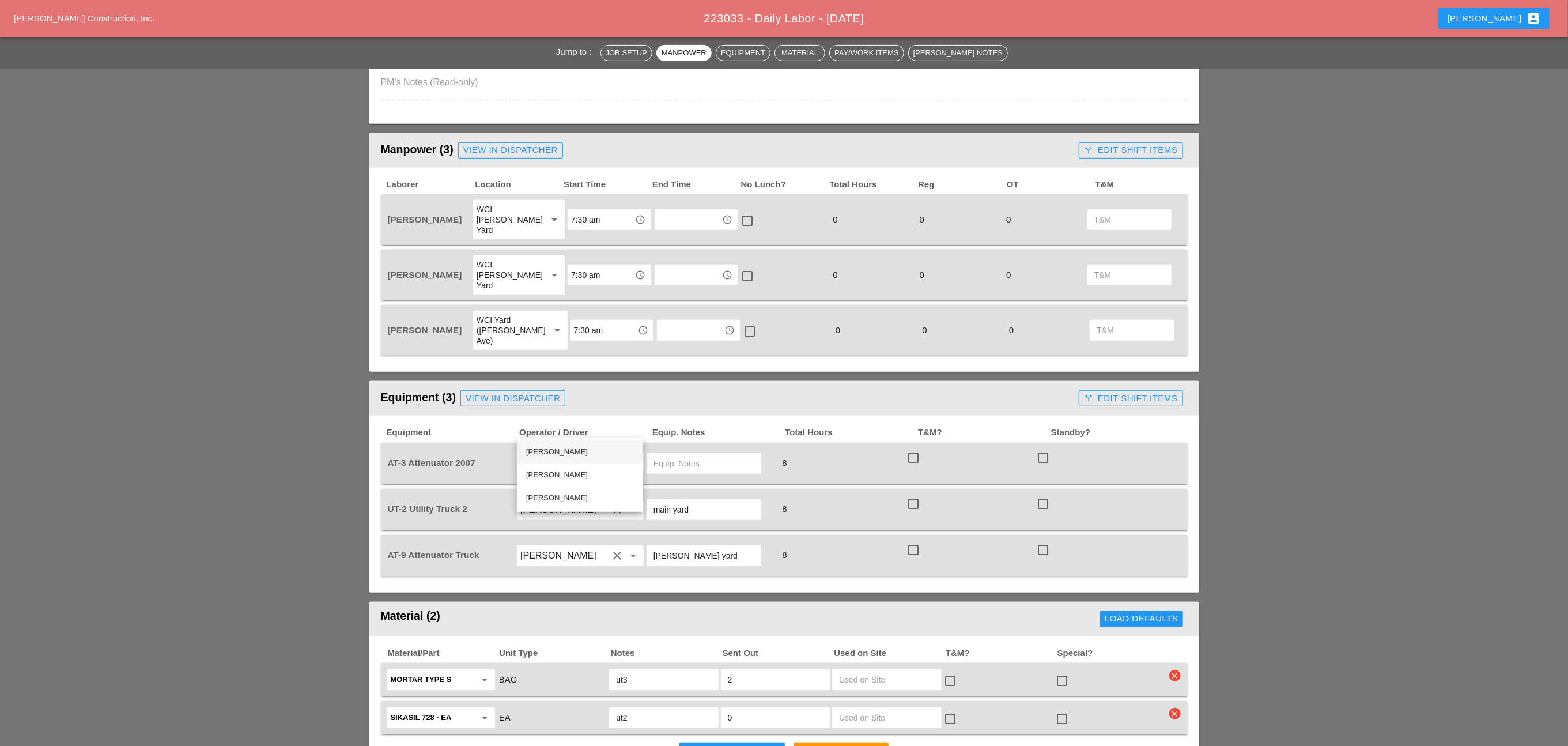
click at [559, 449] on div "Ricardo Capao" at bounding box center [580, 452] width 108 height 13
type input "Ricardo Capao"
drag, startPoint x: 698, startPoint y: 519, endPoint x: 640, endPoint y: 518, distance: 58.0
click at [625, 539] on div "AT-9 Attenuator Truck Luis Ocasio clear arrow_drop_down Bruckner yard 8 check_b…" at bounding box center [775, 556] width 780 height 33
paste input "[PERSON_NAME] yard"
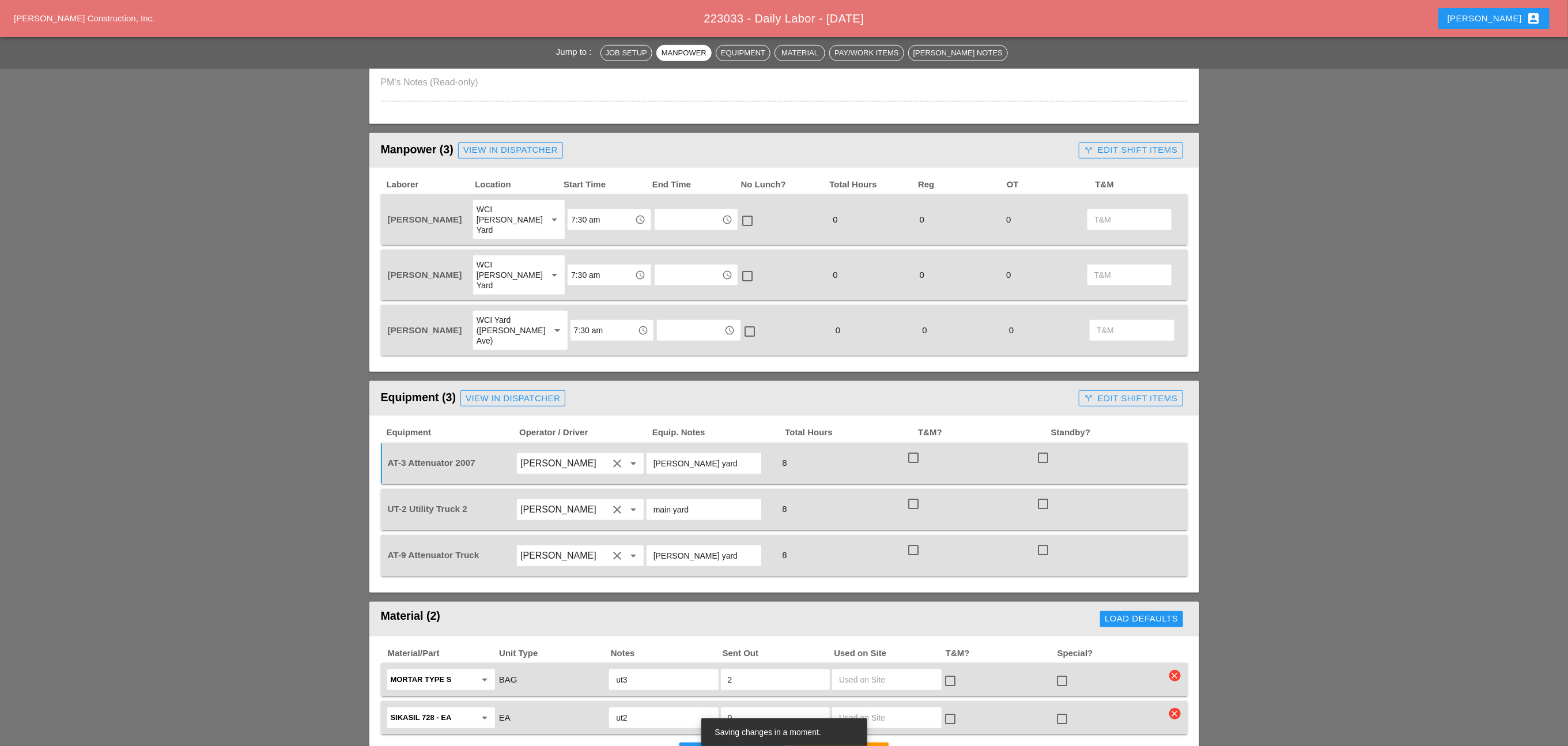
type input "[PERSON_NAME] yard"
click at [804, 455] on div "8" at bounding box center [839, 462] width 128 height 15
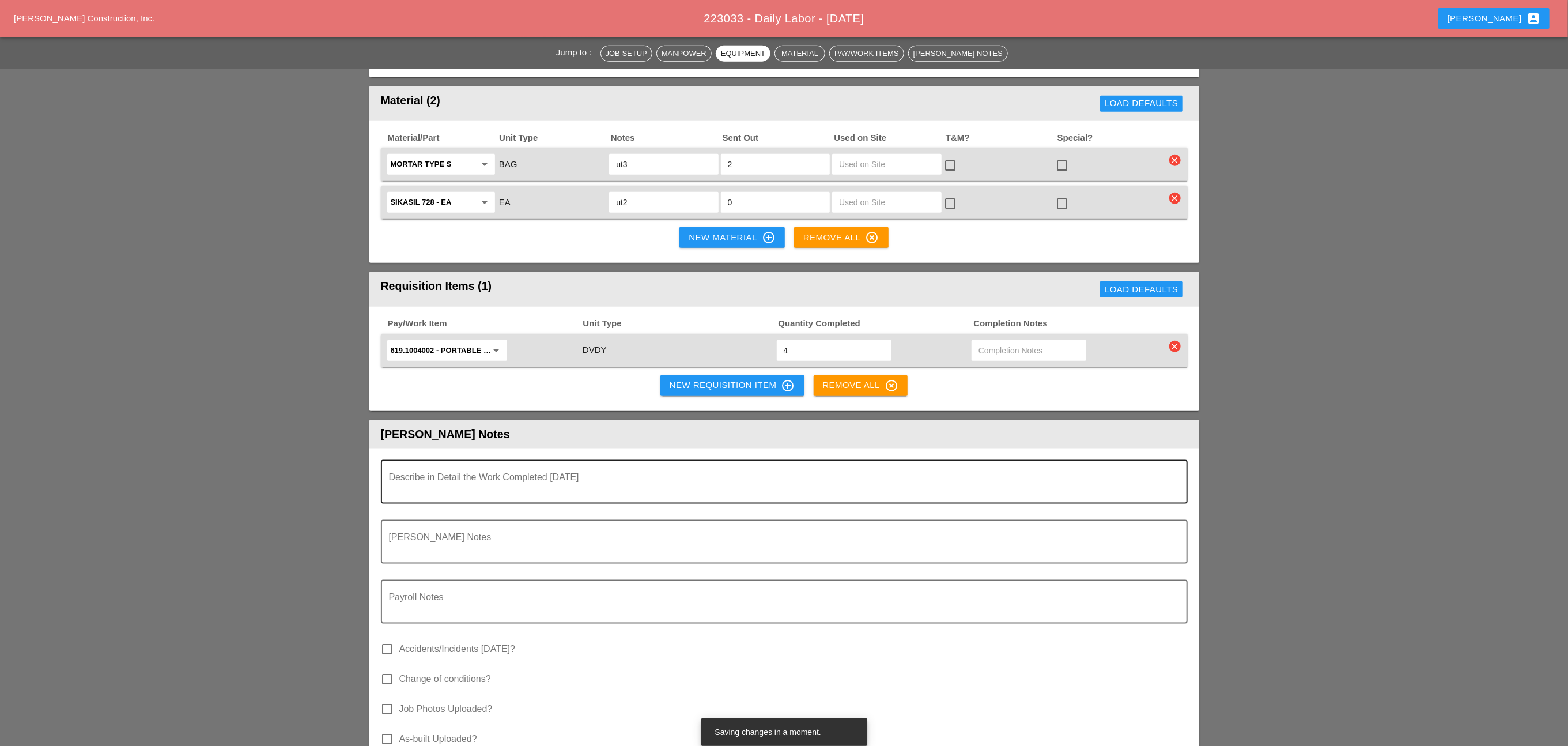
scroll to position [951, 0]
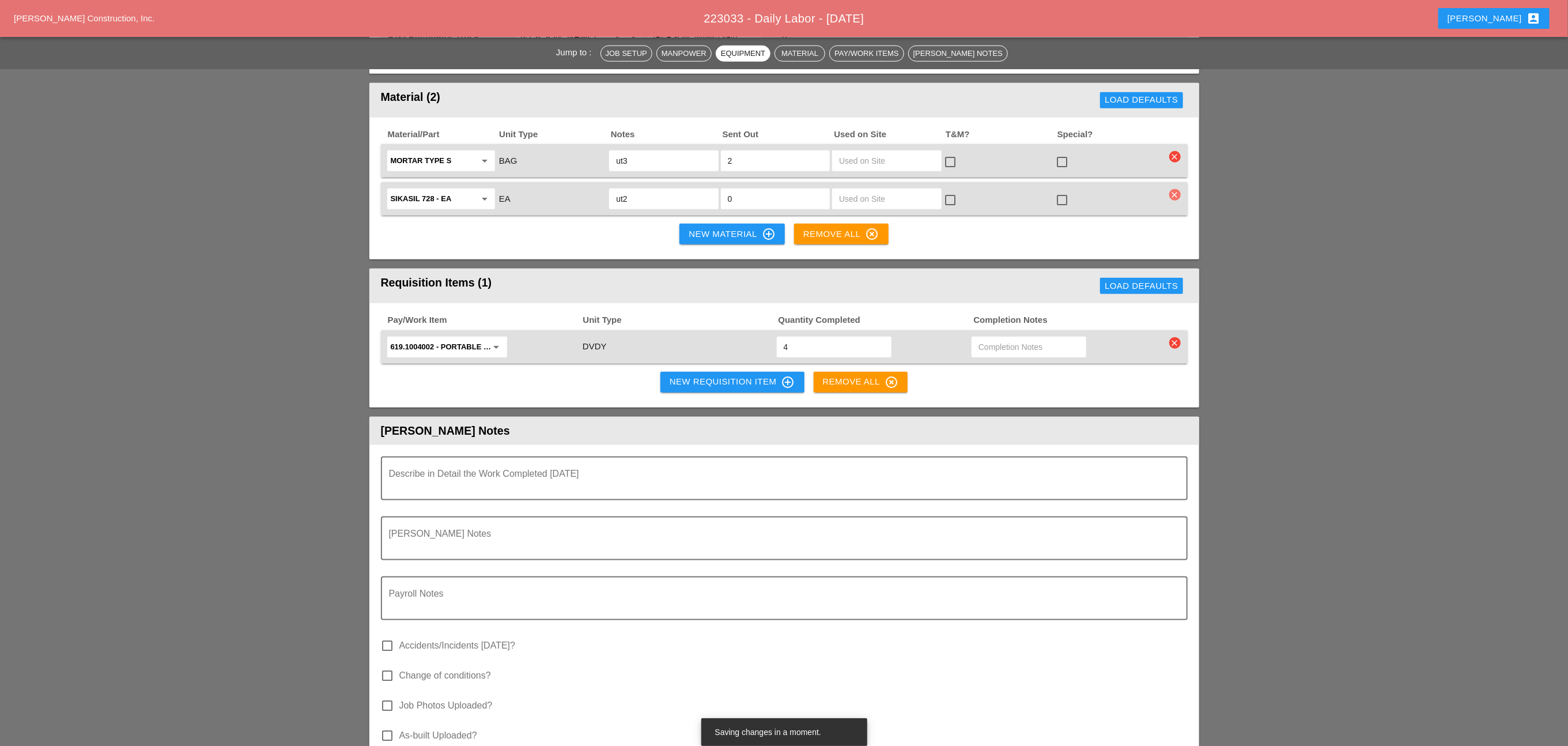
click at [1172, 189] on icon "clear" at bounding box center [1175, 195] width 12 height 12
click at [1107, 195] on div "Material/Part Unit Type Notes Sent Out Used on Site T&M? Special? Mortar Type S…" at bounding box center [784, 188] width 830 height 142
click at [900, 532] on textarea "Foreman's Notes" at bounding box center [780, 545] width 782 height 28
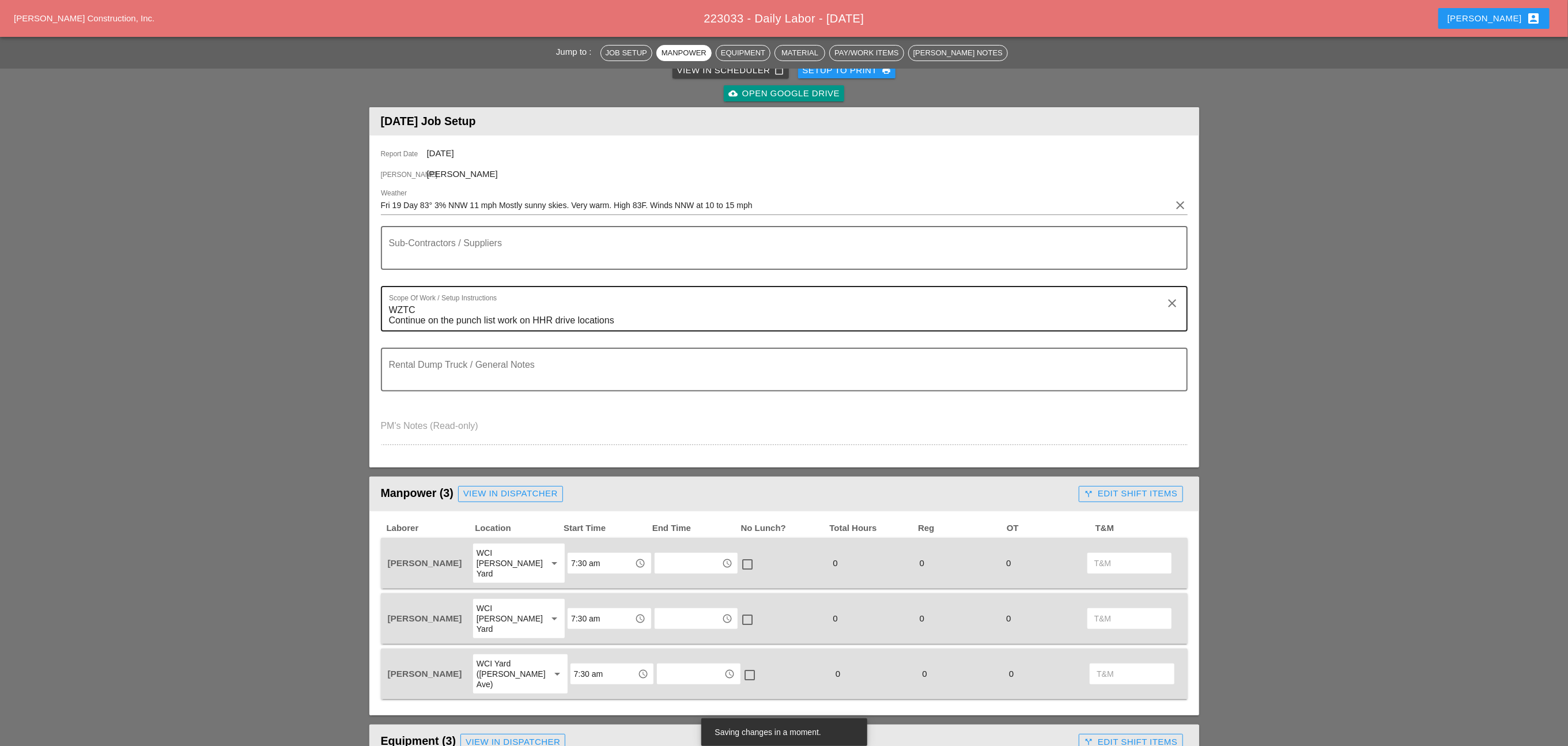
scroll to position [0, 0]
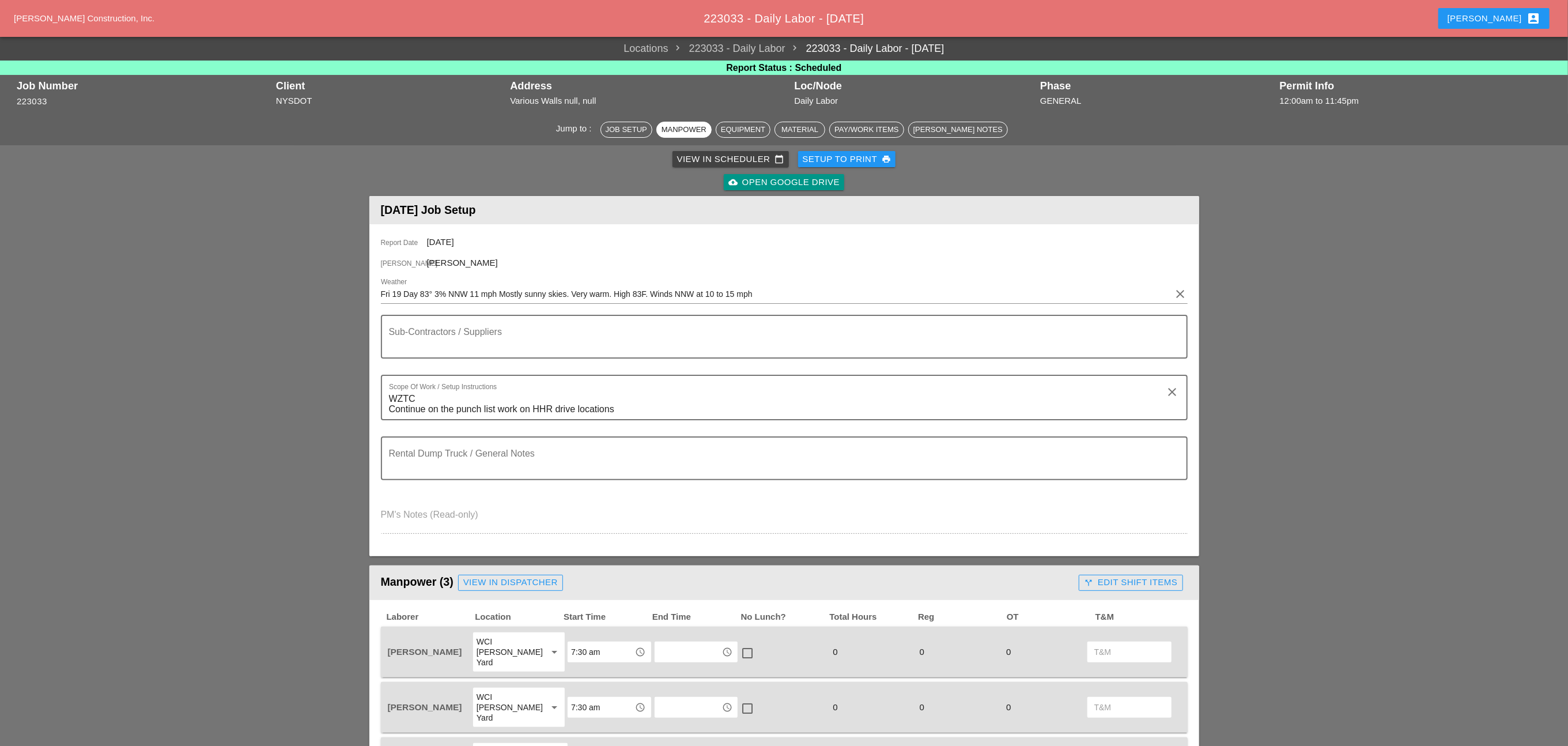
click at [852, 157] on div "Setup to Print print" at bounding box center [847, 160] width 88 height 13
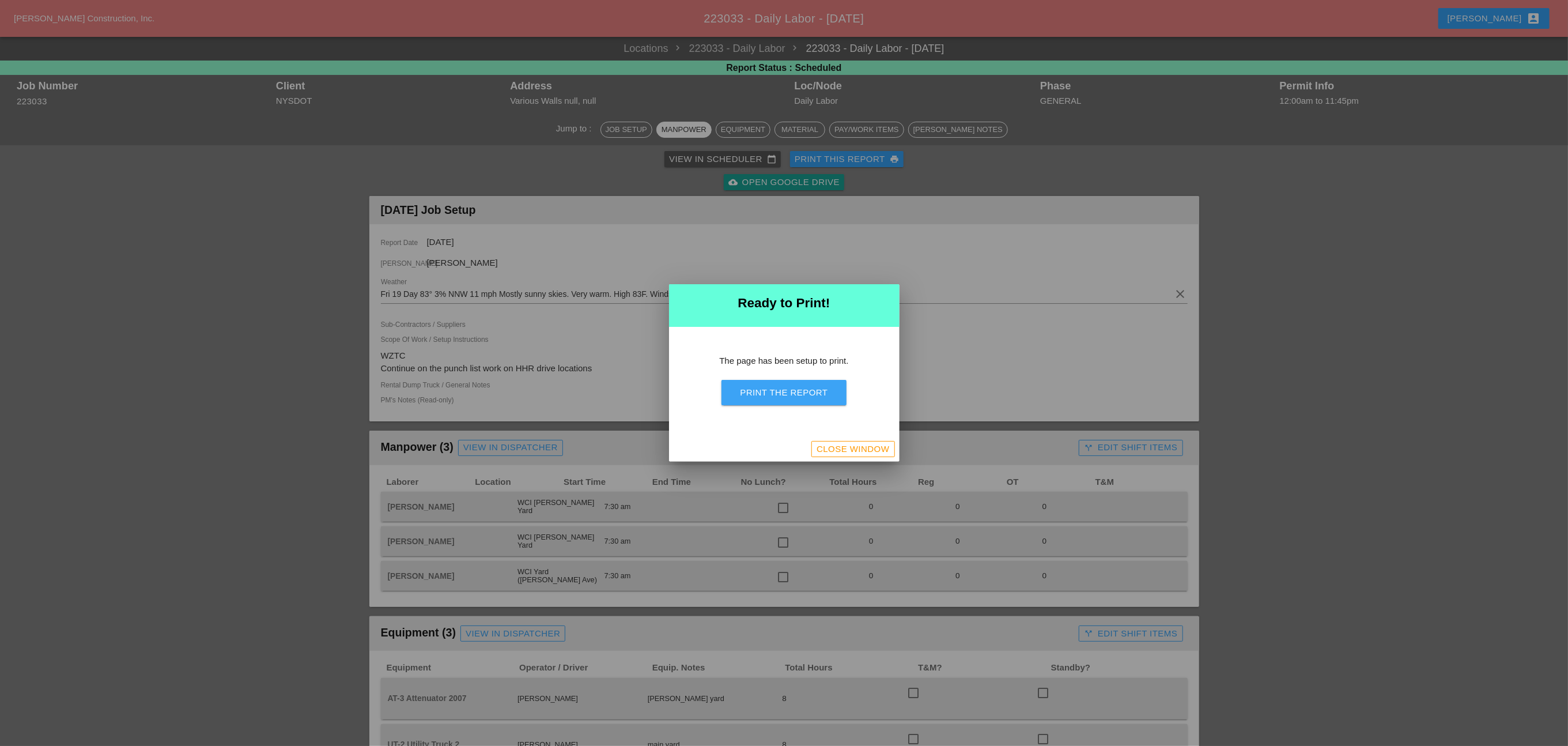
click at [778, 393] on div "Print the Report" at bounding box center [784, 393] width 87 height 13
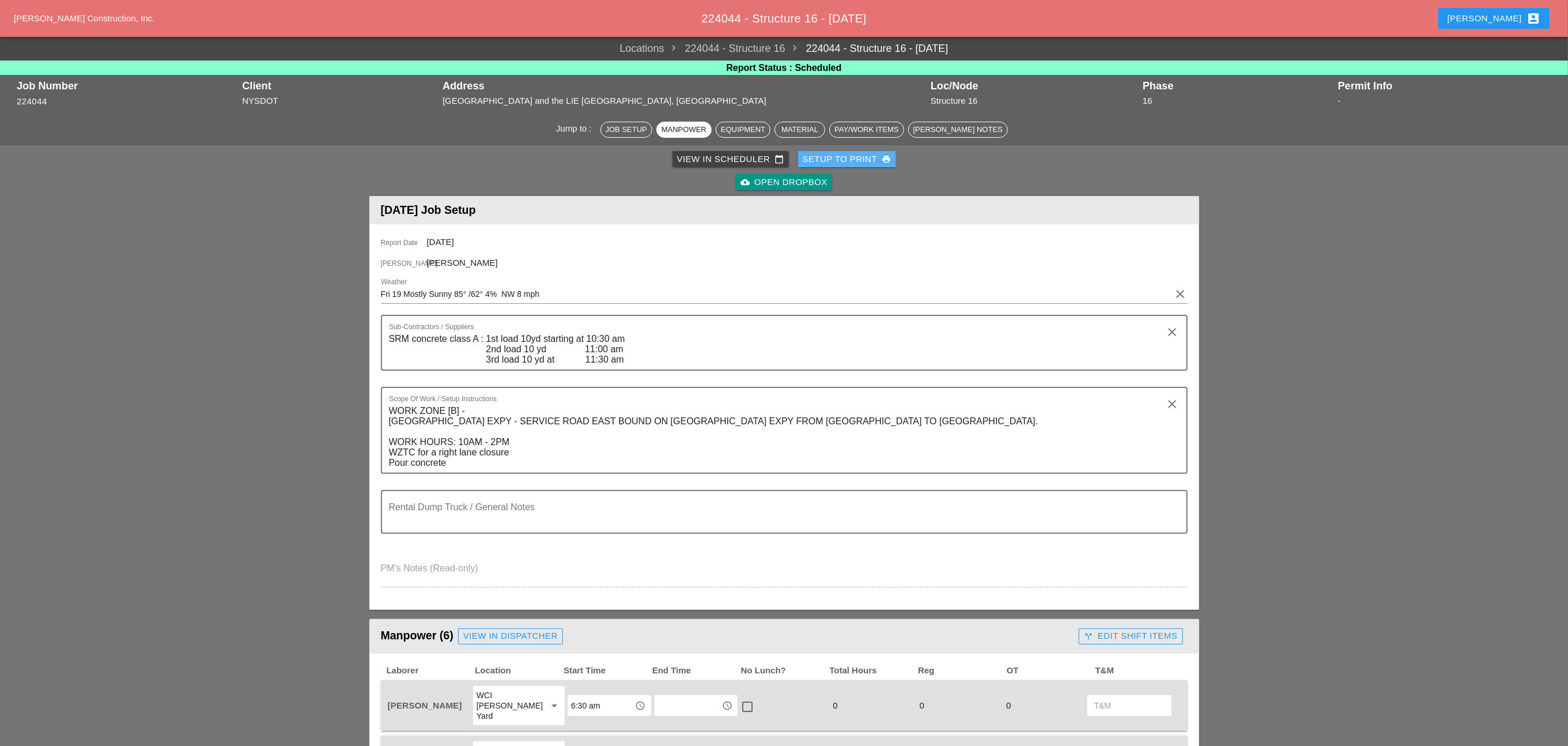
click at [850, 154] on div "Setup to Print print" at bounding box center [847, 160] width 88 height 13
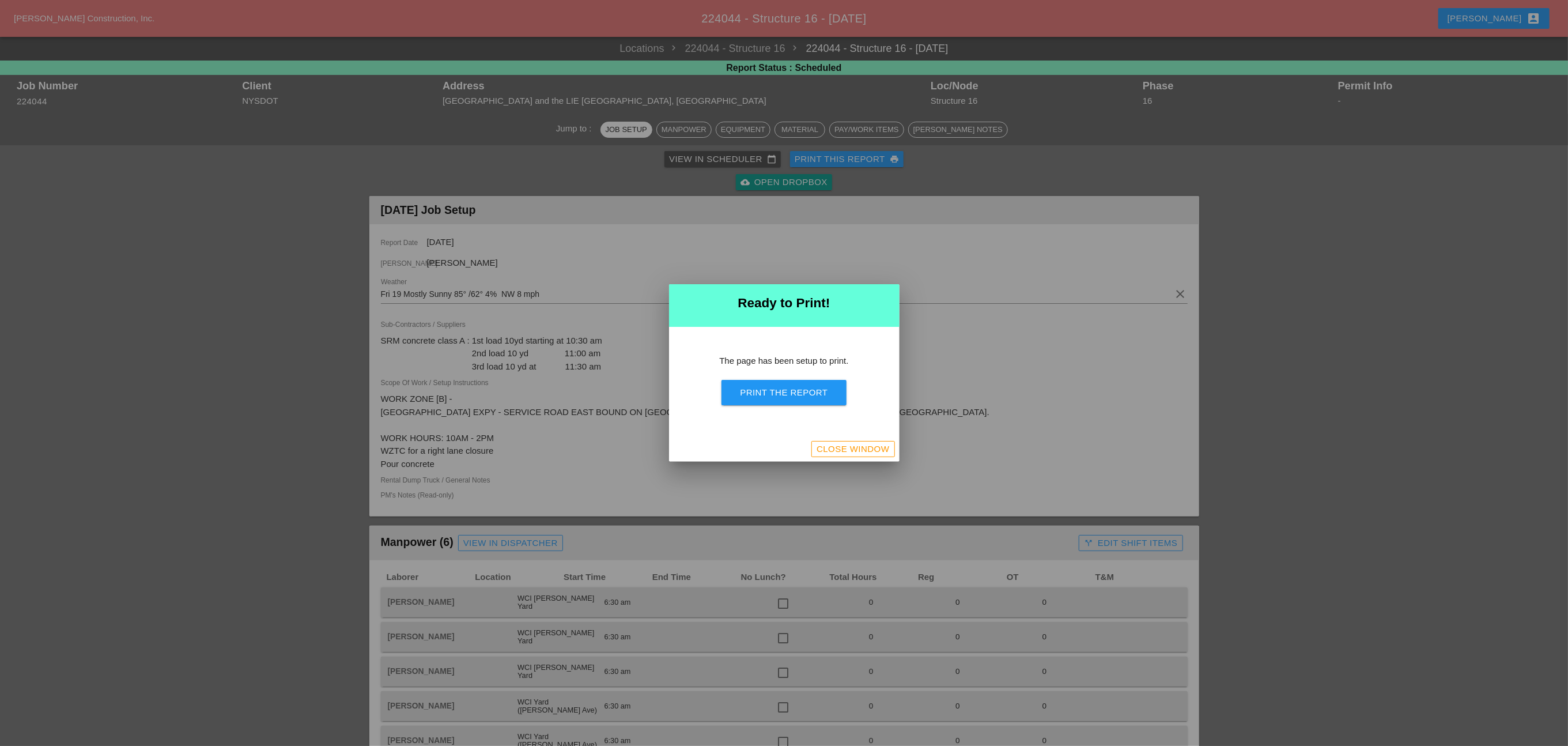
click at [779, 390] on div "Print the Report" at bounding box center [784, 393] width 87 height 13
click at [792, 388] on div "Print the Report" at bounding box center [784, 393] width 87 height 13
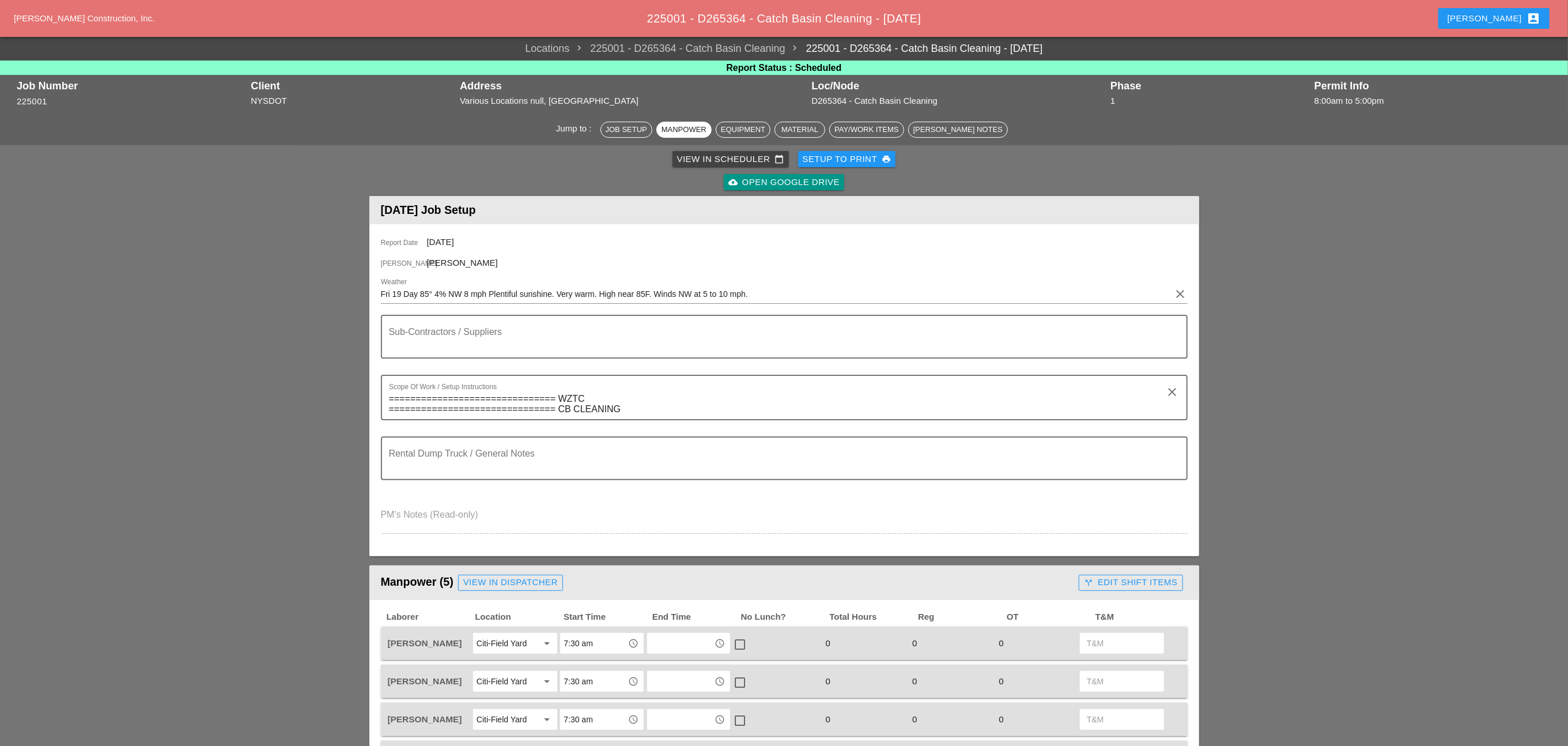
drag, startPoint x: 842, startPoint y: 154, endPoint x: 841, endPoint y: 162, distance: 8.1
click at [843, 154] on div "Setup to Print print" at bounding box center [847, 160] width 88 height 13
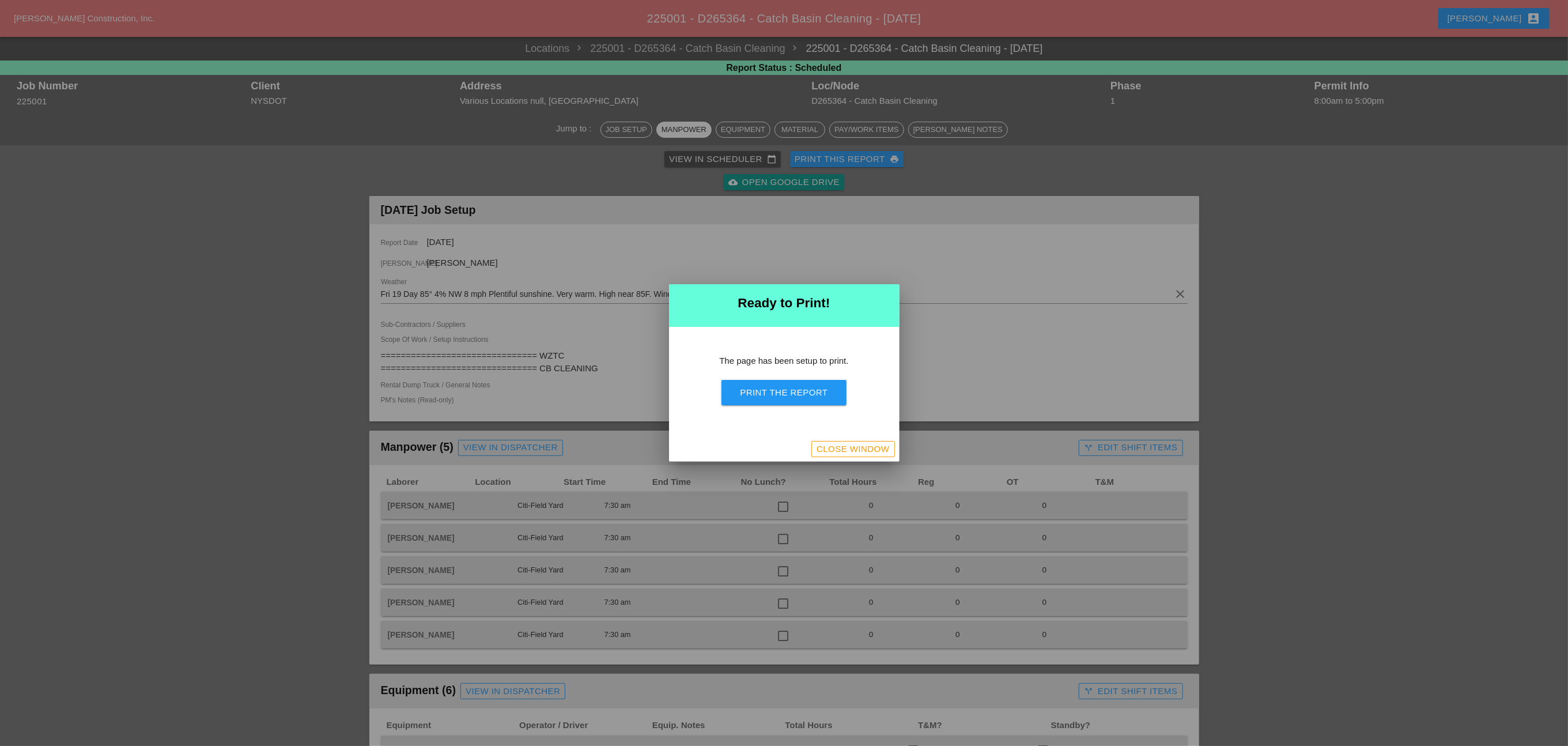
click at [802, 390] on div "Print the Report" at bounding box center [784, 393] width 87 height 13
click at [805, 392] on div "Print the Report" at bounding box center [784, 393] width 87 height 13
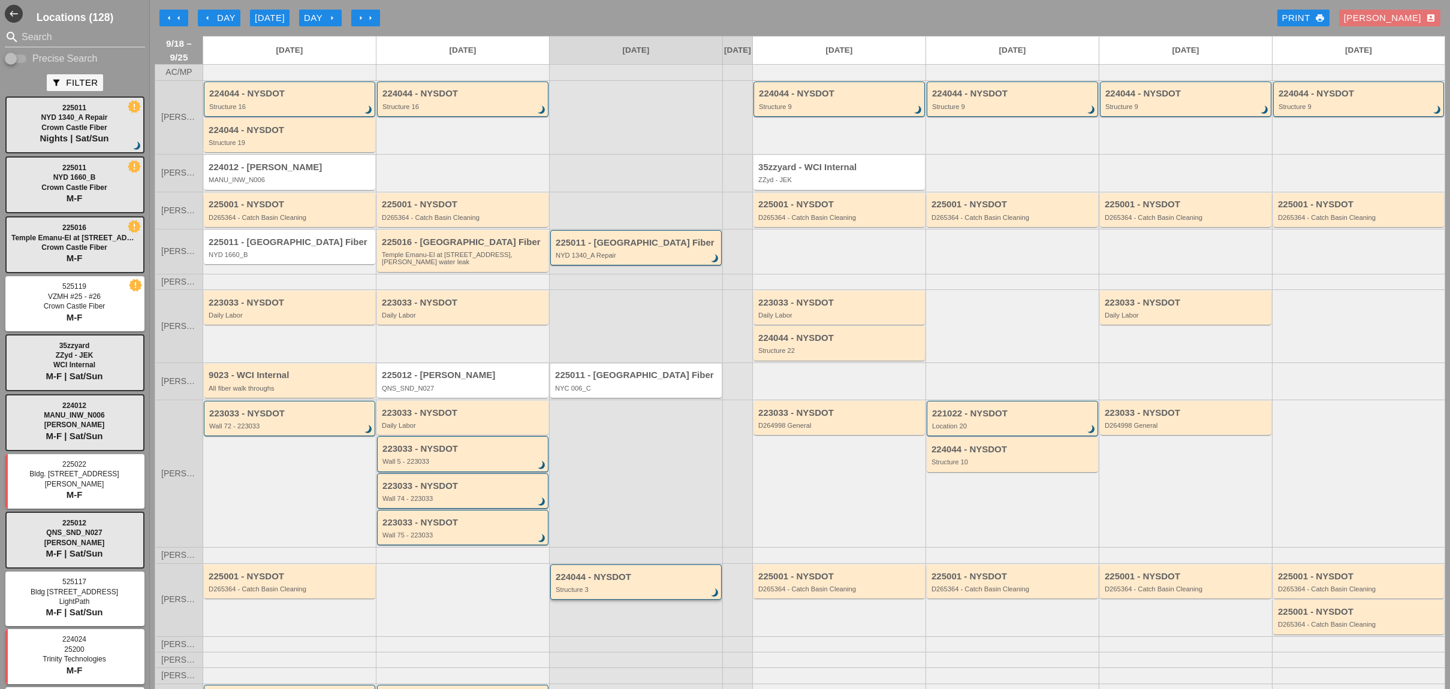
click at [632, 593] on div "Structure 3" at bounding box center [637, 589] width 162 height 7
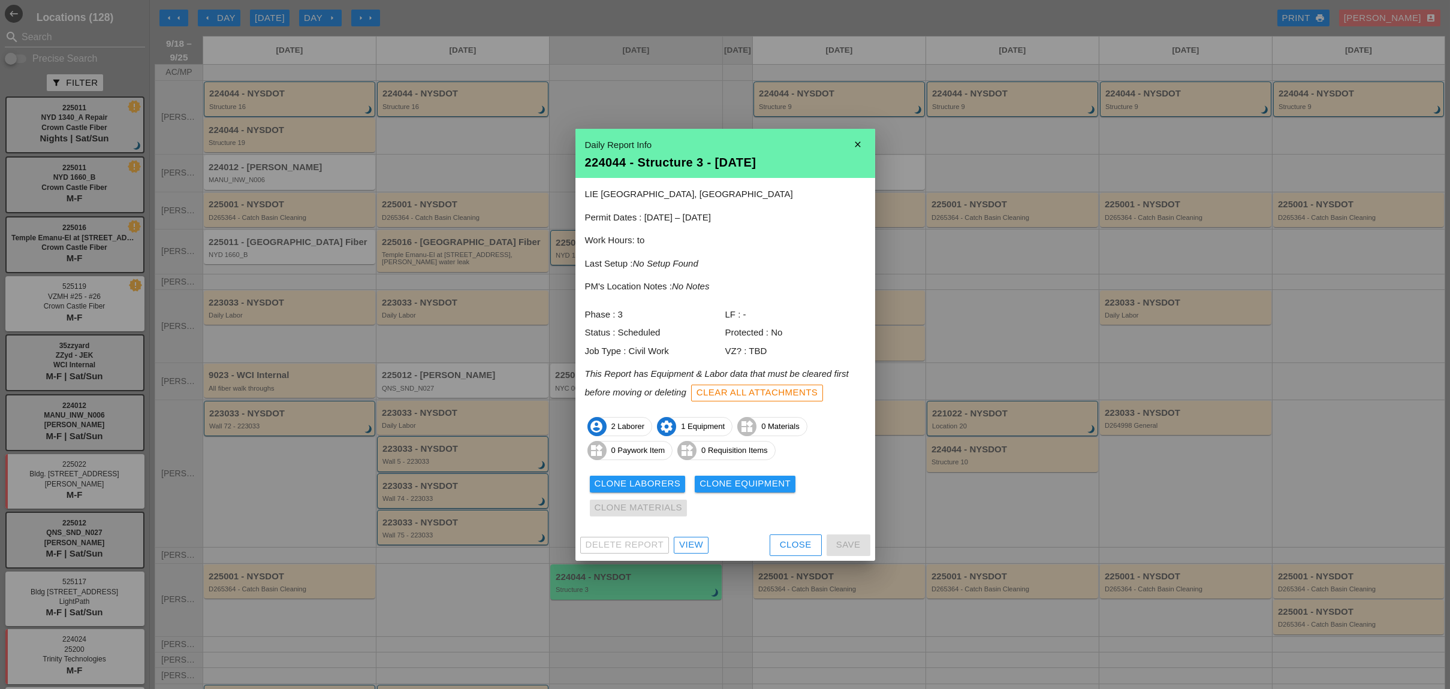
click at [708, 545] on link "View" at bounding box center [691, 545] width 35 height 17
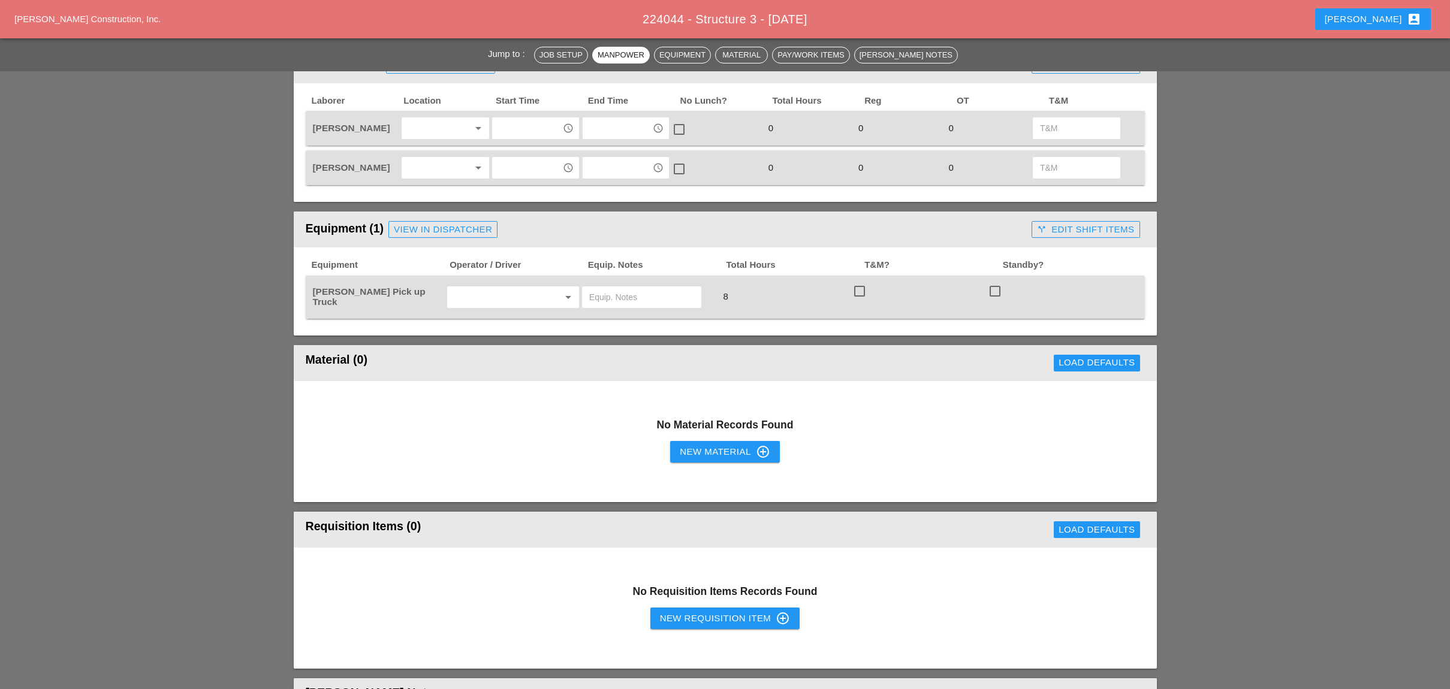
scroll to position [479, 0]
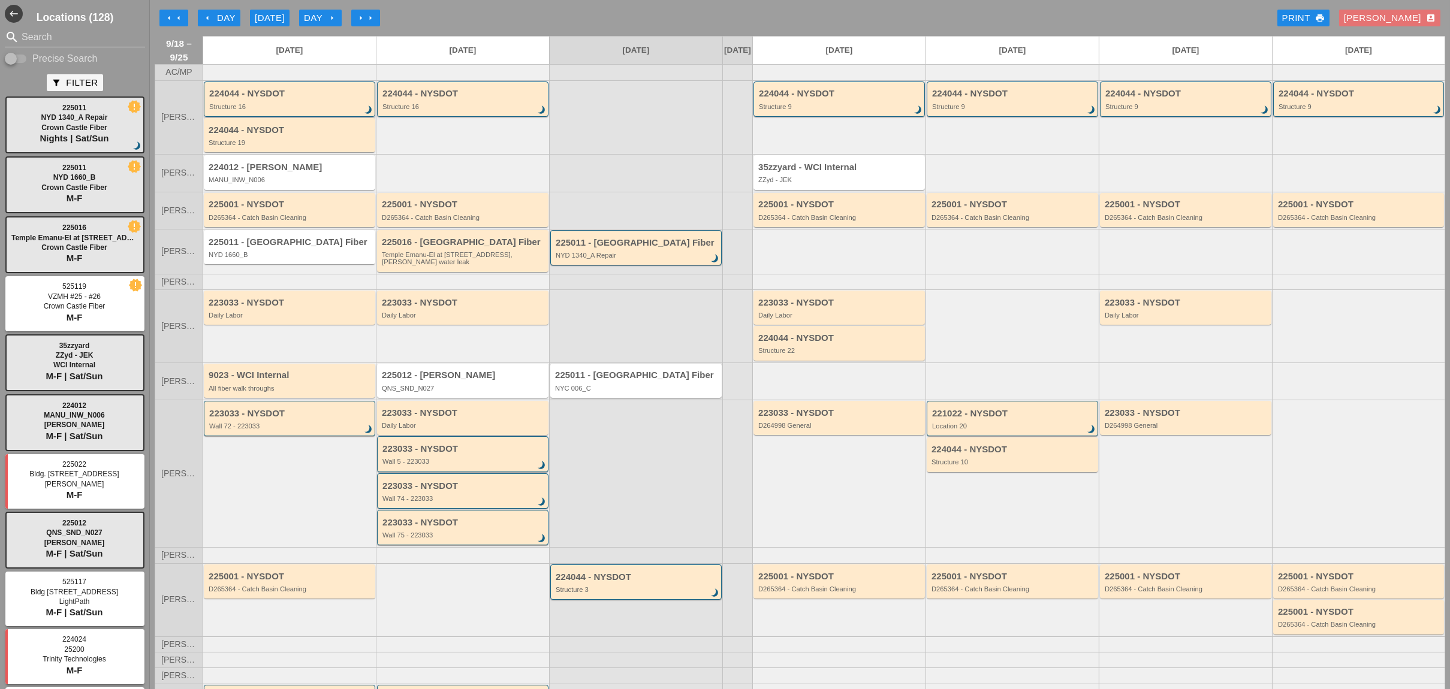
click at [288, 110] on div "Structure 16" at bounding box center [290, 106] width 162 height 7
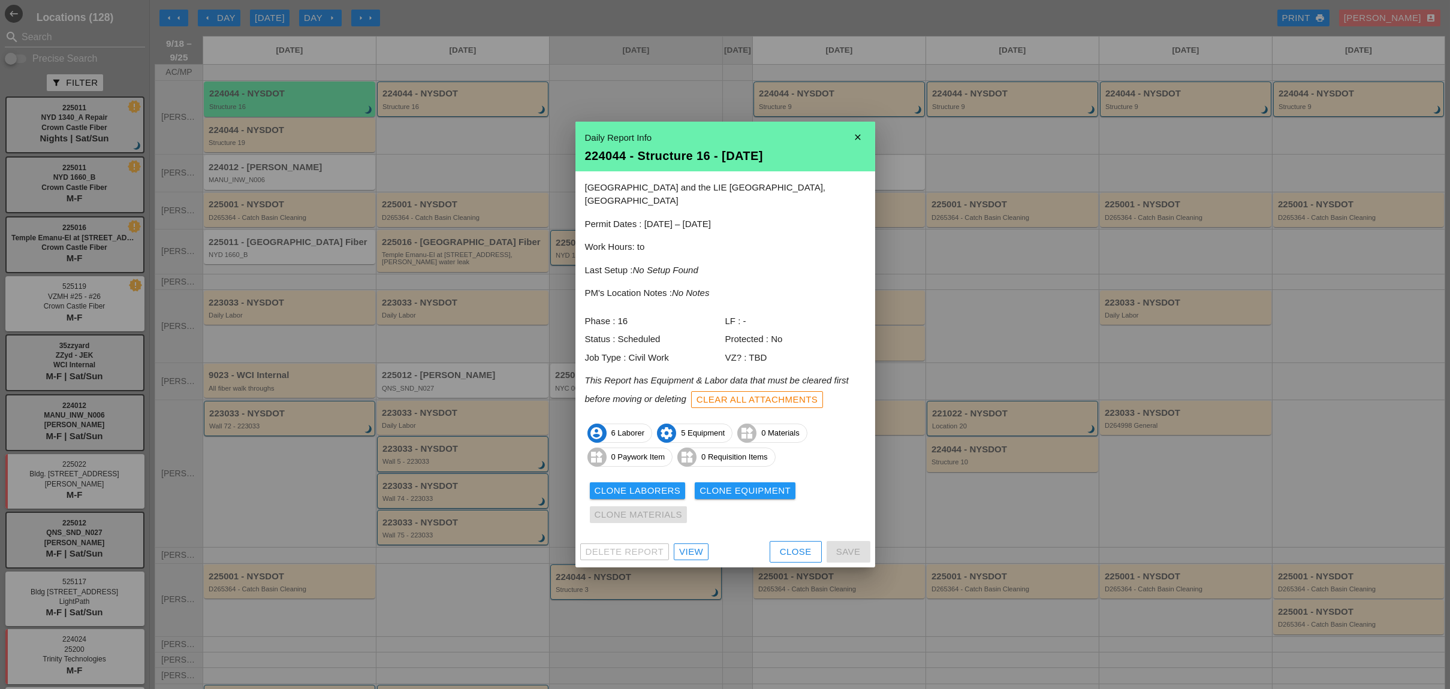
click at [294, 142] on div at bounding box center [725, 344] width 1450 height 689
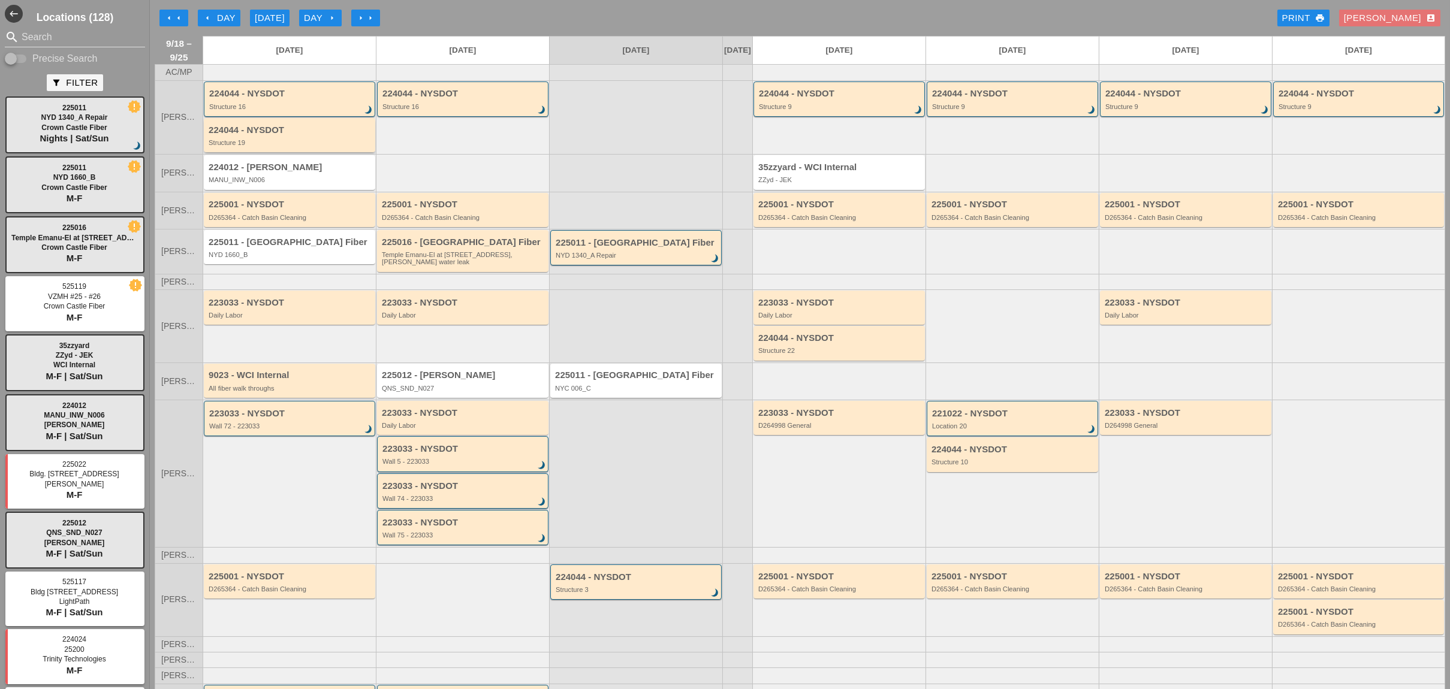
click at [294, 135] on div "224044 - NYSDOT" at bounding box center [291, 130] width 164 height 10
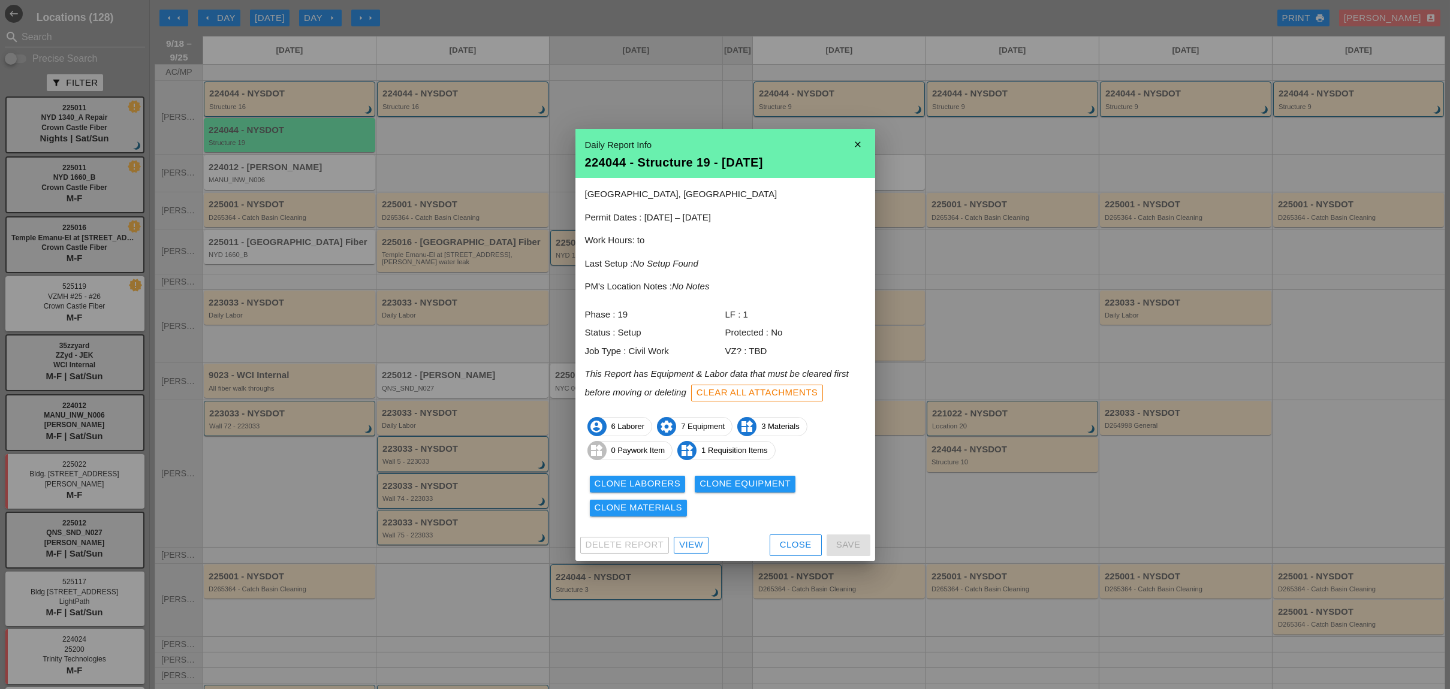
click at [689, 542] on div "View" at bounding box center [691, 545] width 24 height 14
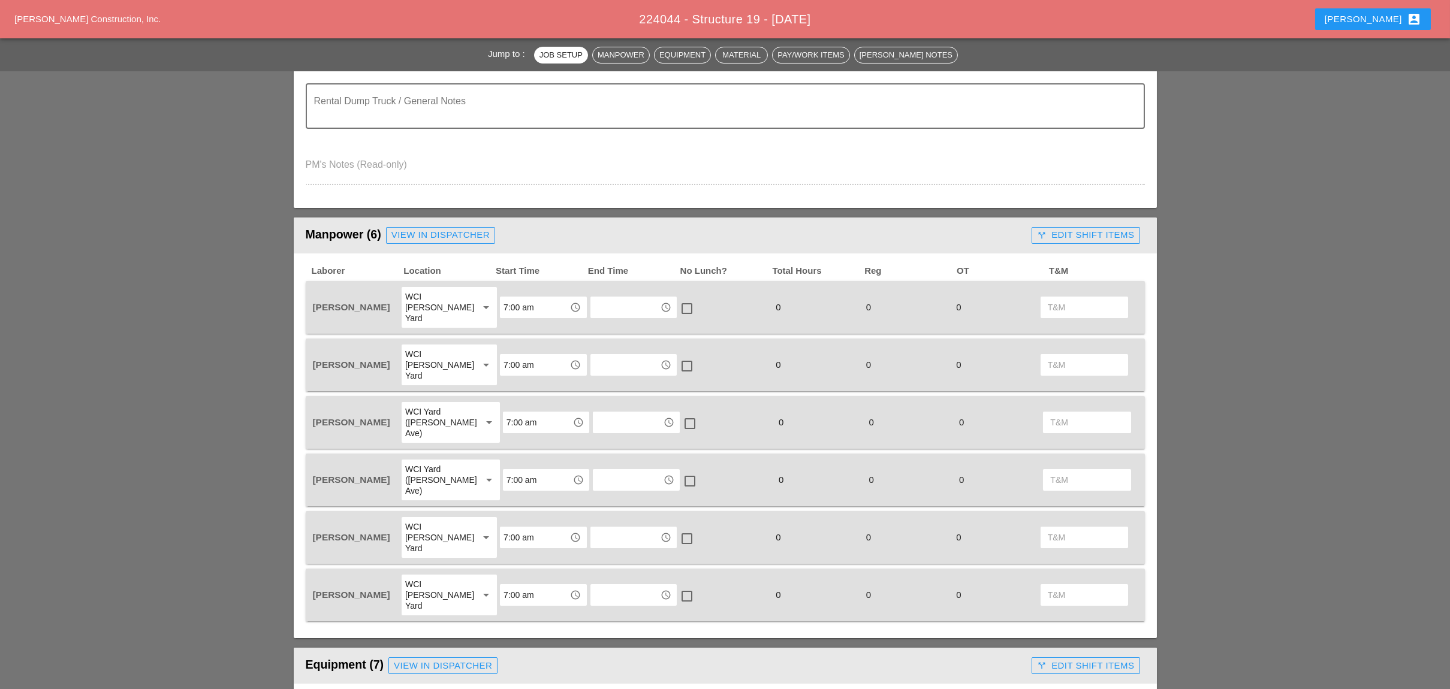
scroll to position [559, 0]
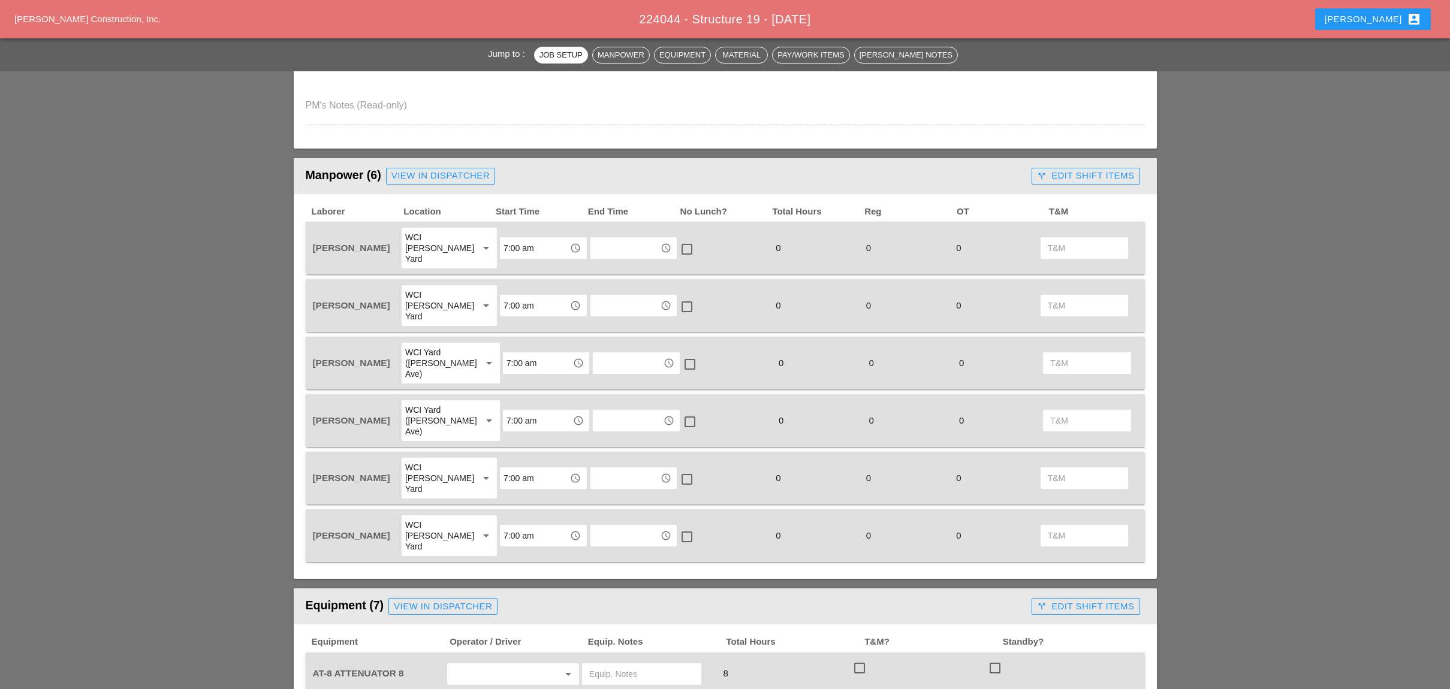
drag, startPoint x: 1075, startPoint y: 164, endPoint x: 1067, endPoint y: 168, distance: 8.6
click at [1075, 169] on div "call_split Edit Shift Items" at bounding box center [1085, 176] width 97 height 14
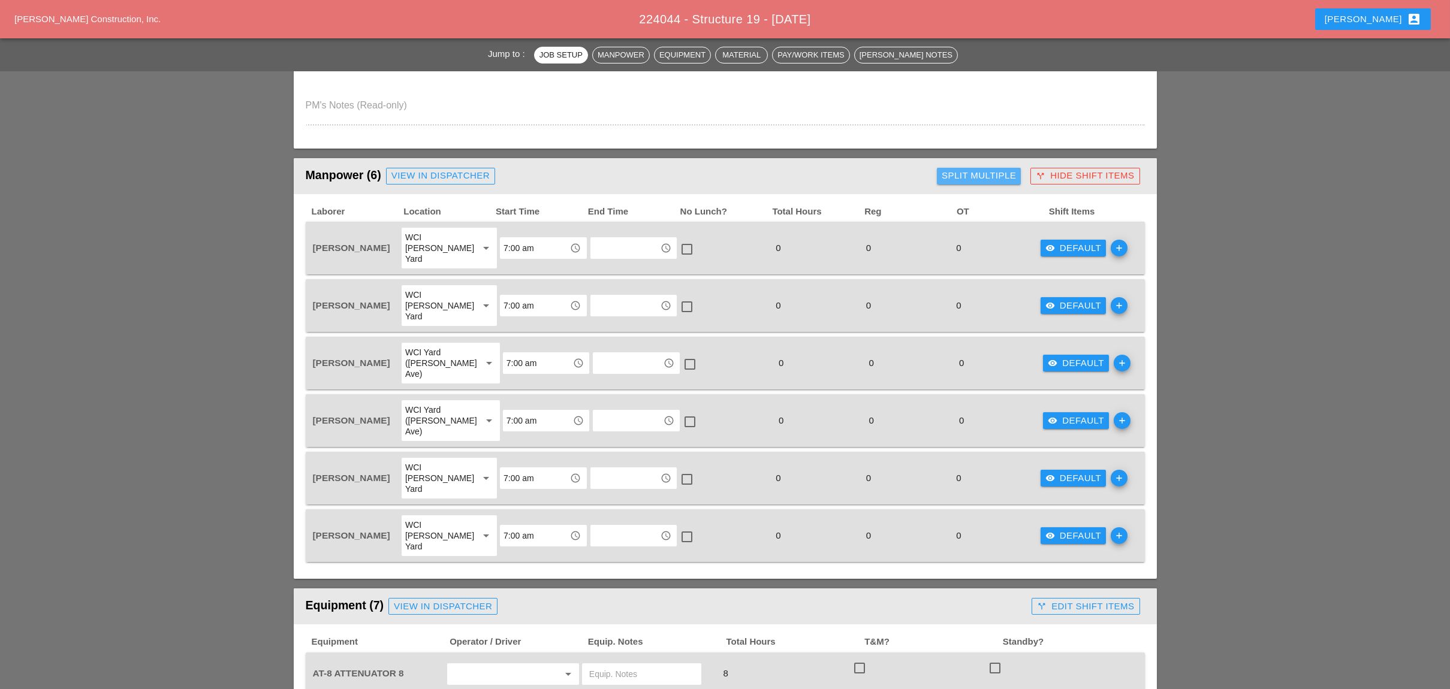
click at [976, 170] on div "Split Multiple" at bounding box center [979, 176] width 74 height 14
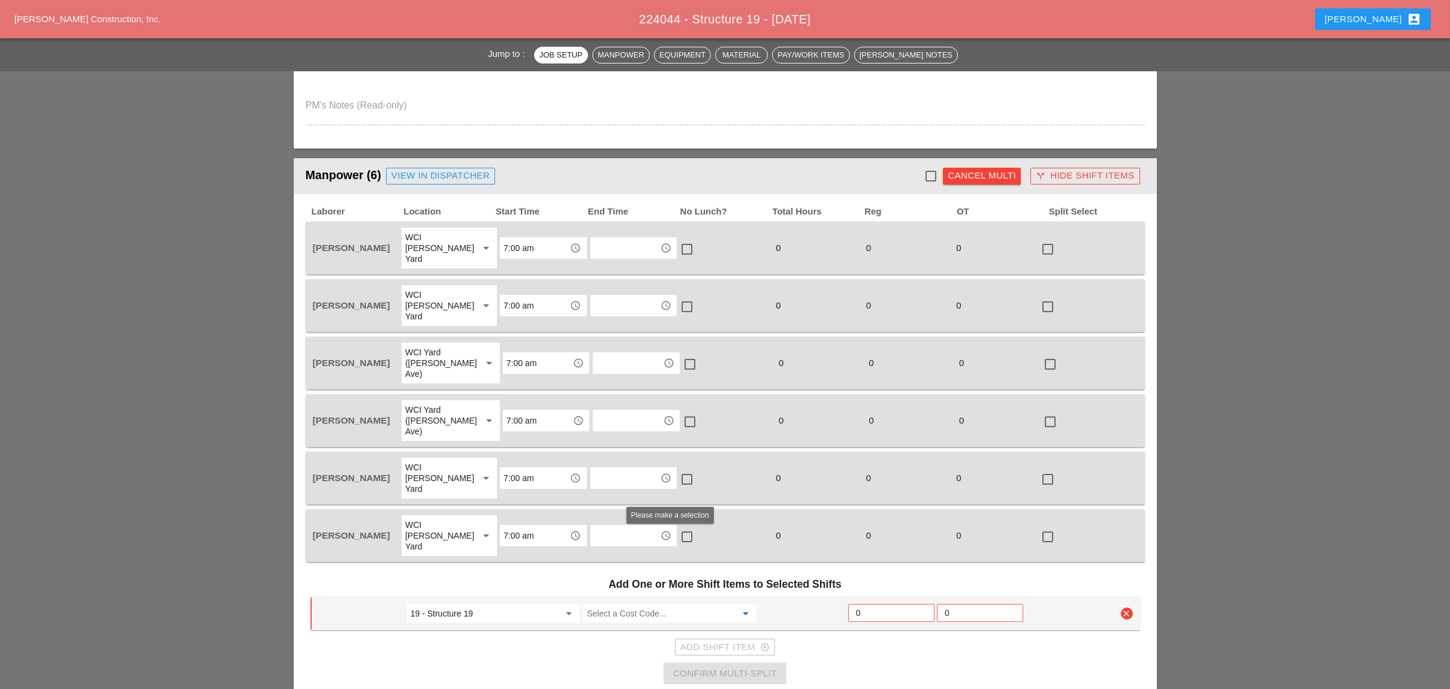
click at [628, 604] on input "Select a Cost Code..." at bounding box center [661, 613] width 149 height 19
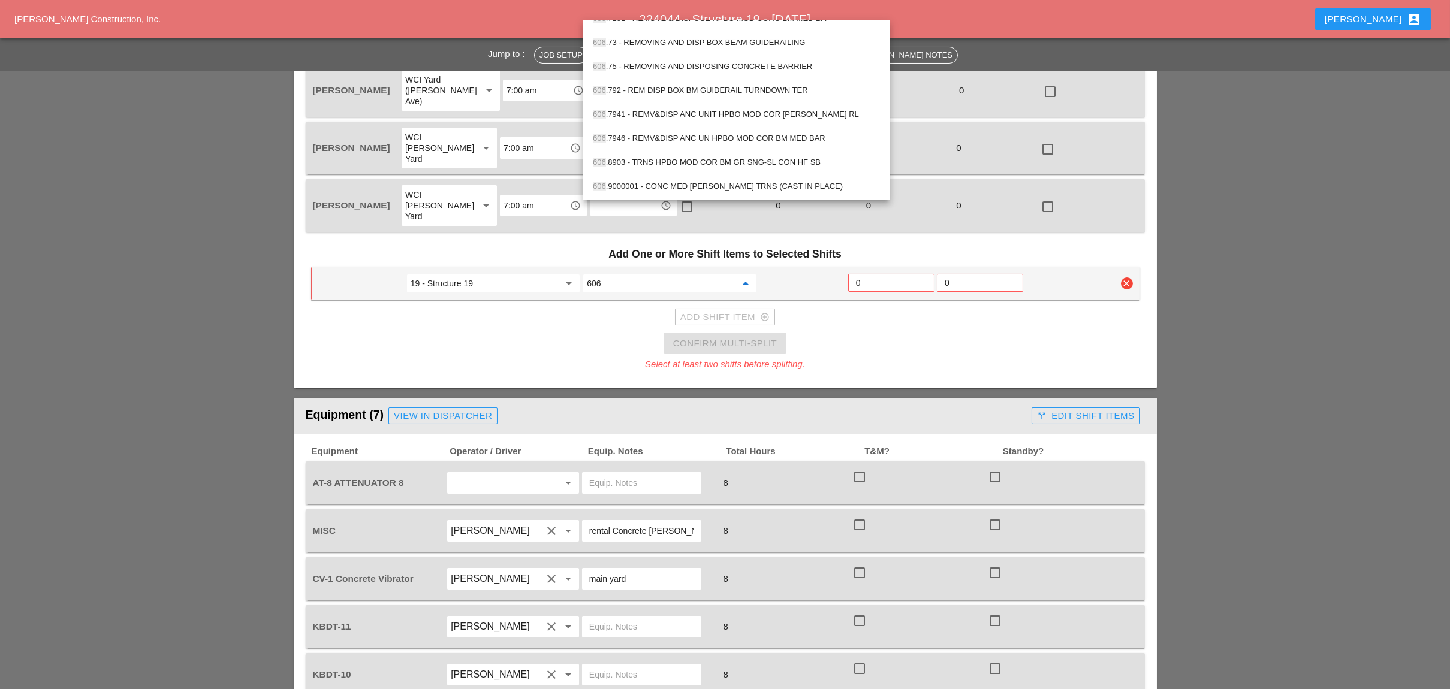
scroll to position [879, 0]
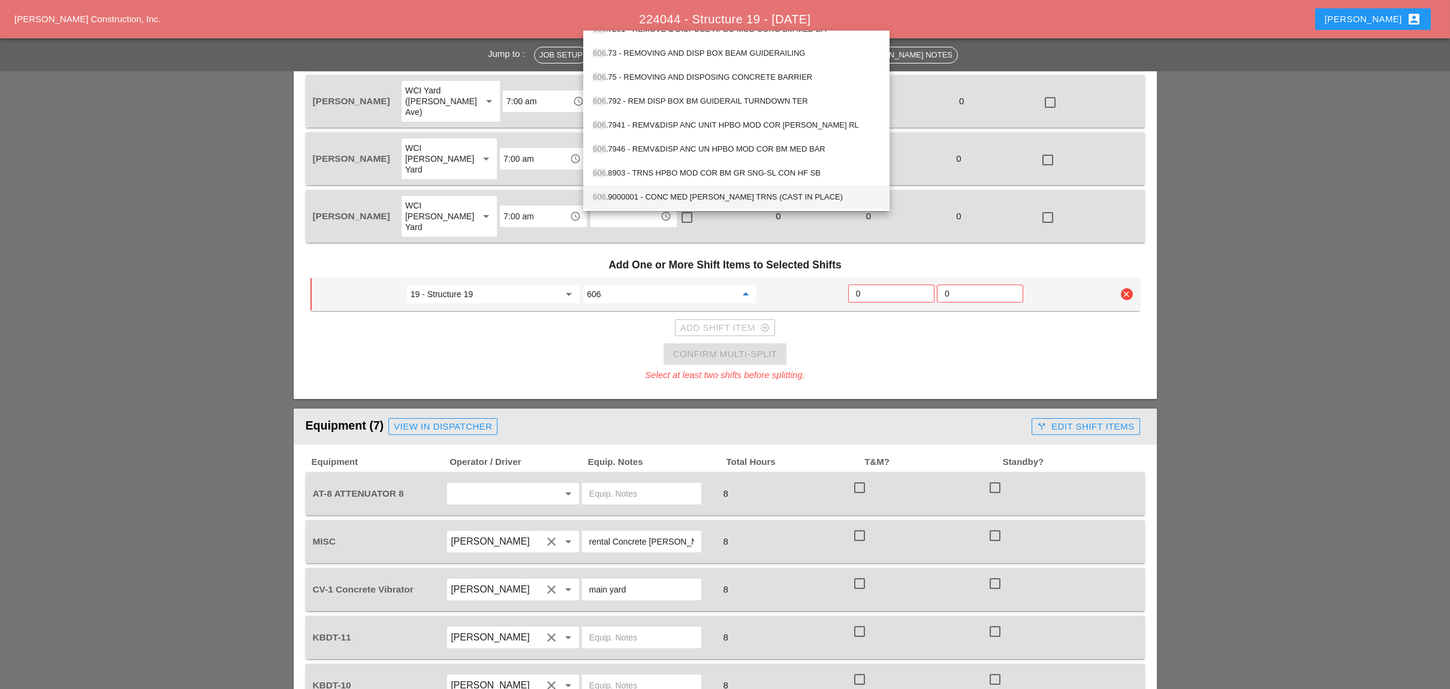
click at [756, 193] on div "606 .9000001 - CONC MED [PERSON_NAME] TRNS (CAST IN PLACE)" at bounding box center [736, 197] width 287 height 14
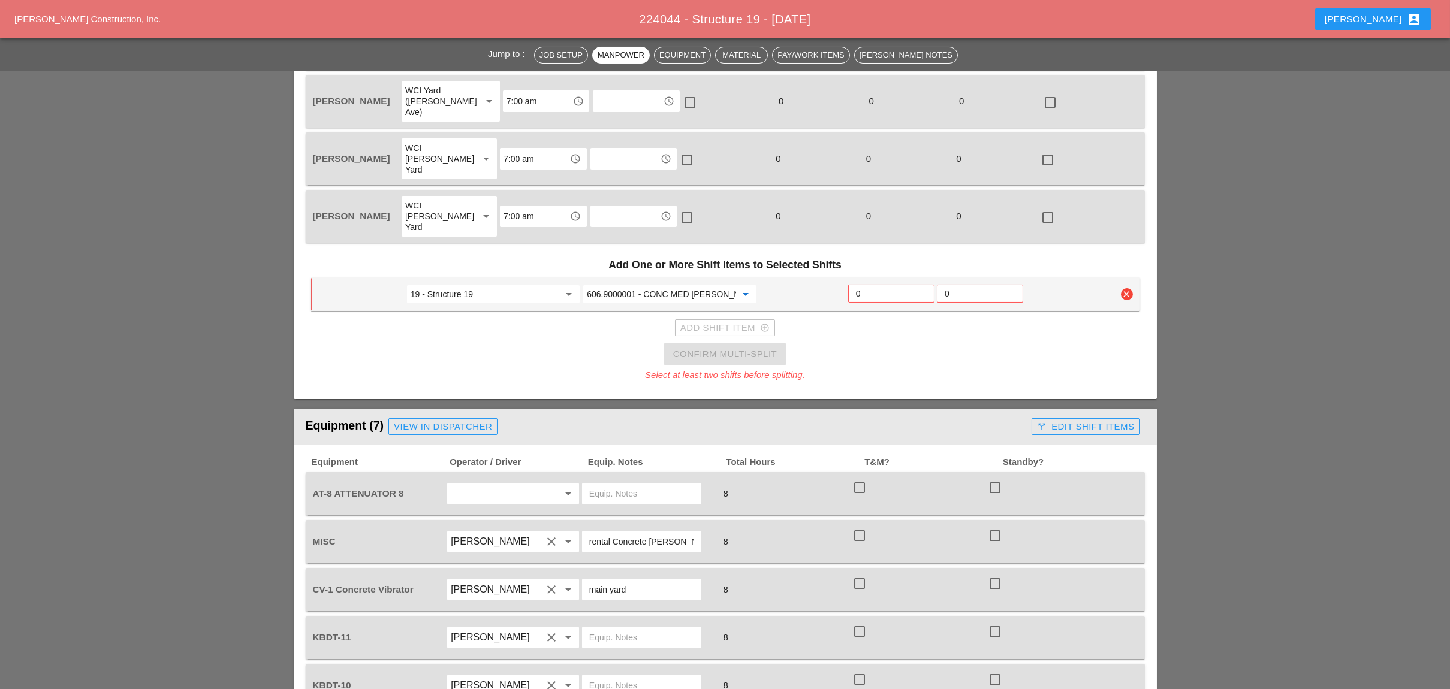
type input "606.9000001 - CONC MED [PERSON_NAME] TRNS (CAST IN PLACE)"
click at [865, 284] on input "0" at bounding box center [891, 293] width 71 height 19
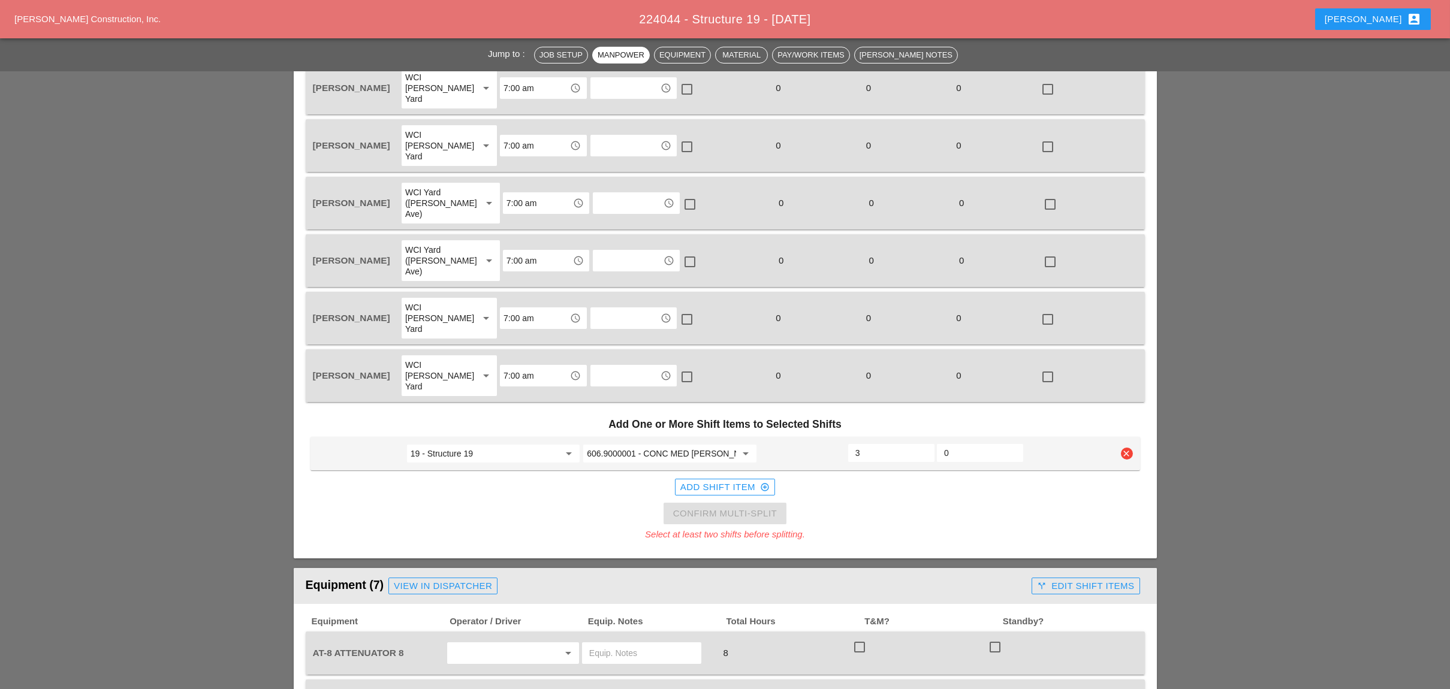
scroll to position [639, 0]
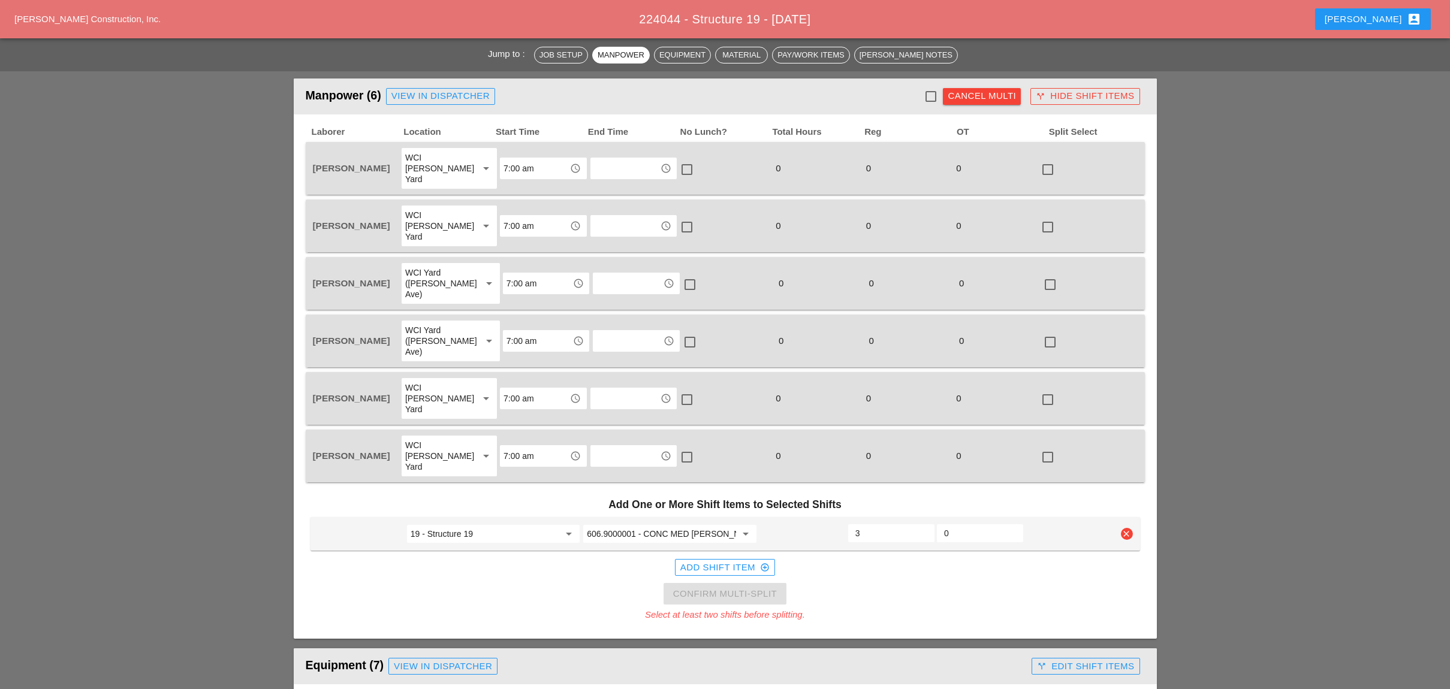
type input "3"
click at [934, 93] on div at bounding box center [931, 96] width 20 height 20
checkbox input "true"
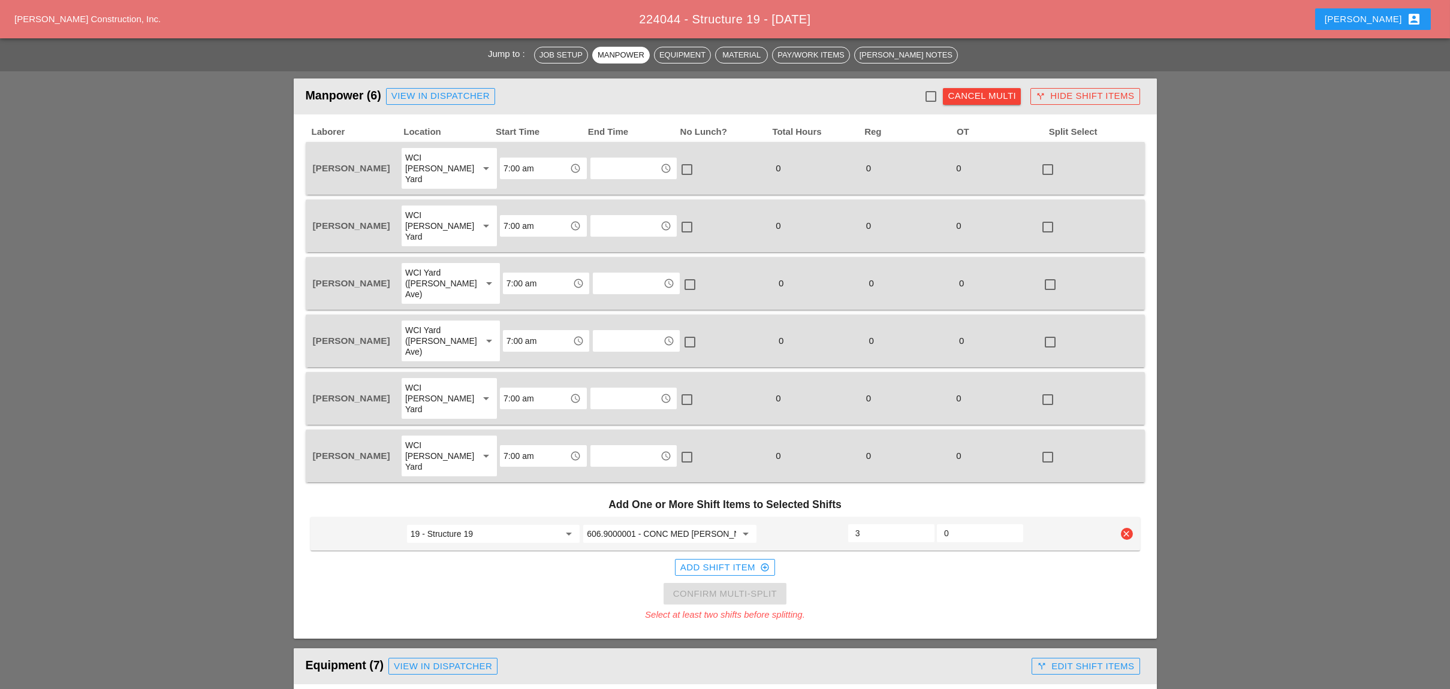
checkbox input "true"
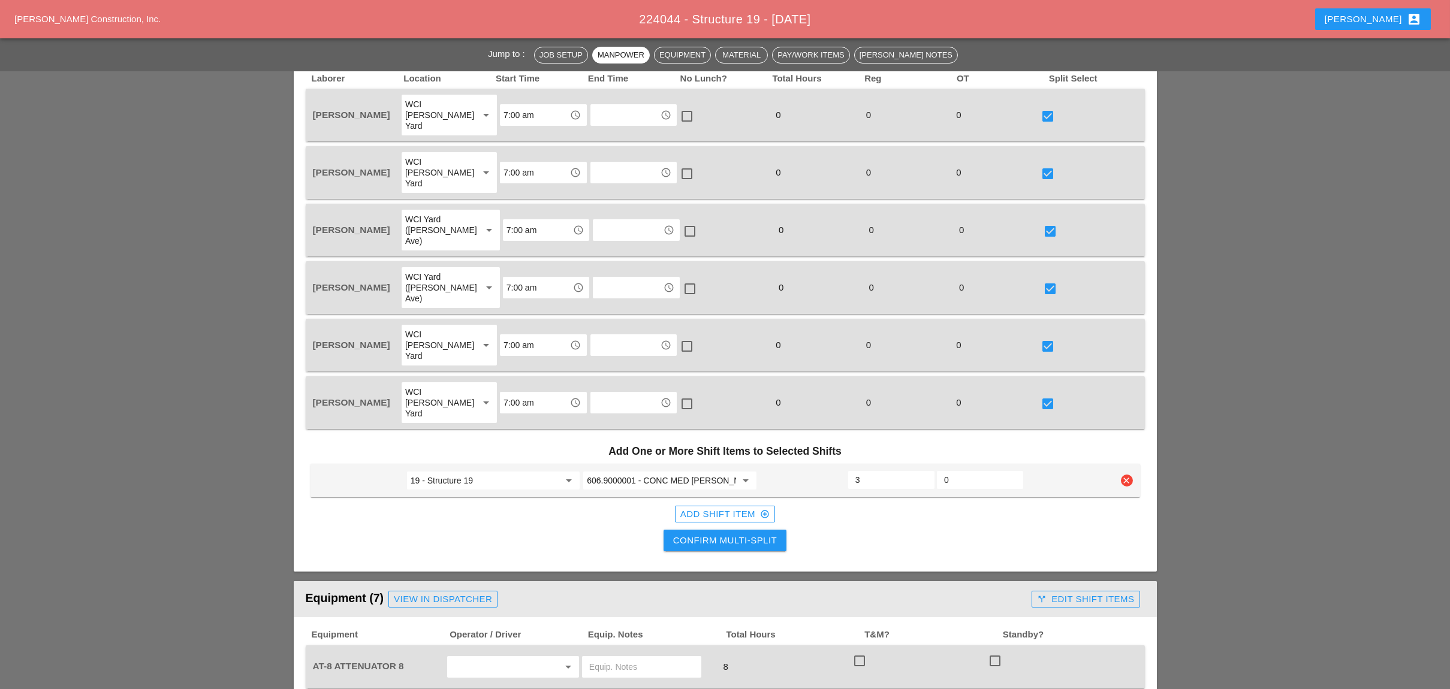
scroll to position [799, 0]
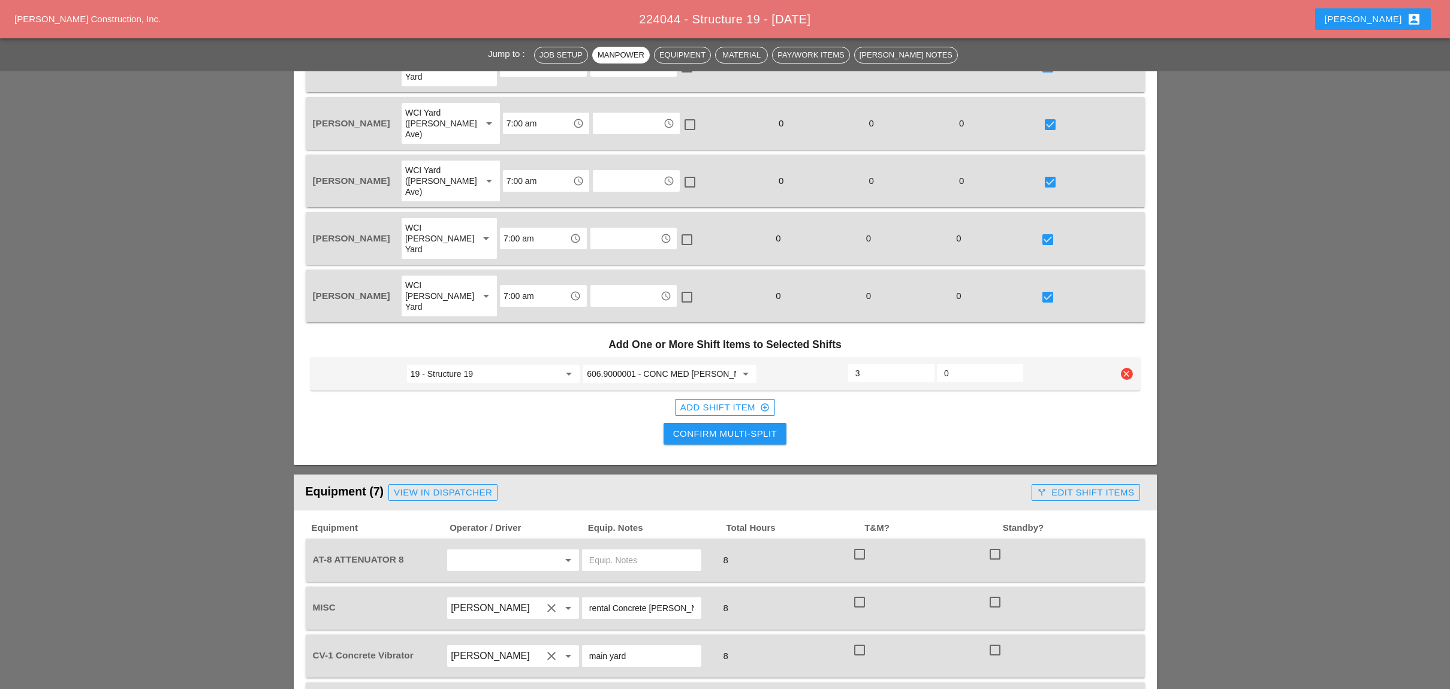
click at [741, 427] on div "Confirm Multi-Split" at bounding box center [725, 434] width 104 height 14
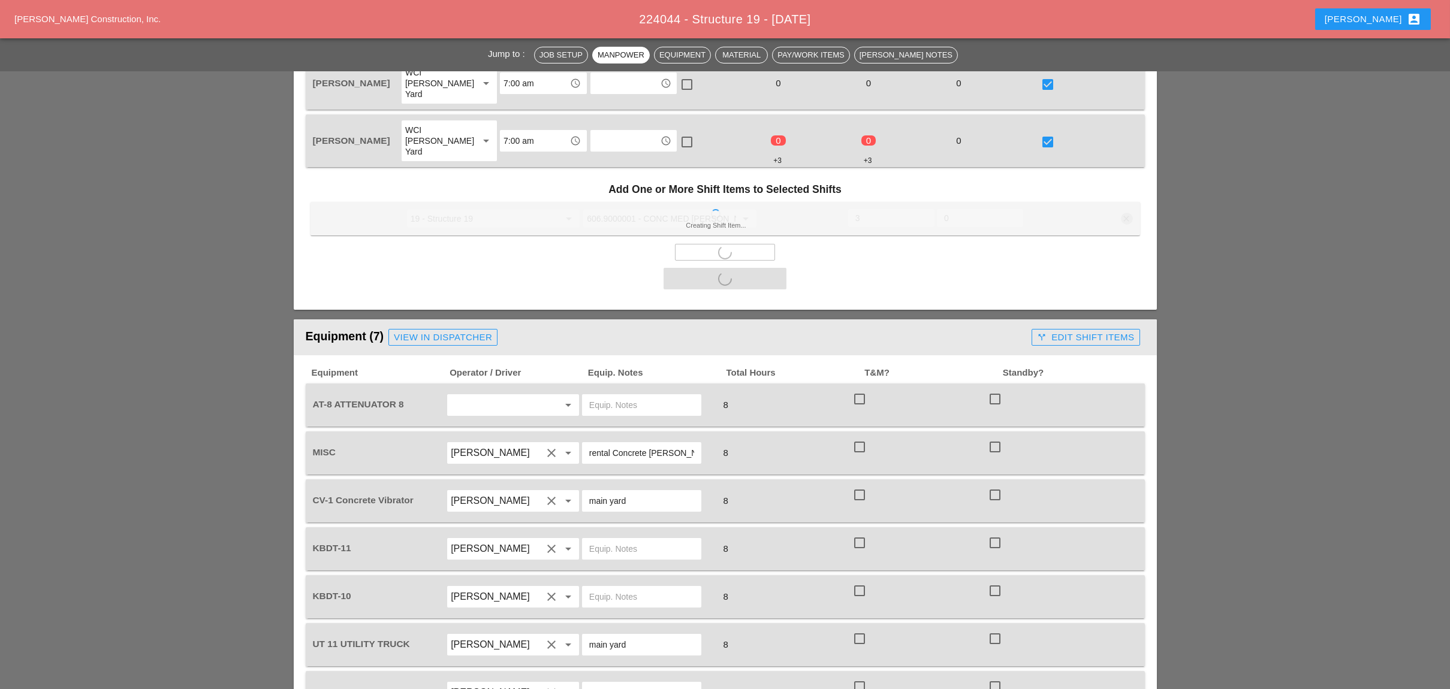
scroll to position [959, 0]
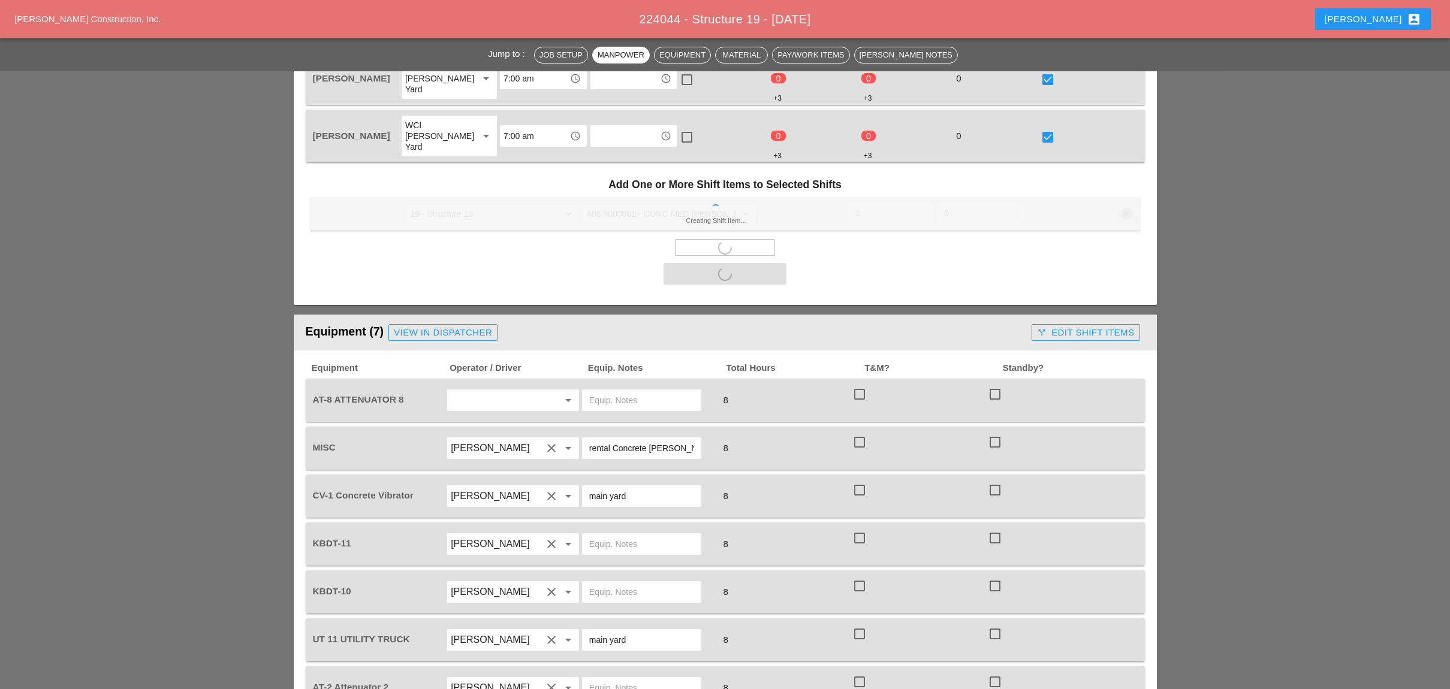
checkbox input "false"
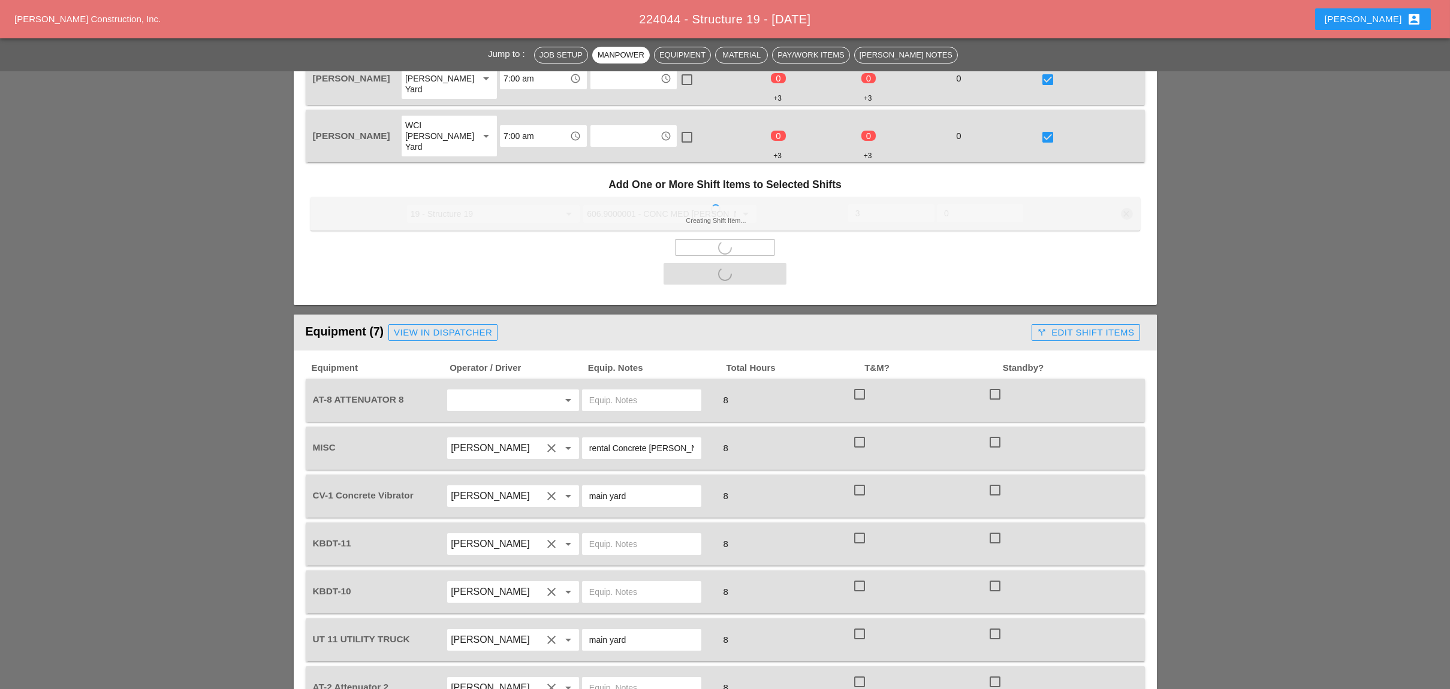
checkbox input "false"
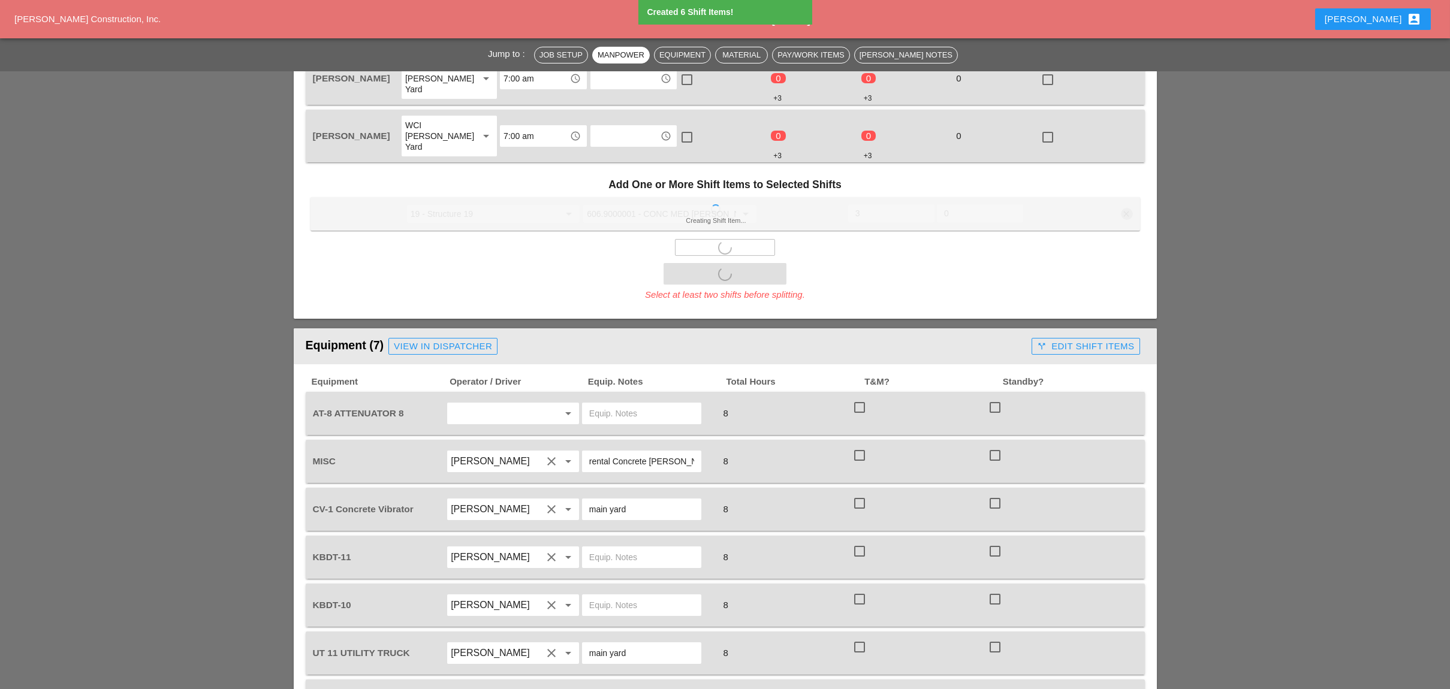
click at [474, 402] on div "arrow_drop_down" at bounding box center [512, 413] width 133 height 23
click at [472, 404] on input "text" at bounding box center [496, 413] width 91 height 19
click at [476, 457] on div "[PERSON_NAME]" at bounding box center [513, 460] width 112 height 14
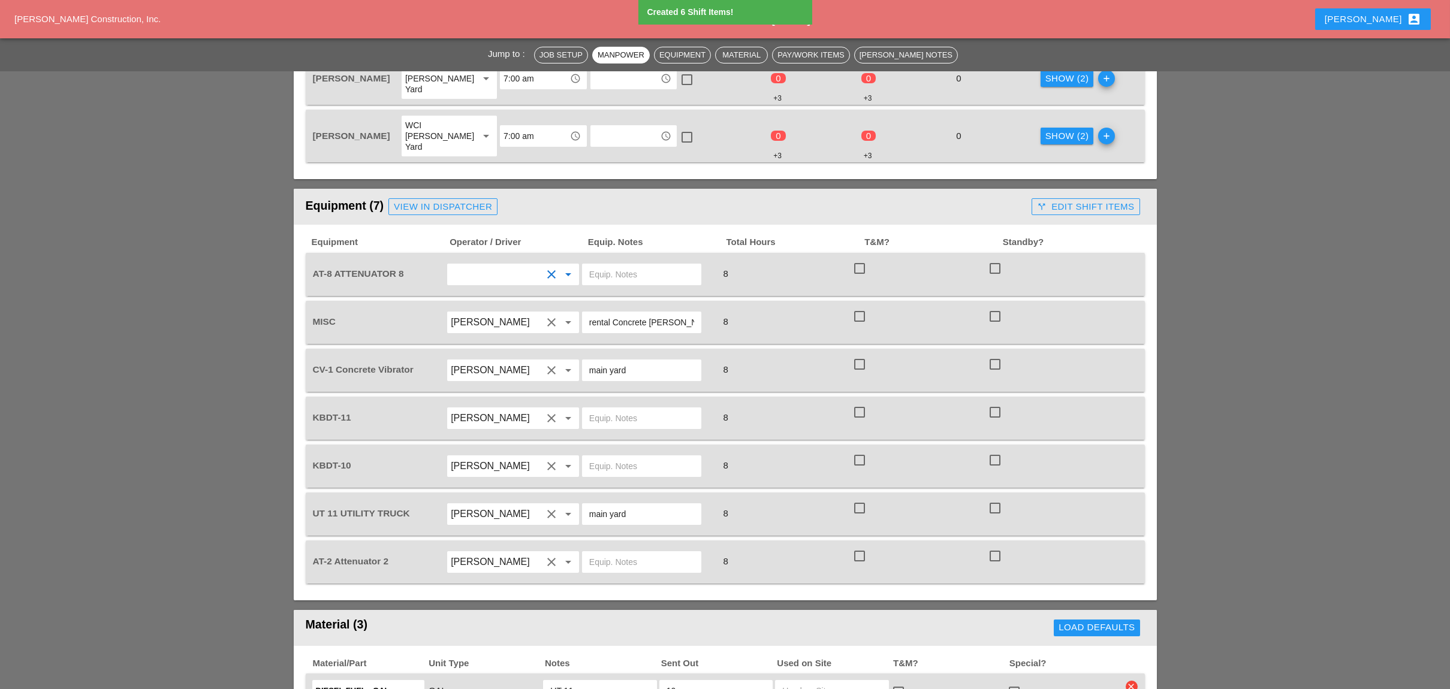
type input "[PERSON_NAME]"
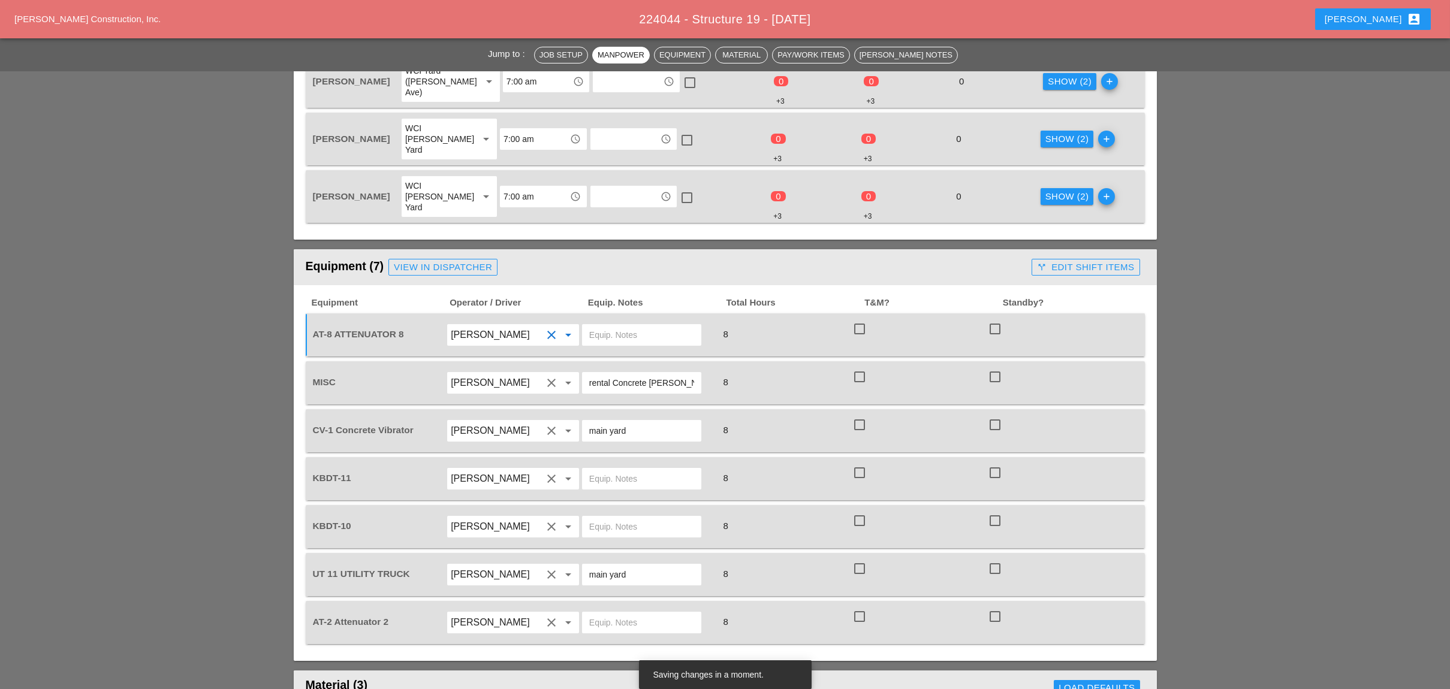
scroll to position [799, 0]
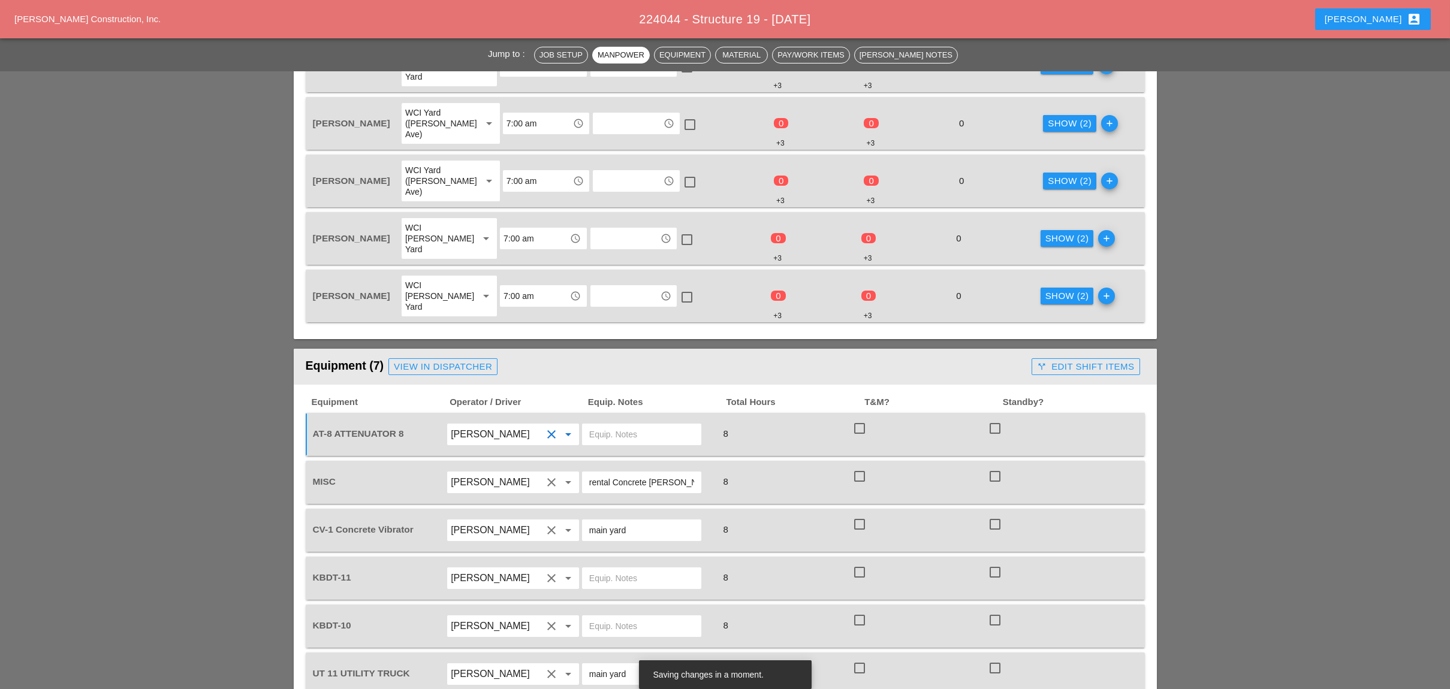
click at [590, 425] on input "text" at bounding box center [641, 434] width 105 height 19
type input "[PERSON_NAME] yard"
click at [858, 418] on div at bounding box center [859, 428] width 20 height 20
checkbox input "true"
click at [856, 466] on div at bounding box center [859, 476] width 20 height 20
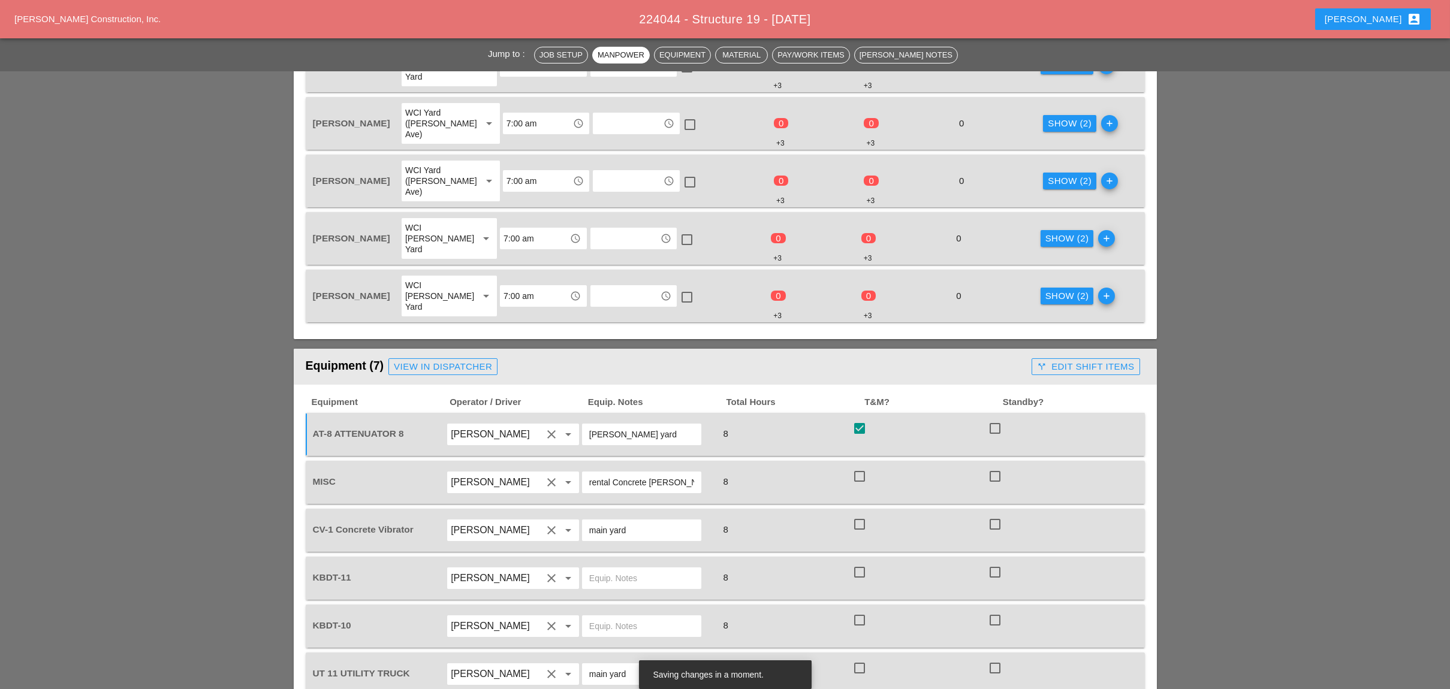
checkbox input "true"
click at [863, 514] on div at bounding box center [859, 524] width 20 height 20
checkbox input "true"
drag, startPoint x: 865, startPoint y: 494, endPoint x: 864, endPoint y: 507, distance: 13.2
click at [865, 562] on div at bounding box center [859, 572] width 20 height 20
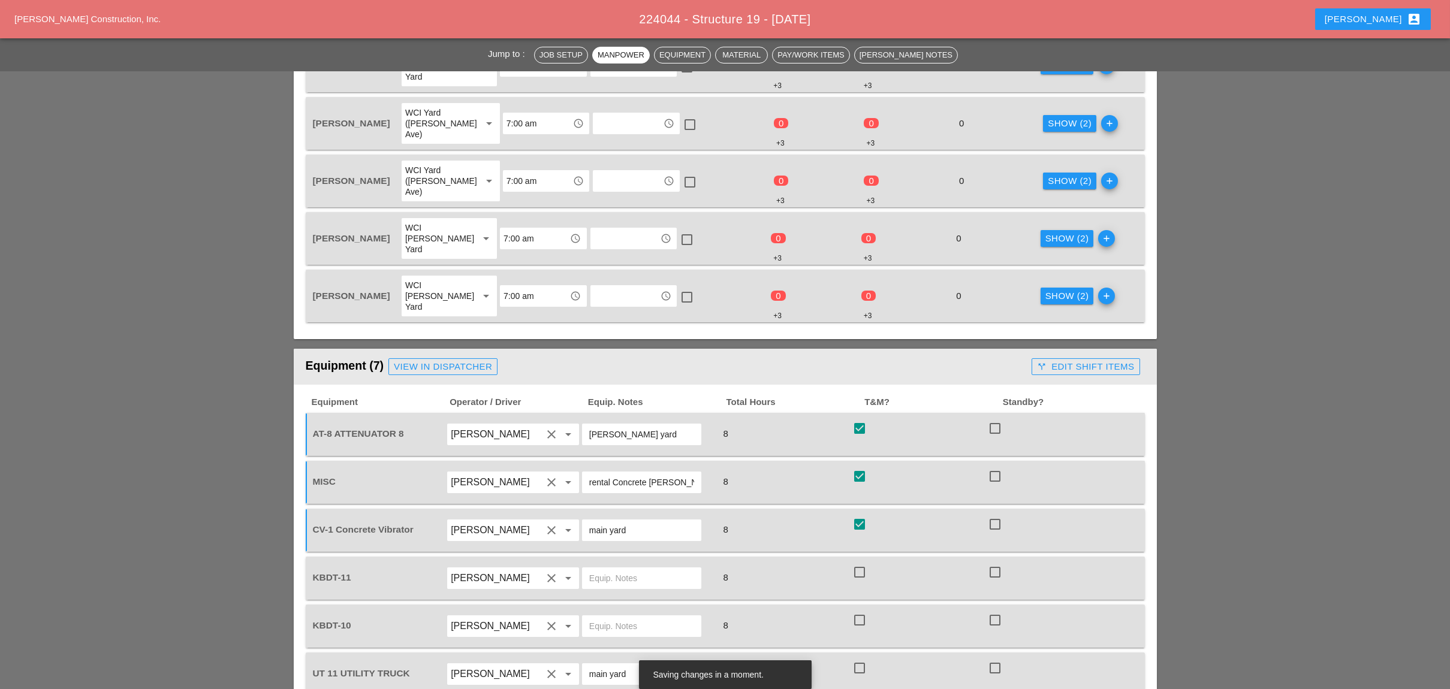
checkbox input "true"
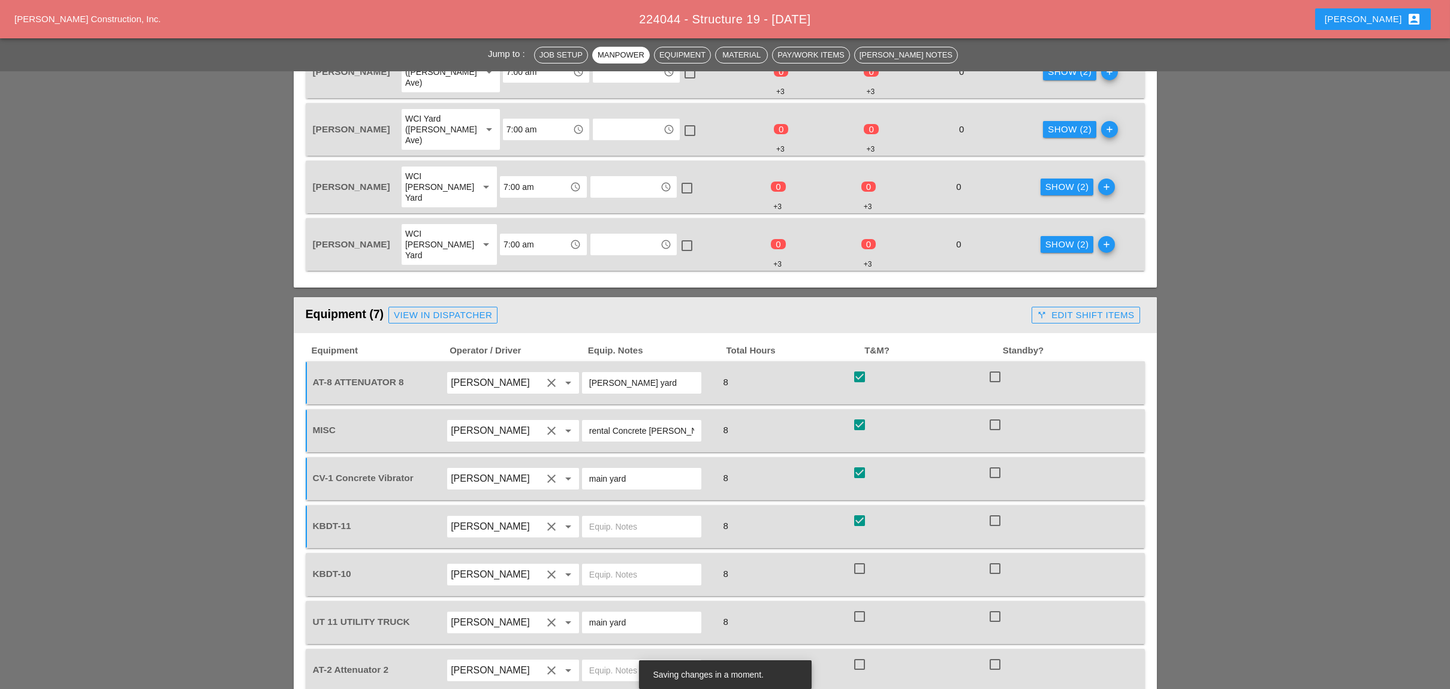
scroll to position [879, 0]
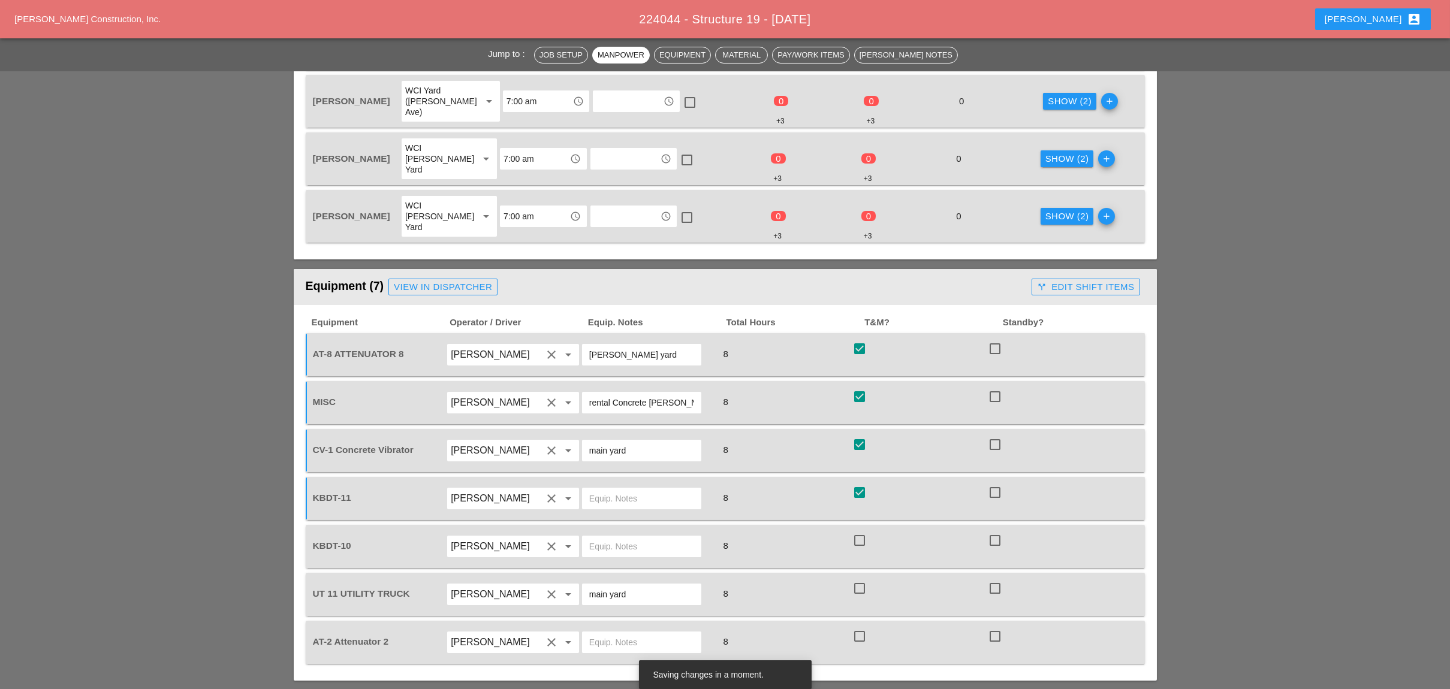
click at [859, 530] on div at bounding box center [859, 540] width 20 height 20
checkbox input "true"
click at [863, 578] on div at bounding box center [859, 588] width 20 height 20
checkbox input "true"
click at [864, 626] on div at bounding box center [859, 636] width 20 height 20
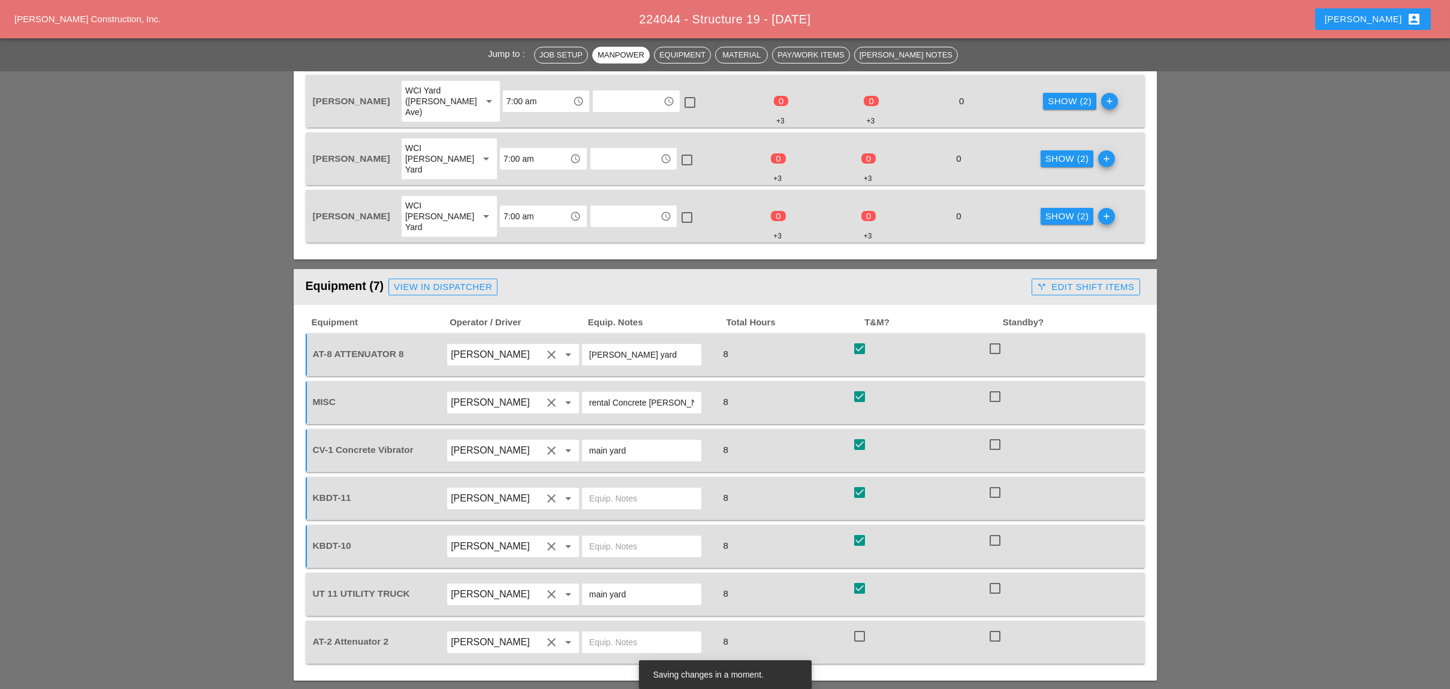
checkbox input "true"
click at [1086, 280] on div "call_split Edit Shift Items" at bounding box center [1085, 287] width 97 height 14
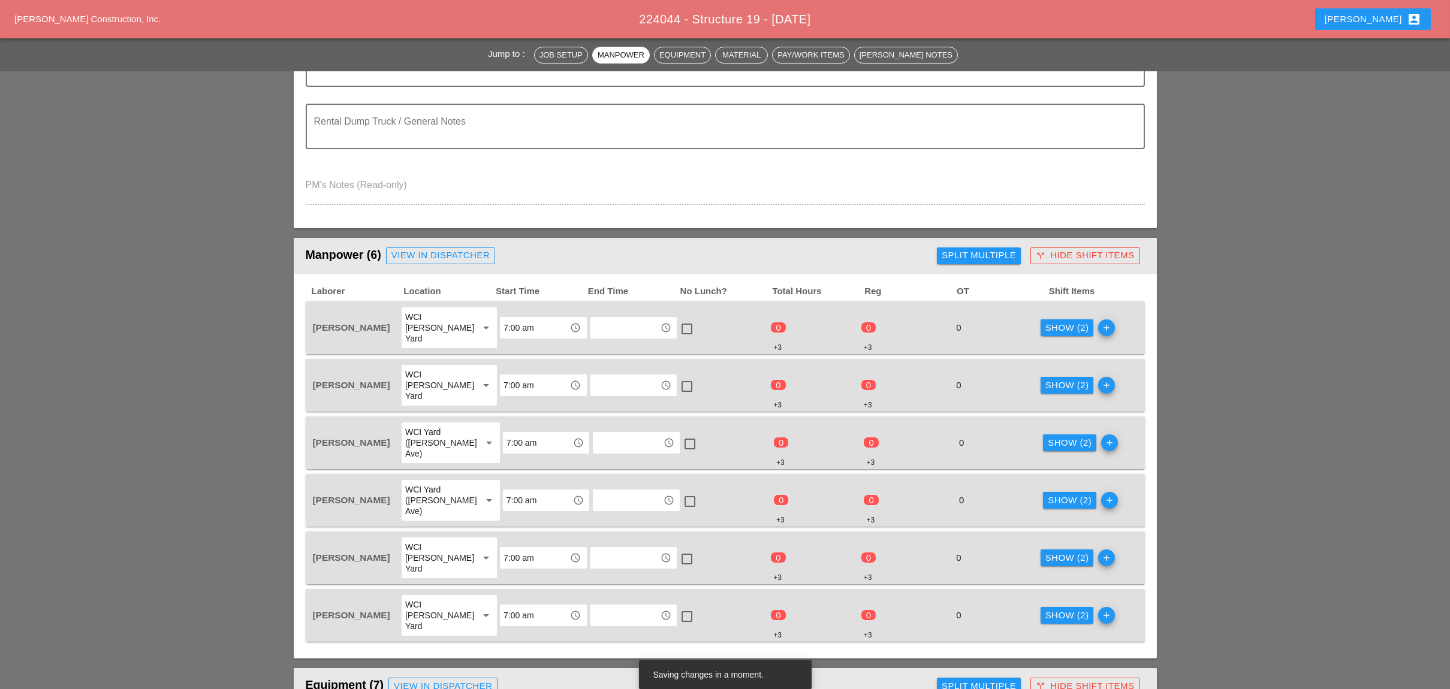
scroll to position [559, 0]
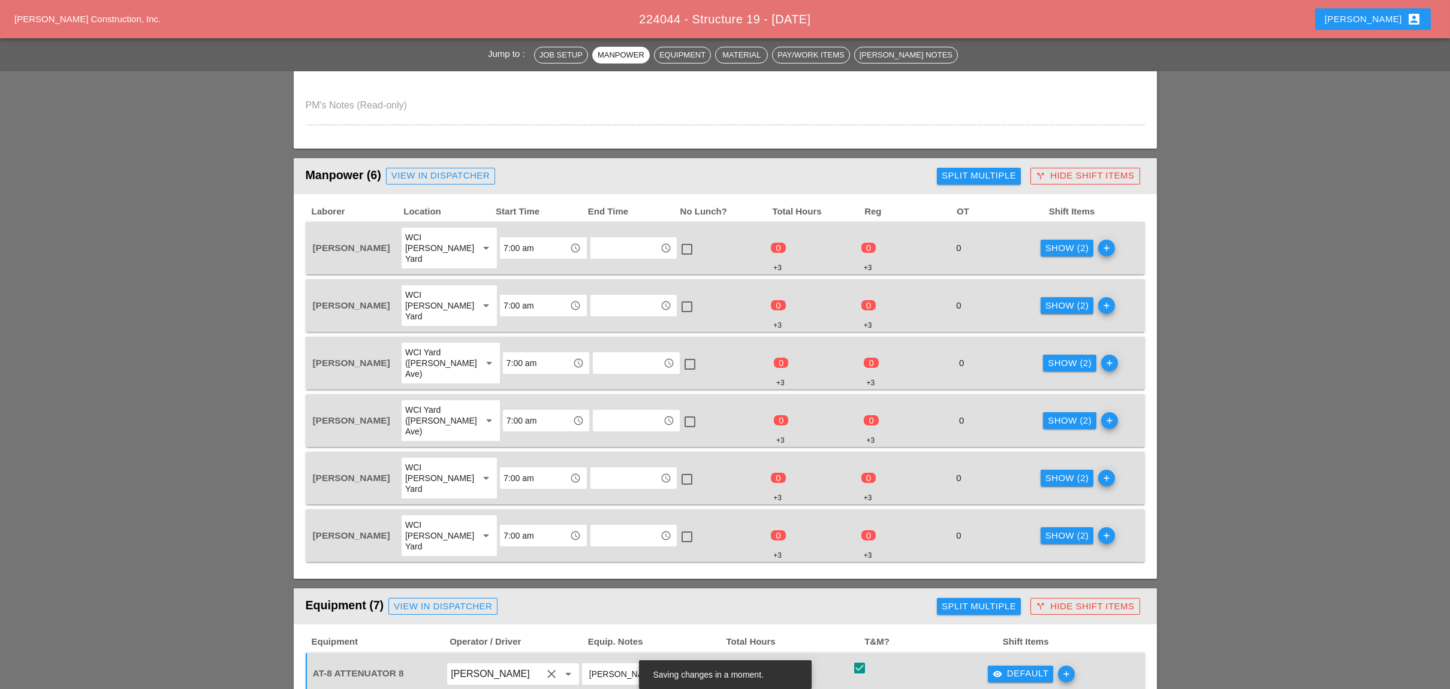
click at [1046, 242] on div "Show (2)" at bounding box center [1067, 249] width 44 height 14
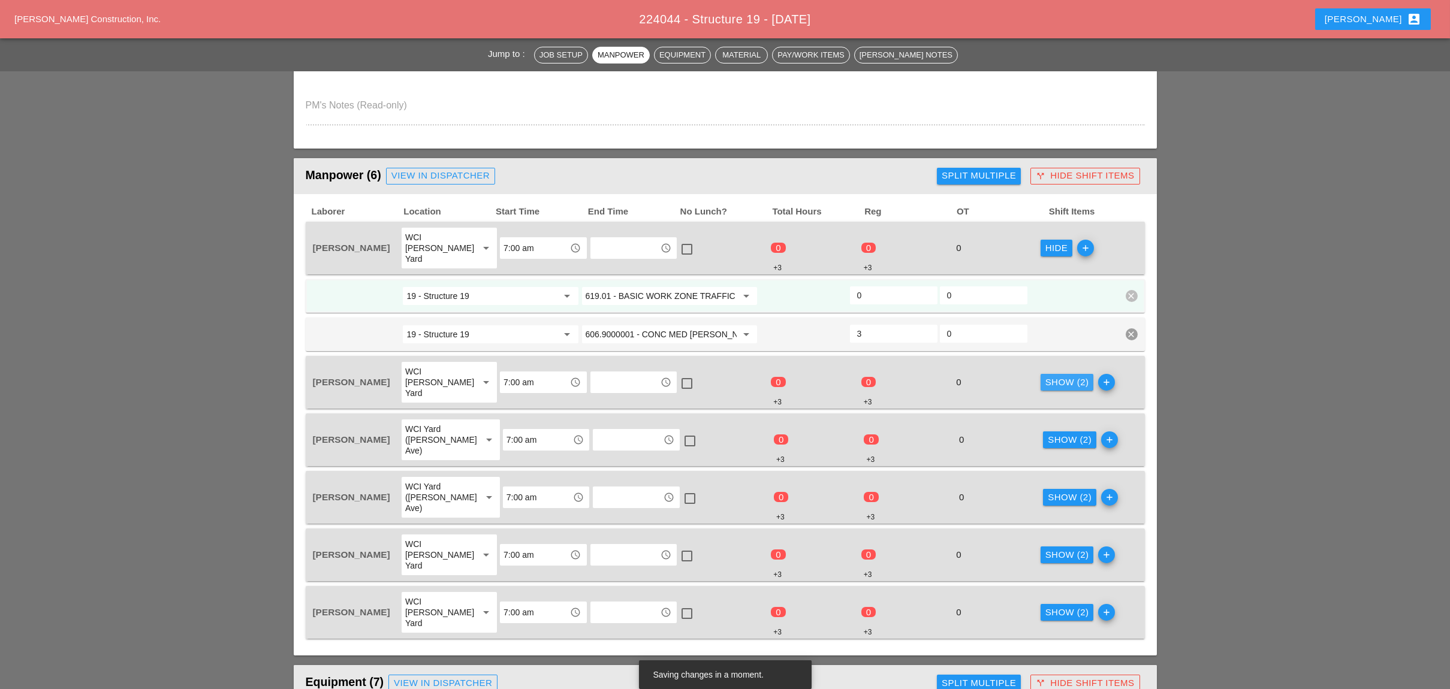
click at [1050, 376] on div "Show (2)" at bounding box center [1067, 383] width 44 height 14
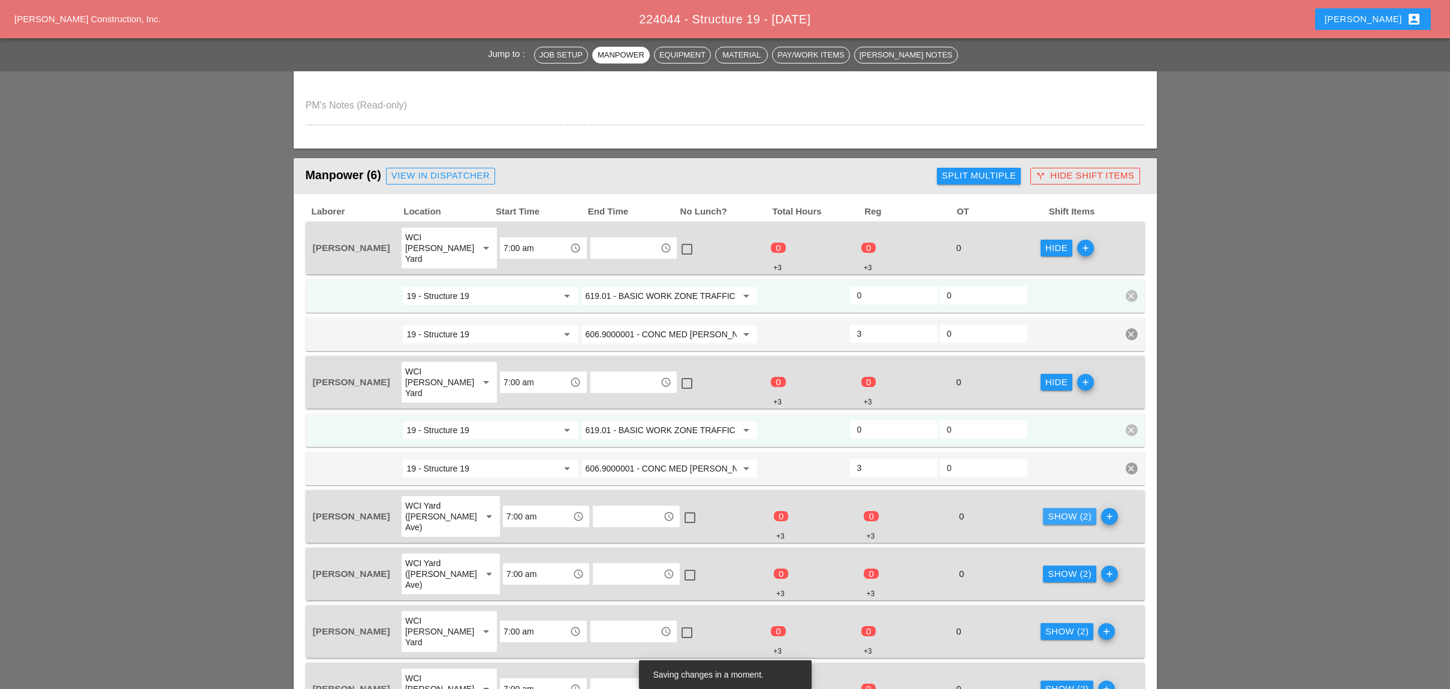
click at [1055, 510] on div "Show (2)" at bounding box center [1070, 517] width 44 height 14
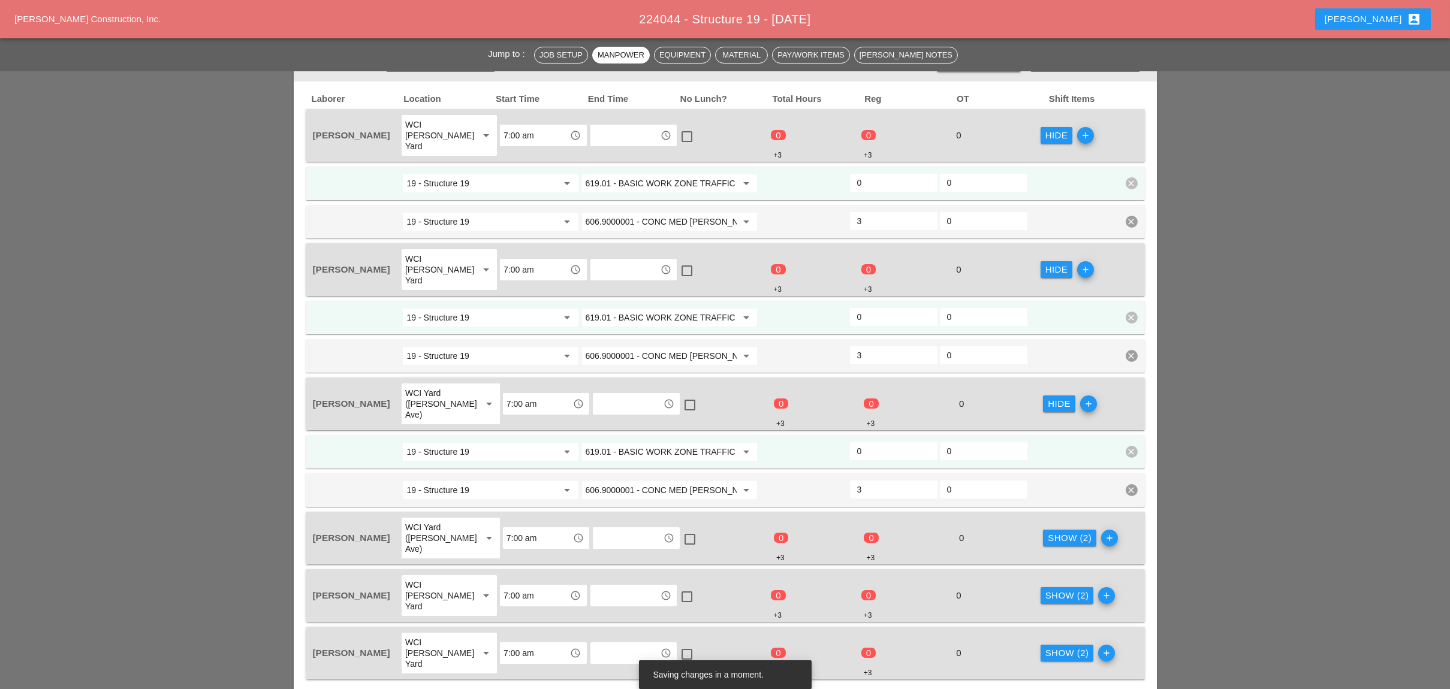
scroll to position [719, 0]
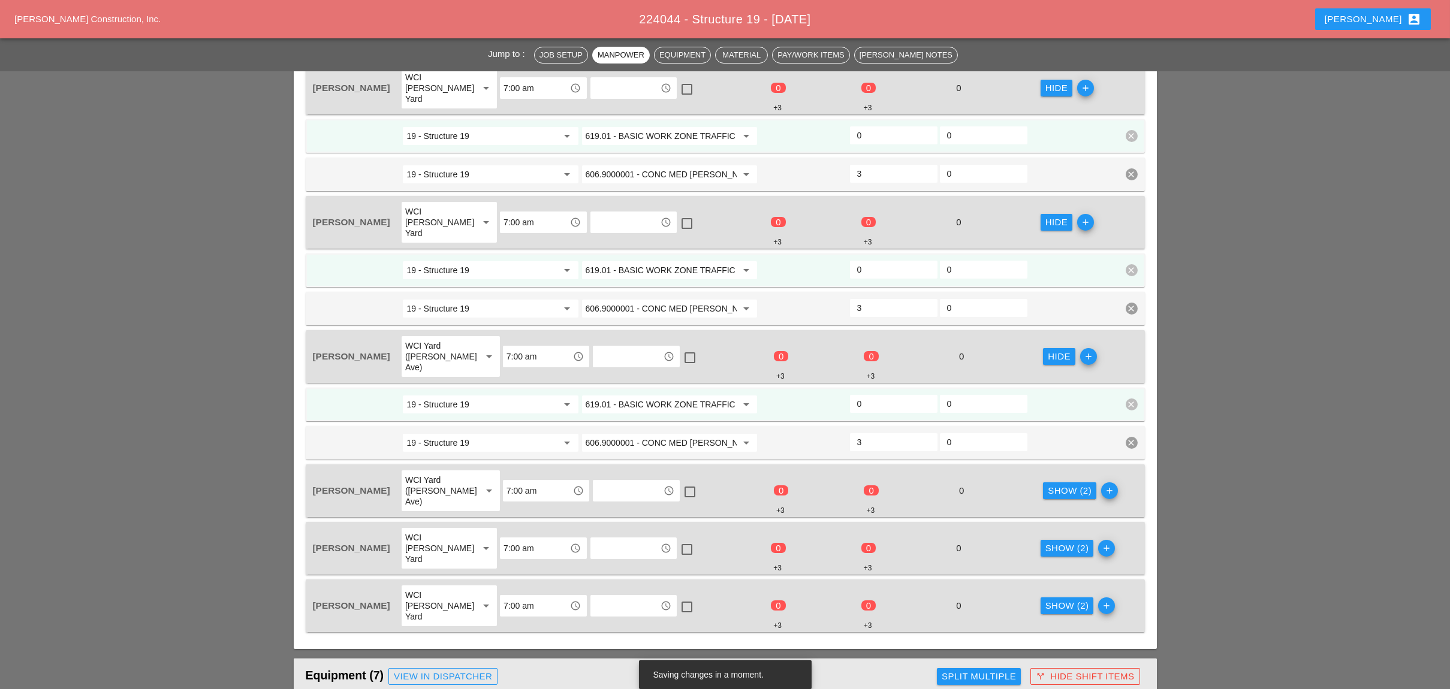
click at [1059, 484] on div "Show (2)" at bounding box center [1070, 491] width 44 height 14
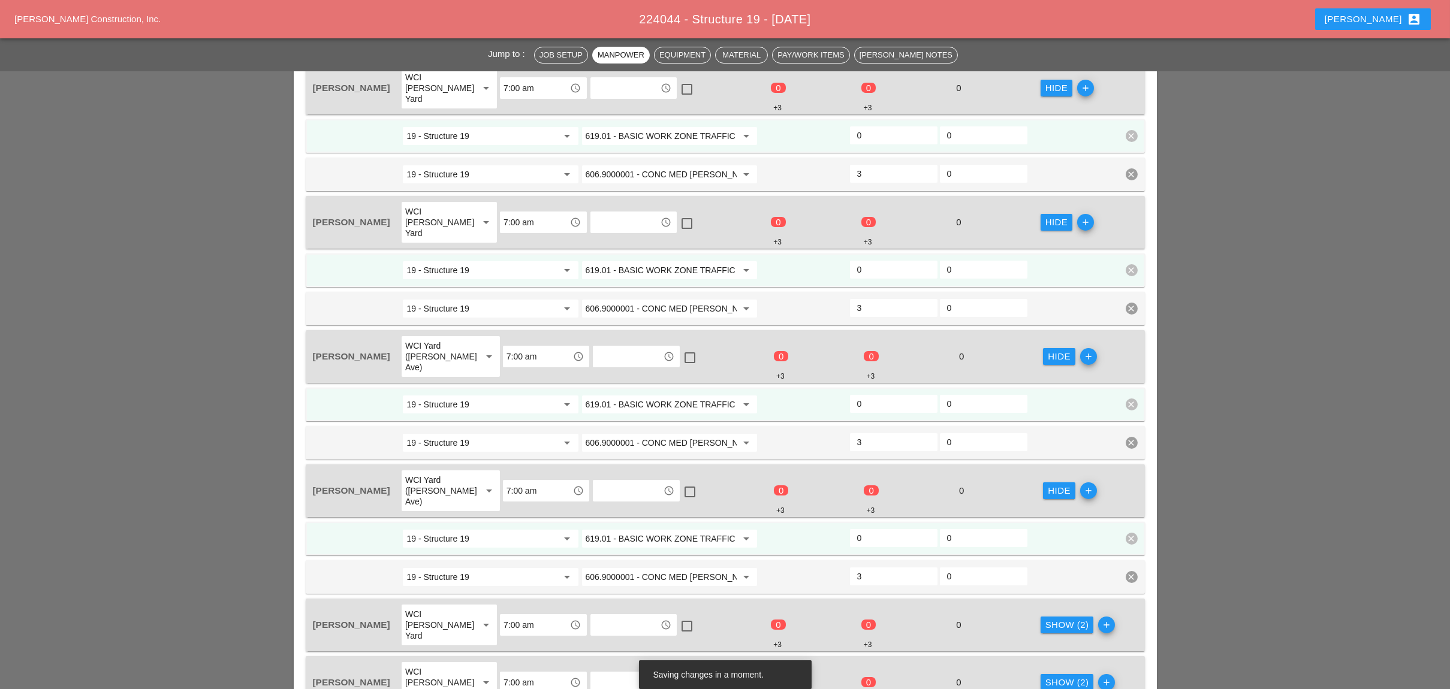
click at [1059, 619] on div "Show (2)" at bounding box center [1067, 626] width 44 height 14
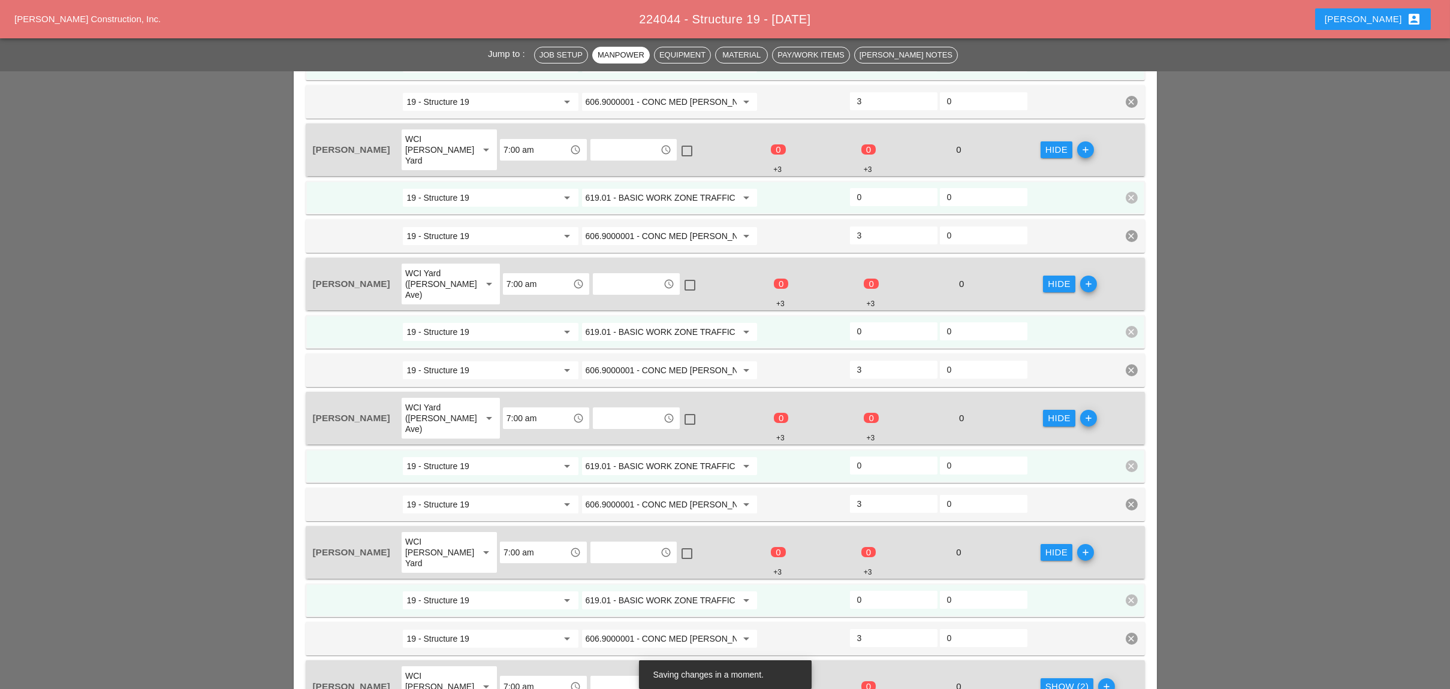
scroll to position [879, 0]
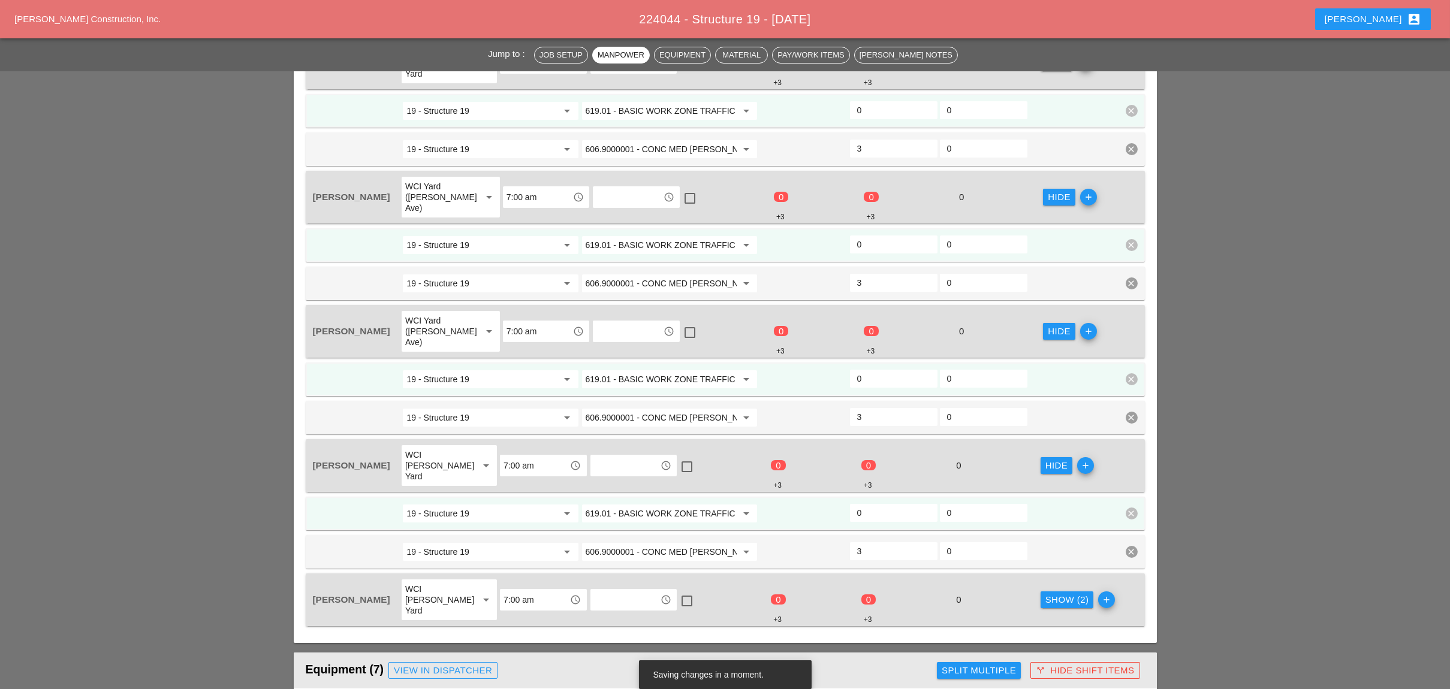
click at [1055, 593] on div "Show (2)" at bounding box center [1067, 600] width 44 height 14
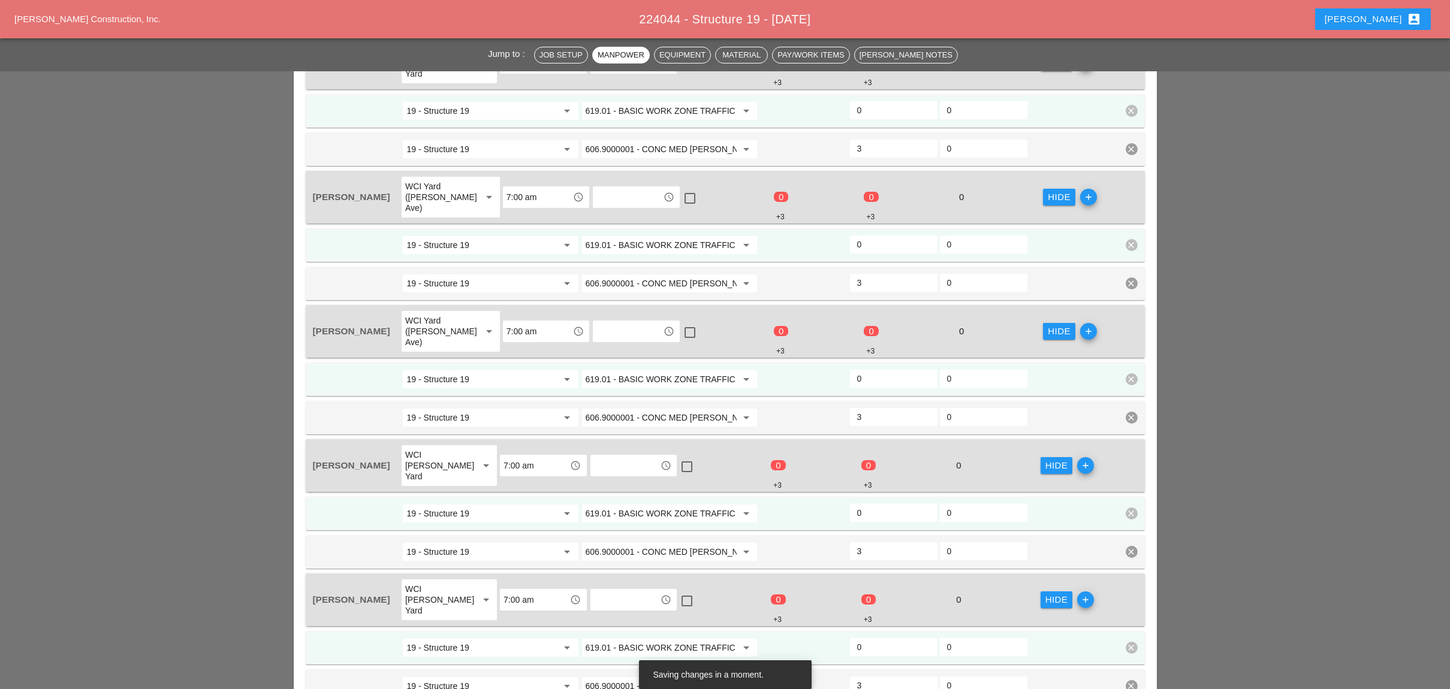
scroll to position [639, 0]
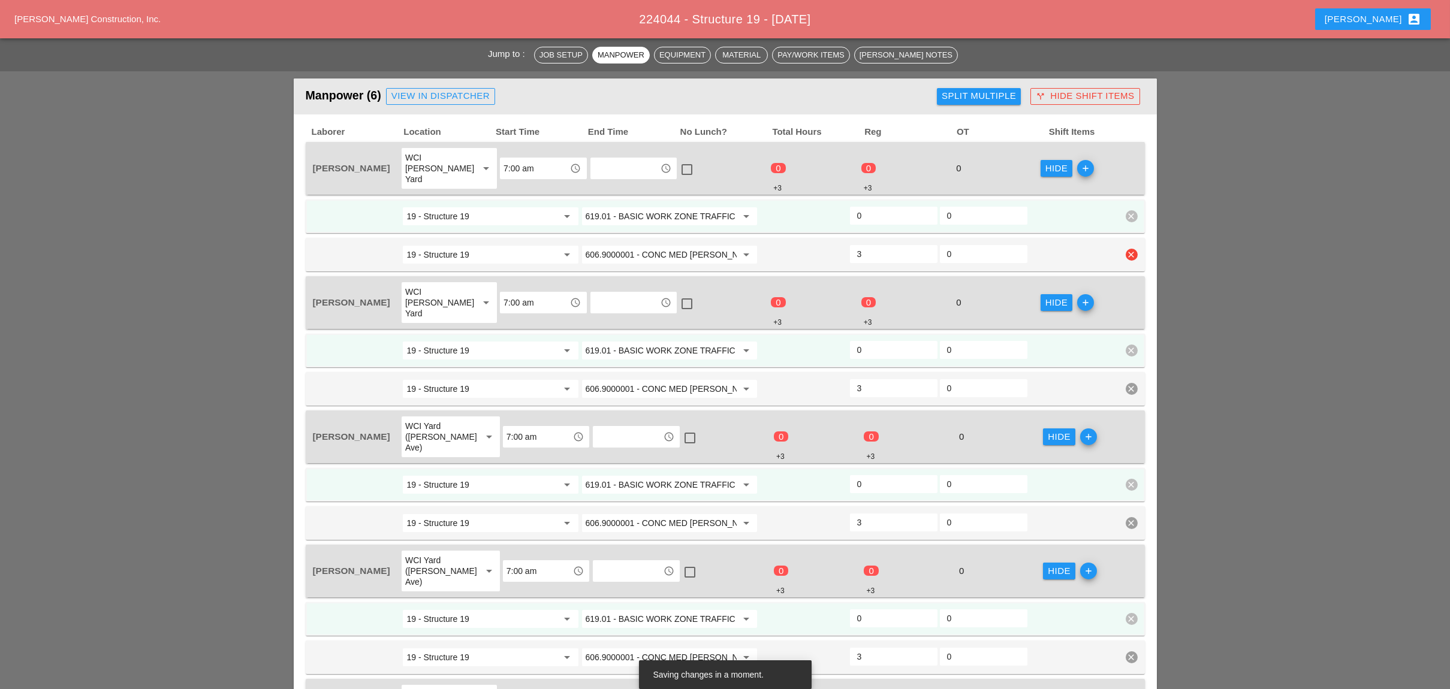
click at [675, 245] on input "606.9000001 - CONC MED [PERSON_NAME] TRNS (CAST IN PLACE)" at bounding box center [661, 254] width 151 height 19
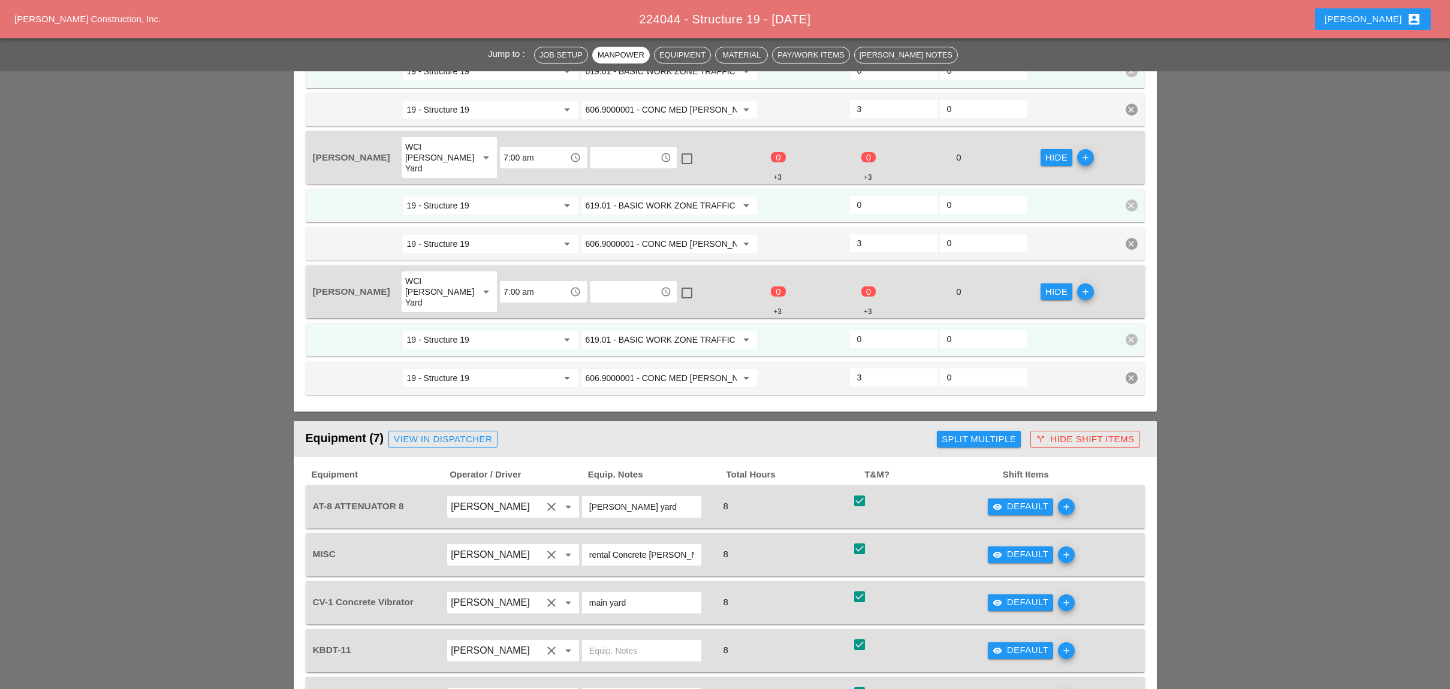
scroll to position [1278, 0]
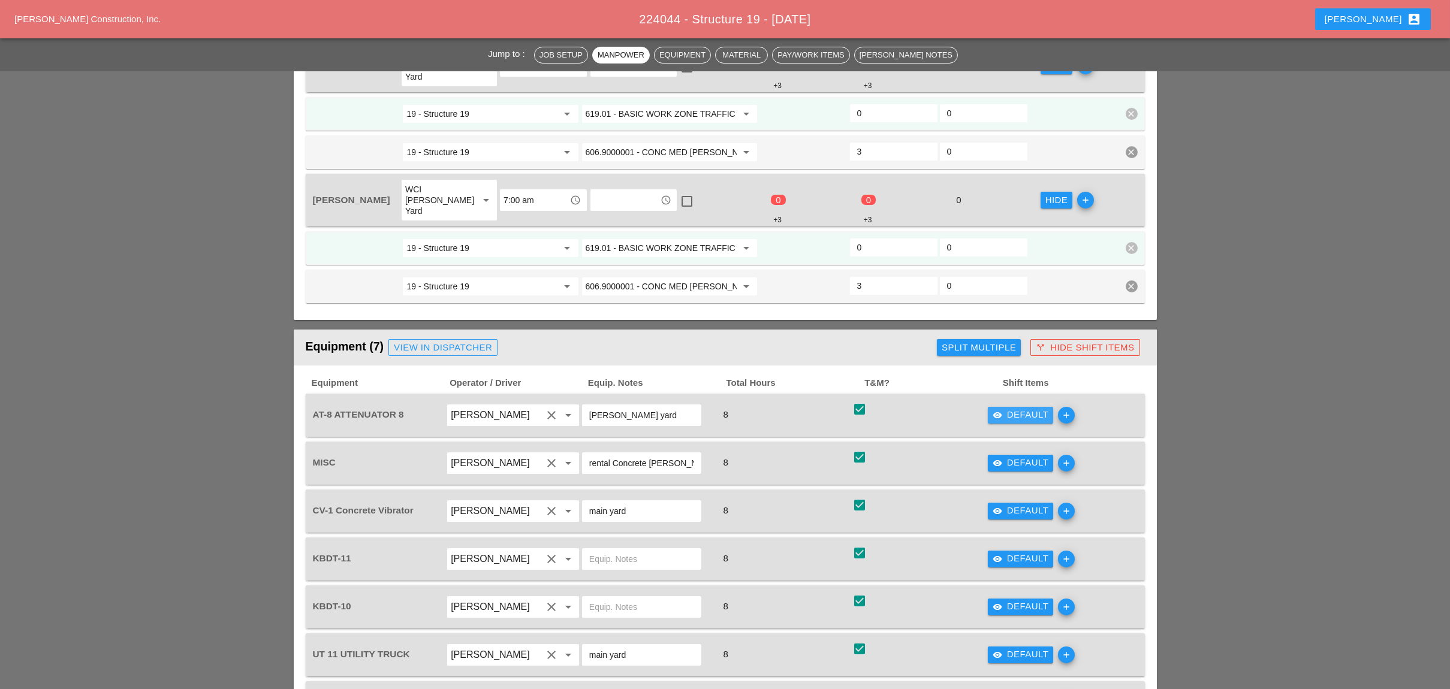
click at [1015, 408] on div "visibility Default" at bounding box center [1020, 415] width 56 height 14
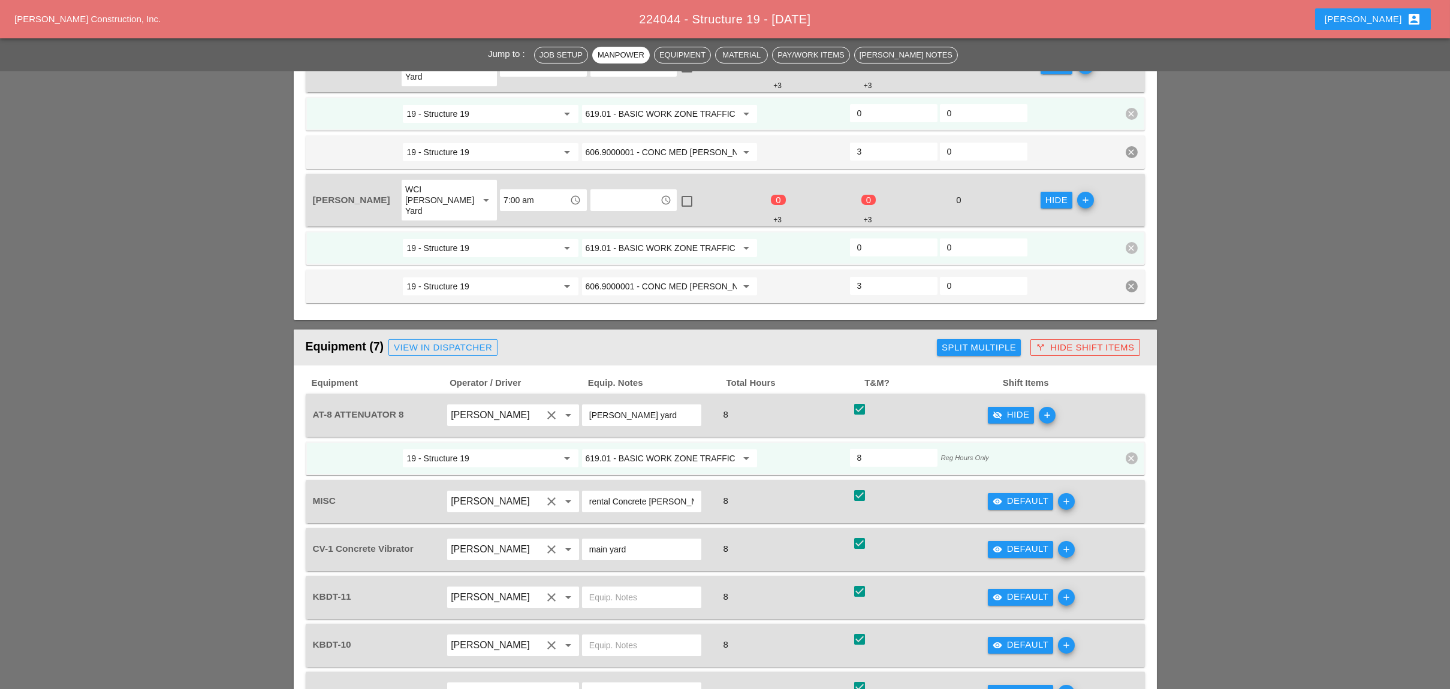
click at [650, 449] on input "619.01 - BASIC WORK ZONE TRAFFIC CONTROL" at bounding box center [661, 458] width 151 height 19
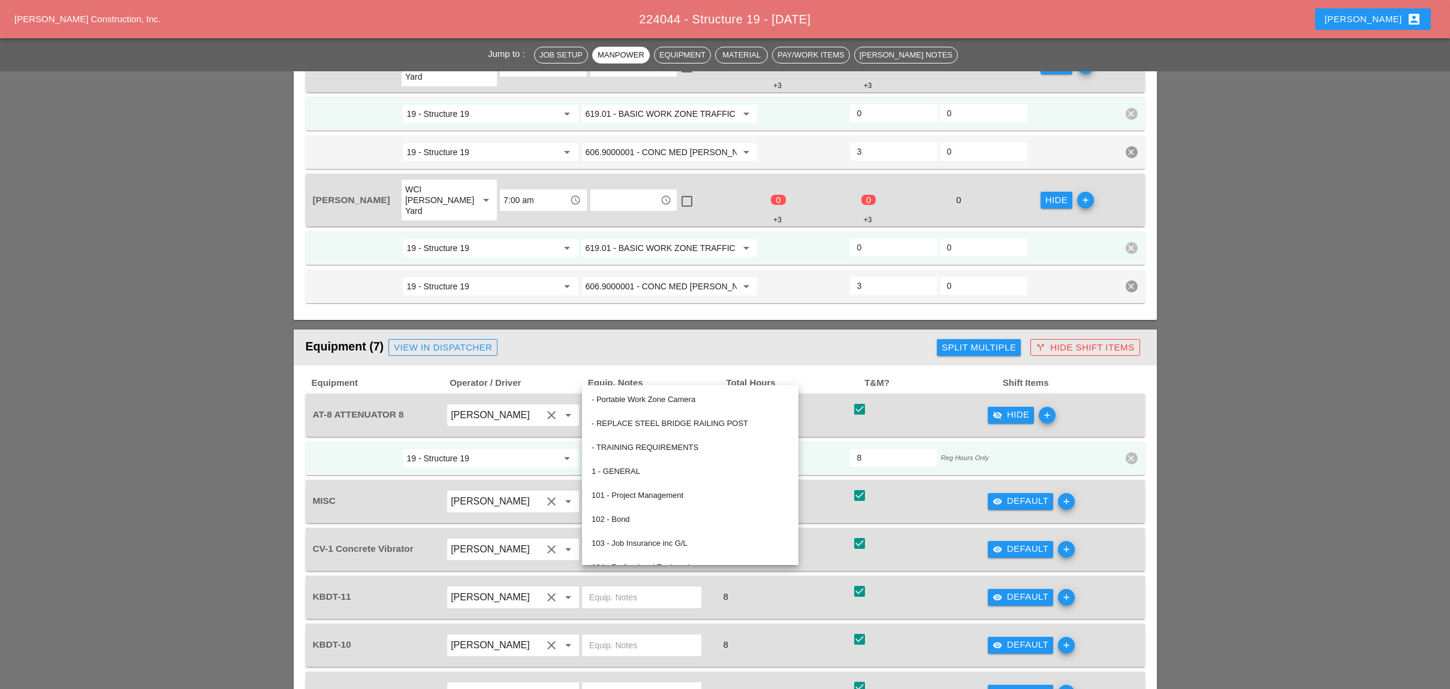
paste input "06.9000001 - CONC MED BARR TRNS (CAST IN PLACE)"
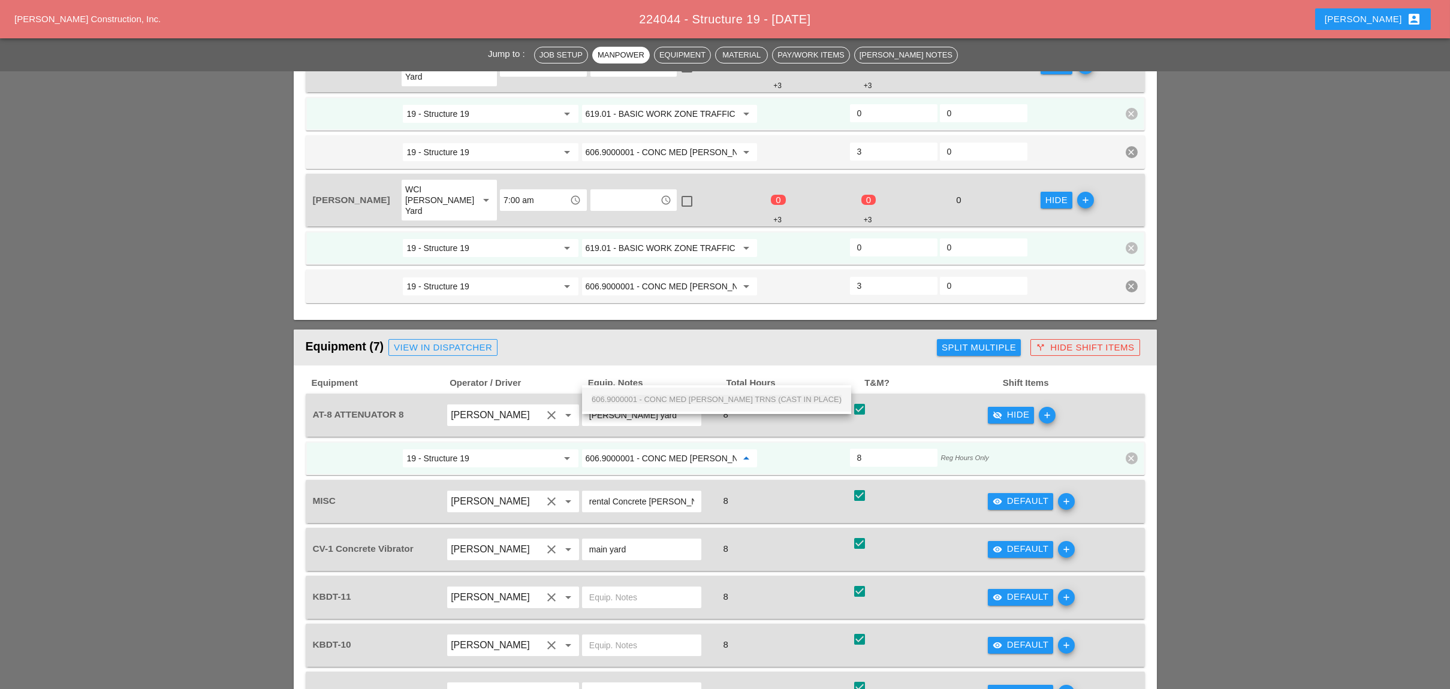
scroll to position [0, 73]
click at [653, 449] on input "606.9000001 - CONC MED [PERSON_NAME] TRNS (CAST IN PLACE)" at bounding box center [661, 458] width 151 height 19
click at [536, 449] on input "19 - Structure 19" at bounding box center [481, 458] width 151 height 19
type input "619.01 - BASIC WORK ZONE TRAFFIC CONTROL"
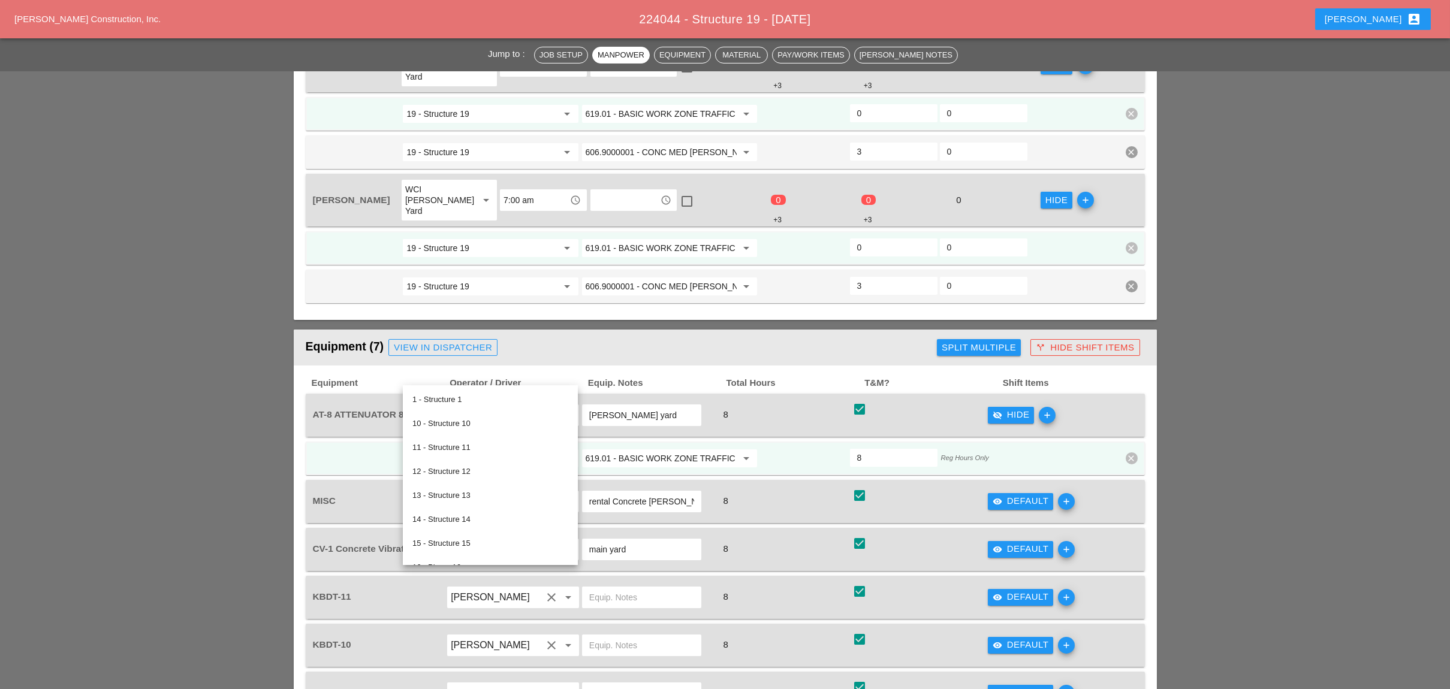
click at [622, 449] on input "619.01 - BASIC WORK ZONE TRAFFIC CONTROL" at bounding box center [661, 458] width 151 height 19
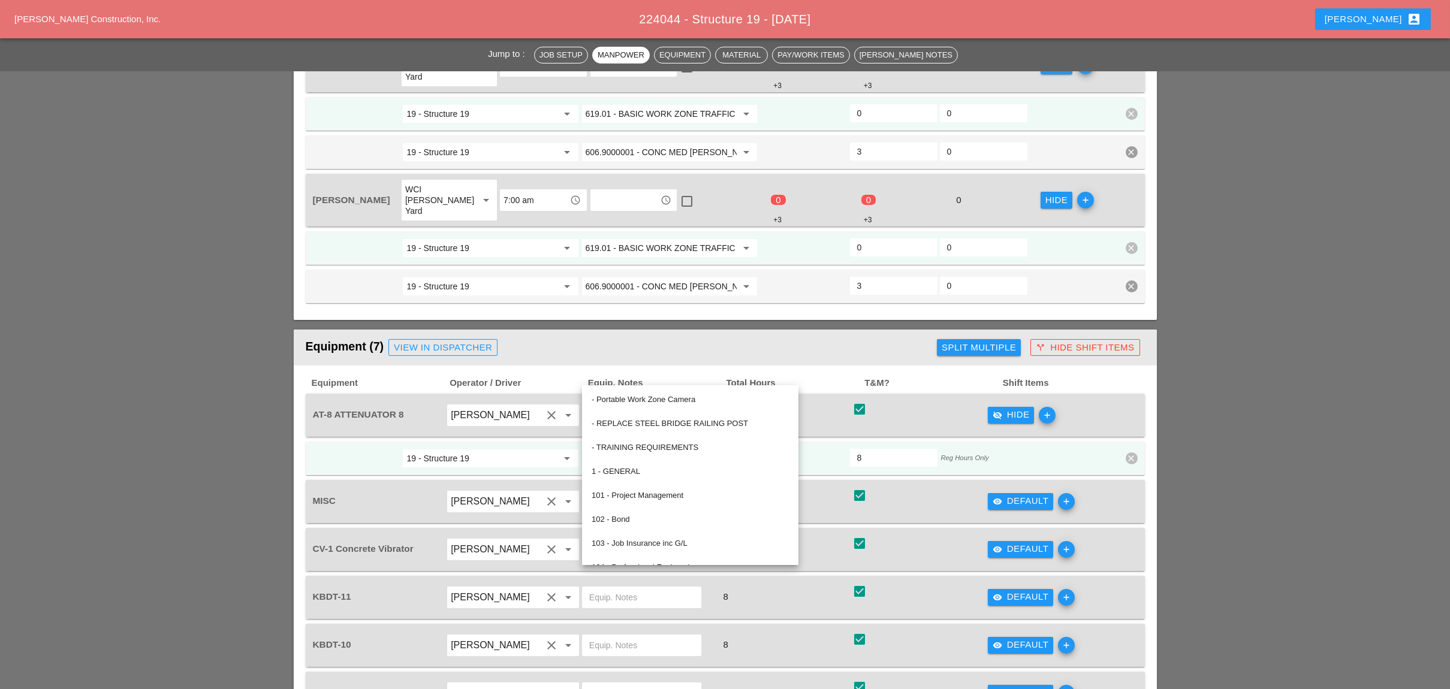
click at [794, 448] on div at bounding box center [804, 459] width 90 height 22
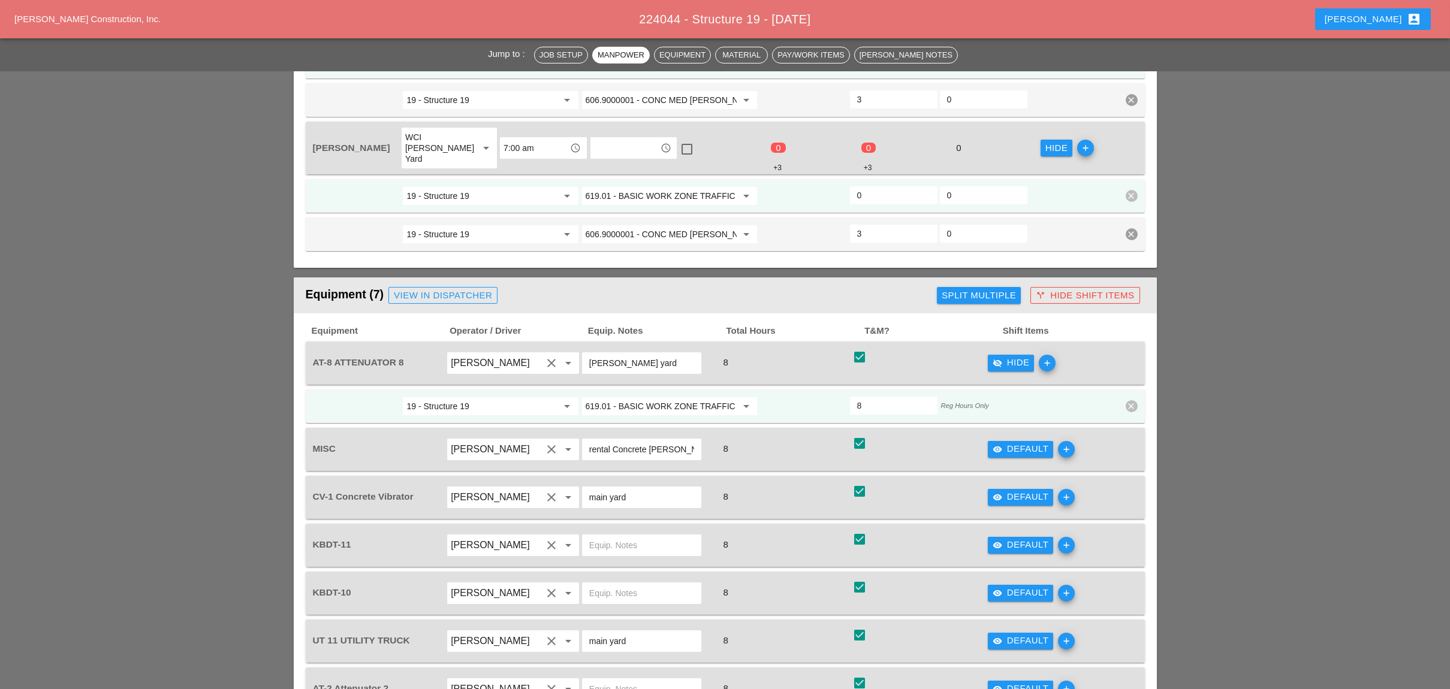
scroll to position [1358, 0]
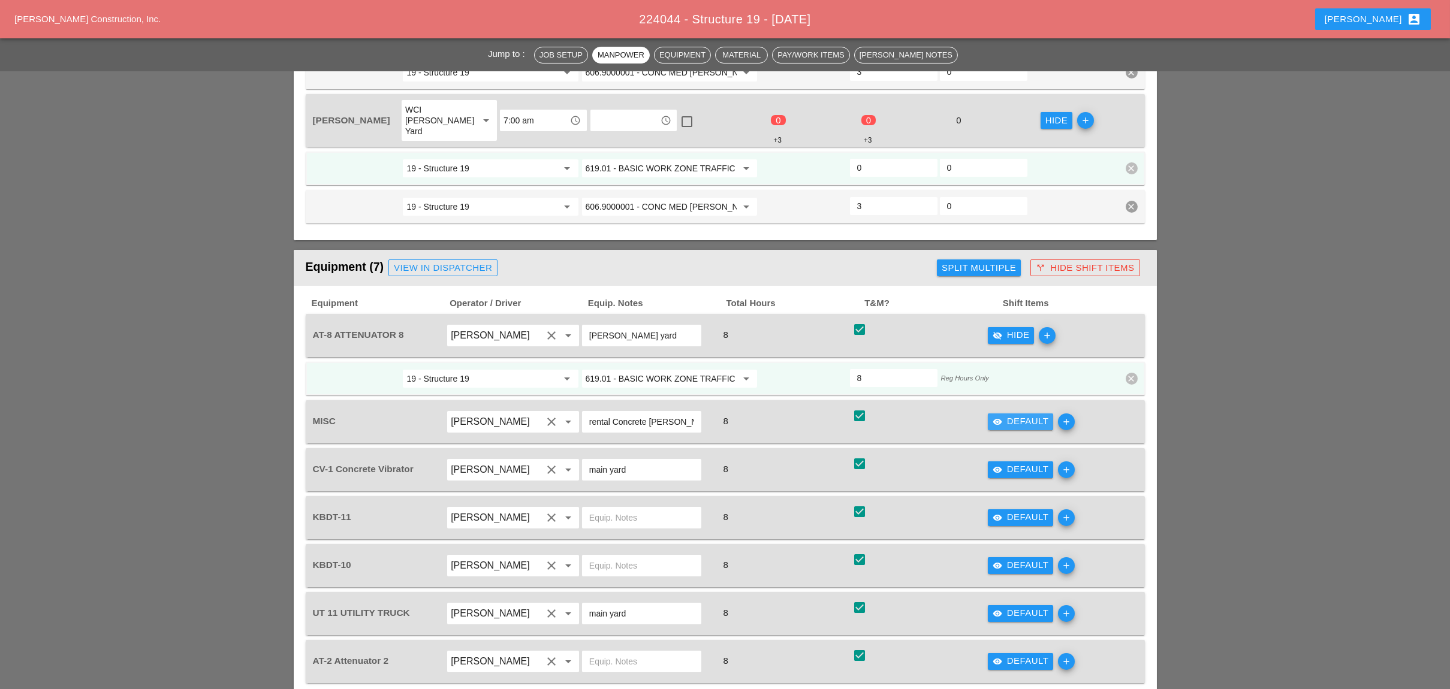
click at [1013, 415] on div "visibility Default" at bounding box center [1020, 422] width 56 height 14
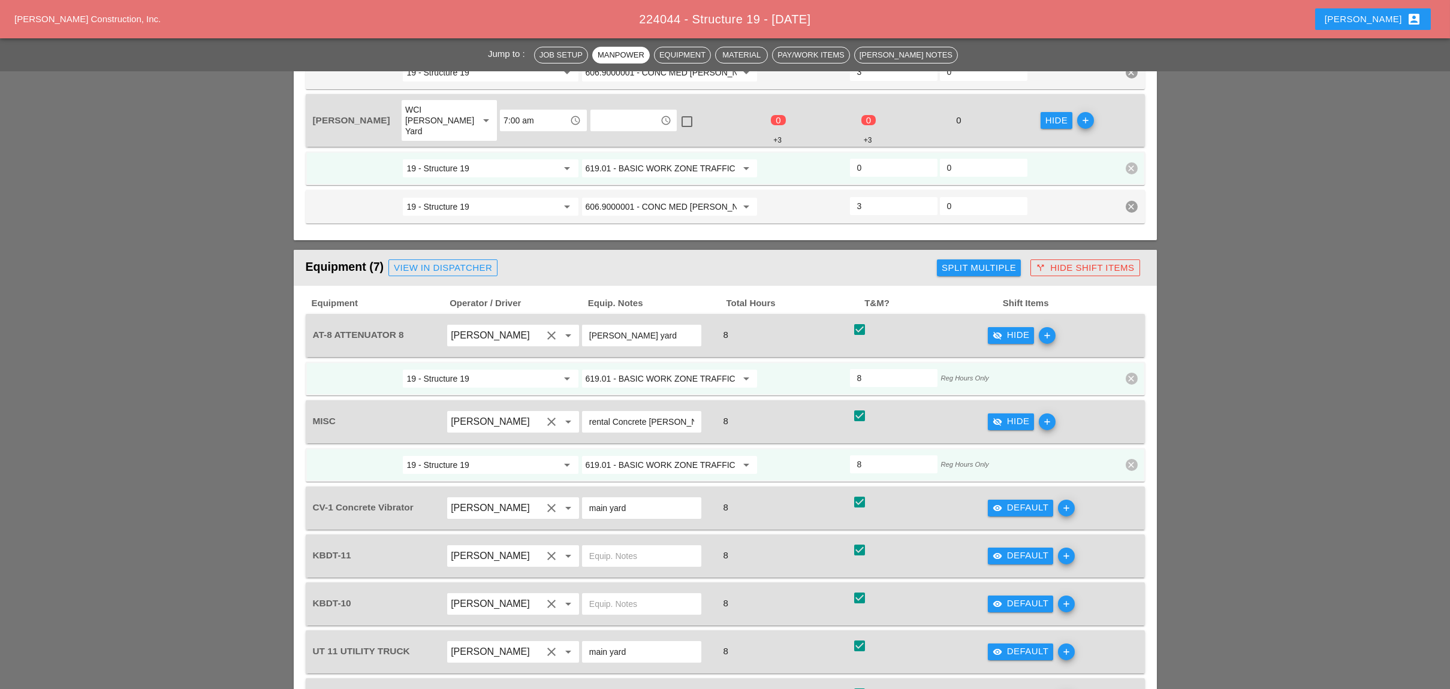
click at [687, 455] on input "619.01 - BASIC WORK ZONE TRAFFIC CONTROL" at bounding box center [661, 464] width 151 height 19
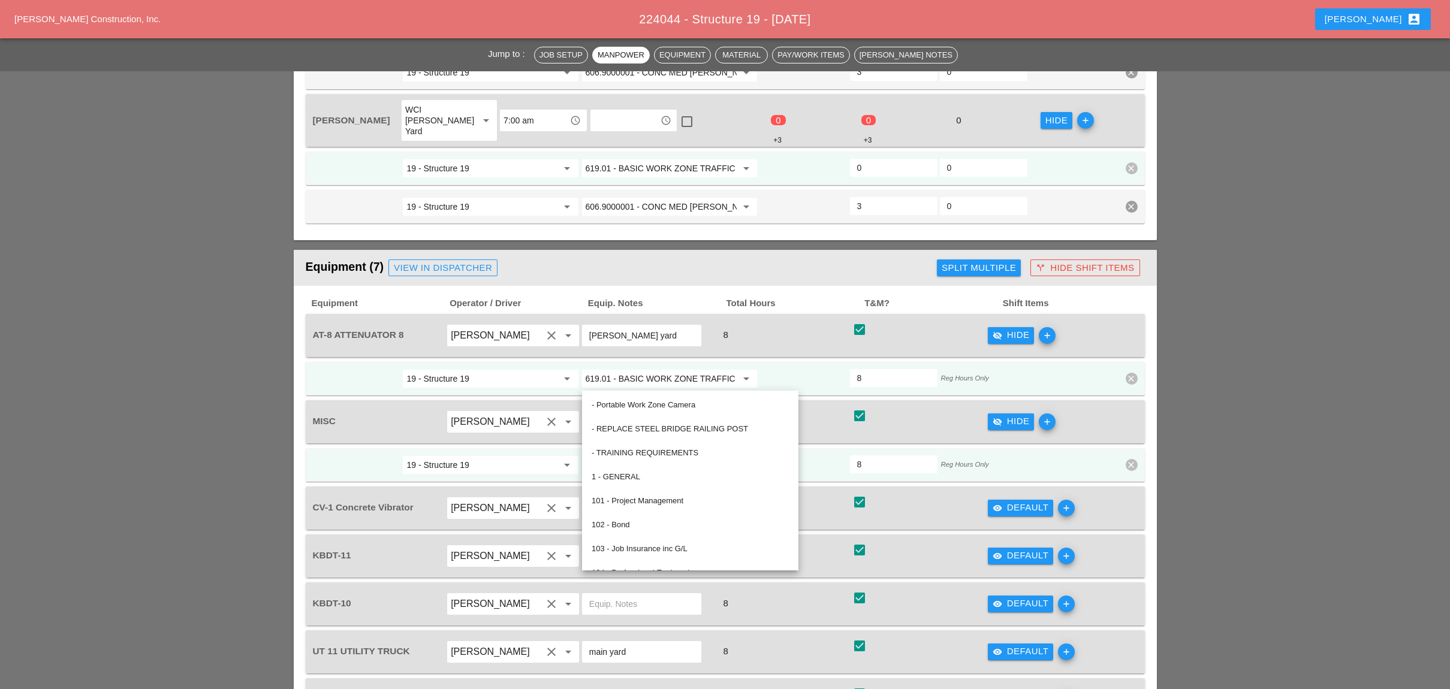
paste input "06.9000001 - CONC MED BARR TRNS (CAST IN PLACE)"
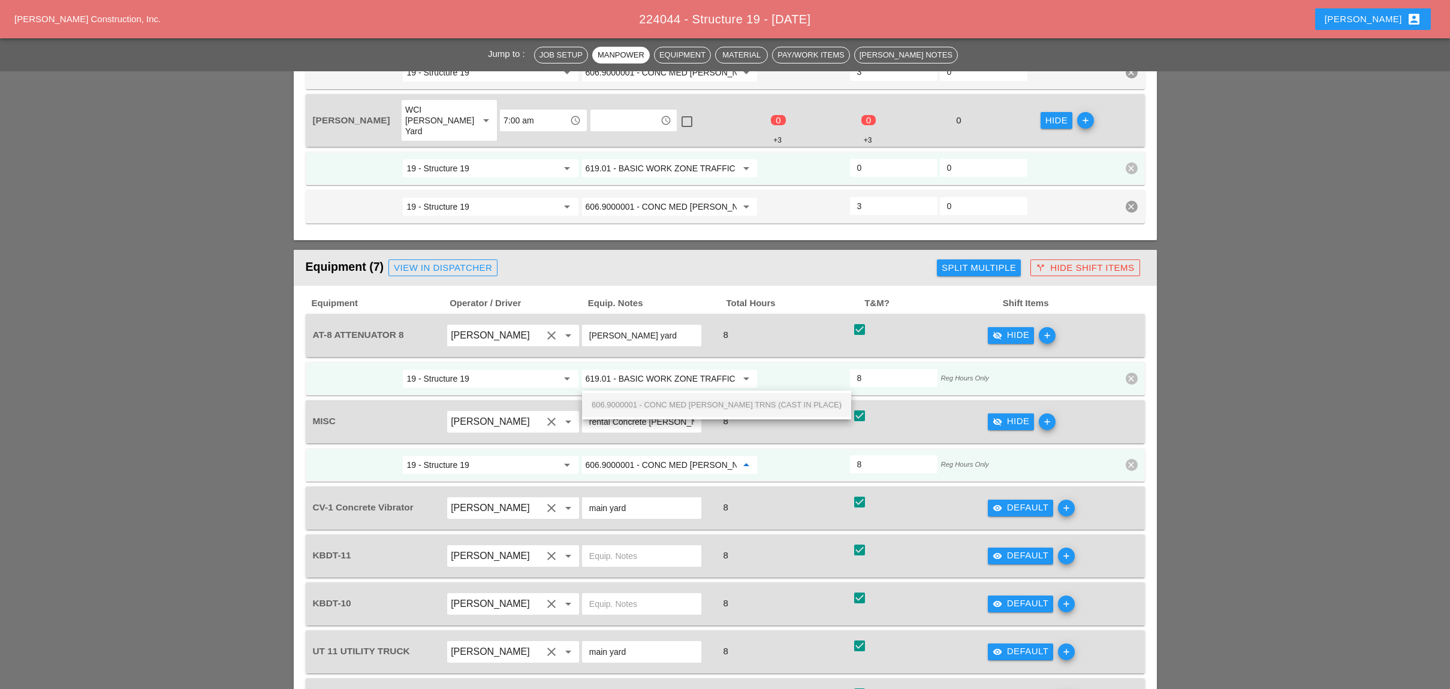
scroll to position [0, 73]
click at [681, 402] on span "606.9000001 - CONC MED [PERSON_NAME] TRNS (CAST IN PLACE)" at bounding box center [717, 404] width 250 height 9
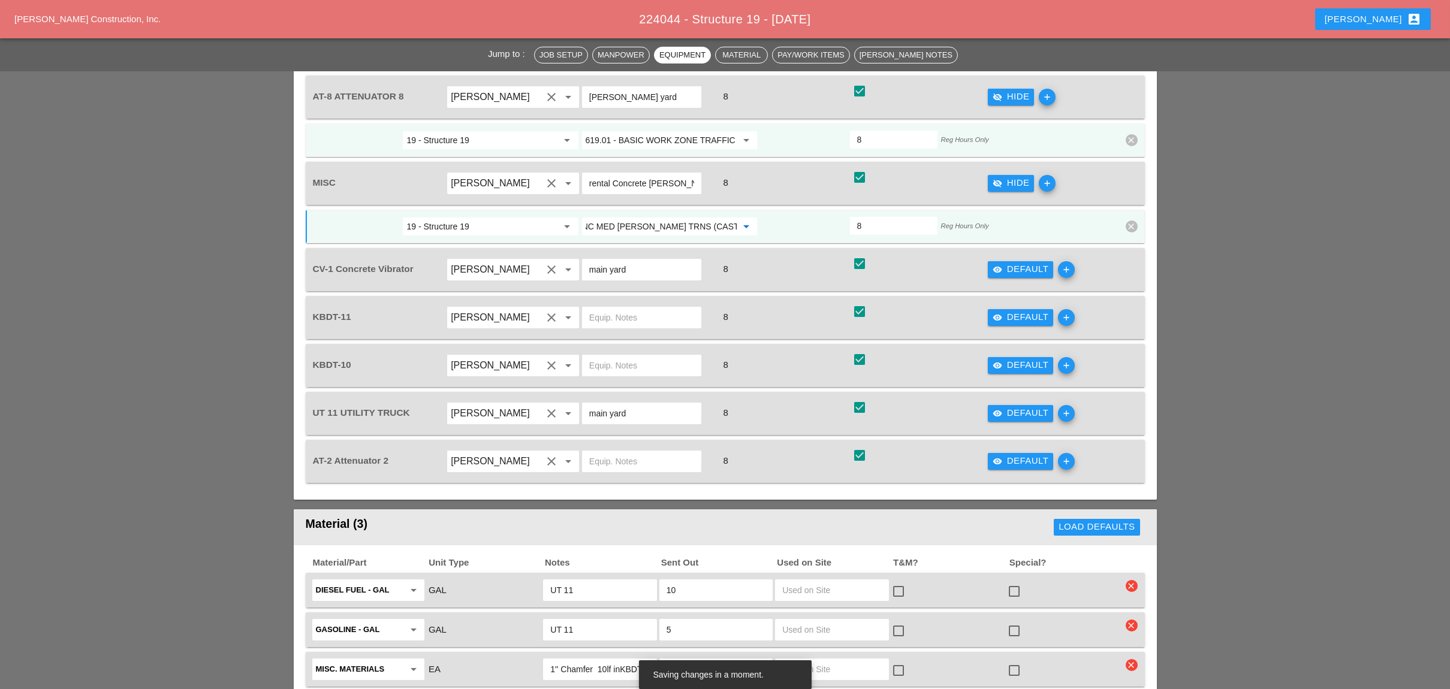
scroll to position [1598, 0]
type input "606.9000001 - CONC MED [PERSON_NAME] TRNS (CAST IN PLACE)"
click at [1013, 261] on div "visibility Default" at bounding box center [1020, 268] width 56 height 14
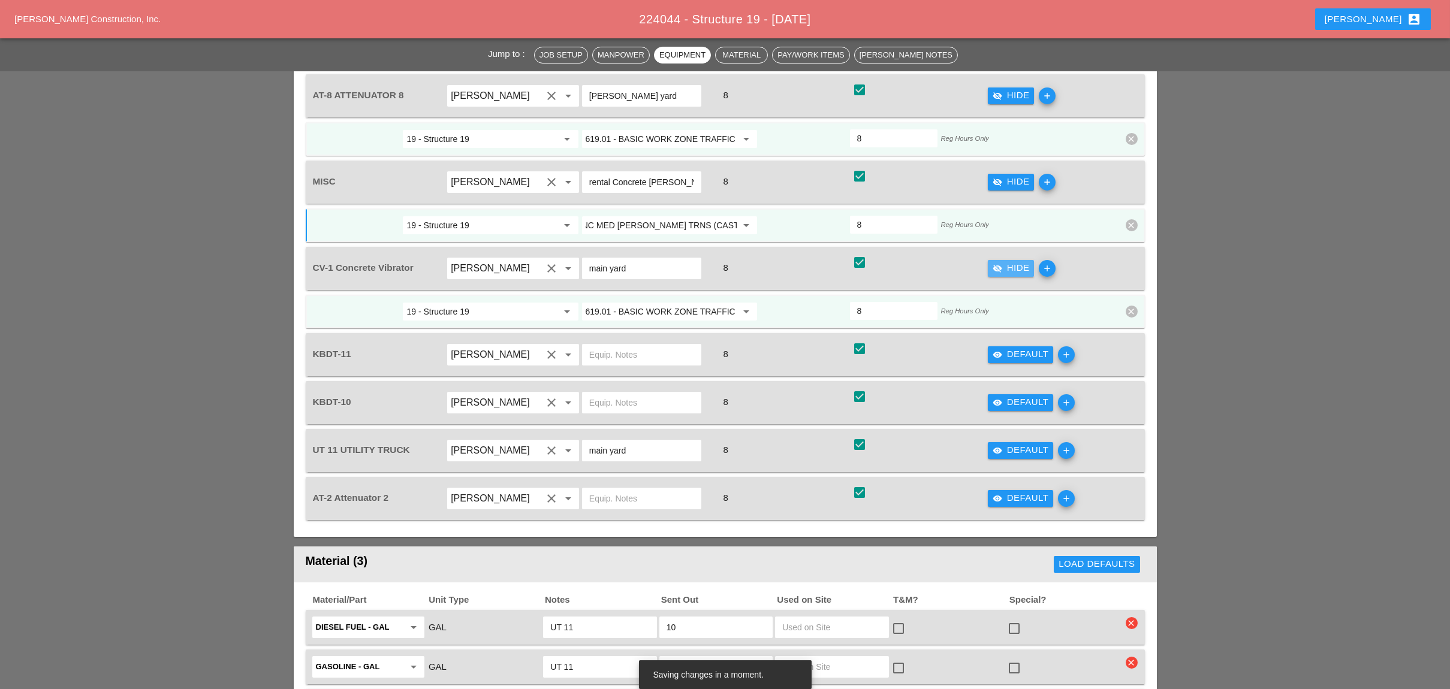
scroll to position [0, 0]
click at [703, 302] on input "619.01 - BASIC WORK ZONE TRAFFIC CONTROL" at bounding box center [661, 311] width 151 height 19
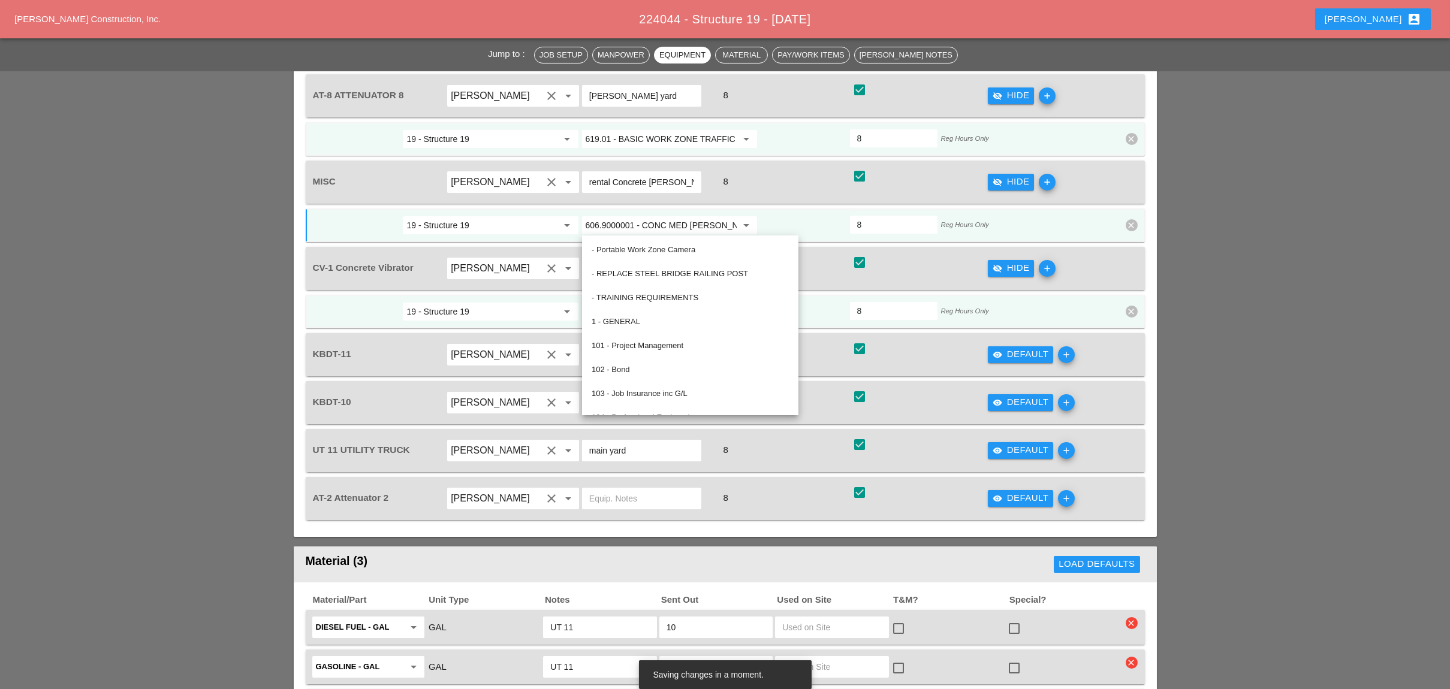
paste input "06.9000001 - CONC MED BARR TRNS (CAST IN PLACE)"
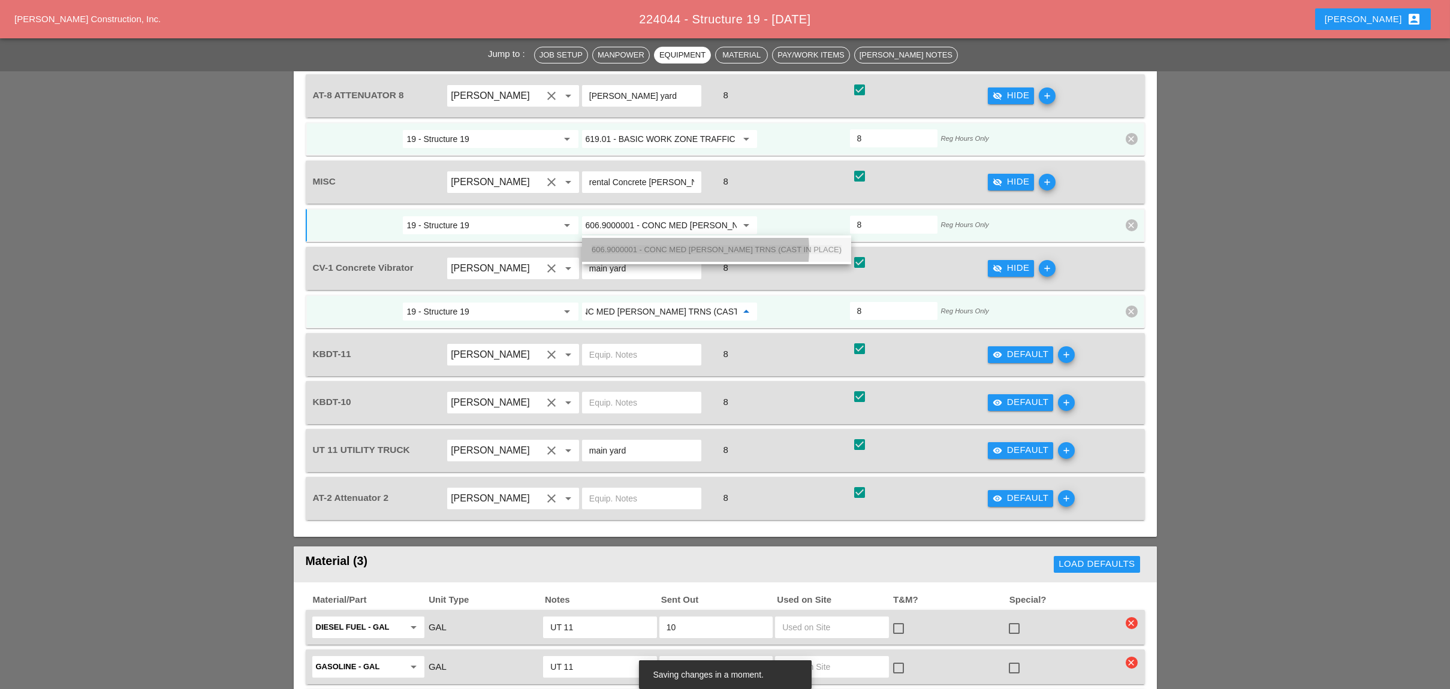
click at [701, 246] on span "606.9000001 - CONC MED [PERSON_NAME] TRNS (CAST IN PLACE)" at bounding box center [717, 249] width 250 height 9
type input "606.9000001 - CONC MED [PERSON_NAME] TRNS (CAST IN PLACE)"
click at [1007, 348] on div "visibility Default" at bounding box center [1020, 355] width 56 height 14
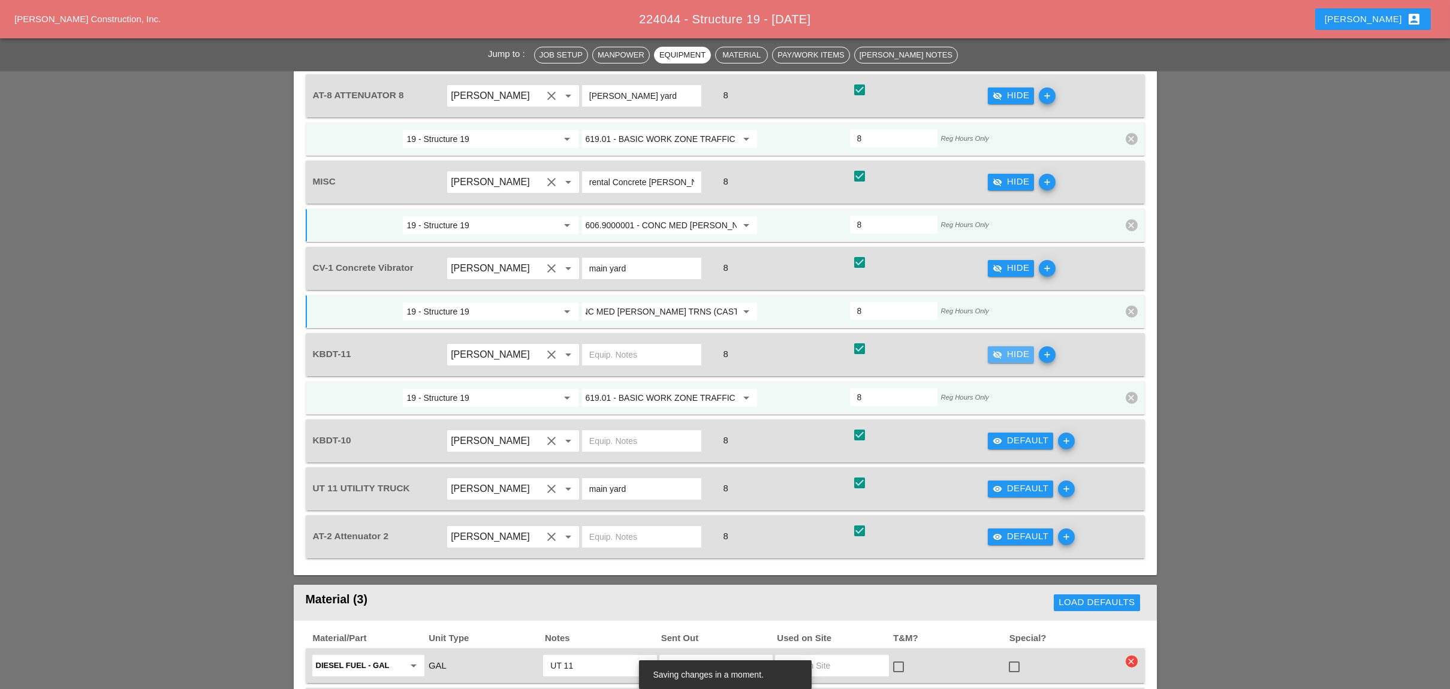
scroll to position [0, 0]
click at [635, 388] on input "619.01 - BASIC WORK ZONE TRAFFIC CONTROL" at bounding box center [661, 397] width 151 height 19
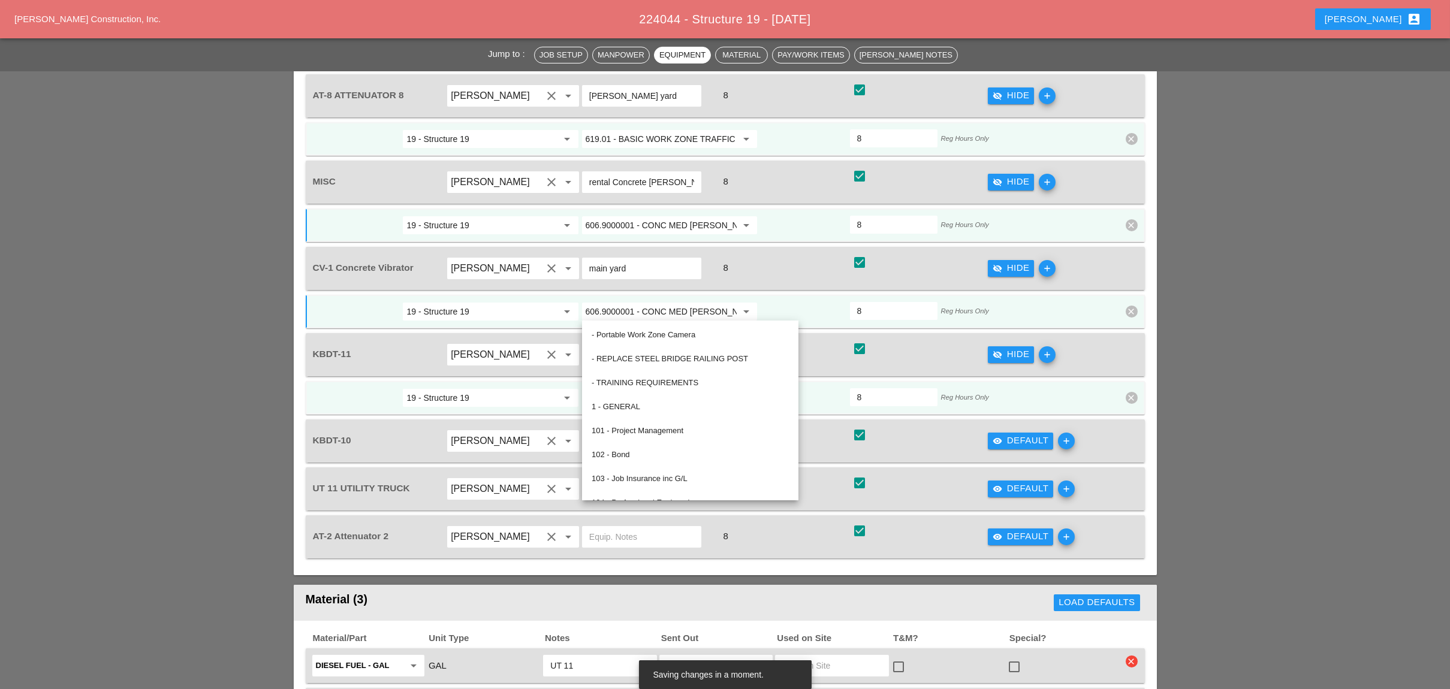
paste input "06.9000001 - CONC MED BARR TRNS (CAST IN PLACE)"
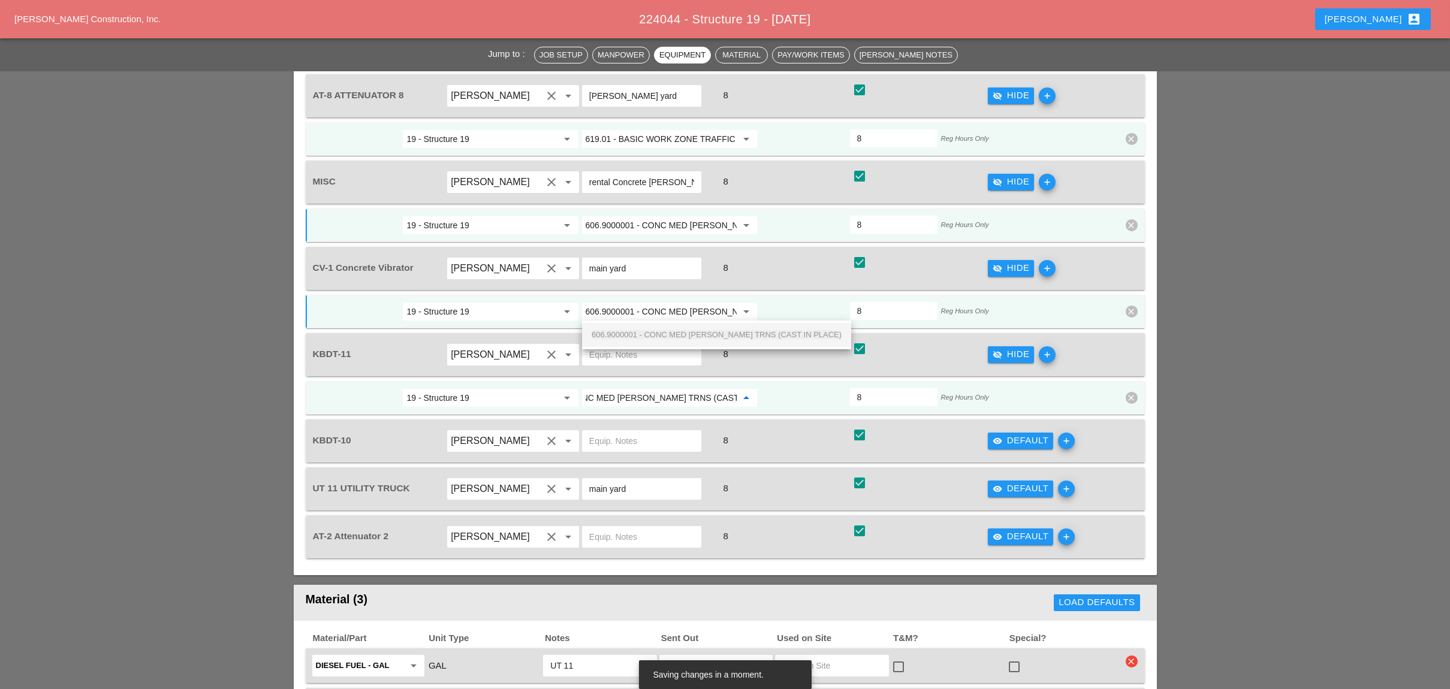
drag, startPoint x: 647, startPoint y: 334, endPoint x: 694, endPoint y: 340, distance: 47.1
click at [648, 334] on span "606.9000001 - CONC MED [PERSON_NAME] TRNS (CAST IN PLACE)" at bounding box center [717, 334] width 250 height 9
type input "606.9000001 - CONC MED [PERSON_NAME] TRNS (CAST IN PLACE)"
click at [1013, 434] on div "visibility Default" at bounding box center [1020, 441] width 56 height 14
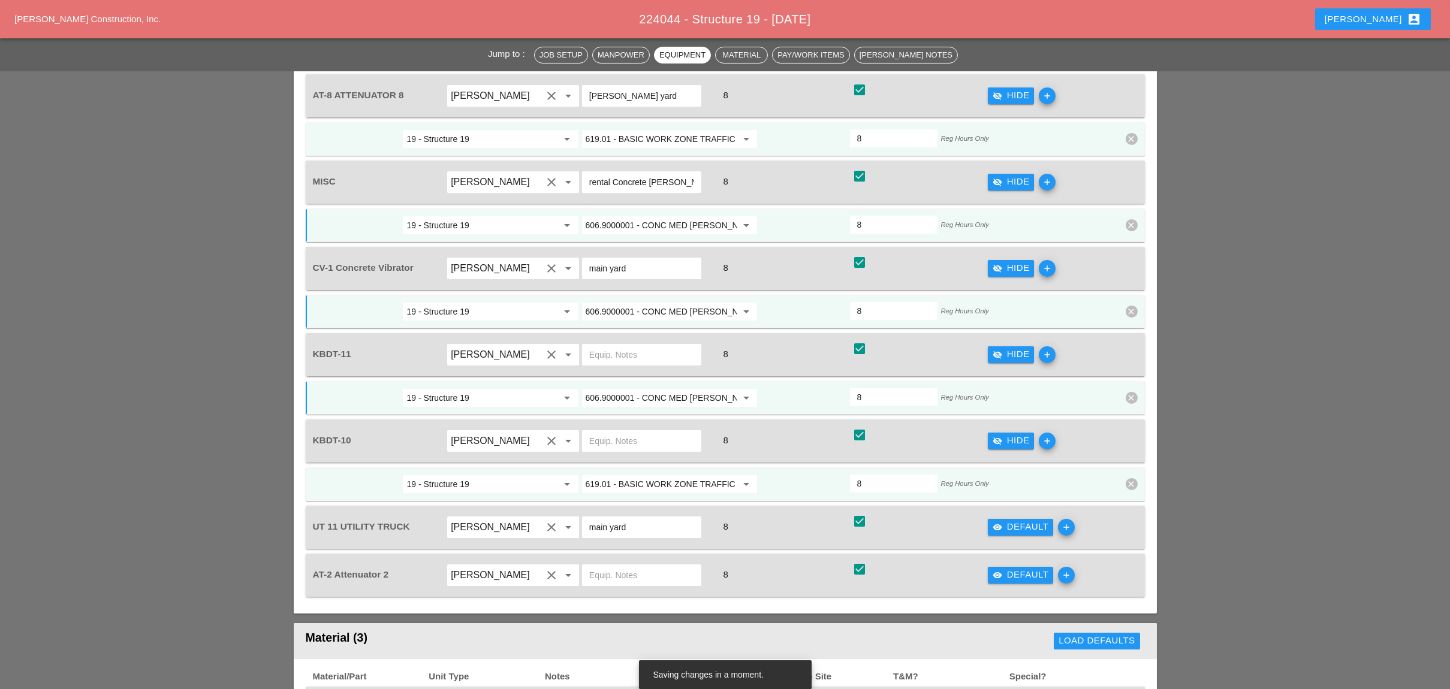
click at [655, 475] on input "619.01 - BASIC WORK ZONE TRAFFIC CONTROL" at bounding box center [661, 484] width 151 height 19
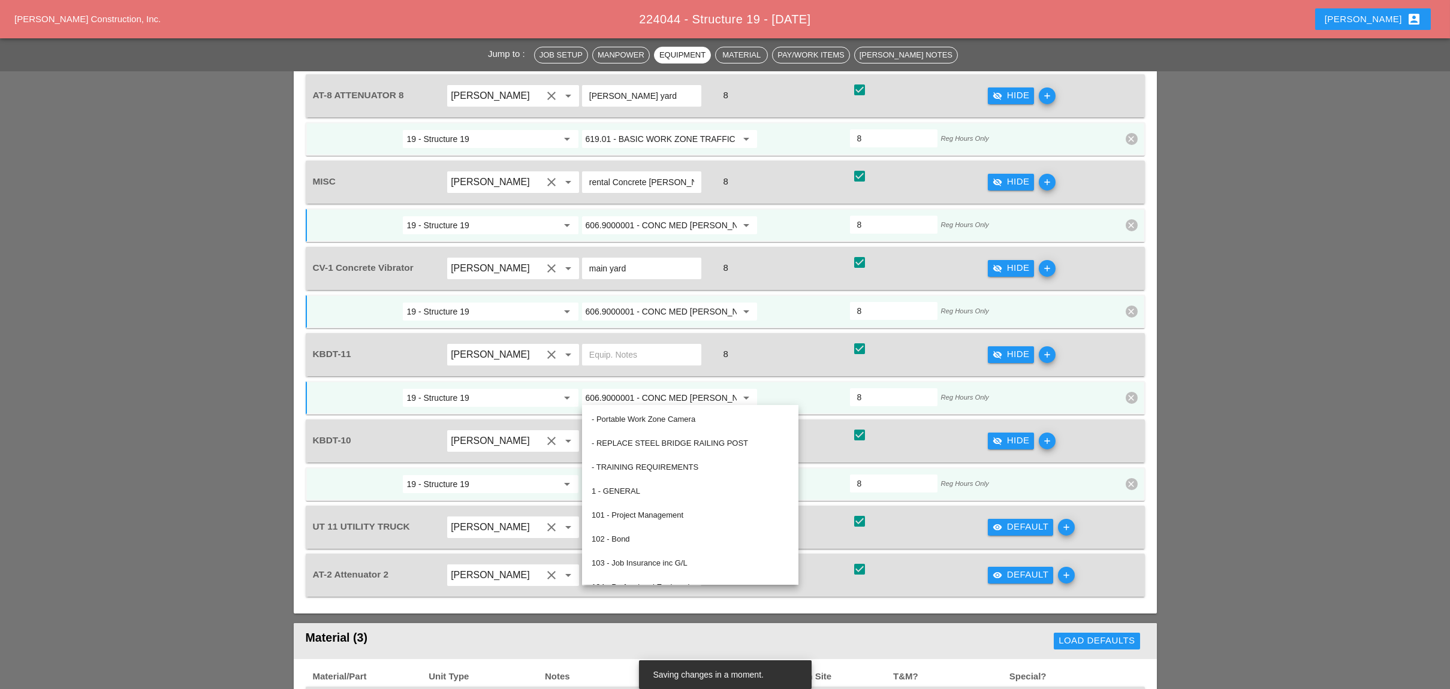
paste input "06.9000001 - CONC MED BARR TRNS (CAST IN PLACE)"
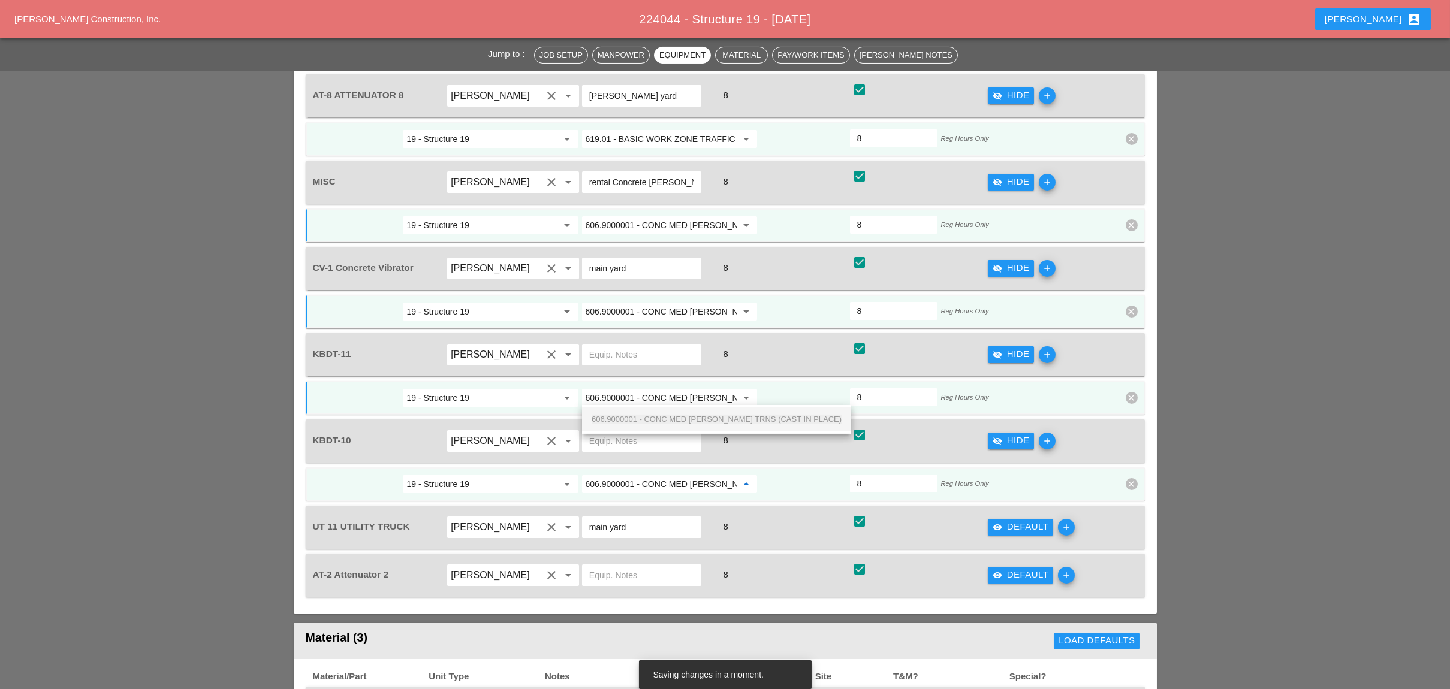
scroll to position [0, 73]
click at [666, 418] on span "606.9000001 - CONC MED [PERSON_NAME] TRNS (CAST IN PLACE)" at bounding box center [717, 419] width 250 height 9
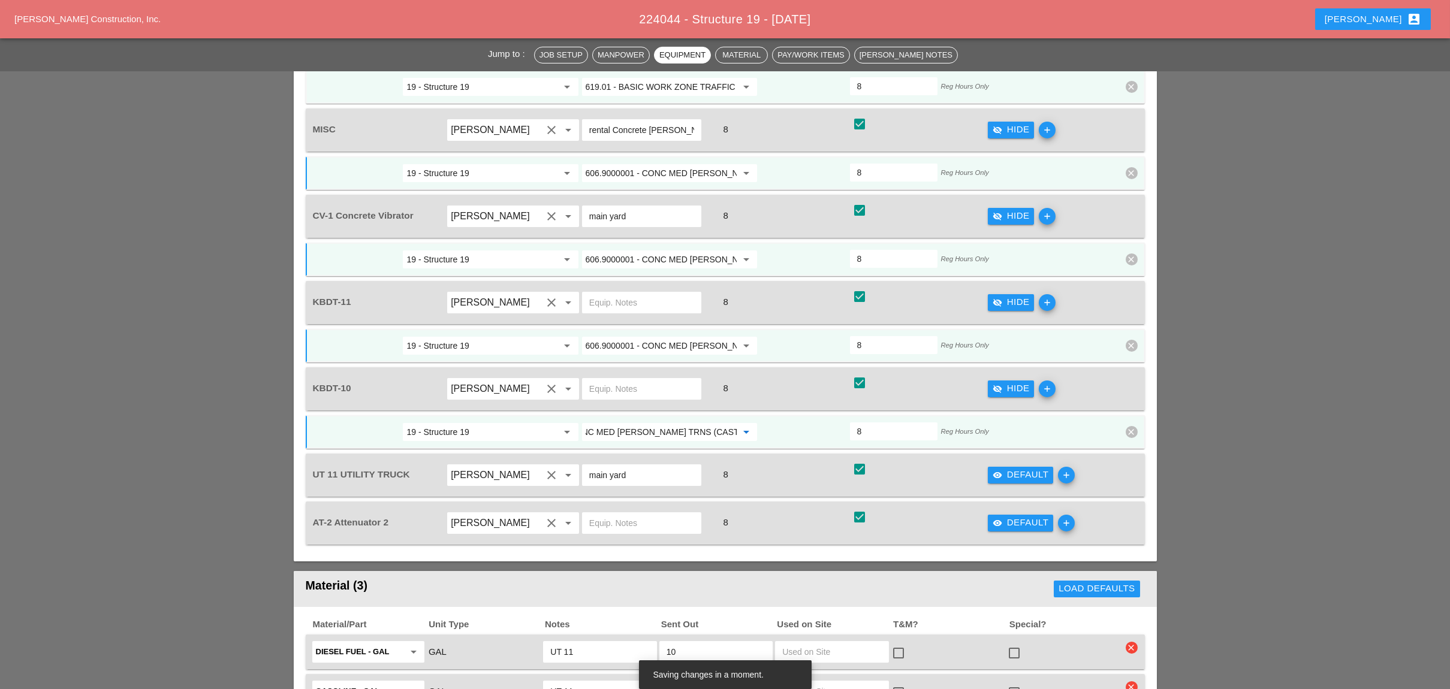
scroll to position [1678, 0]
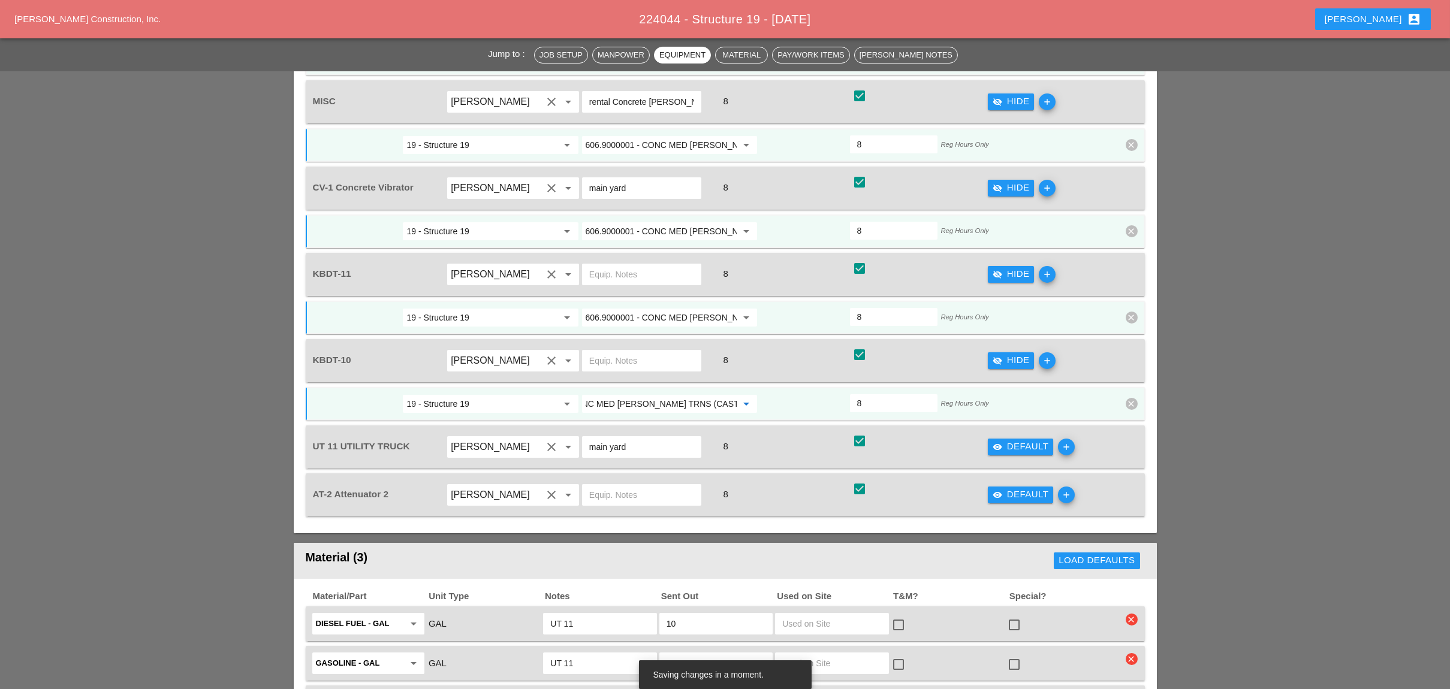
type input "606.9000001 - CONC MED [PERSON_NAME] TRNS (CAST IN PLACE)"
drag, startPoint x: 1005, startPoint y: 352, endPoint x: 811, endPoint y: 374, distance: 195.4
click at [1003, 440] on div "visibility Default" at bounding box center [1020, 447] width 56 height 14
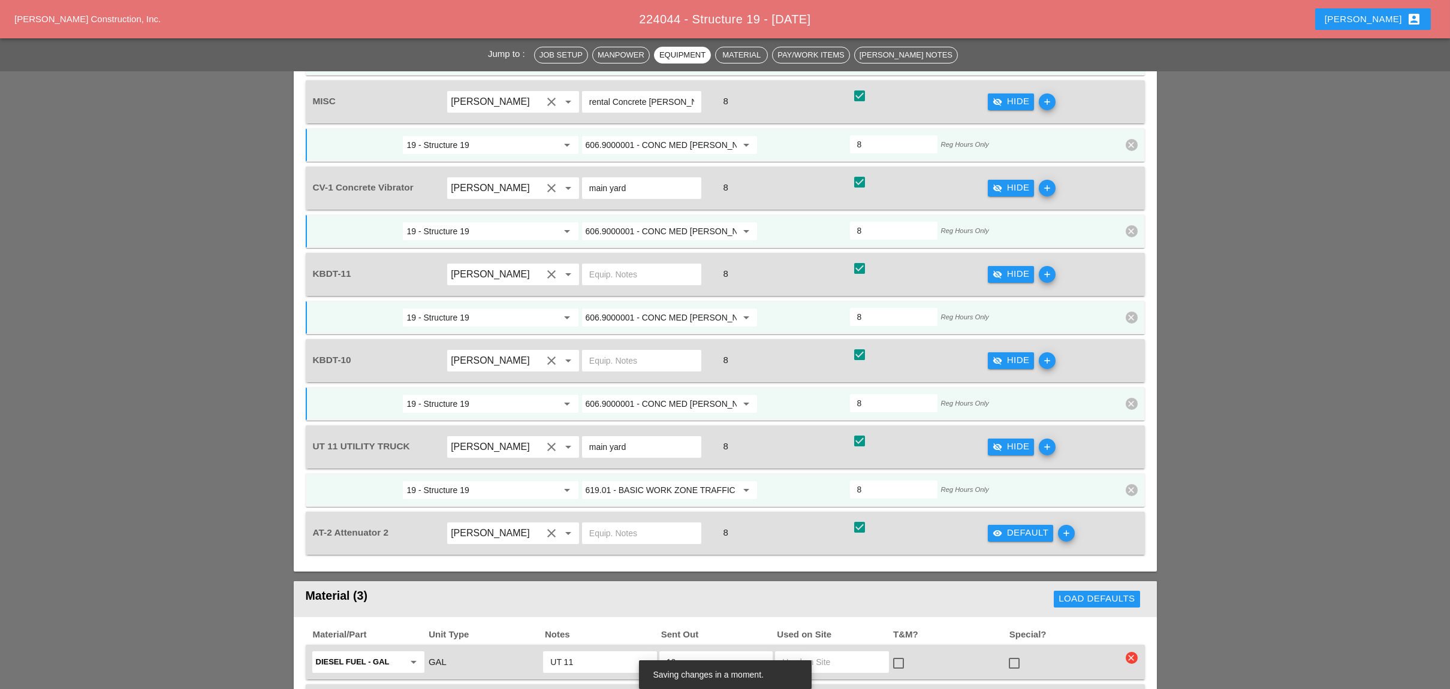
click at [632, 481] on input "619.01 - BASIC WORK ZONE TRAFFIC CONTROL" at bounding box center [661, 490] width 151 height 19
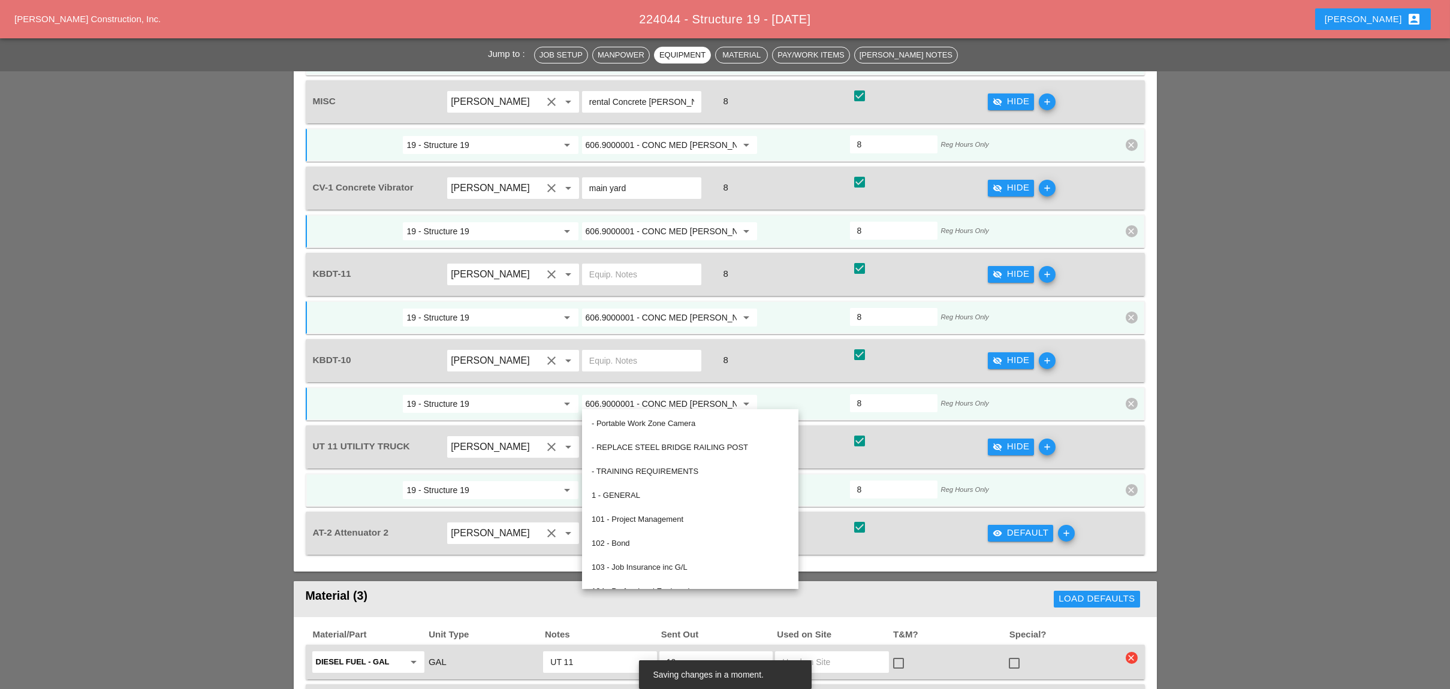
paste input "06.9000001 - CONC MED BARR TRNS (CAST IN PLACE)"
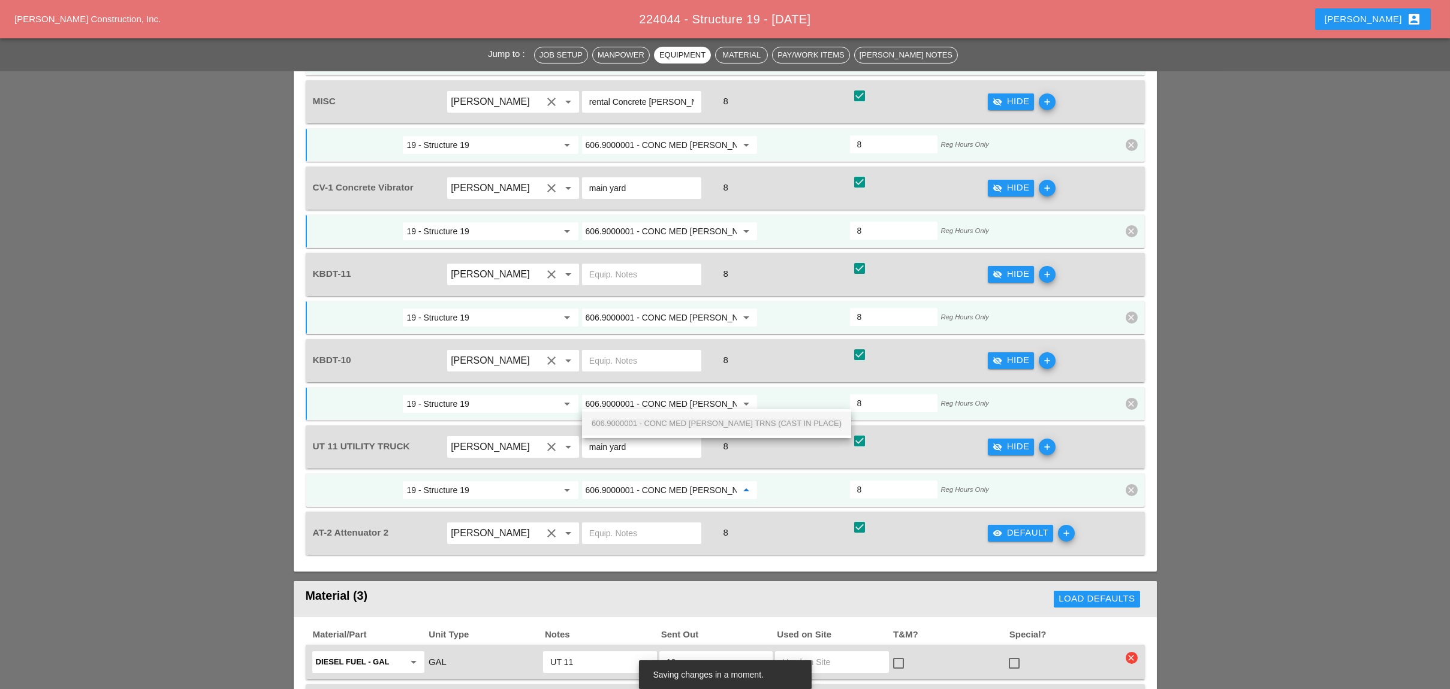
scroll to position [0, 73]
drag, startPoint x: 647, startPoint y: 421, endPoint x: 660, endPoint y: 421, distance: 13.8
click at [647, 421] on span "606.9000001 - CONC MED [PERSON_NAME] TRNS (CAST IN PLACE)" at bounding box center [717, 423] width 250 height 9
type input "606.9000001 - CONC MED [PERSON_NAME] TRNS (CAST IN PLACE)"
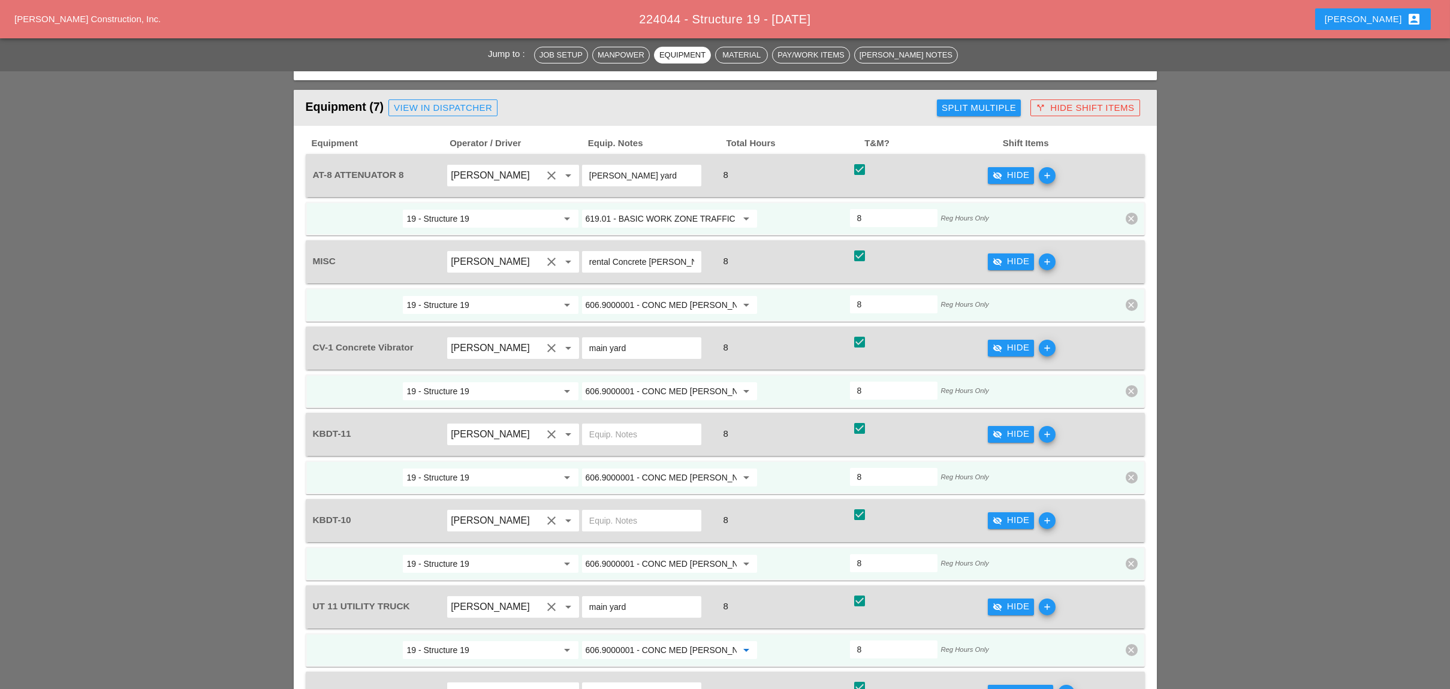
scroll to position [1438, 0]
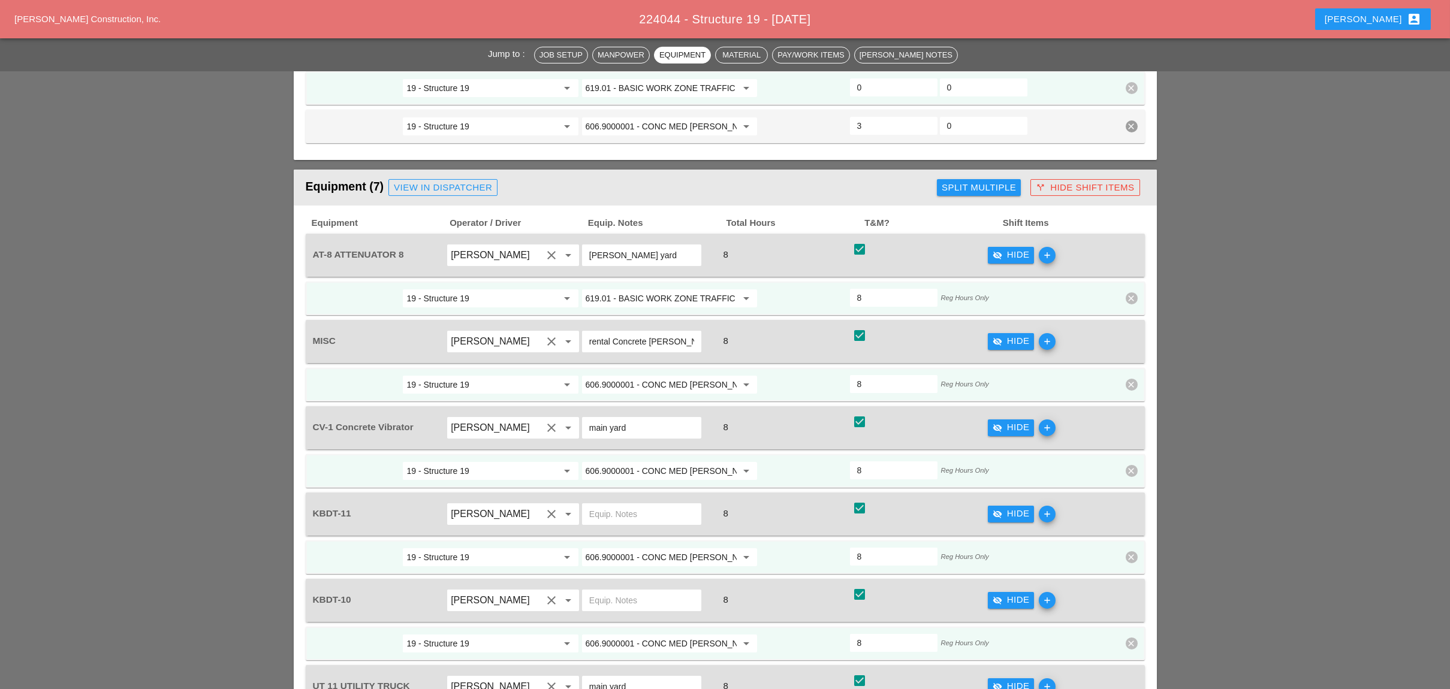
drag, startPoint x: 647, startPoint y: 167, endPoint x: 578, endPoint y: 170, distance: 68.4
click at [578, 239] on div "AT-8 ATTENUATOR 8 Fernando De Souza clear arrow_drop_down Bruckner yard 8 check…" at bounding box center [715, 256] width 811 height 34
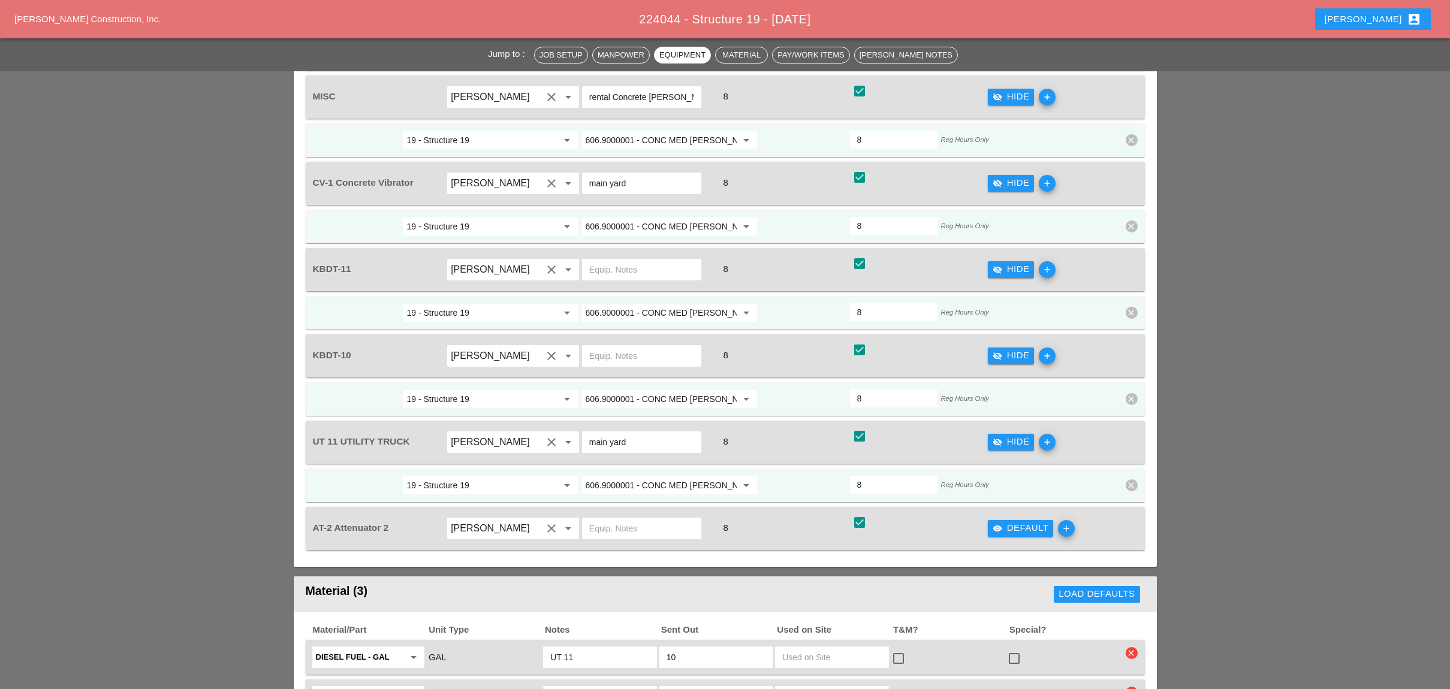
scroll to position [1758, 0]
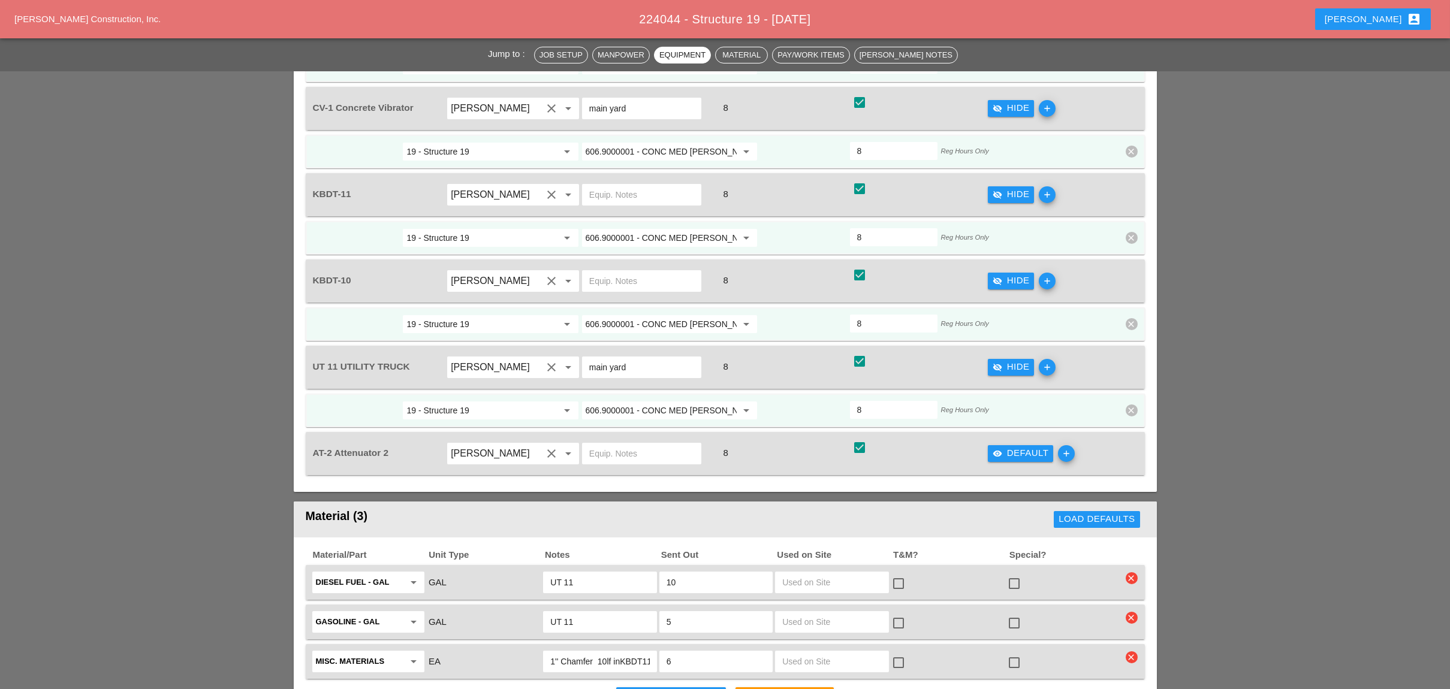
click at [618, 444] on input "text" at bounding box center [641, 453] width 105 height 19
paste input "[PERSON_NAME] yard"
type input "[PERSON_NAME] yard"
click at [1027, 446] on div "visibility Default" at bounding box center [1020, 453] width 56 height 14
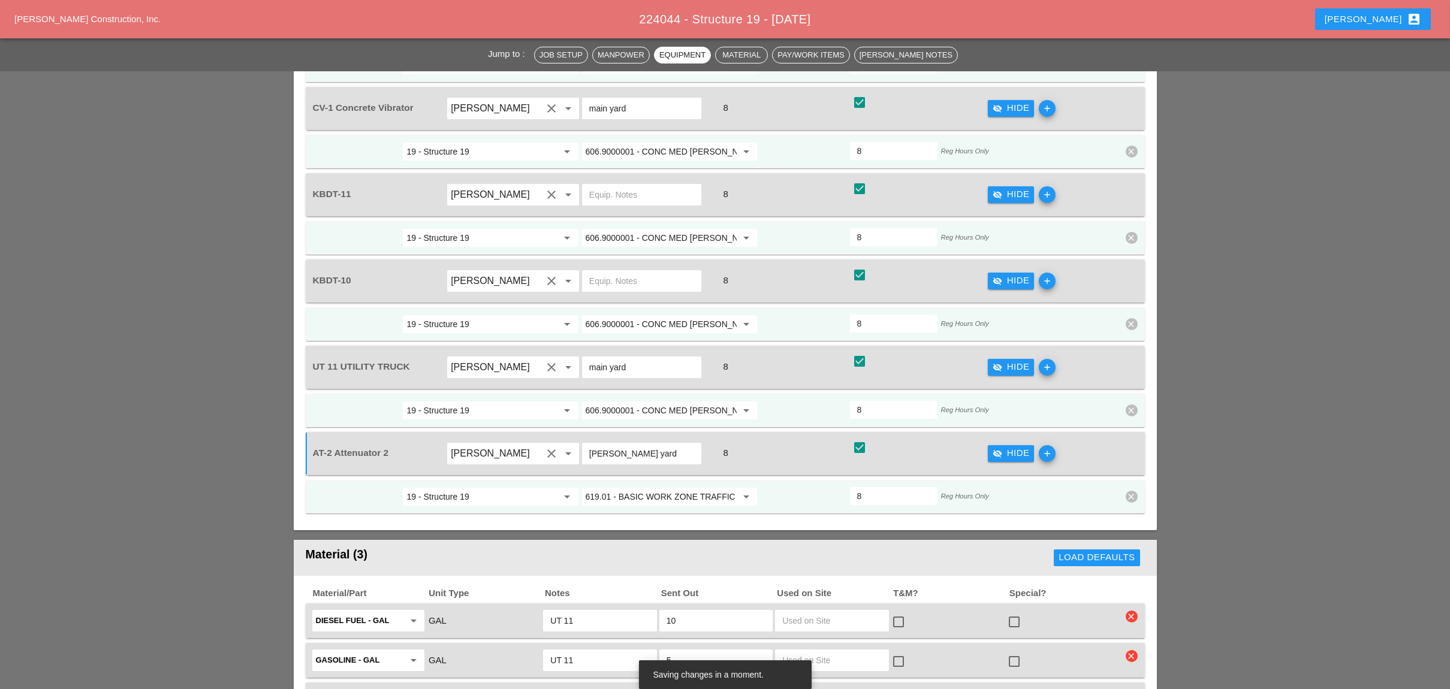
click at [629, 487] on input "619.01 - BASIC WORK ZONE TRAFFIC CONTROL" at bounding box center [661, 496] width 151 height 19
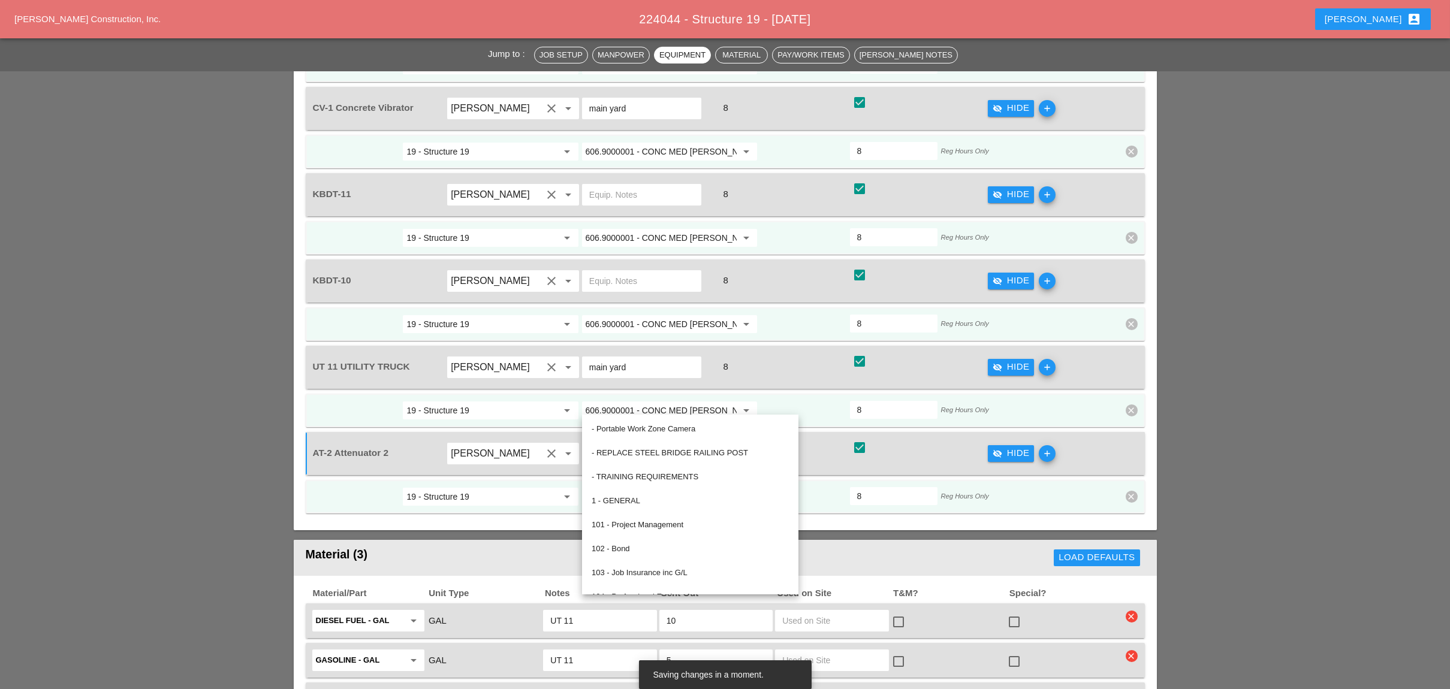
click at [666, 401] on input "606.9000001 - CONC MED [PERSON_NAME] TRNS (CAST IN PLACE)" at bounding box center [661, 410] width 151 height 19
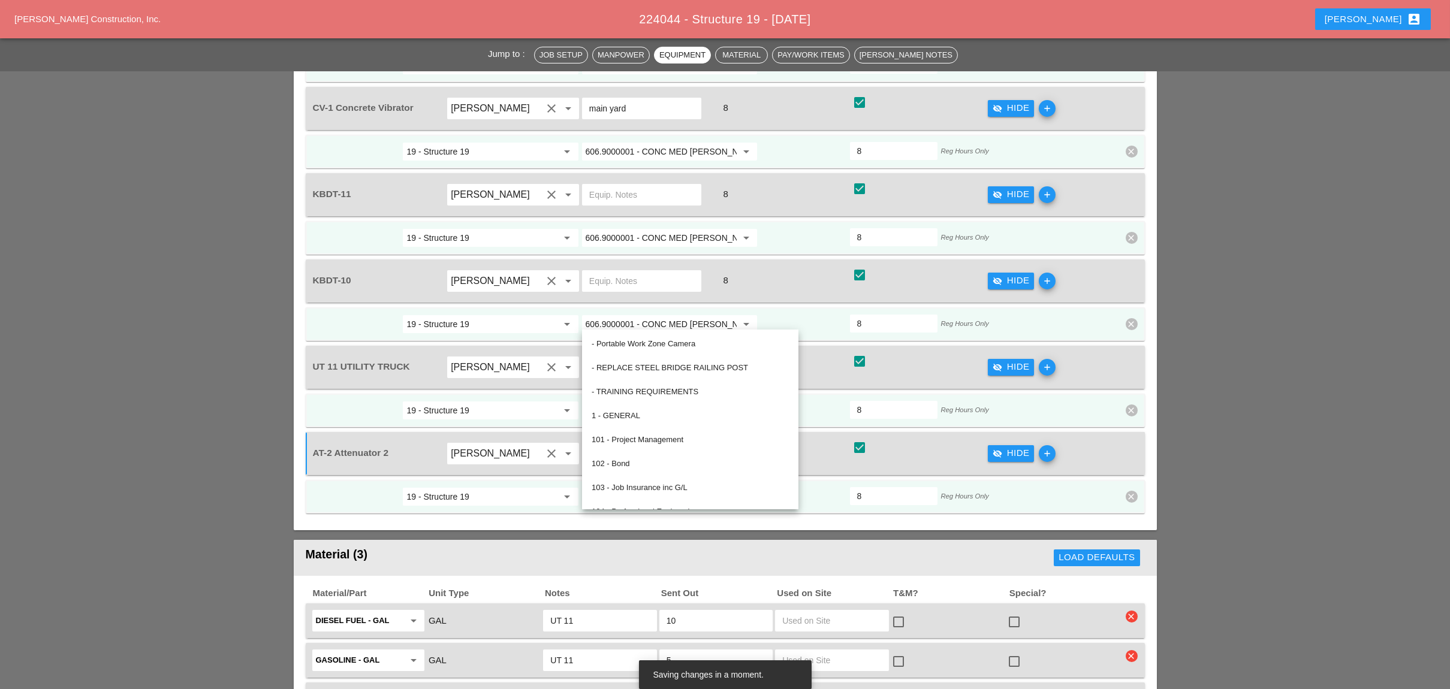
click at [831, 432] on div "AT-2 Attenuator 2 Freddie Rodas Torres clear arrow_drop_down Bruckner yard 8 ch…" at bounding box center [725, 473] width 839 height 82
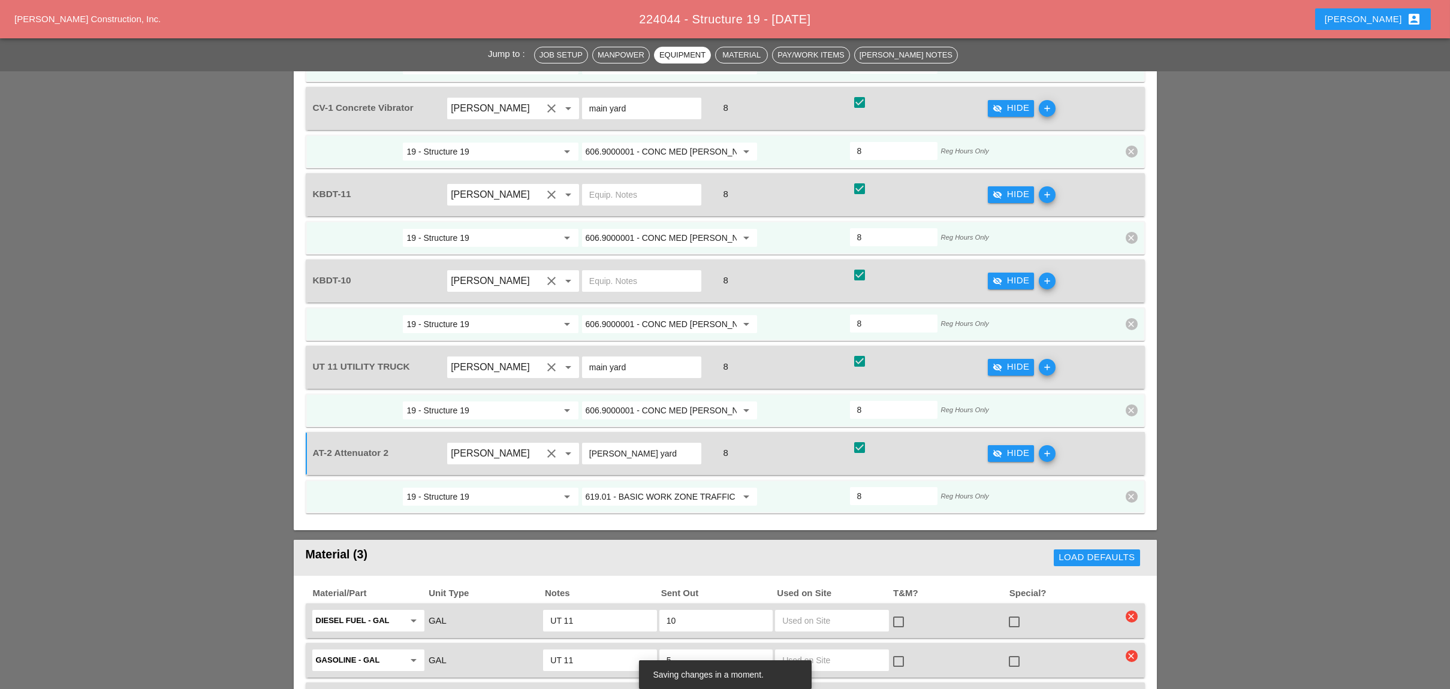
click at [673, 487] on input "619.01 - BASIC WORK ZONE TRAFFIC CONTROL" at bounding box center [661, 496] width 151 height 19
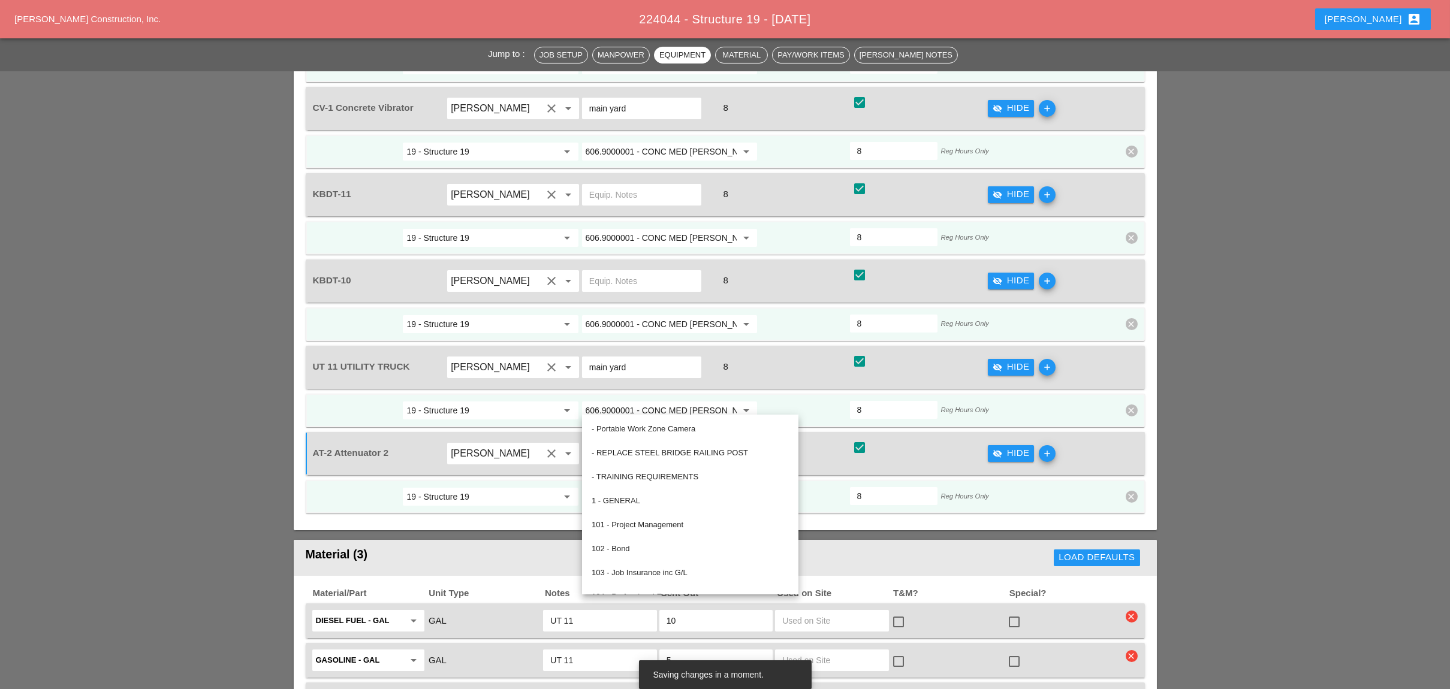
click at [826, 486] on div at bounding box center [804, 497] width 90 height 22
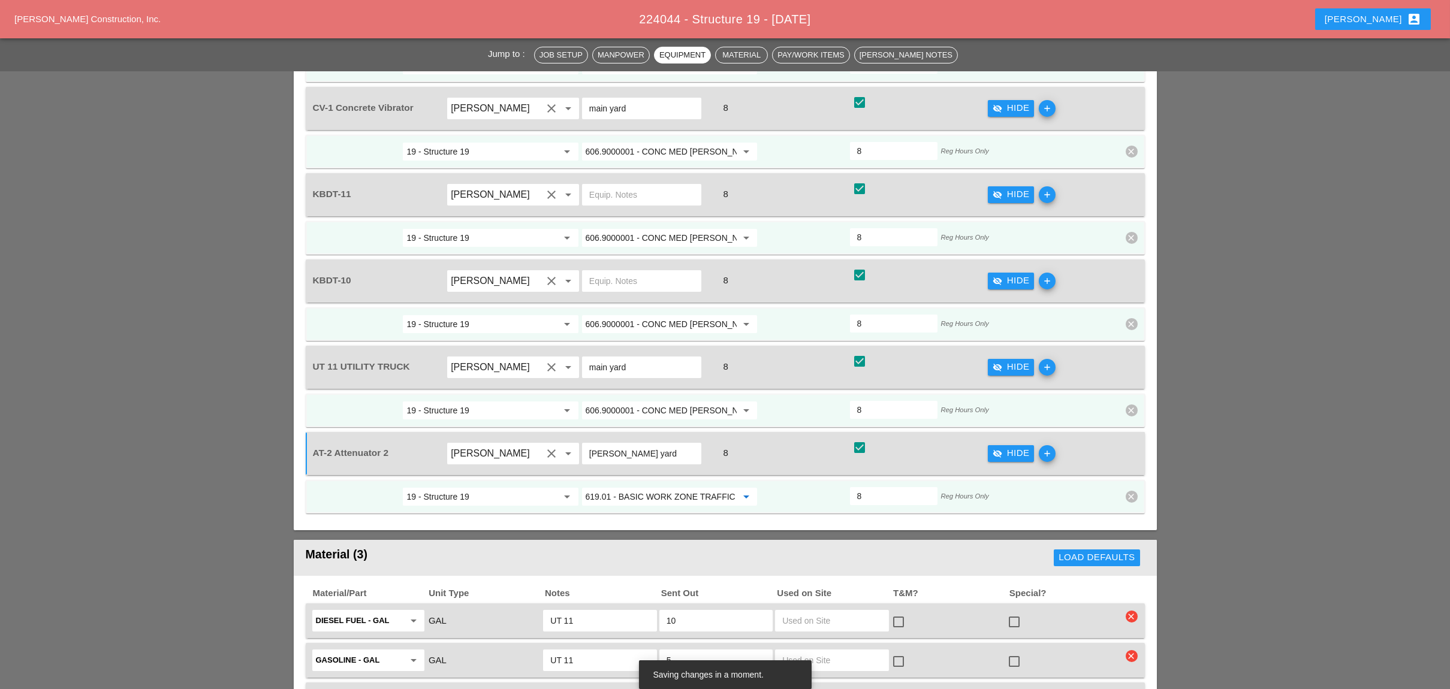
click at [674, 487] on input "619.01 - BASIC WORK ZONE TRAFFIC CONTROL" at bounding box center [661, 496] width 151 height 19
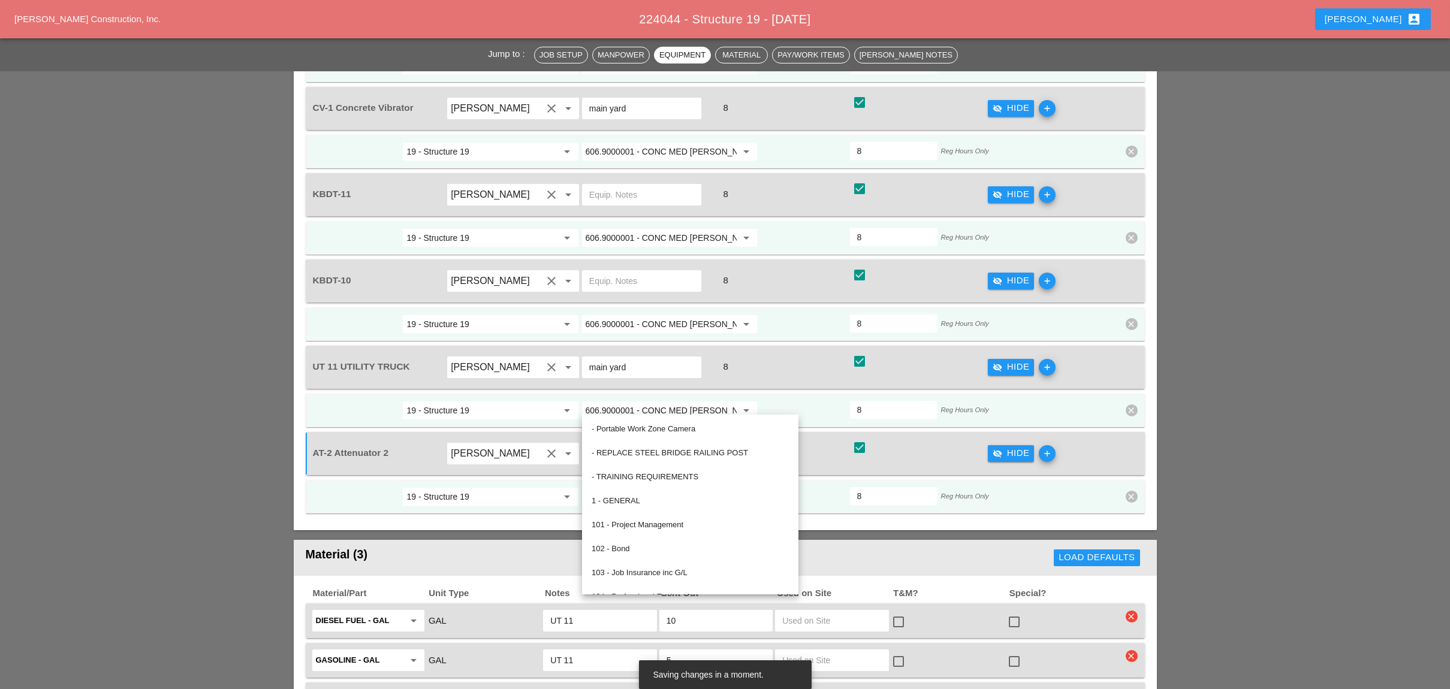
paste input "06.9000001 - CONC MED BARR TRNS (CAST IN PLACE)"
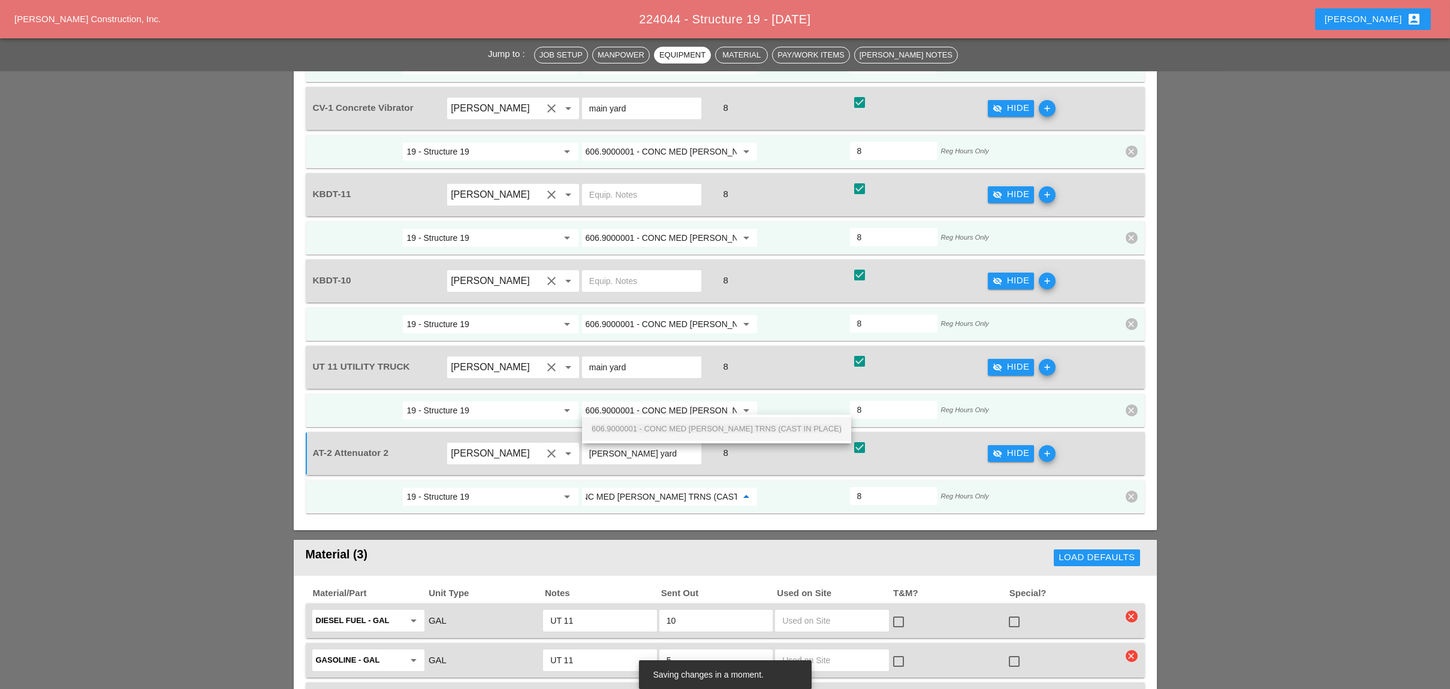
click at [675, 426] on span "606.9000001 - CONC MED [PERSON_NAME] TRNS (CAST IN PLACE)" at bounding box center [717, 428] width 250 height 9
click at [689, 487] on input "606.9000001 - CONC MED [PERSON_NAME] TRNS (CAST IN PLACE)" at bounding box center [661, 496] width 151 height 19
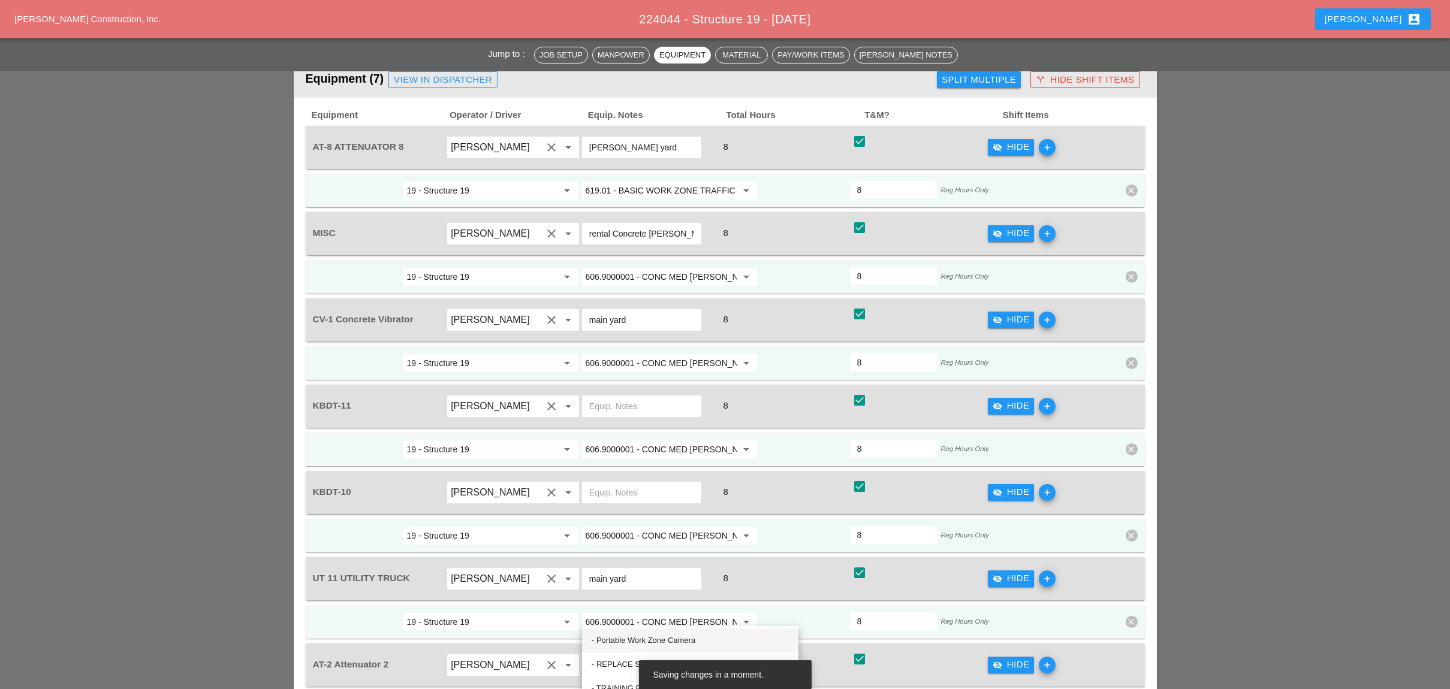
scroll to position [1438, 0]
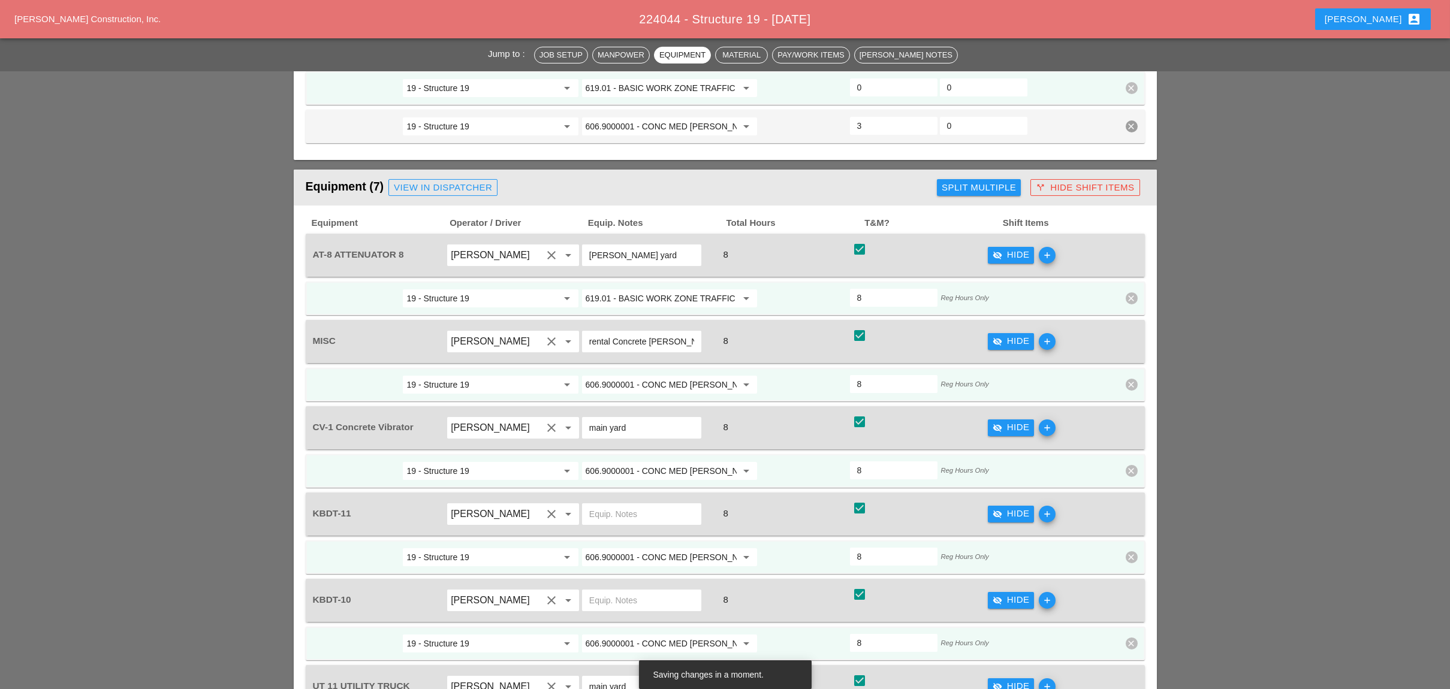
click at [624, 289] on input "619.01 - BASIC WORK ZONE TRAFFIC CONTROL" at bounding box center [661, 298] width 151 height 19
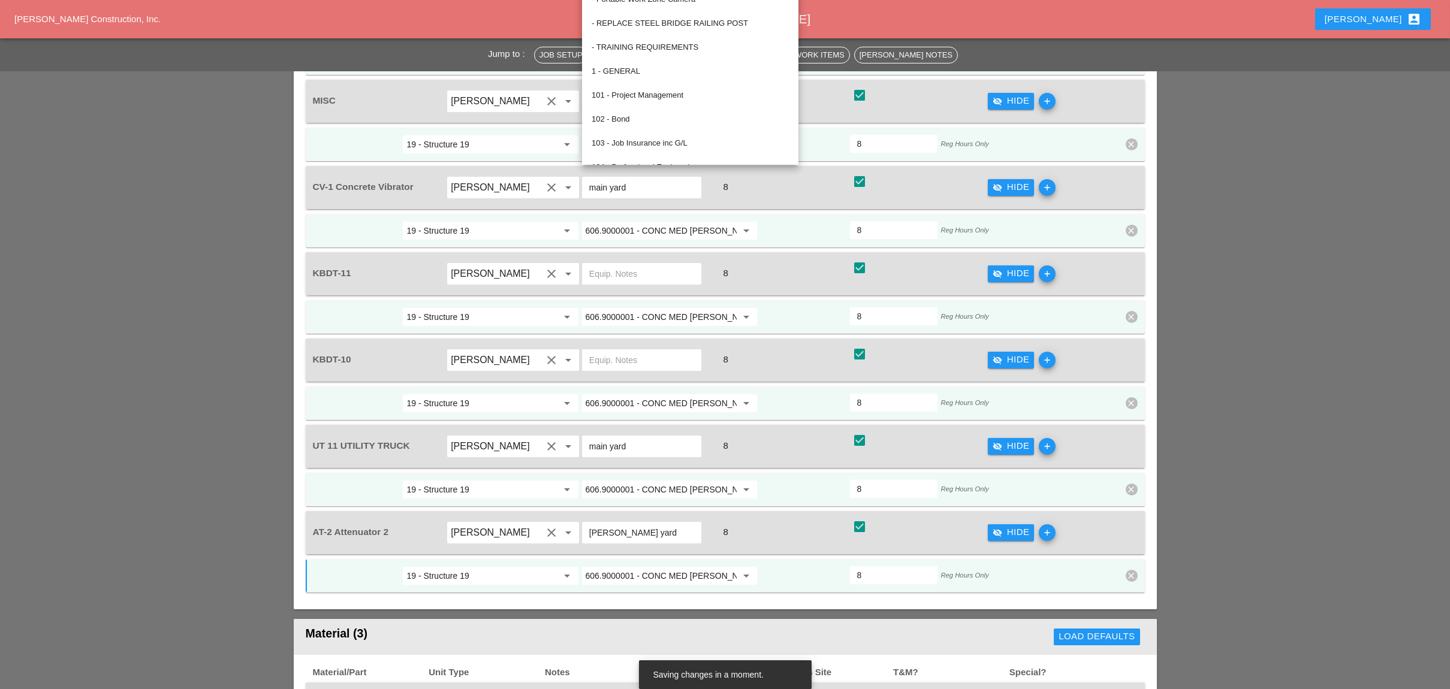
scroll to position [1838, 0]
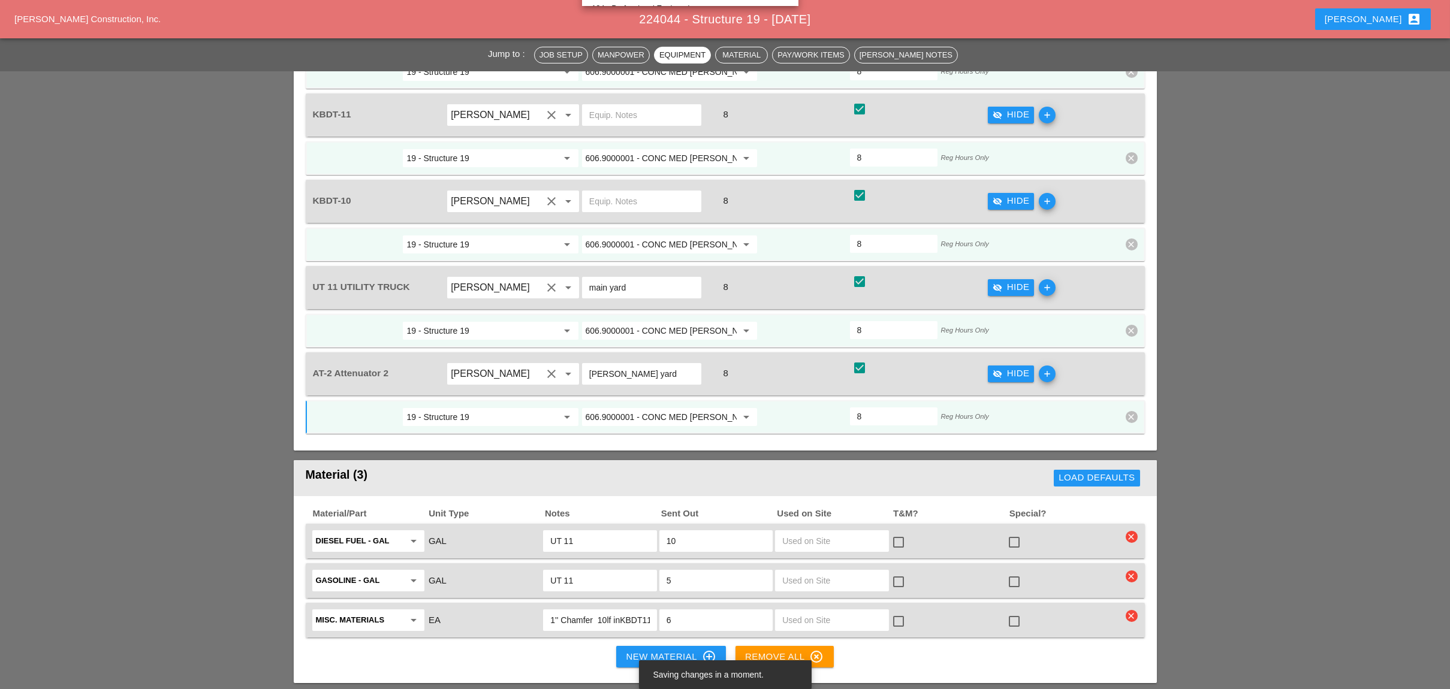
click at [629, 408] on input "606.9000001 - CONC MED [PERSON_NAME] TRNS (CAST IN PLACE)" at bounding box center [661, 417] width 151 height 19
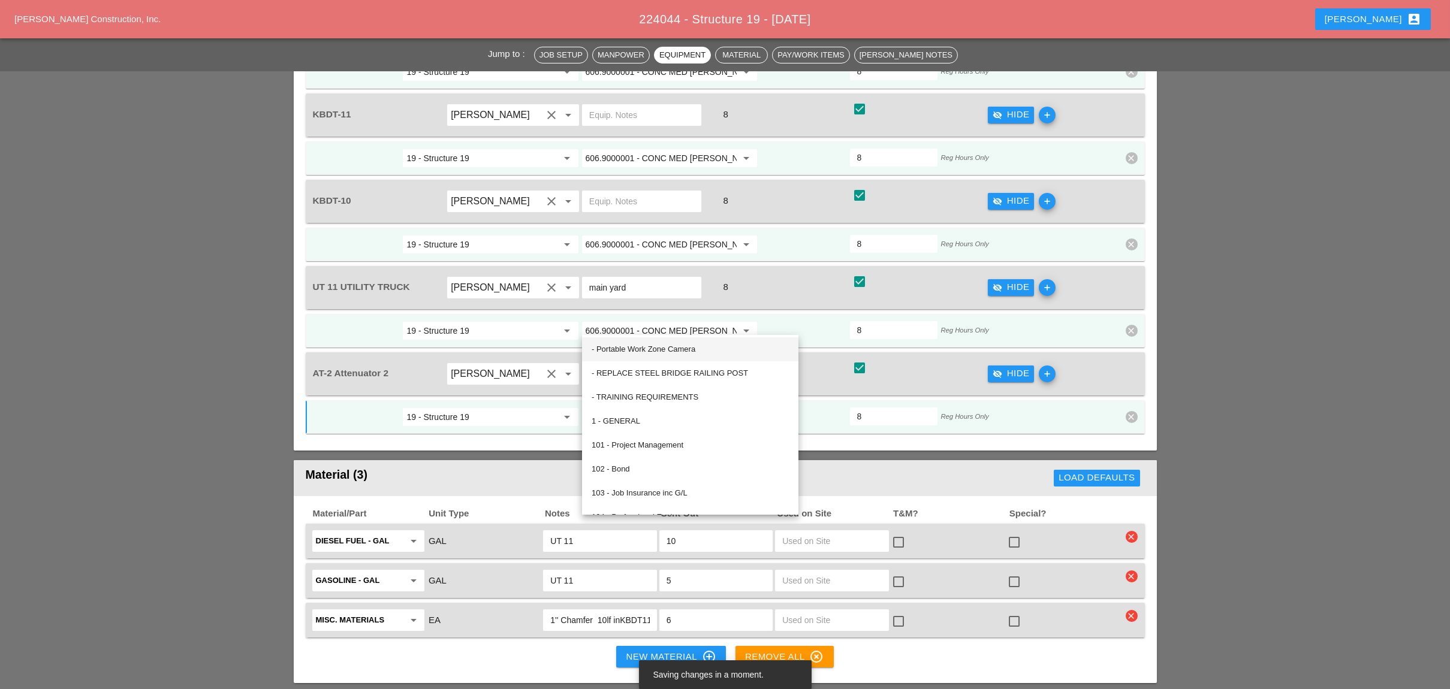
paste input "19.01 - BASIC WORK ZONE TRAFFIC CONTROL"
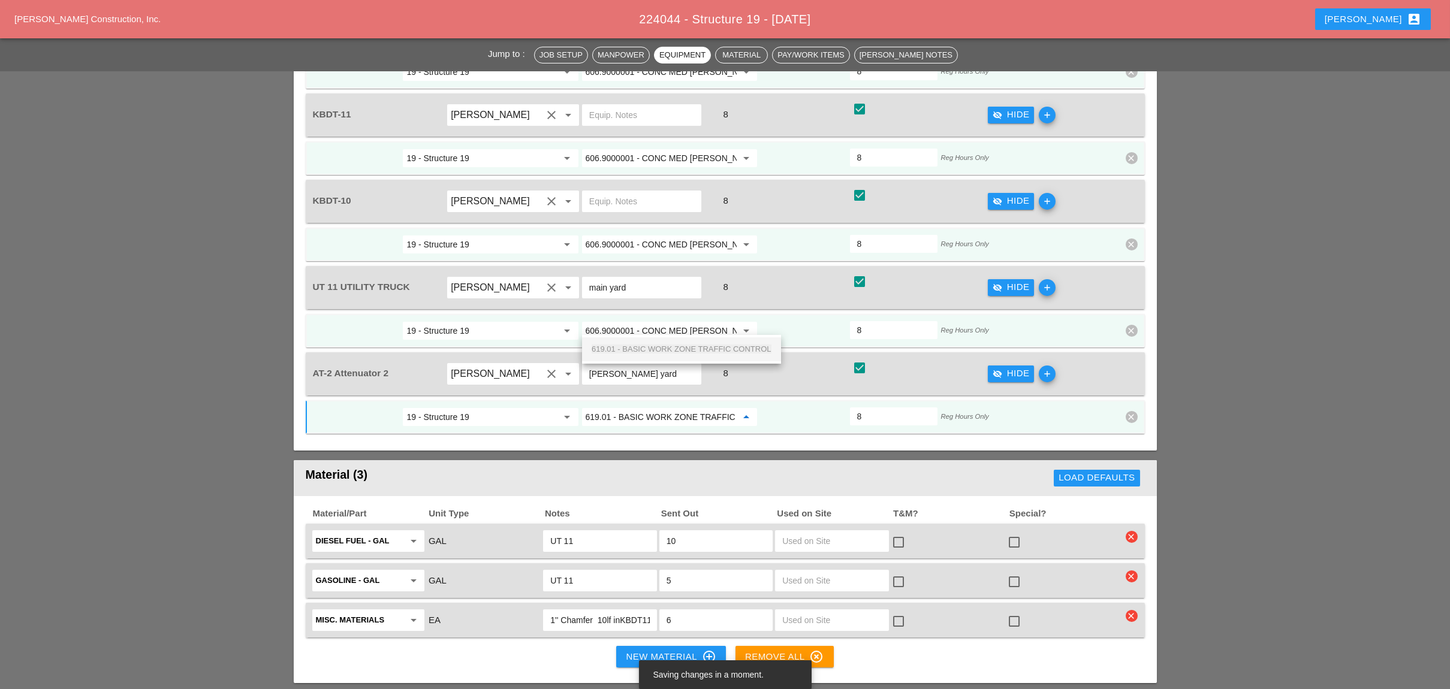
scroll to position [0, 43]
click at [638, 345] on span "619.01 - BASIC WORK ZONE TRAFFIC CONTROL" at bounding box center [682, 349] width 180 height 9
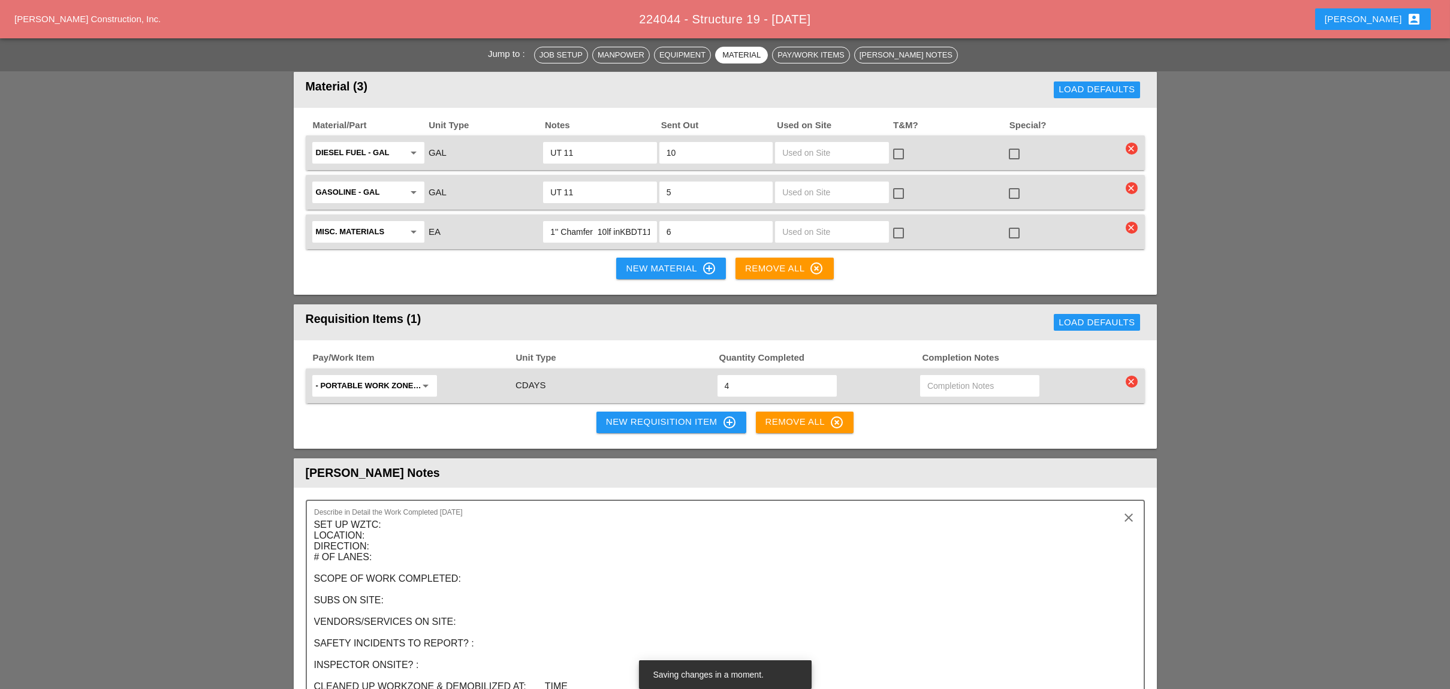
scroll to position [2237, 0]
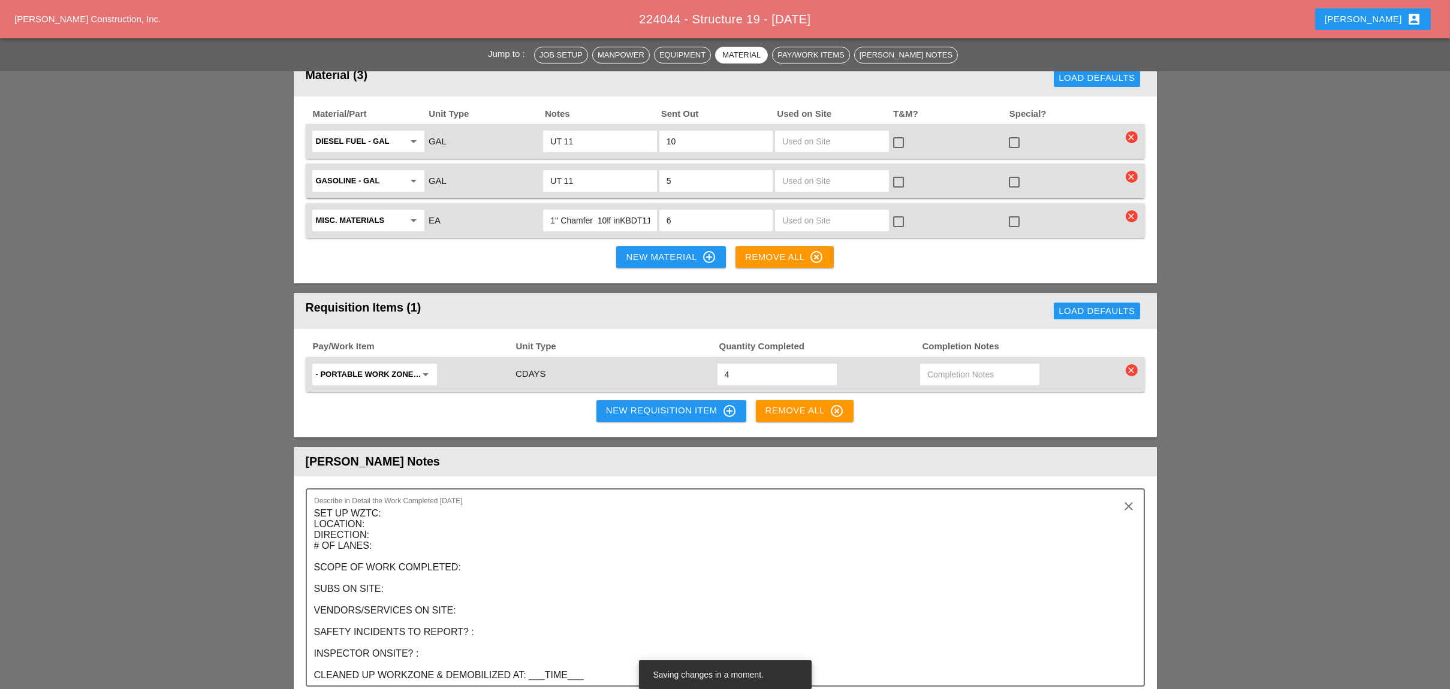
type input "619.01 - BASIC WORK ZONE TRAFFIC CONTROL"
click at [653, 404] on div "New Requisition Item control_point" at bounding box center [671, 411] width 131 height 14
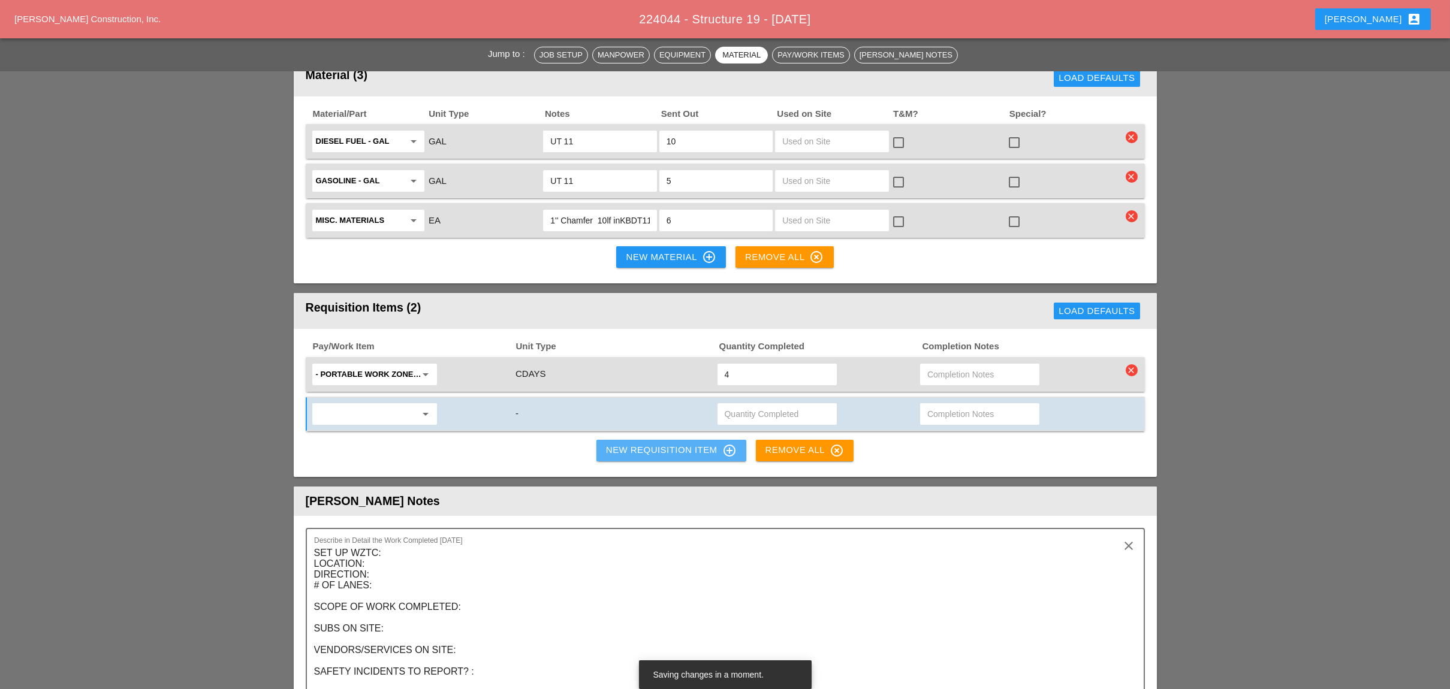
scroll to position [0, 0]
click at [375, 405] on input "text" at bounding box center [366, 414] width 101 height 19
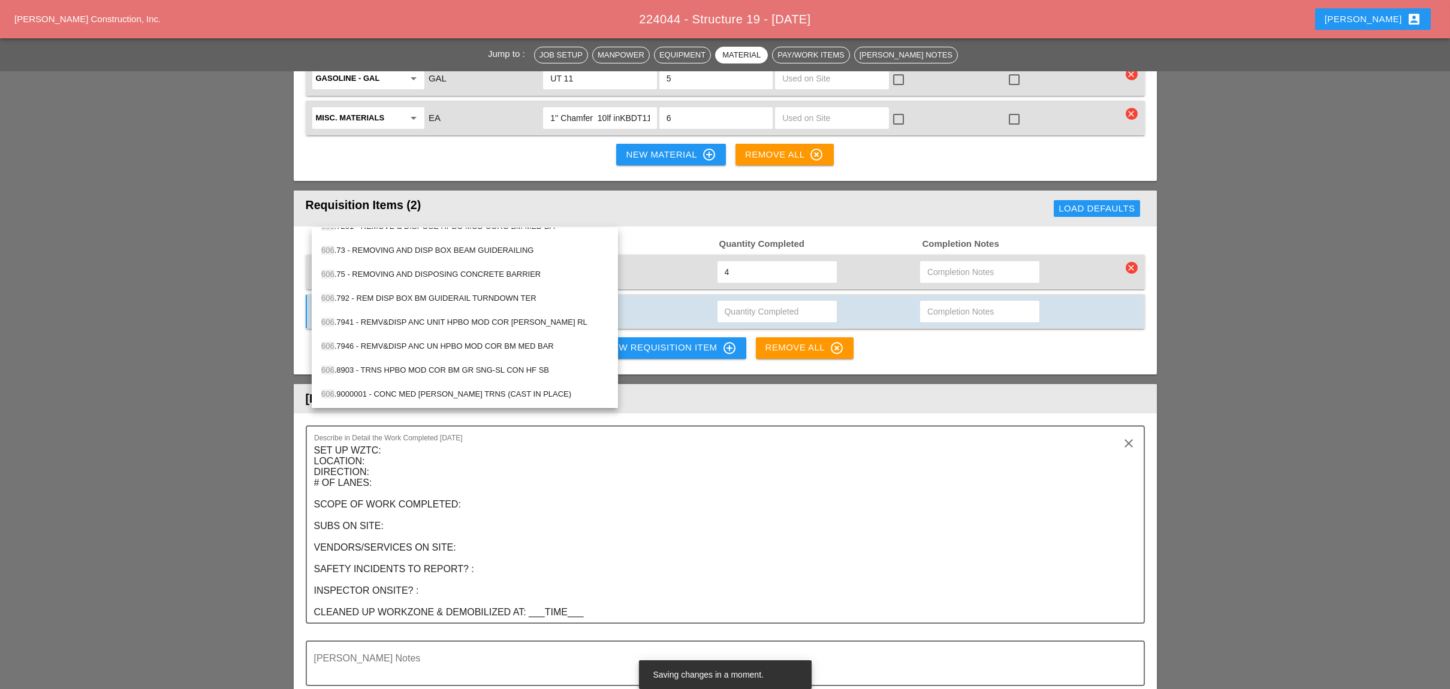
scroll to position [2557, 0]
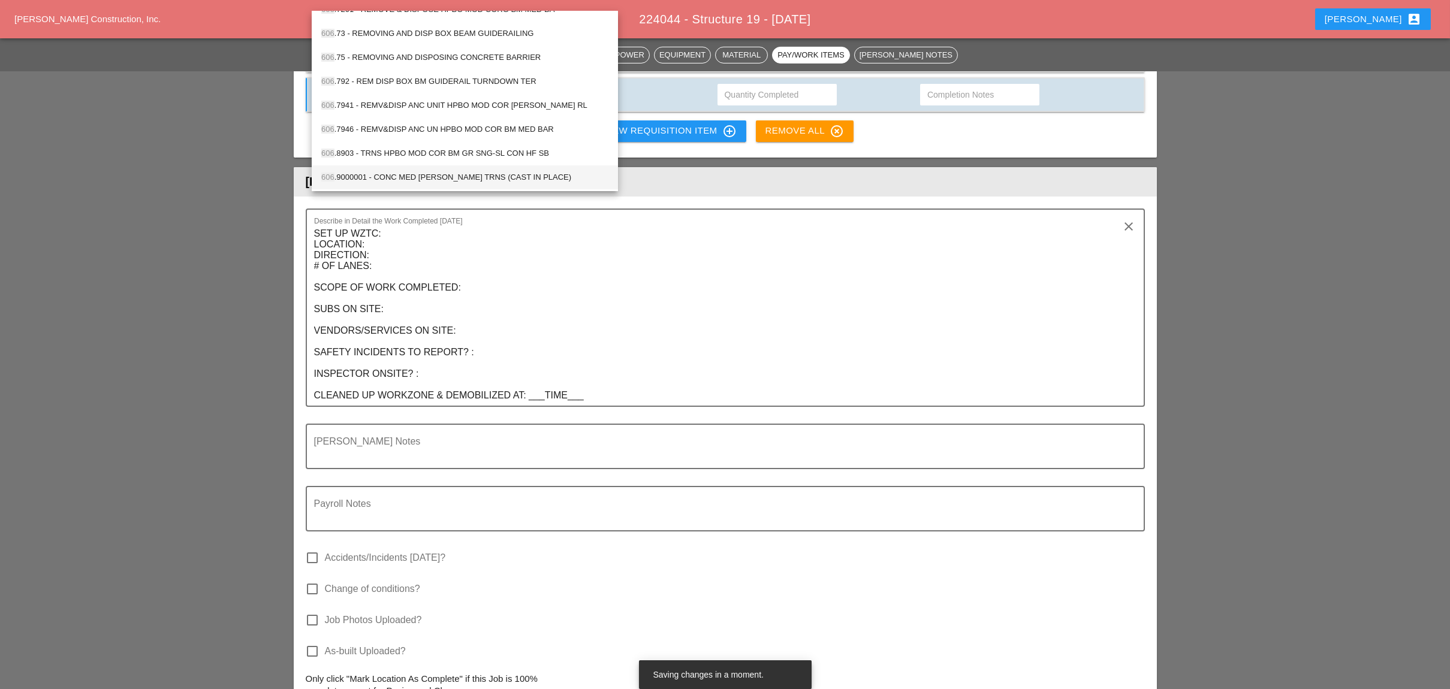
click at [426, 177] on div "606 .9000001 - CONC MED BARR TRNS (CAST IN PLACE)" at bounding box center [464, 177] width 287 height 14
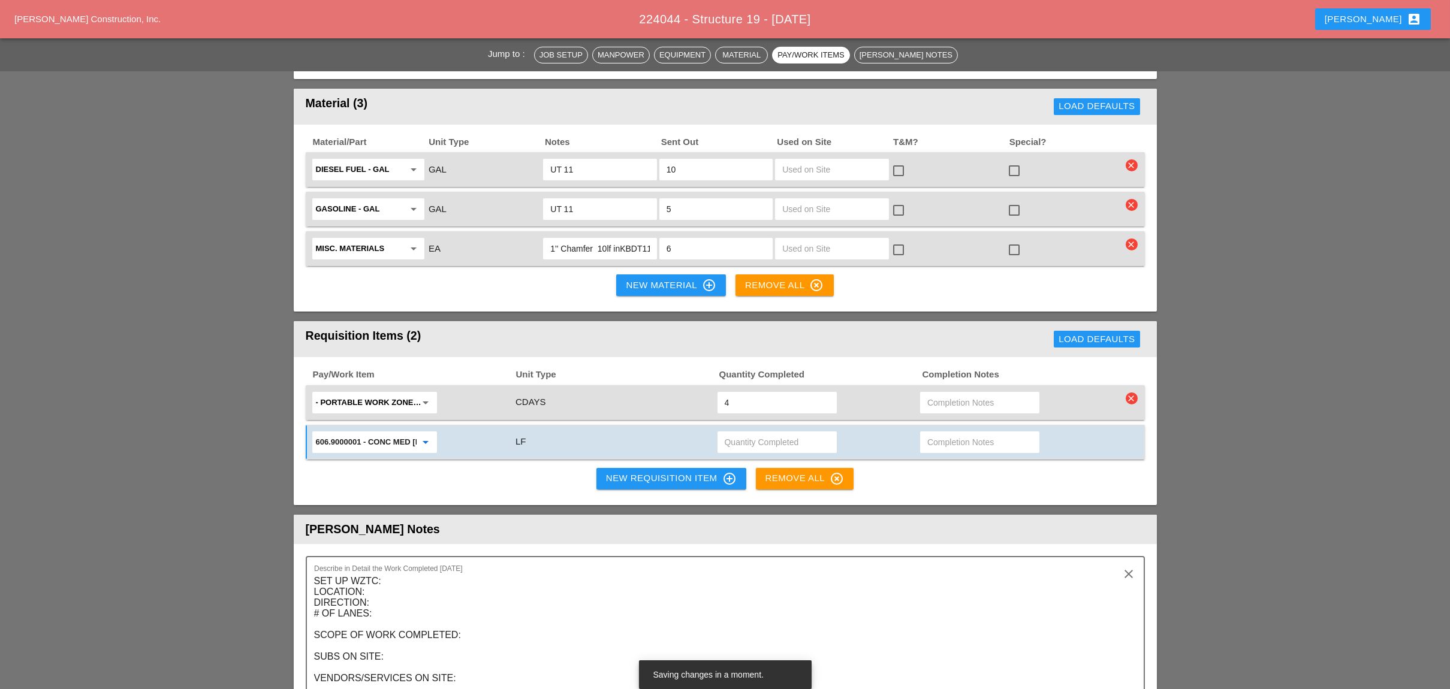
scroll to position [2237, 0]
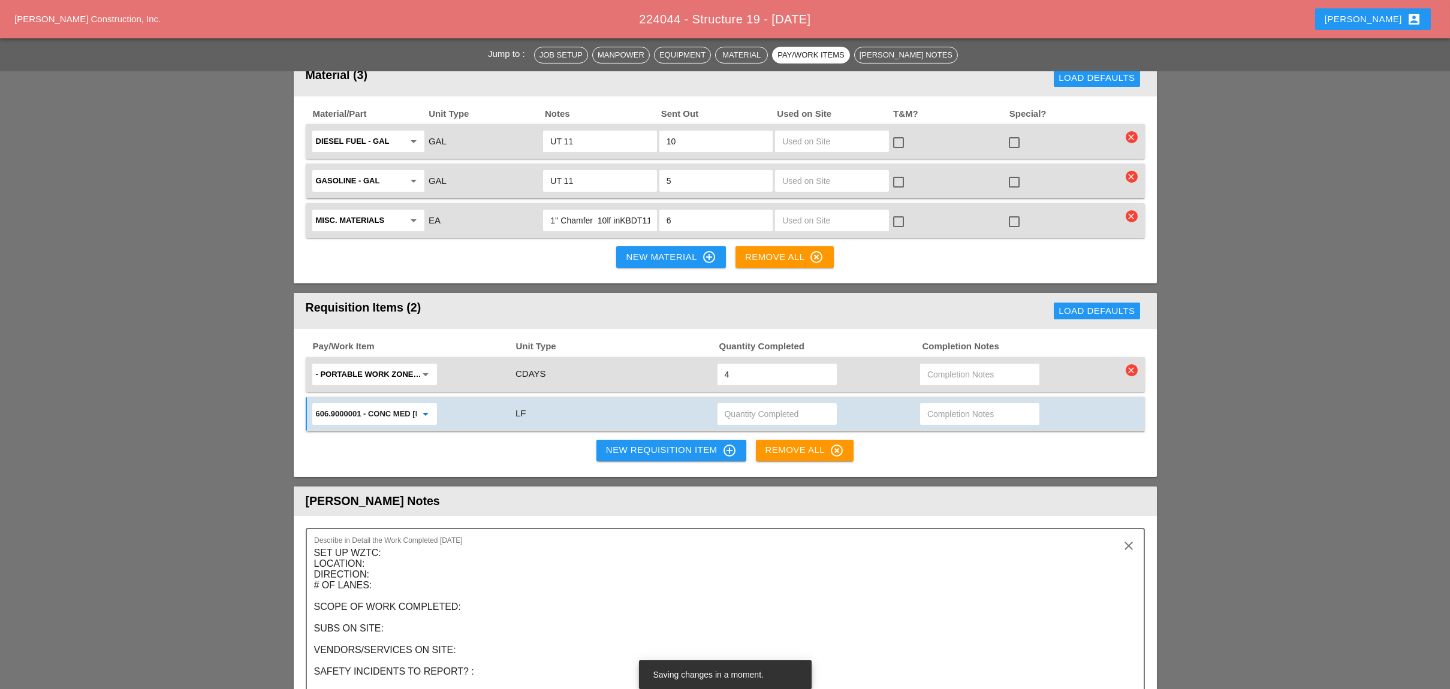
type input "606.9000001 - CONC MED [PERSON_NAME] TRNS (CAST IN PLACE)"
click at [761, 405] on input "text" at bounding box center [777, 414] width 105 height 19
click at [940, 405] on input "text" at bounding box center [979, 414] width 105 height 19
type input "waiting"
click at [955, 361] on div "Pay/Work Item Unit Type Quantity Completed Completion Notes - Portable Work Zon…" at bounding box center [725, 403] width 863 height 148
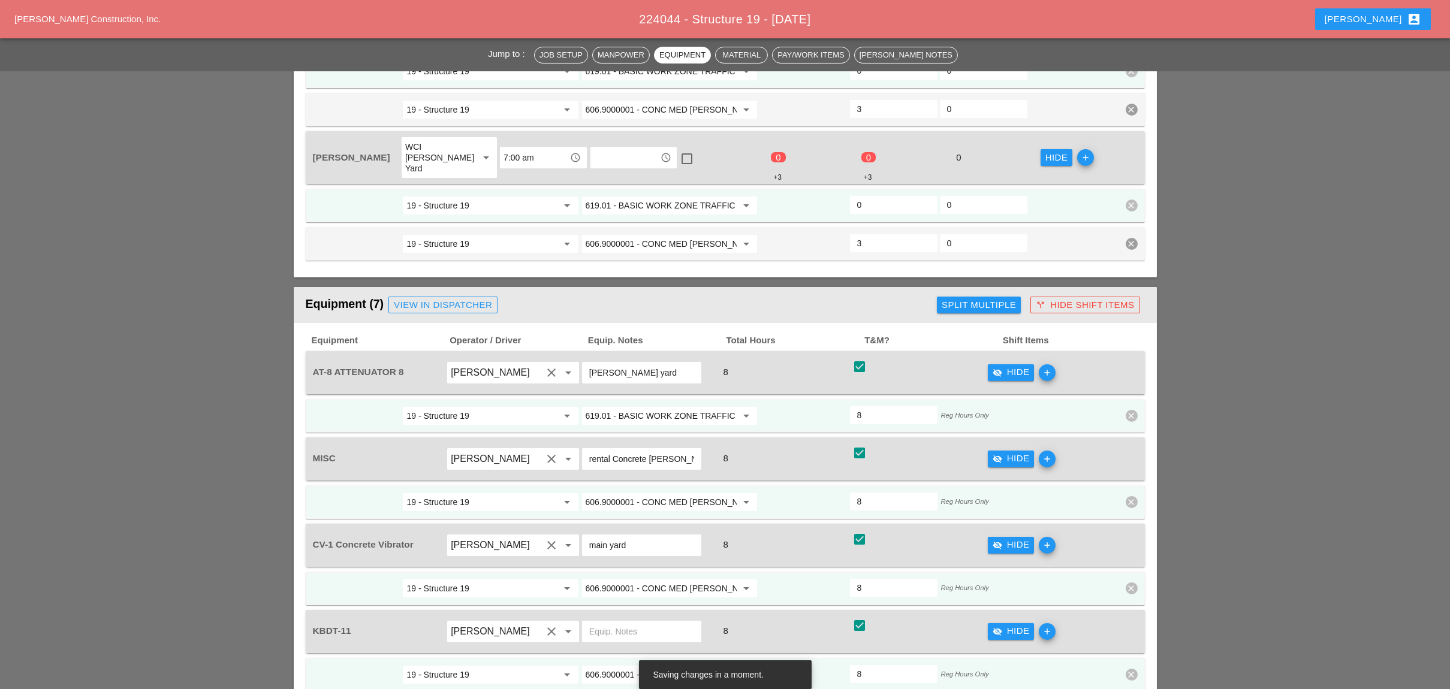
scroll to position [1358, 0]
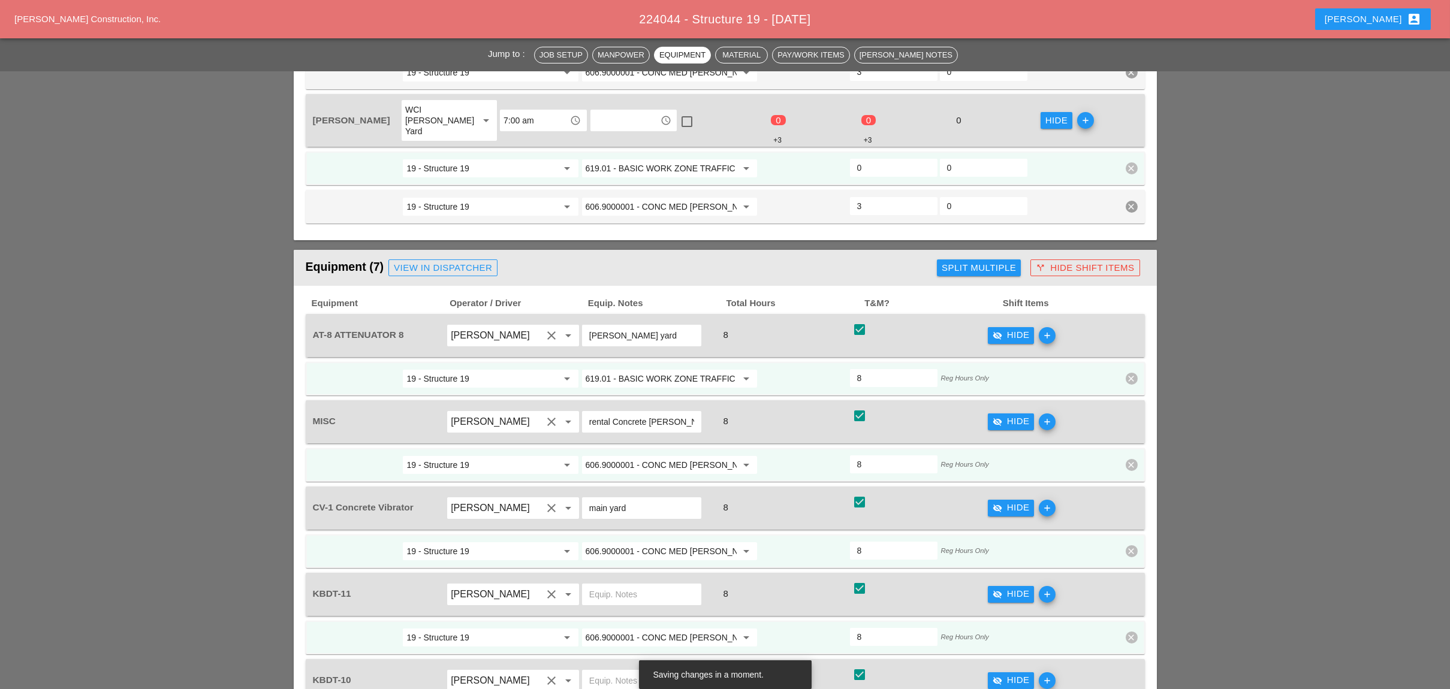
drag, startPoint x: 645, startPoint y: 255, endPoint x: 579, endPoint y: 254, distance: 65.9
click at [579, 319] on div "AT-8 ATTENUATOR 8 Fernando De Souza clear arrow_drop_down Bruckner yard 8 check…" at bounding box center [715, 336] width 811 height 34
drag, startPoint x: 626, startPoint y: 254, endPoint x: 583, endPoint y: 255, distance: 43.2
click at [584, 325] on div "4hr only" at bounding box center [641, 336] width 119 height 22
click at [629, 326] on input "4hr only" at bounding box center [641, 335] width 105 height 19
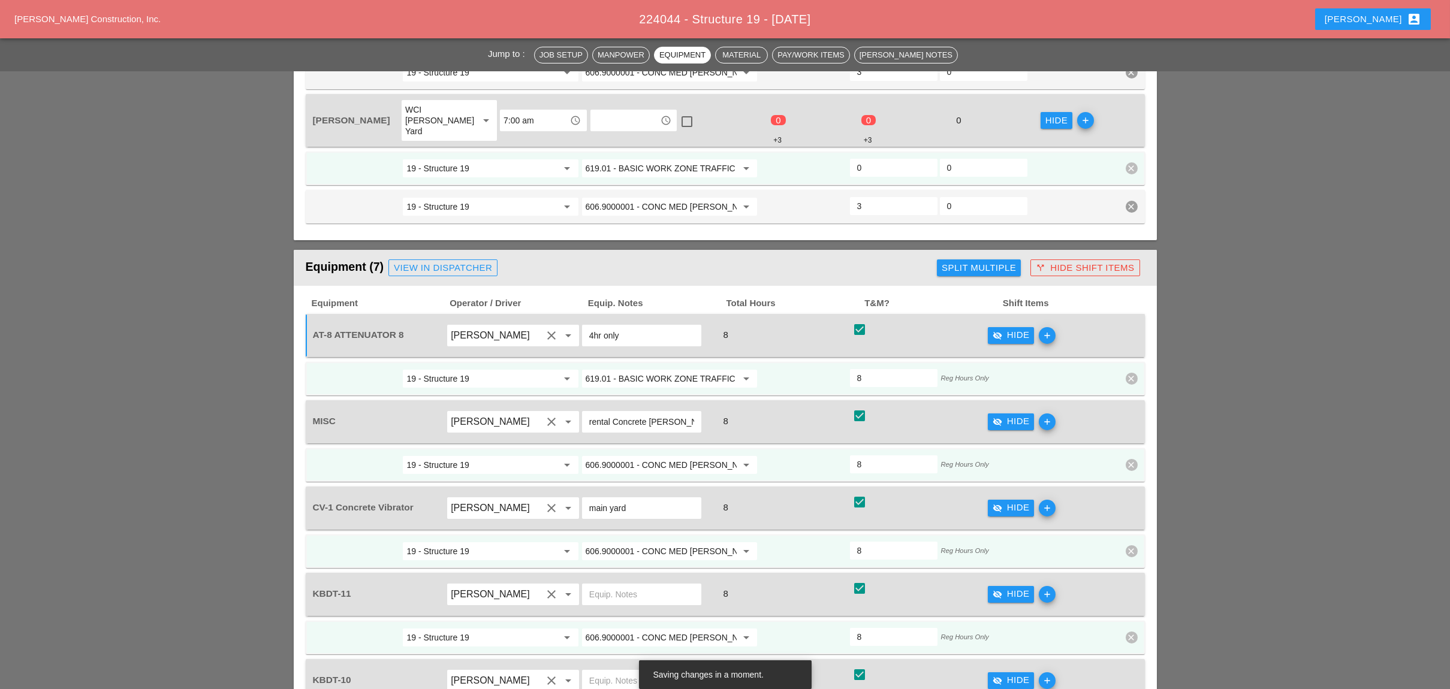
click at [629, 326] on input "4hr only" at bounding box center [641, 335] width 105 height 19
click at [633, 326] on input "4hr only" at bounding box center [641, 335] width 105 height 19
drag, startPoint x: 638, startPoint y: 252, endPoint x: 583, endPoint y: 254, distance: 55.2
click at [583, 325] on div "4hr only" at bounding box center [641, 336] width 119 height 22
drag, startPoint x: 595, startPoint y: 252, endPoint x: 636, endPoint y: 250, distance: 41.4
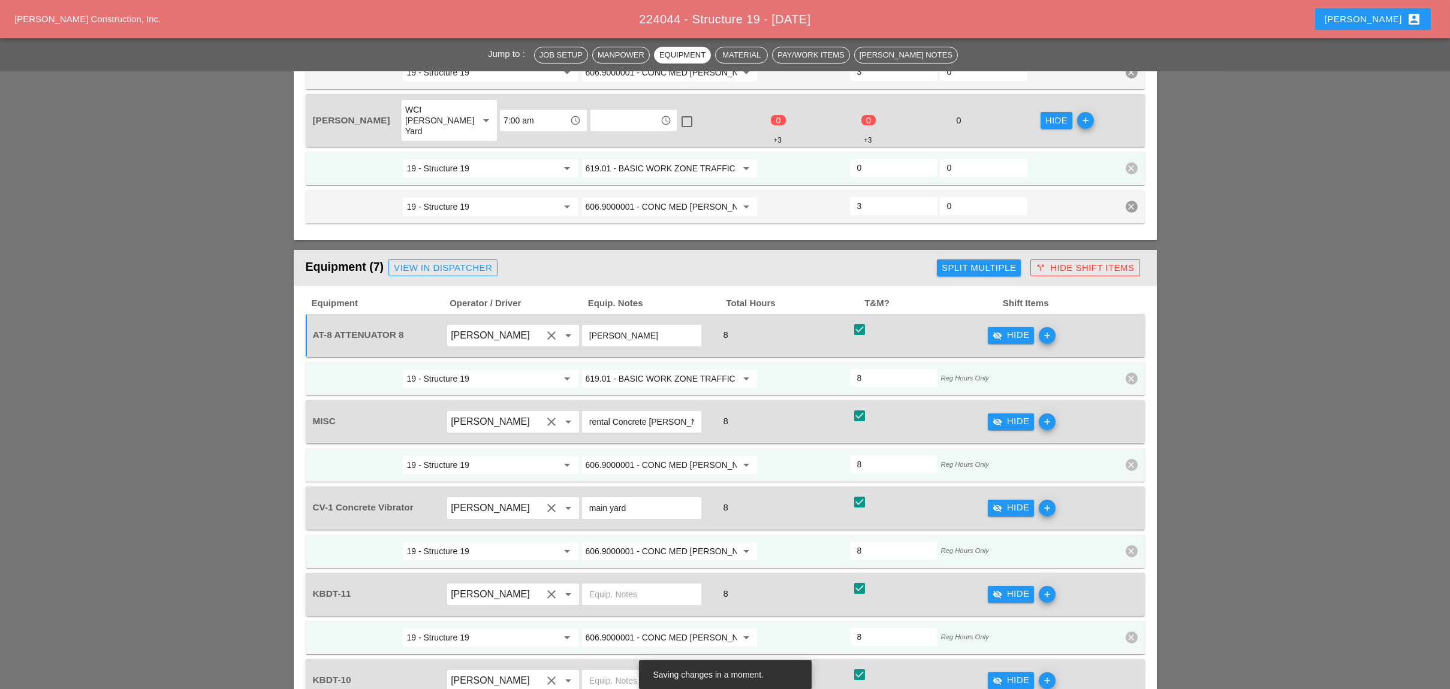
click at [636, 326] on input "ruckner" at bounding box center [641, 335] width 105 height 19
click at [587, 325] on div "ruckner" at bounding box center [641, 336] width 119 height 22
click at [602, 326] on input "ruckner" at bounding box center [641, 335] width 105 height 19
drag, startPoint x: 627, startPoint y: 250, endPoint x: 582, endPoint y: 248, distance: 45.6
click at [582, 325] on div "ruckner" at bounding box center [641, 336] width 119 height 22
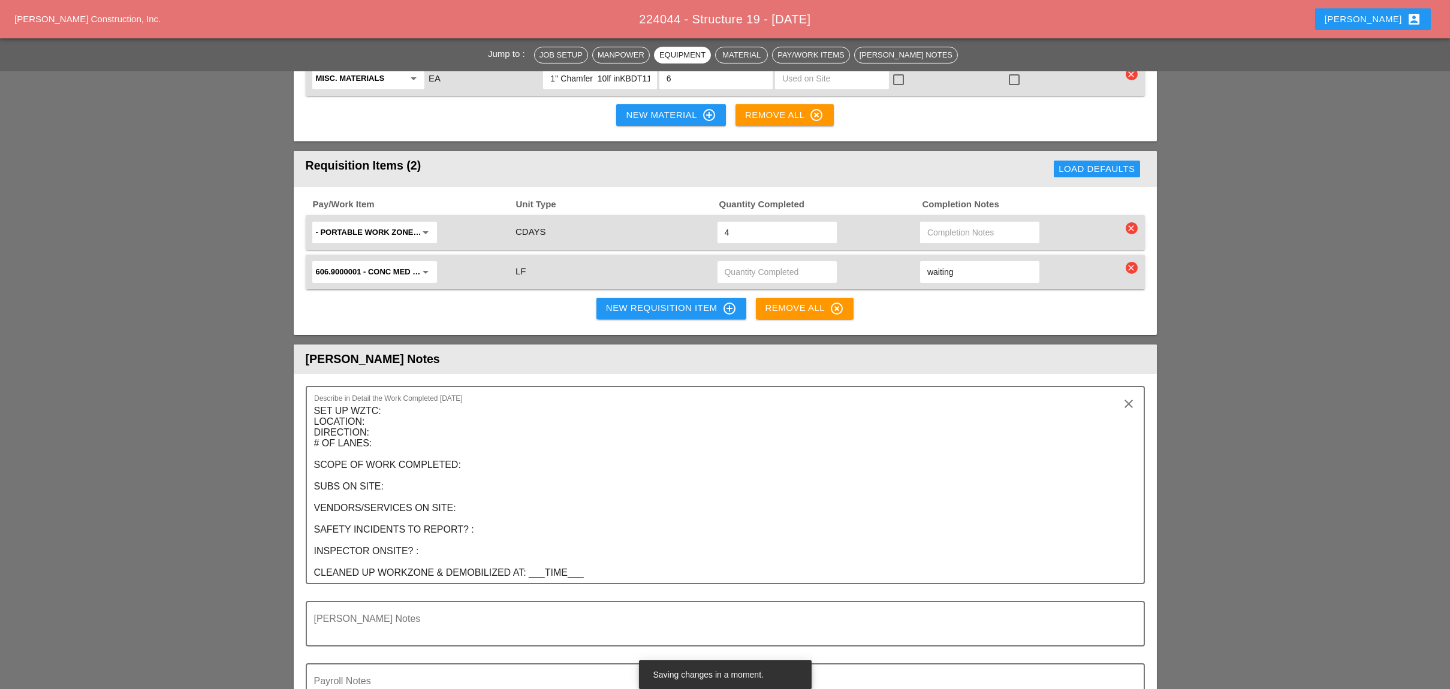
scroll to position [2477, 0]
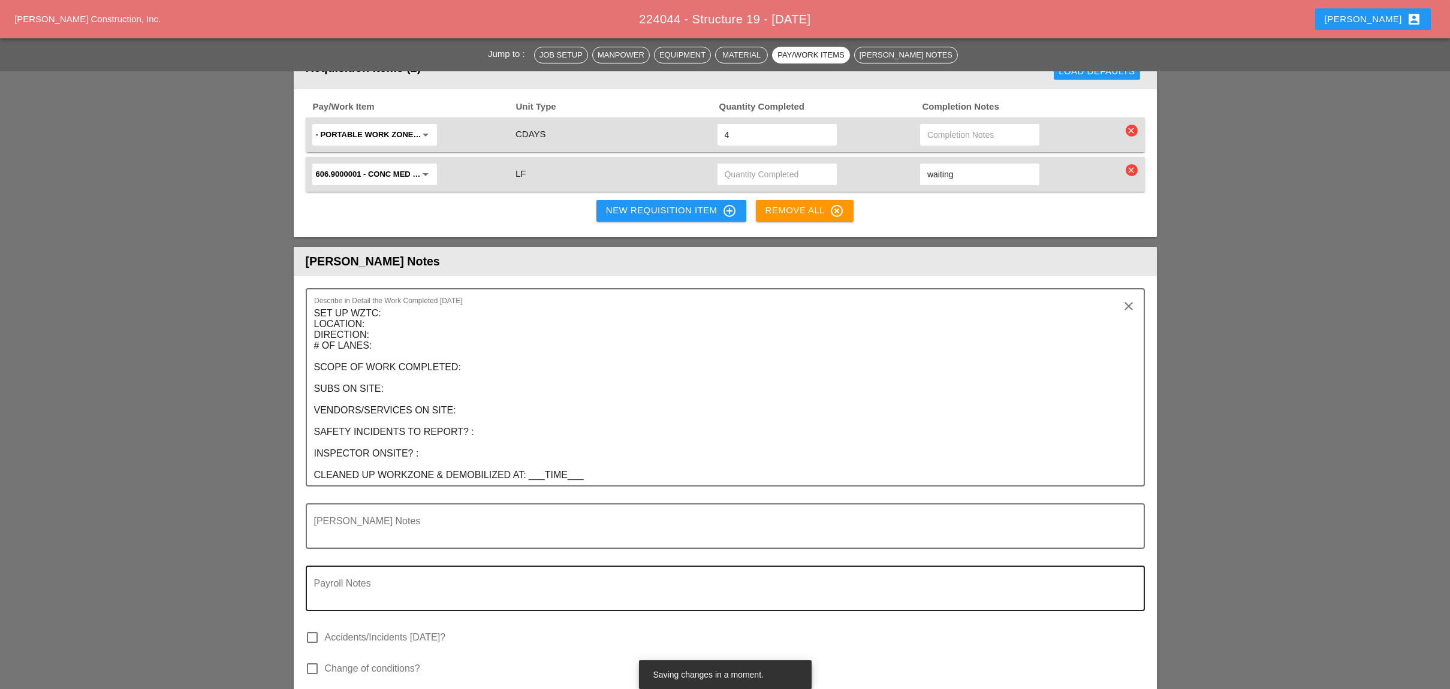
type input "[PERSON_NAME]"
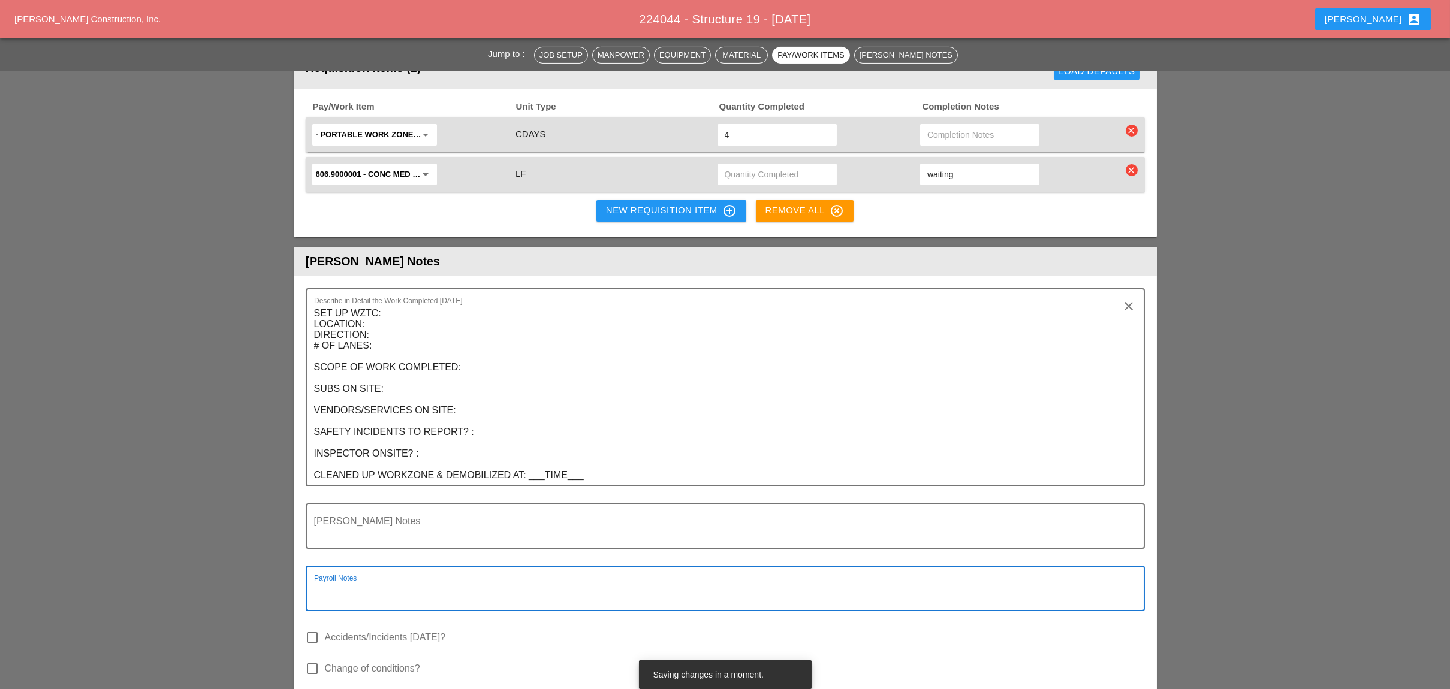
click at [433, 581] on textarea "Payroll Notes" at bounding box center [720, 595] width 813 height 29
click at [503, 581] on textarea "All Equipment and lab to cbe harged for 4 hr" at bounding box center [720, 595] width 813 height 29
click at [556, 567] on div "Payroll Notes All Equipment and lab to be charged for 4 hr only" at bounding box center [720, 588] width 813 height 43
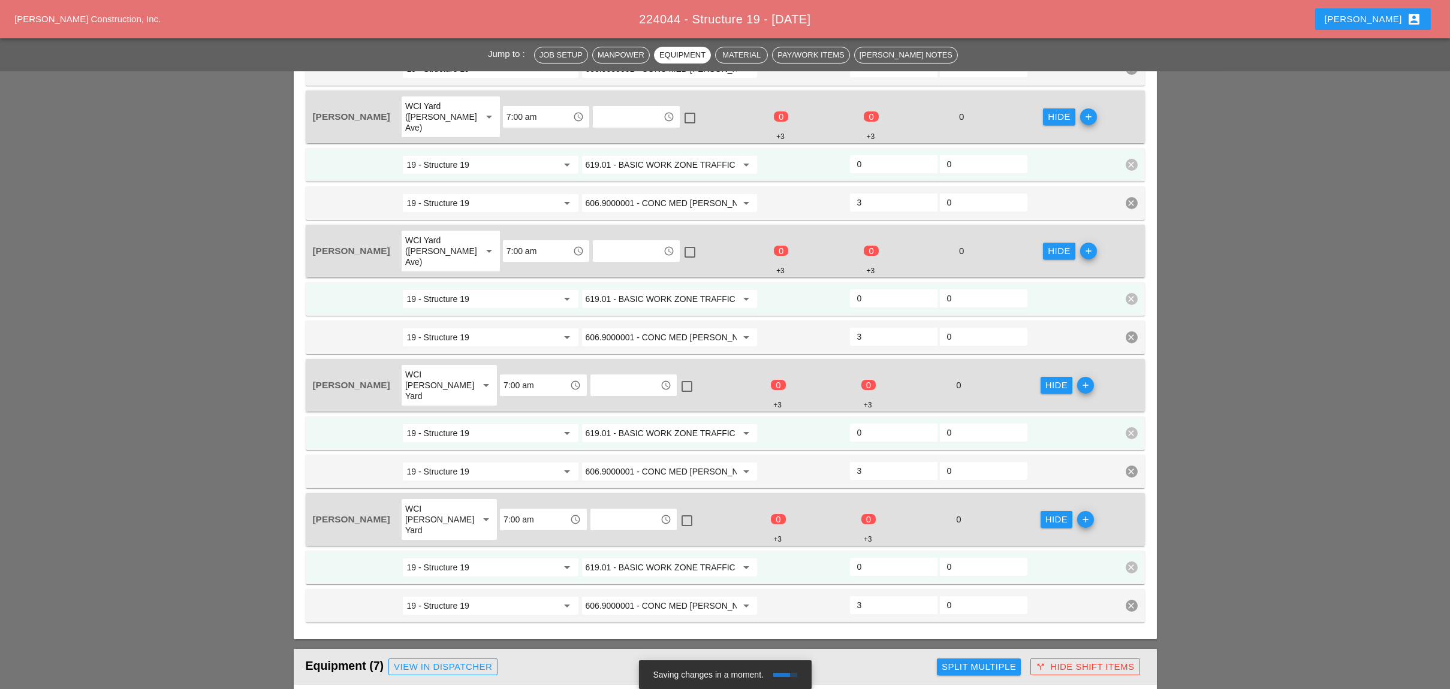
scroll to position [1118, 0]
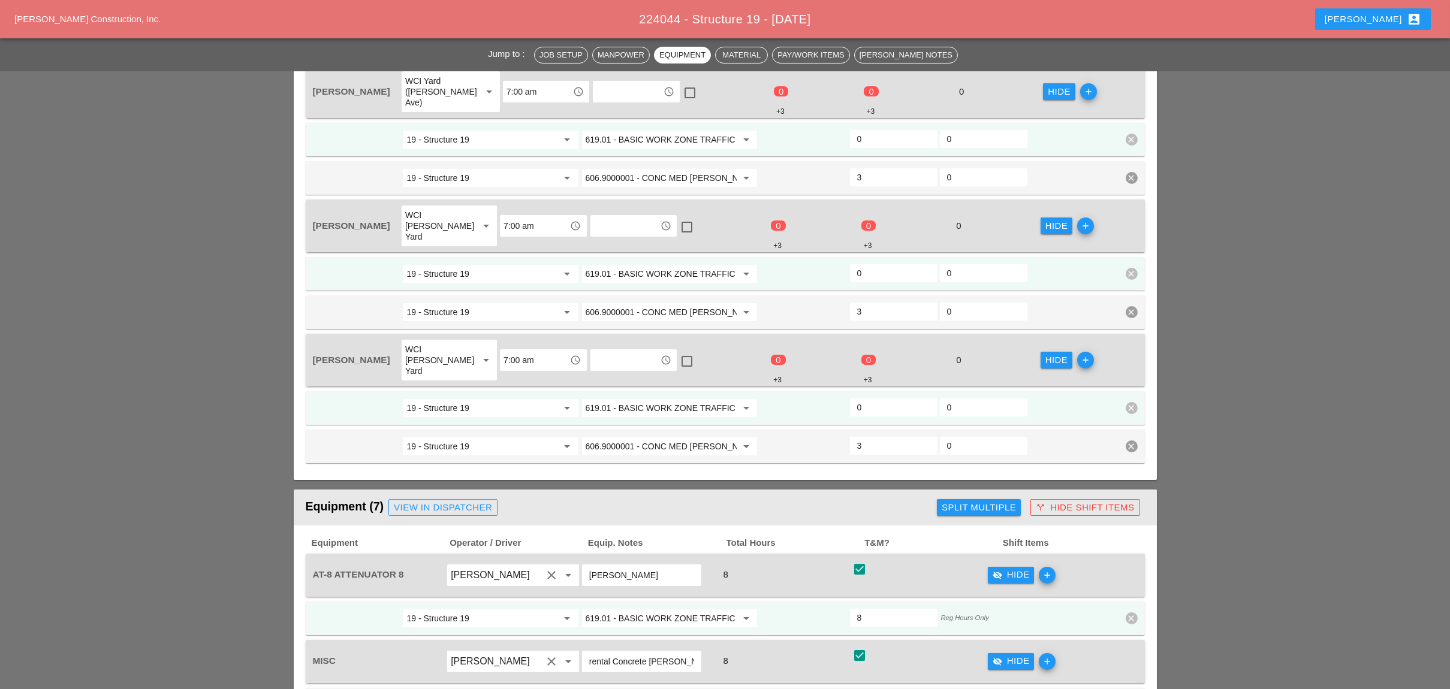
type textarea "All Equipment and lab to be charged for 4 hr only"
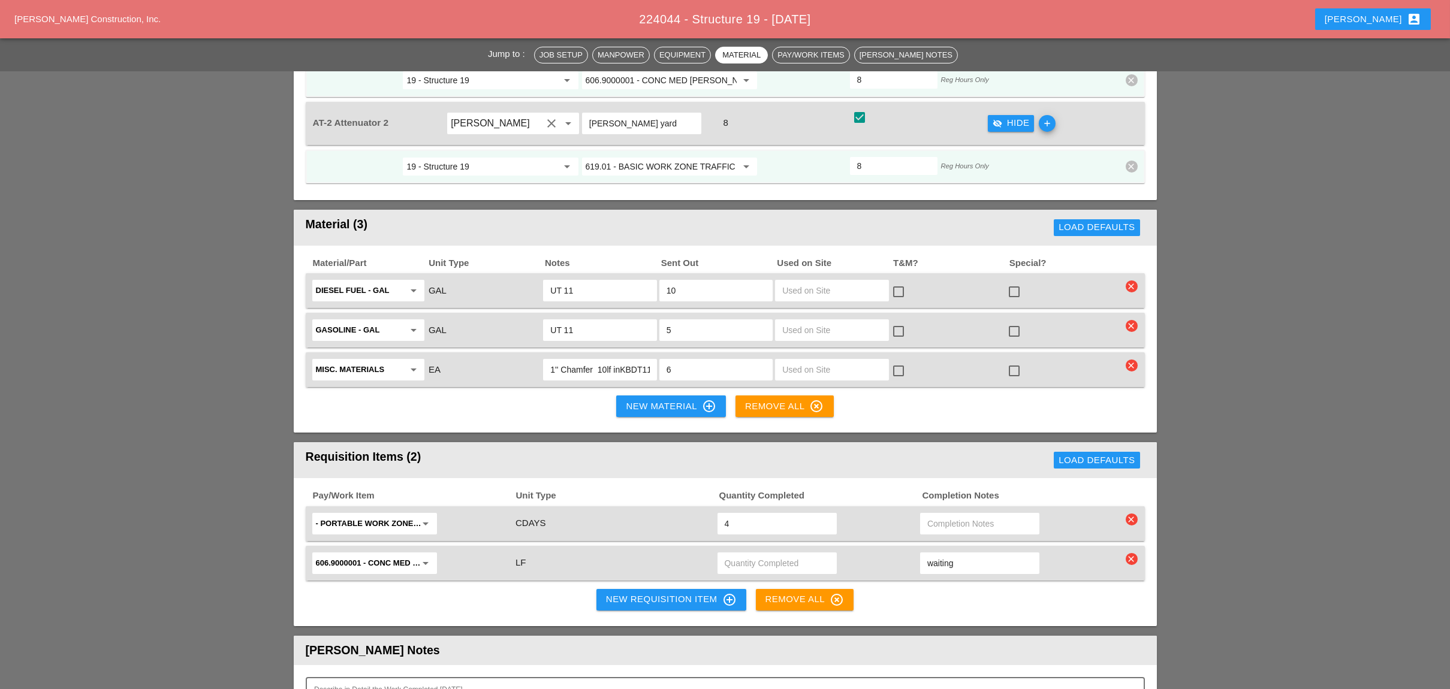
scroll to position [1838, 0]
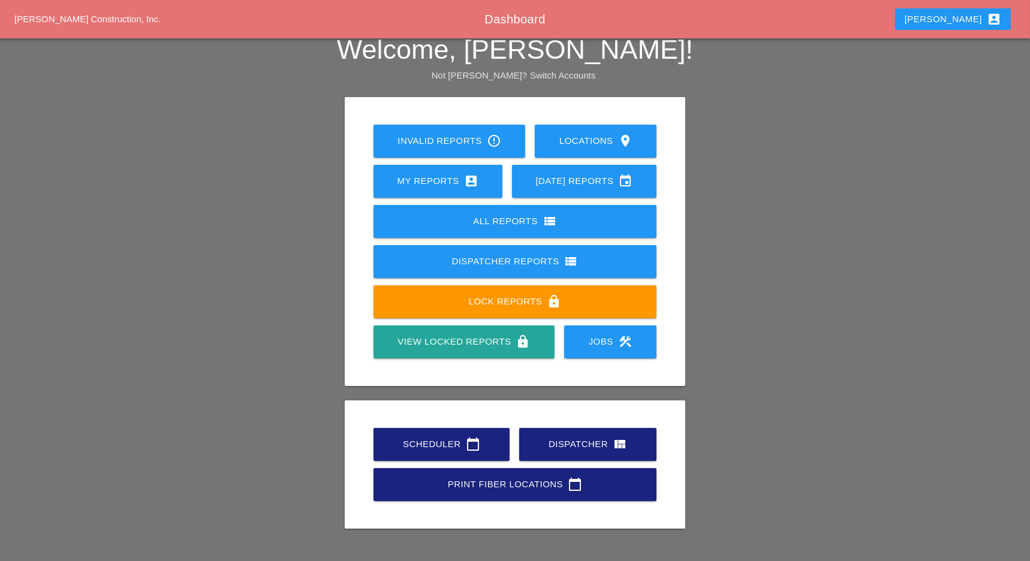
scroll to position [27, 0]
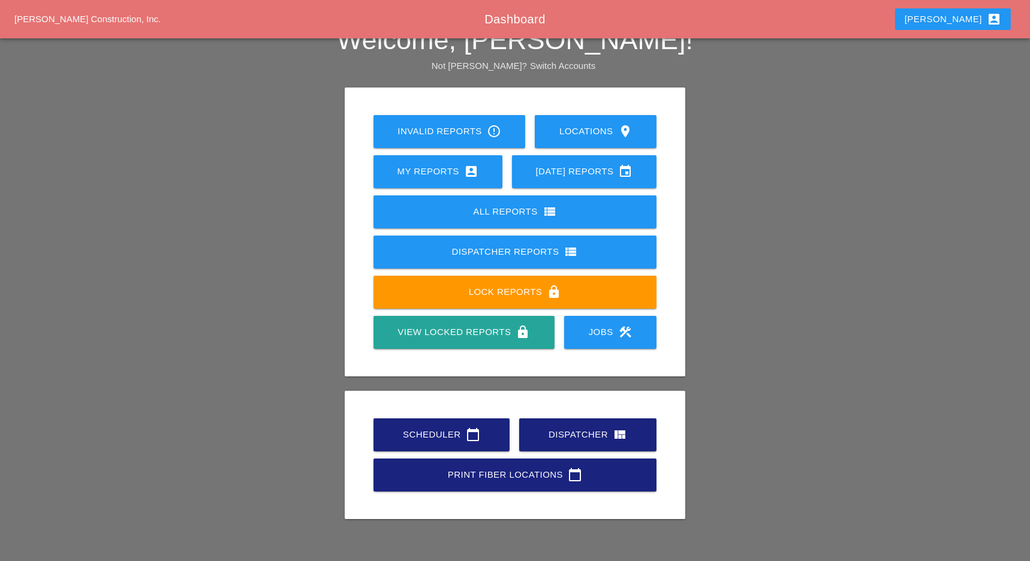
click at [460, 439] on div "Scheduler calendar_today" at bounding box center [442, 434] width 98 height 14
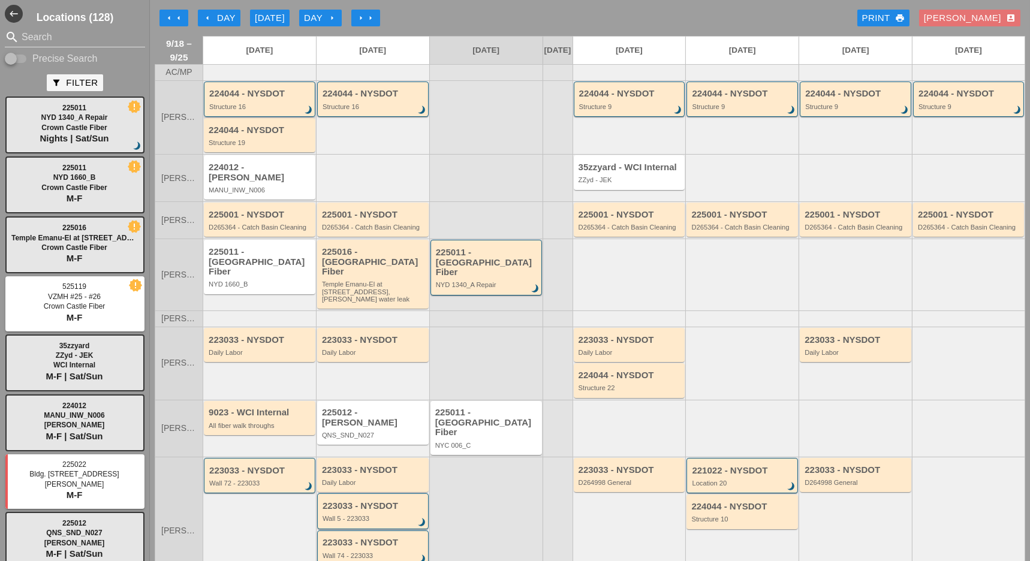
click at [267, 110] on div "Structure 16" at bounding box center [260, 106] width 102 height 7
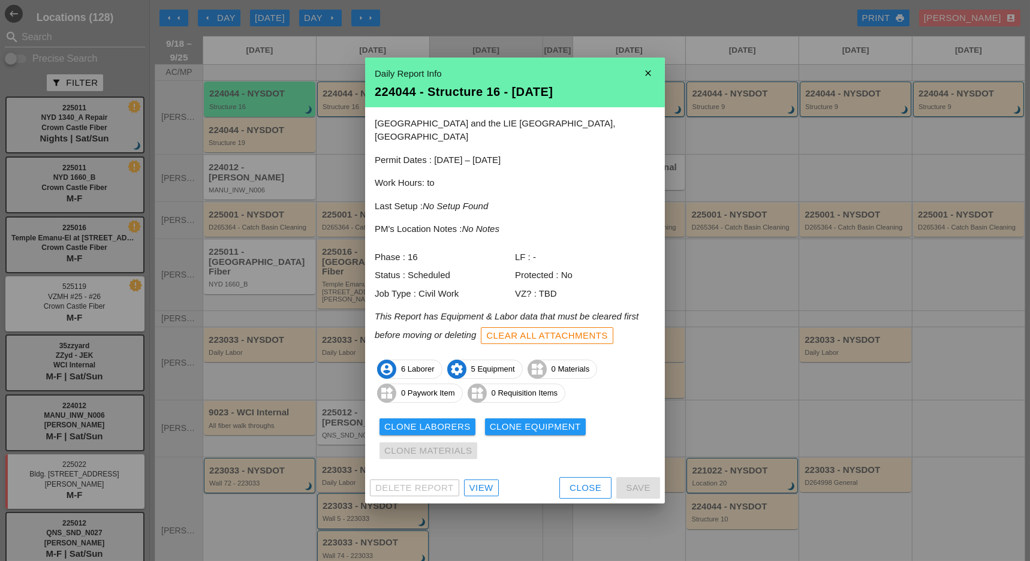
click at [484, 482] on div "View" at bounding box center [481, 488] width 24 height 14
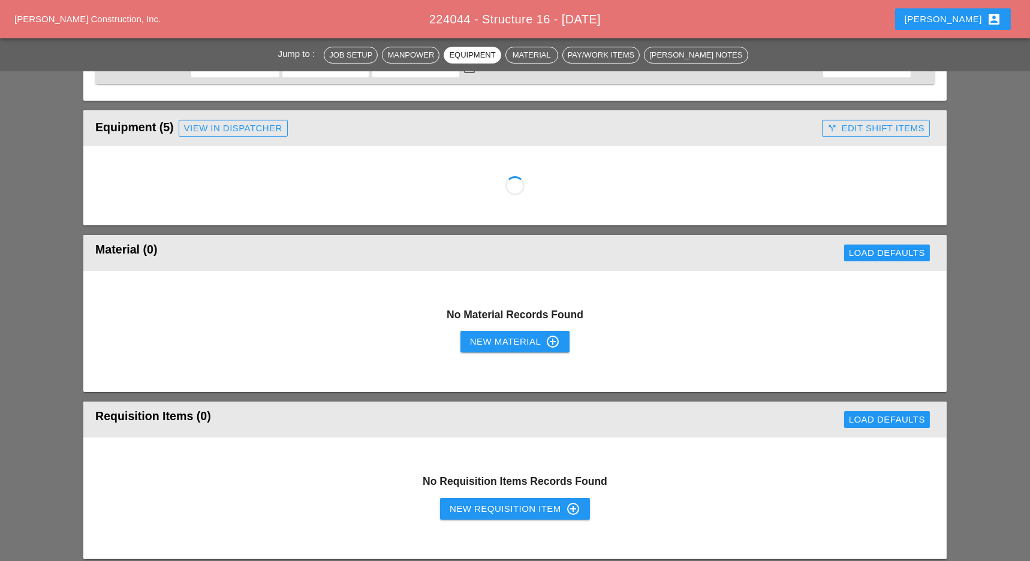
scroll to position [946, 0]
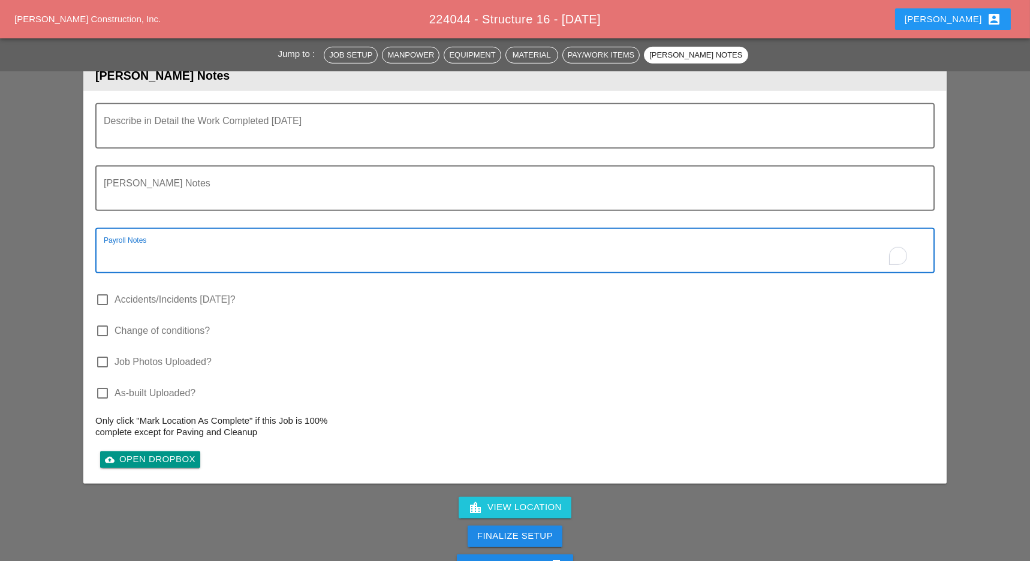
scroll to position [1774, 0]
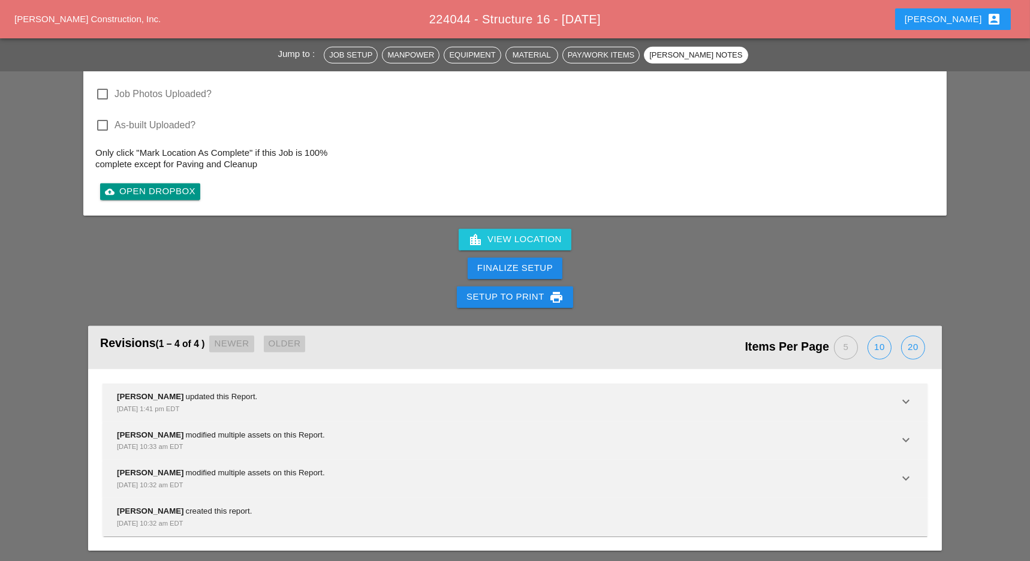
click at [520, 277] on div "Finalize Setup" at bounding box center [515, 268] width 1030 height 29
click at [521, 270] on div "Finalize Setup" at bounding box center [515, 268] width 76 height 14
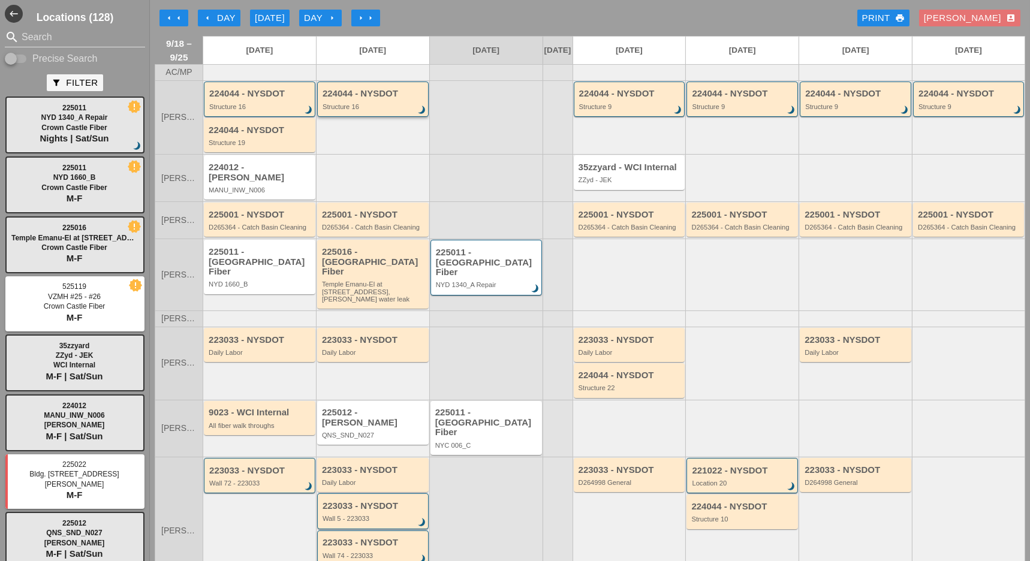
click at [345, 110] on div "Structure 16" at bounding box center [373, 106] width 102 height 7
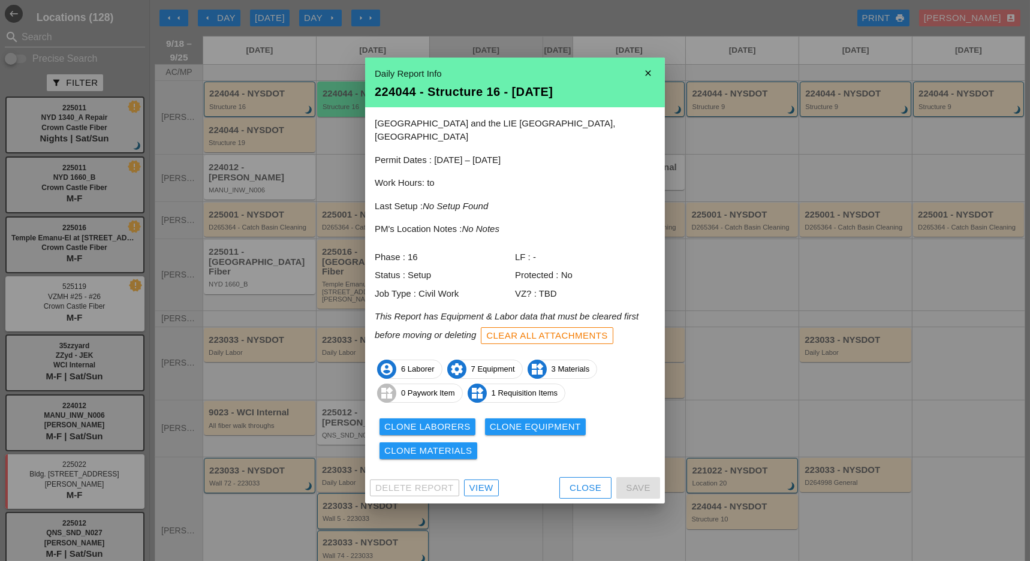
click at [484, 482] on div "View" at bounding box center [481, 488] width 24 height 14
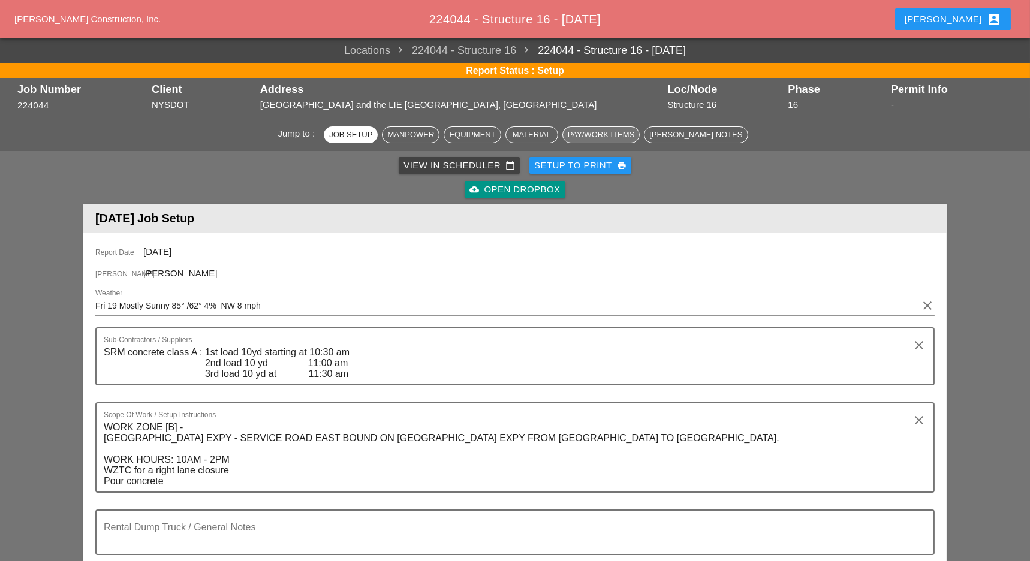
click at [620, 131] on div "Pay/Work Items" at bounding box center [601, 135] width 67 height 12
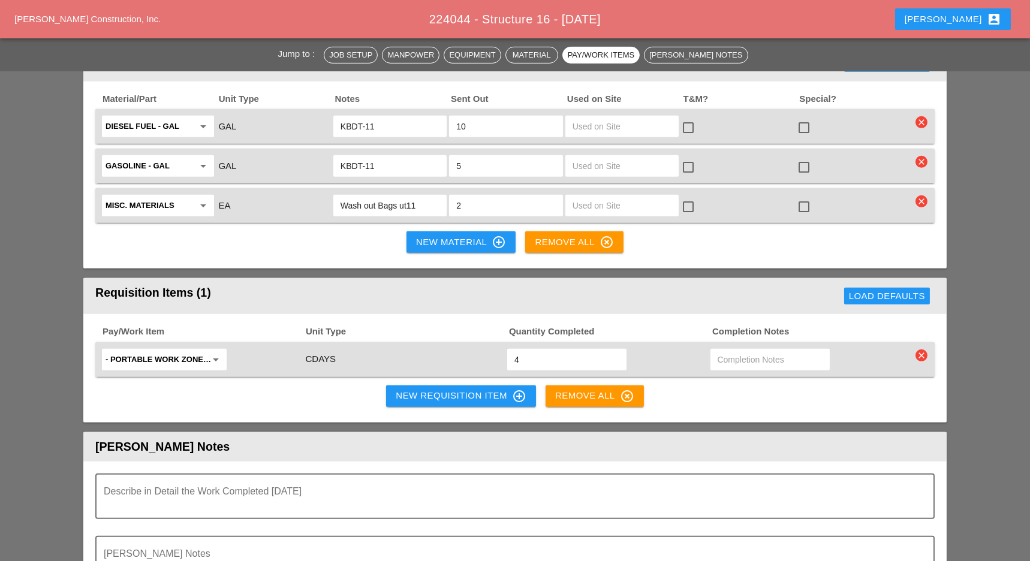
scroll to position [1439, 0]
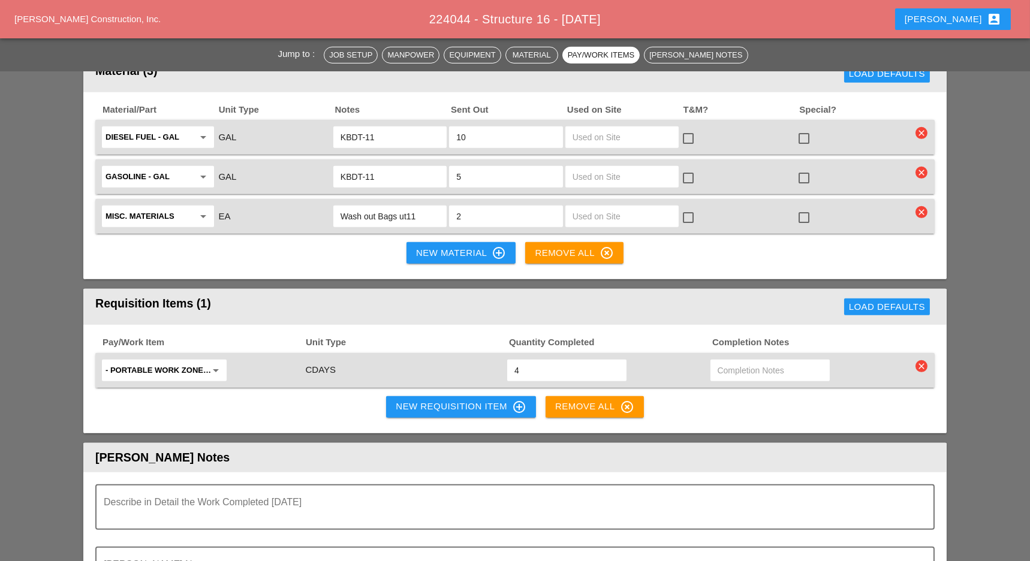
click at [435, 400] on div "New Requisition Item control_point" at bounding box center [461, 407] width 131 height 14
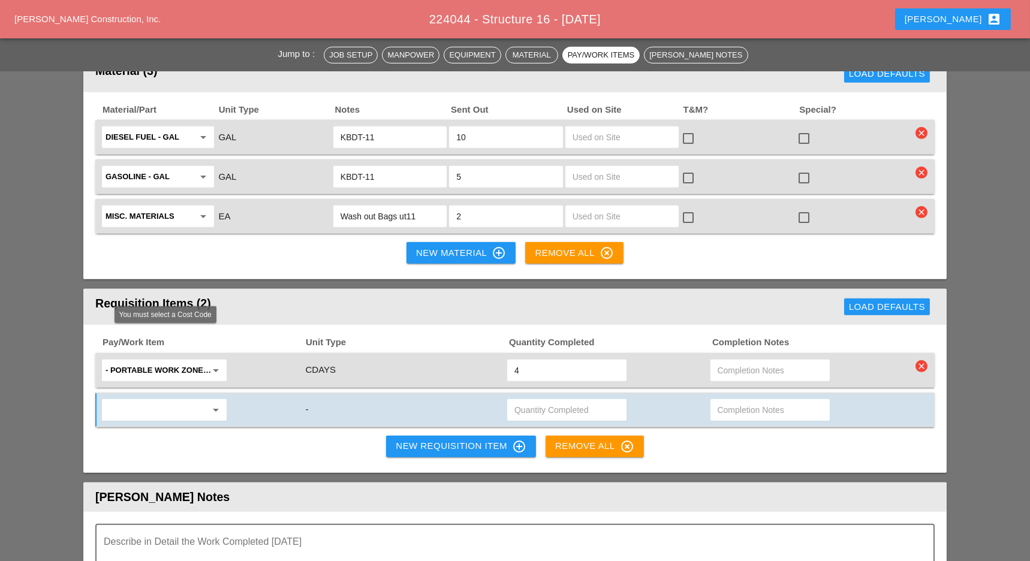
click at [153, 400] on input "text" at bounding box center [155, 409] width 101 height 19
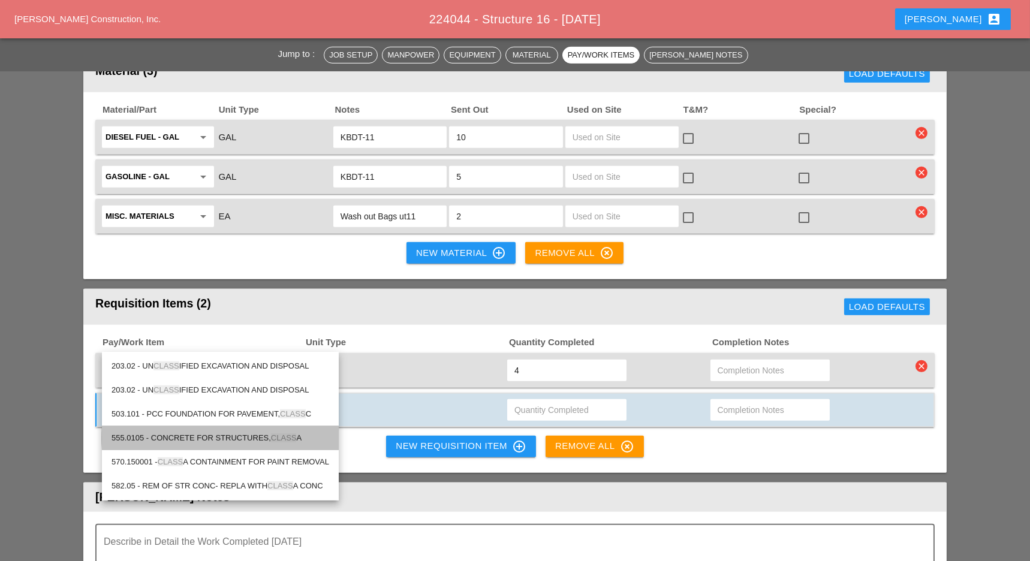
click at [207, 435] on div "555.0105 - CONCRETE FOR STRUCTURES, CLASS A" at bounding box center [220, 438] width 218 height 14
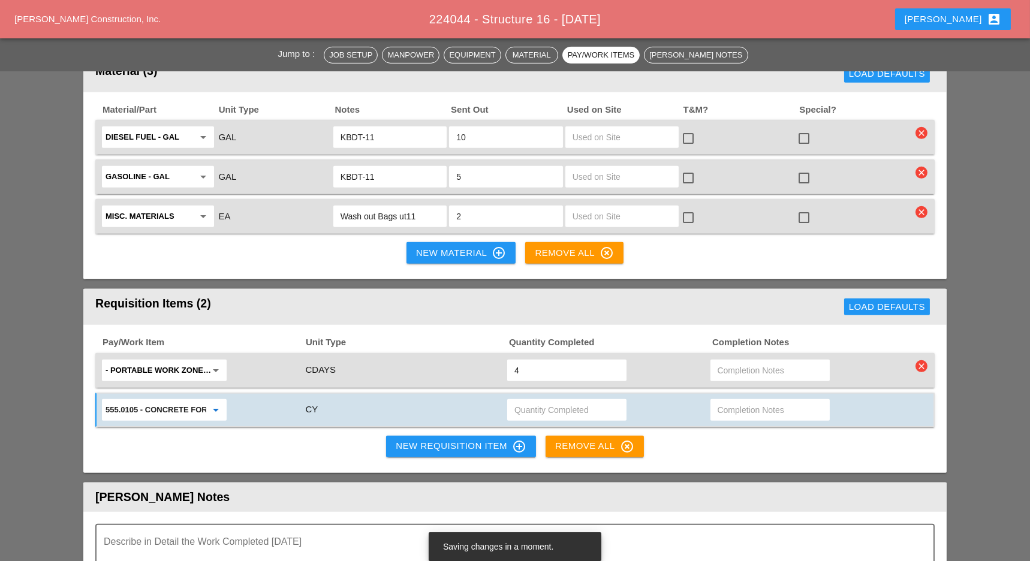
type input "555.0105 - CONCRETE FOR STRUCTURES, CLASS A"
drag, startPoint x: 439, startPoint y: 372, endPoint x: 433, endPoint y: 375, distance: 6.5
click at [433, 439] on div "New Requisition Item control_point" at bounding box center [461, 446] width 131 height 14
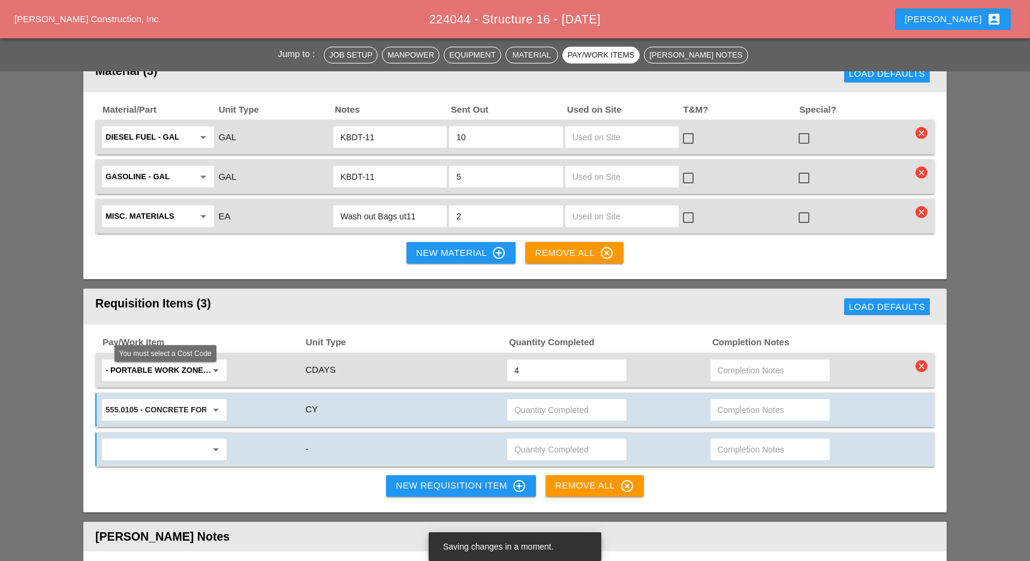
click at [151, 440] on input "text" at bounding box center [155, 449] width 101 height 19
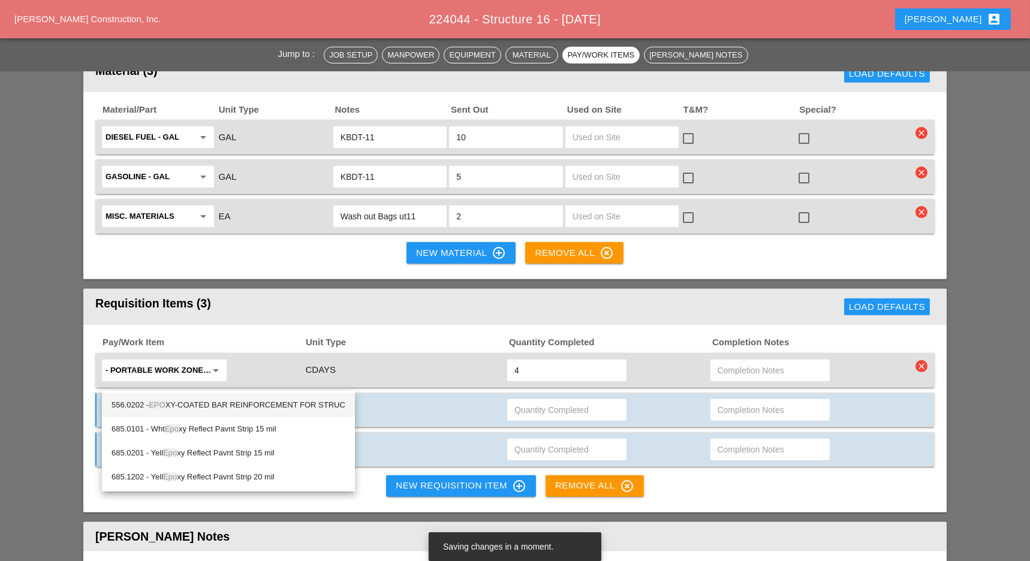
click at [222, 403] on div "556.0202 - EPO XY-COATED BAR REINFORCEMENT FOR STRUC" at bounding box center [228, 405] width 234 height 14
type input "556.0202 - EPOXY-COATED BAR REINFORCEMENT FOR STRUC"
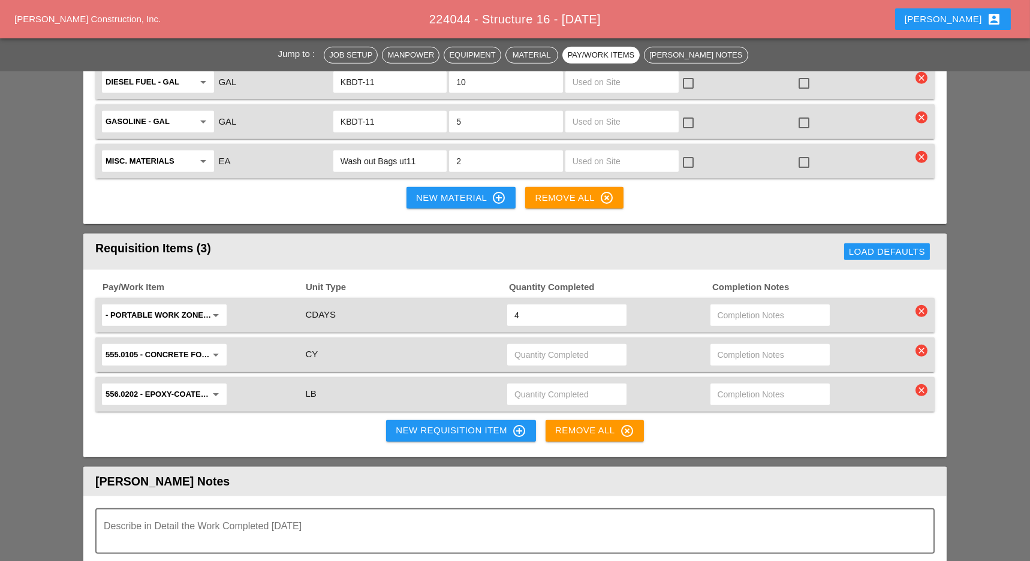
scroll to position [1519, 0]
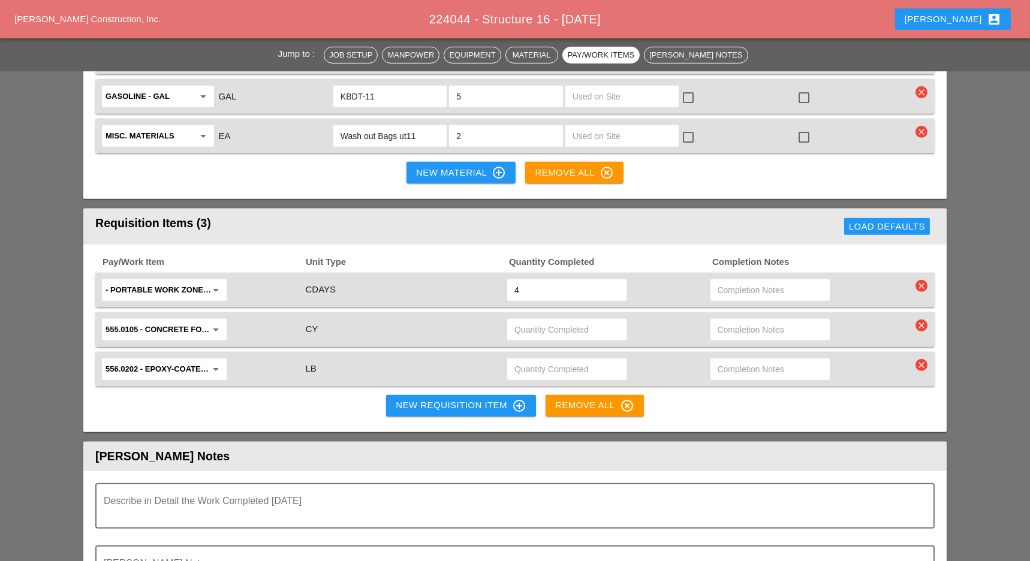
click at [422, 399] on div "New Requisition Item control_point" at bounding box center [461, 406] width 131 height 14
drag, startPoint x: 415, startPoint y: 339, endPoint x: 253, endPoint y: 342, distance: 162.4
click at [415, 399] on div "New Requisition Item control_point" at bounding box center [461, 406] width 131 height 14
click at [441, 399] on div "New Requisition Item control_point" at bounding box center [461, 406] width 131 height 14
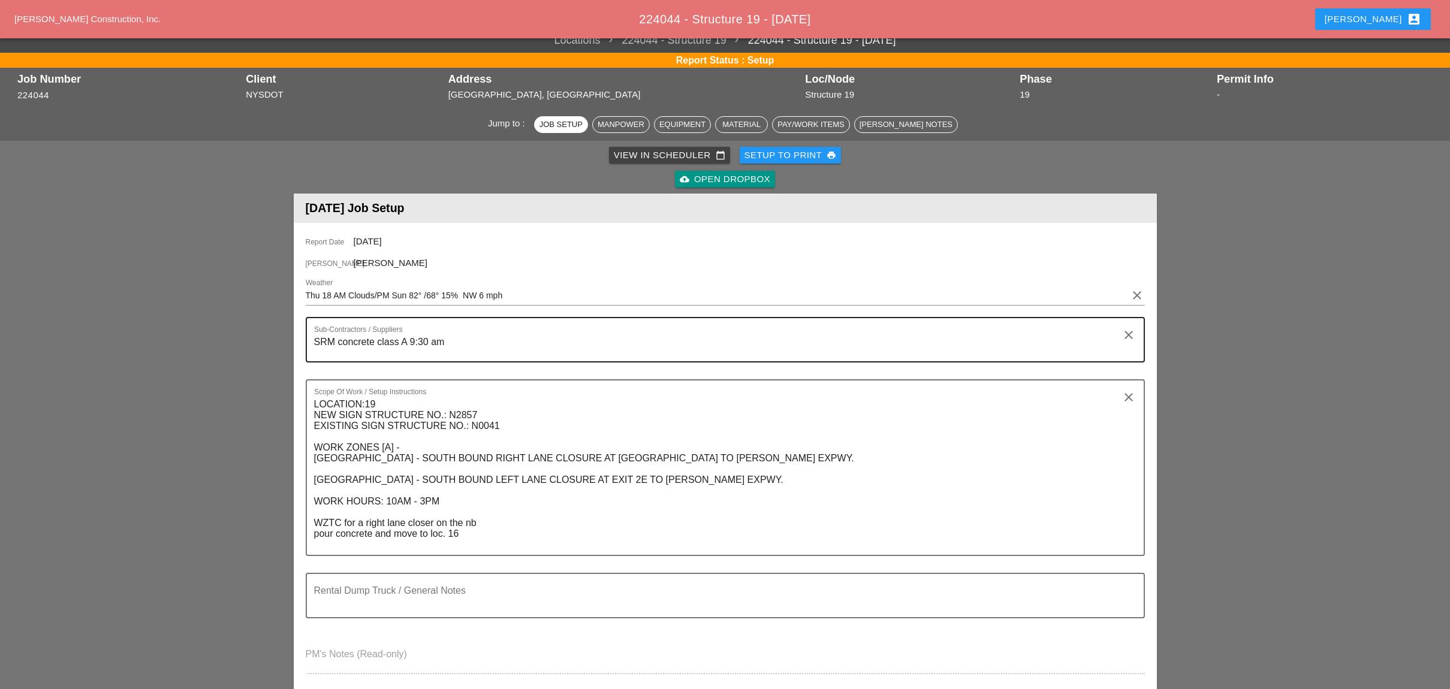
scroll to position [479, 0]
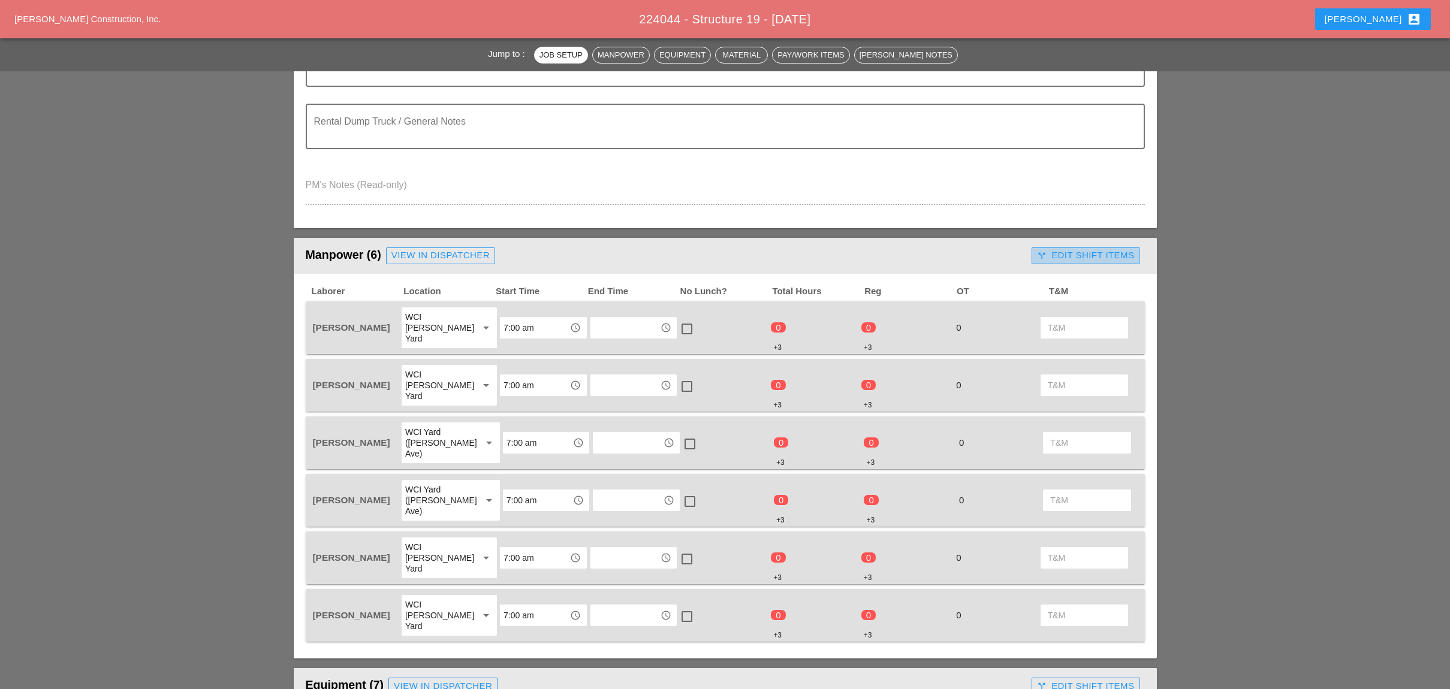
click at [1057, 250] on div "call_split Edit Shift Items" at bounding box center [1085, 256] width 97 height 14
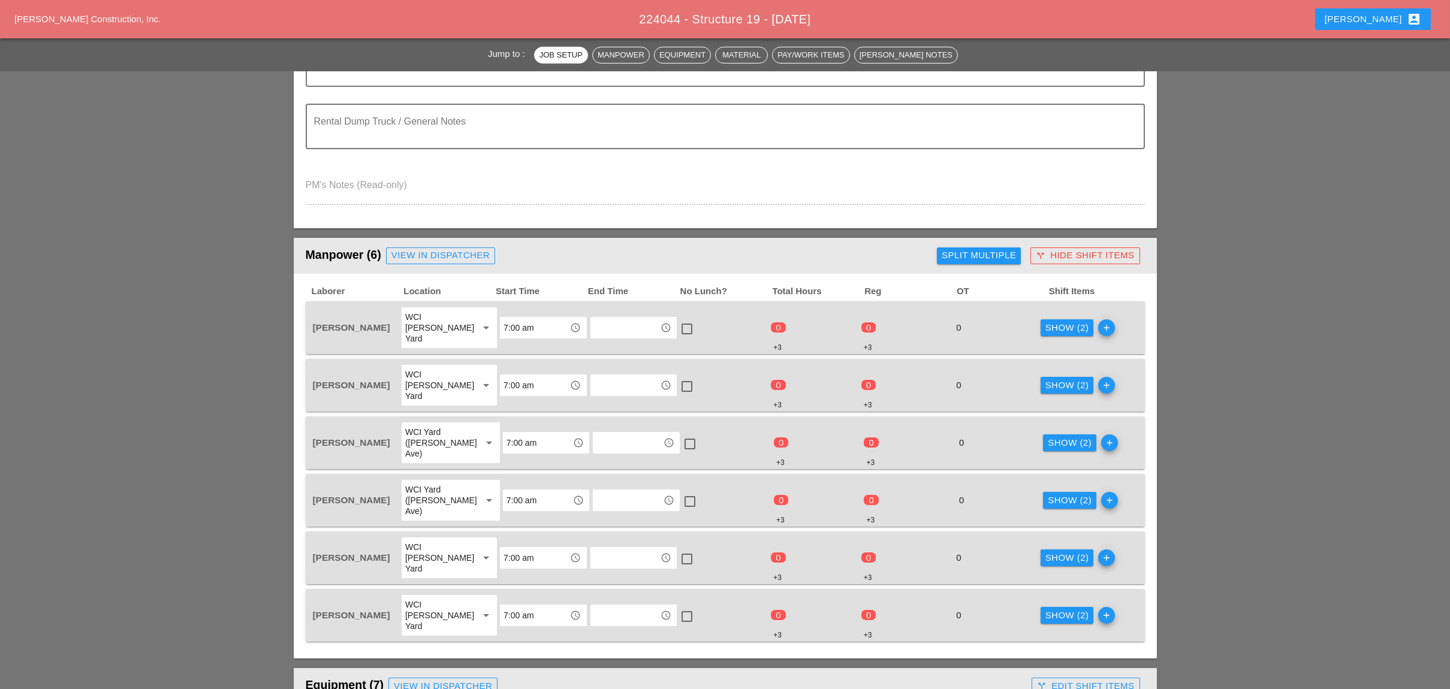
click at [1053, 321] on div "Show (2)" at bounding box center [1067, 328] width 44 height 14
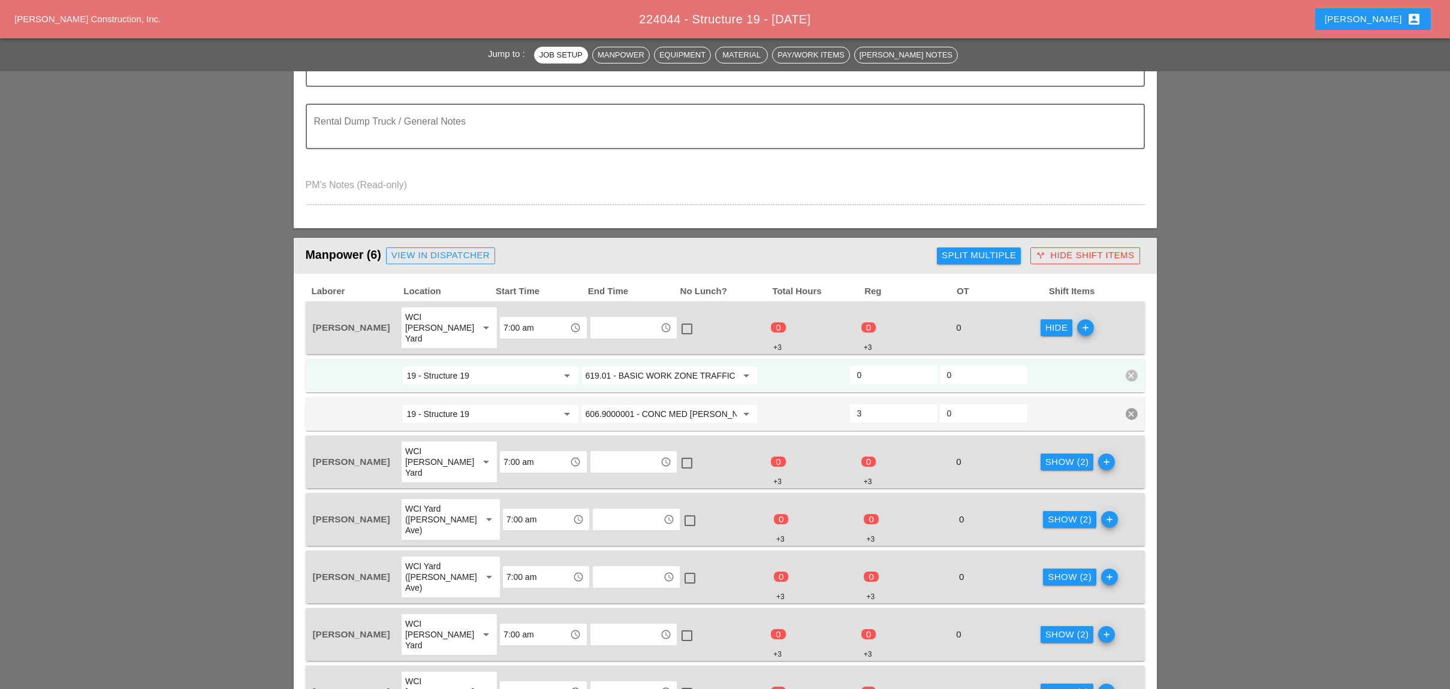
click at [872, 366] on input "0" at bounding box center [893, 375] width 73 height 19
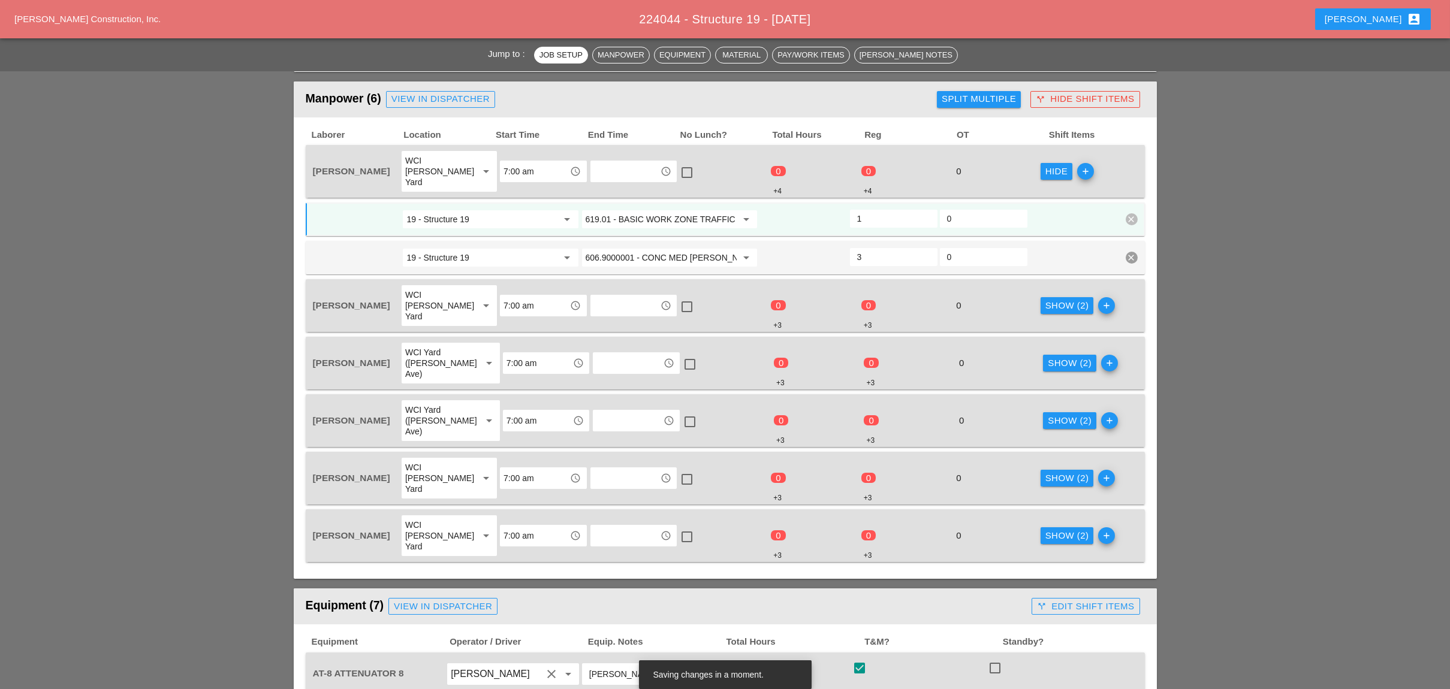
scroll to position [639, 0]
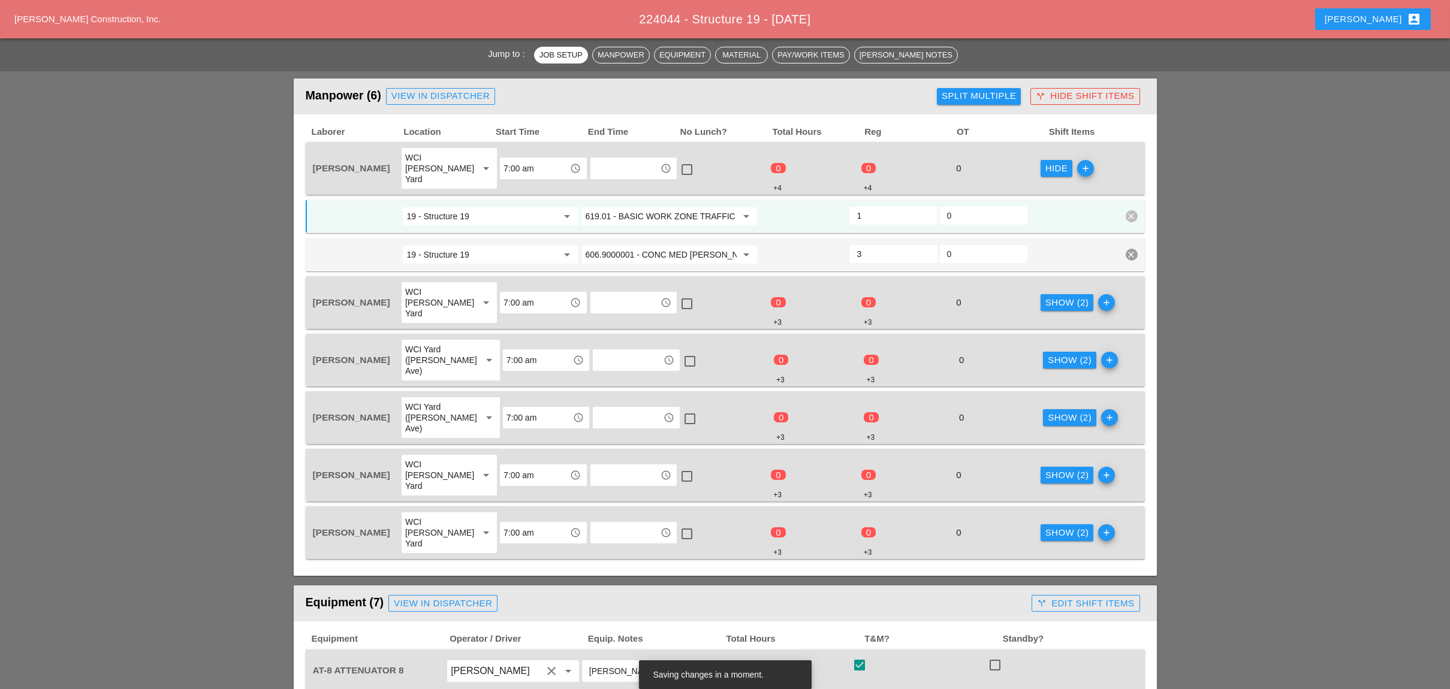
type input "1"
click at [1051, 296] on div "Show (2)" at bounding box center [1067, 303] width 44 height 14
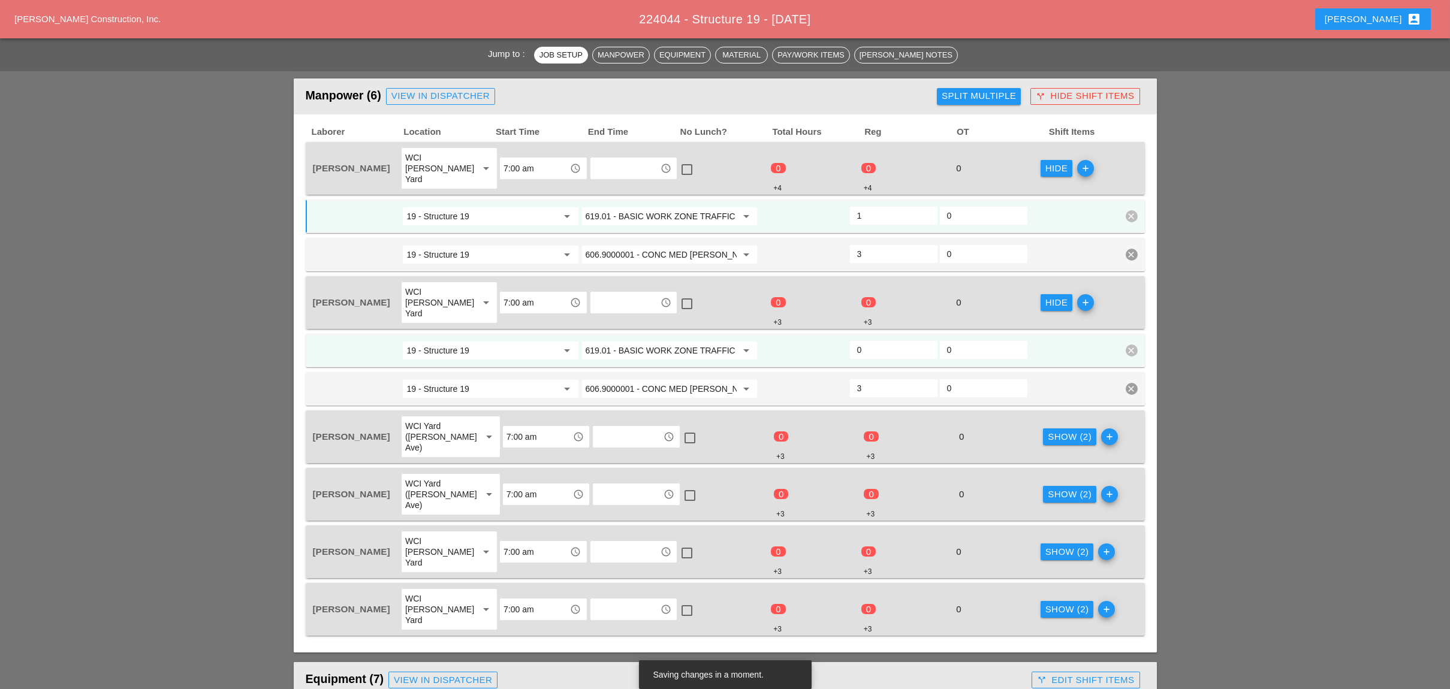
click at [873, 340] on input "0" at bounding box center [893, 349] width 73 height 19
type input "1"
click at [1051, 430] on div "Show (2)" at bounding box center [1070, 437] width 44 height 14
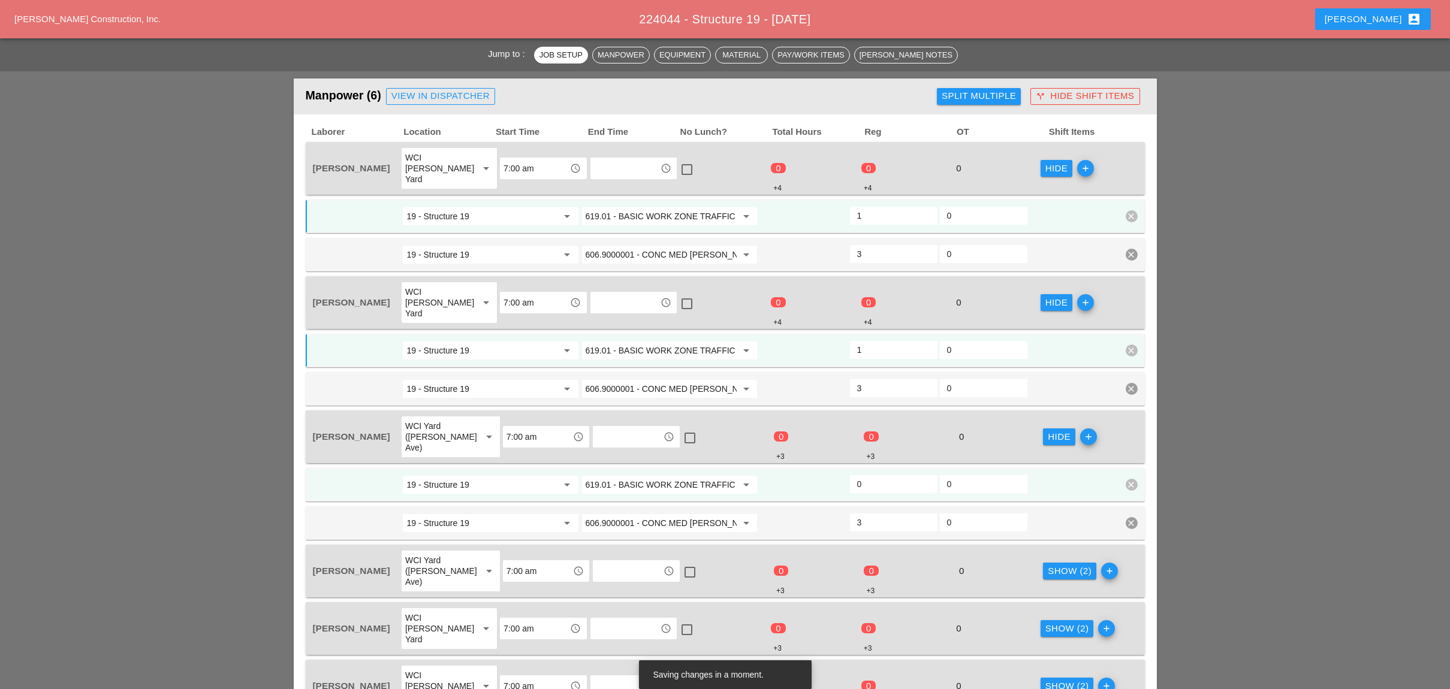
click at [890, 475] on input "0" at bounding box center [893, 484] width 73 height 19
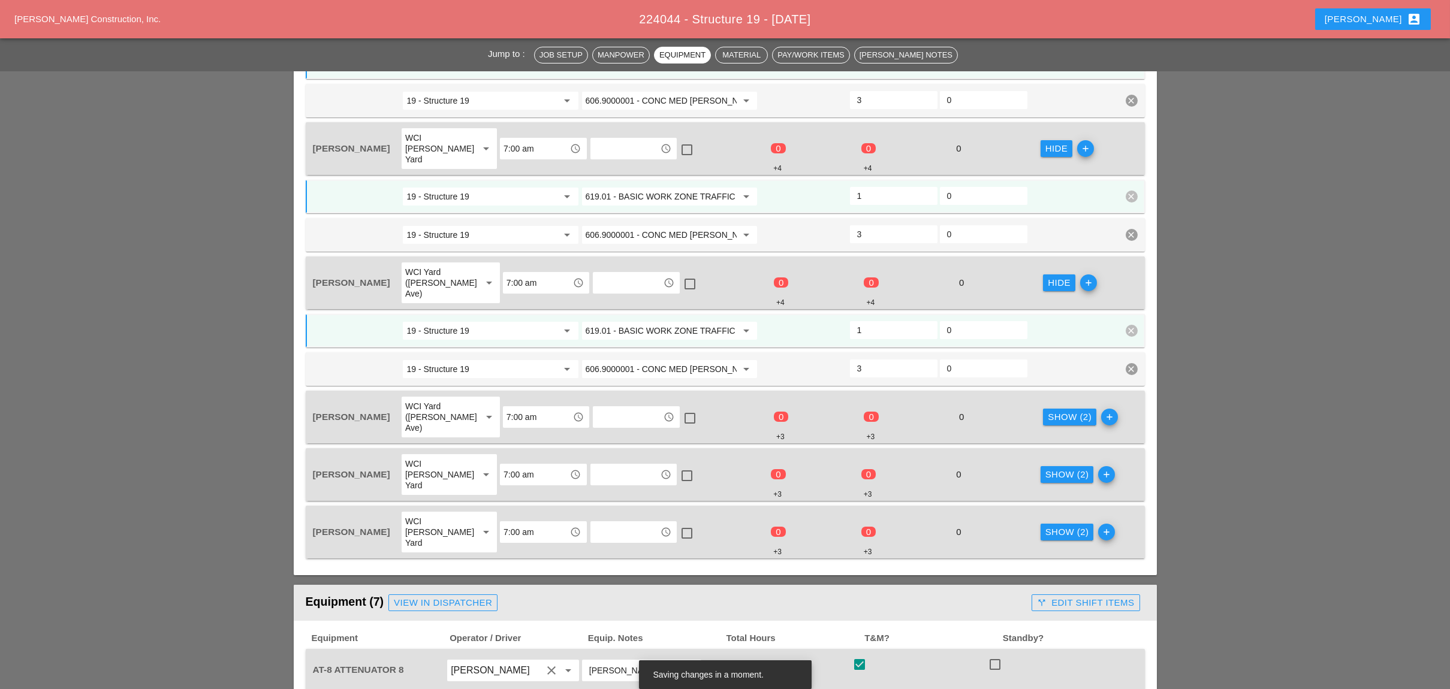
scroll to position [799, 0]
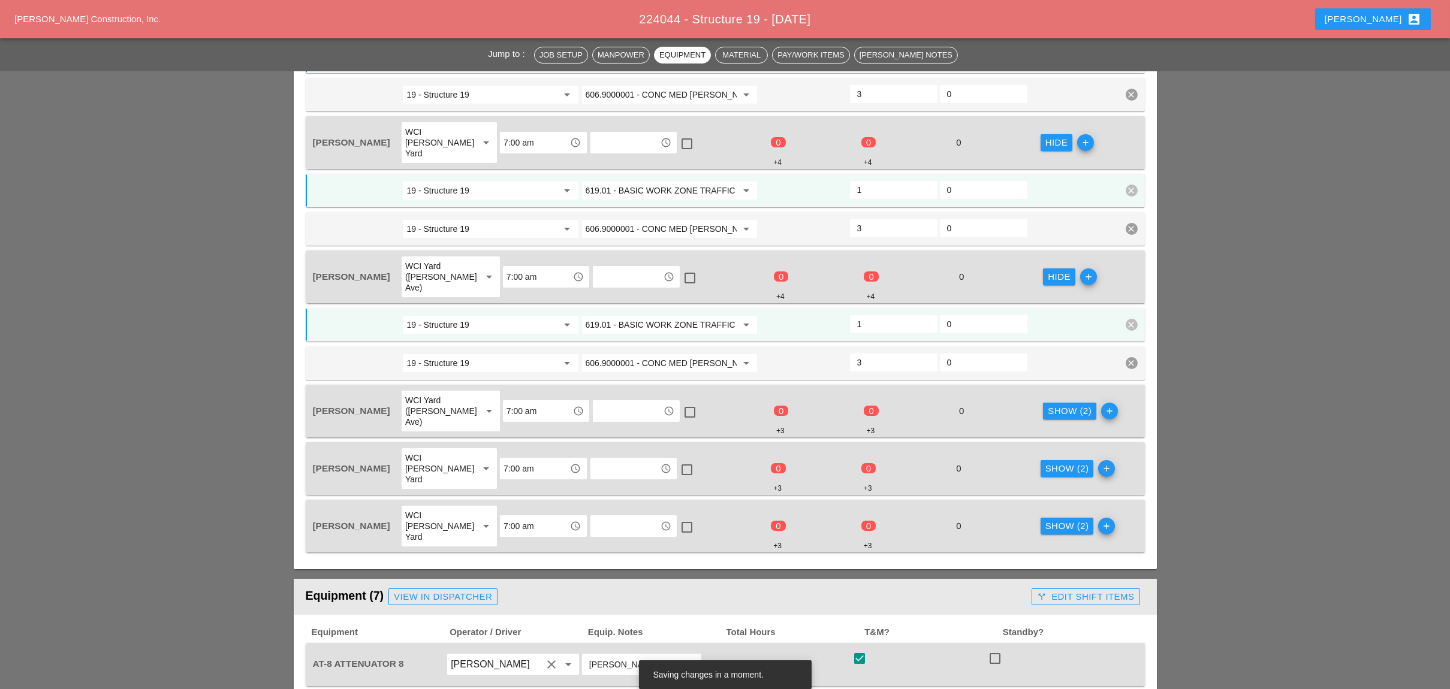
type input "1"
drag, startPoint x: 1070, startPoint y: 346, endPoint x: 1063, endPoint y: 351, distance: 8.8
click at [1065, 390] on div "Show (2) add" at bounding box center [1087, 411] width 90 height 43
click at [1048, 405] on div "Show (2)" at bounding box center [1070, 412] width 44 height 14
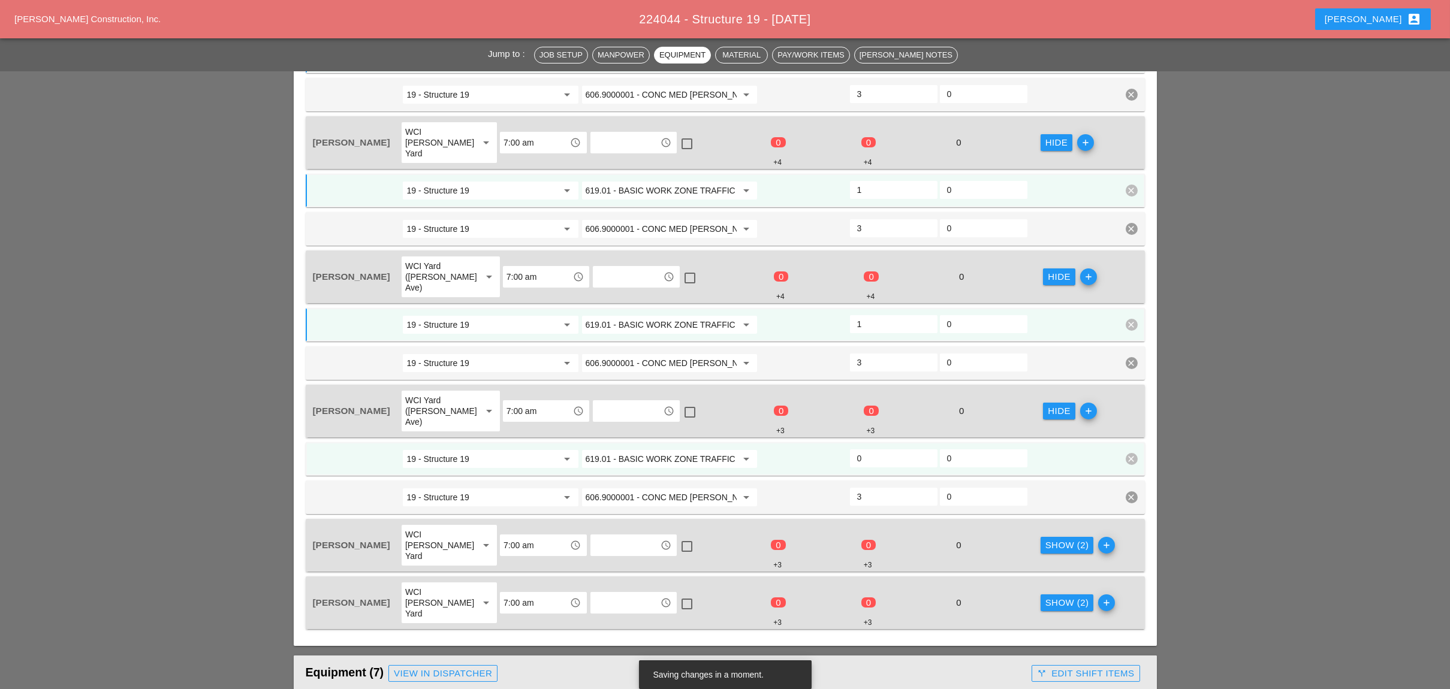
drag, startPoint x: 874, startPoint y: 399, endPoint x: 892, endPoint y: 405, distance: 18.6
click at [875, 449] on input "0" at bounding box center [893, 458] width 73 height 19
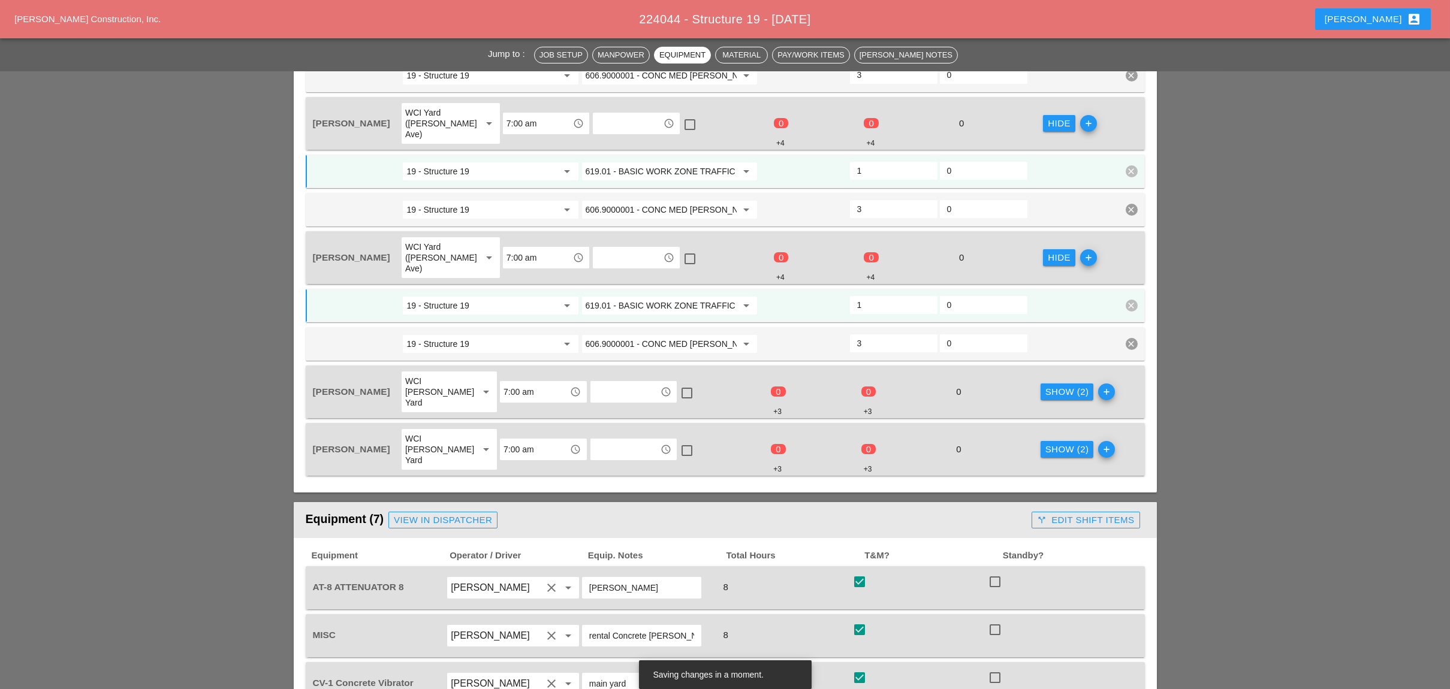
scroll to position [959, 0]
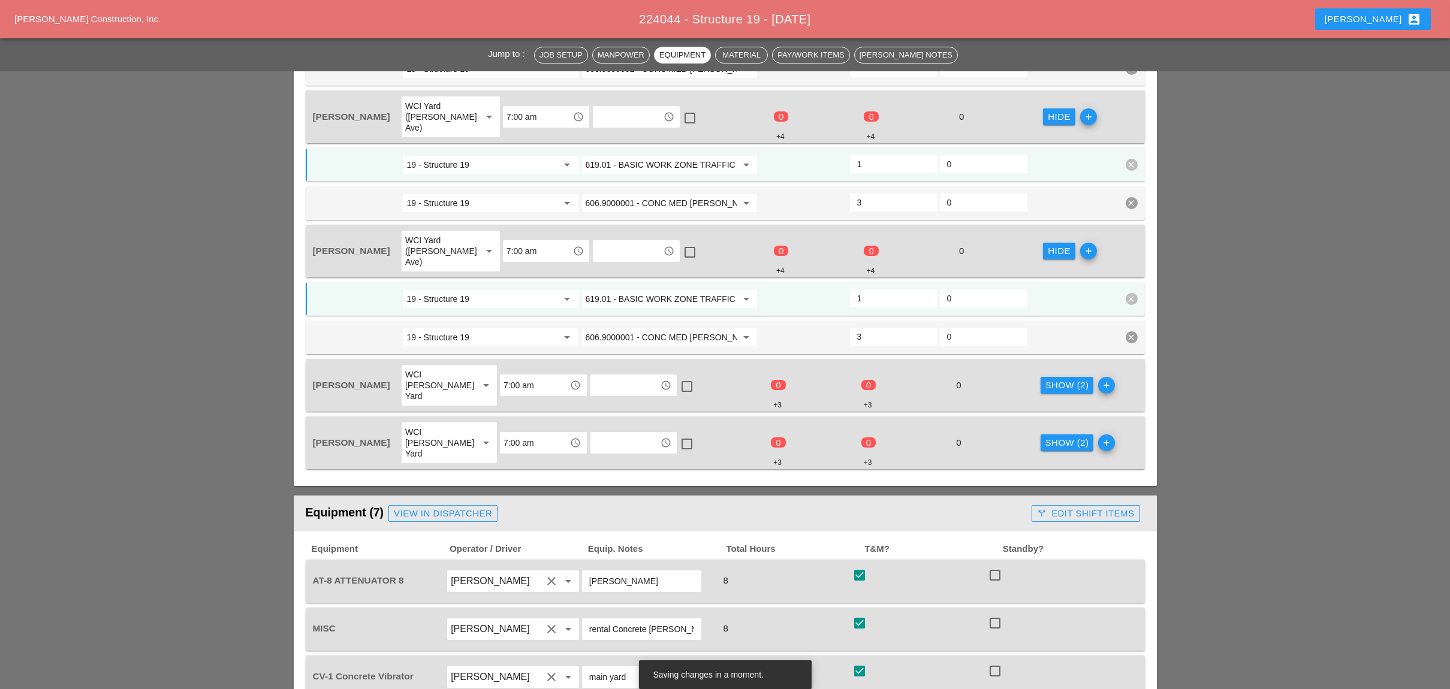
type input "1"
click at [1045, 379] on div "Show (2)" at bounding box center [1067, 386] width 44 height 14
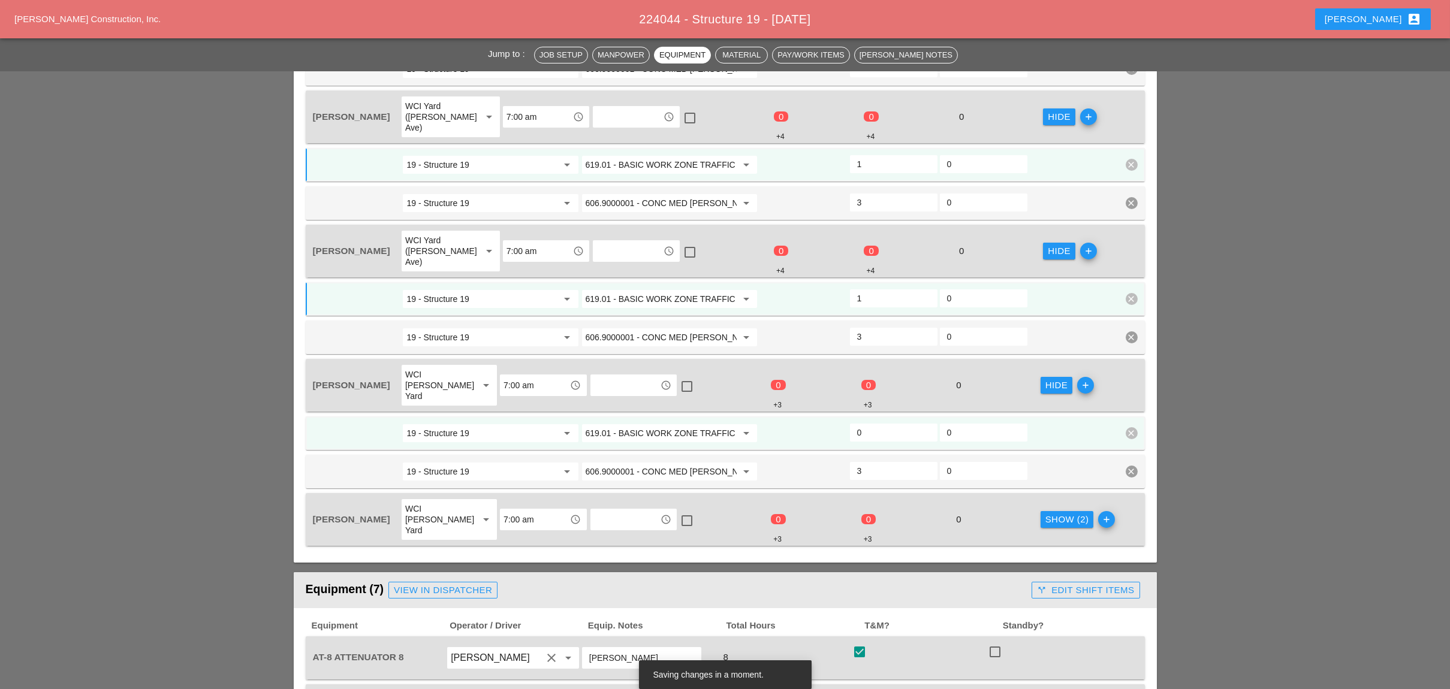
drag, startPoint x: 876, startPoint y: 372, endPoint x: 907, endPoint y: 382, distance: 33.0
click at [877, 423] on input "0" at bounding box center [893, 432] width 73 height 19
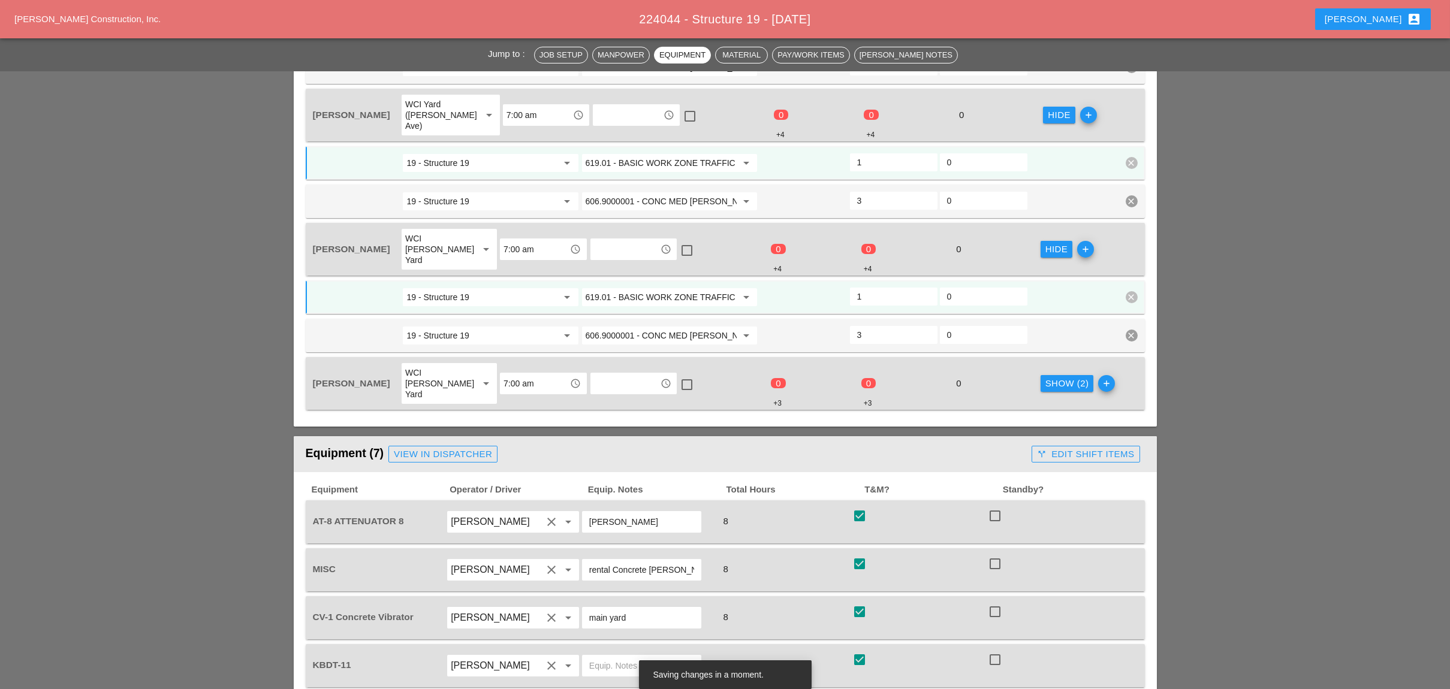
scroll to position [1118, 0]
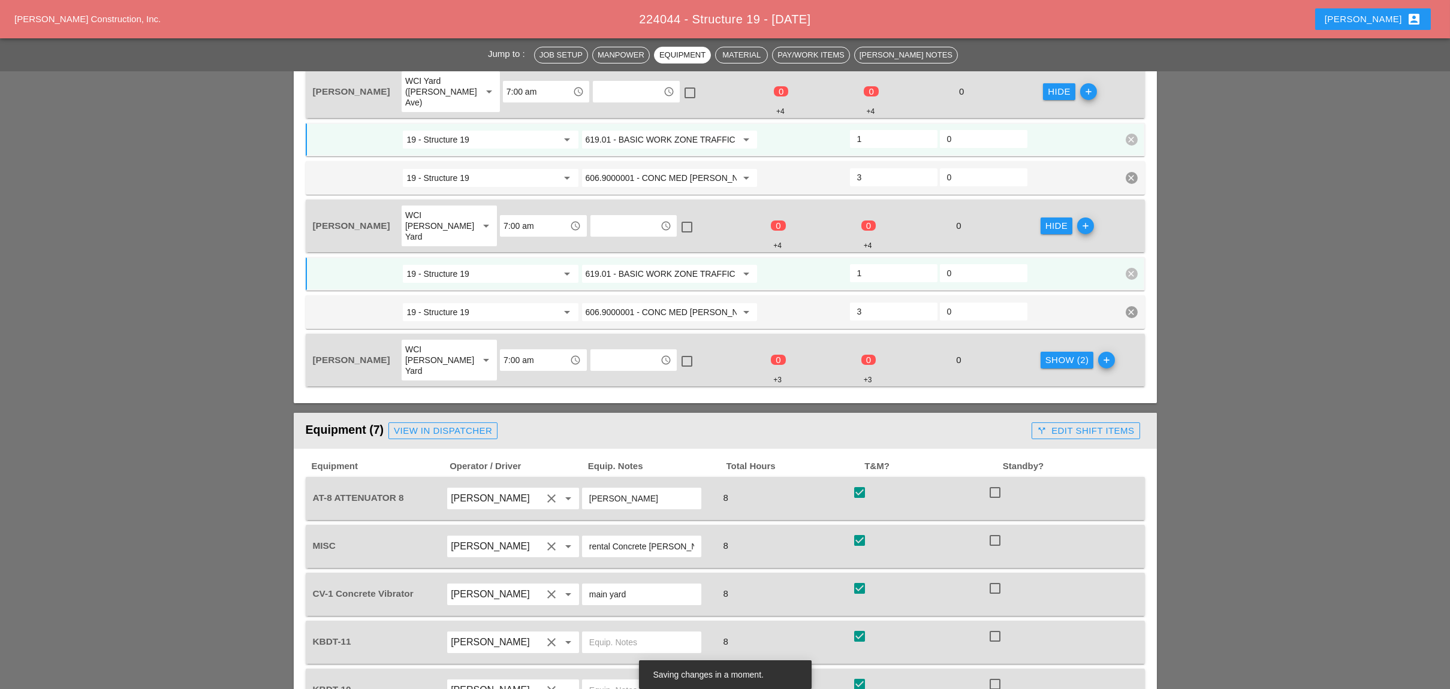
type input "1"
click at [1045, 354] on div "Show (2)" at bounding box center [1067, 361] width 44 height 14
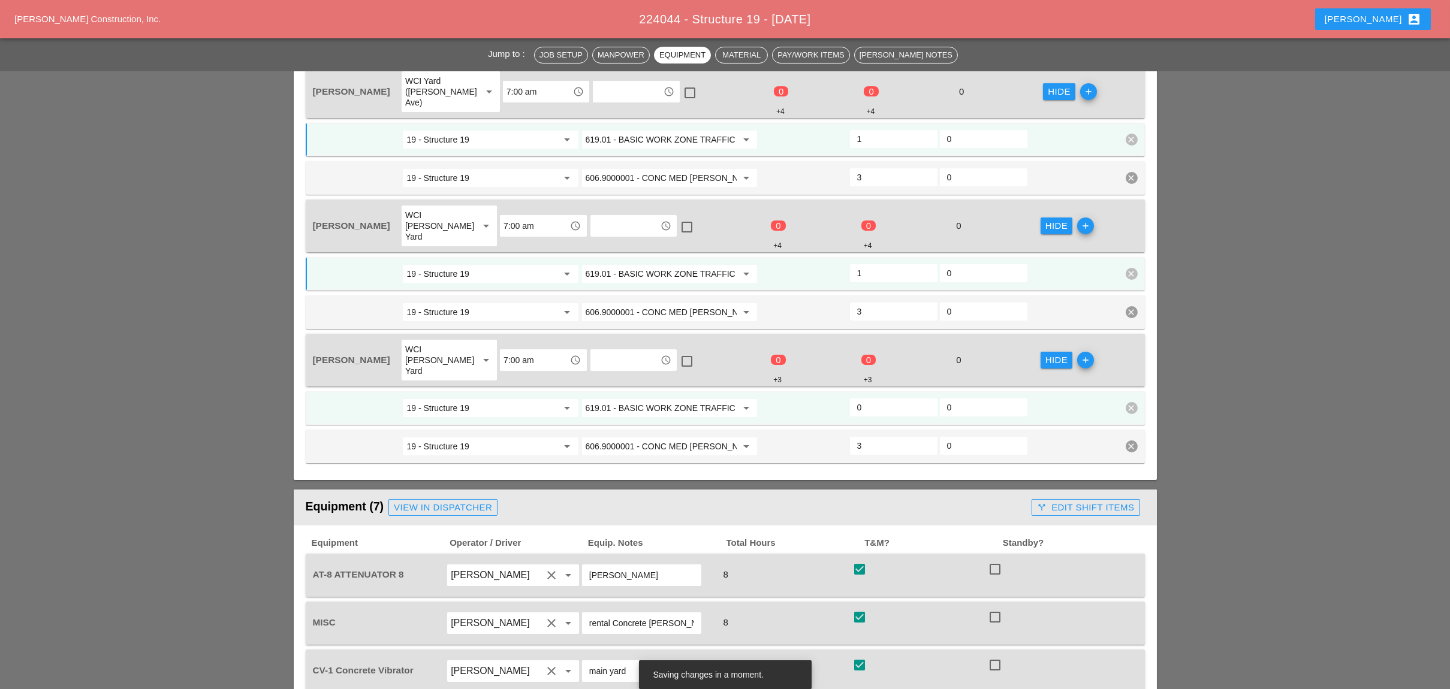
click at [868, 398] on input "0" at bounding box center [893, 407] width 73 height 19
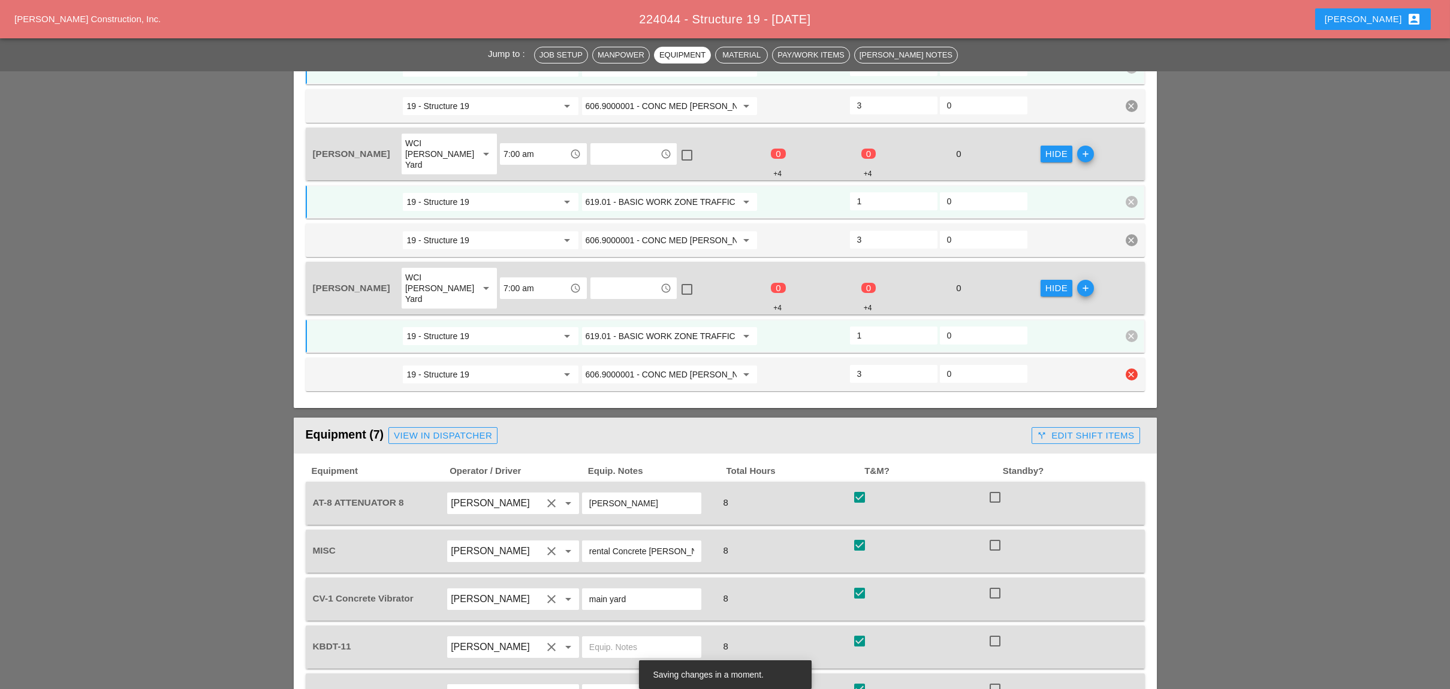
scroll to position [1438, 0]
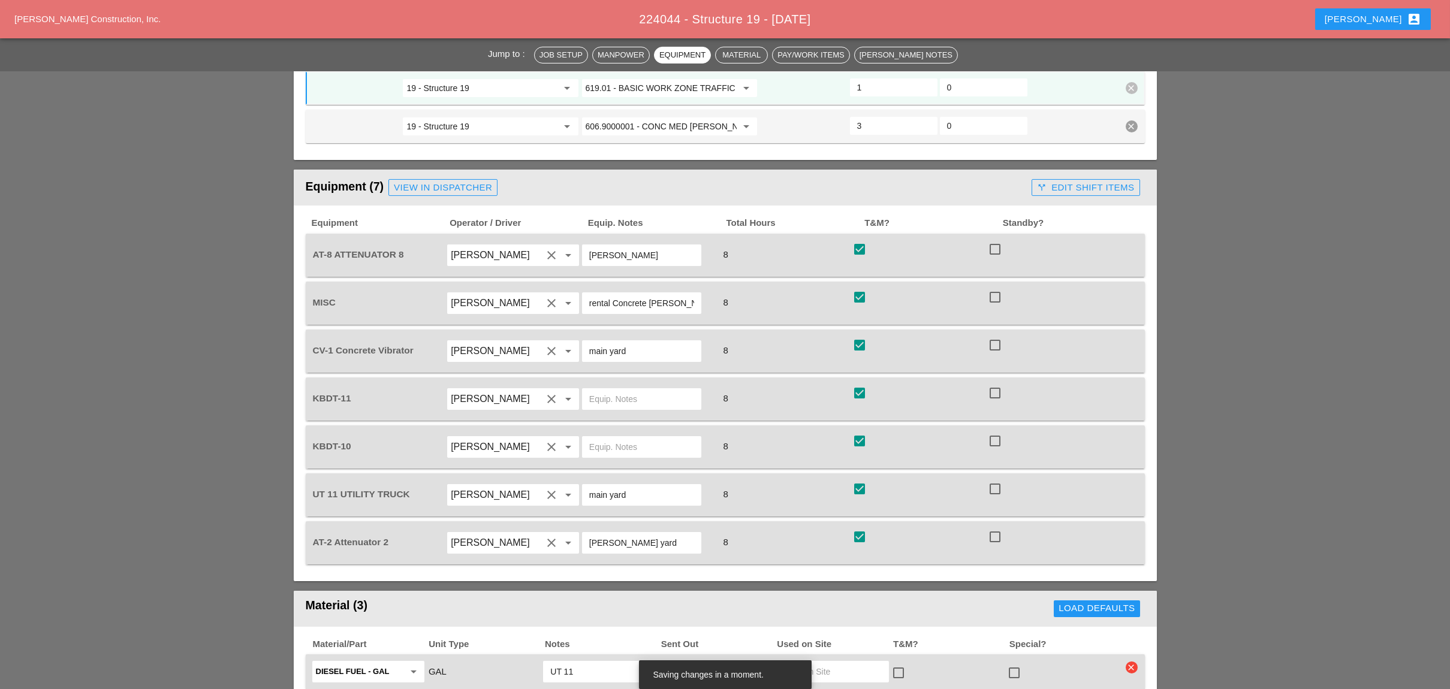
type input "1"
click at [1099, 181] on div "call_split Edit Shift Items" at bounding box center [1085, 188] width 97 height 14
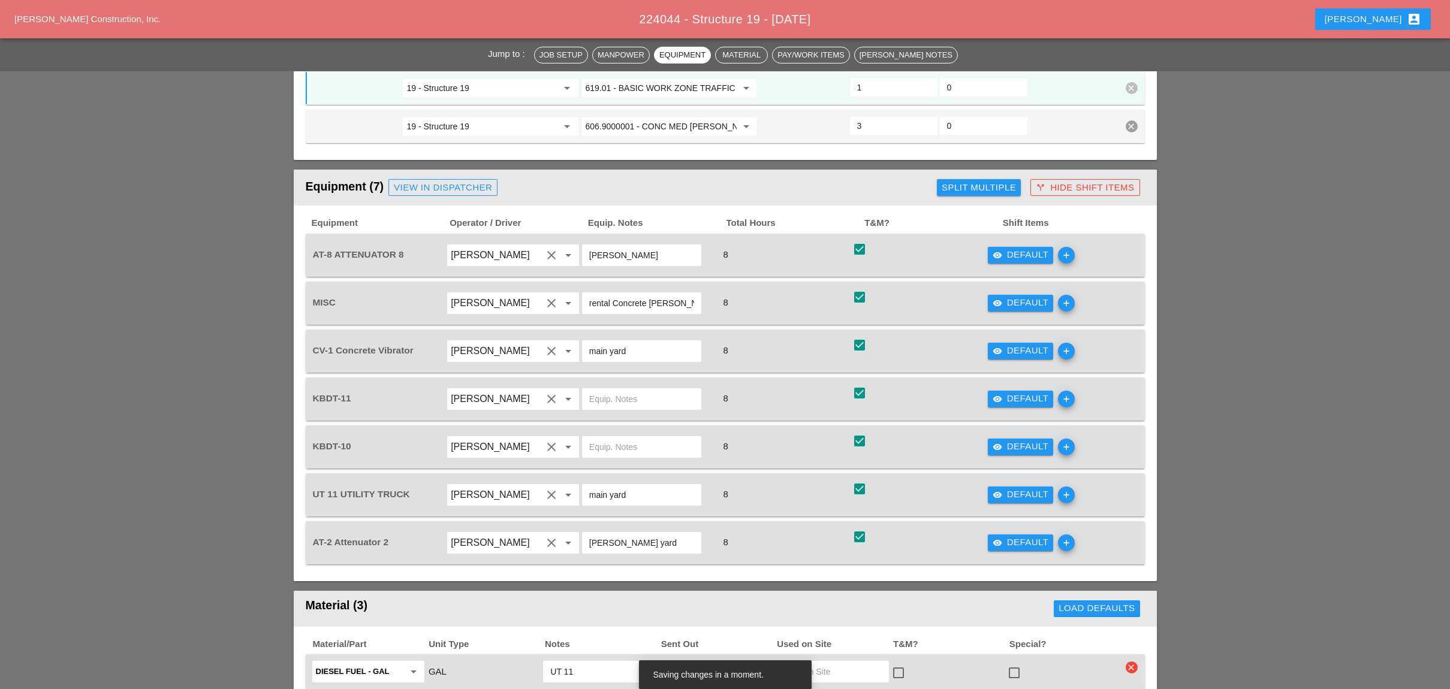
click at [1006, 248] on div "visibility Default" at bounding box center [1020, 255] width 56 height 14
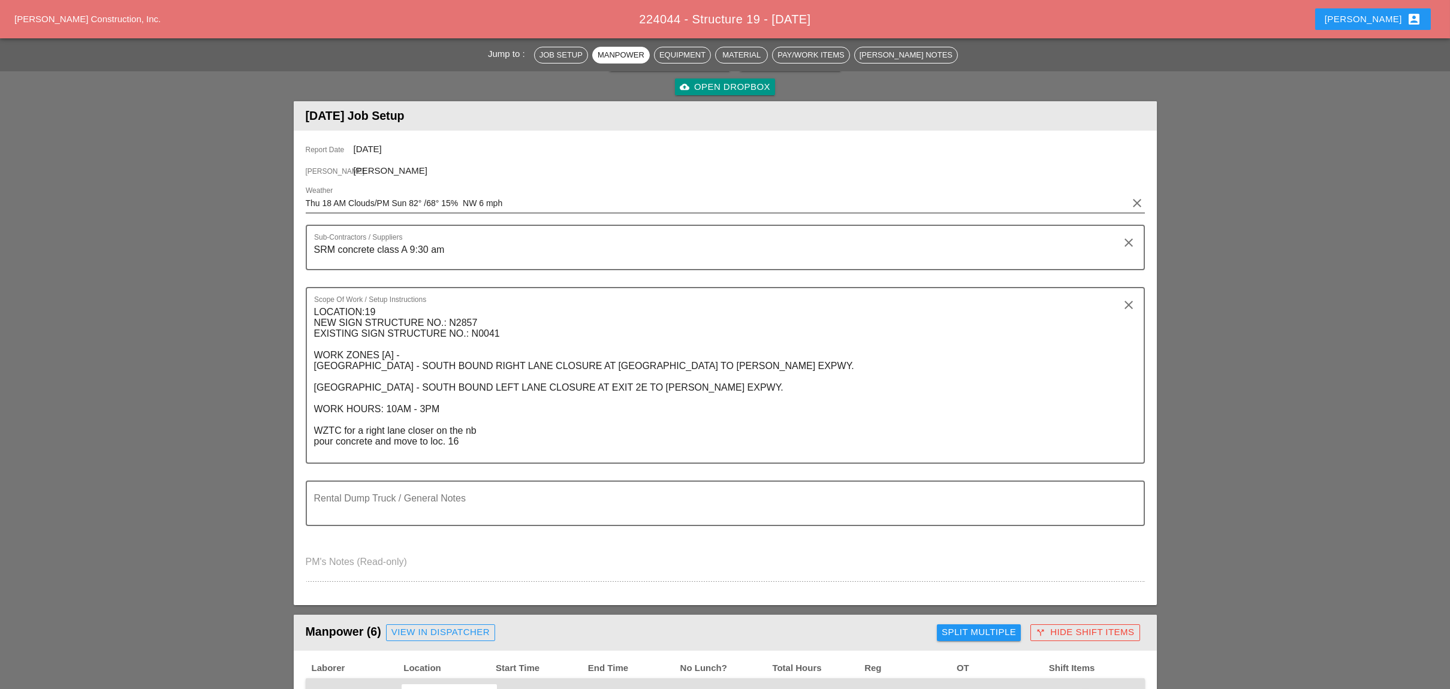
scroll to position [0, 0]
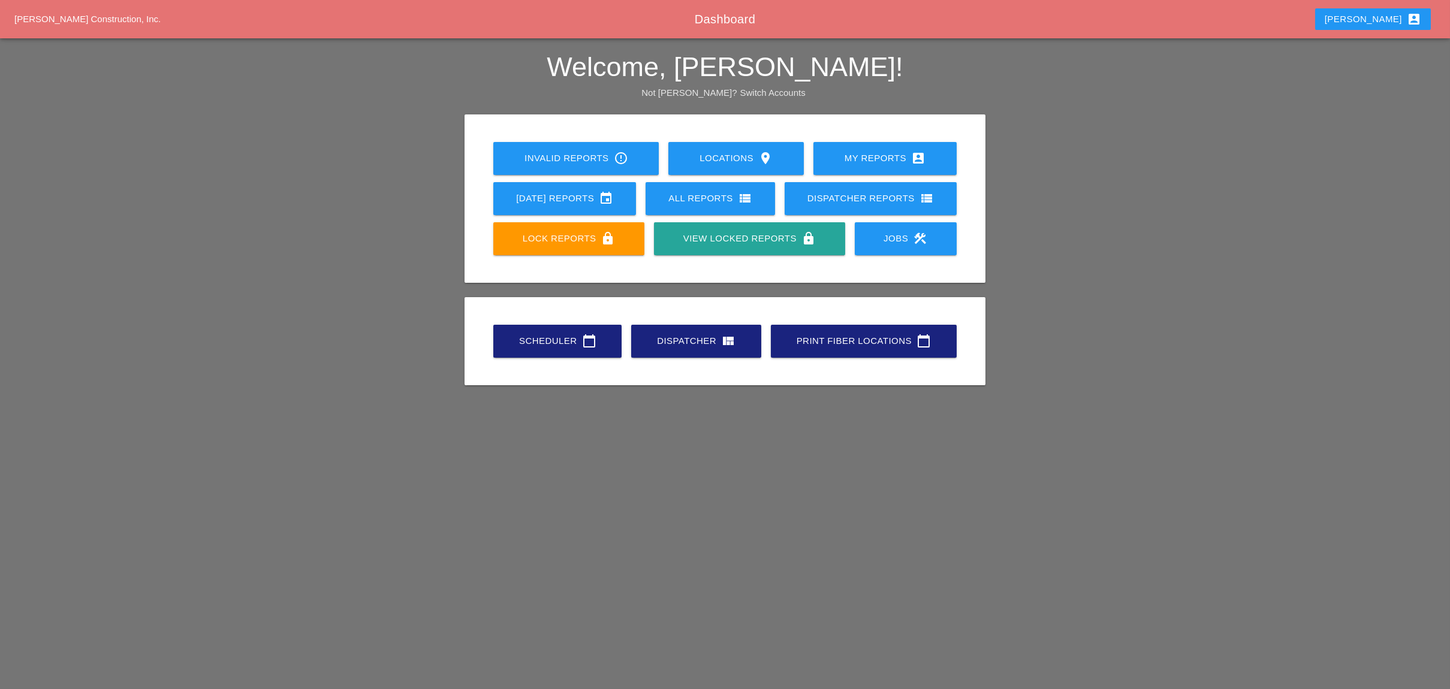
click at [550, 337] on div "Scheduler calendar_today" at bounding box center [557, 341] width 90 height 14
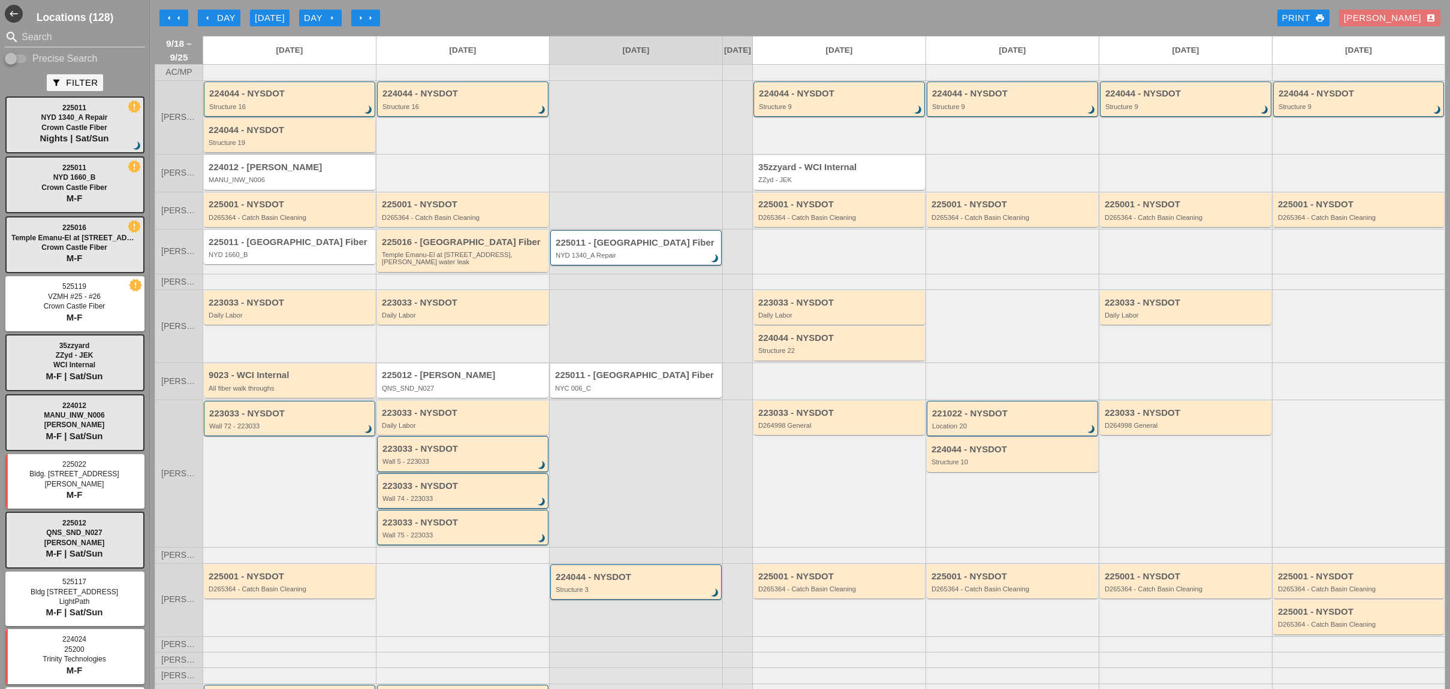
click at [295, 145] on div "224044 - NYSDOT Structure 19" at bounding box center [291, 136] width 164 height 22
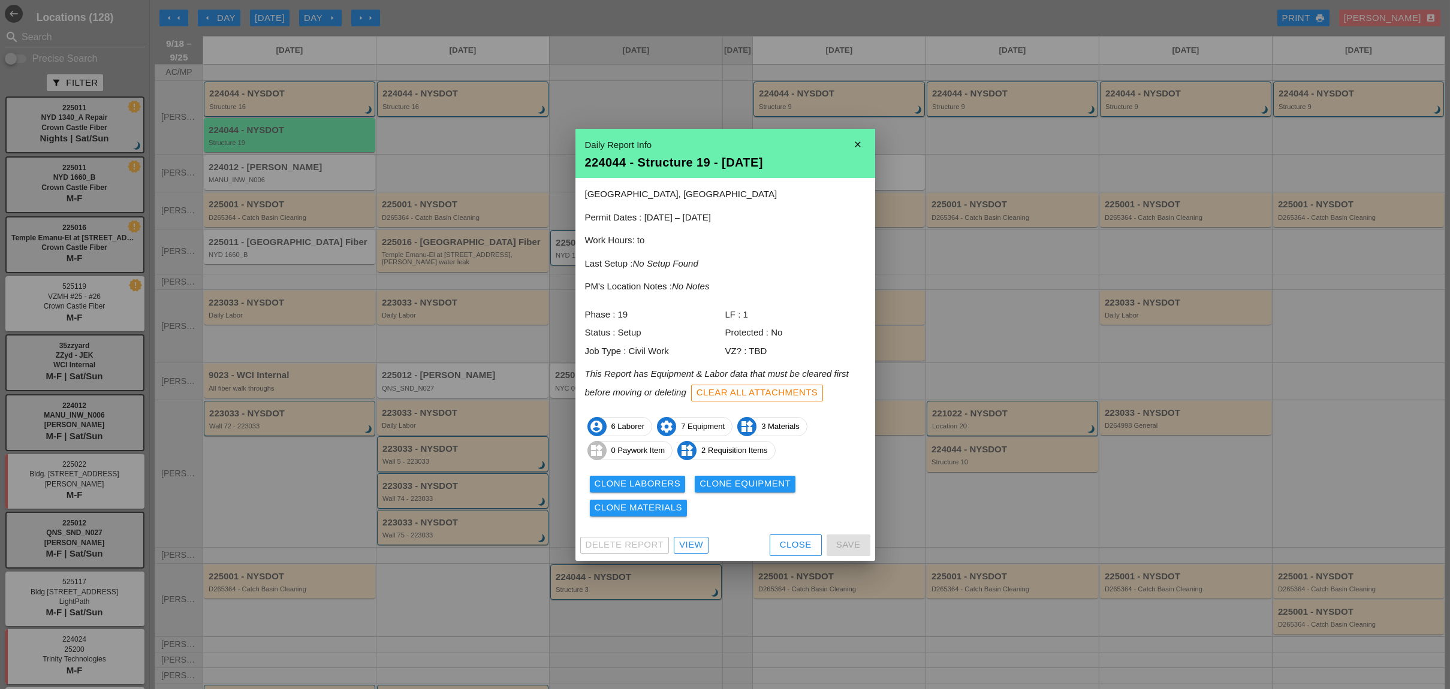
click at [698, 547] on div "View" at bounding box center [691, 545] width 24 height 14
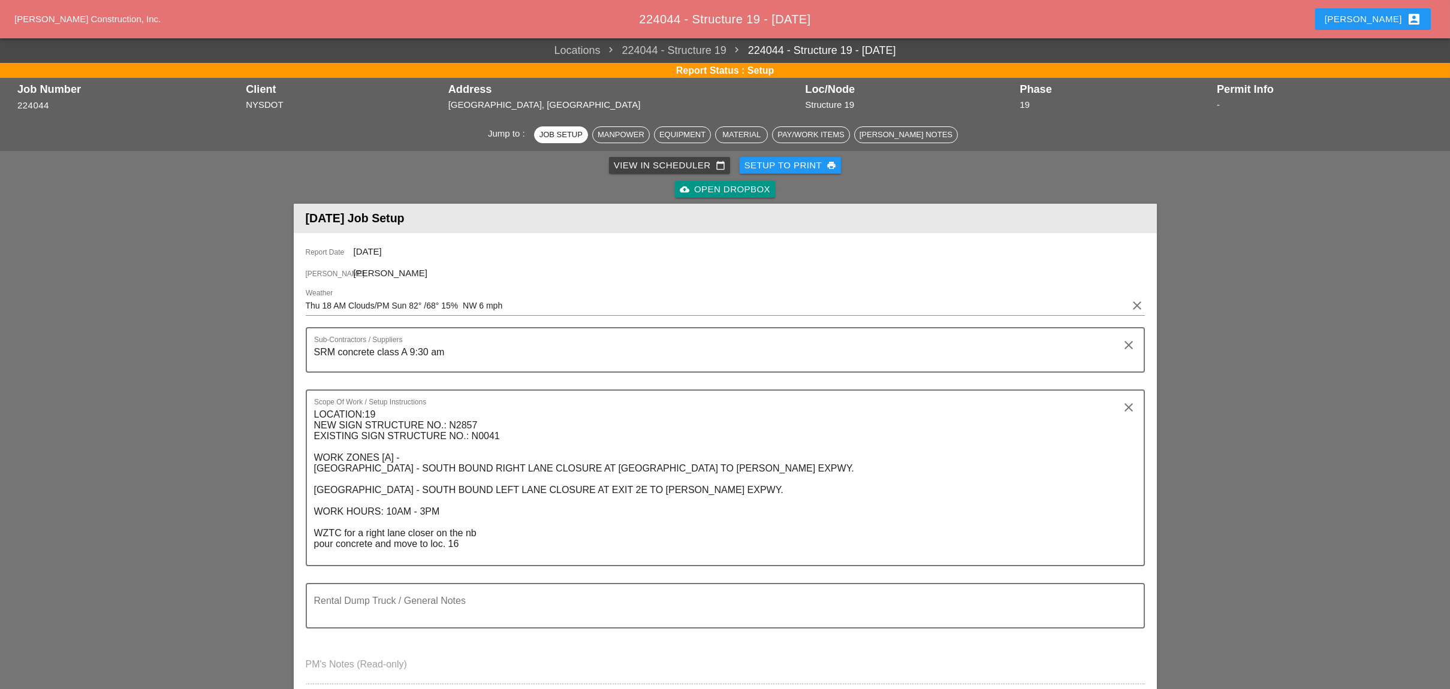
click at [644, 162] on div "View in Scheduler calendar_today" at bounding box center [669, 166] width 111 height 14
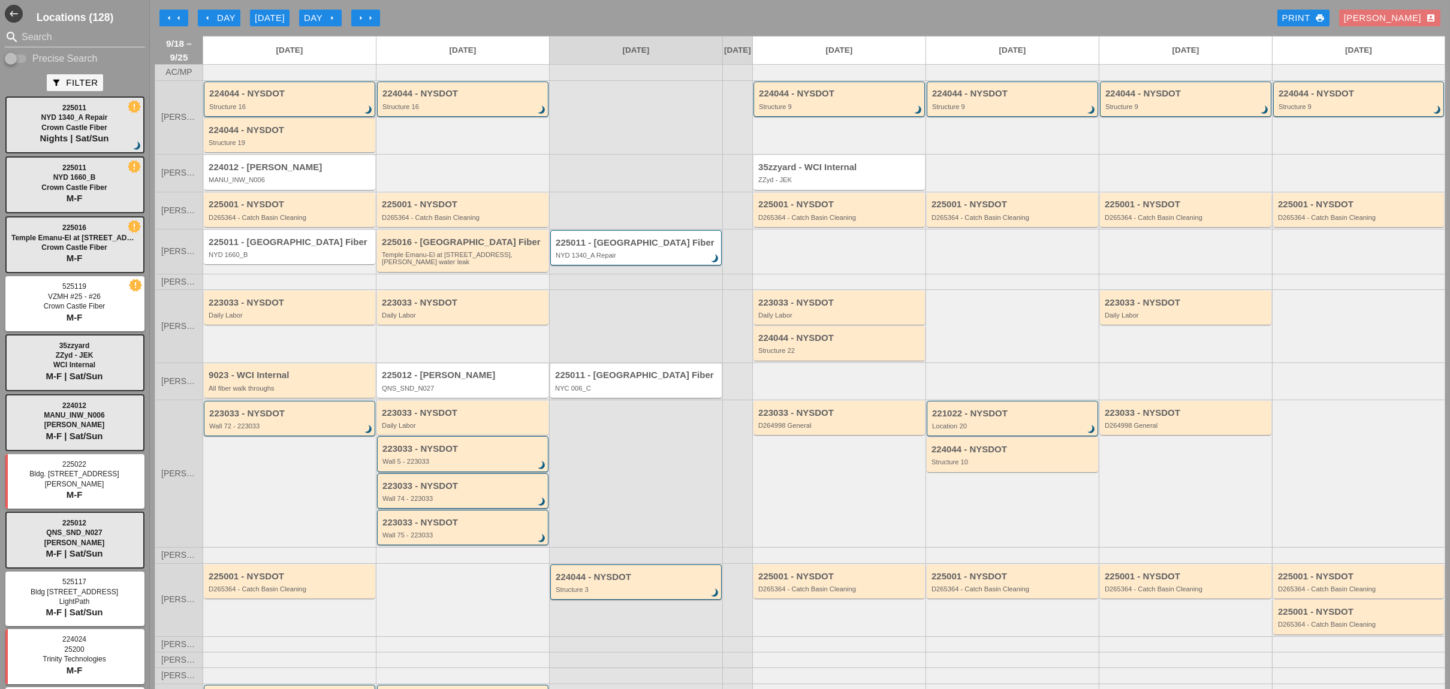
click at [308, 110] on div "Structure 16" at bounding box center [290, 106] width 162 height 7
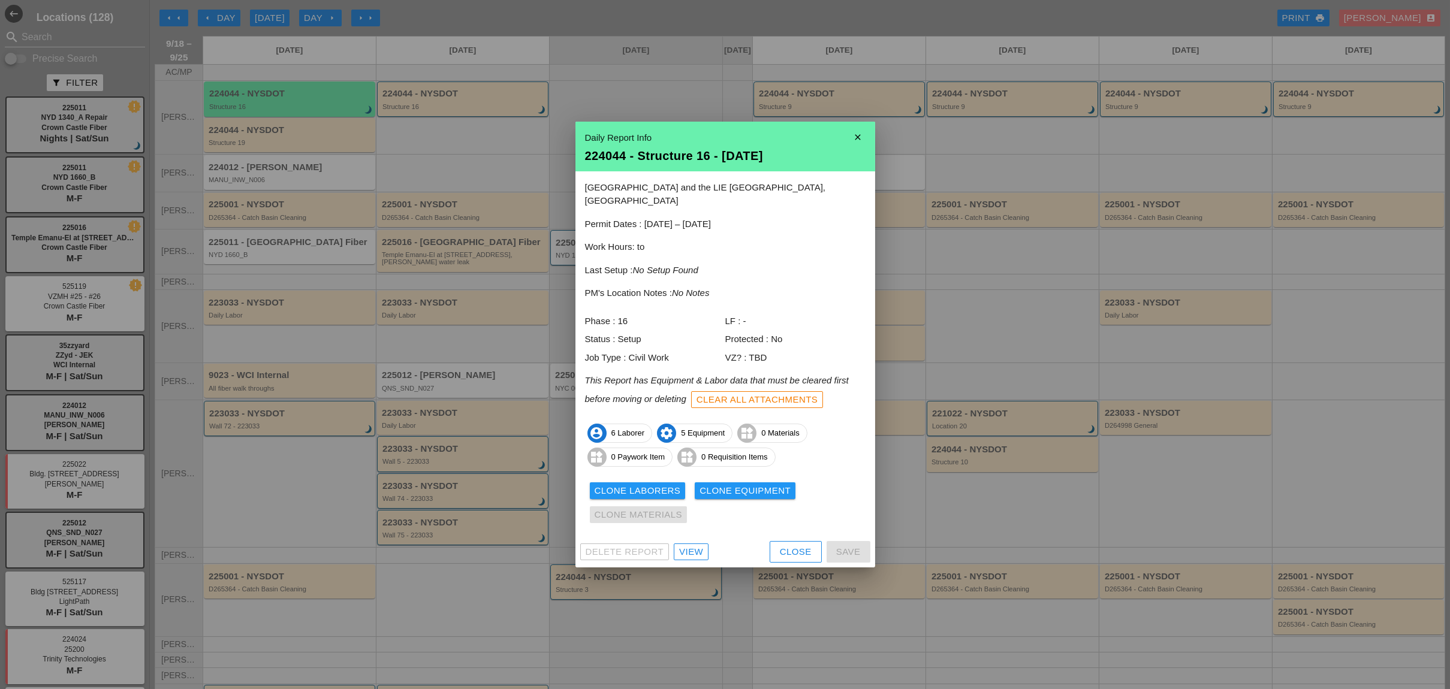
click at [704, 546] on link "View" at bounding box center [691, 552] width 35 height 17
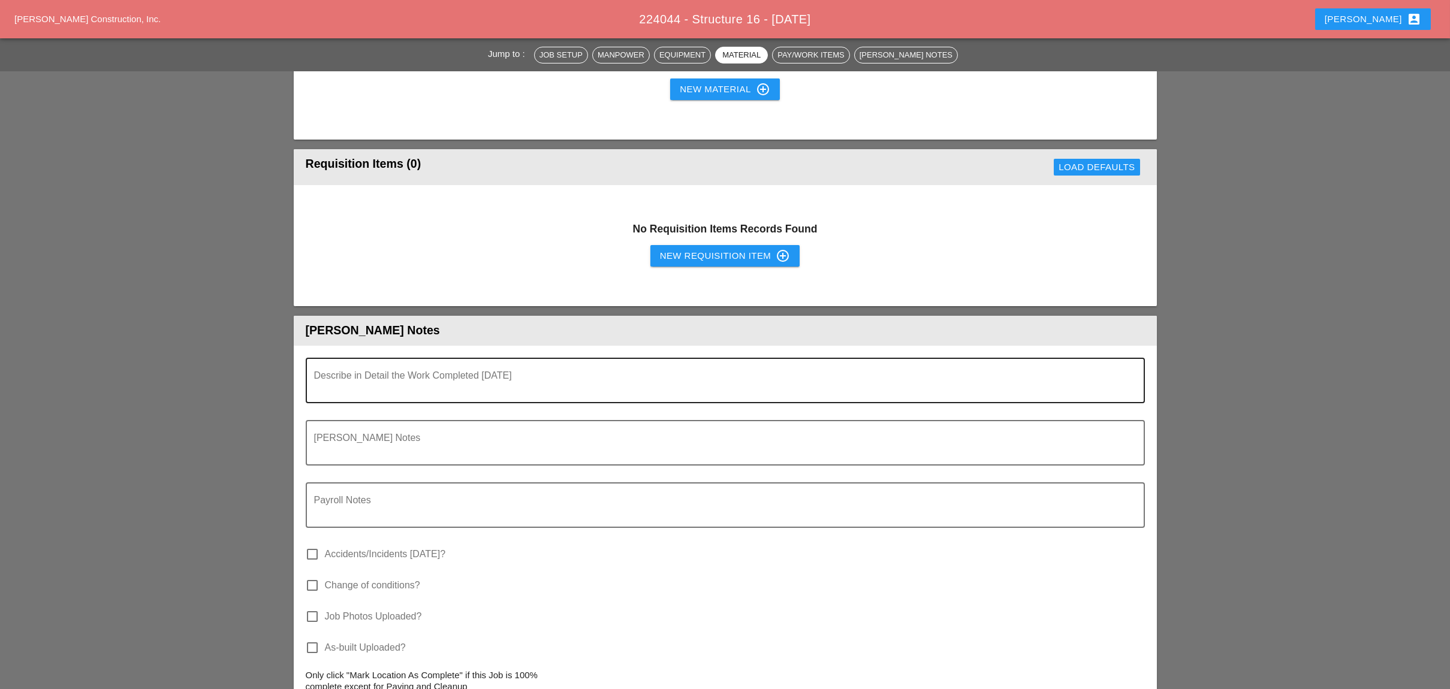
scroll to position [1278, 0]
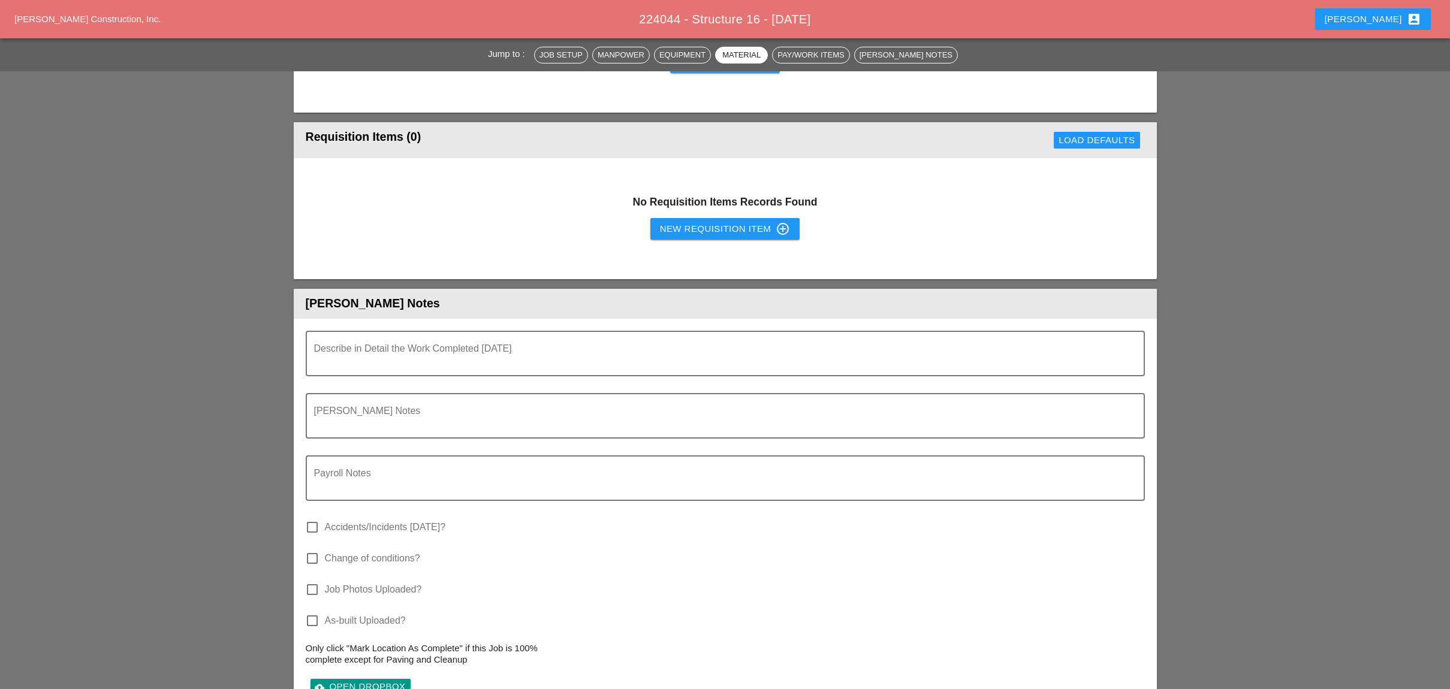
click at [679, 222] on div "New Requisition Item control_point" at bounding box center [725, 229] width 131 height 14
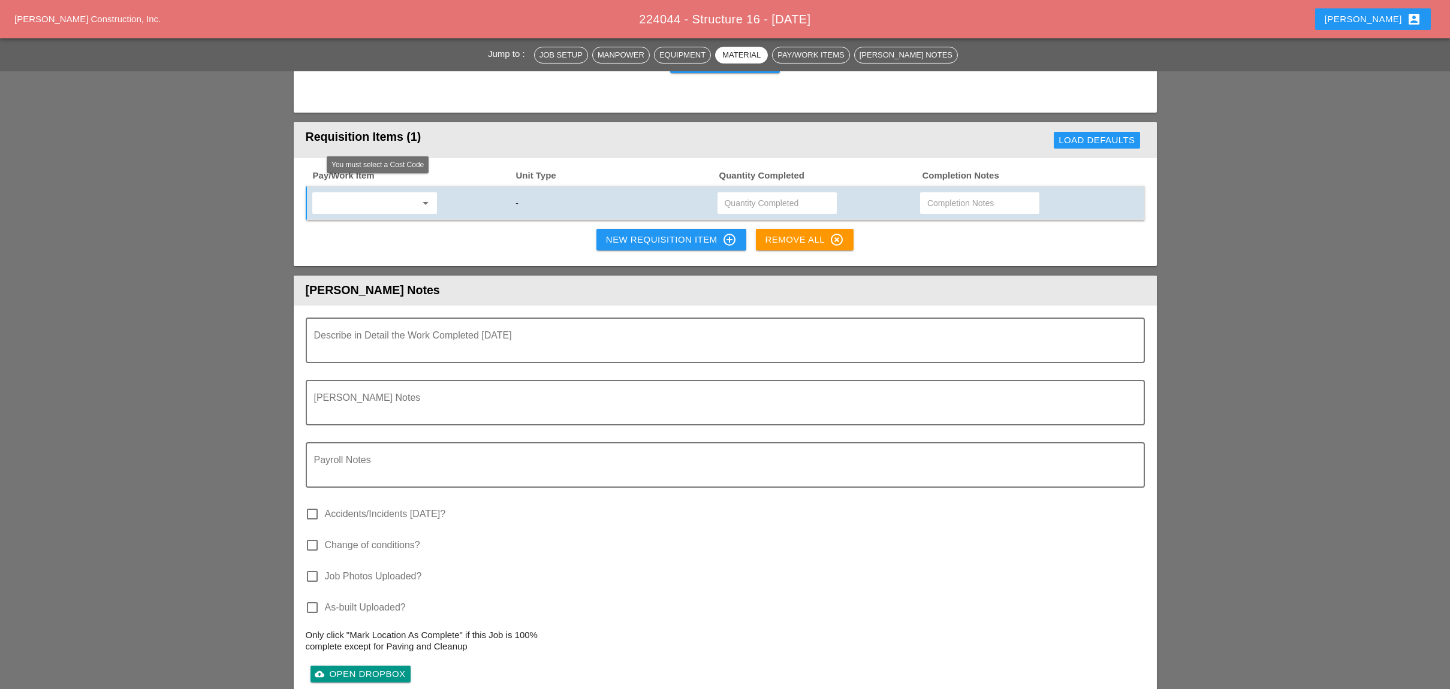
click at [376, 198] on input "text" at bounding box center [366, 203] width 101 height 19
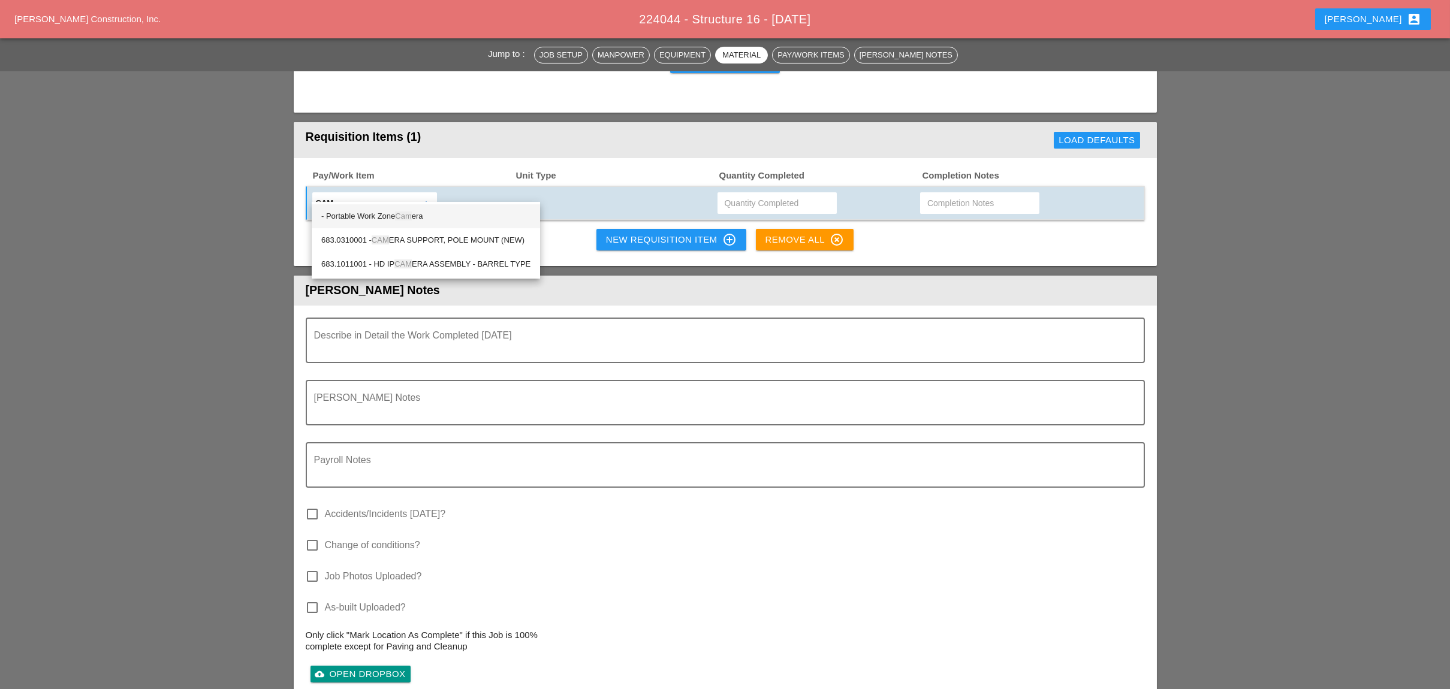
click at [411, 213] on span "Cam" at bounding box center [403, 216] width 16 height 9
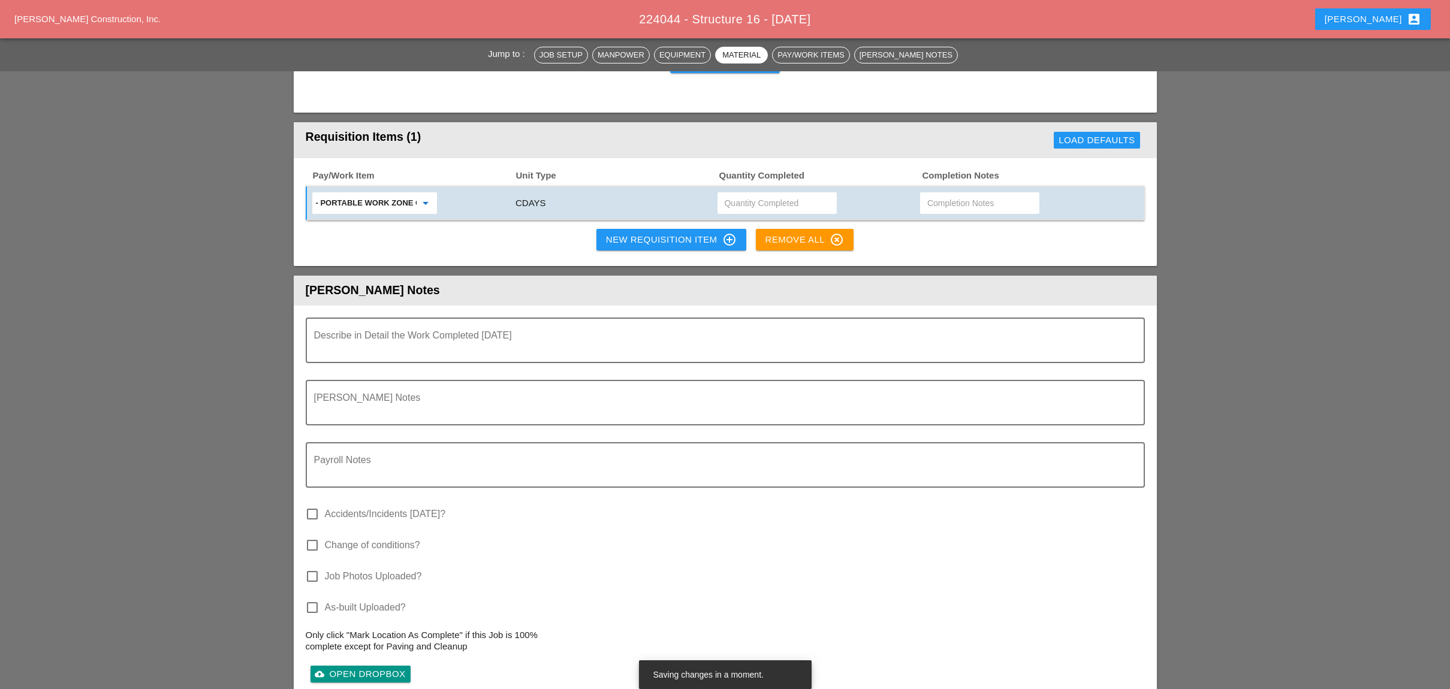
type input "- Portable Work Zone Camera"
click at [755, 194] on input "text" at bounding box center [777, 203] width 105 height 19
type input "4"
click at [663, 233] on div "New Requisition Item control_point" at bounding box center [671, 240] width 131 height 14
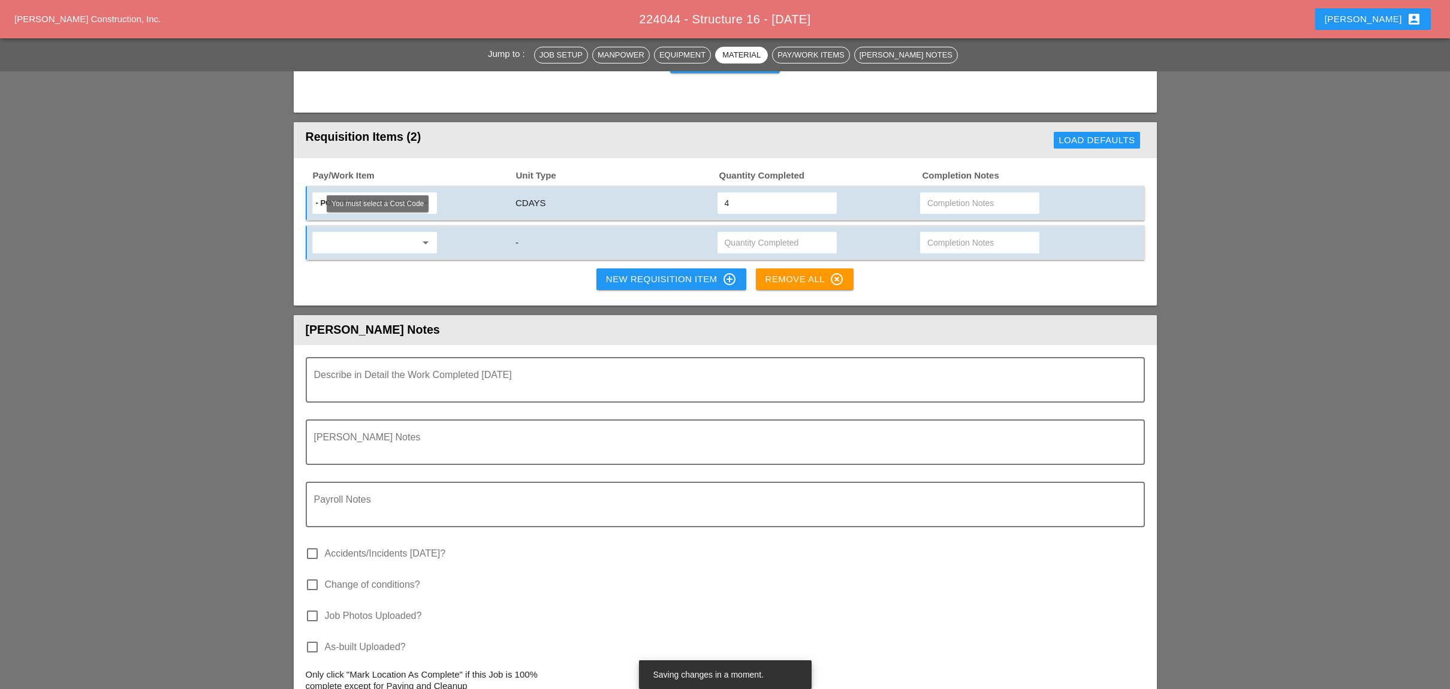
click at [397, 236] on input "text" at bounding box center [366, 242] width 101 height 19
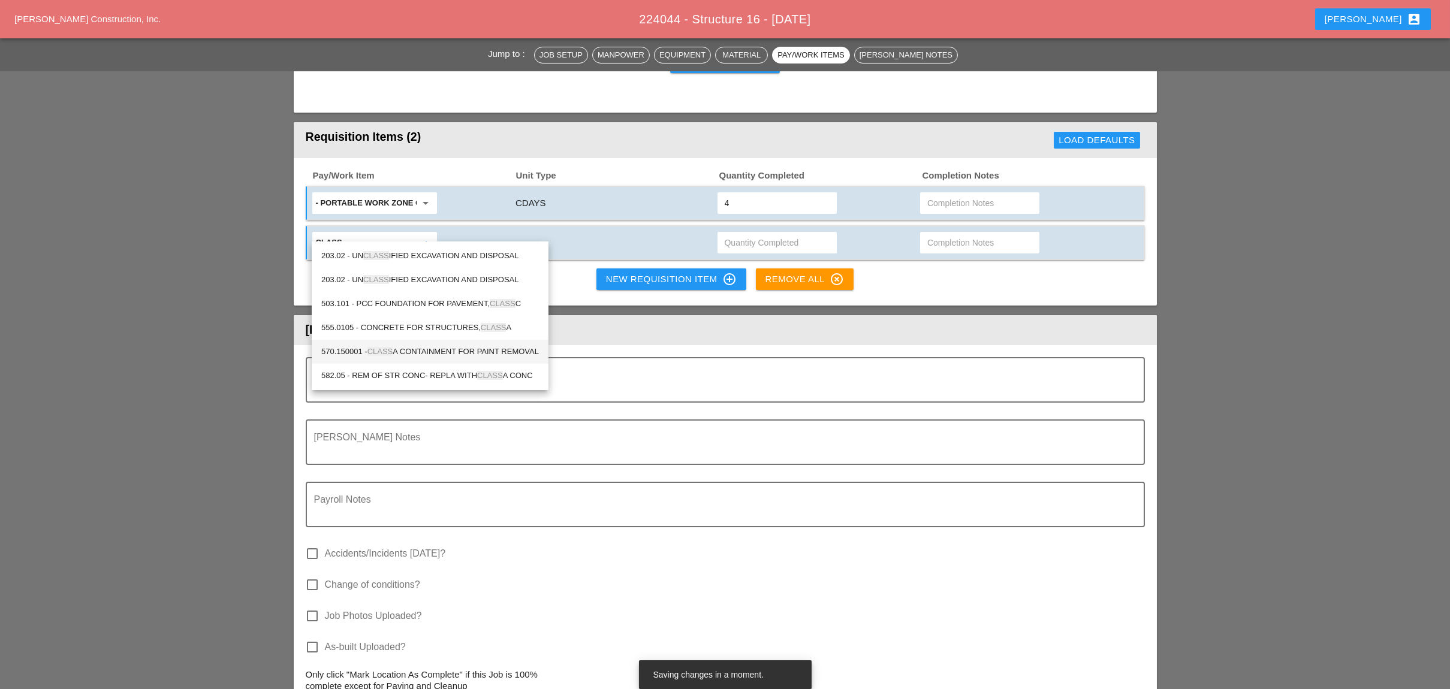
click at [435, 346] on div "570.150001 - CLASS A CONTAINMENT FOR PAINT REMOVAL" at bounding box center [430, 352] width 218 height 14
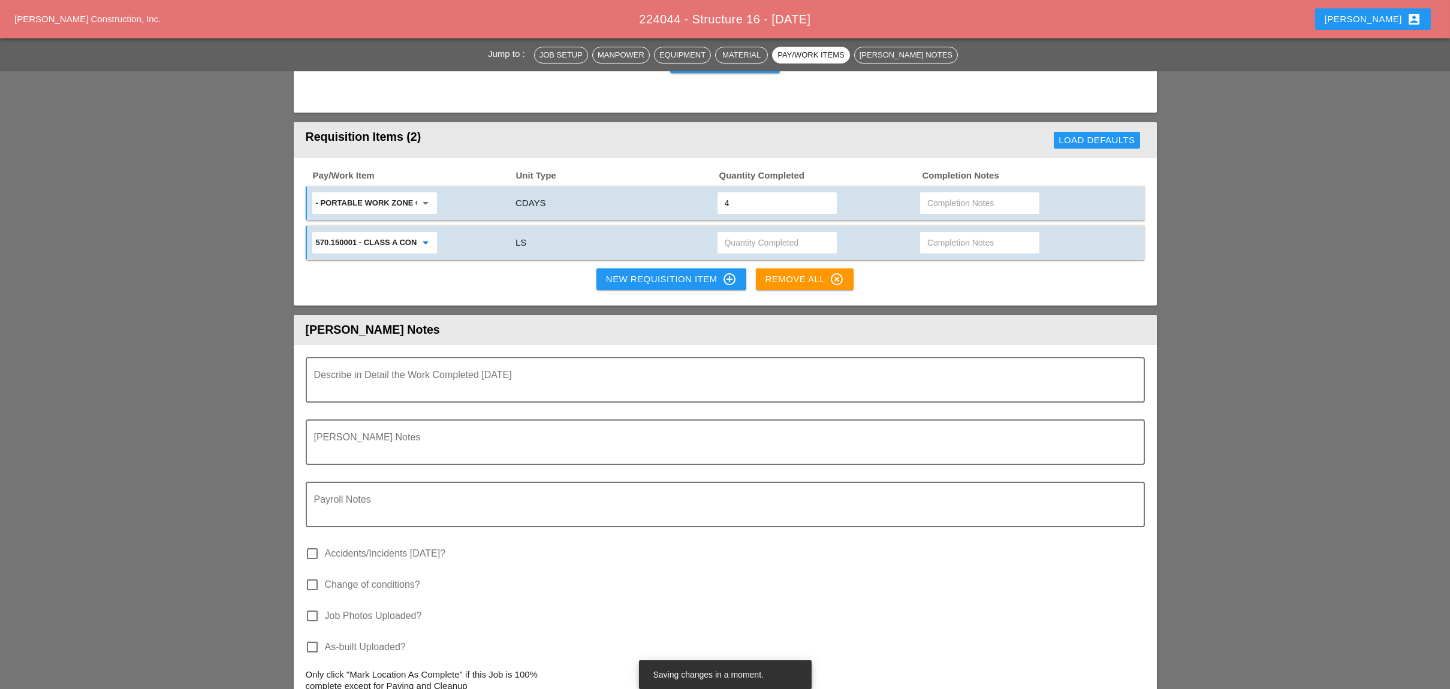
click at [415, 233] on input "570.150001 - CLASS A CONTAINMENT FOR PAINT REMOVAL" at bounding box center [366, 242] width 101 height 19
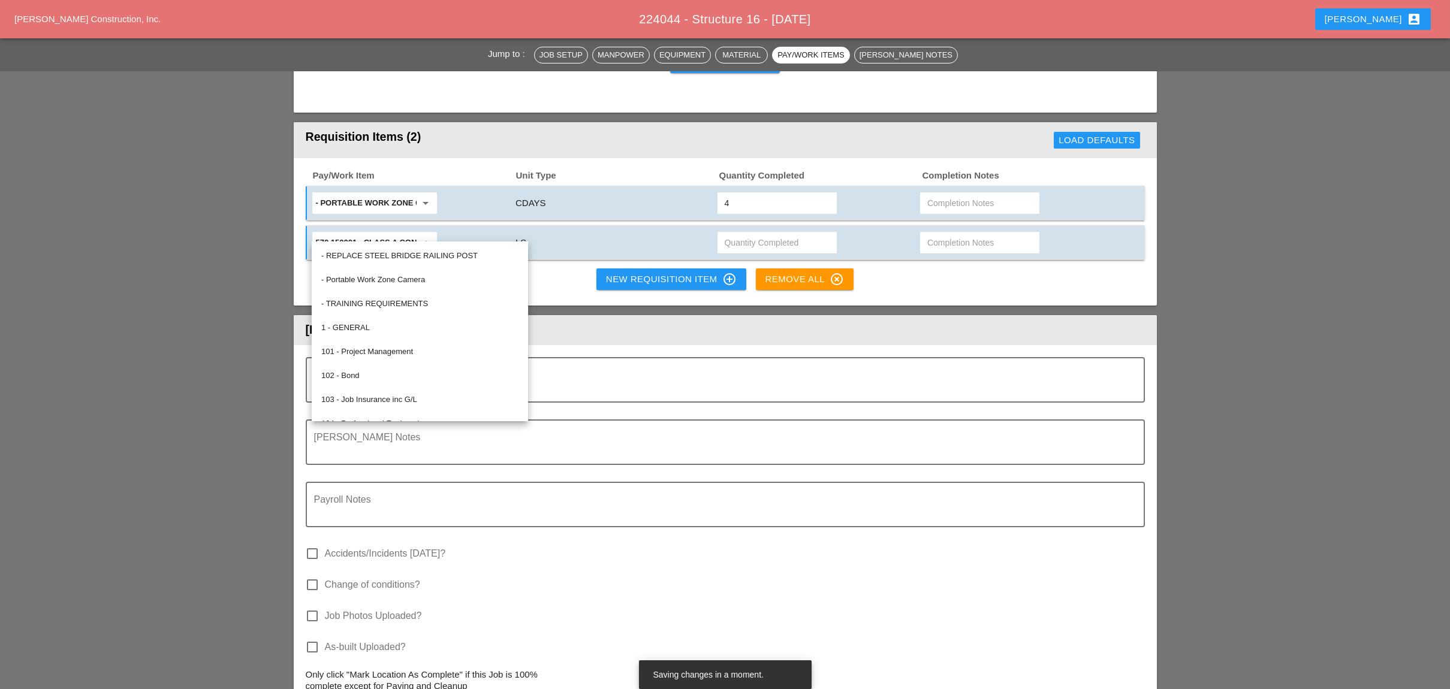
click at [376, 233] on input "570.150001 - CLASS A CONTAINMENT FOR PAINT REMOVAL" at bounding box center [366, 242] width 101 height 19
click at [402, 194] on input "- Portable Work Zone Camera" at bounding box center [366, 203] width 101 height 19
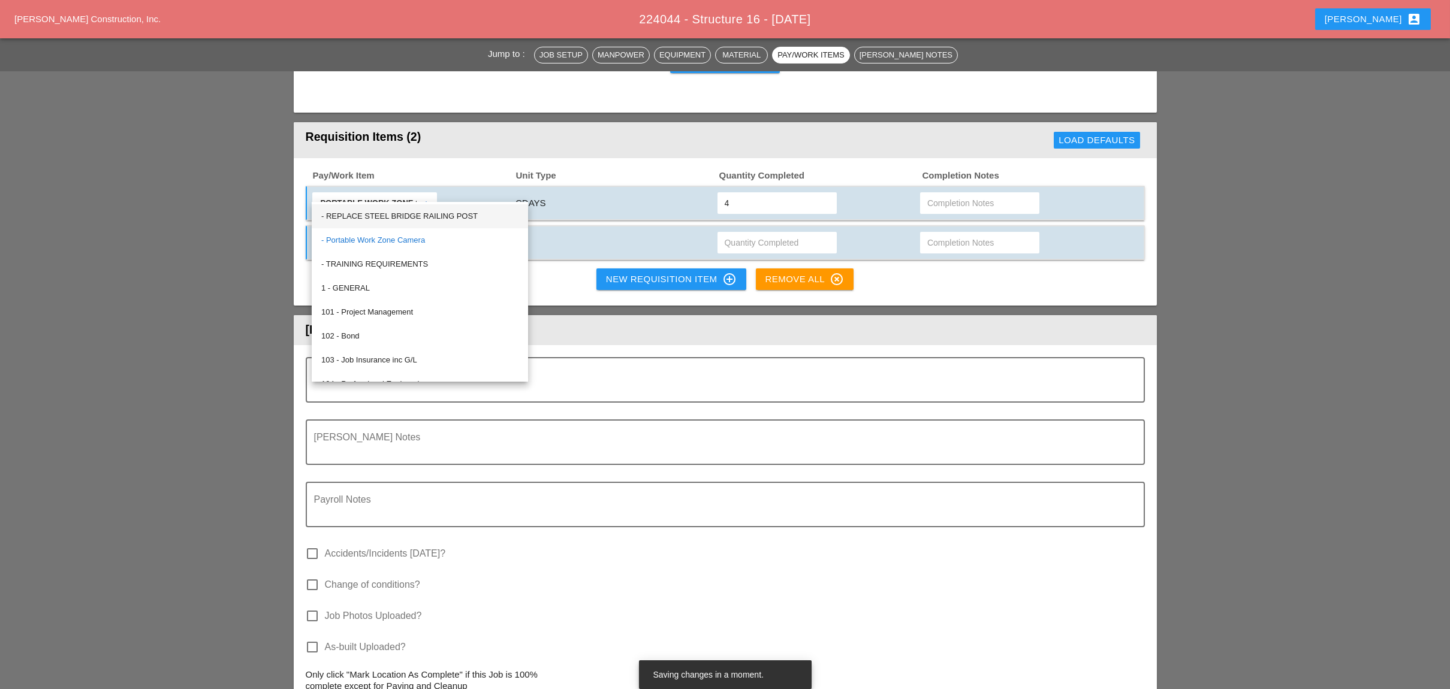
click at [479, 191] on div "- Portable Work Zone Camera arrow_drop_down" at bounding box center [411, 203] width 203 height 25
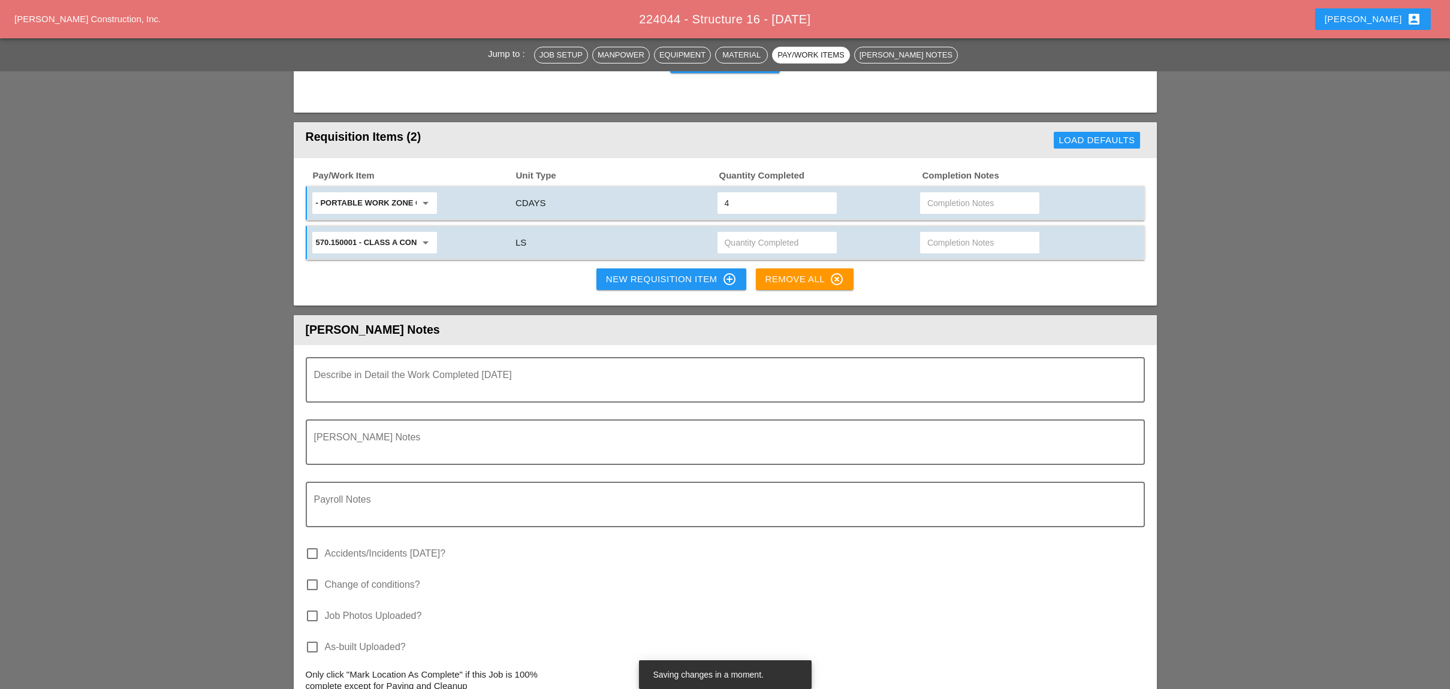
click at [425, 236] on icon "arrow_drop_down" at bounding box center [426, 243] width 14 height 14
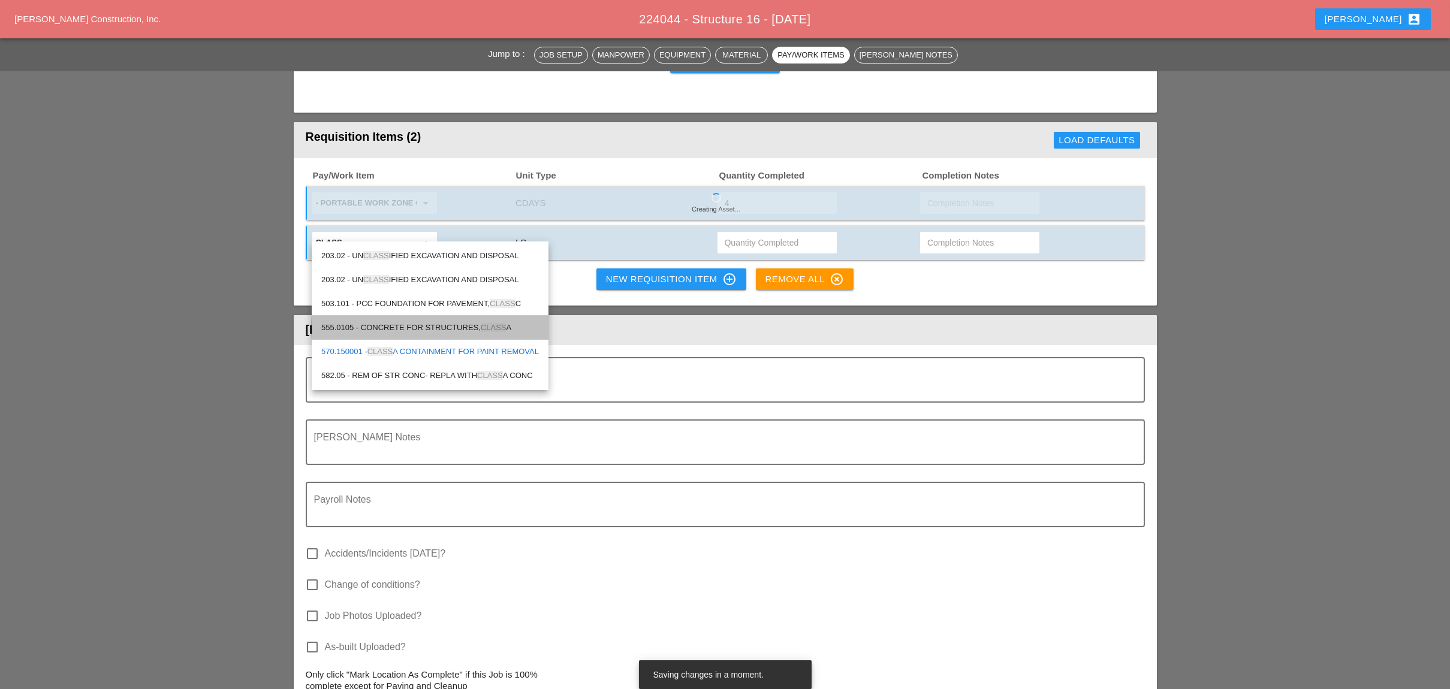
click at [494, 327] on span "CLASS" at bounding box center [494, 327] width 26 height 9
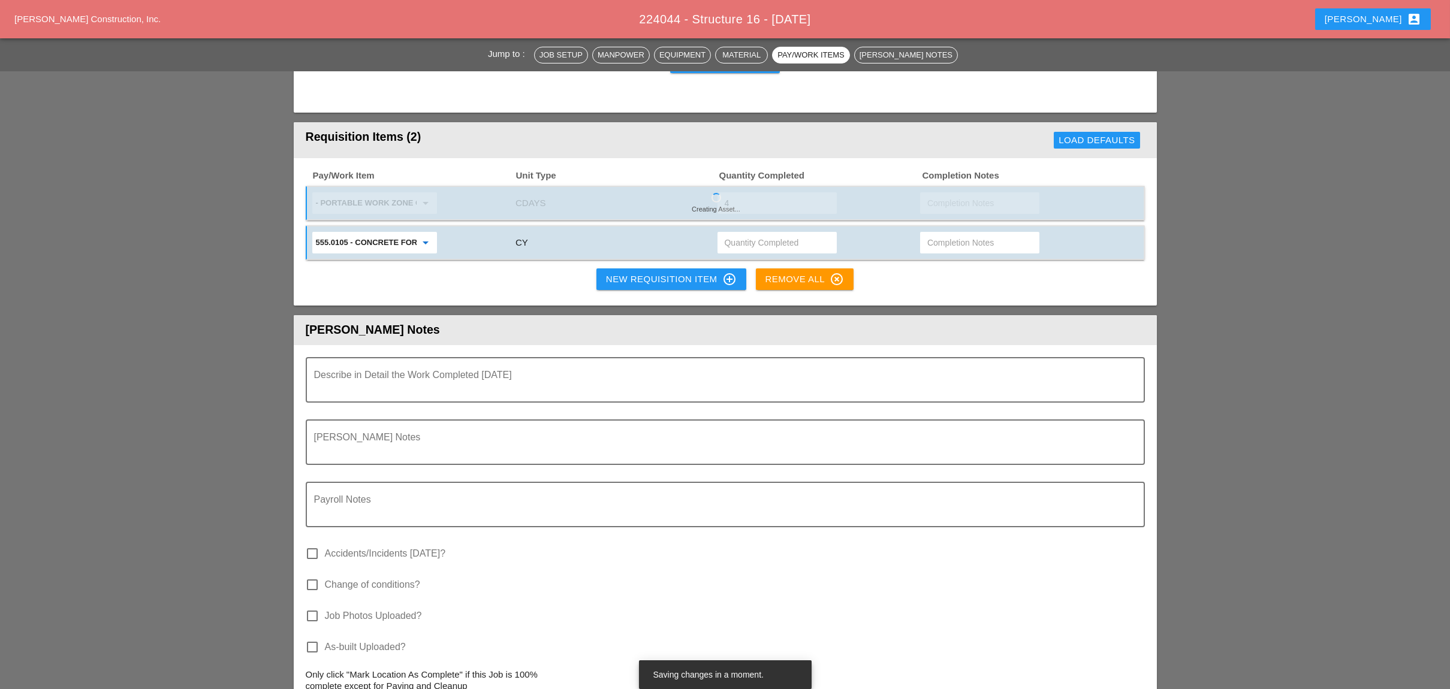
type input "555.0105 - CONCRETE FOR STRUCTURES, CLASS A"
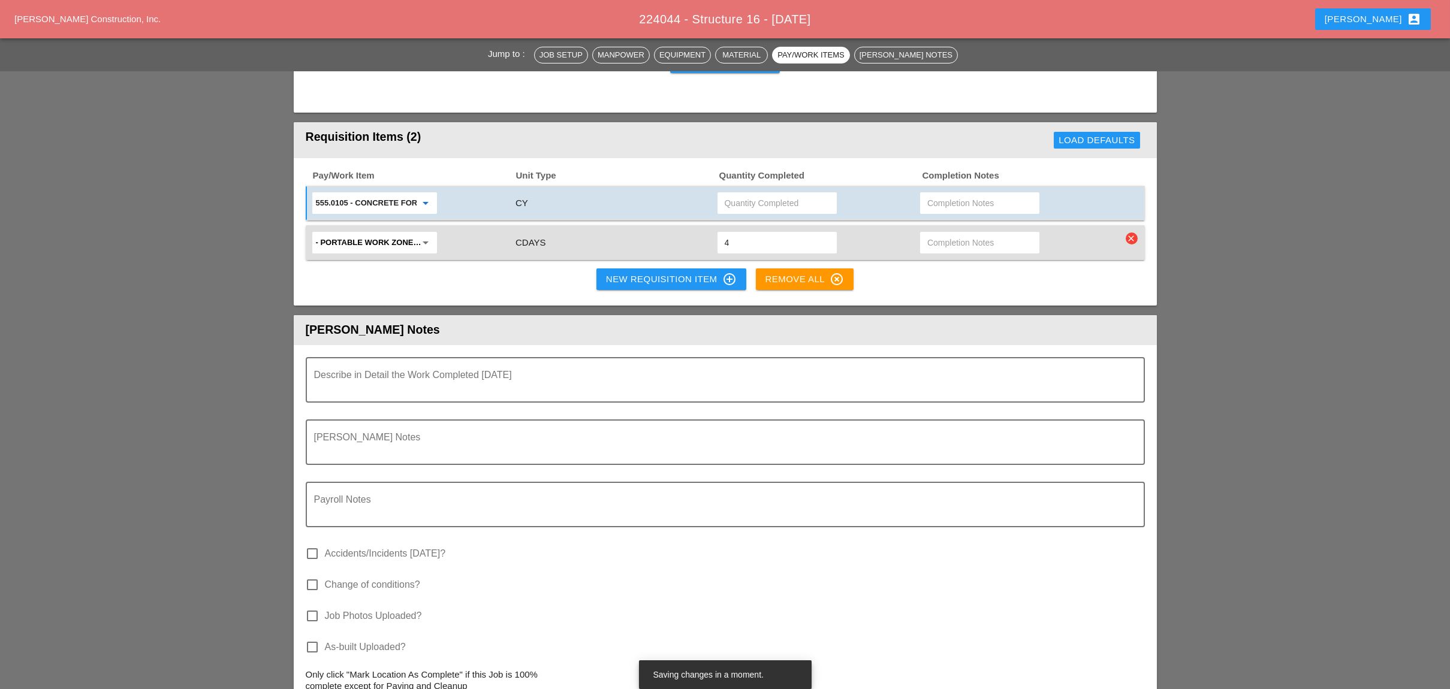
click at [628, 272] on div "New Requisition Item control_point" at bounding box center [671, 279] width 131 height 14
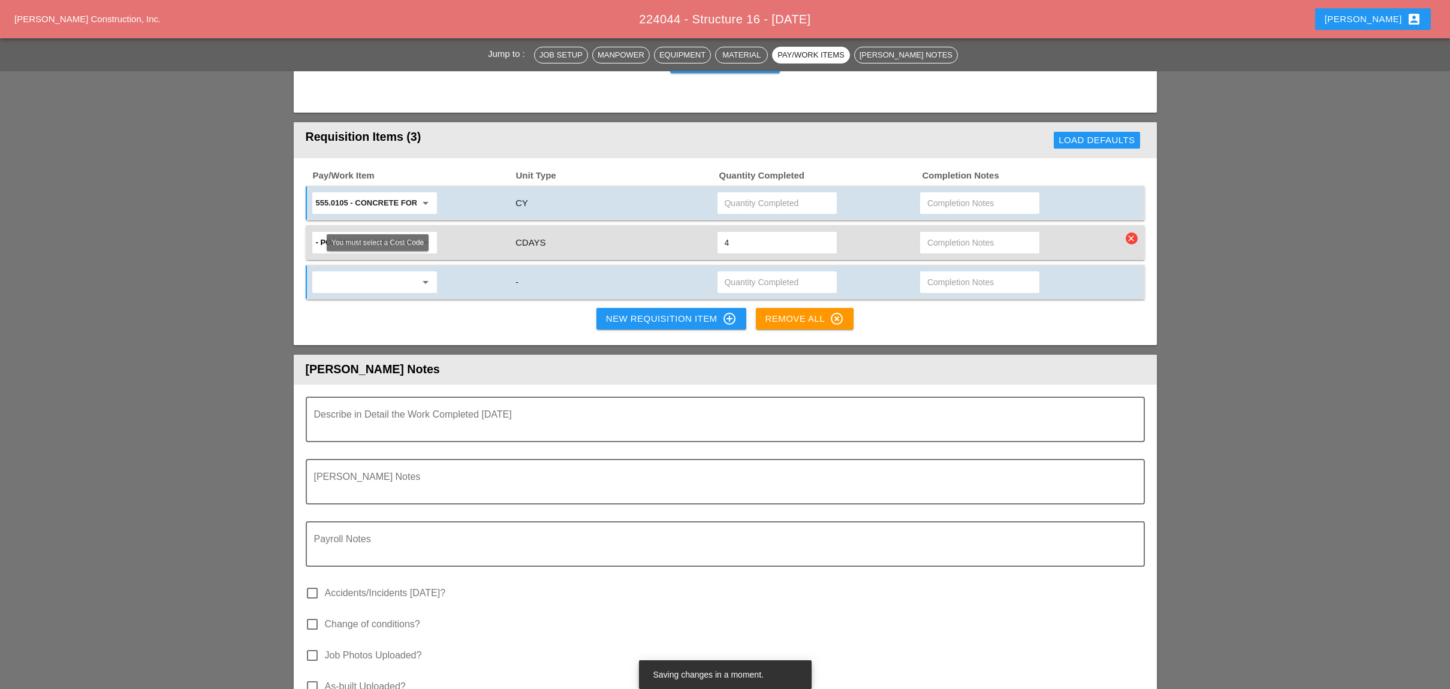
click at [381, 273] on input "text" at bounding box center [366, 282] width 101 height 19
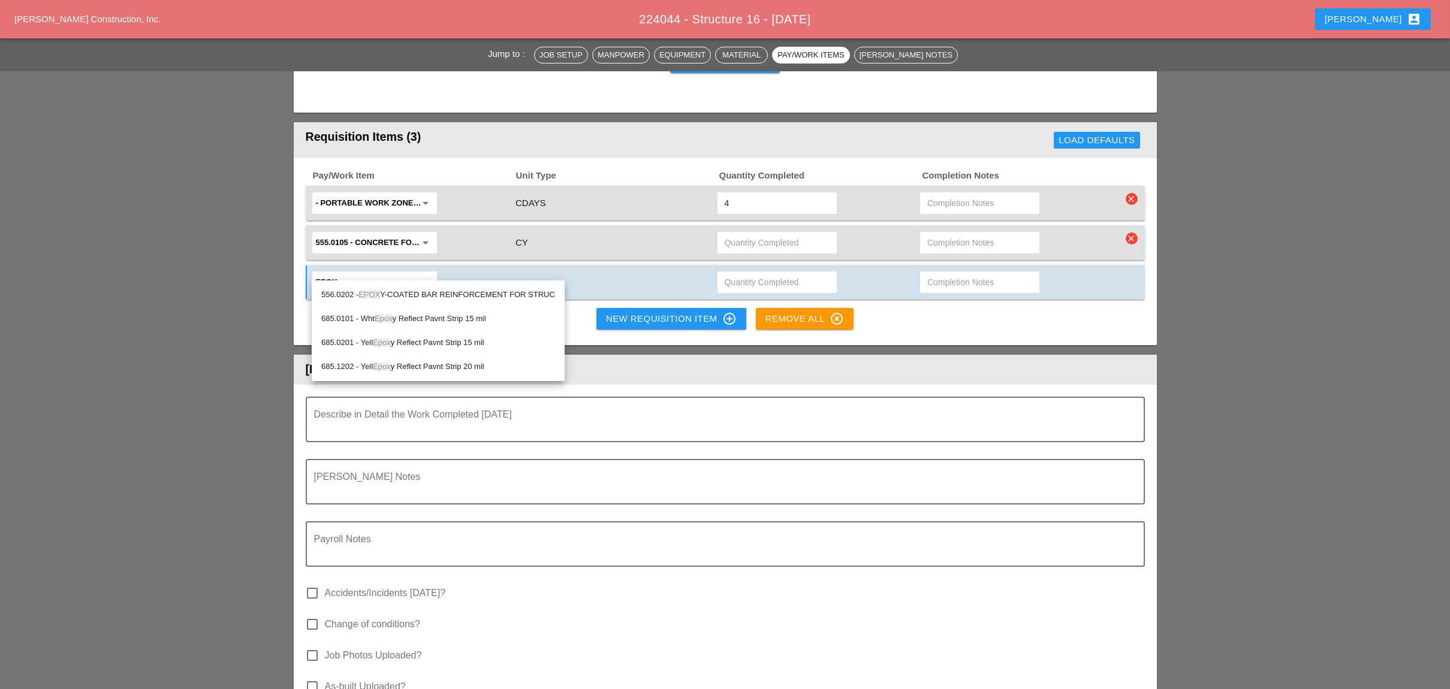
click at [430, 294] on div "556.0202 - EPOX Y-COATED BAR REINFORCEMENT FOR STRUC" at bounding box center [438, 295] width 234 height 14
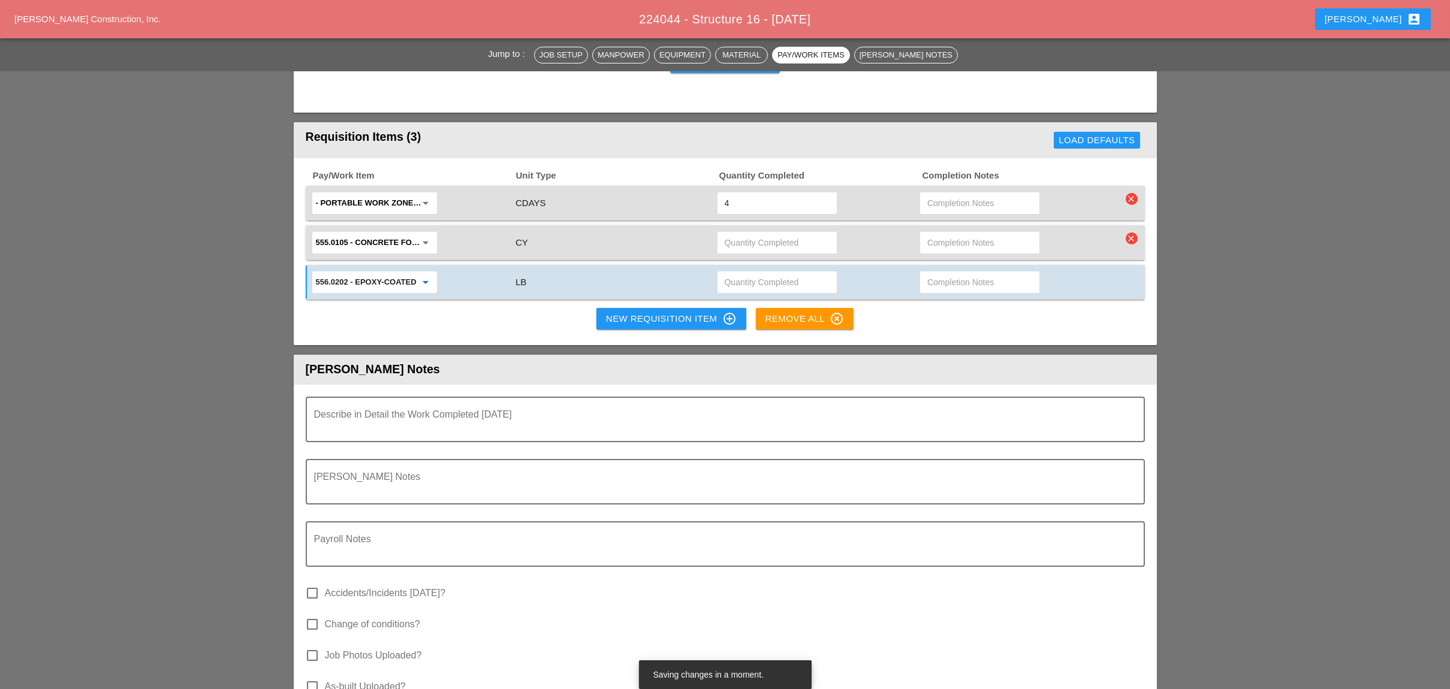
type input "556.0202 - EPOXY-COATED BAR REINFORCEMENT FOR STRUC"
click at [932, 273] on input "text" at bounding box center [979, 282] width 105 height 19
type input "waiting"
click at [940, 233] on input "text" at bounding box center [979, 242] width 105 height 19
type input "waiting"
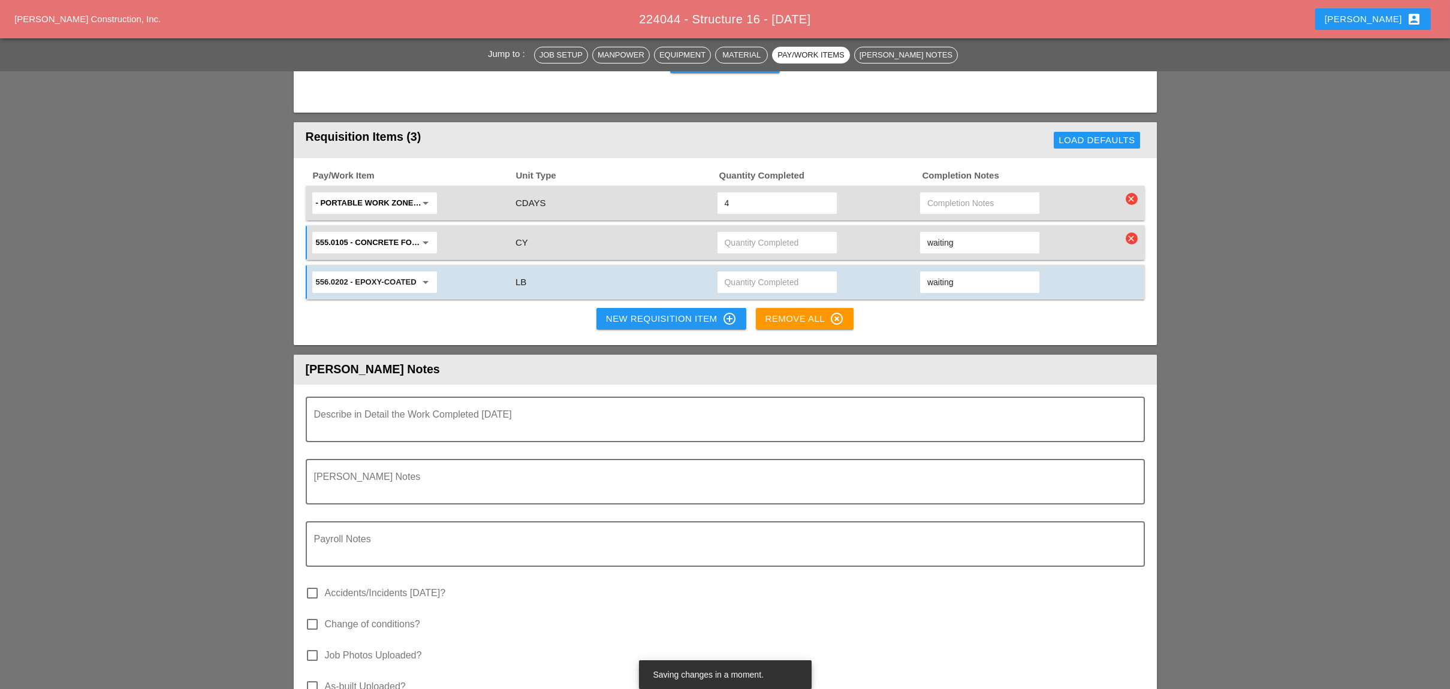
click at [700, 312] on button "New Requisition Item control_point" at bounding box center [671, 319] width 150 height 22
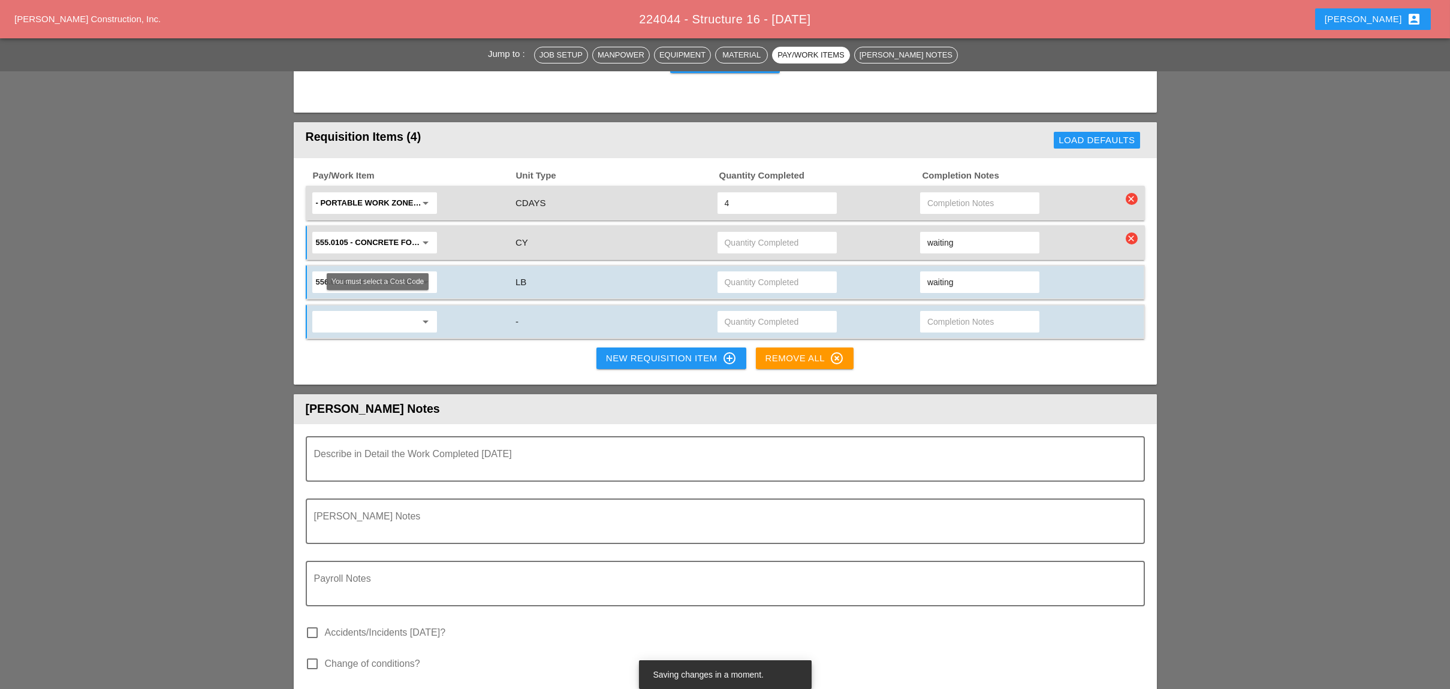
click at [377, 312] on input "text" at bounding box center [366, 321] width 101 height 19
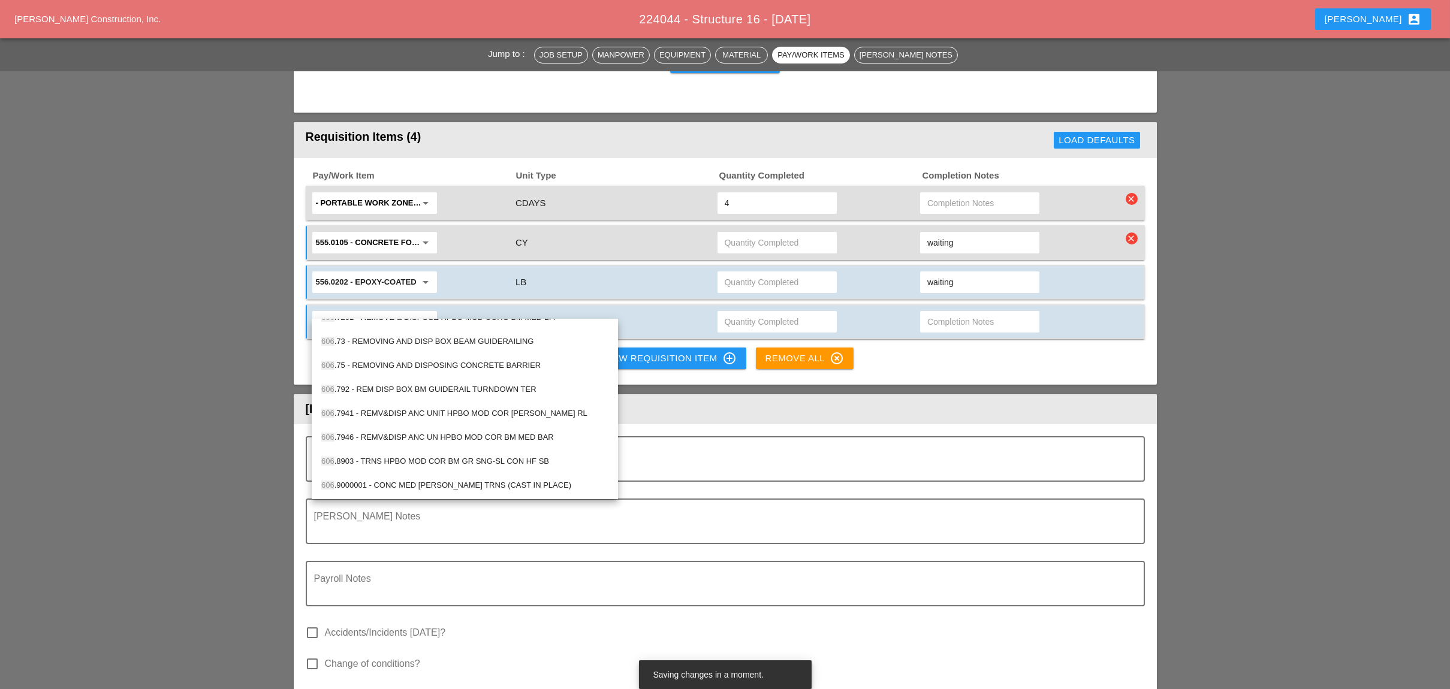
scroll to position [1678, 0]
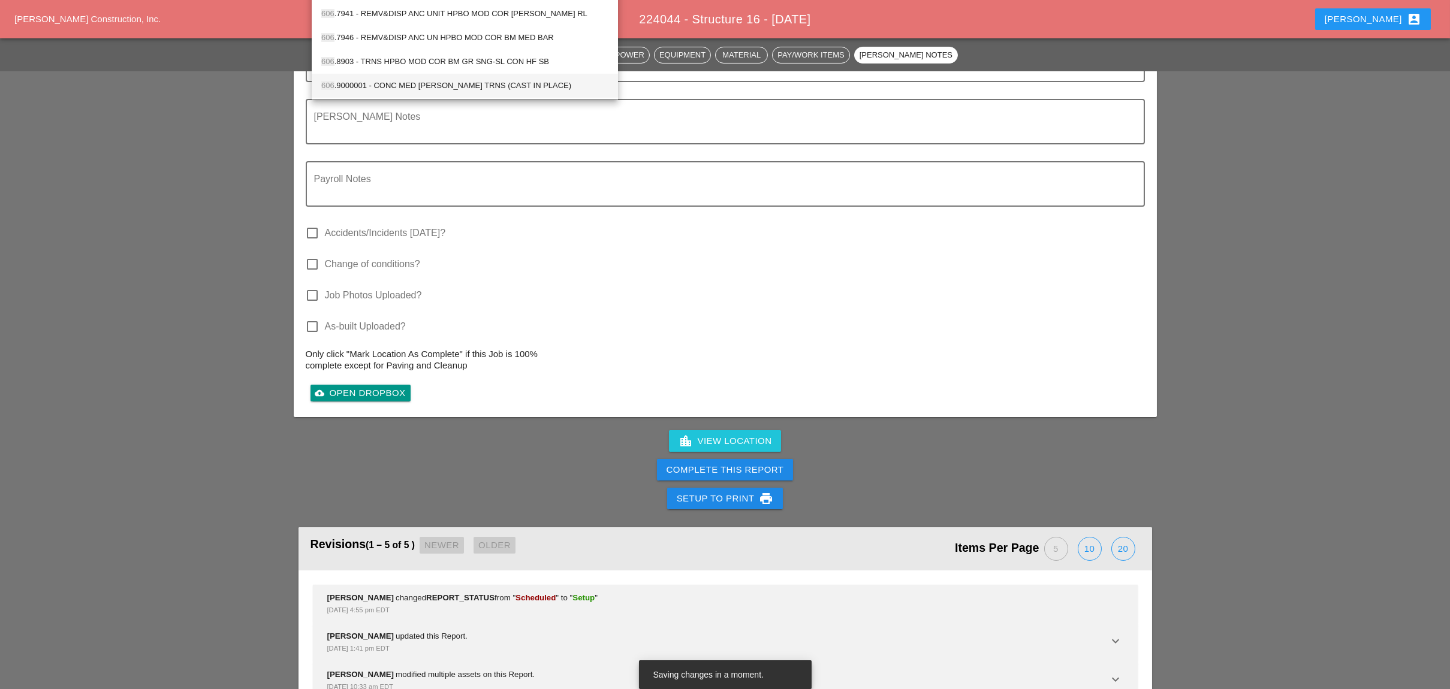
click at [483, 83] on div "606 .9000001 - CONC MED [PERSON_NAME] TRNS (CAST IN PLACE)" at bounding box center [464, 86] width 287 height 14
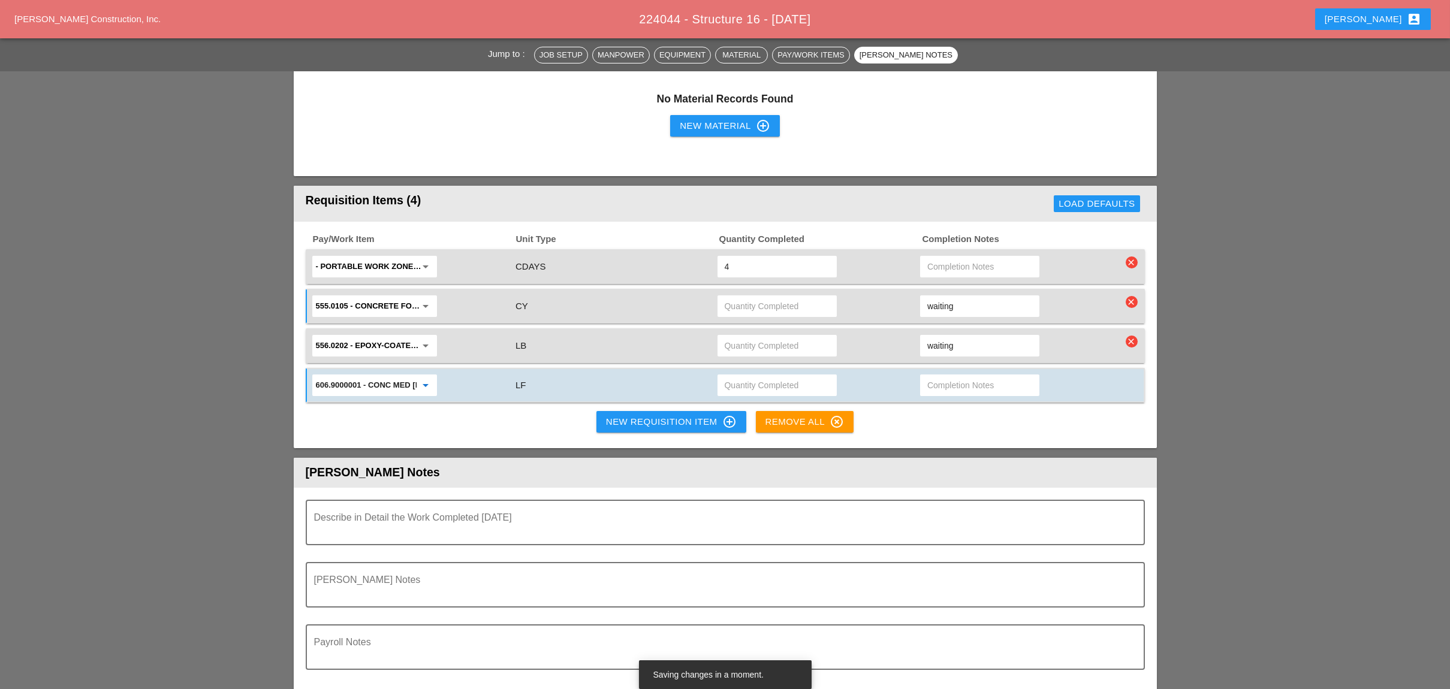
scroll to position [1199, 0]
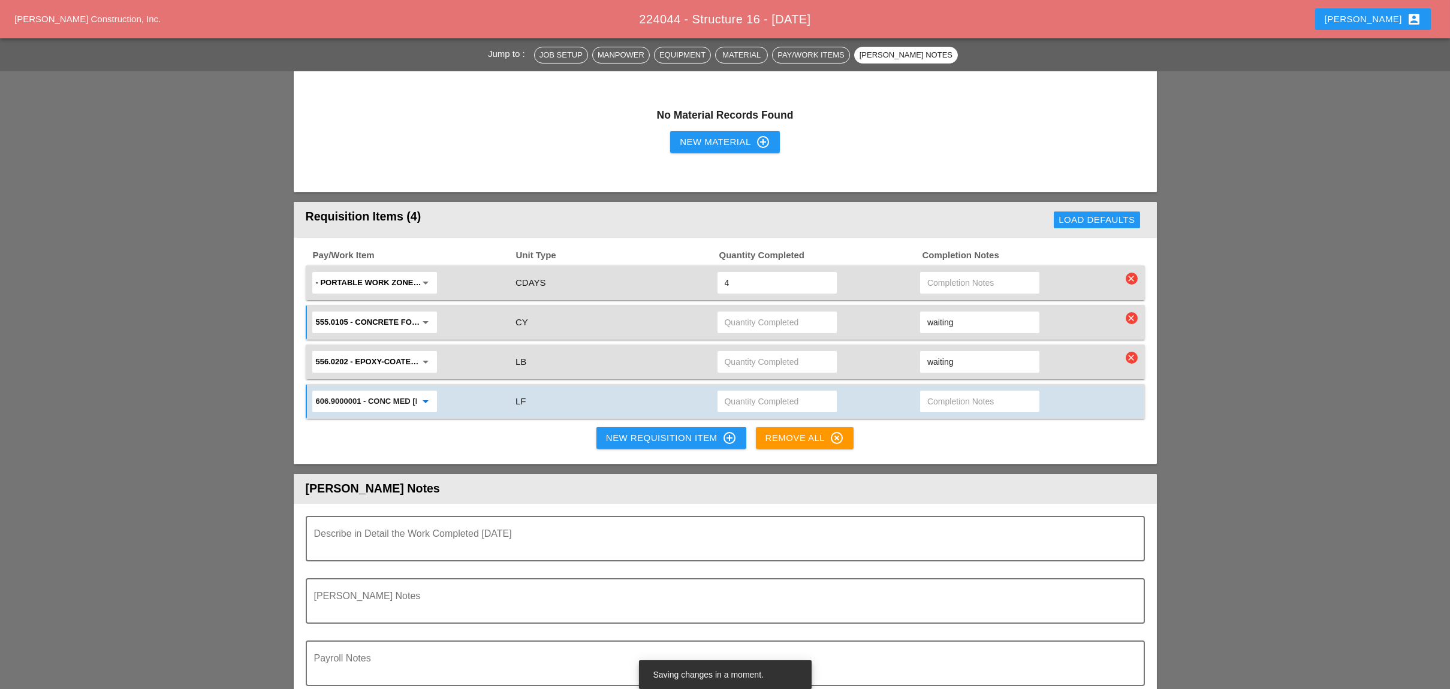
type input "606.9000001 - CONC MED [PERSON_NAME] TRNS (CAST IN PLACE)"
click at [935, 392] on input "text" at bounding box center [979, 401] width 105 height 19
type input "waiting"
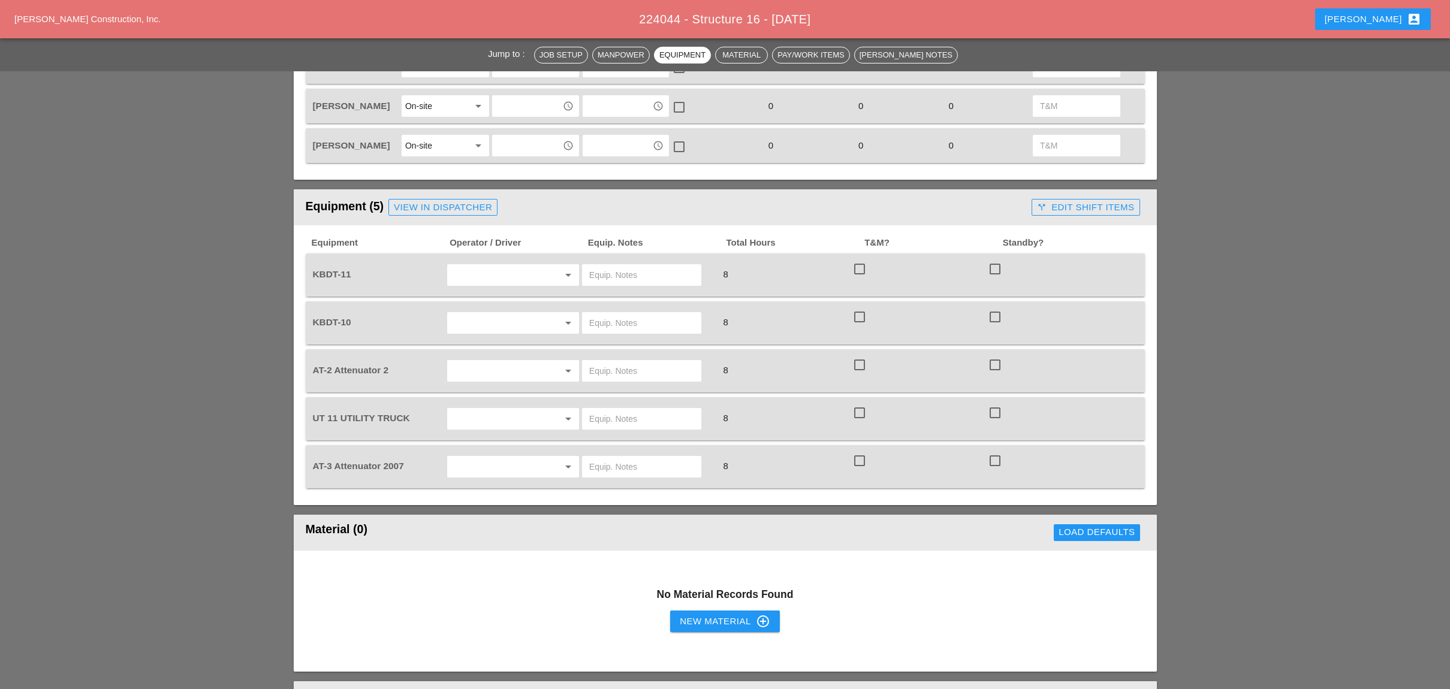
scroll to position [1118, 0]
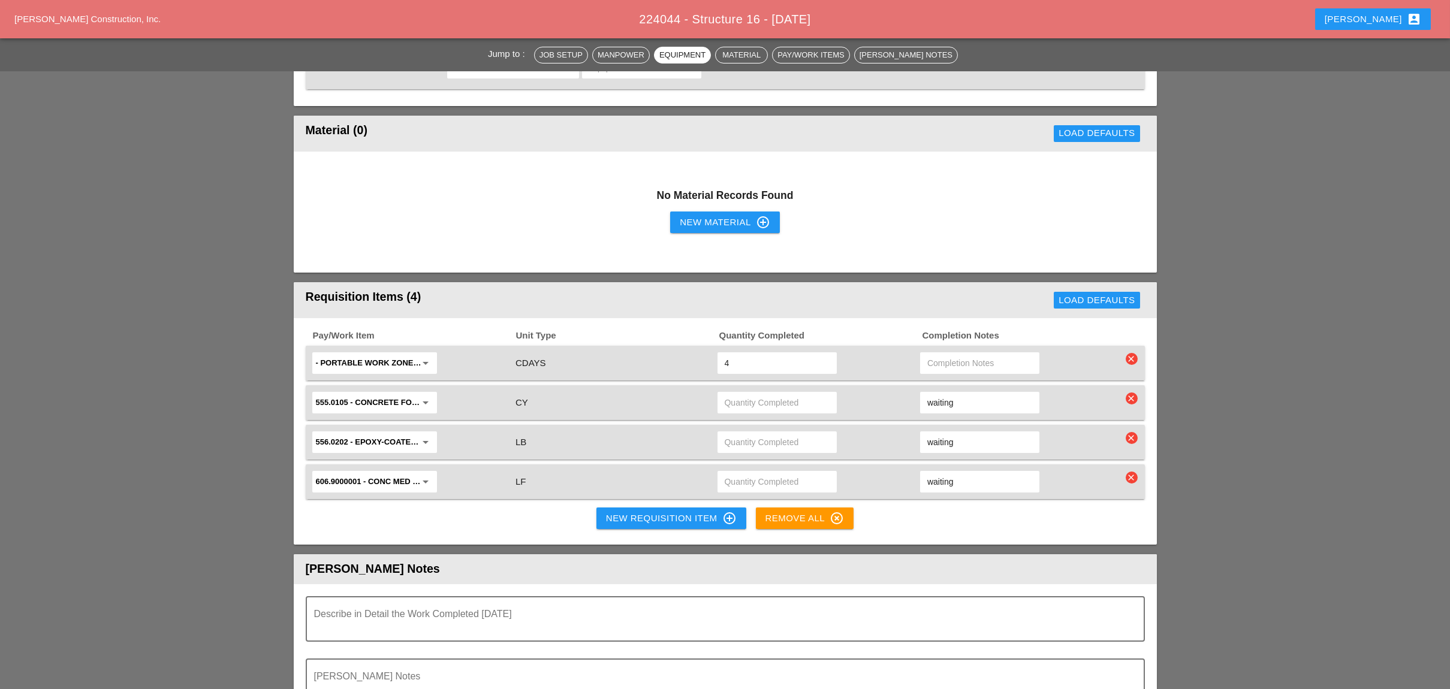
click at [1130, 472] on icon "clear" at bounding box center [1132, 478] width 12 height 12
click at [1132, 435] on div "Are you Sure?" at bounding box center [1132, 437] width 76 height 14
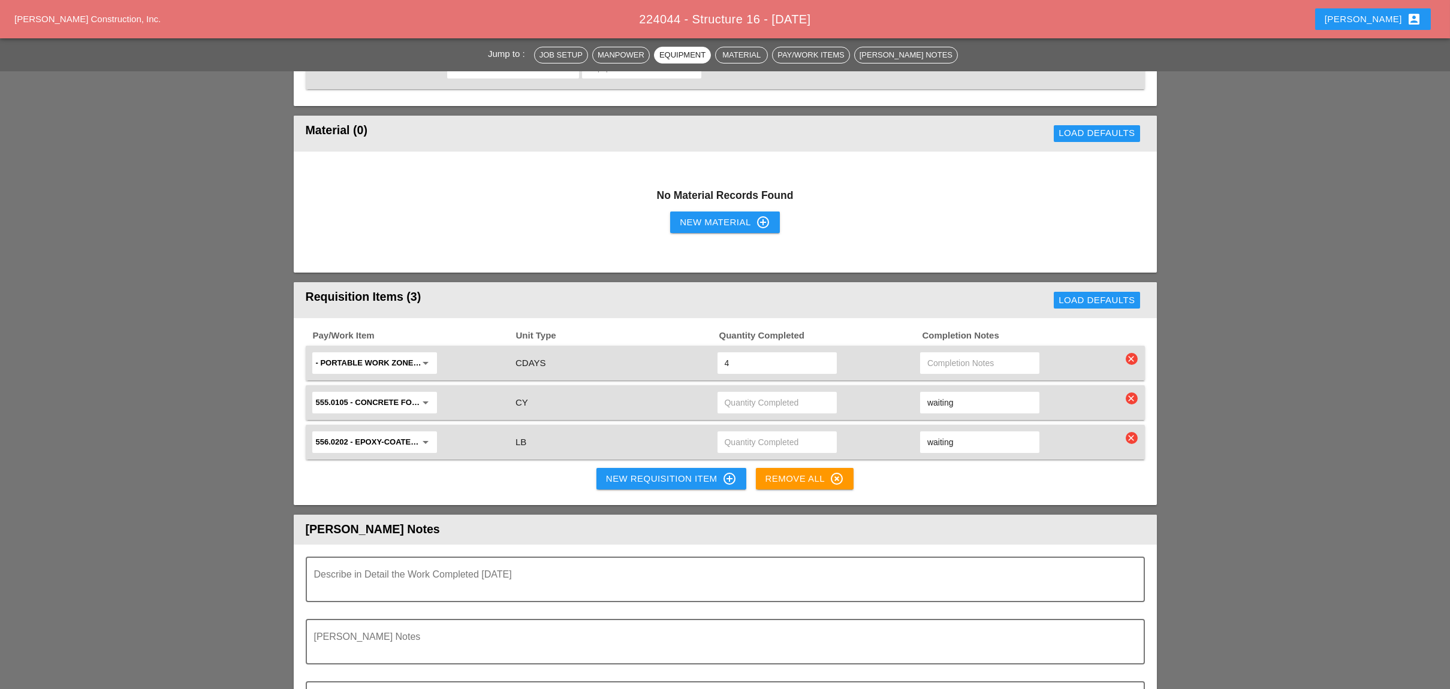
click at [1132, 432] on icon "clear" at bounding box center [1132, 438] width 12 height 12
click at [1132, 397] on div "Are you Sure?" at bounding box center [1132, 398] width 76 height 14
click at [1134, 393] on icon "clear" at bounding box center [1132, 399] width 12 height 12
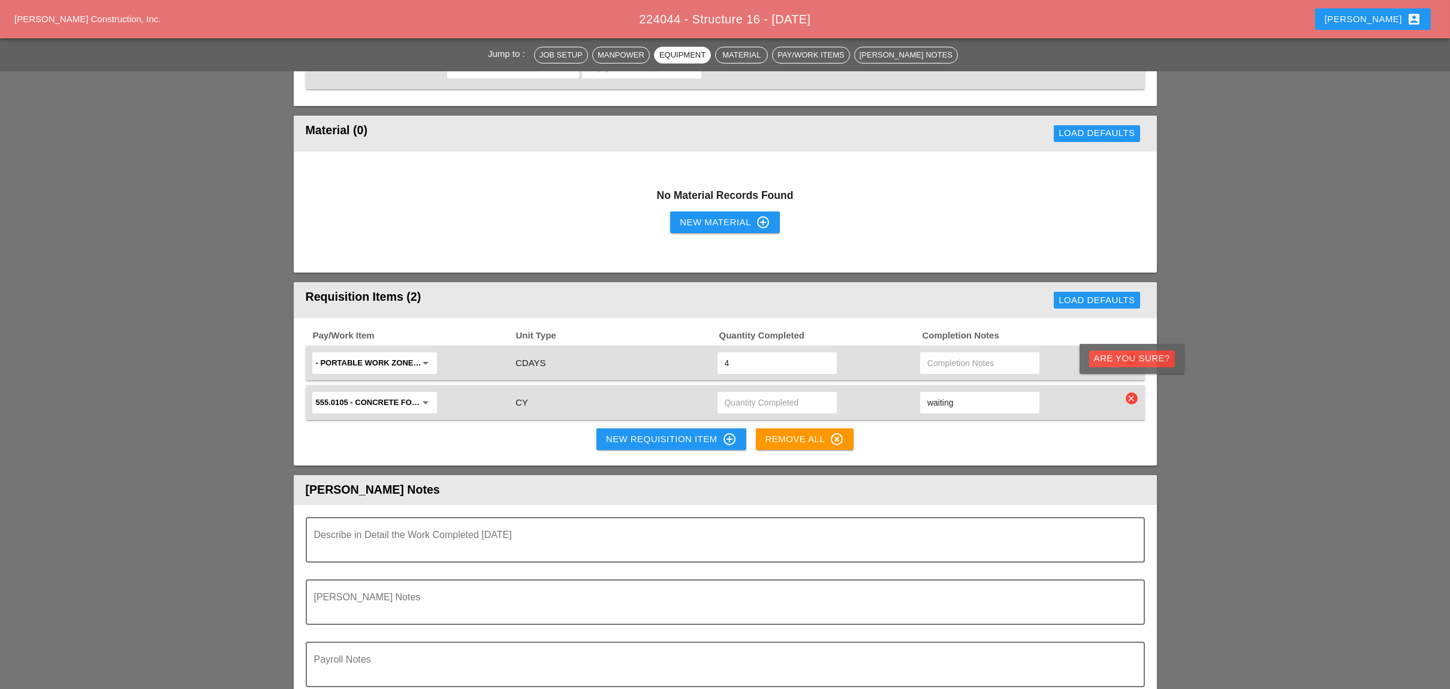
click at [1136, 353] on div "Are you Sure?" at bounding box center [1132, 359] width 76 height 14
click at [1136, 353] on icon "clear" at bounding box center [1132, 359] width 12 height 12
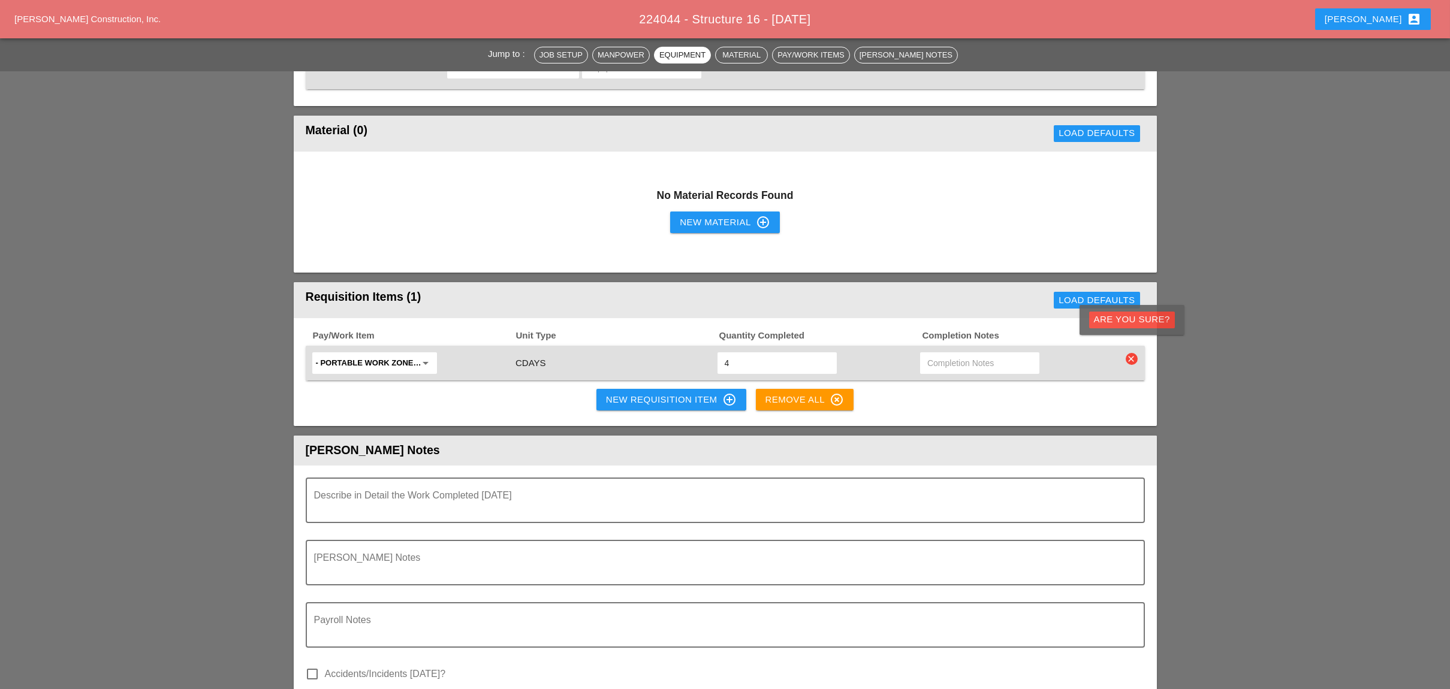
click at [1135, 324] on div "Are you Sure?" at bounding box center [1132, 320] width 76 height 14
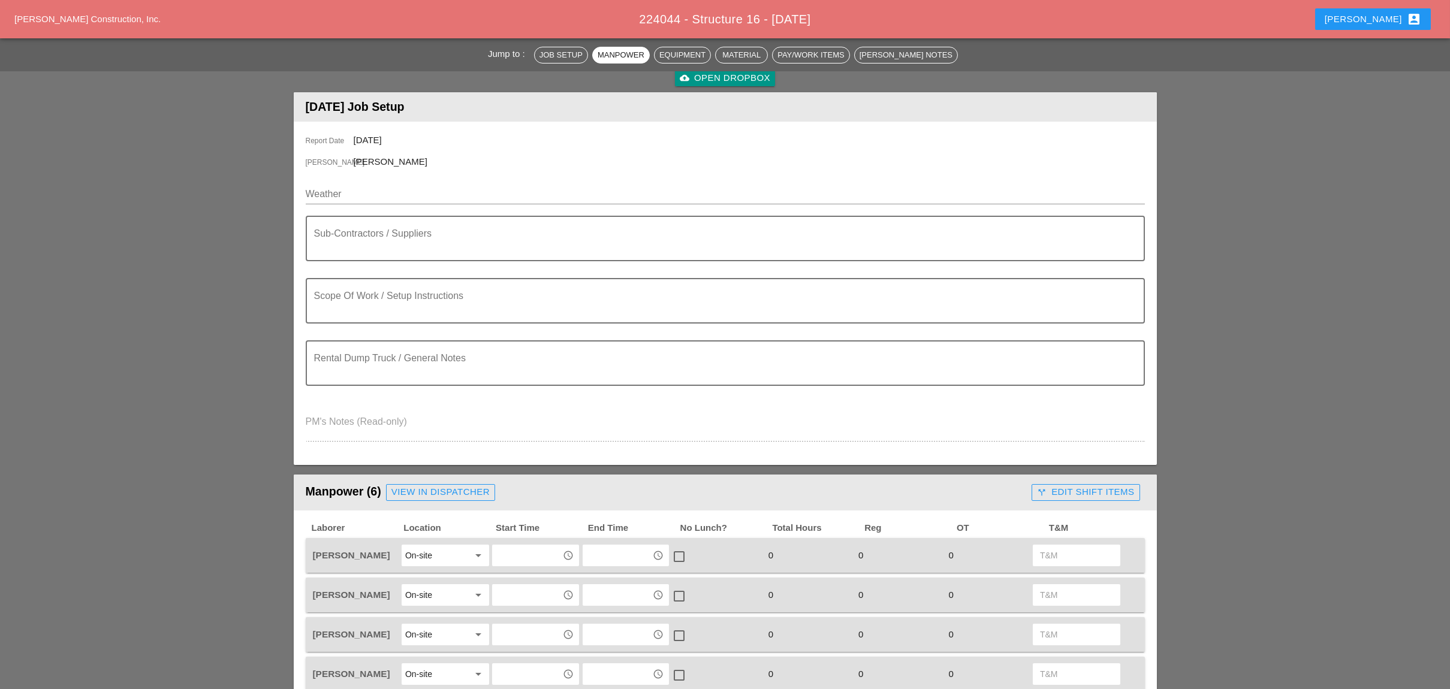
scroll to position [0, 0]
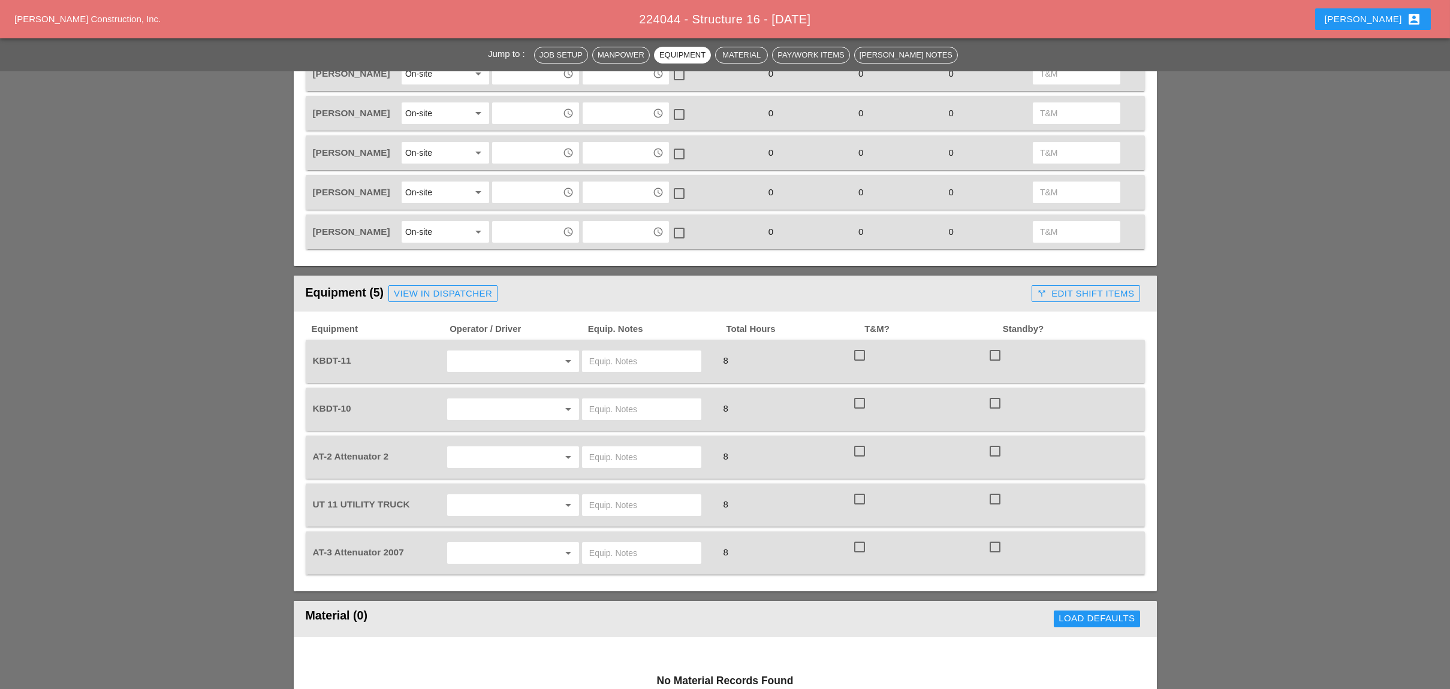
scroll to position [639, 0]
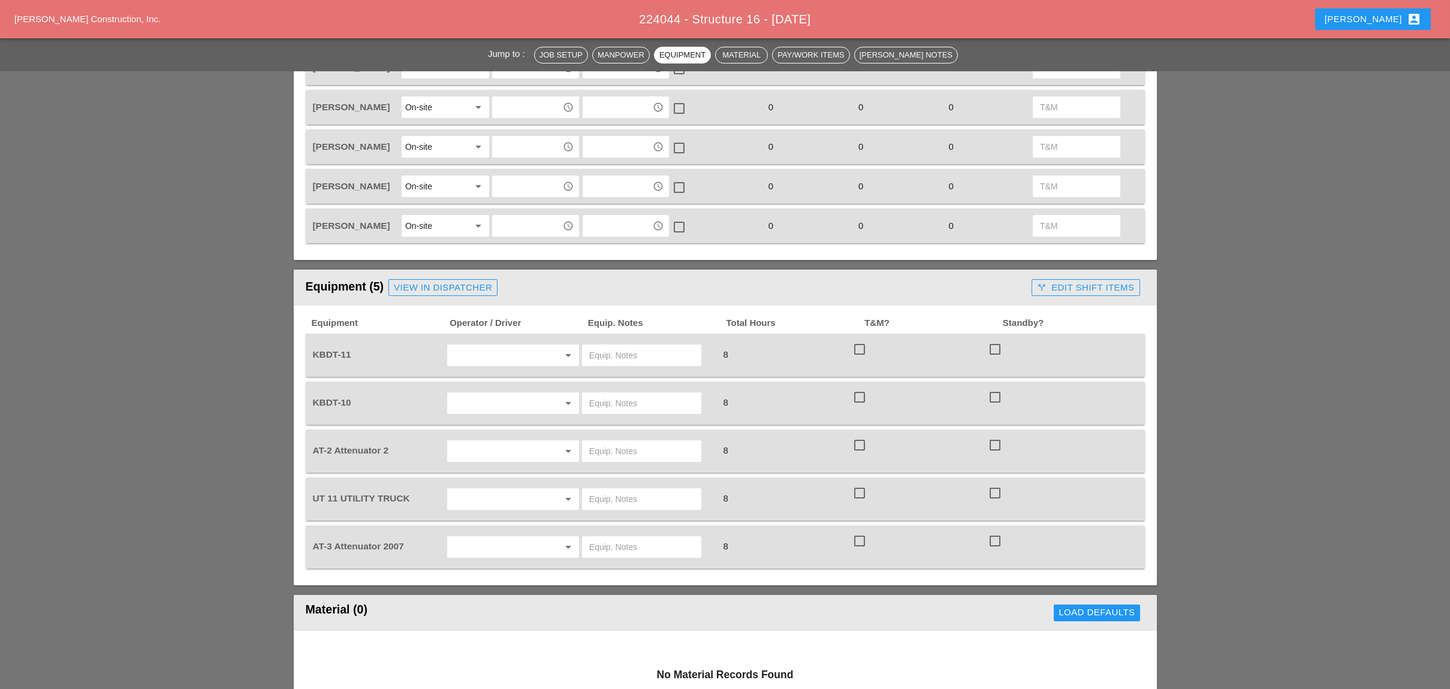
click at [491, 346] on input "text" at bounding box center [496, 355] width 91 height 19
click at [474, 415] on div "[PERSON_NAME]" at bounding box center [513, 421] width 112 height 14
type input "[PERSON_NAME]"
click at [484, 396] on input "text" at bounding box center [496, 403] width 91 height 19
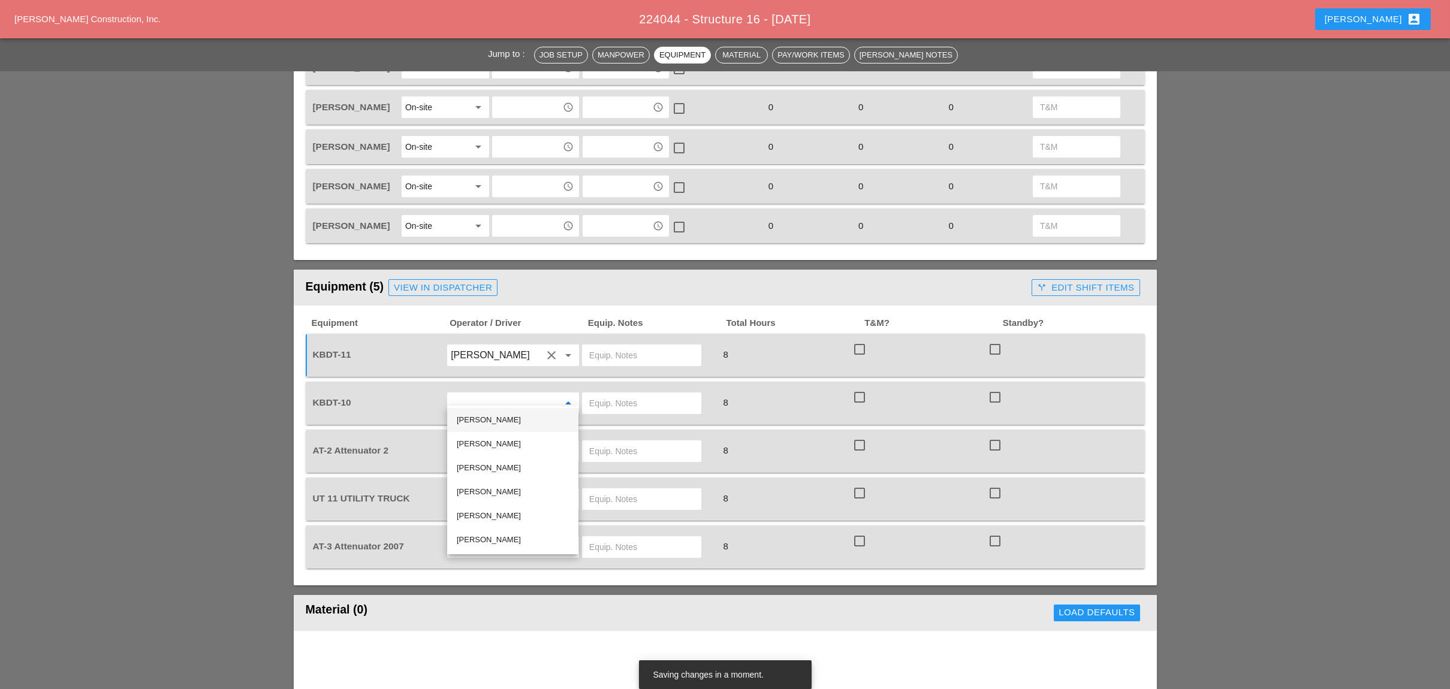
click at [481, 415] on div "[PERSON_NAME]" at bounding box center [513, 420] width 112 height 14
type input "[PERSON_NAME]"
drag, startPoint x: 476, startPoint y: 436, endPoint x: 481, endPoint y: 441, distance: 6.8
click at [477, 442] on input "text" at bounding box center [496, 451] width 91 height 19
click at [477, 583] on div "[PERSON_NAME]" at bounding box center [513, 587] width 112 height 14
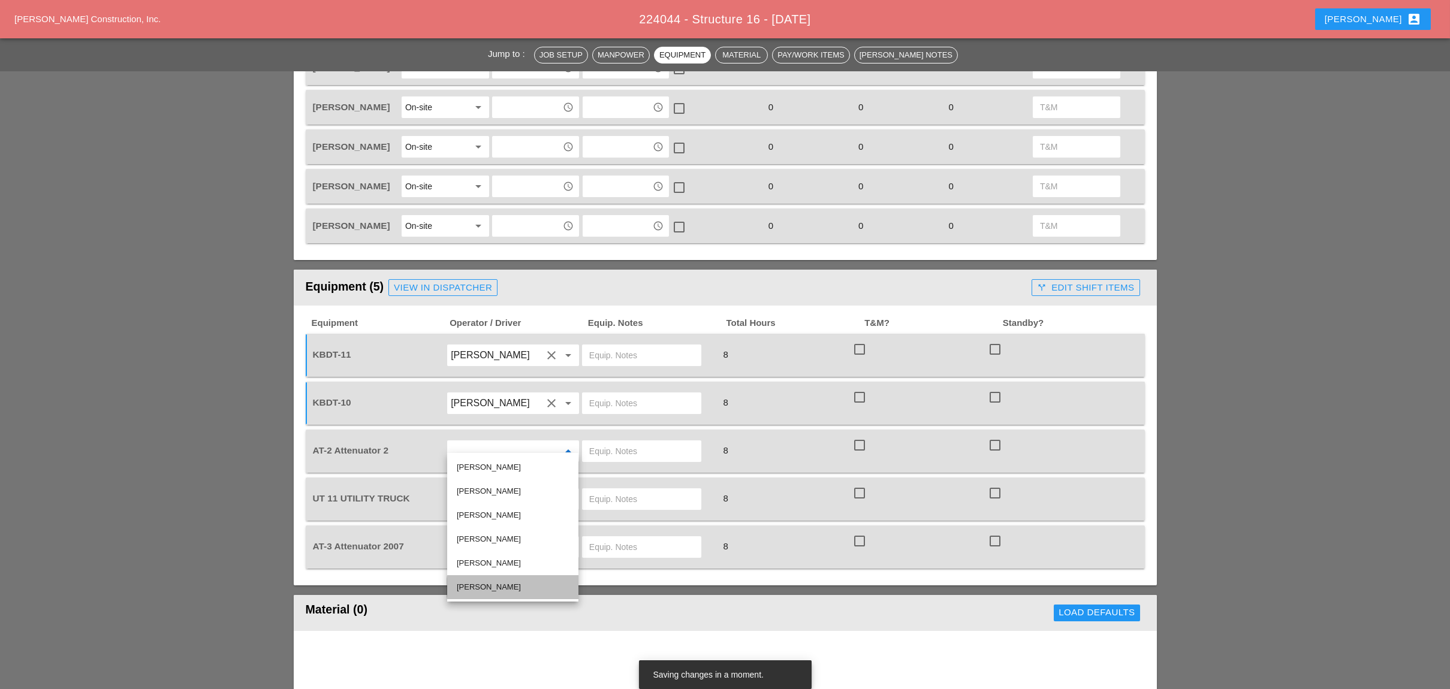
type input "[PERSON_NAME]"
click at [478, 543] on input "text" at bounding box center [496, 547] width 91 height 19
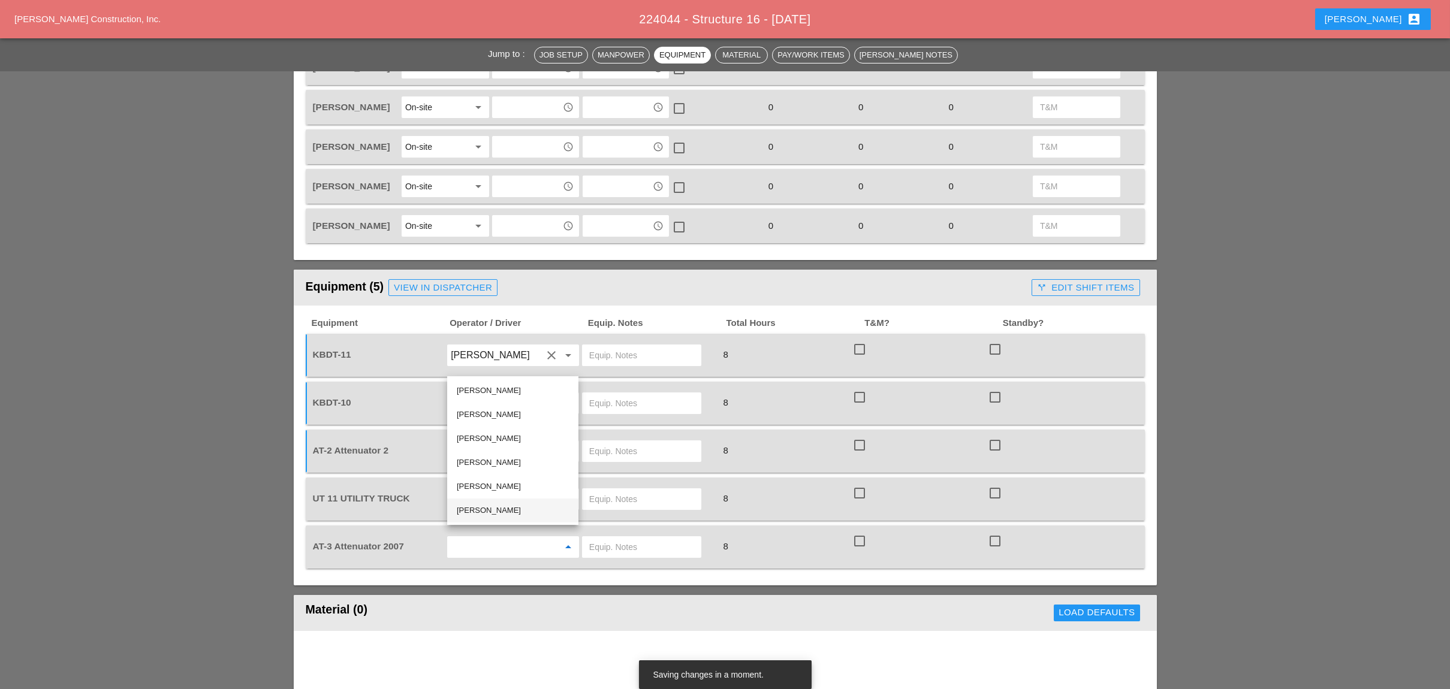
click at [480, 515] on div "[PERSON_NAME]" at bounding box center [513, 510] width 112 height 14
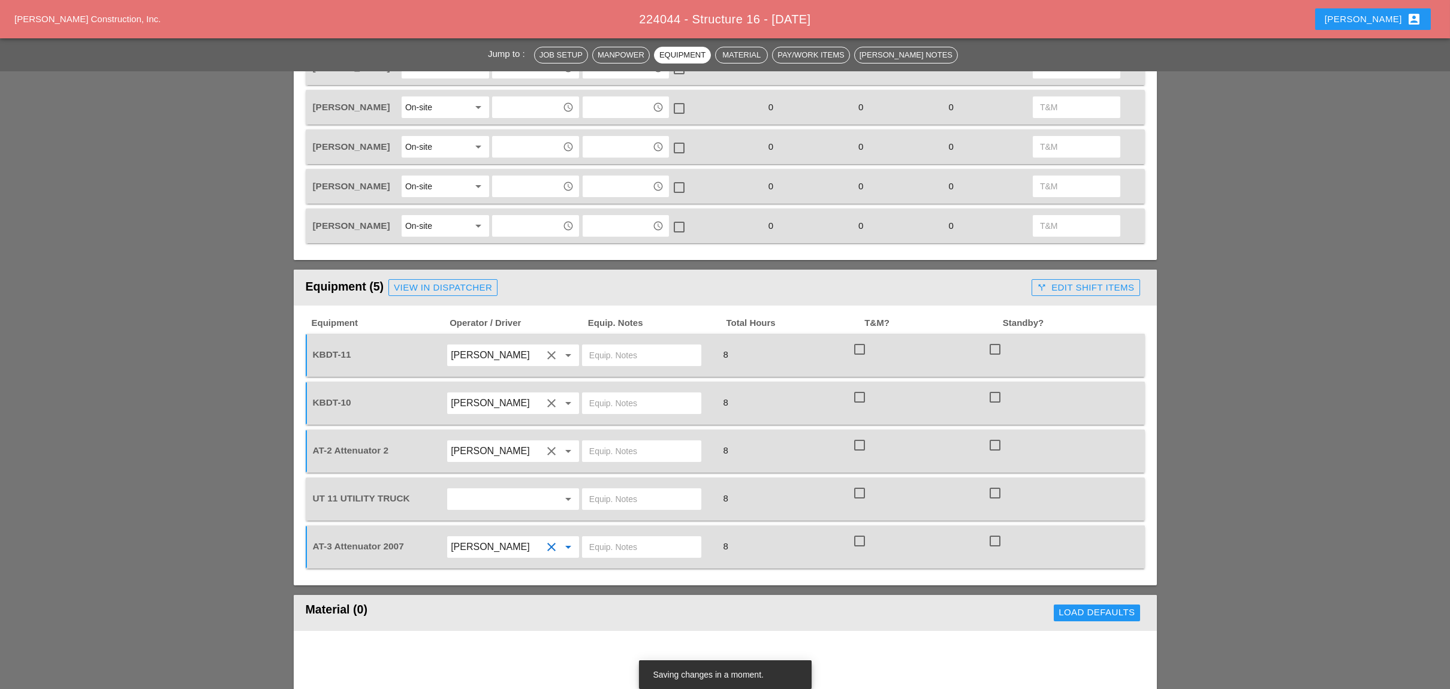
click at [478, 538] on input "[PERSON_NAME]" at bounding box center [496, 547] width 91 height 19
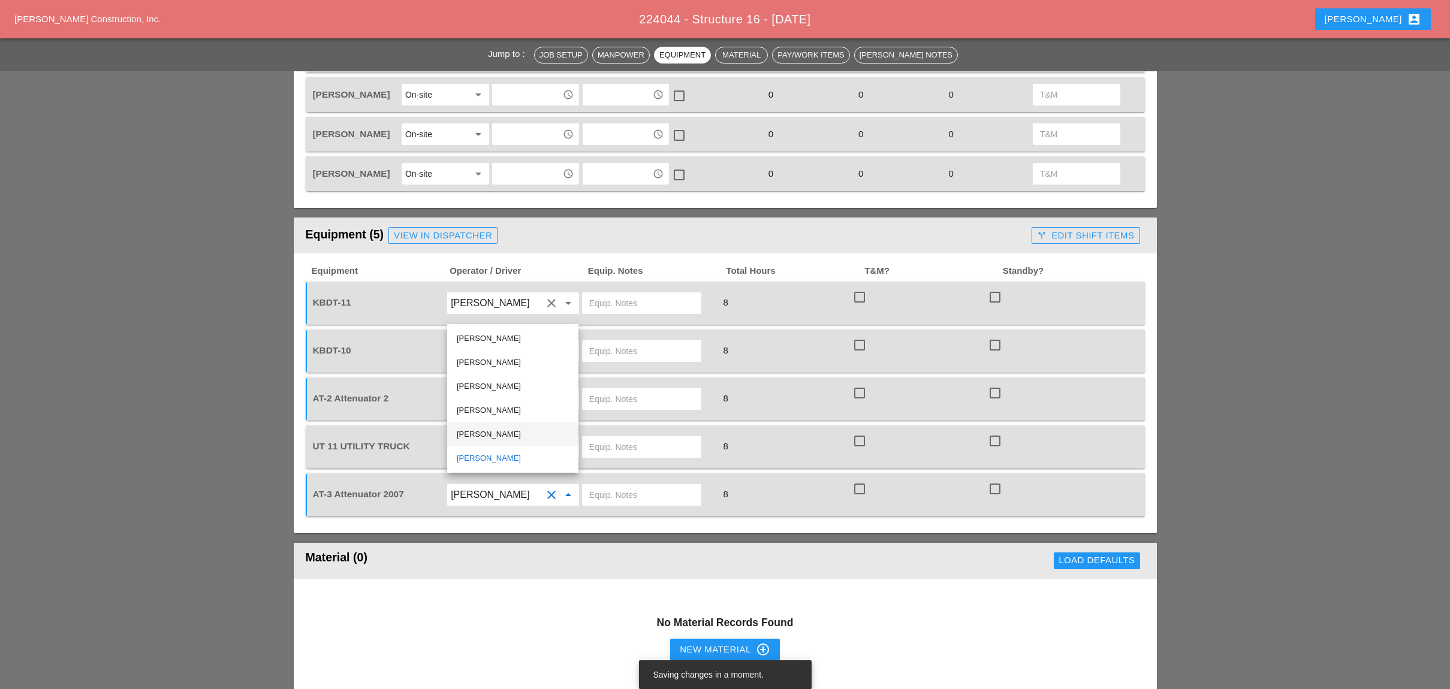
scroll to position [719, 0]
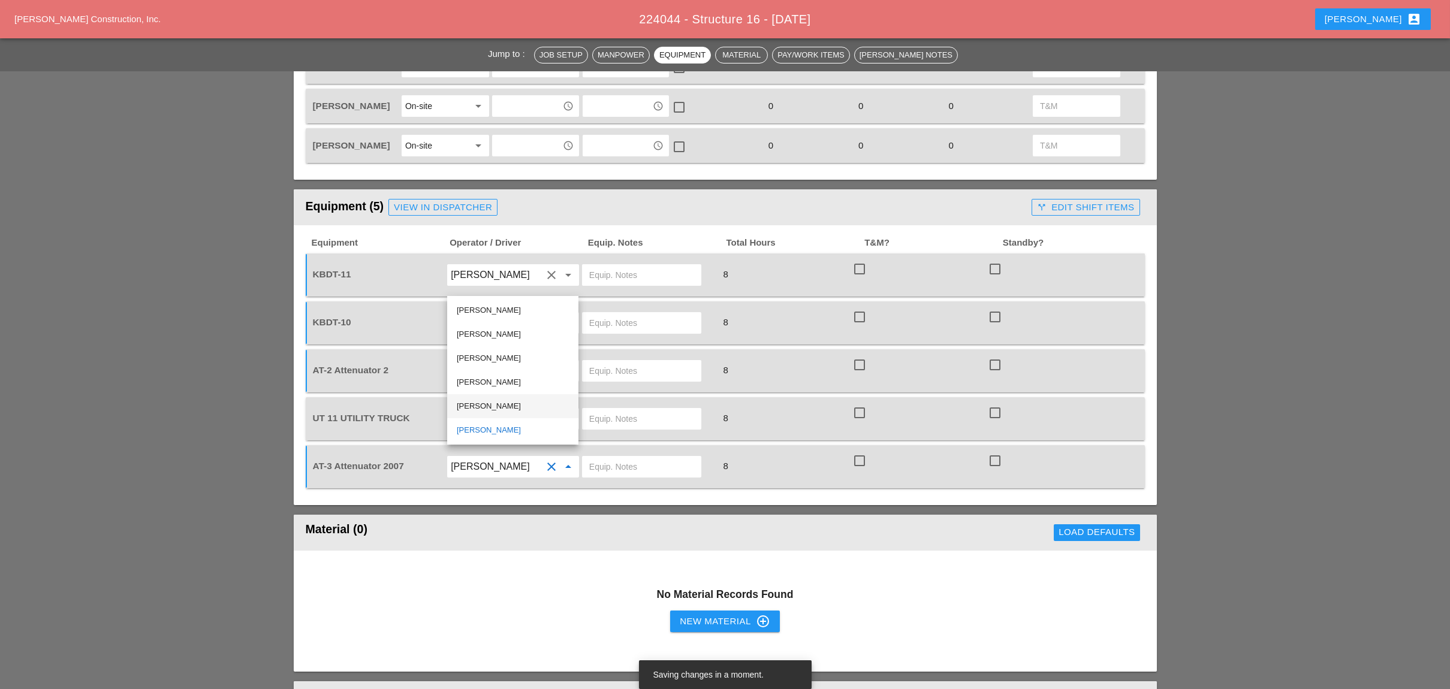
click at [494, 405] on div "[PERSON_NAME]" at bounding box center [513, 406] width 112 height 14
type input "[PERSON_NAME]"
click at [474, 402] on div "arrow_drop_down" at bounding box center [512, 419] width 135 height 34
click at [475, 409] on input "text" at bounding box center [496, 418] width 91 height 19
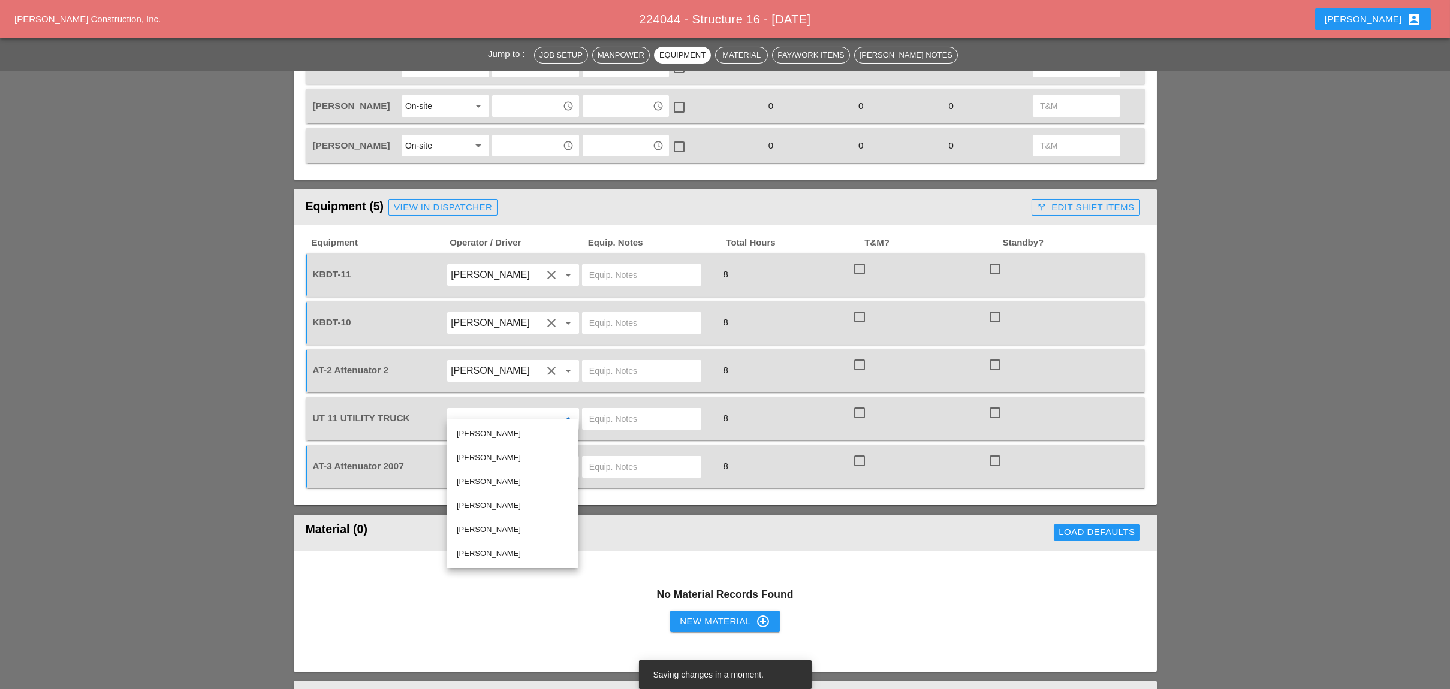
click at [474, 455] on div "[PERSON_NAME]" at bounding box center [513, 458] width 112 height 14
type input "[PERSON_NAME]"
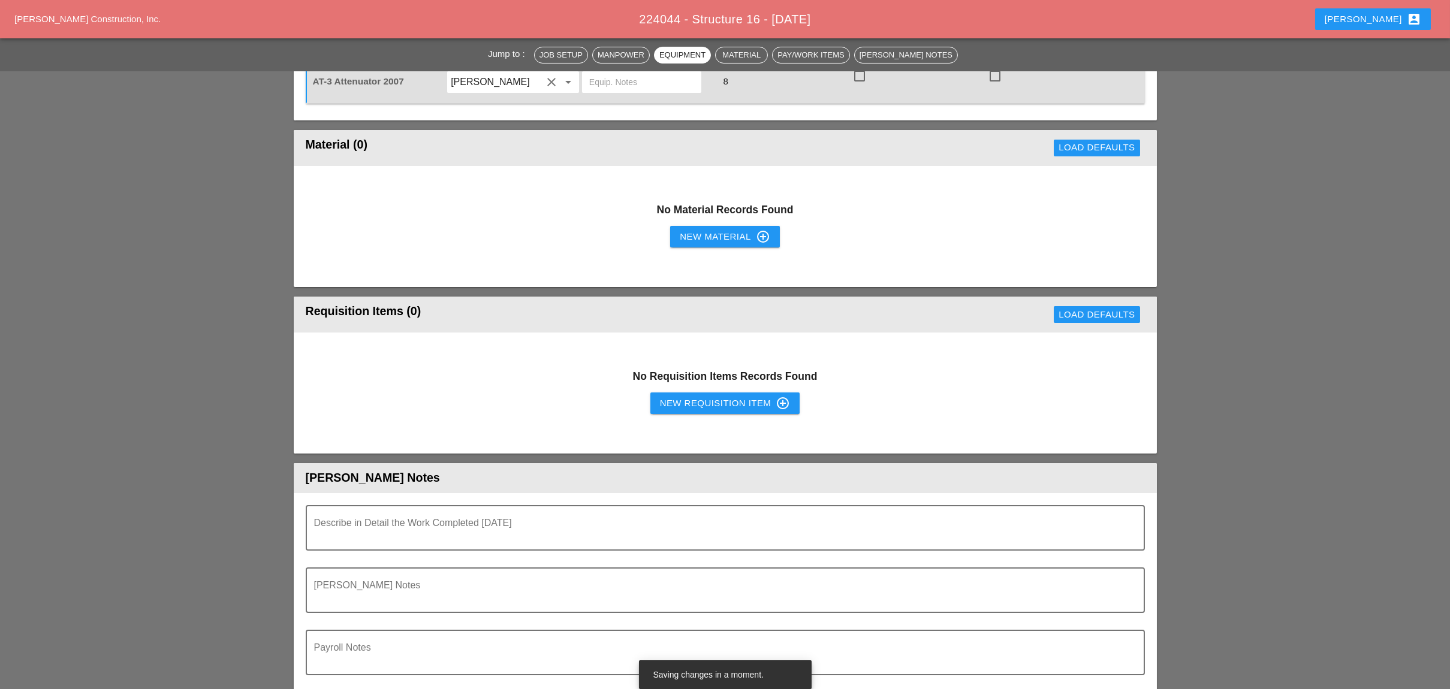
scroll to position [1118, 0]
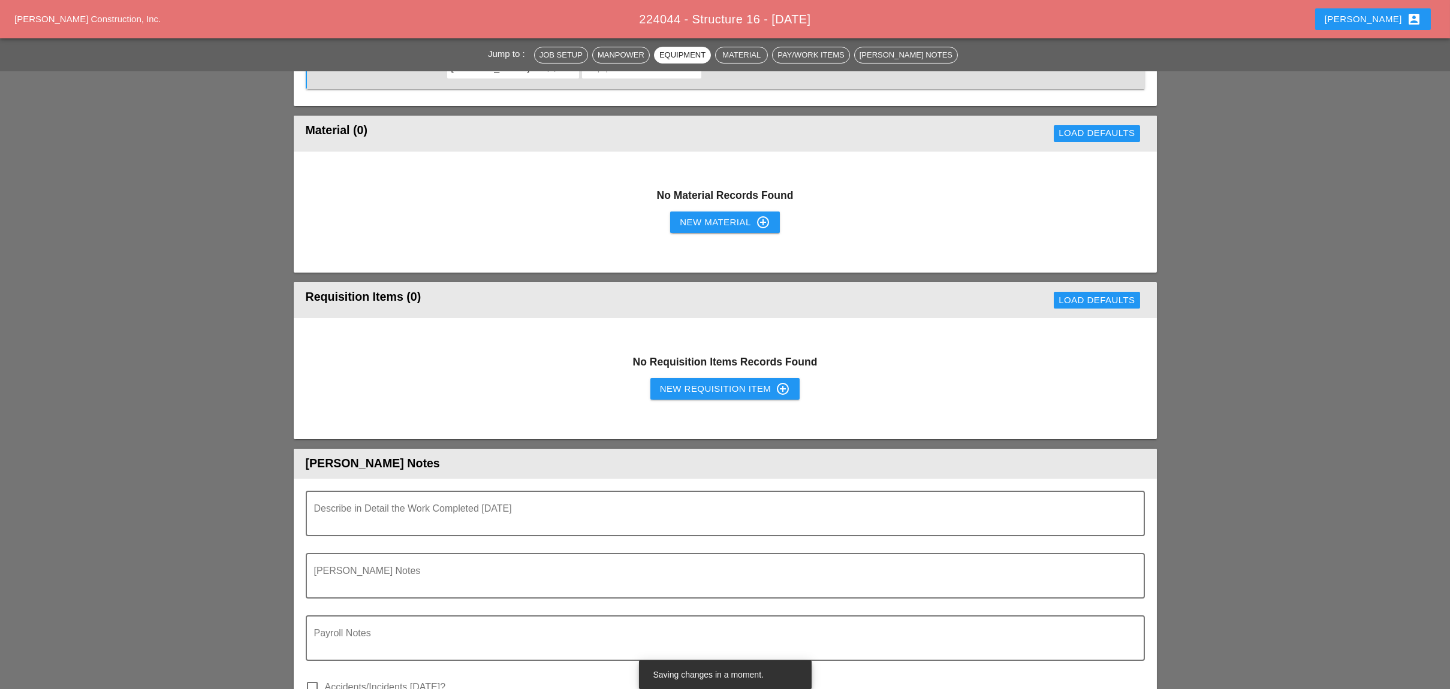
click at [696, 378] on button "New Requisition Item control_point" at bounding box center [725, 389] width 150 height 22
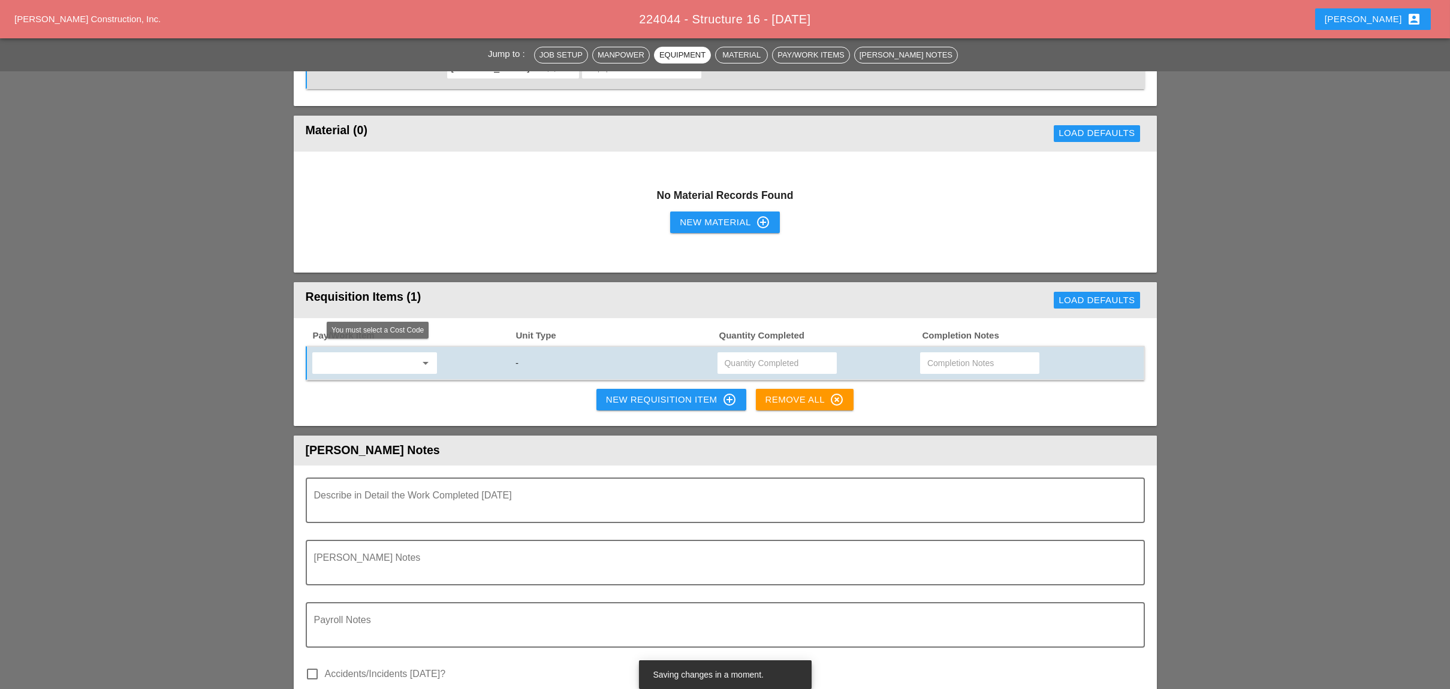
click at [376, 354] on input "text" at bounding box center [366, 363] width 101 height 19
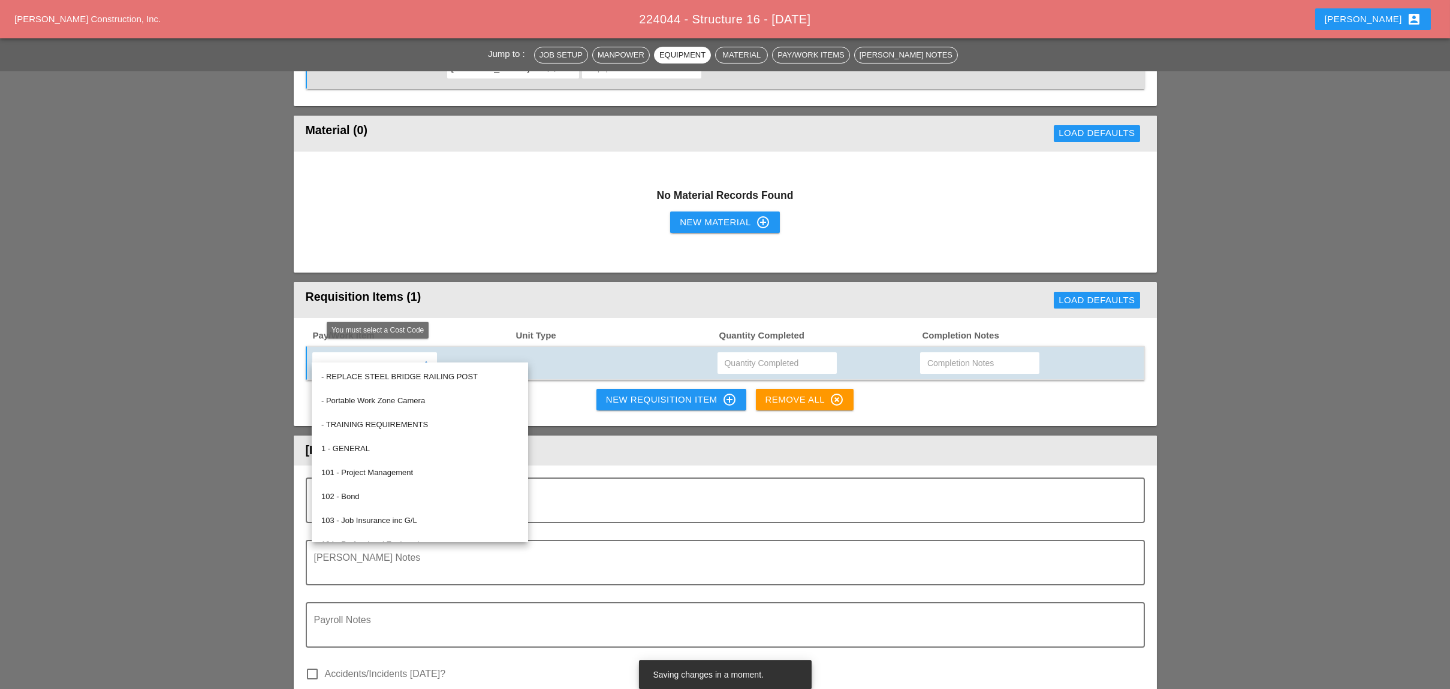
type input "v"
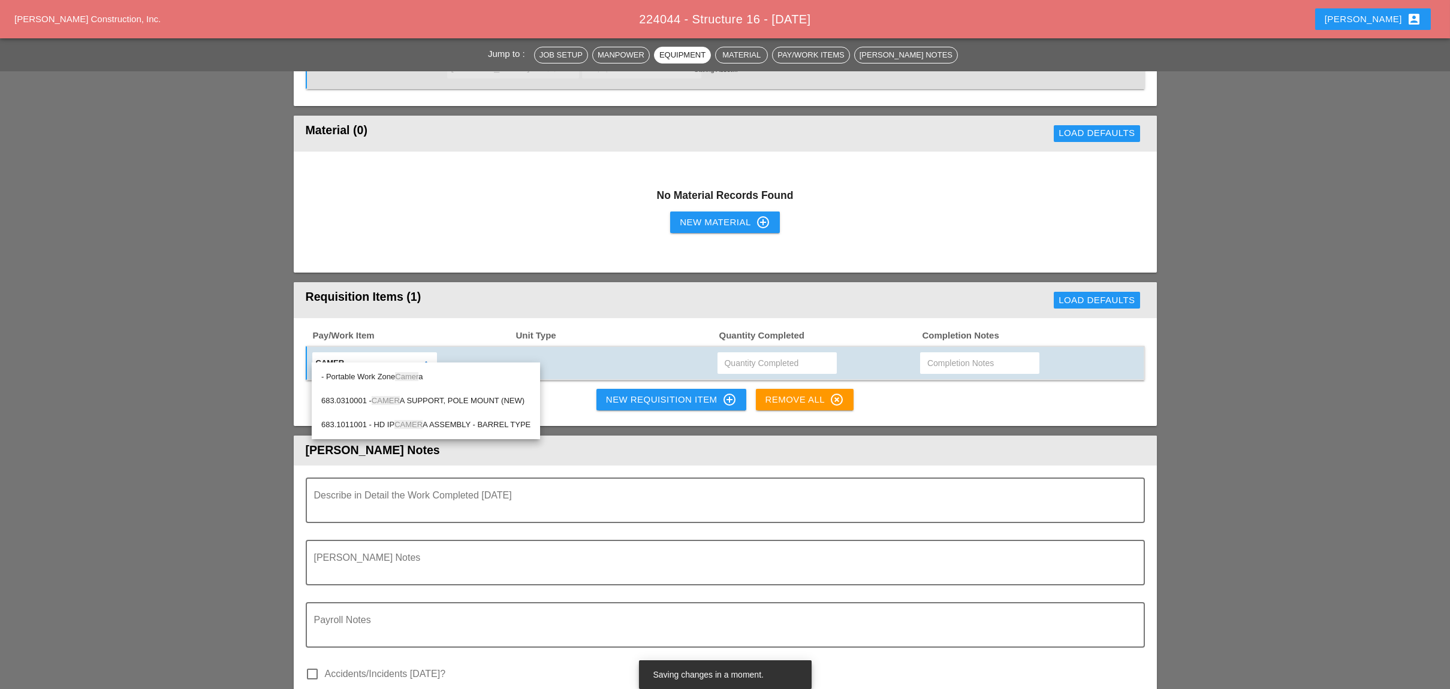
drag, startPoint x: 410, startPoint y: 374, endPoint x: 633, endPoint y: 374, distance: 223.5
click at [413, 374] on span "Camer" at bounding box center [406, 376] width 23 height 9
type input "- Portable Work Zone Camera"
click at [748, 354] on input "text" at bounding box center [777, 363] width 105 height 19
type input "4"
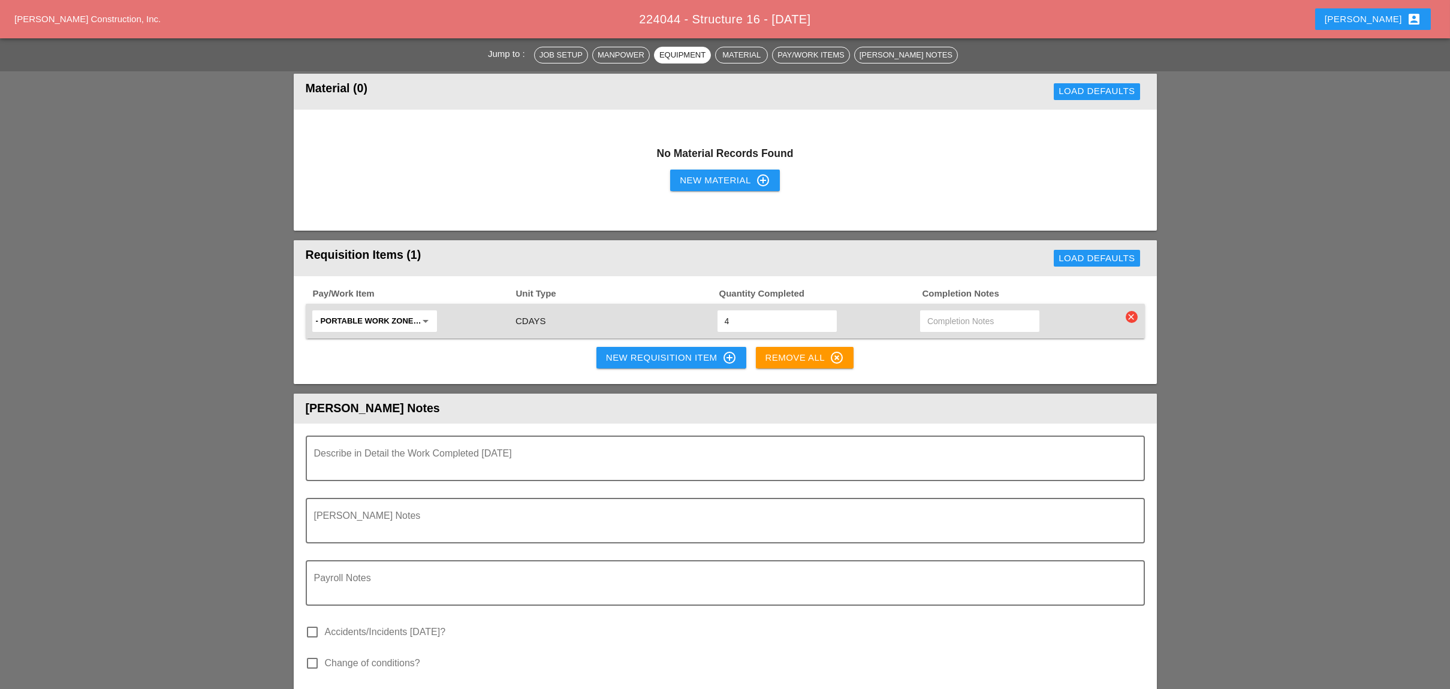
scroll to position [1199, 0]
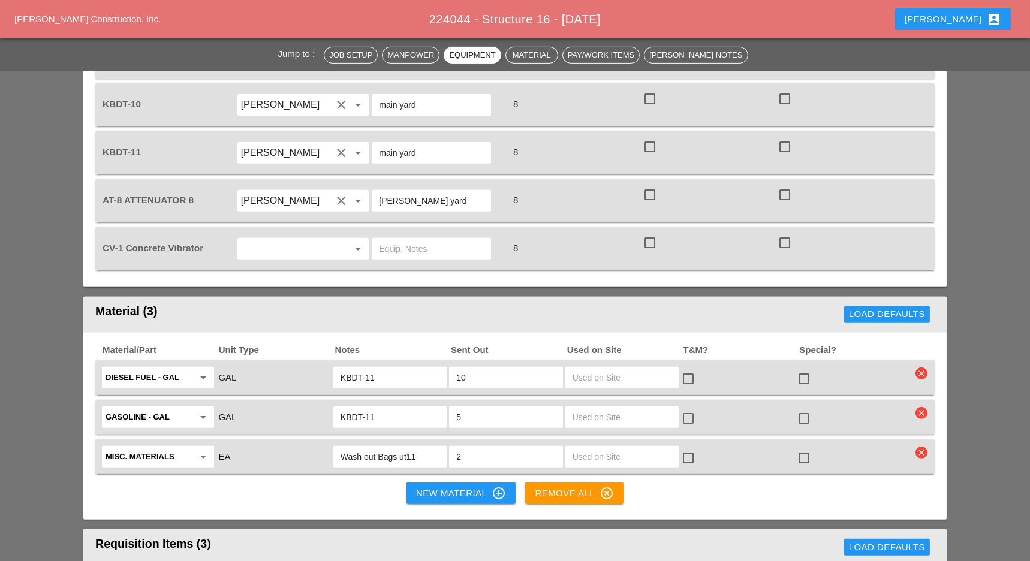
scroll to position [1518, 0]
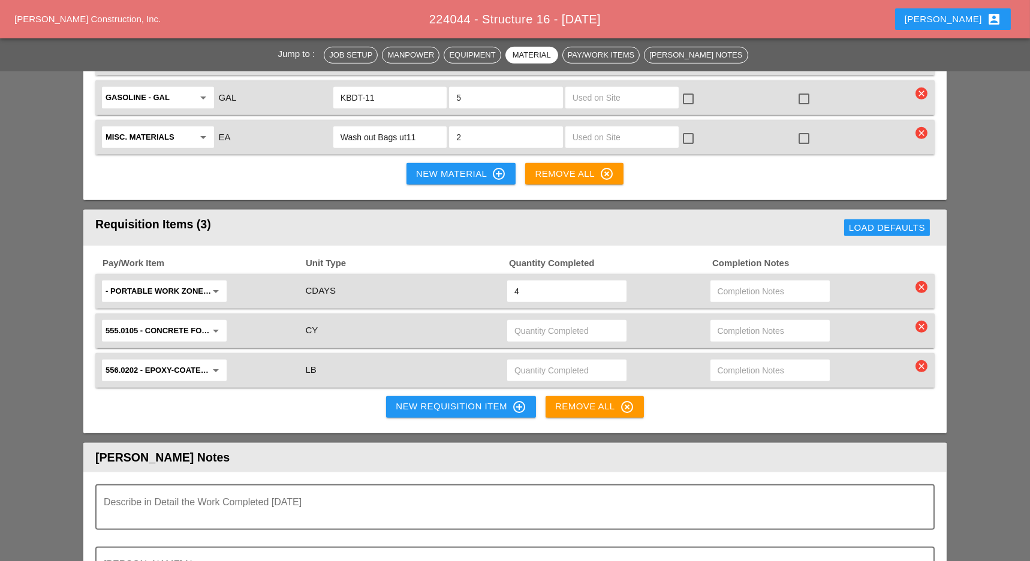
click at [438, 400] on div "New Requisition Item control_point" at bounding box center [461, 407] width 131 height 14
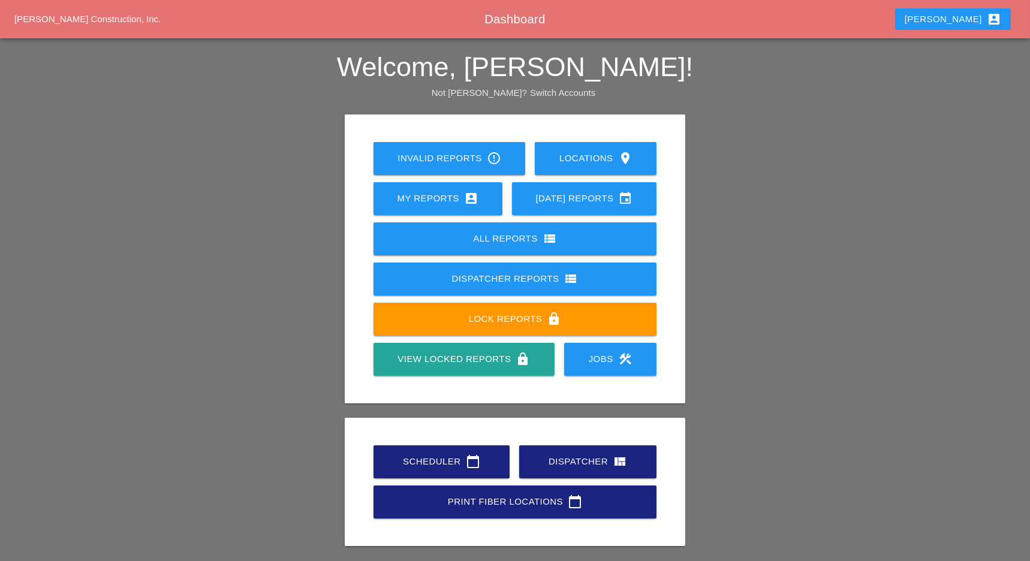
click at [439, 466] on div "Scheduler calendar_today" at bounding box center [442, 461] width 98 height 14
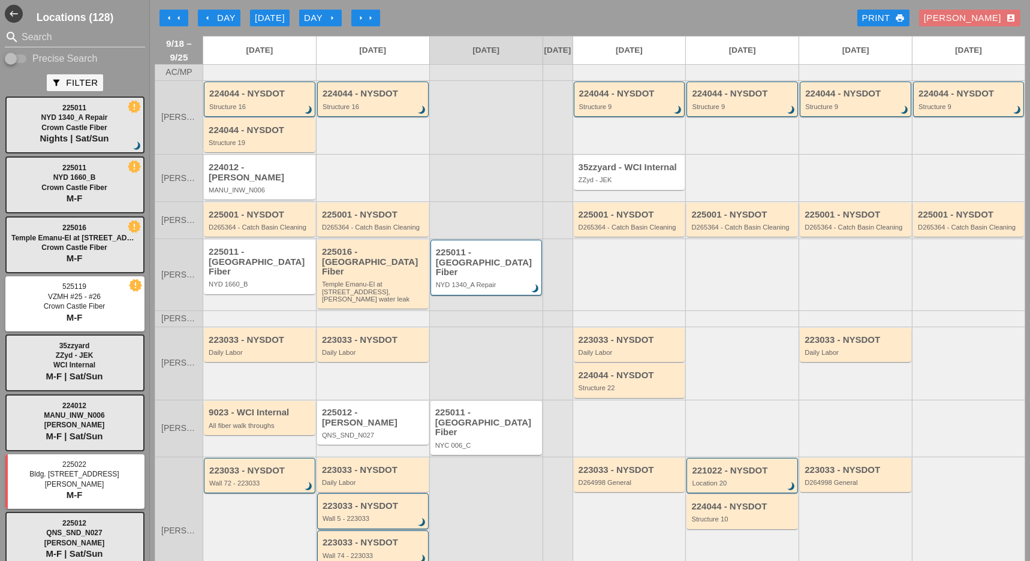
click at [993, 17] on div "Luca account_box" at bounding box center [970, 18] width 92 height 14
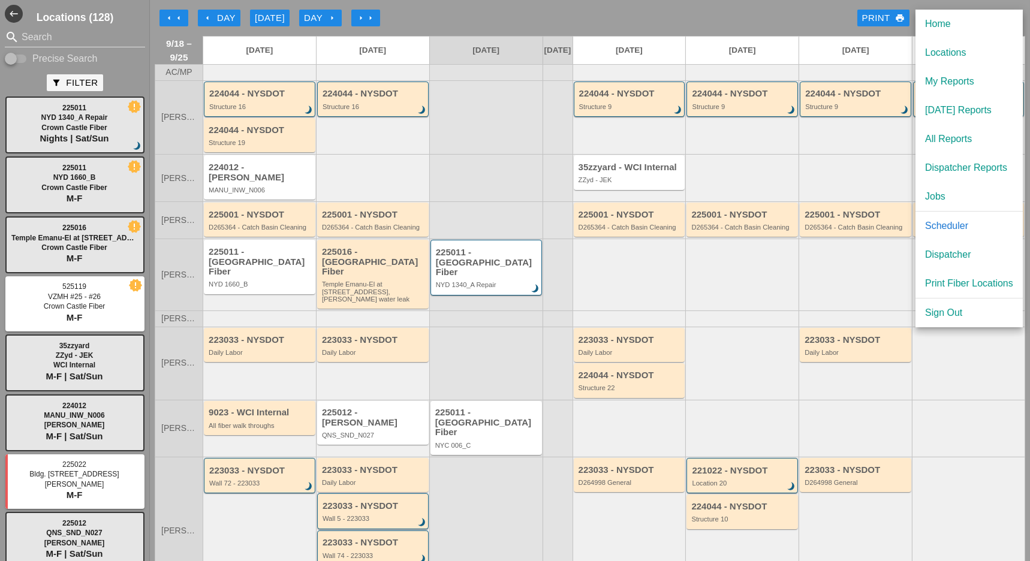
click at [962, 254] on div "Dispatcher" at bounding box center [969, 255] width 88 height 14
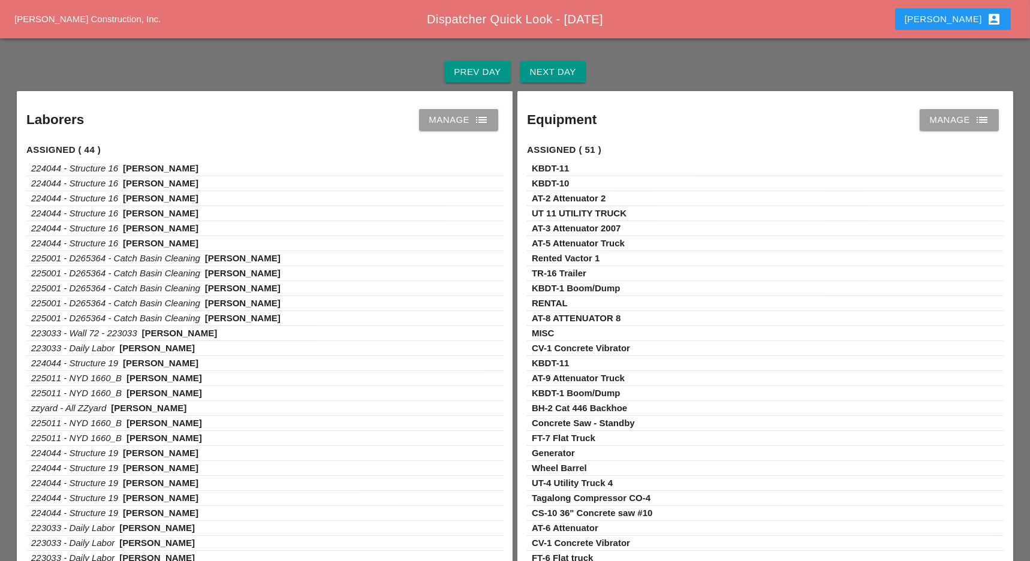
click at [567, 72] on div "Next Day" at bounding box center [553, 72] width 46 height 14
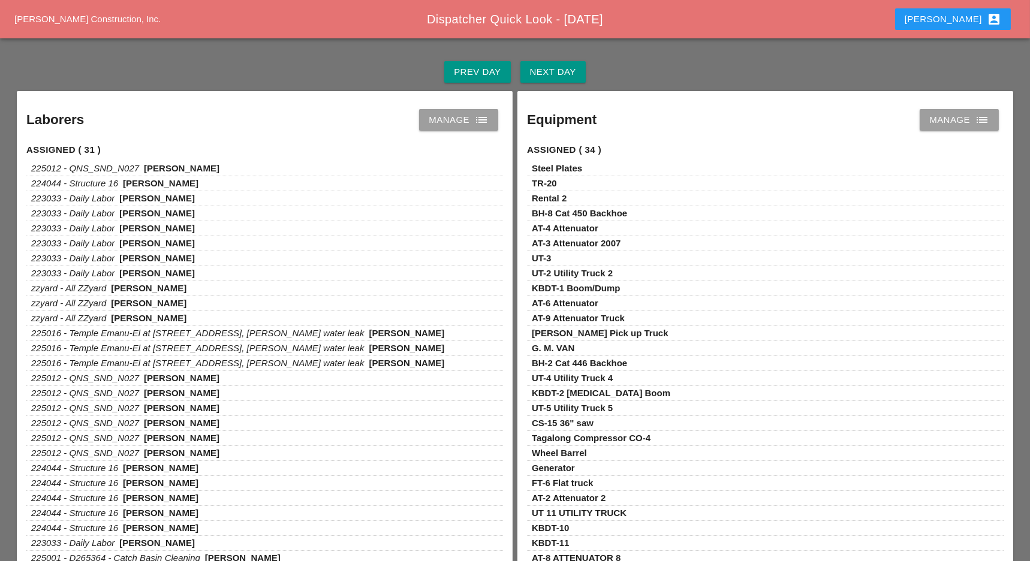
click at [470, 123] on div "Manage list" at bounding box center [459, 120] width 60 height 14
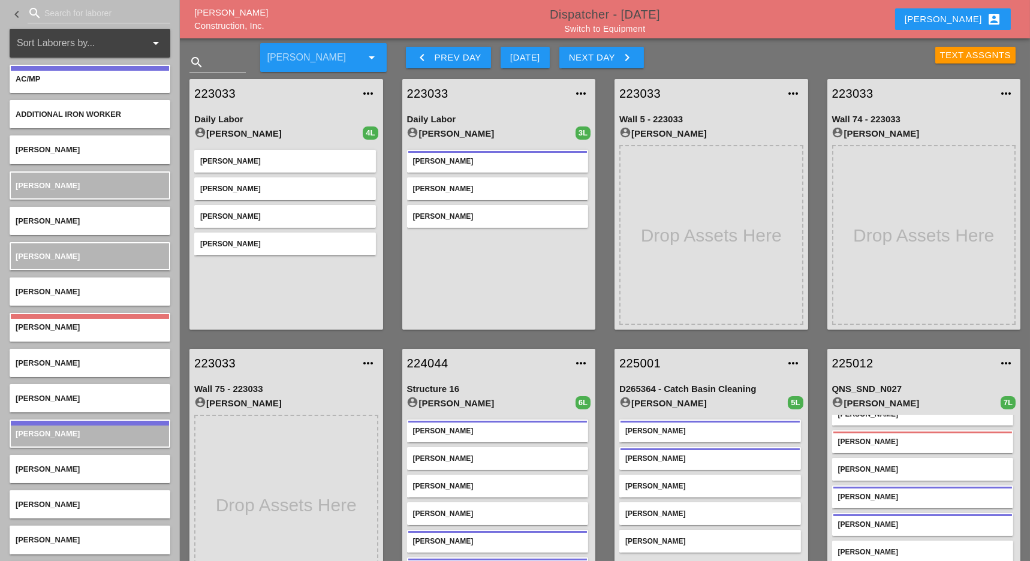
click at [646, 15] on link "Dispatcher - [DATE]" at bounding box center [605, 14] width 110 height 13
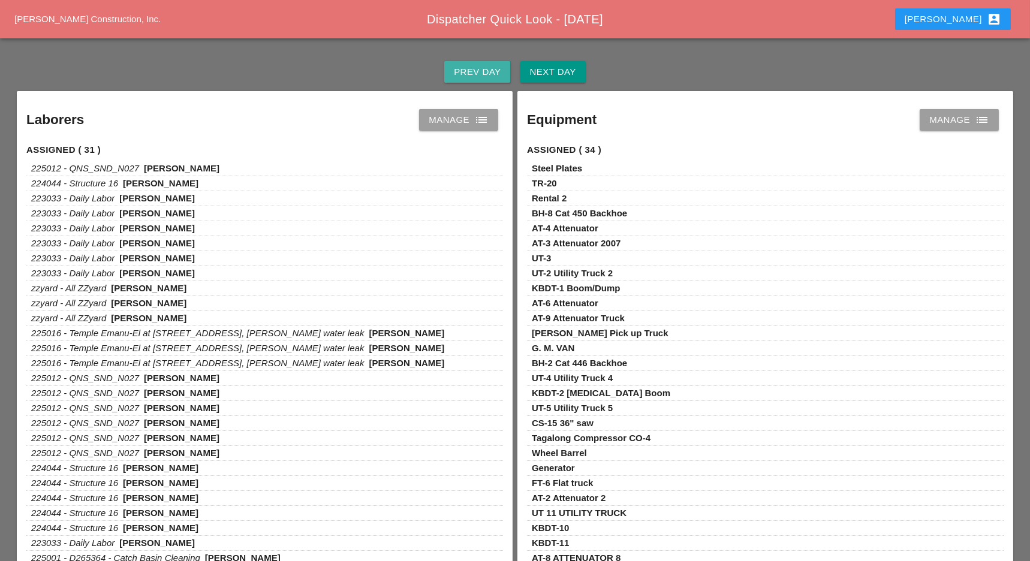
click at [475, 73] on div "Prev Day" at bounding box center [477, 72] width 47 height 14
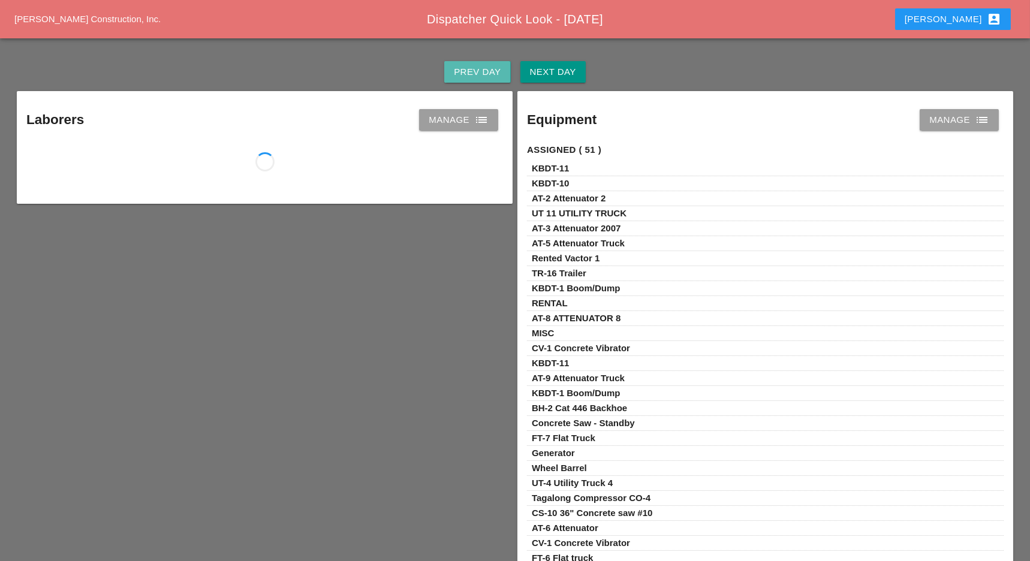
click at [475, 73] on div "Prev Day" at bounding box center [477, 72] width 47 height 14
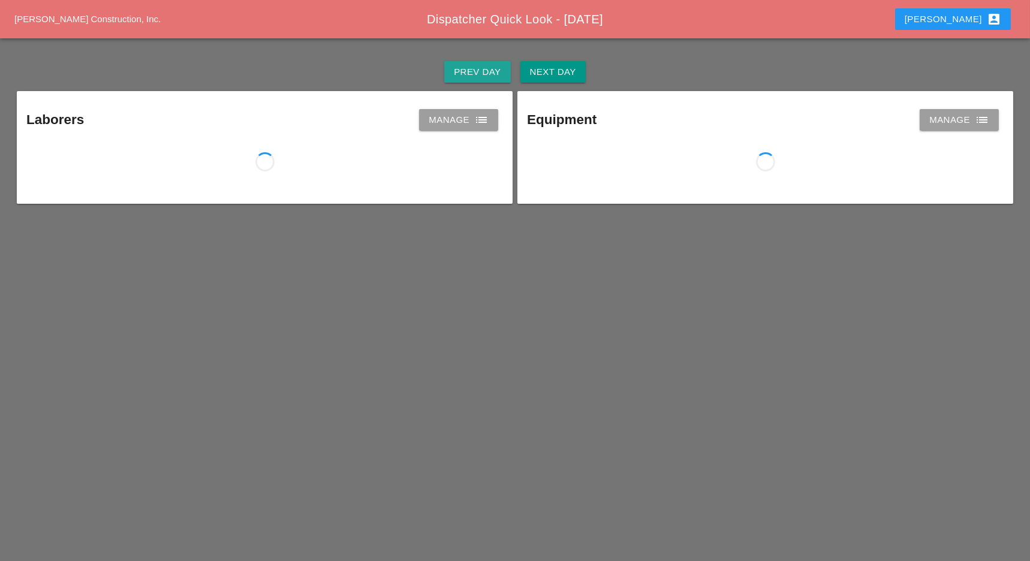
click at [475, 73] on div "Prev Day" at bounding box center [477, 72] width 47 height 14
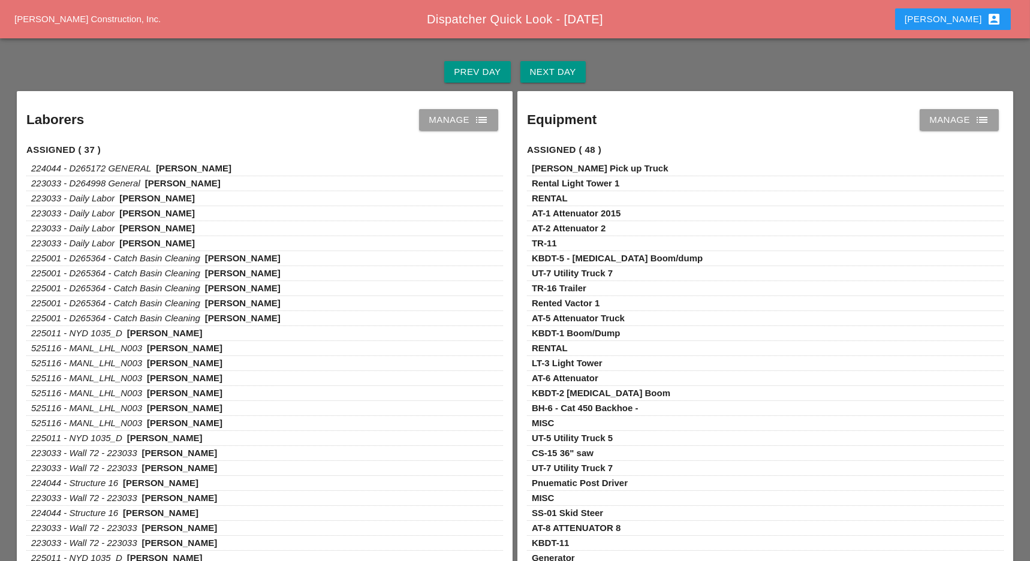
click at [470, 68] on div "Prev Day" at bounding box center [477, 72] width 47 height 14
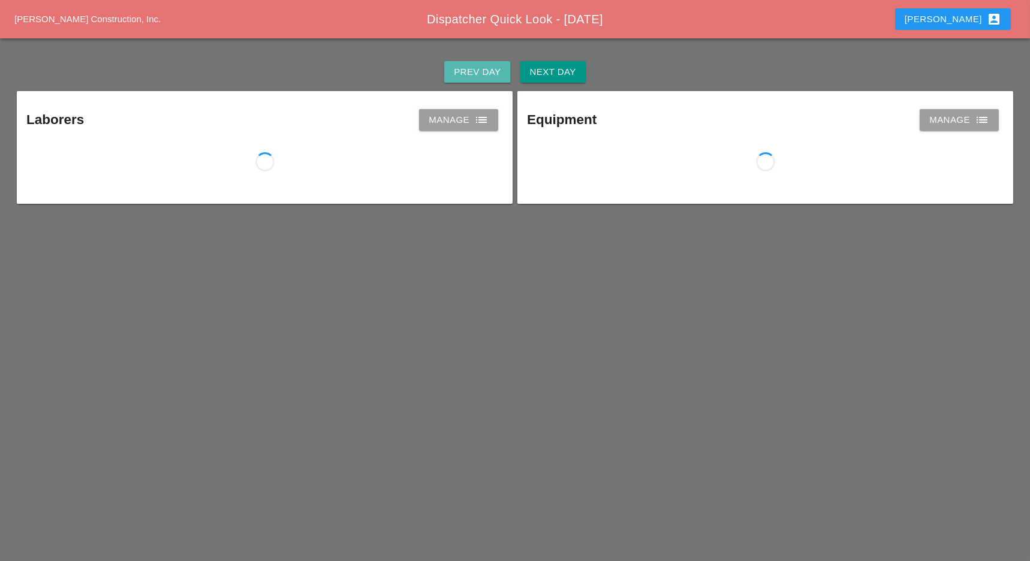
click at [470, 68] on div "Prev Day" at bounding box center [477, 72] width 47 height 14
click at [557, 75] on div "Next Day" at bounding box center [553, 72] width 46 height 14
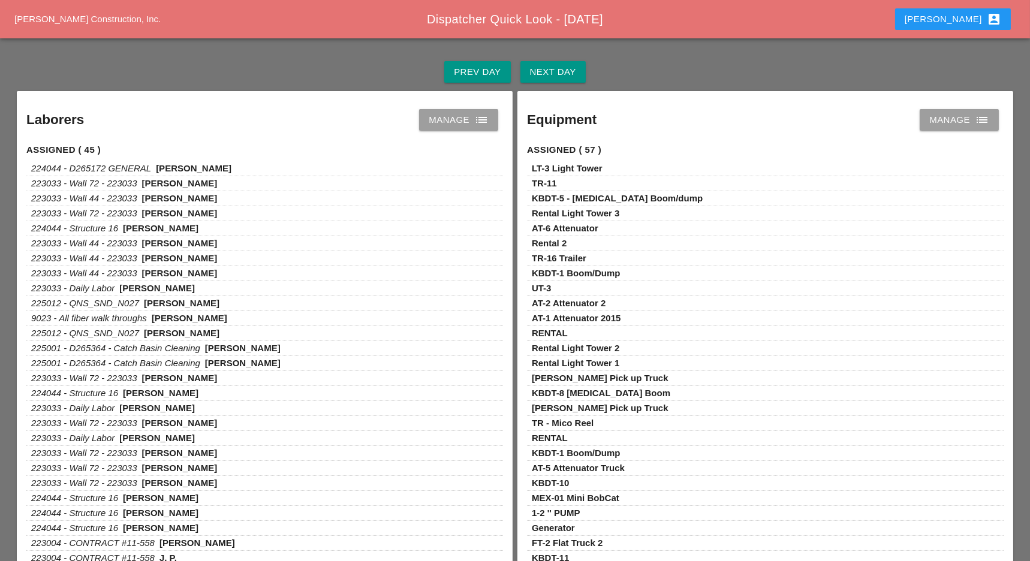
click at [457, 119] on div "Manage list" at bounding box center [459, 120] width 60 height 14
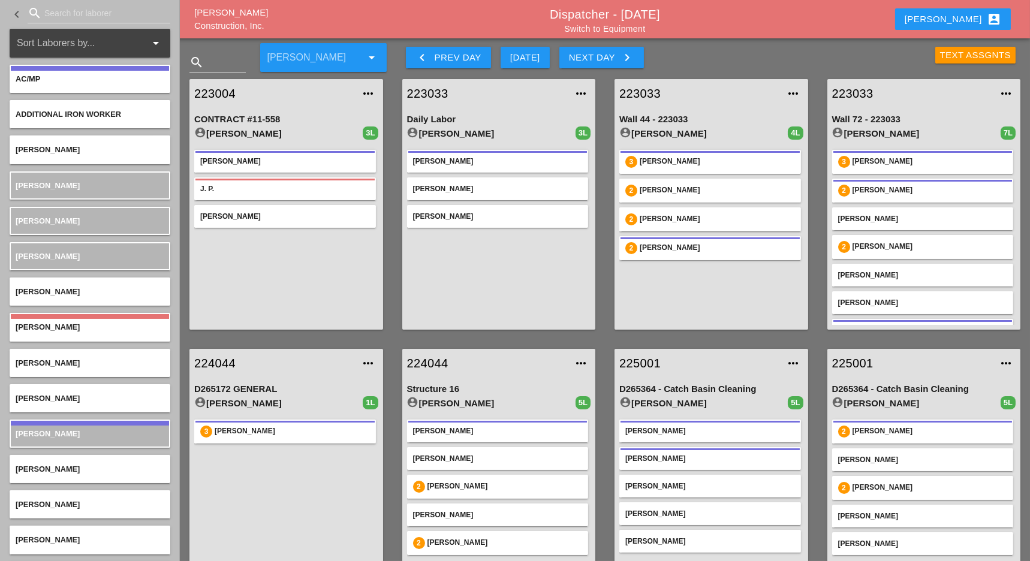
click at [528, 59] on div "[DATE]" at bounding box center [525, 58] width 30 height 14
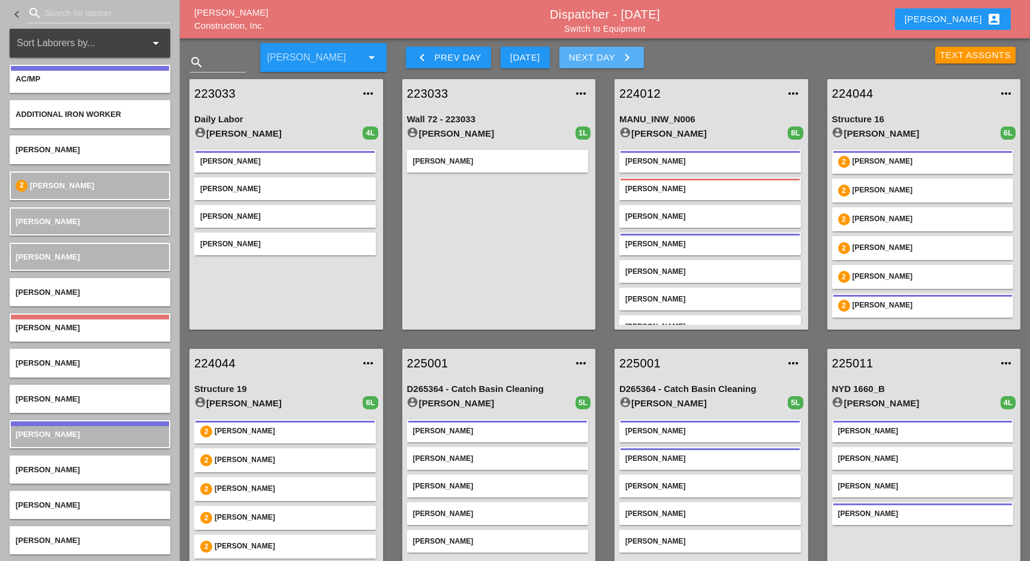
click at [593, 55] on div "Next Day keyboard_arrow_right" at bounding box center [601, 57] width 65 height 14
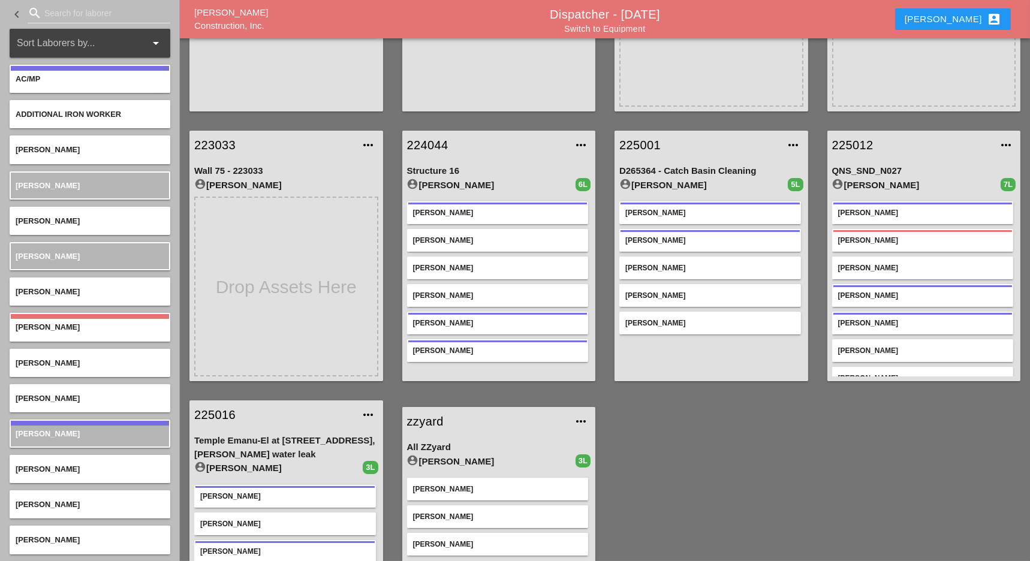
scroll to position [240, 0]
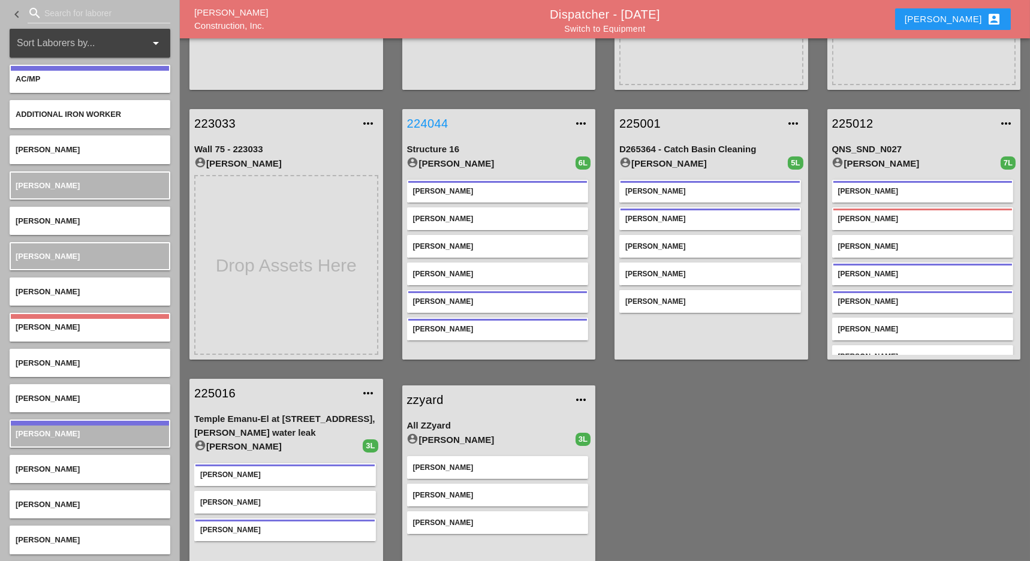
click at [444, 122] on link "224044" at bounding box center [487, 123] width 160 height 18
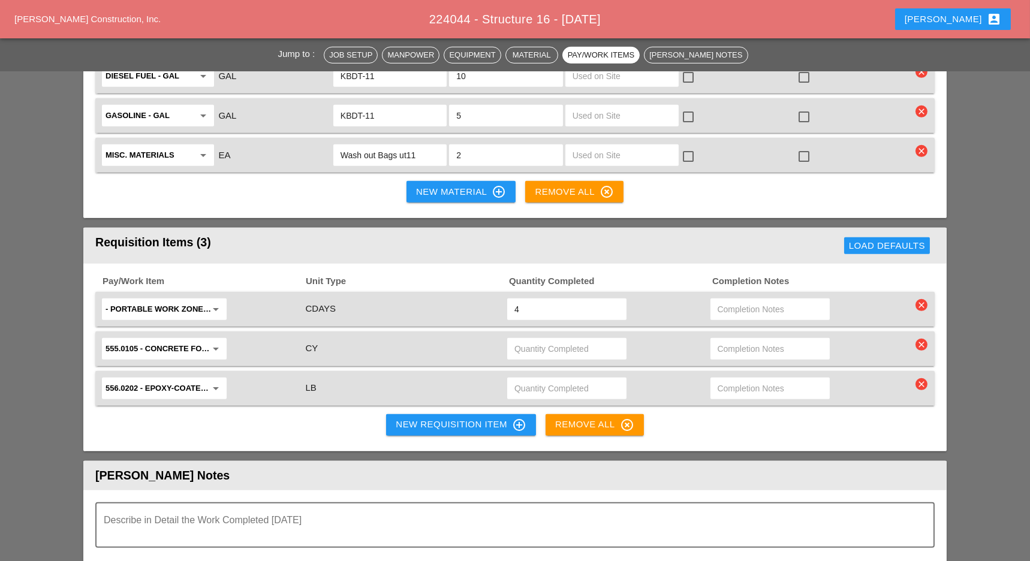
scroll to position [1518, 0]
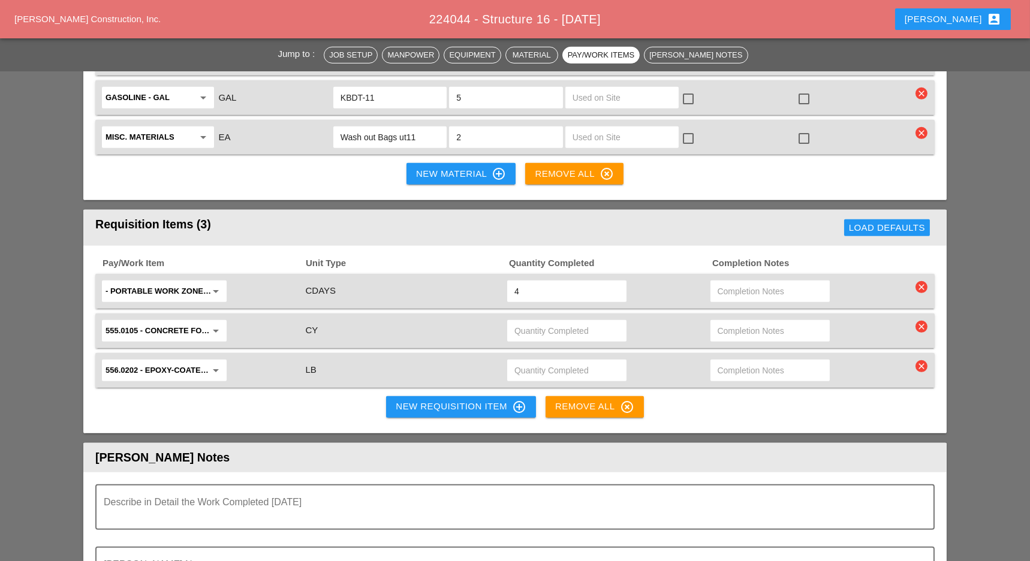
click at [411, 400] on div "New Requisition Item control_point" at bounding box center [461, 407] width 131 height 14
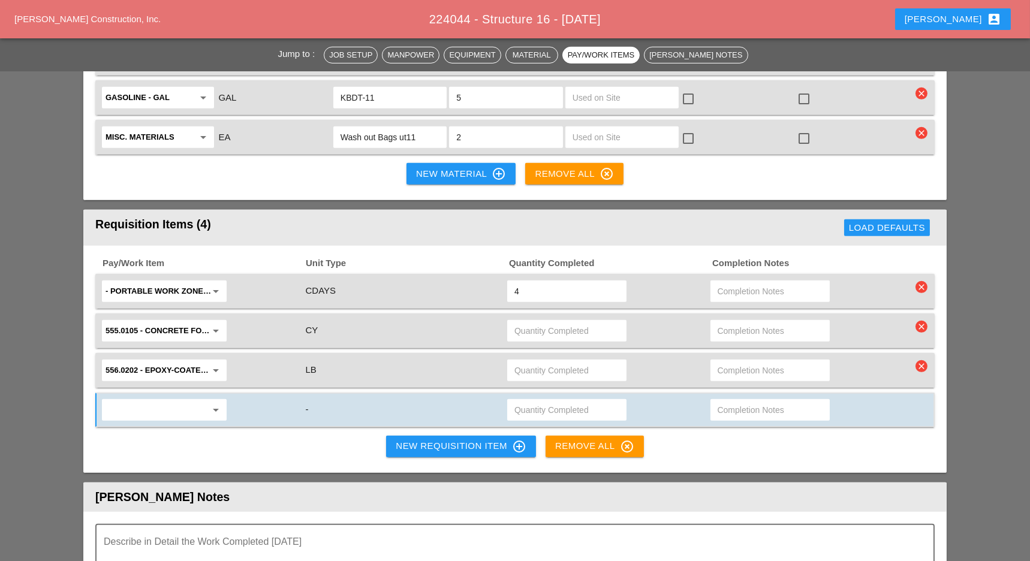
click at [156, 400] on input "text" at bounding box center [155, 409] width 101 height 19
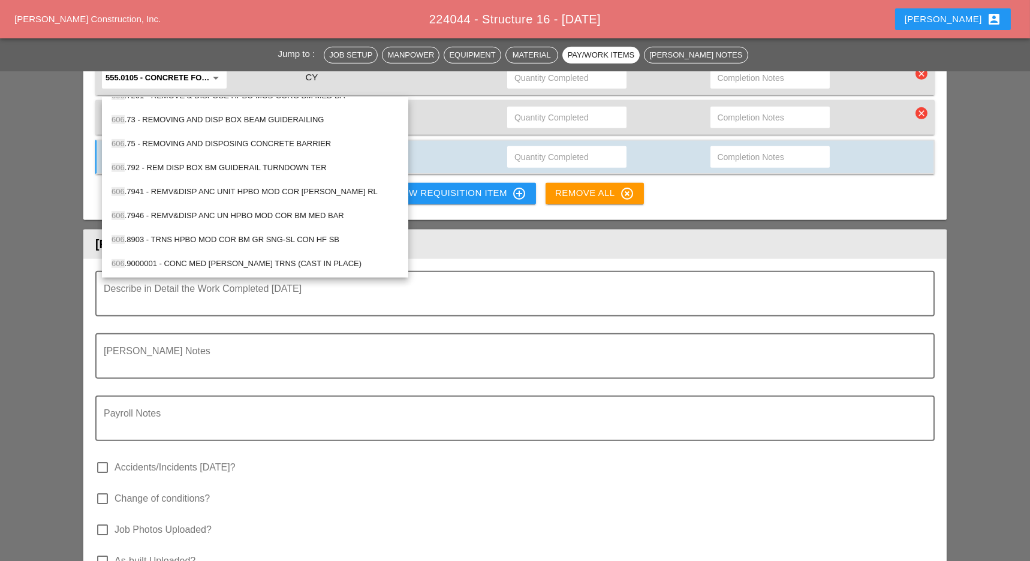
scroll to position [1838, 0]
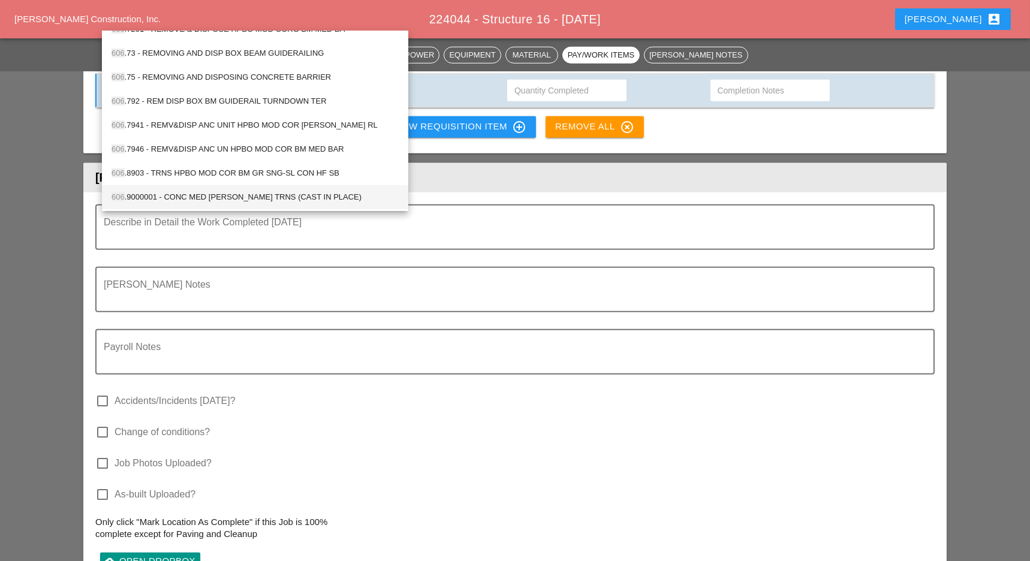
click at [275, 195] on div "606 .9000001 - CONC MED [PERSON_NAME] TRNS (CAST IN PLACE)" at bounding box center [254, 197] width 287 height 14
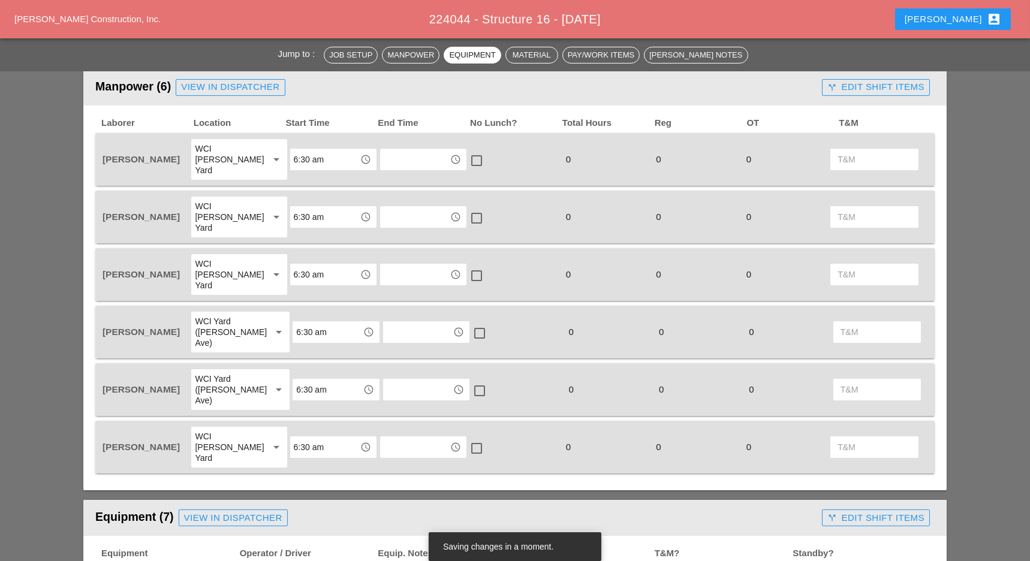
scroll to position [559, 0]
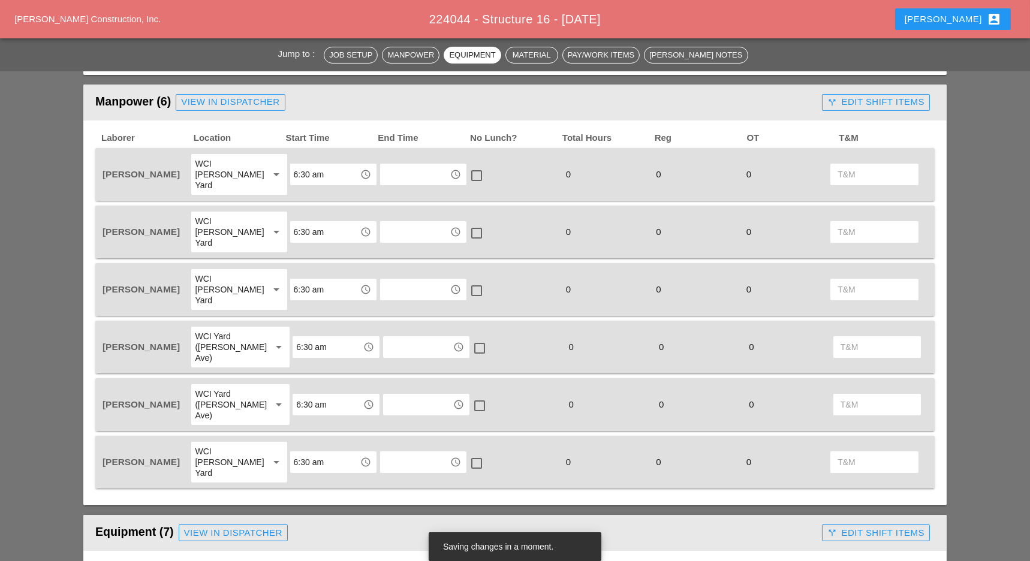
type input "606.9000001 - CONC MED [PERSON_NAME] TRNS (CAST IN PLACE)"
